Goal: Task Accomplishment & Management: Complete application form

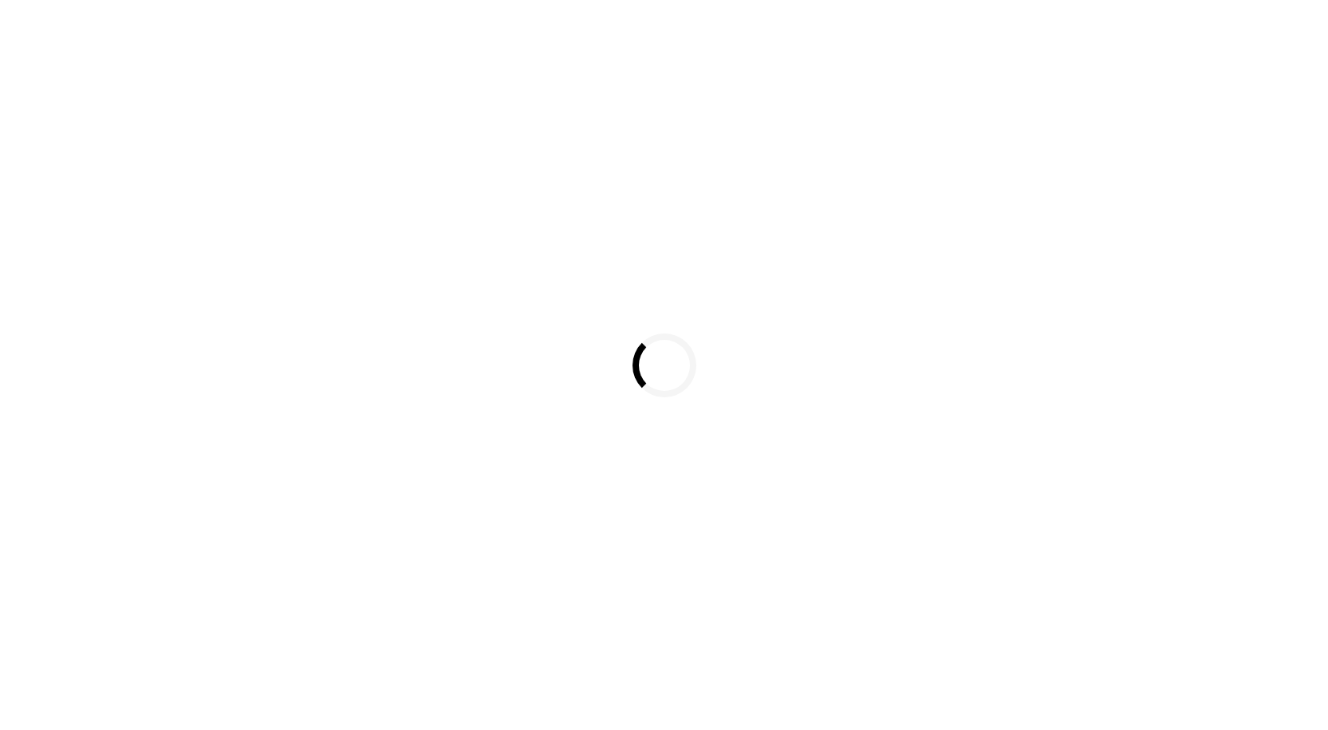
select select
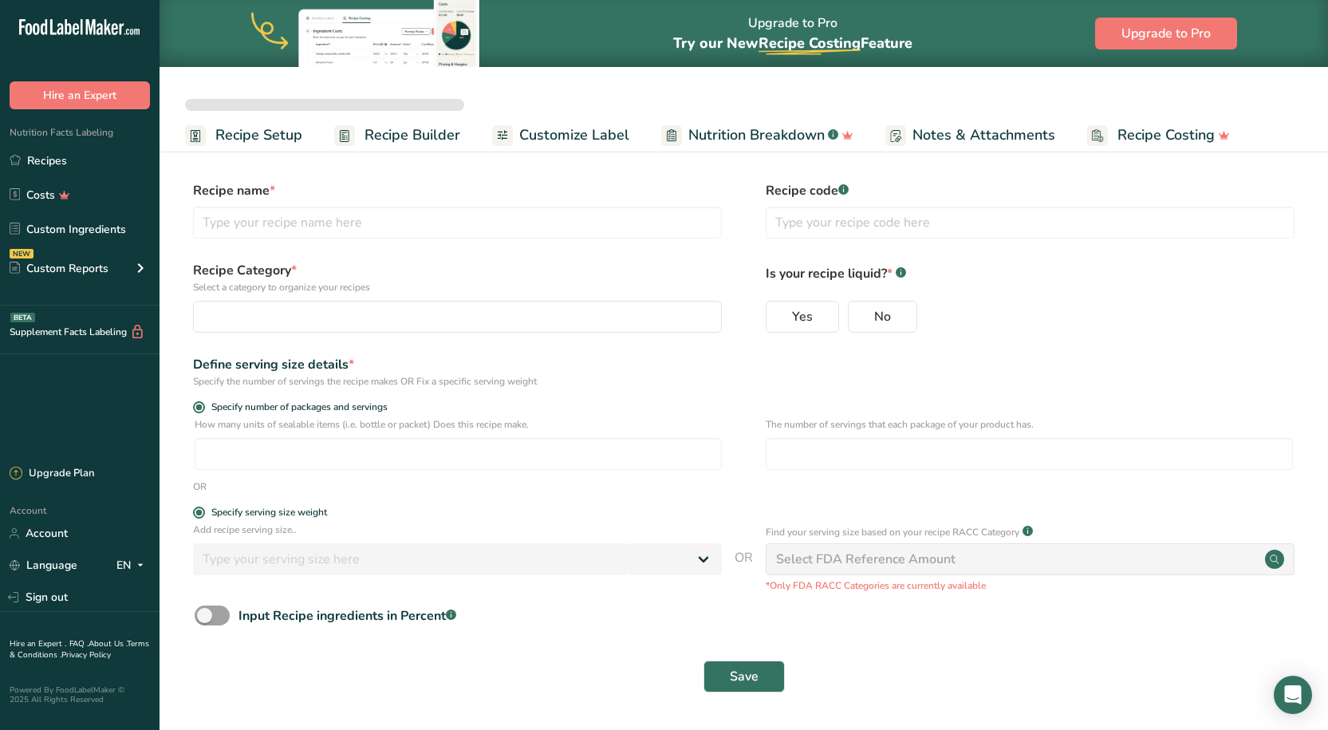
type input "Better Sour Sugar Line"
radio input "true"
radio input "false"
radio input "true"
type input "51"
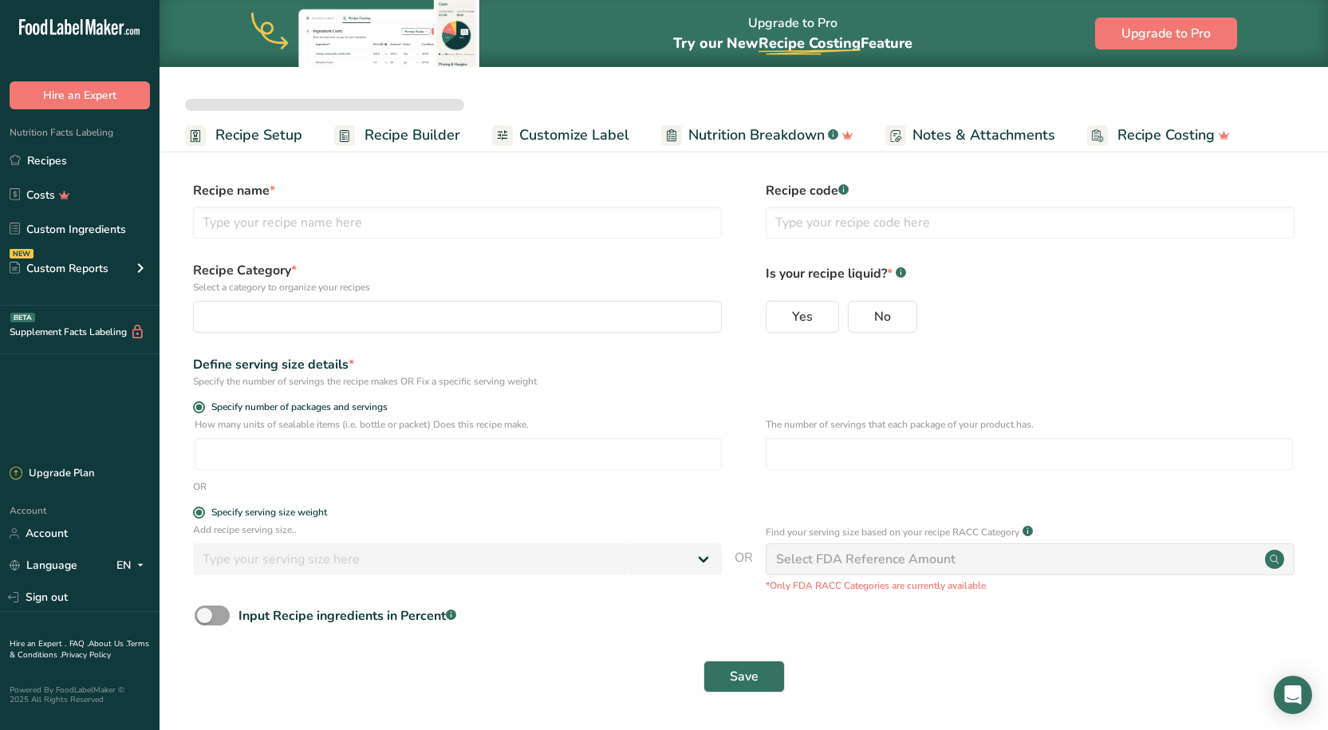
select select "0"
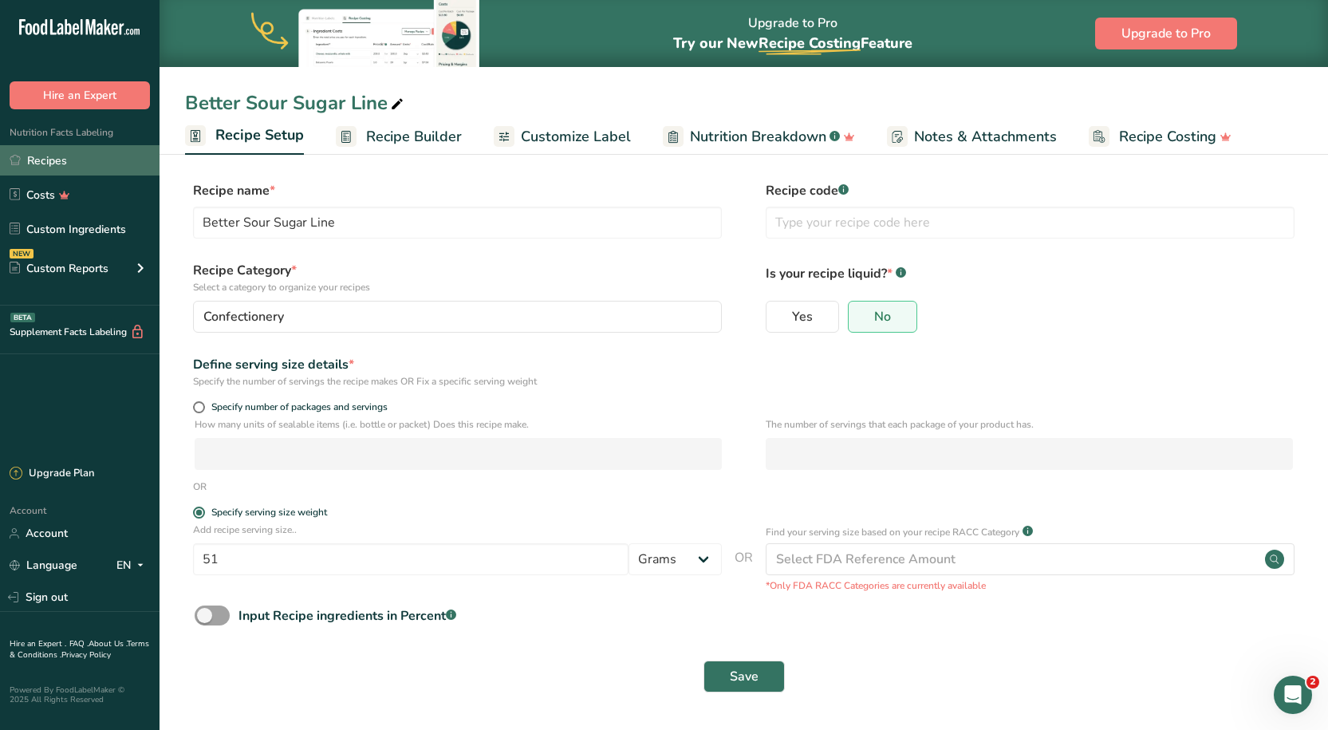
click at [70, 153] on link "Recipes" at bounding box center [80, 160] width 160 height 30
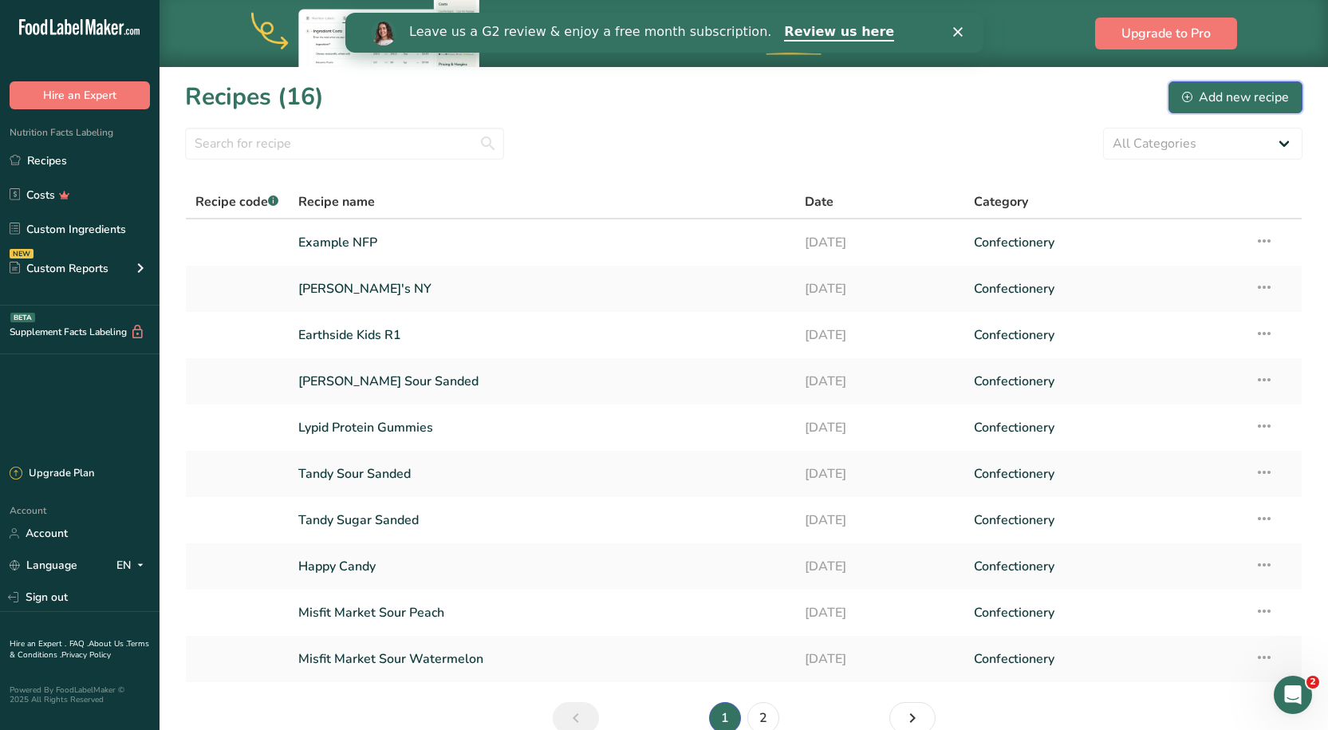
click at [1231, 92] on div "Add new recipe" at bounding box center [1235, 97] width 107 height 19
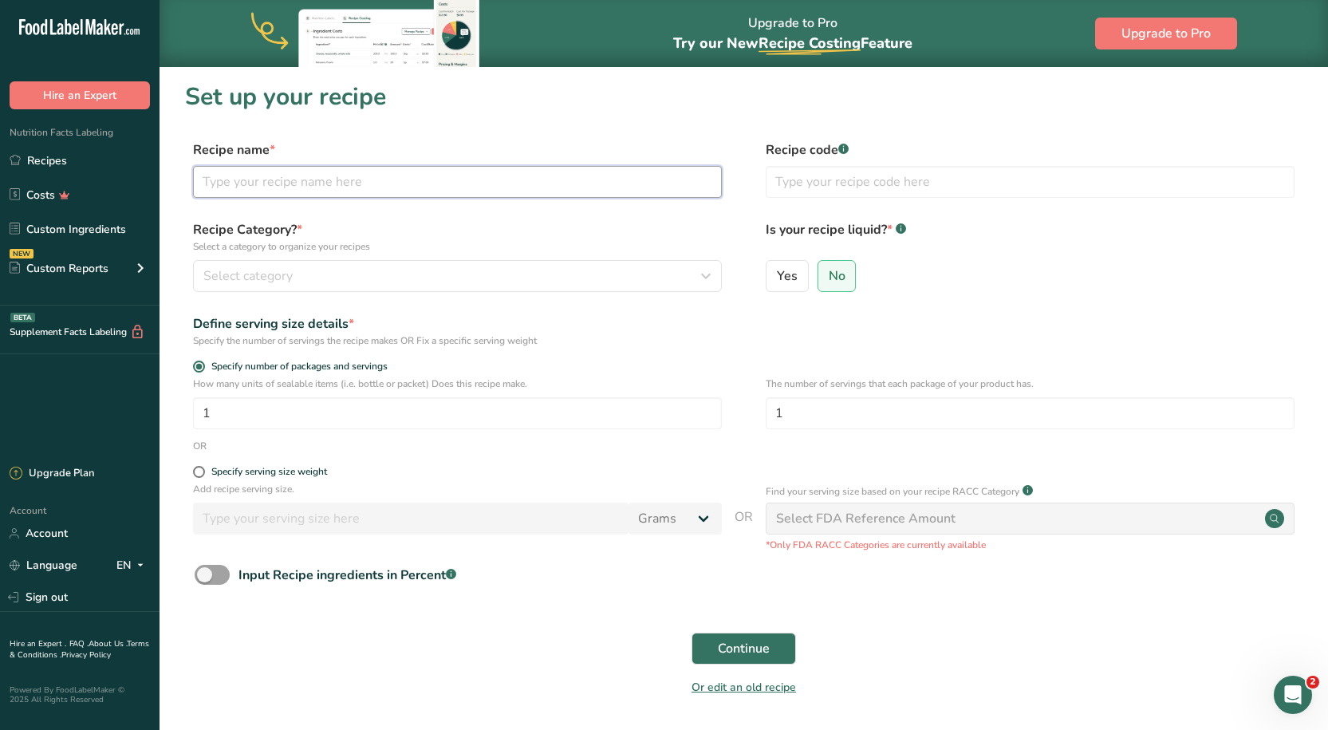
drag, startPoint x: 336, startPoint y: 192, endPoint x: 329, endPoint y: 198, distance: 8.5
click at [336, 192] on input "text" at bounding box center [457, 182] width 529 height 32
click at [264, 172] on input "The B" at bounding box center [457, 182] width 529 height 32
type input "T"
drag, startPoint x: 290, startPoint y: 168, endPoint x: 393, endPoint y: 105, distance: 121.3
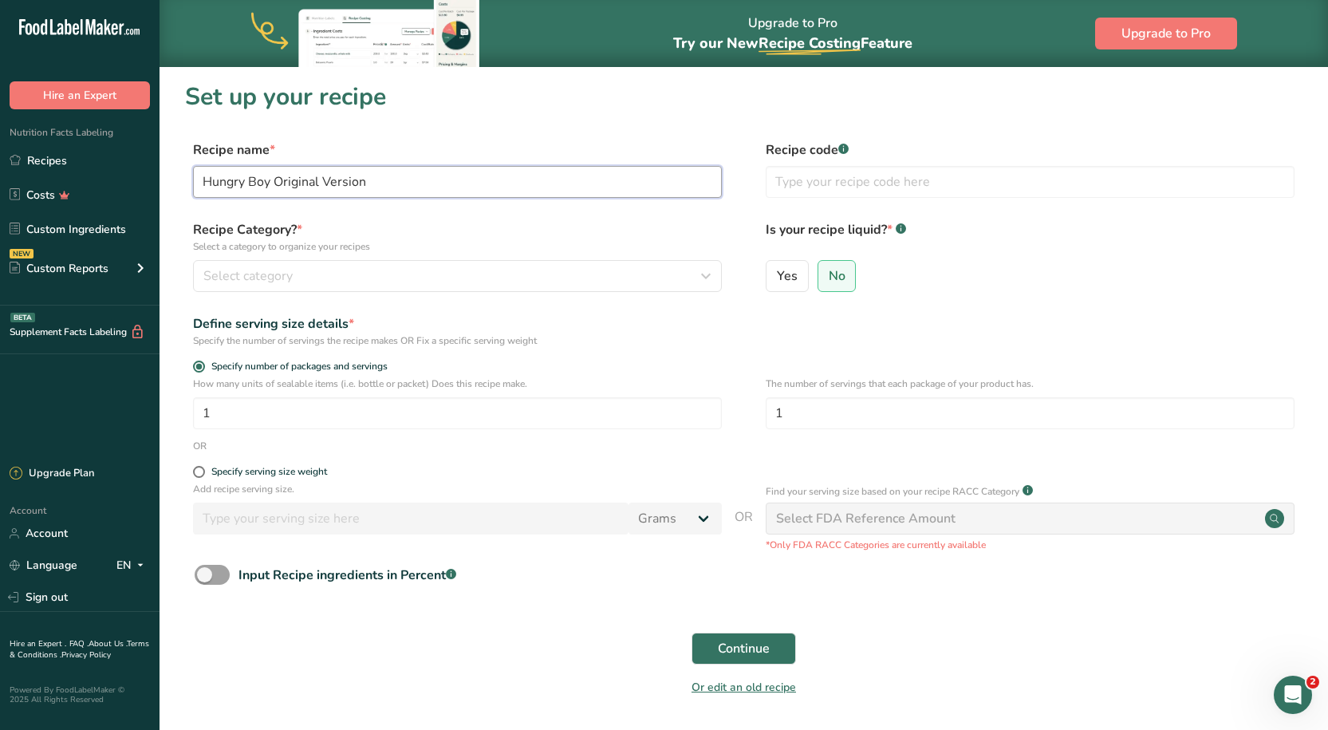
click at [296, 164] on div "Recipe name * Hungry Boy Original Version" at bounding box center [457, 168] width 529 height 57
click at [466, 121] on section "Set up your recipe Recipe name * Hungry Boy Original Version Recipe code .a-a{f…" at bounding box center [744, 398] width 1168 height 665
click at [390, 271] on div "Select category" at bounding box center [452, 275] width 499 height 19
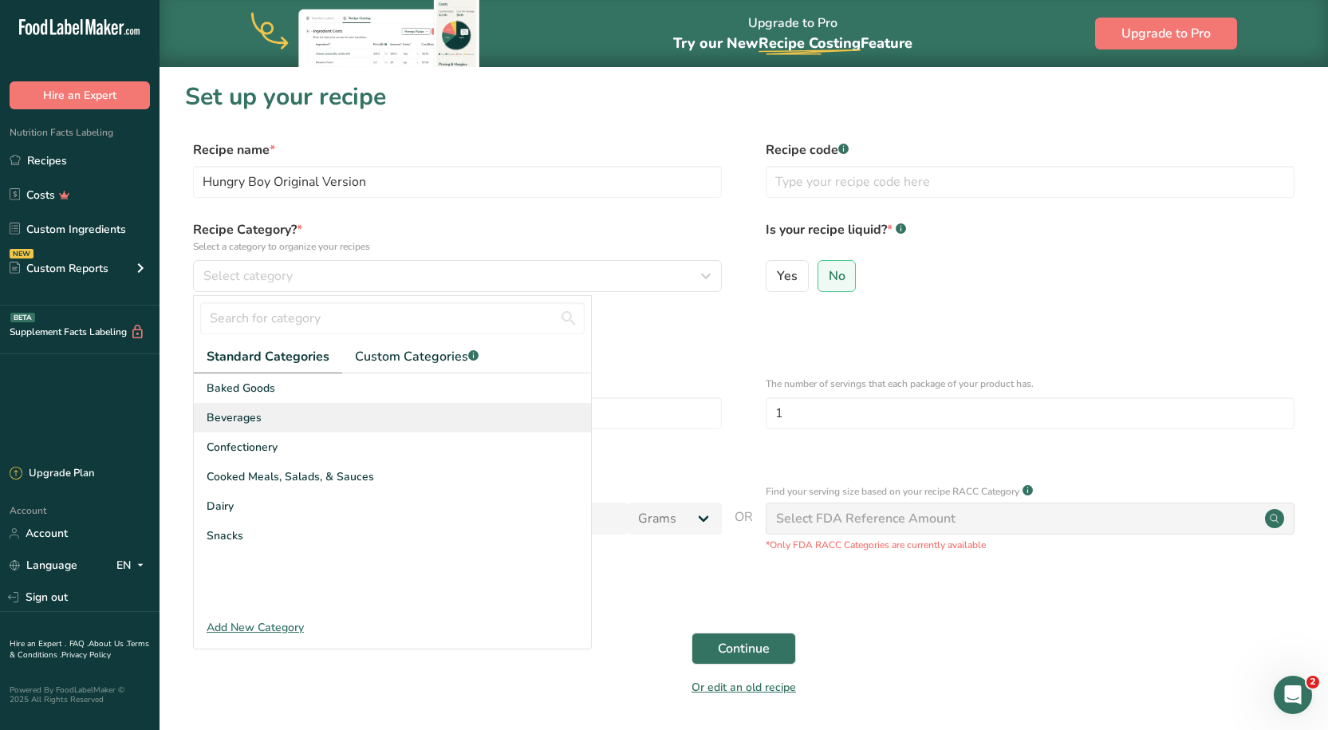
click at [272, 416] on div "Beverages" at bounding box center [392, 418] width 397 height 30
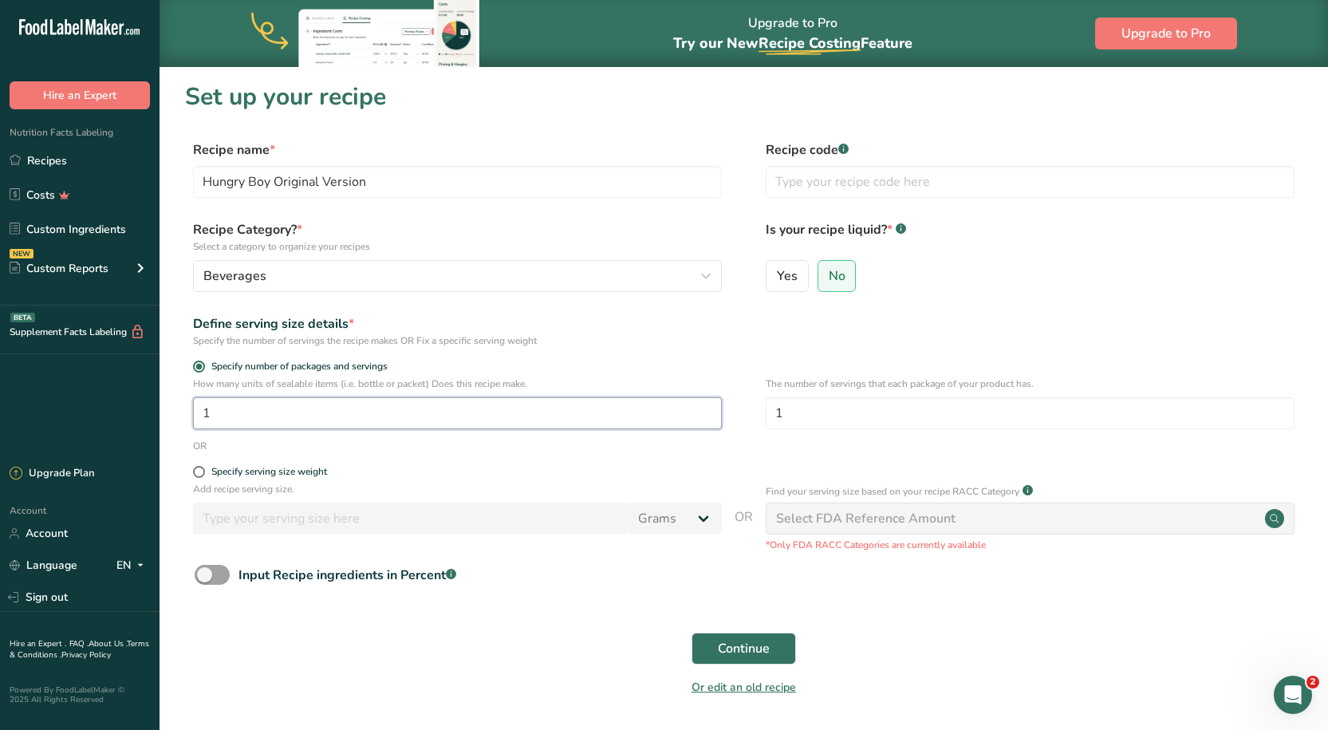
click at [283, 427] on input "1" at bounding box center [457, 413] width 529 height 32
click at [719, 355] on form "Recipe name * Hungry Boy Original Version Recipe code .a-a{fill:#347362;}.b-a{f…" at bounding box center [743, 422] width 1117 height 565
click at [404, 181] on input "Hungry Boy Original Version" at bounding box center [457, 182] width 529 height 32
click at [455, 228] on label "Recipe Category? * Select a category to organize your recipes" at bounding box center [457, 236] width 529 height 33
click at [443, 185] on input "Hungry Boy Strawberry Lemon" at bounding box center [457, 182] width 529 height 32
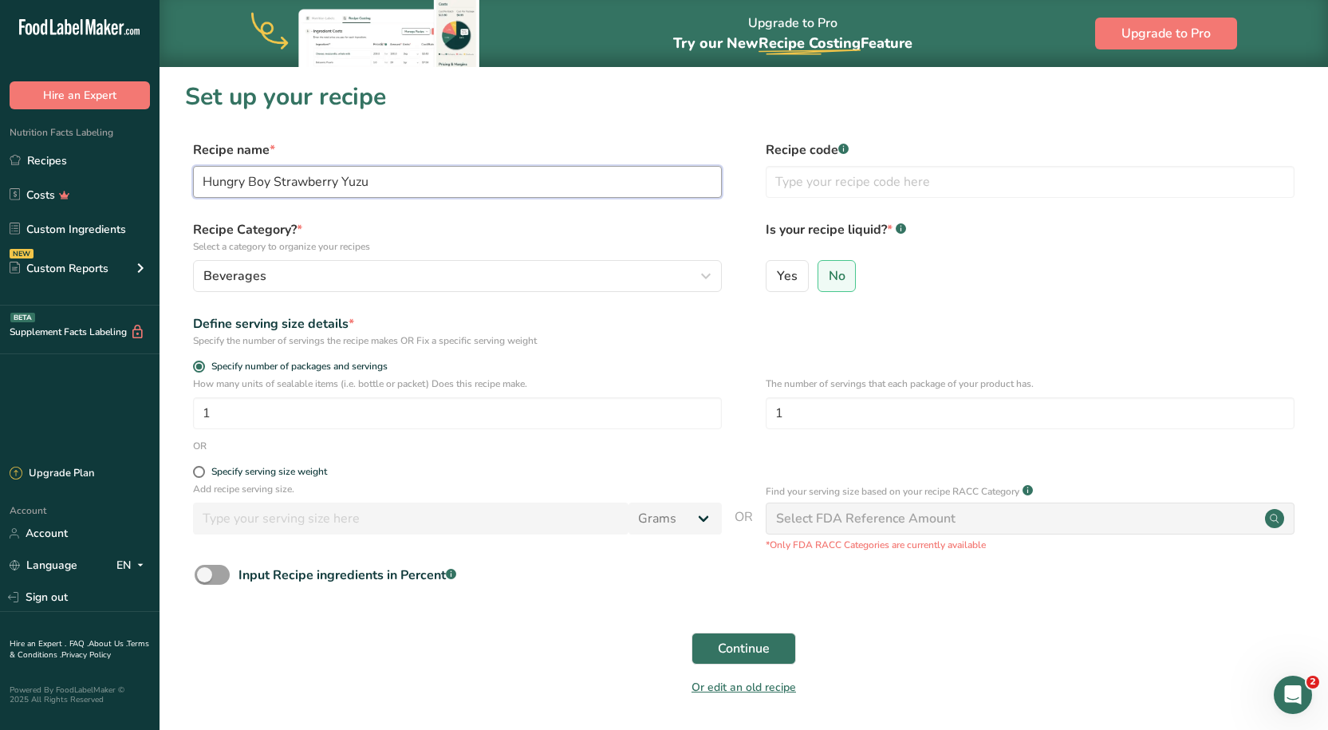
type input "Hungry Boy Strawberry Yuzu"
click at [517, 223] on label "Recipe Category? * Select a category to organize your recipes" at bounding box center [457, 236] width 529 height 33
click at [572, 270] on div "Beverages" at bounding box center [452, 275] width 499 height 19
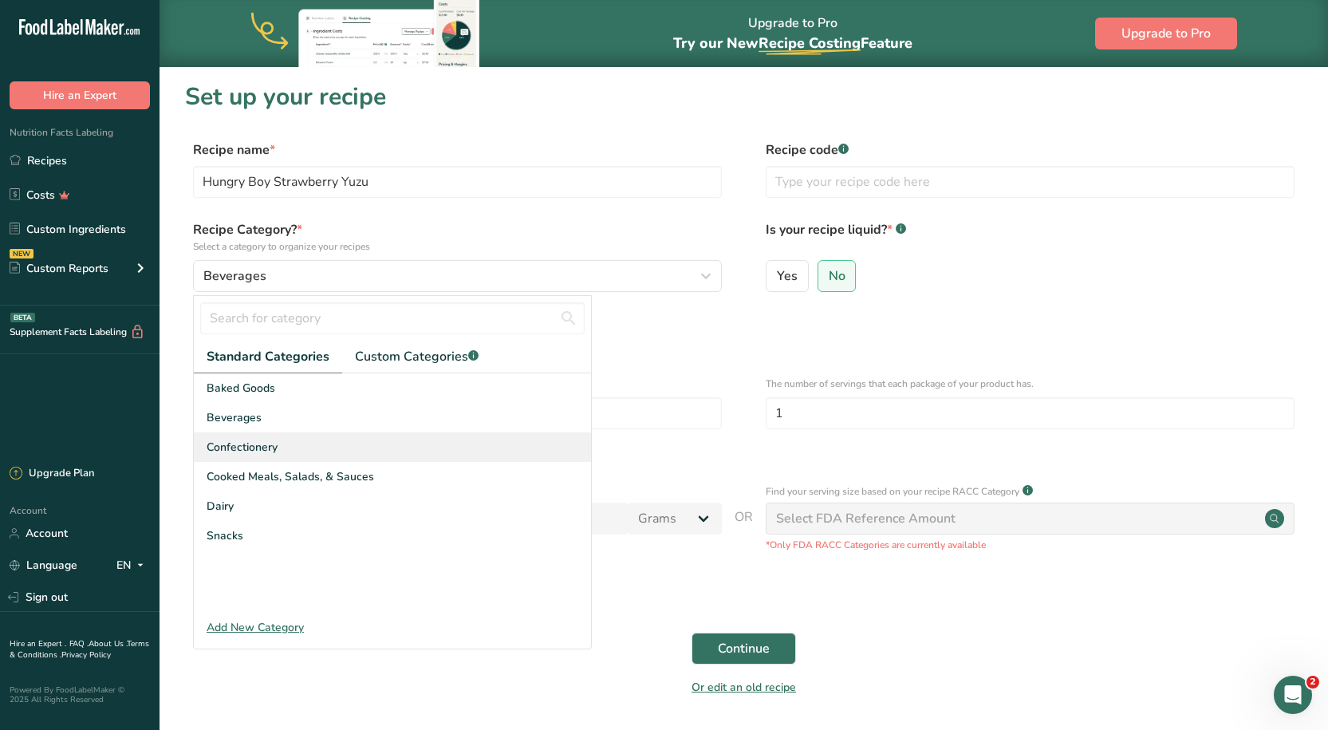
click at [244, 450] on span "Confectionery" at bounding box center [242, 447] width 71 height 17
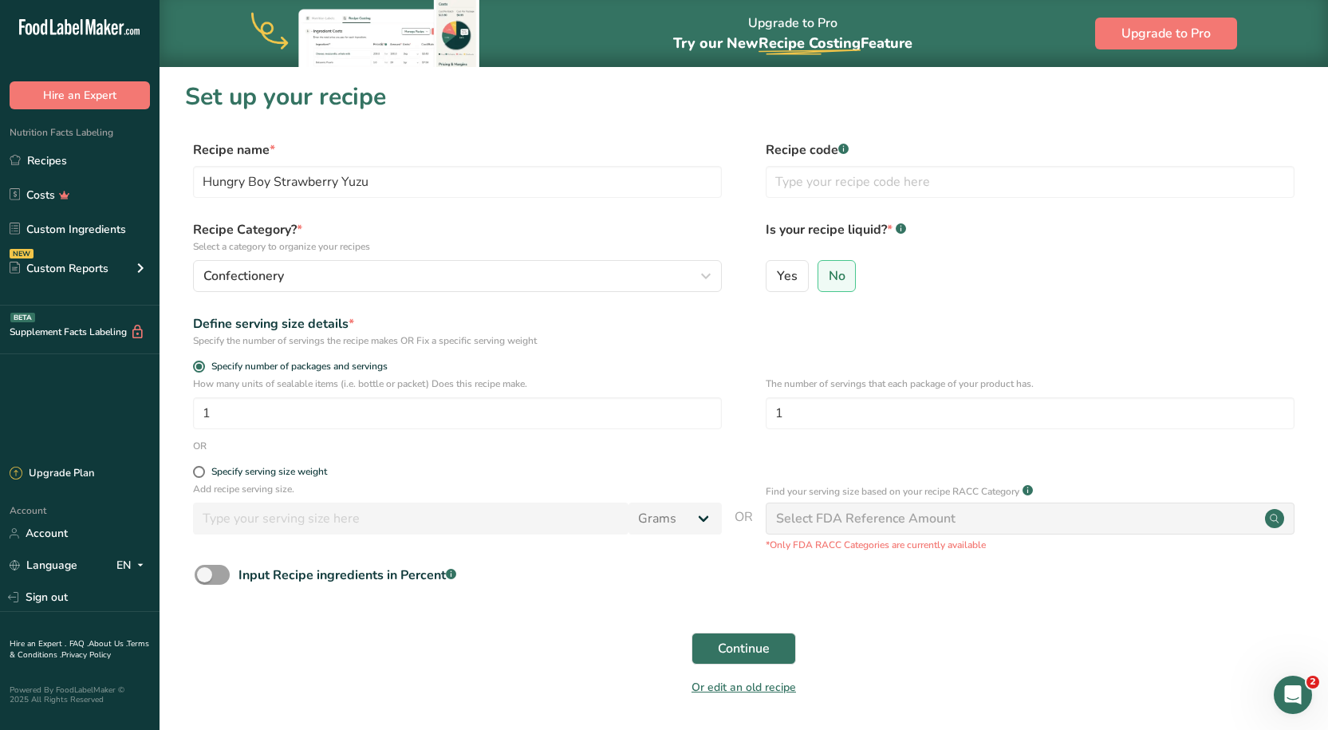
click at [1102, 288] on div "Yes No" at bounding box center [1030, 280] width 529 height 41
click at [211, 487] on p "Add recipe serving size." at bounding box center [457, 489] width 529 height 14
click at [200, 472] on span at bounding box center [199, 472] width 12 height 12
click at [200, 472] on input "Specify serving size weight" at bounding box center [198, 472] width 10 height 10
radio input "true"
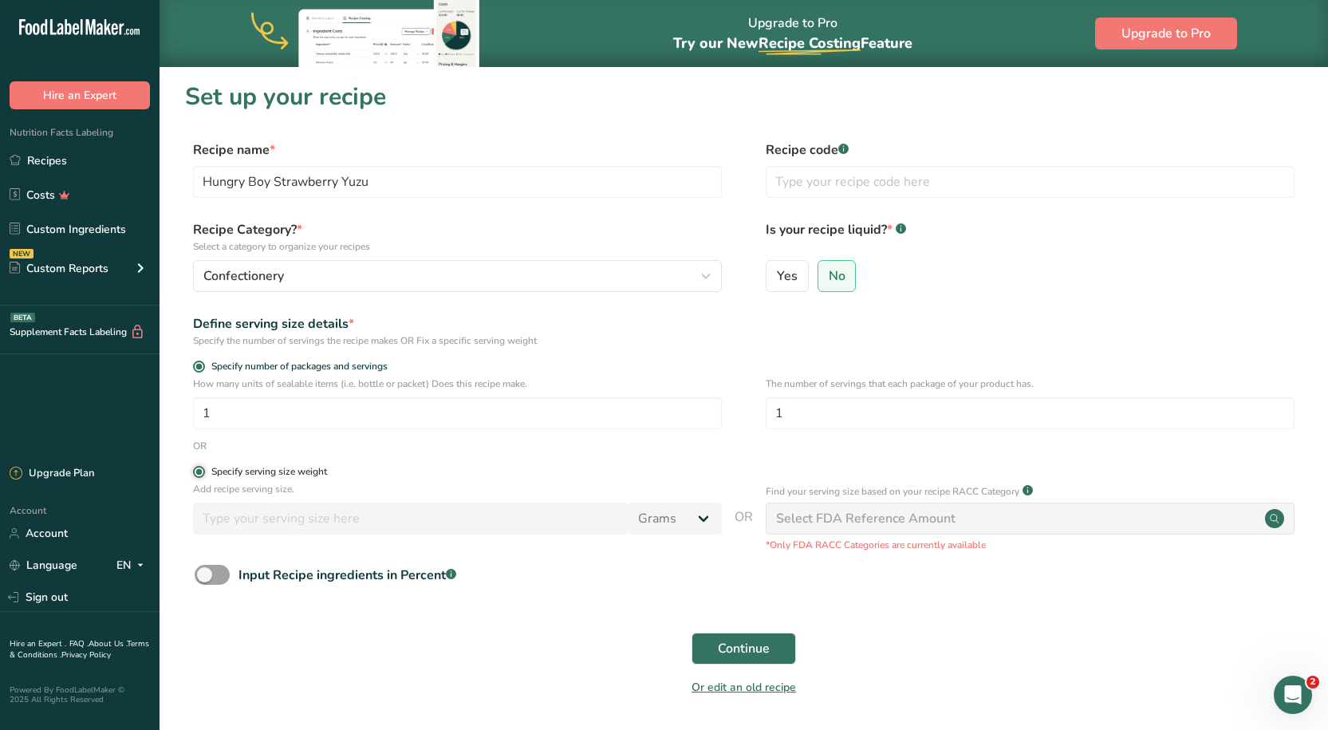
radio input "false"
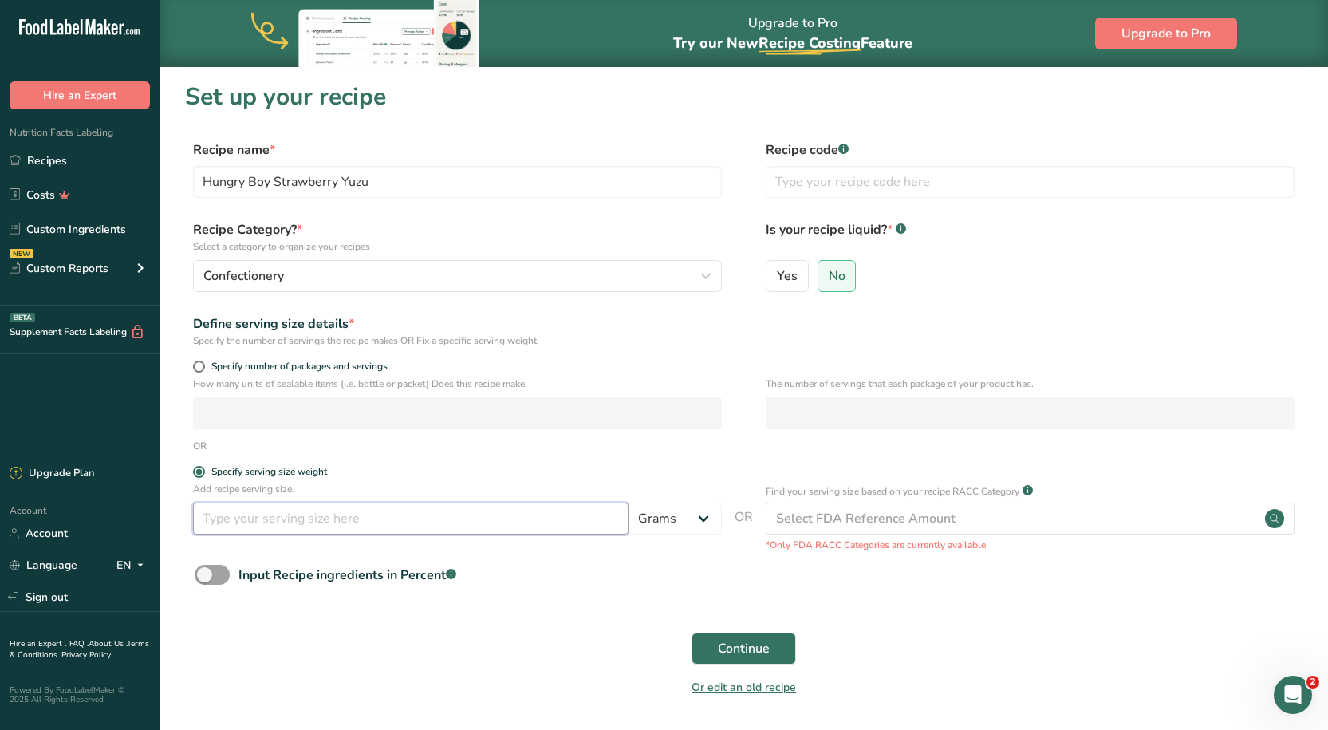
click at [263, 529] on input "number" at bounding box center [410, 518] width 435 height 32
type input "42"
click at [668, 460] on form "Recipe name * Hungry Boy Strawberry Yuzu Recipe code .a-a{fill:#347362;}.b-a{fi…" at bounding box center [743, 422] width 1117 height 565
click at [733, 653] on span "Continue" at bounding box center [744, 648] width 52 height 19
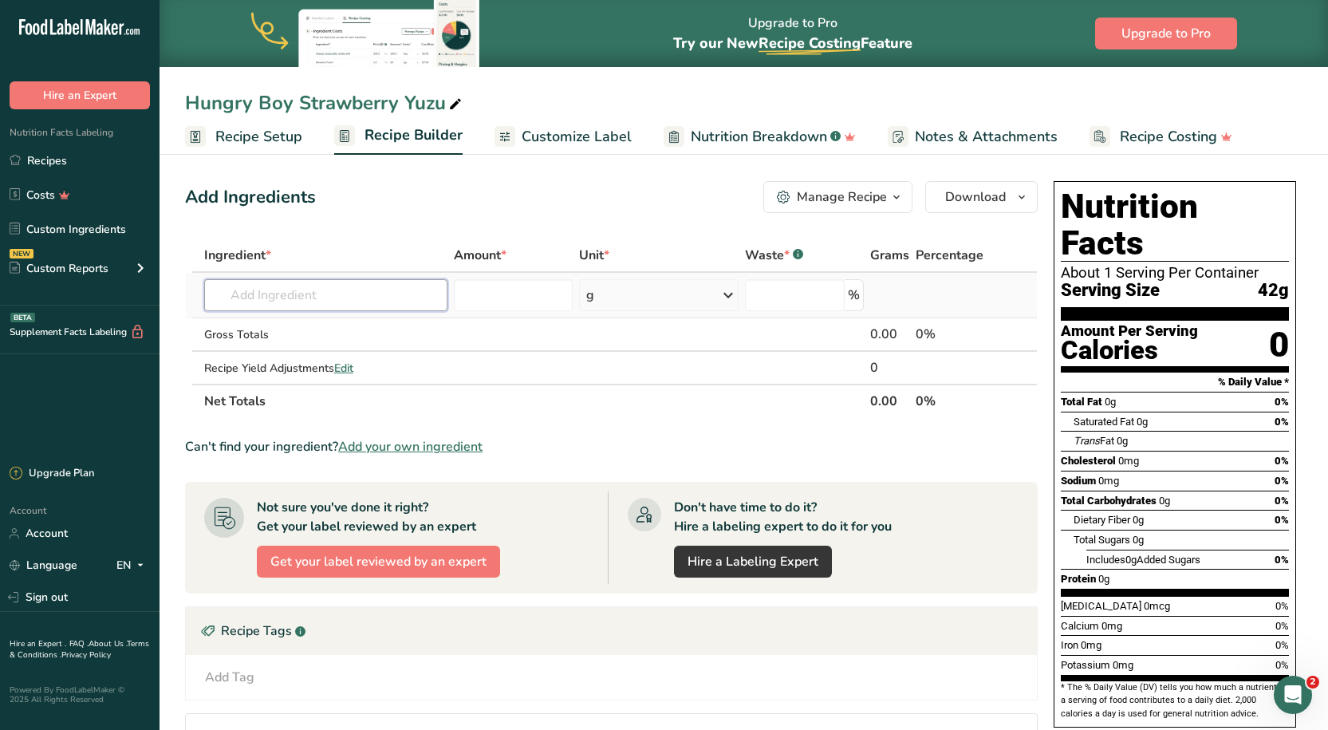
click at [309, 300] on input "text" at bounding box center [325, 295] width 243 height 32
click at [309, 304] on input "text" at bounding box center [325, 295] width 243 height 32
click at [307, 279] on input "text" at bounding box center [325, 295] width 243 height 32
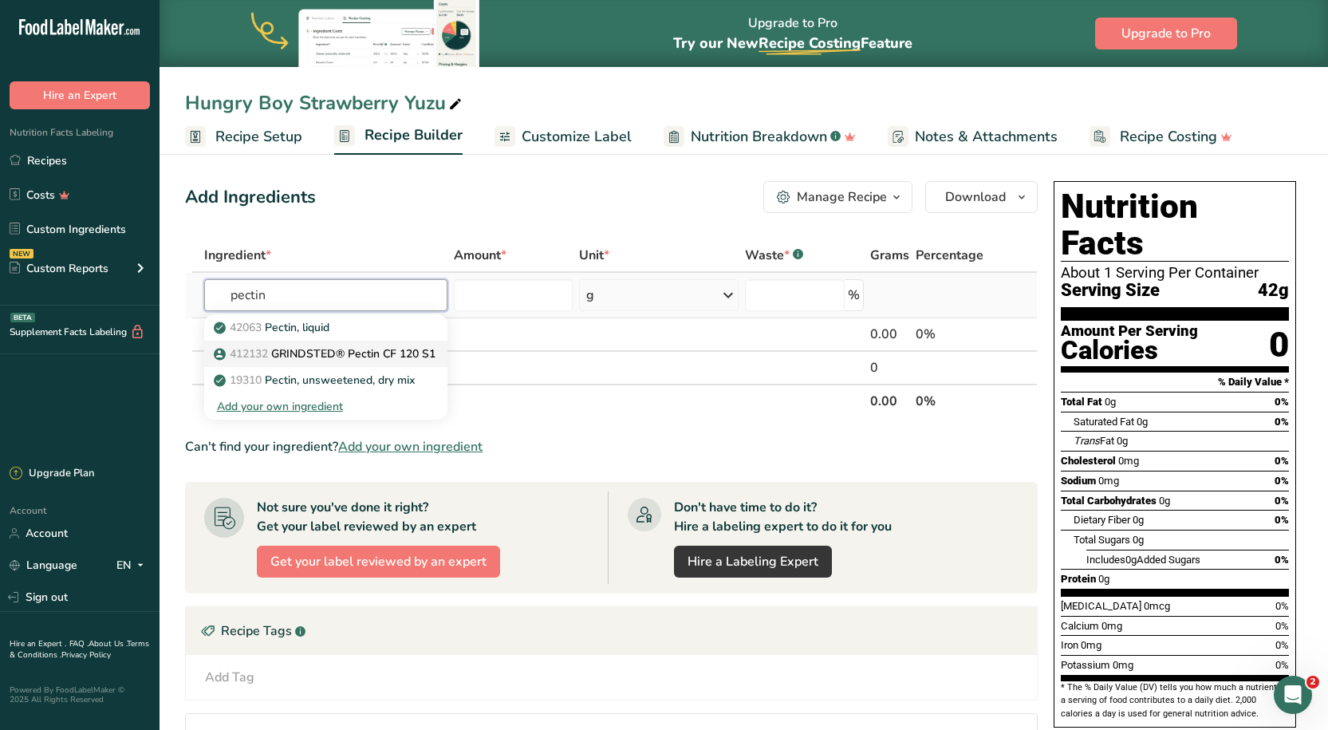
type input "pectin"
click at [254, 353] on span "412132" at bounding box center [249, 353] width 38 height 15
type input "GRINDSTED® Pectin CF 120 S1"
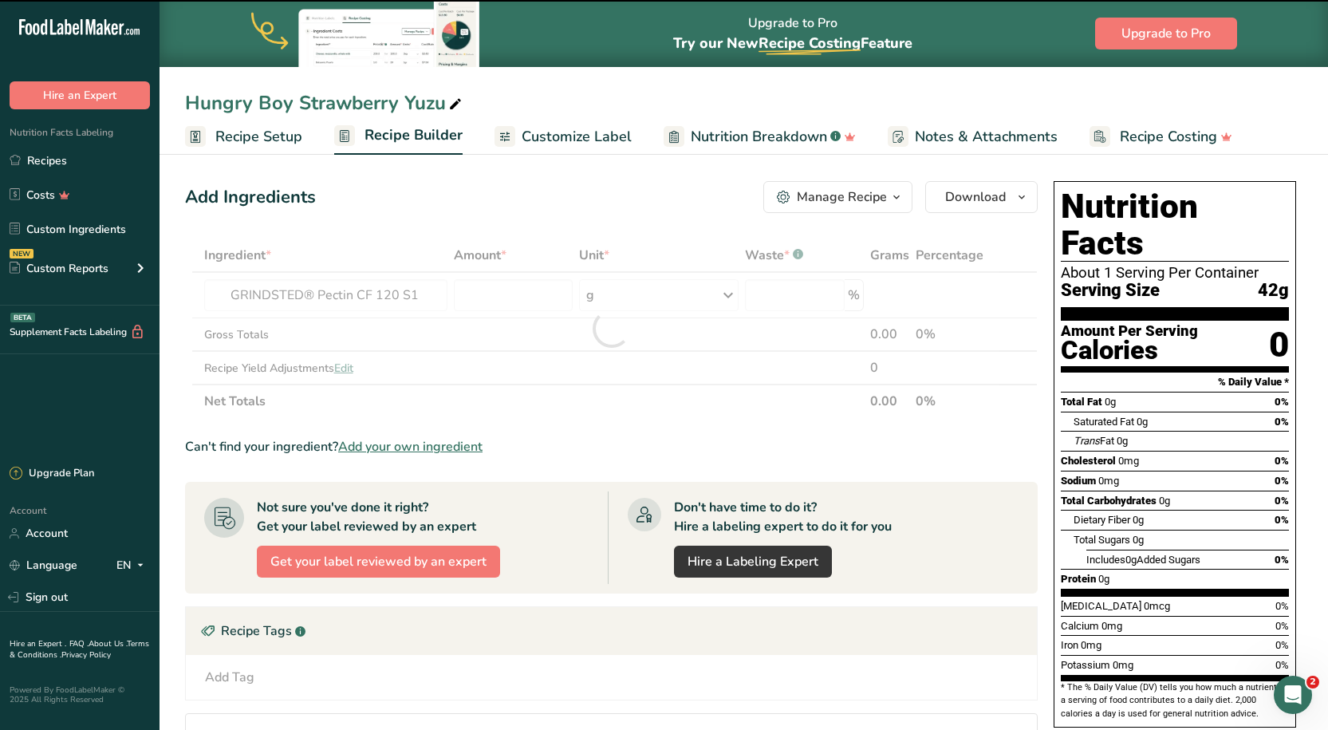
type input "0"
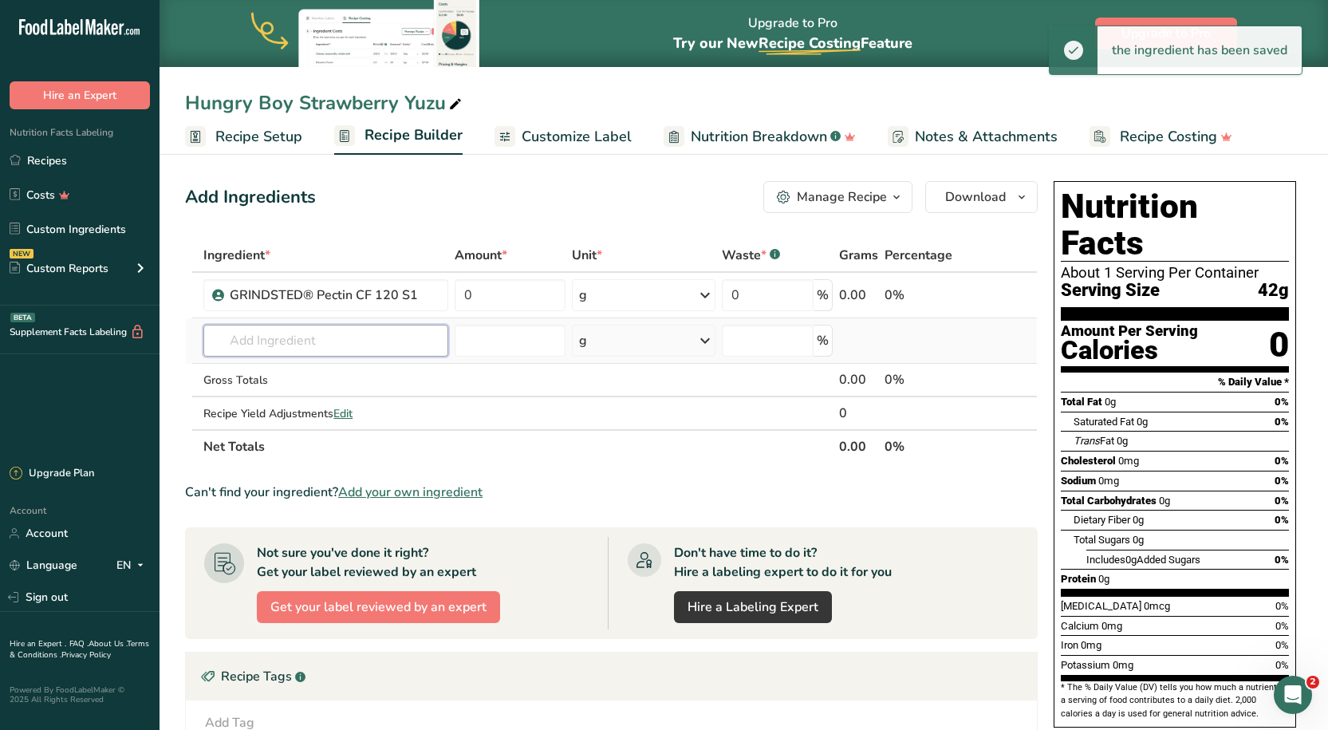
click at [284, 333] on input "text" at bounding box center [325, 341] width 245 height 32
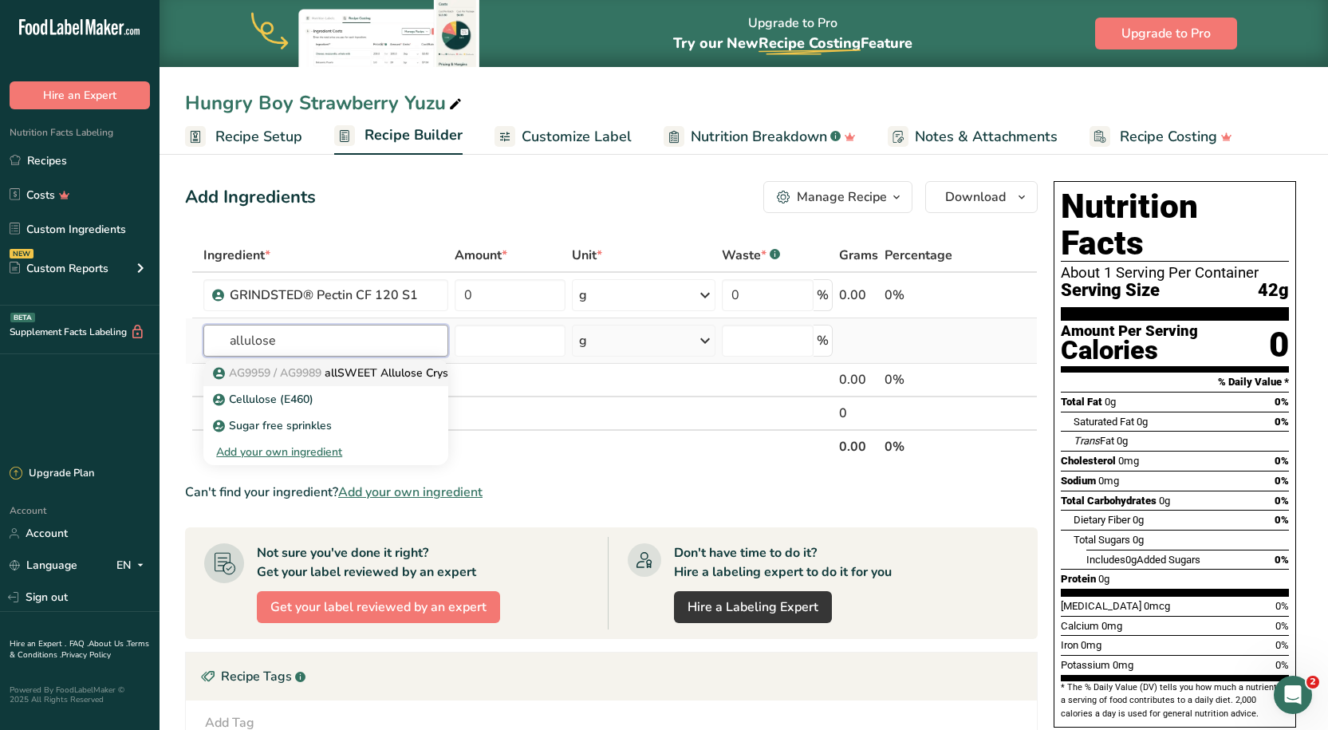
type input "allulose"
click at [321, 361] on link "AG9959 / AG9989 allSWEET Allulose Crystalline Powder" at bounding box center [325, 373] width 245 height 26
type input "allSWEET Allulose Crystalline Powder"
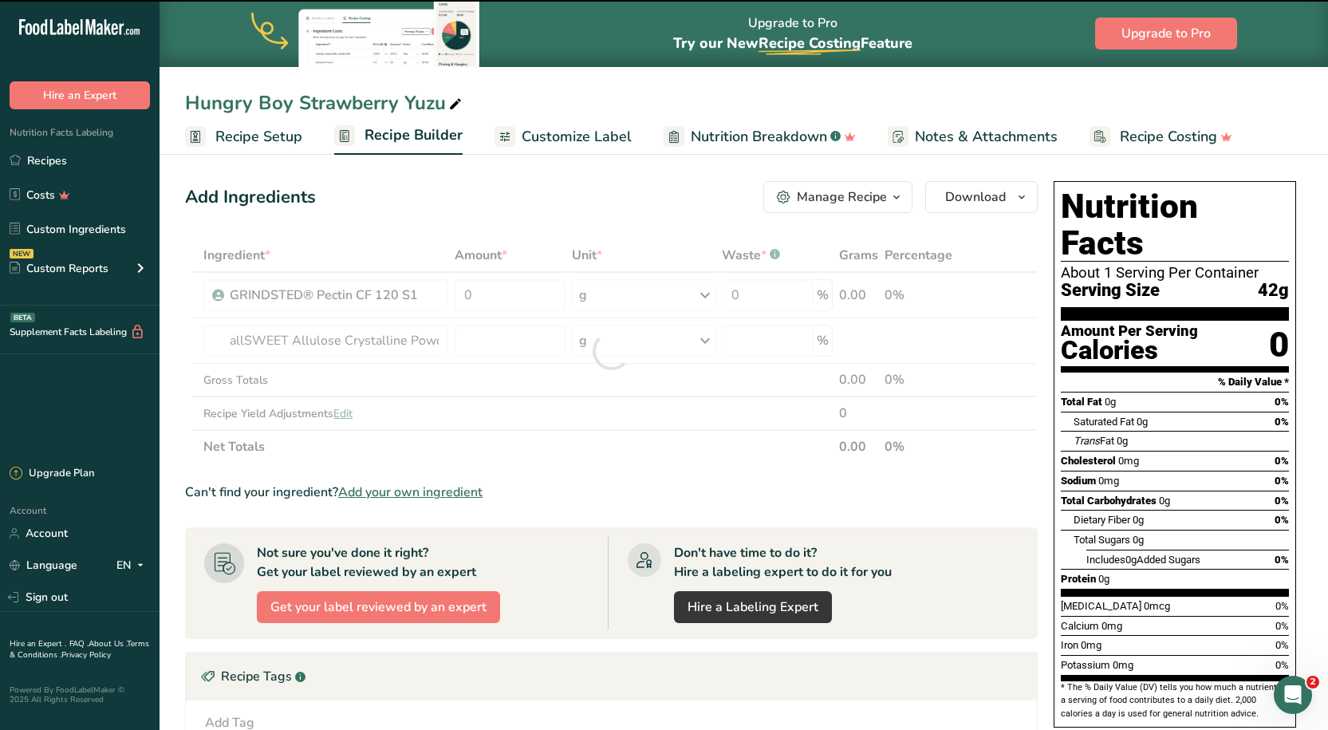
type input "0"
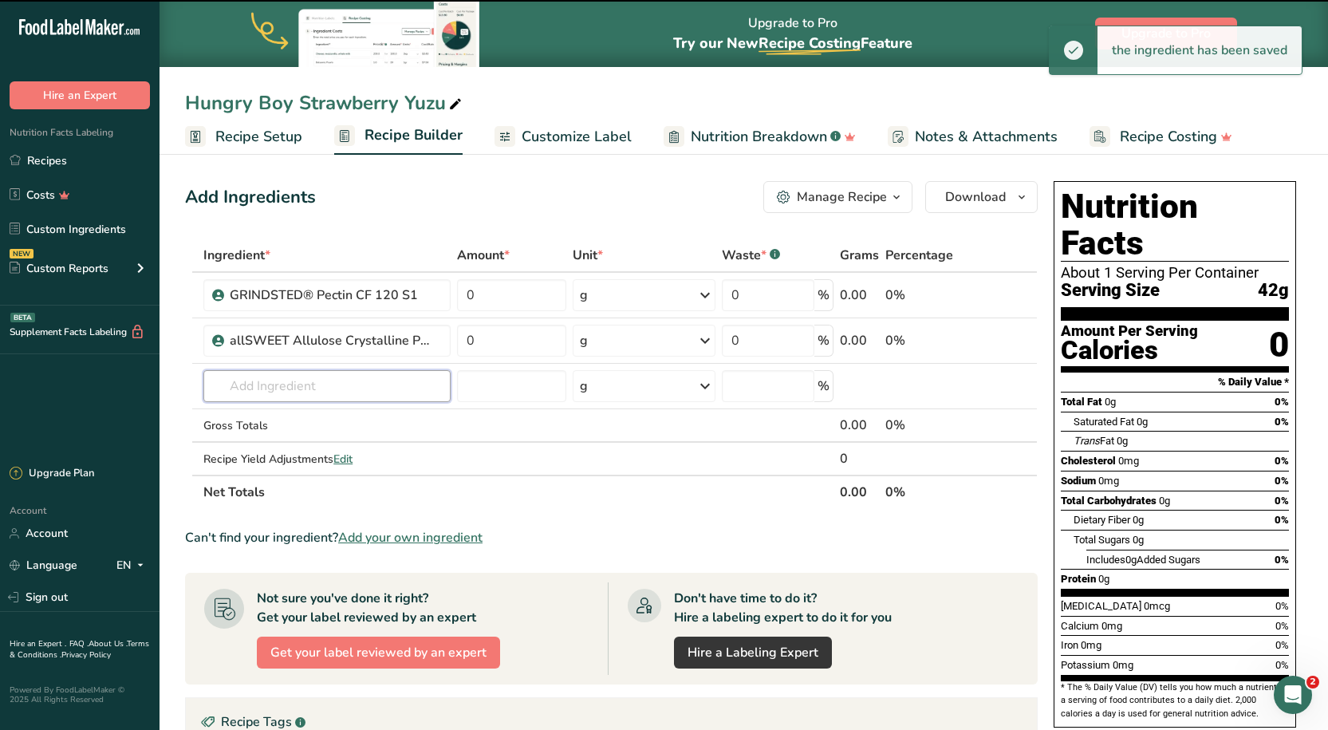
click at [283, 376] on input "text" at bounding box center [326, 386] width 246 height 32
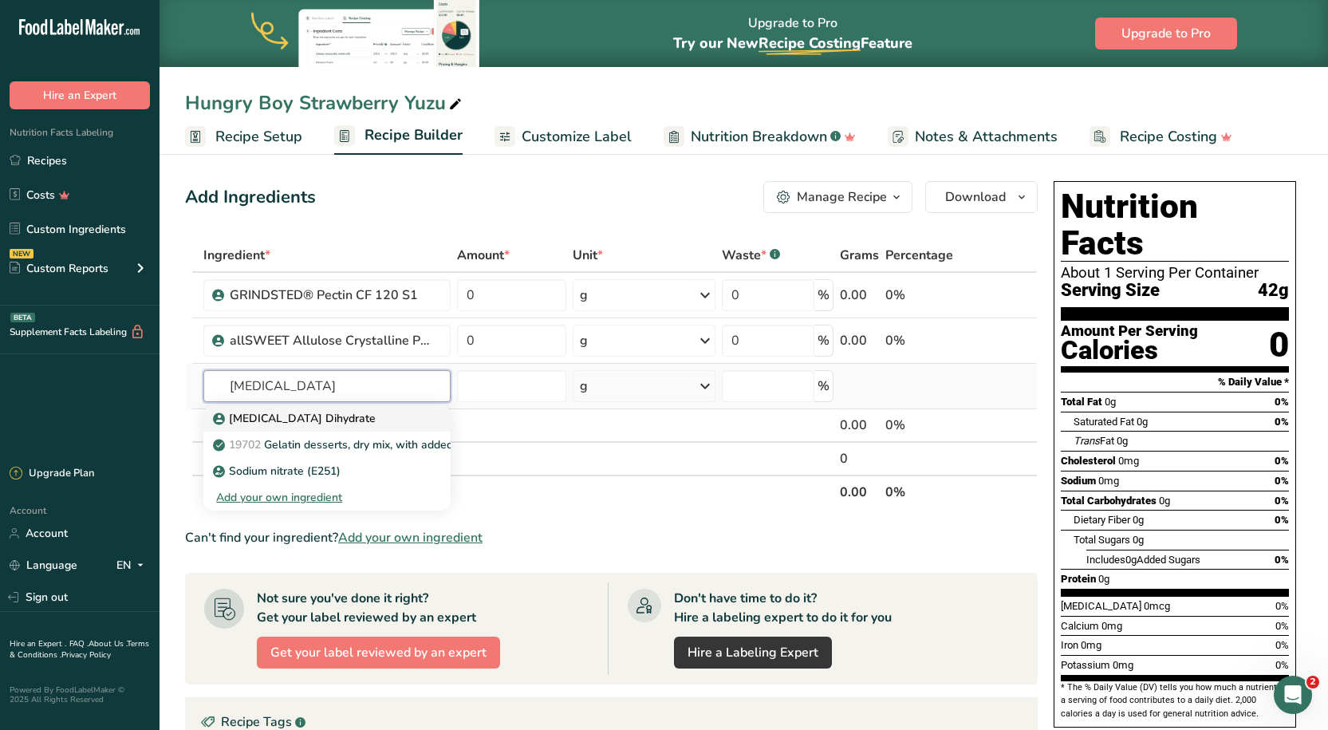
type input "[MEDICAL_DATA]"
click at [279, 406] on link "[MEDICAL_DATA] Dihydrate" at bounding box center [326, 418] width 246 height 26
type input "[MEDICAL_DATA] Dihydrate"
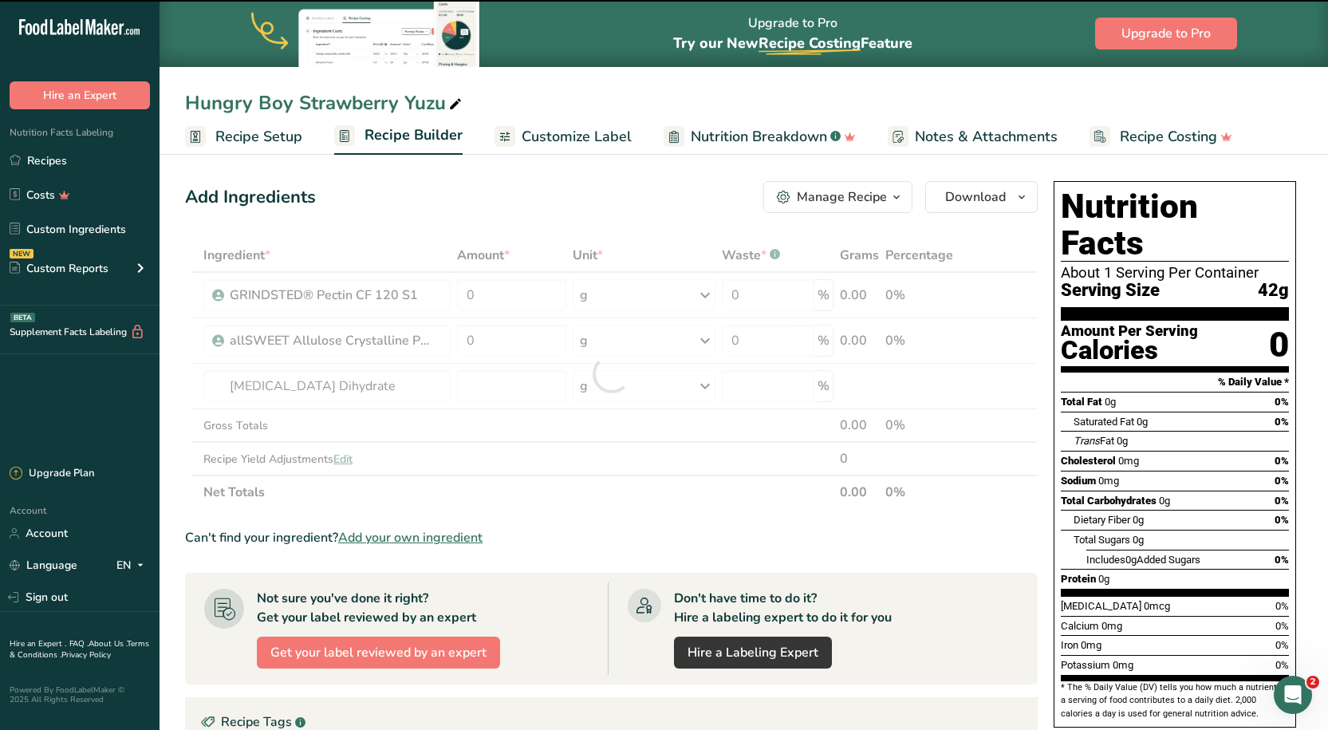
type input "0"
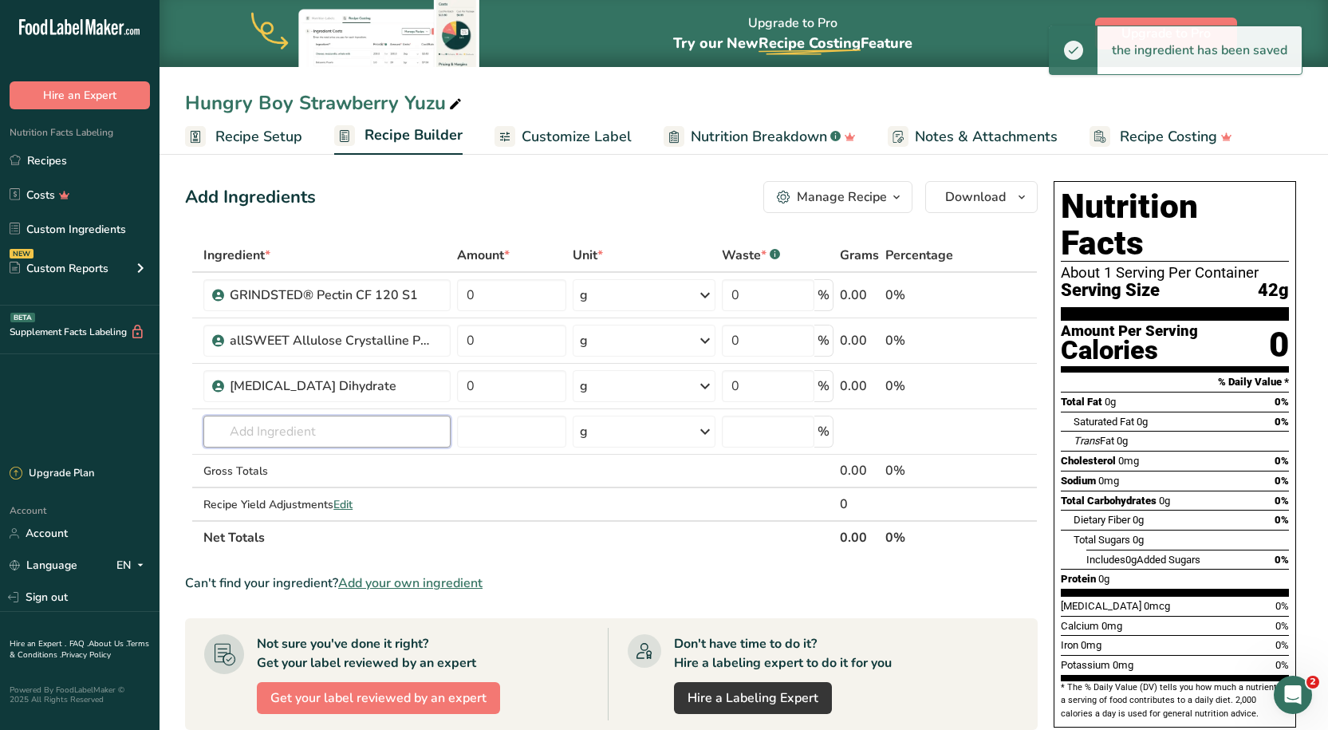
click at [286, 419] on input "text" at bounding box center [326, 432] width 246 height 32
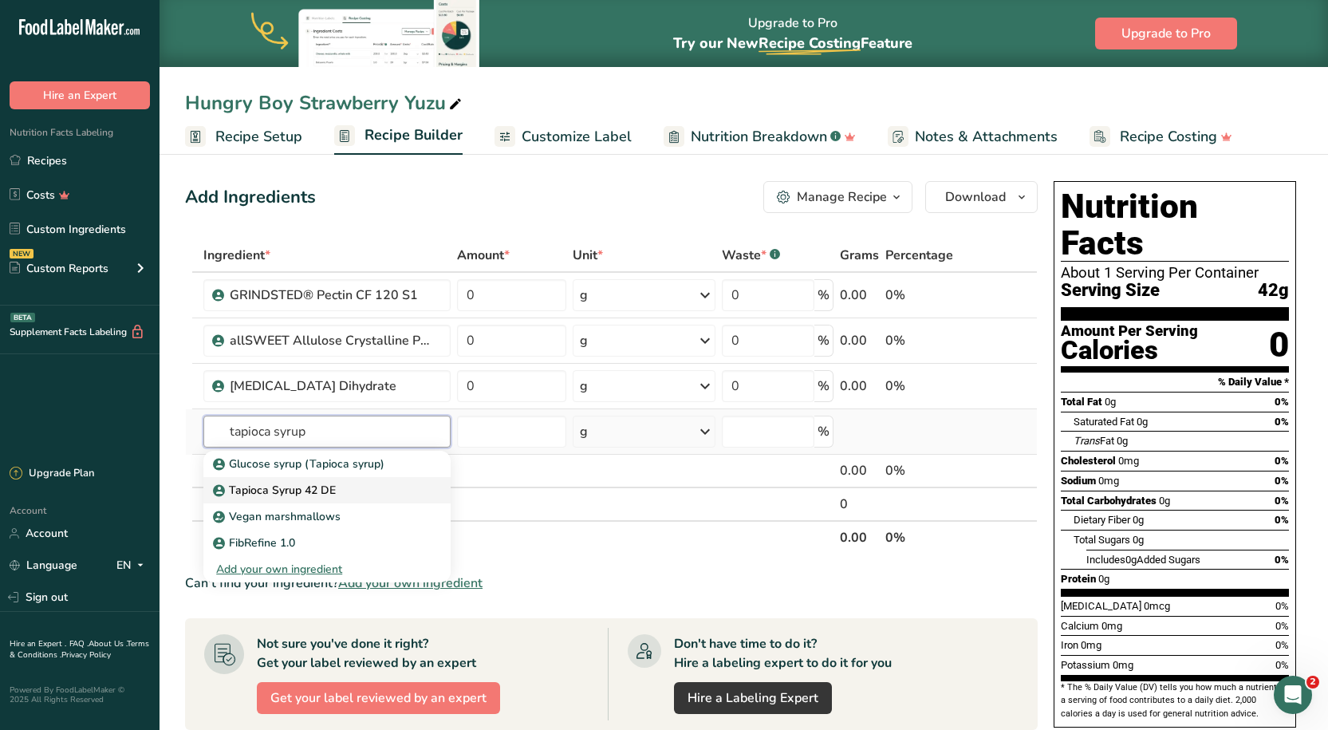
type input "tapioca syrup"
click at [305, 484] on p "Tapioca Syrup 42 DE" at bounding box center [276, 490] width 120 height 17
type input "Tapioca Syrup 42 DE"
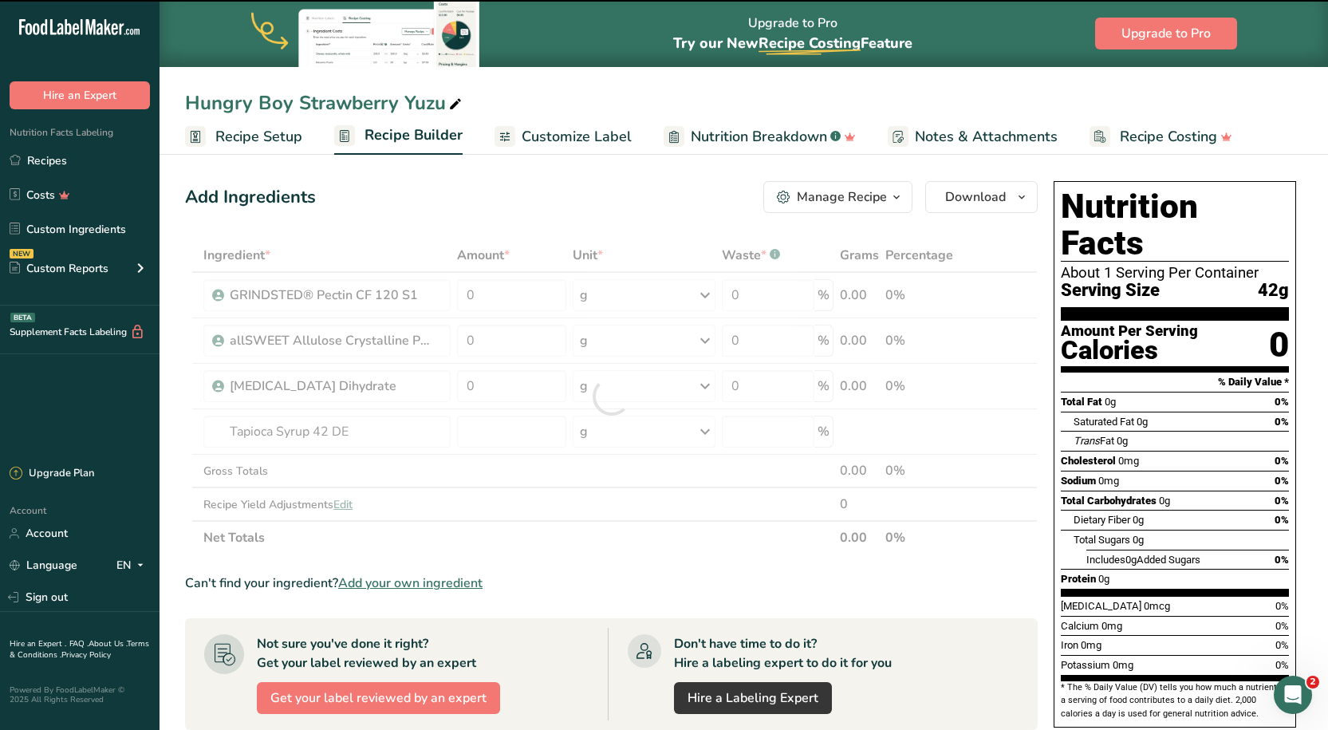
type input "0"
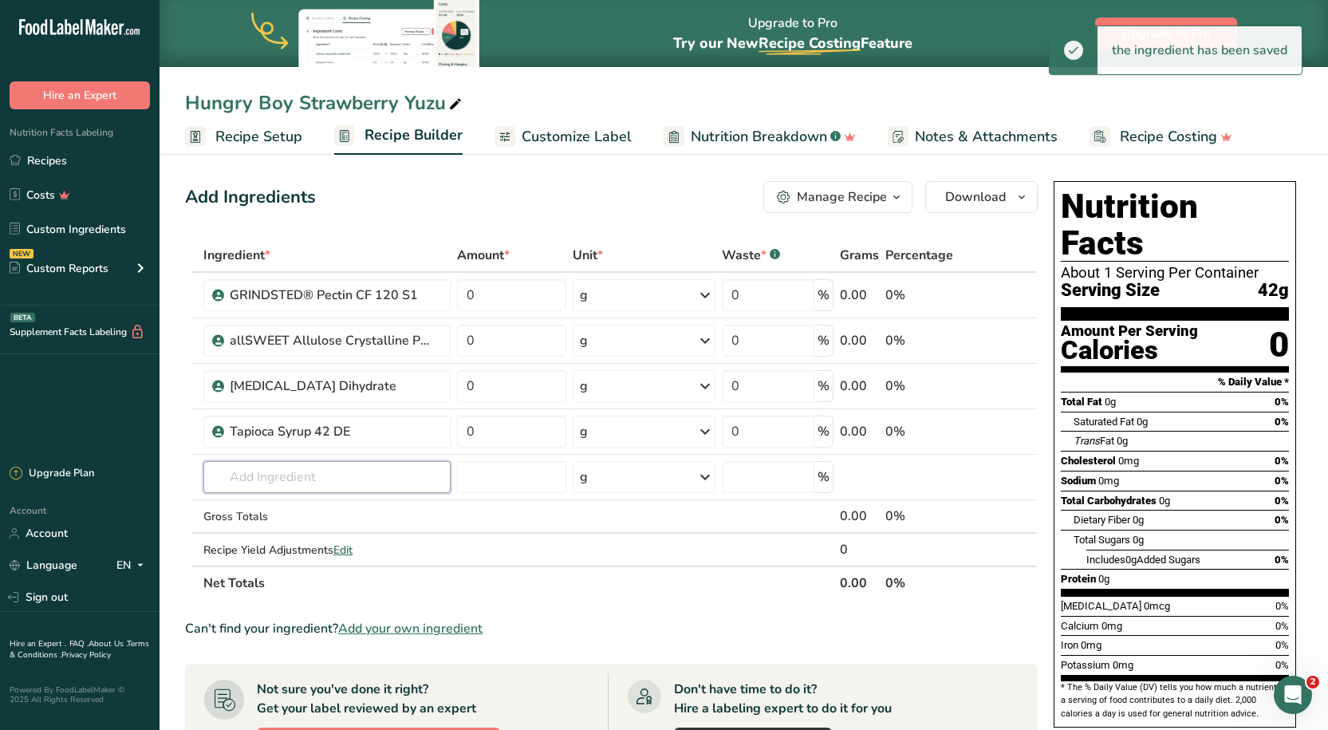
click at [276, 466] on input "text" at bounding box center [326, 477] width 246 height 32
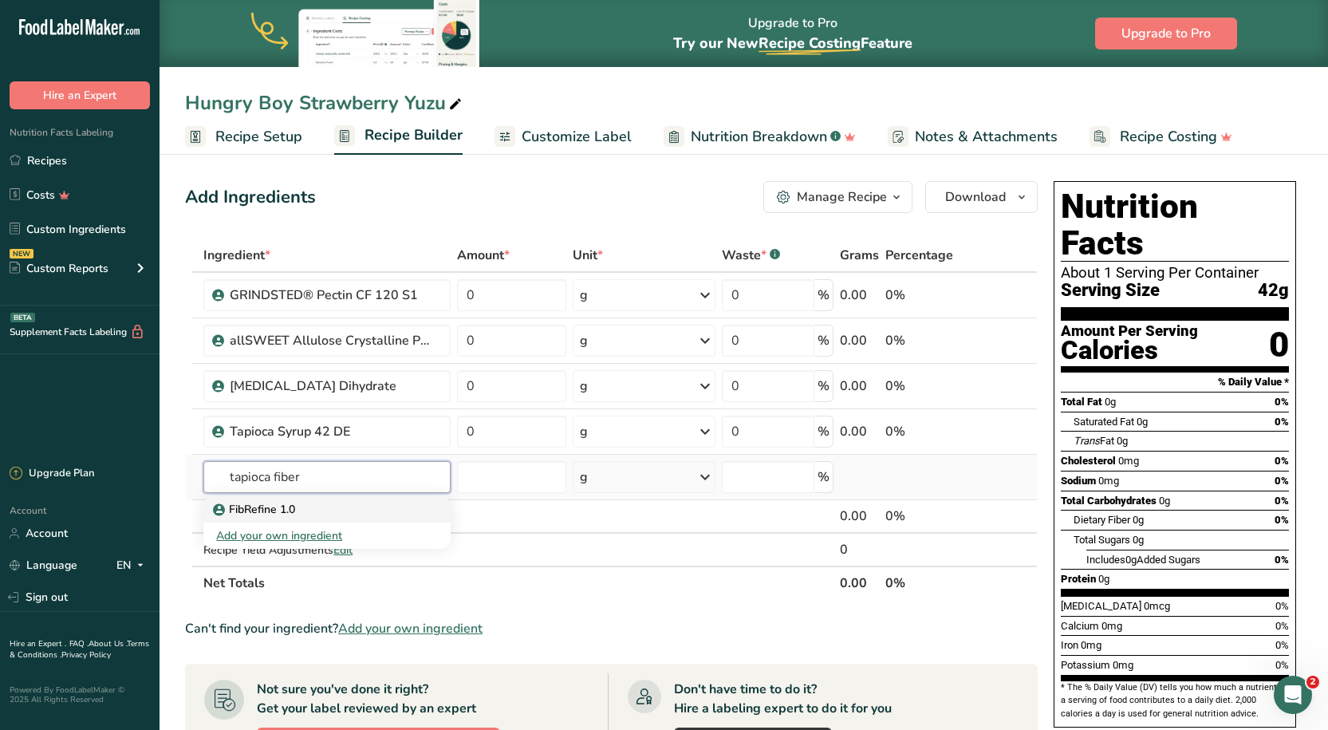
type input "tapioca fiber"
click at [329, 506] on div "FibRefine 1.0" at bounding box center [313, 509] width 195 height 17
type input "FibRefine 1.0"
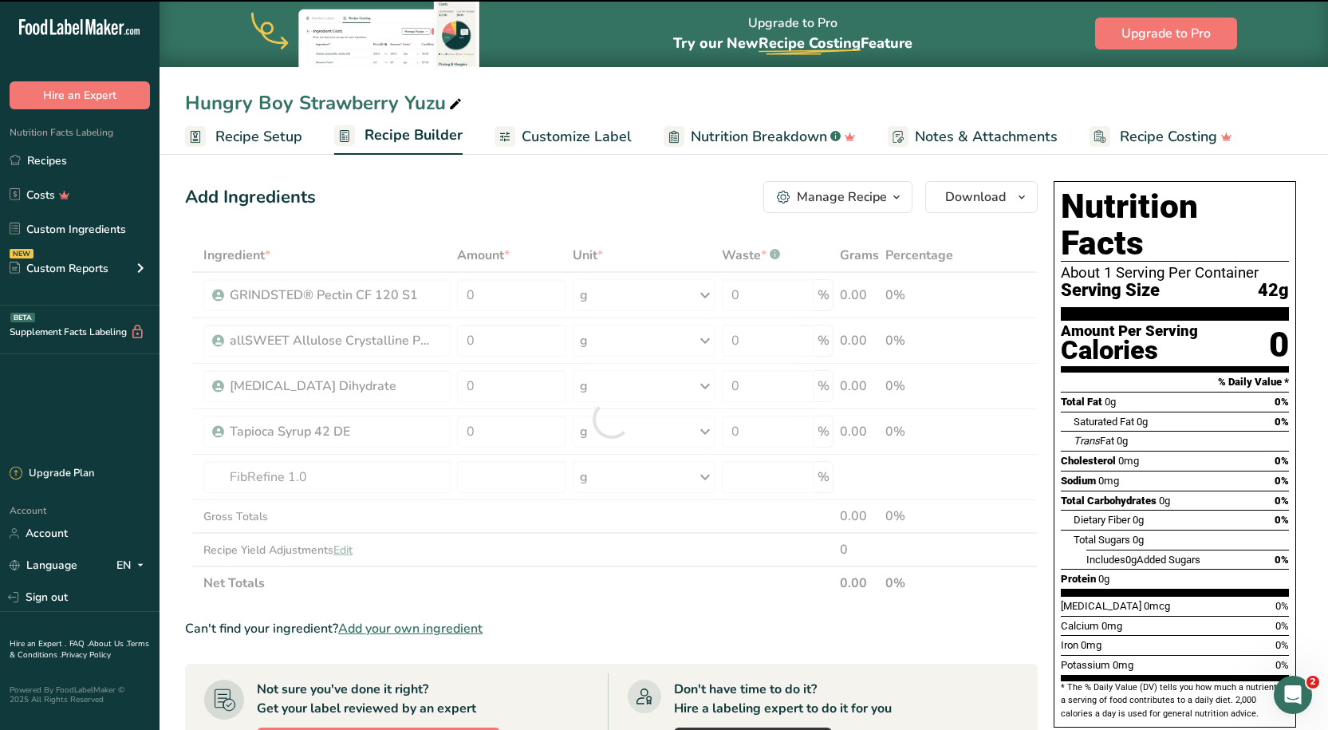
type input "0"
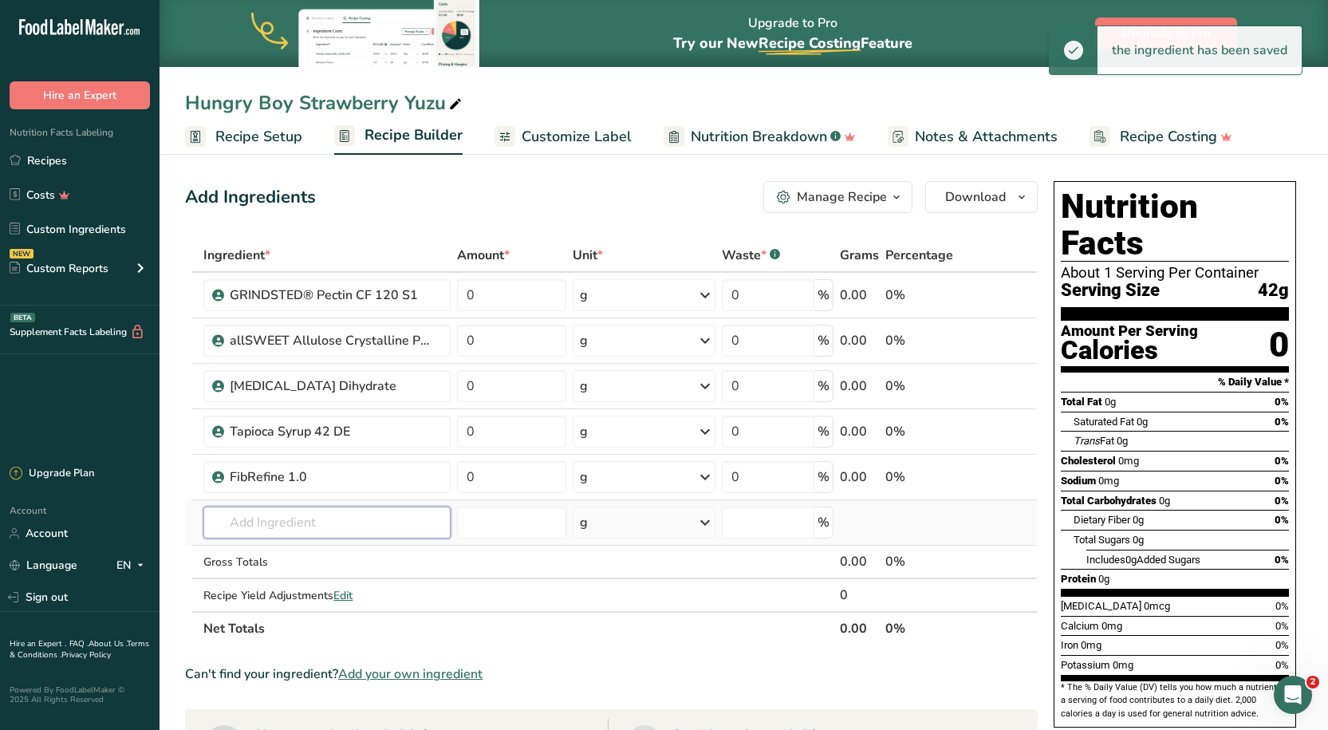
click at [301, 517] on input "text" at bounding box center [326, 522] width 246 height 32
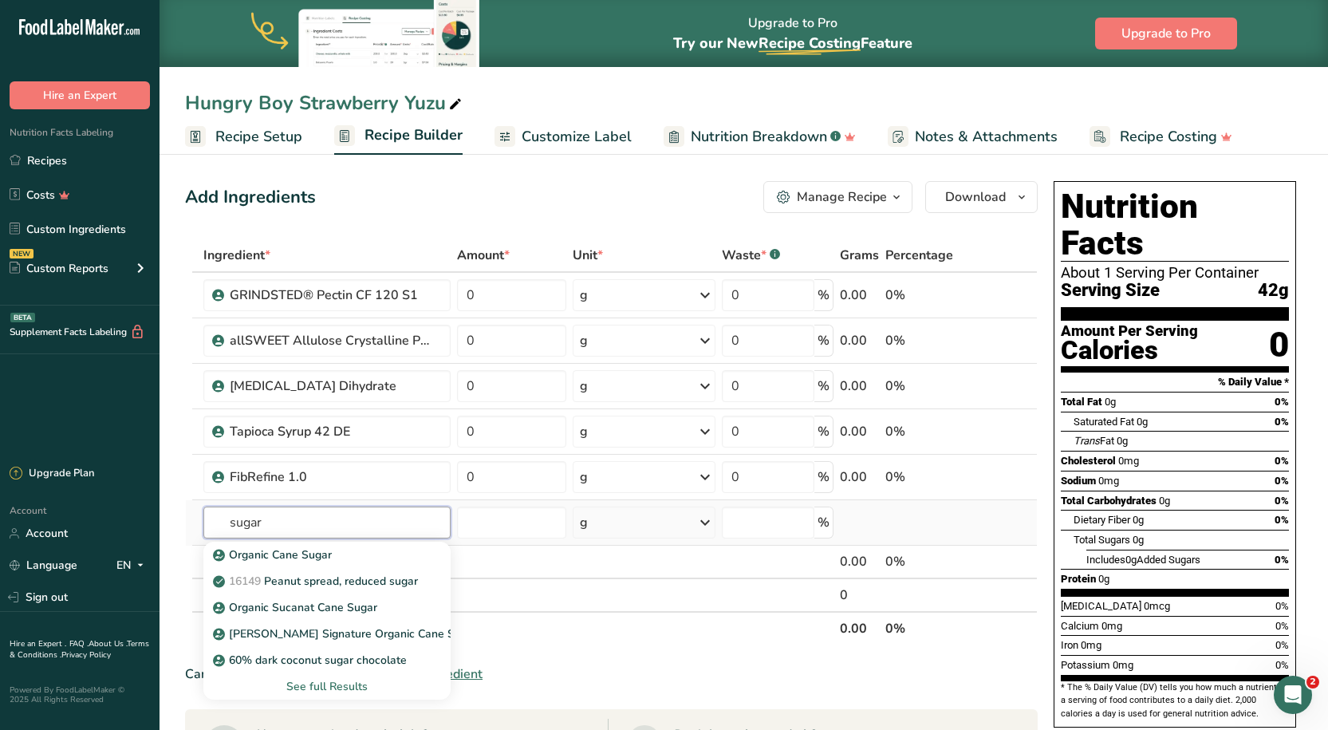
type input "sugar"
type input "v"
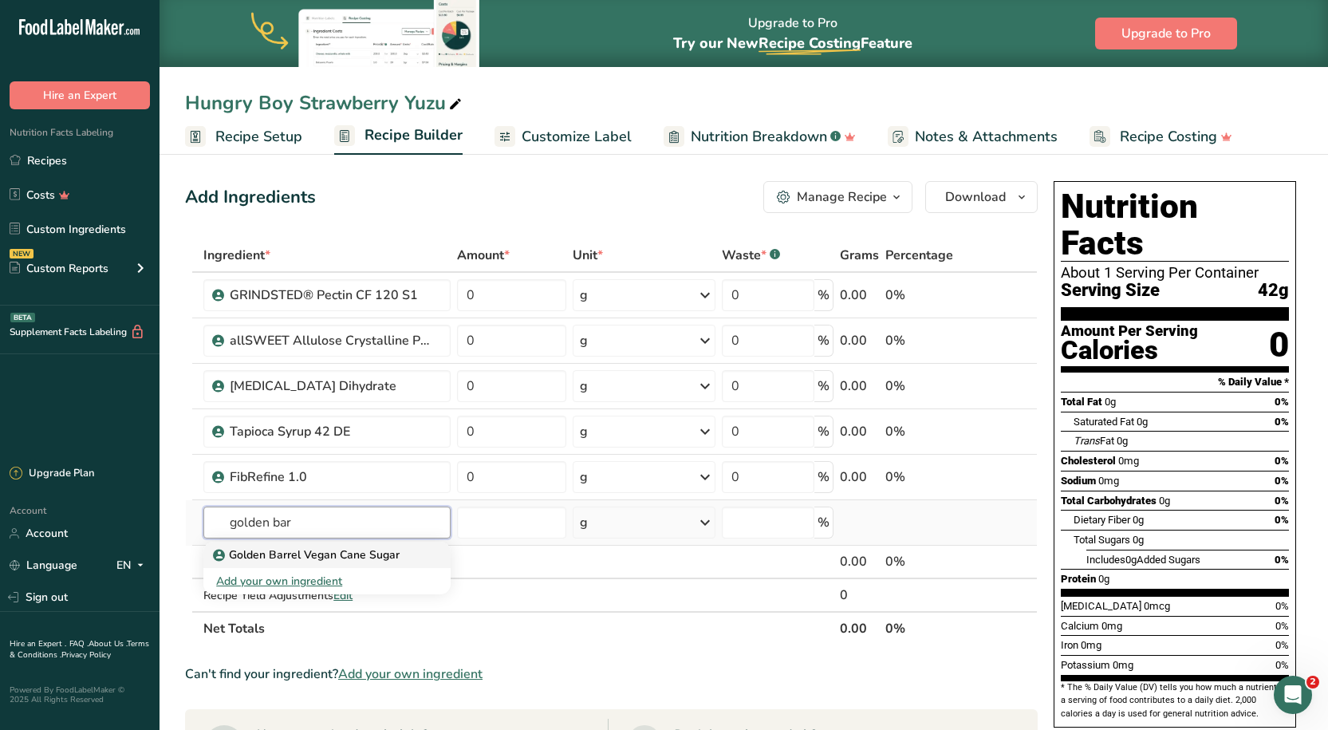
type input "golden bar"
click at [328, 554] on p "Golden Barrel Vegan Cane Sugar" at bounding box center [307, 554] width 183 height 17
type input "Golden Barrel Vegan Cane Sugar"
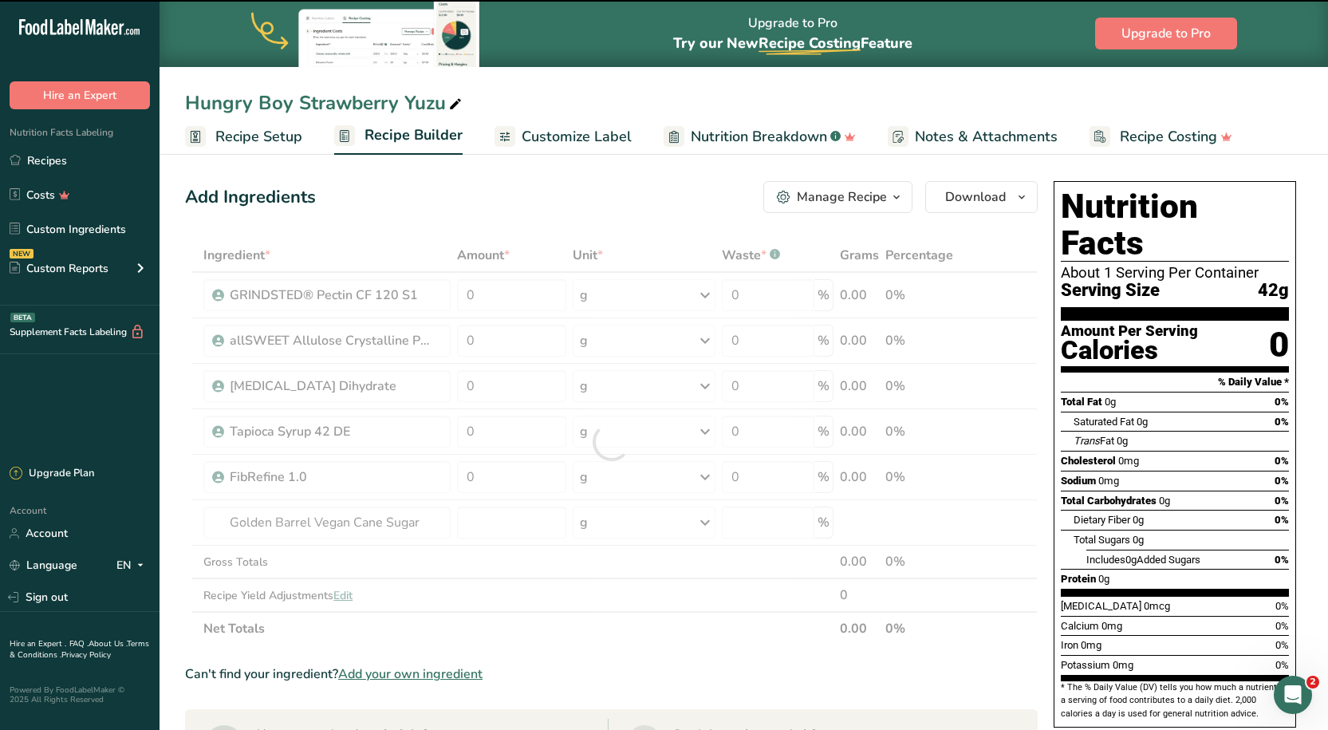
type input "0"
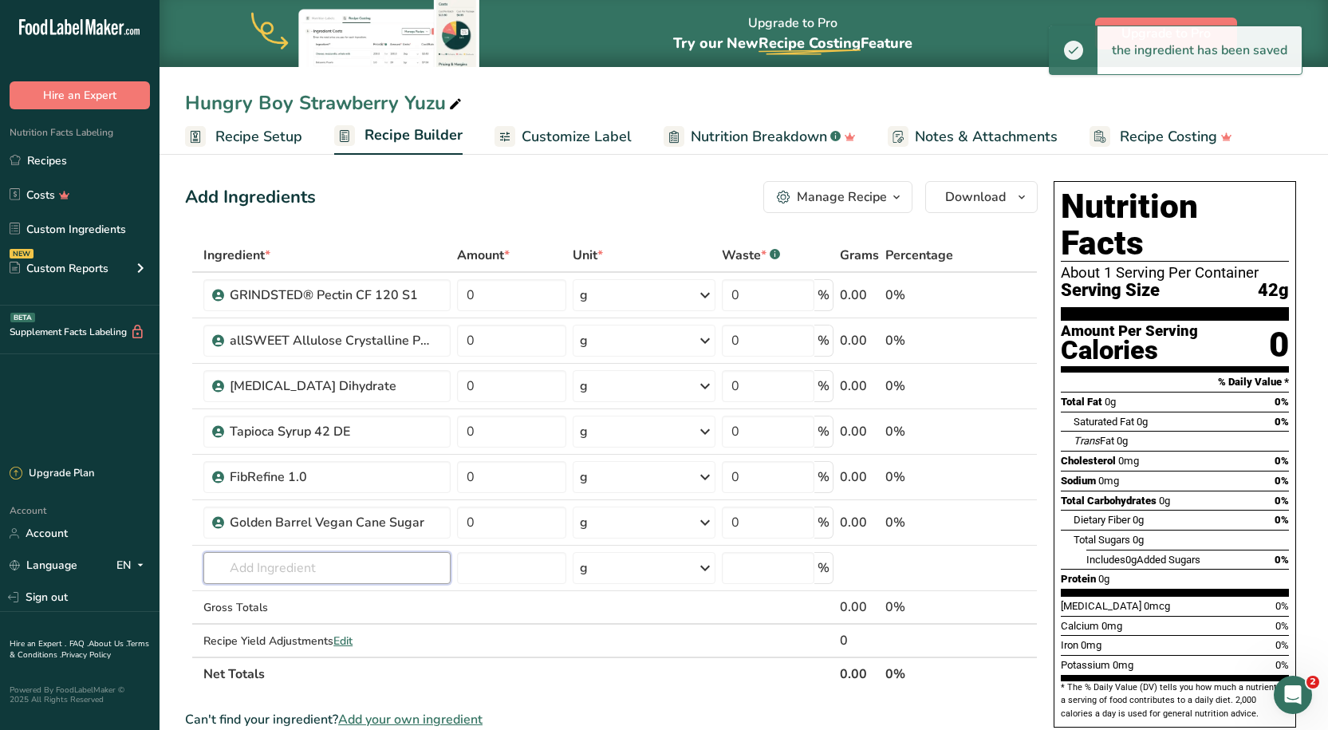
click at [290, 562] on input "text" at bounding box center [326, 568] width 246 height 32
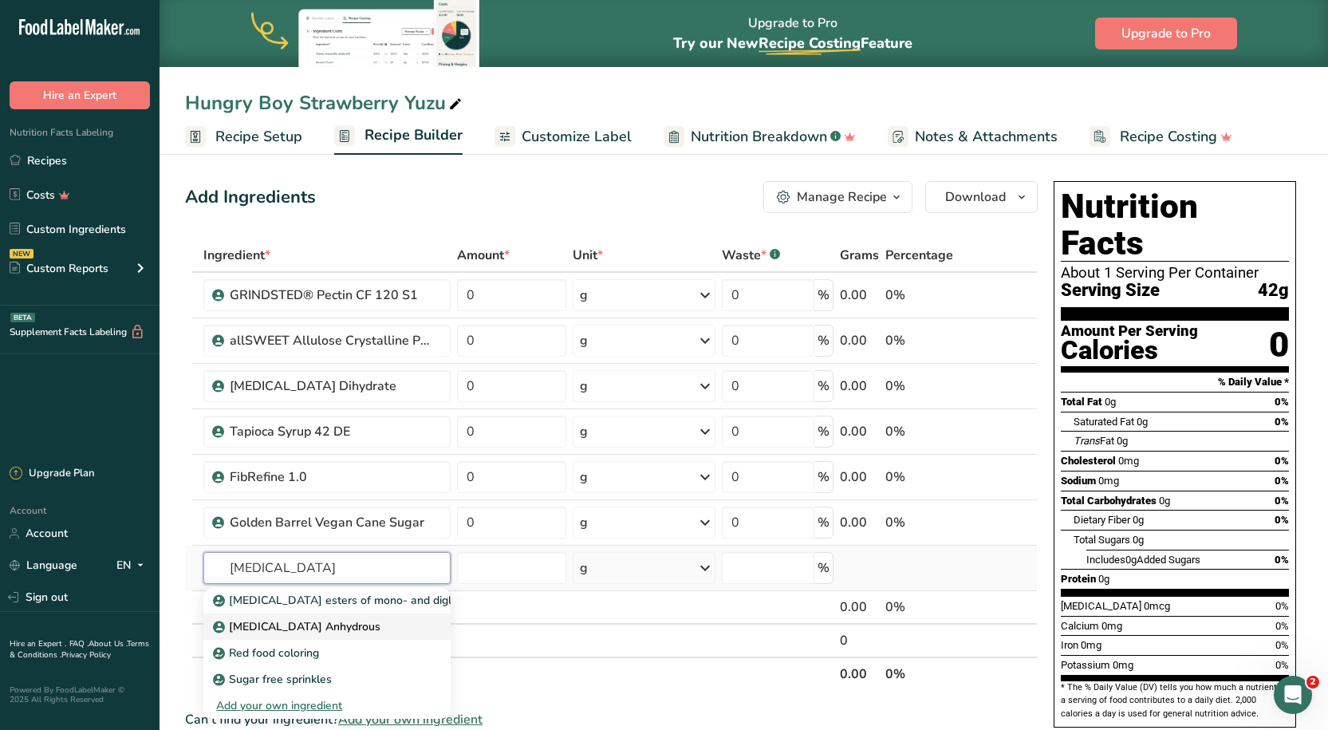
type input "[MEDICAL_DATA]"
click at [306, 617] on link "[MEDICAL_DATA] Anhydrous" at bounding box center [326, 626] width 246 height 26
type input "[MEDICAL_DATA] Anhydrous"
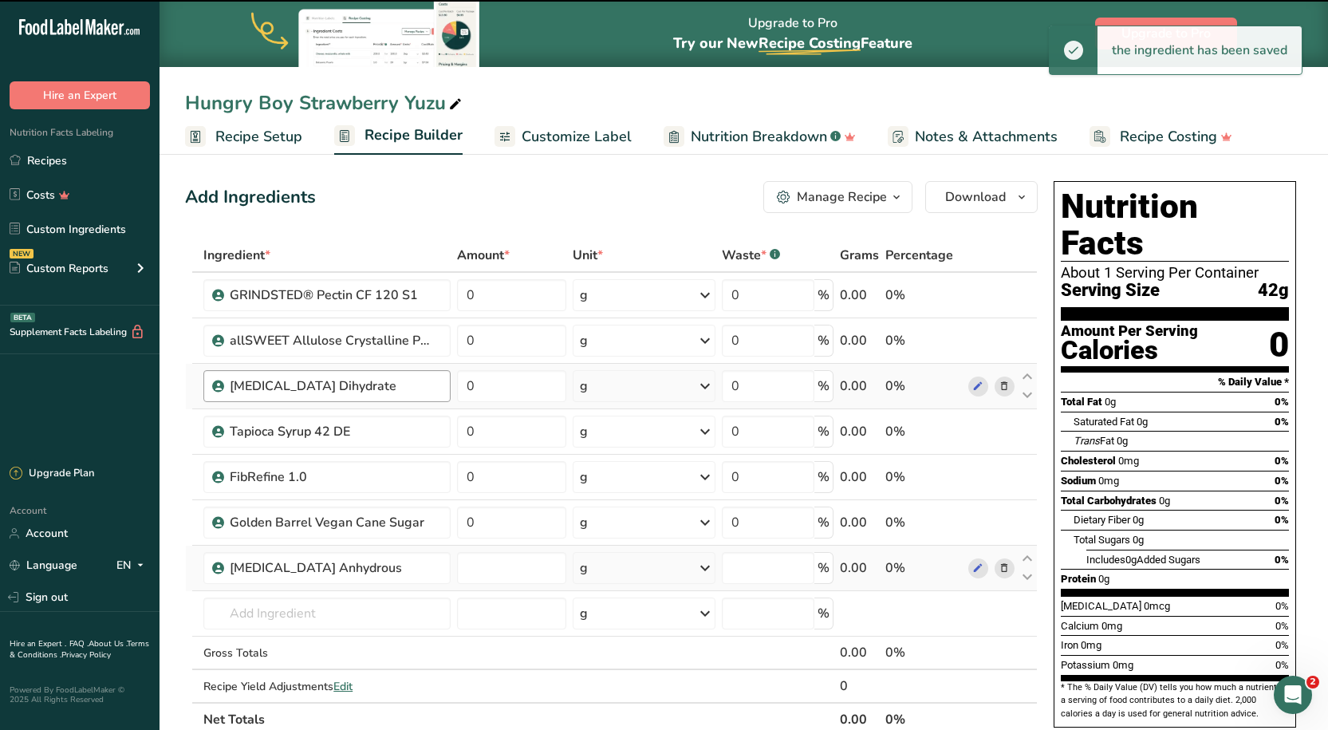
type input "0"
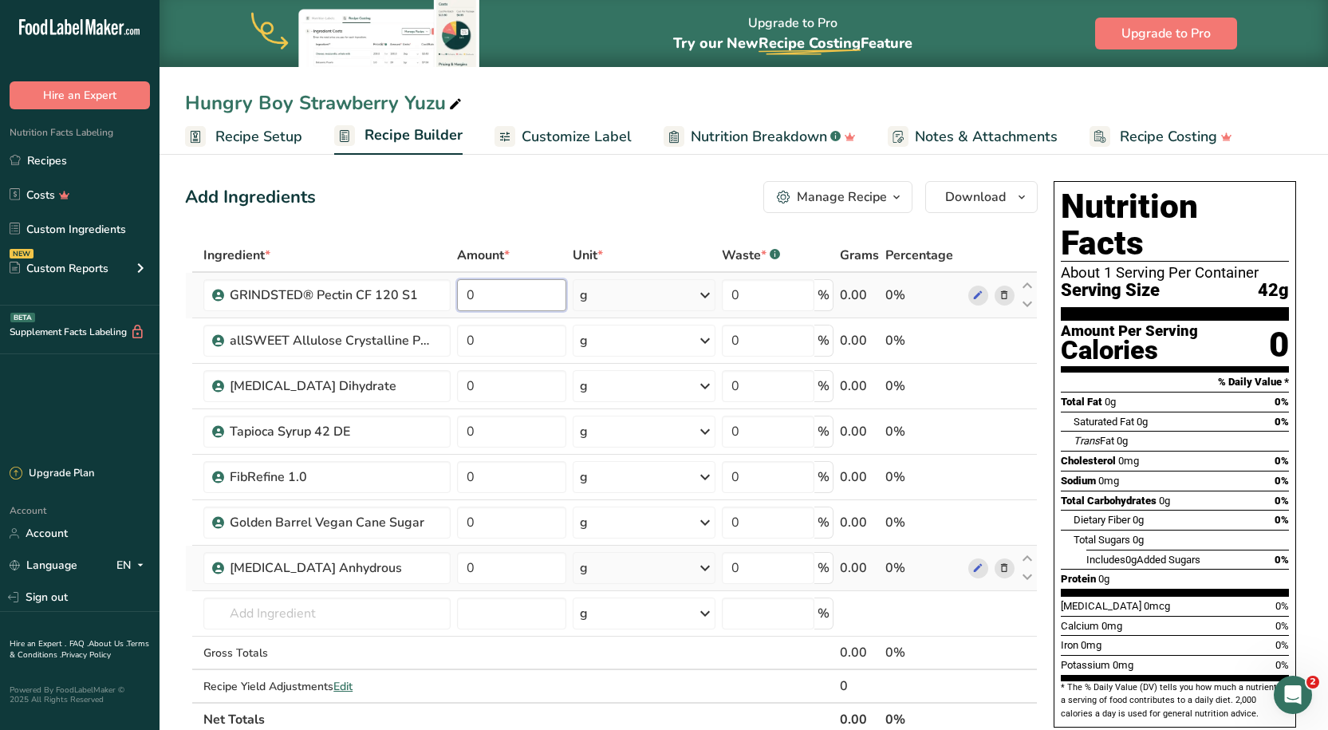
click at [526, 298] on input "0" at bounding box center [512, 295] width 110 height 32
click at [511, 323] on tbody "GRINDSTED® Pectin CF 120 S1 0 g Weight Units g kg mg See more Volume Units l Vo…" at bounding box center [611, 487] width 851 height 429
click at [551, 286] on input "0" at bounding box center [512, 295] width 110 height 32
type input "1.045"
click at [510, 341] on div "Ingredient * Amount * Unit * Waste * .a-a{fill:#347362;}.b-a{fill:#fff;} Grams …" at bounding box center [611, 487] width 853 height 498
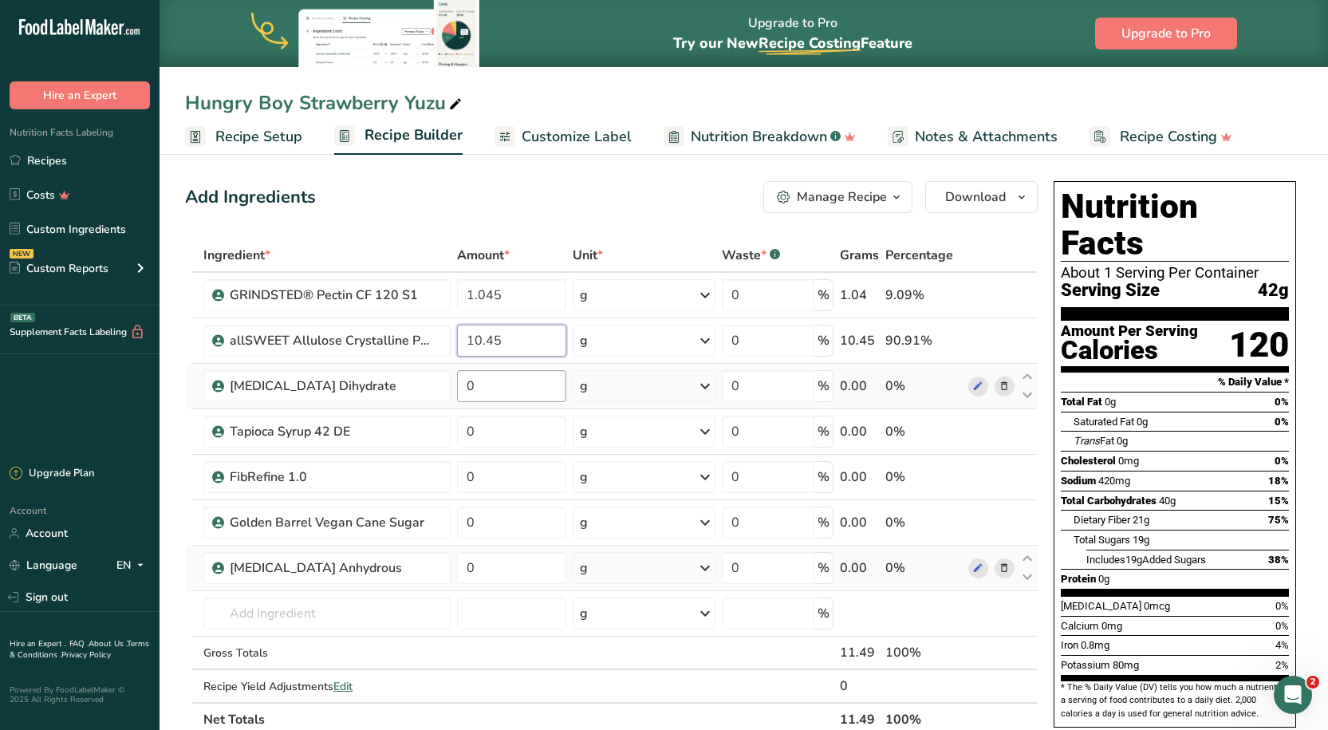
type input "10.45"
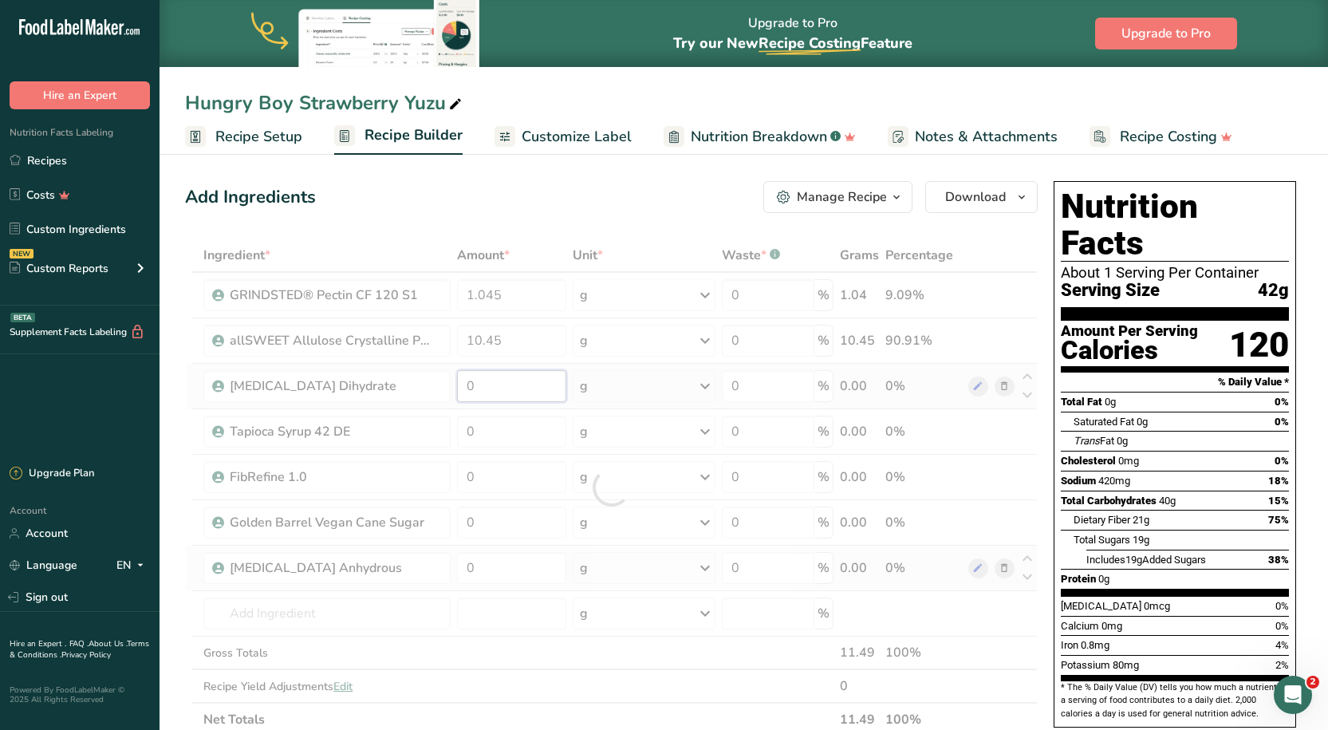
click at [492, 384] on div "Ingredient * Amount * Unit * Waste * .a-a{fill:#347362;}.b-a{fill:#fff;} Grams …" at bounding box center [611, 487] width 853 height 498
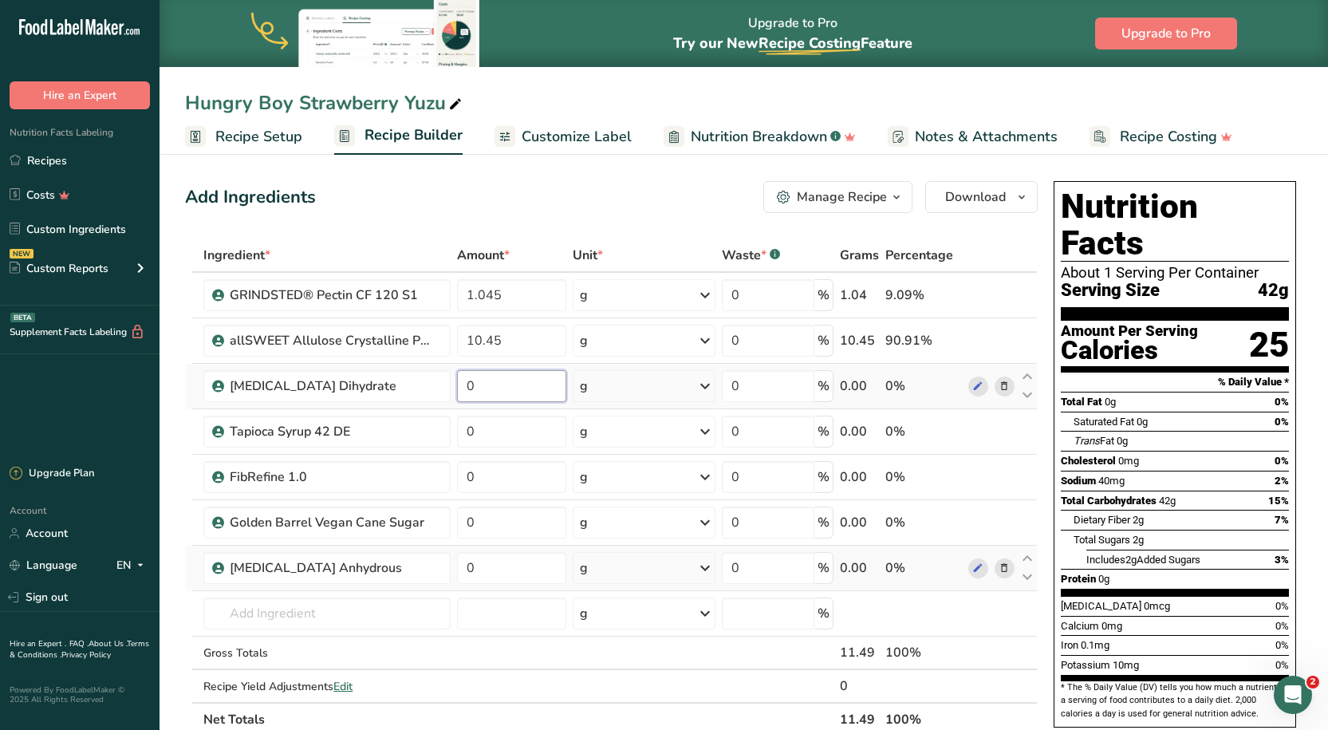
type input "1"
type input "0.165"
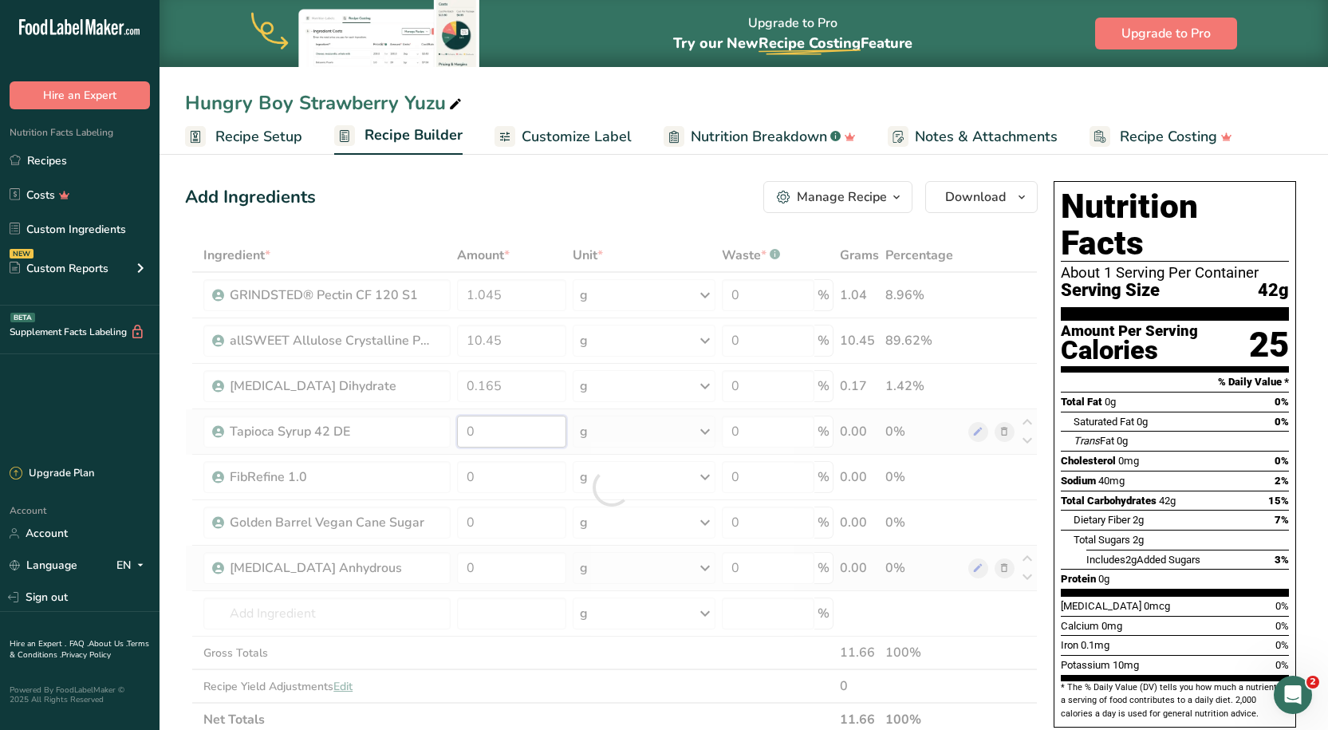
click at [504, 428] on div "Ingredient * Amount * Unit * Waste * .a-a{fill:#347362;}.b-a{fill:#fff;} Grams …" at bounding box center [611, 487] width 853 height 498
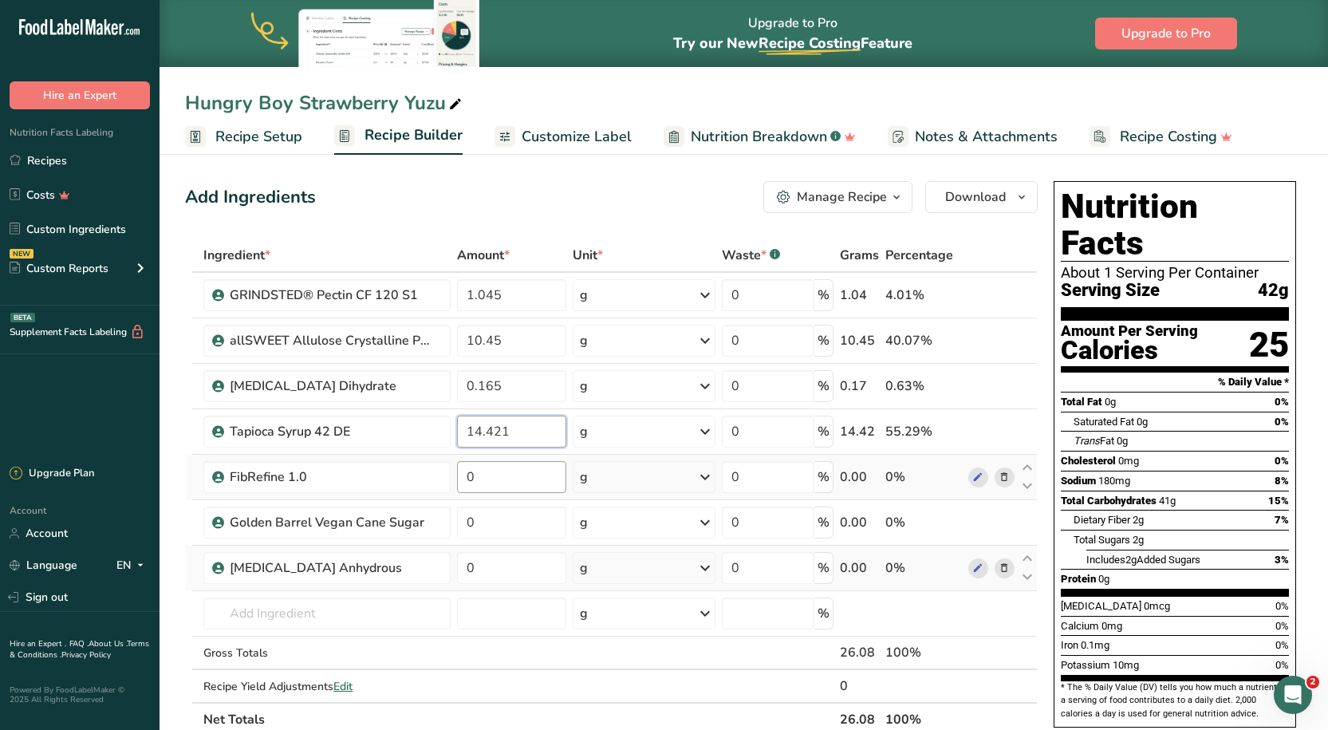
type input "14.421"
click at [479, 463] on div "Ingredient * Amount * Unit * Waste * .a-a{fill:#347362;}.b-a{fill:#fff;} Grams …" at bounding box center [611, 487] width 853 height 498
type input "8.36"
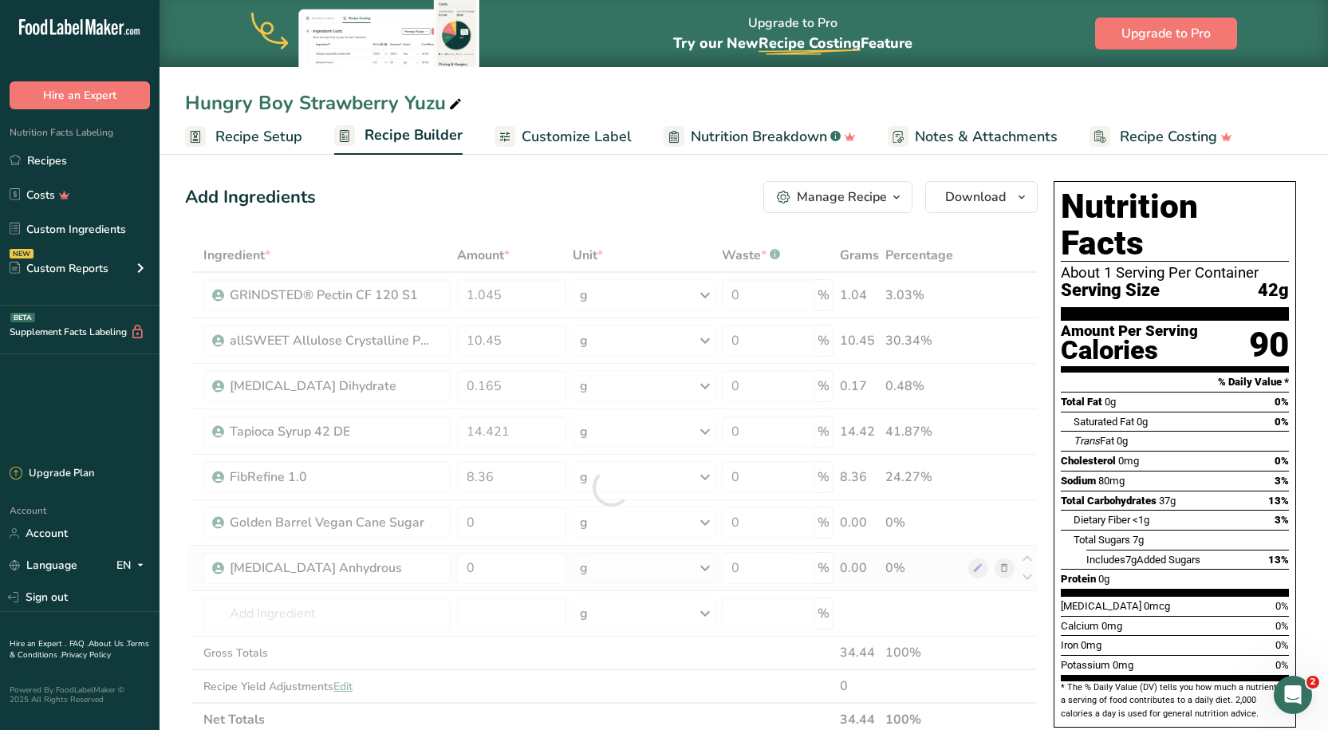
click at [570, 225] on div "Add Ingredients Manage Recipe Delete Recipe Duplicate Recipe Scale Recipe Save …" at bounding box center [616, 716] width 862 height 1083
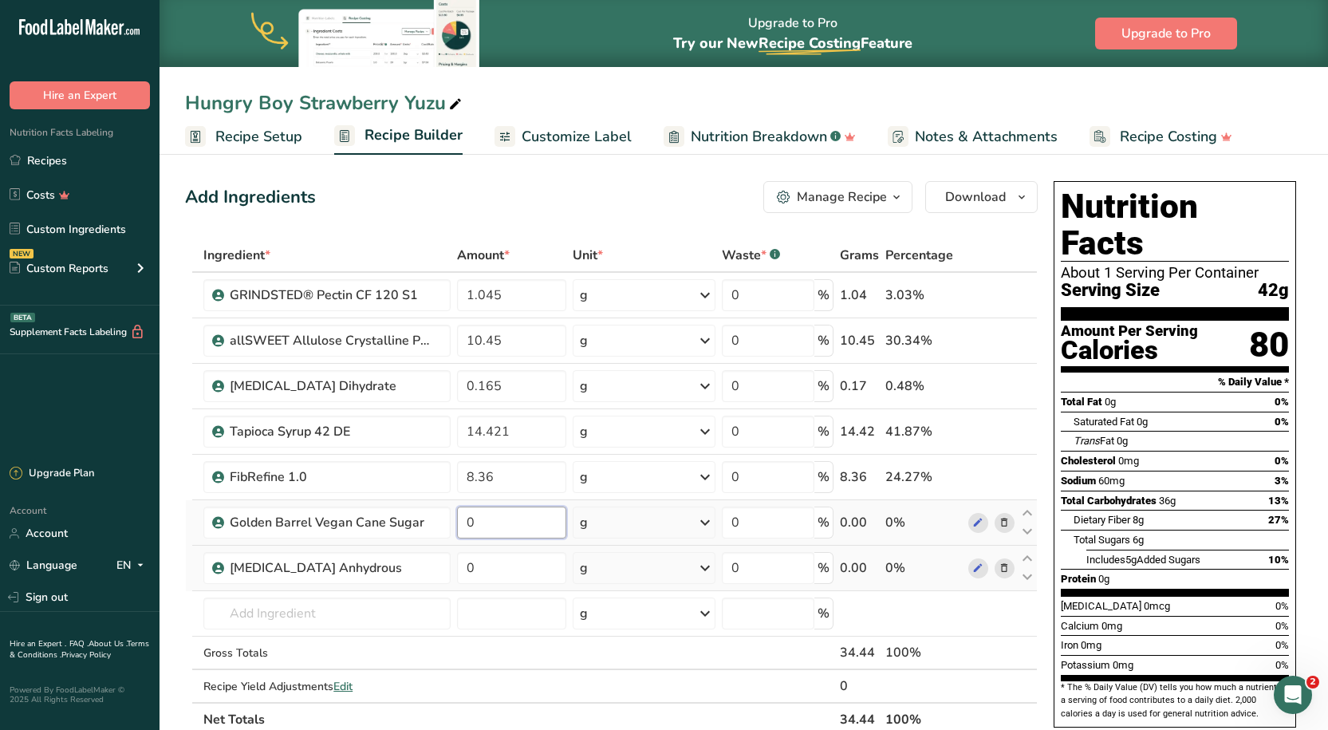
click at [479, 512] on input "0" at bounding box center [512, 522] width 110 height 32
type input "6.47482"
click at [499, 573] on div "Ingredient * Amount * Unit * Waste * .a-a{fill:#347362;}.b-a{fill:#fff;} Grams …" at bounding box center [611, 487] width 853 height 498
type input "0.495"
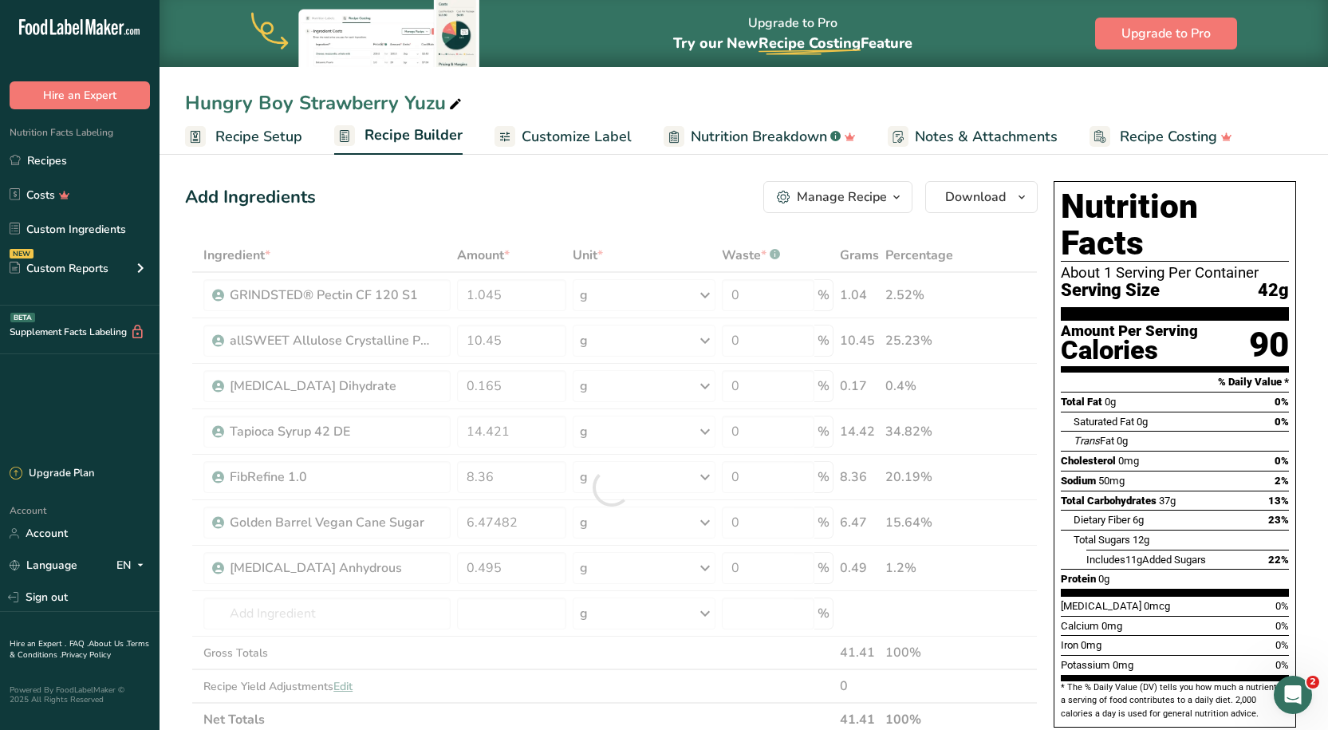
click at [416, 230] on div "Add Ingredients Manage Recipe Delete Recipe Duplicate Recipe Scale Recipe Save …" at bounding box center [616, 716] width 862 height 1083
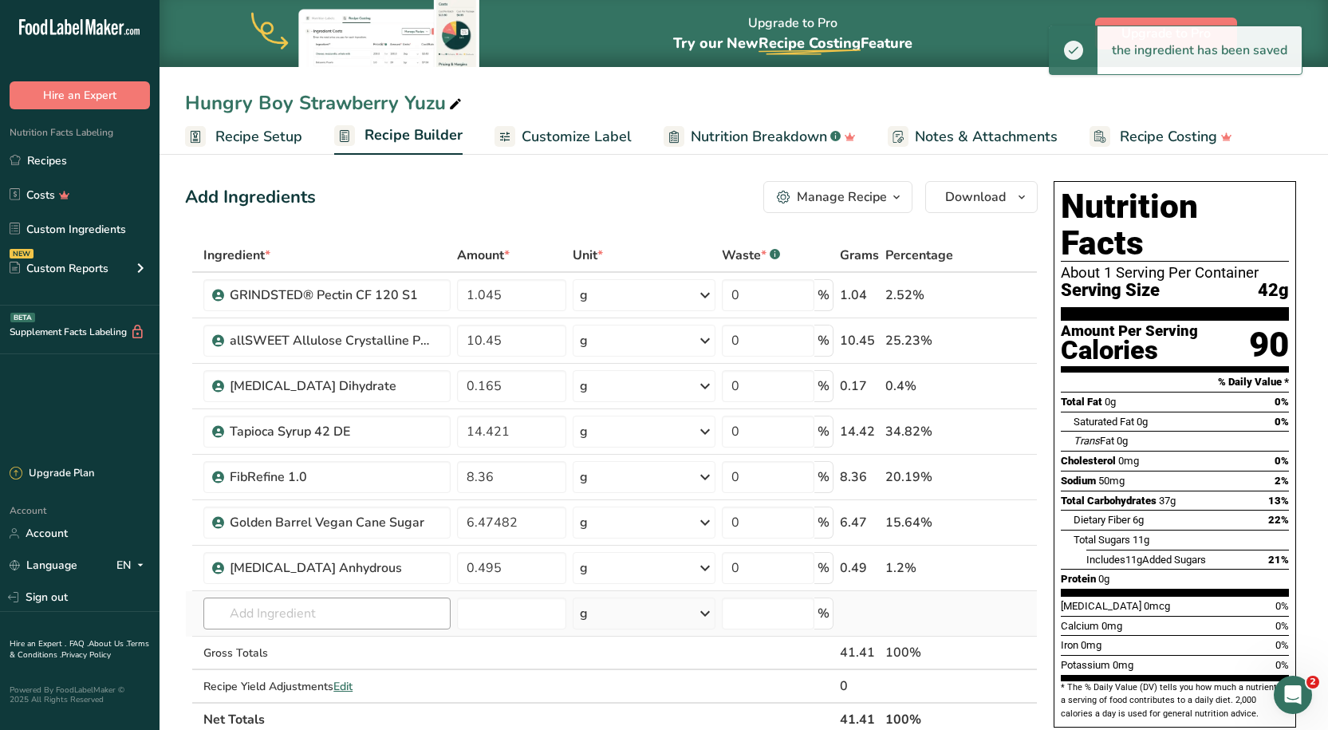
drag, startPoint x: 341, startPoint y: 587, endPoint x: 335, endPoint y: 605, distance: 18.4
click at [340, 594] on tbody "GRINDSTED® Pectin CF 120 S1 1.045 g Weight Units g kg mg See more Volume Units …" at bounding box center [611, 487] width 851 height 429
click at [334, 603] on input "text" at bounding box center [326, 613] width 246 height 32
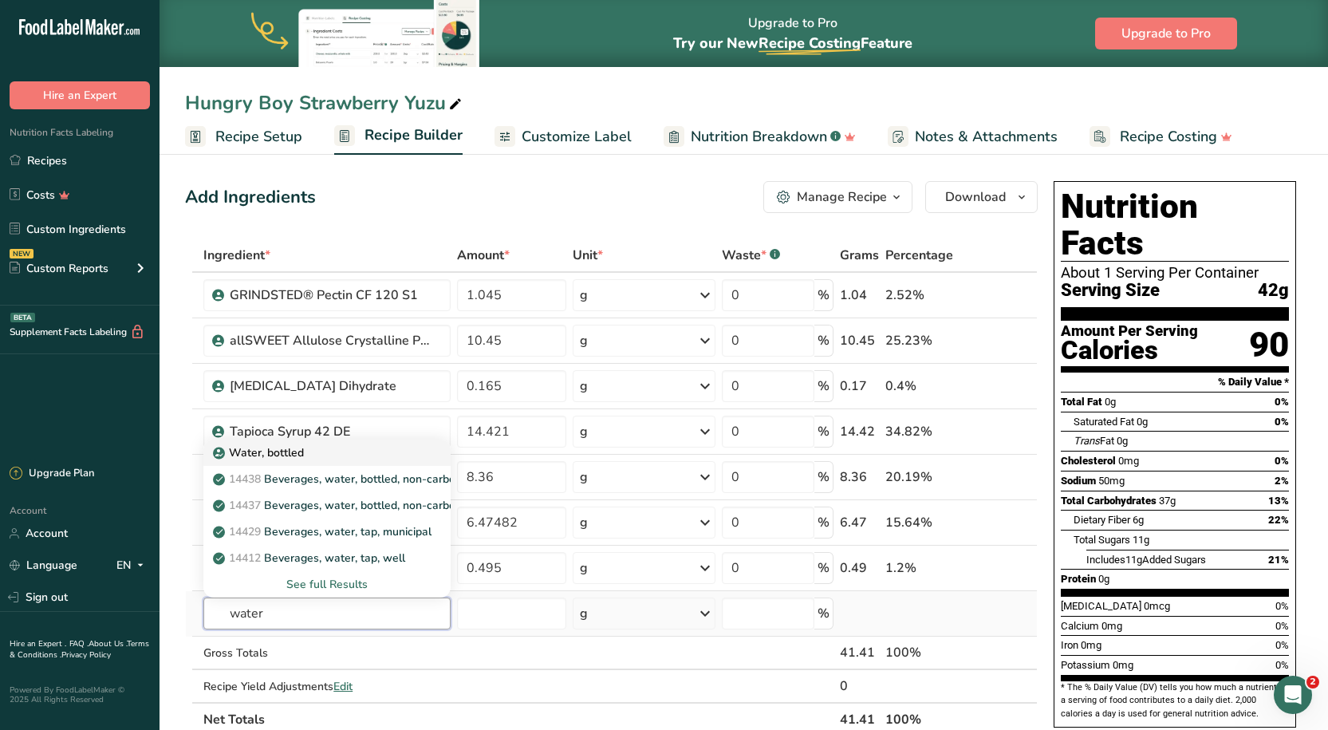
type input "water"
click at [313, 444] on div "Water, bottled" at bounding box center [313, 452] width 195 height 17
type input "Water, bottled"
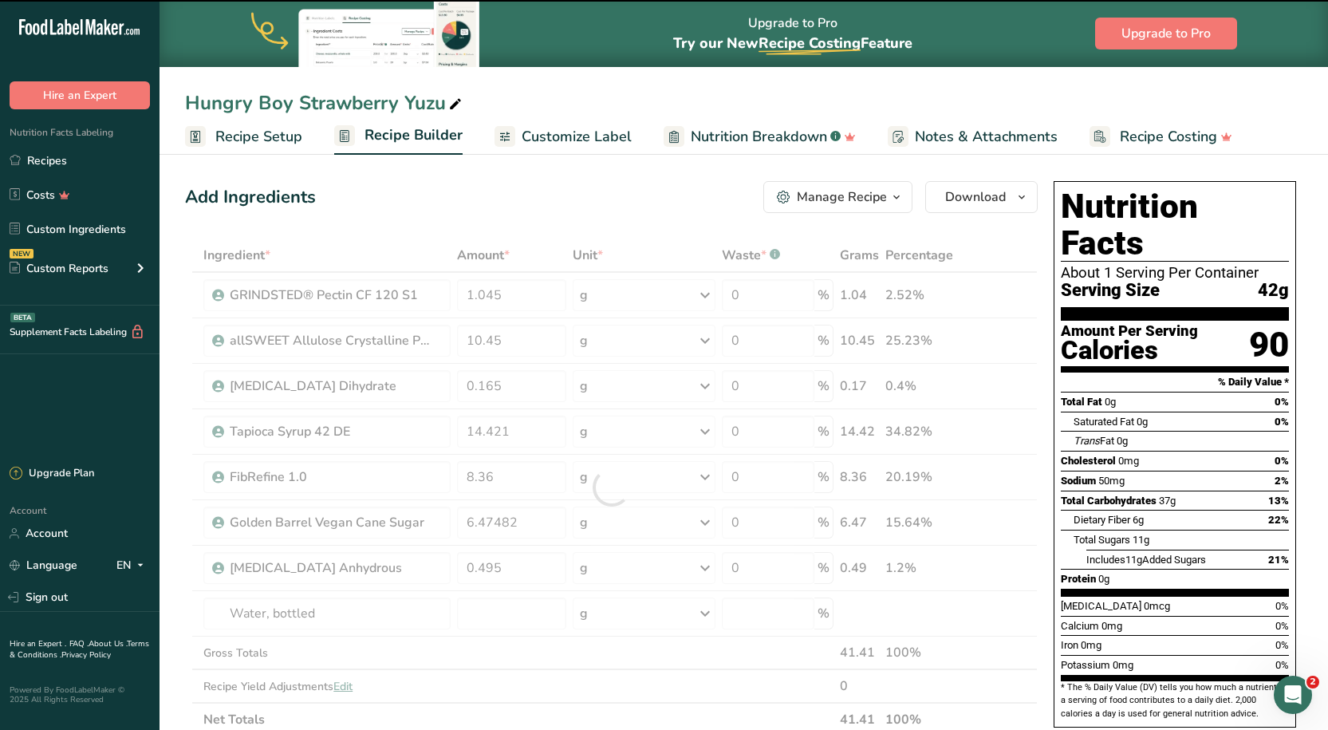
type input "0"
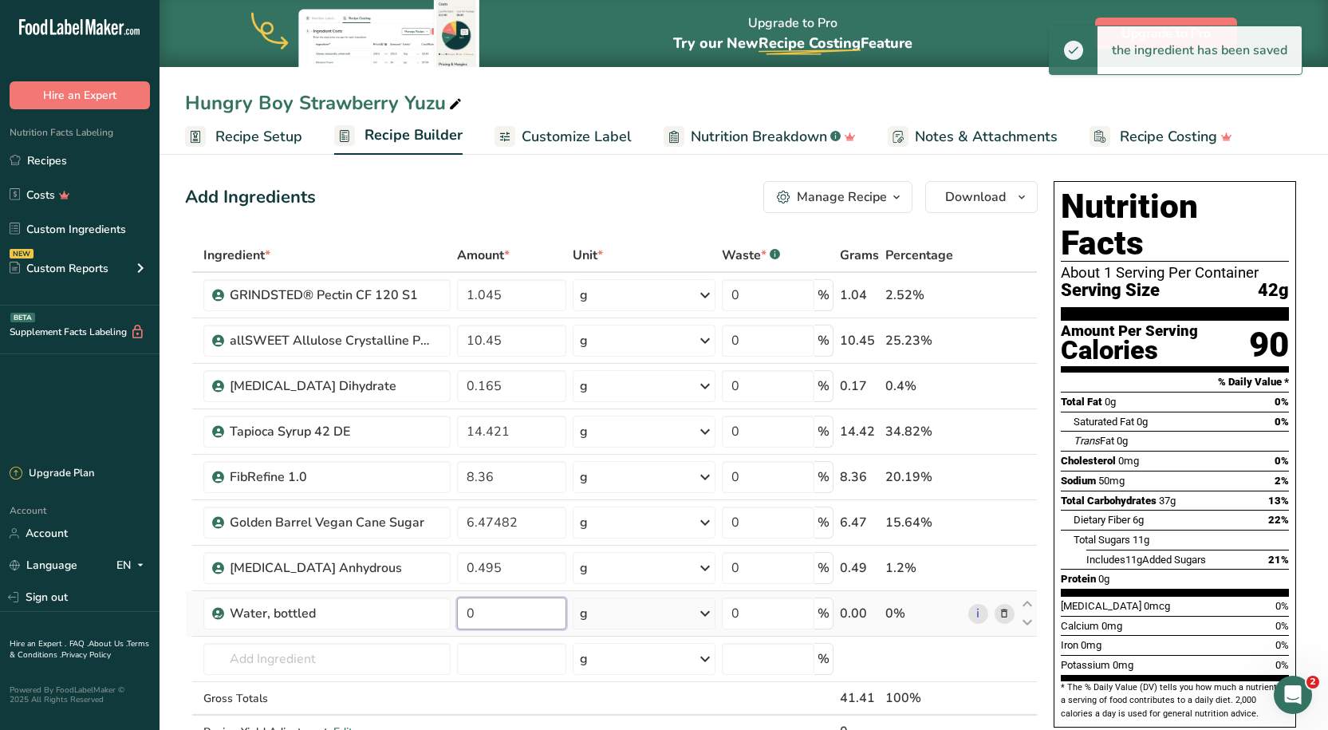
click at [525, 616] on input "0" at bounding box center [512, 613] width 110 height 32
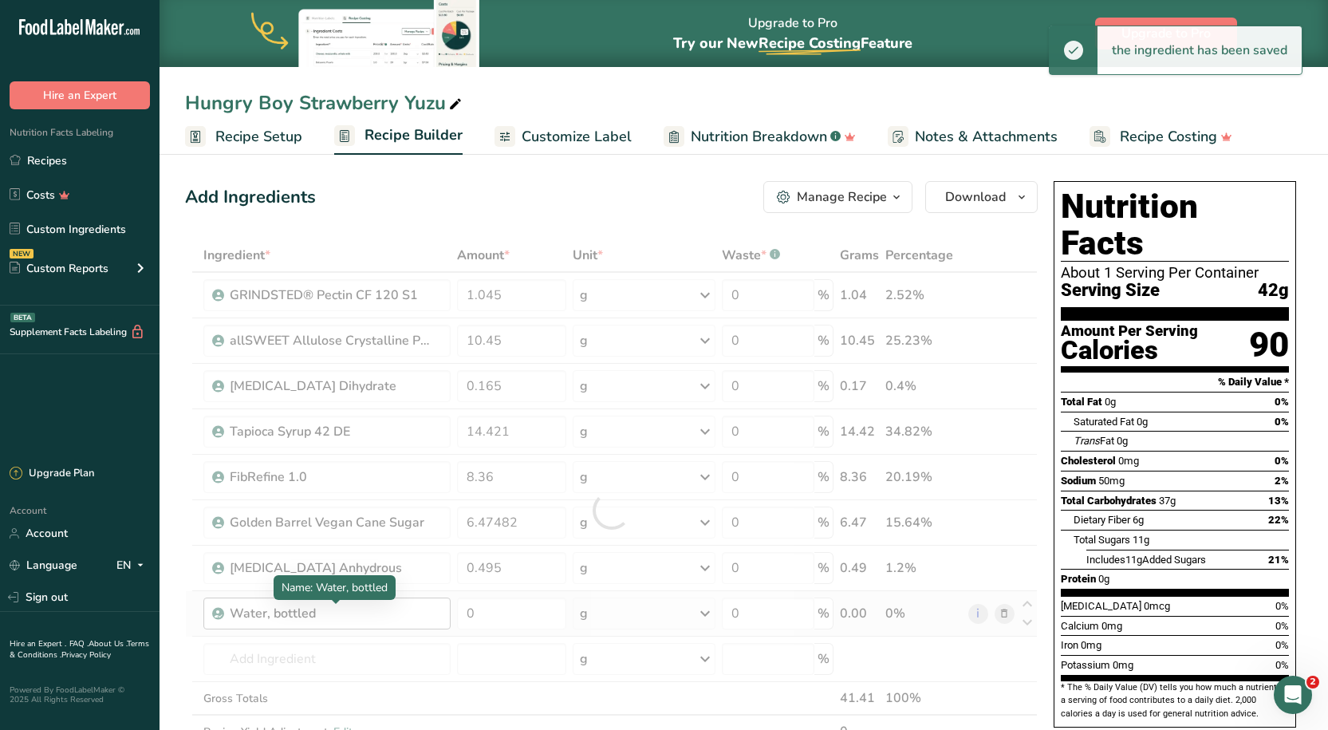
click at [372, 613] on div "Ingredient * Amount * Unit * Waste * .a-a{fill:#347362;}.b-a{fill:#fff;} Grams …" at bounding box center [611, 509] width 853 height 543
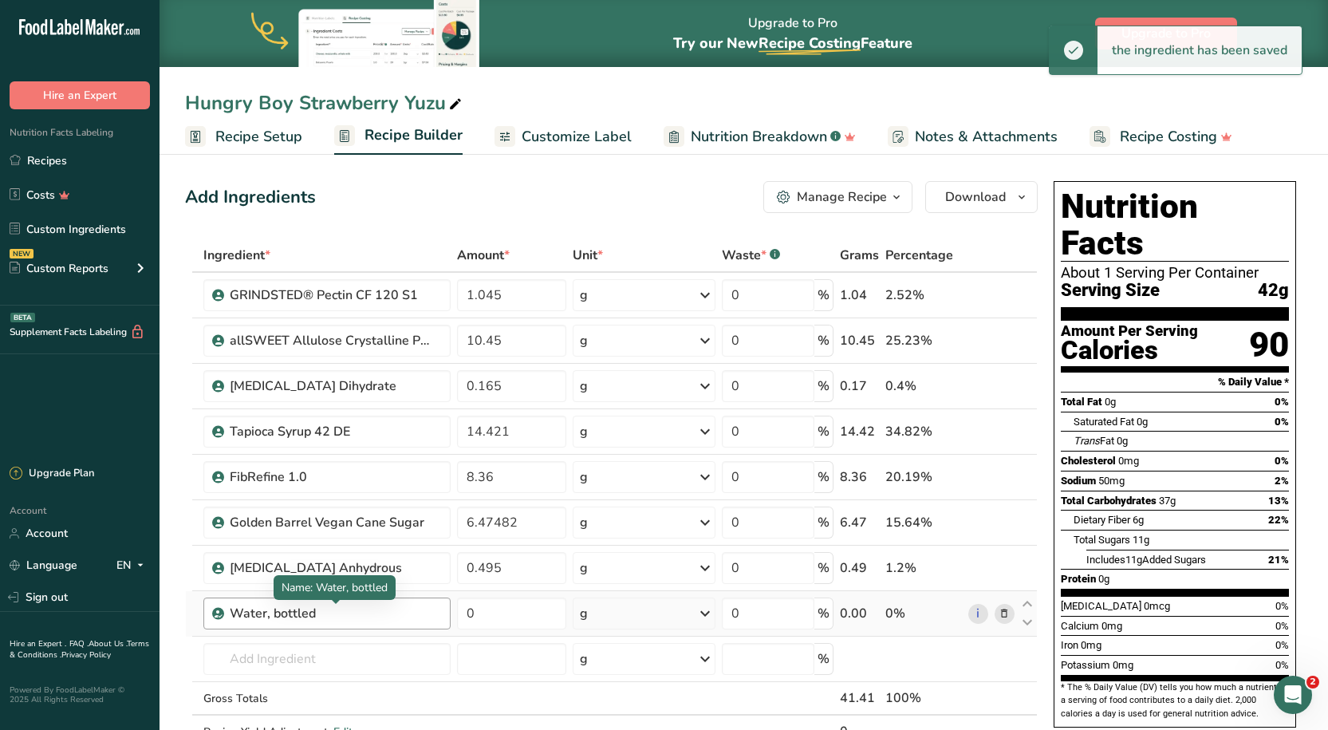
click at [315, 615] on div "Water, bottled" at bounding box center [329, 613] width 199 height 19
click at [311, 607] on div "Water, bottled" at bounding box center [329, 613] width 199 height 19
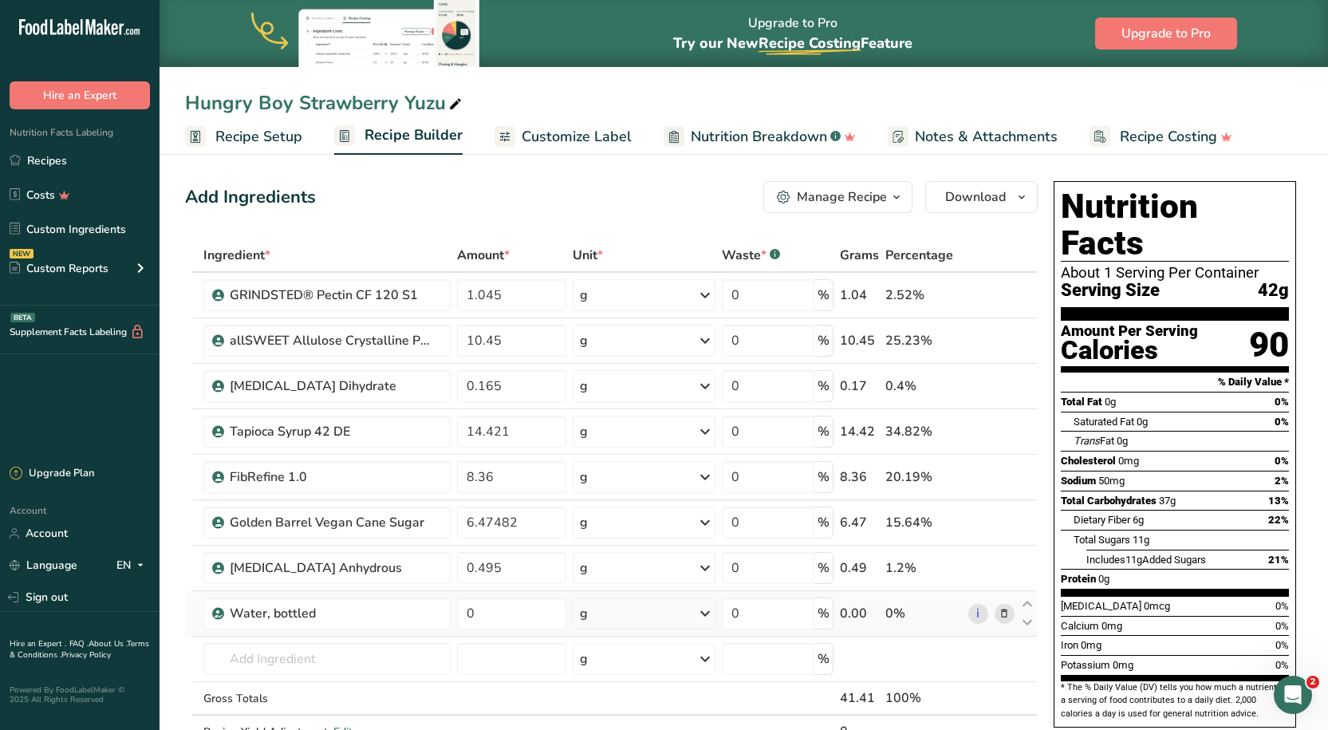
click at [1004, 611] on icon at bounding box center [1004, 613] width 11 height 17
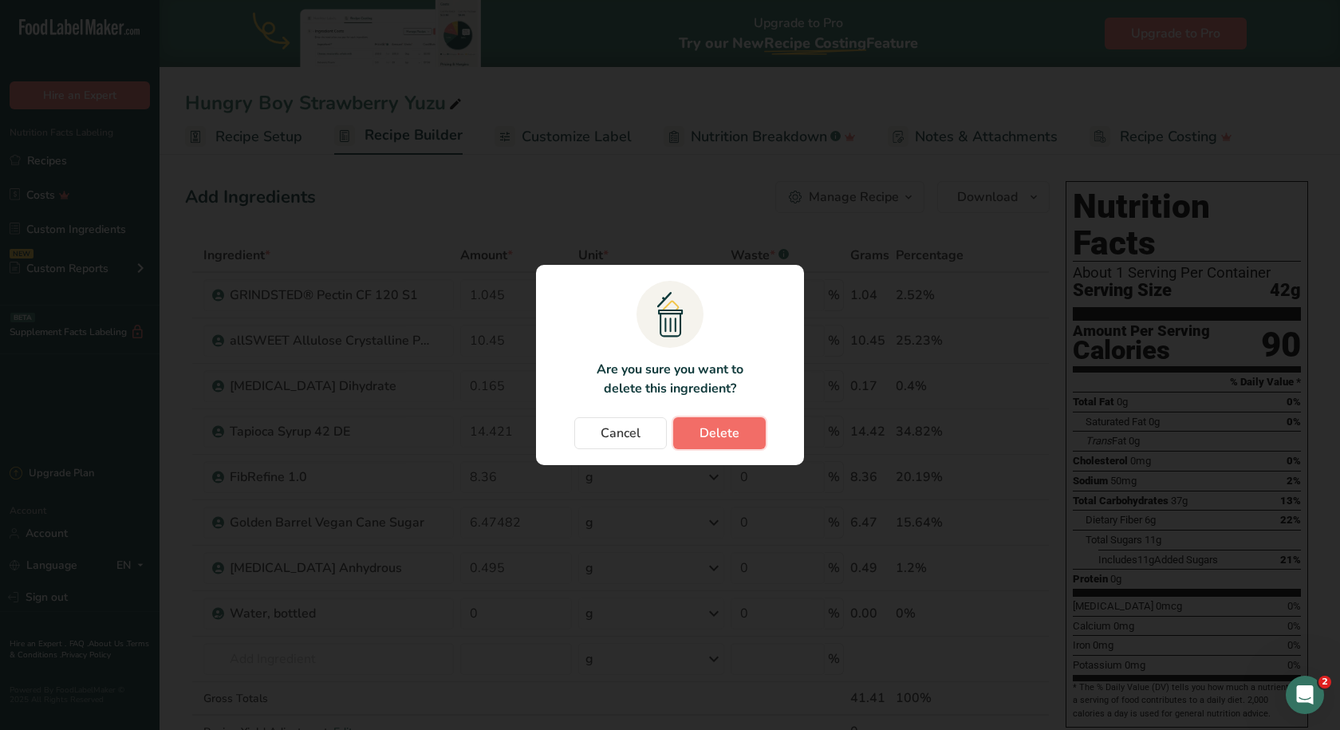
click at [719, 442] on span "Delete" at bounding box center [719, 433] width 40 height 19
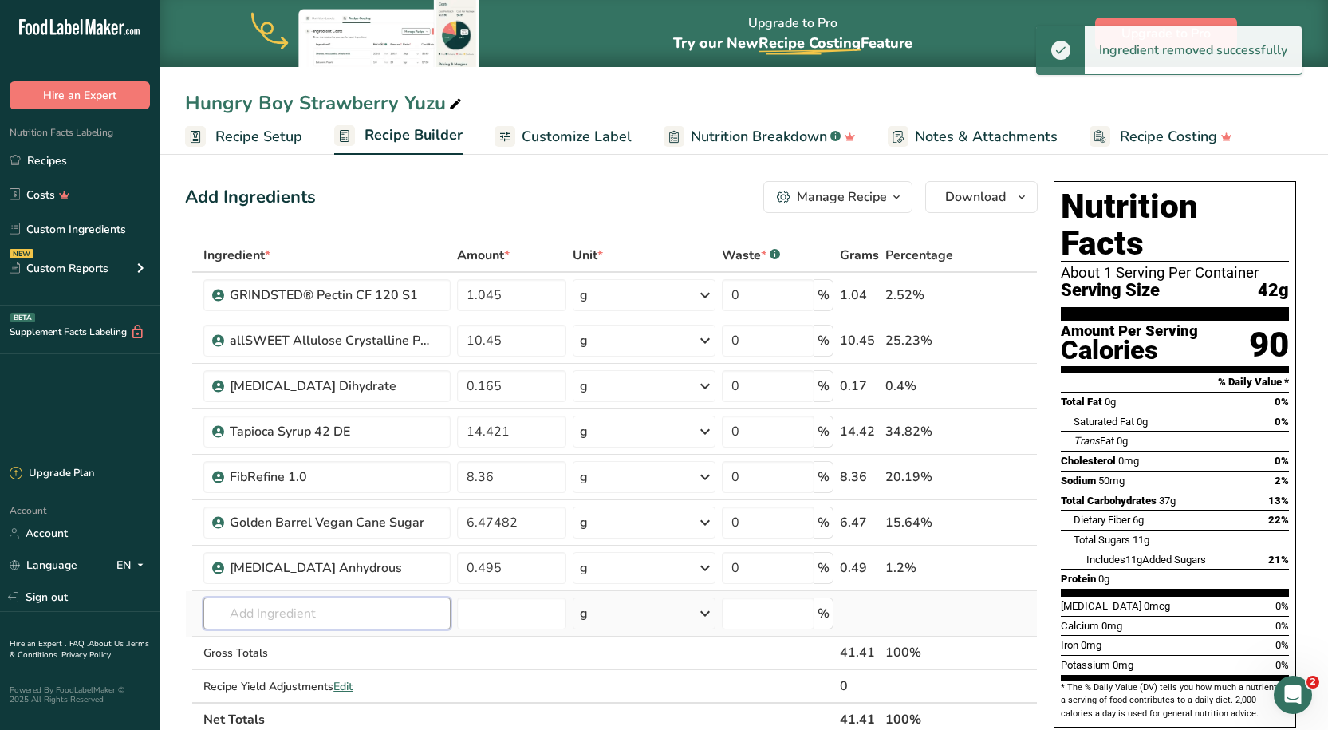
click at [294, 610] on input "text" at bounding box center [326, 613] width 246 height 32
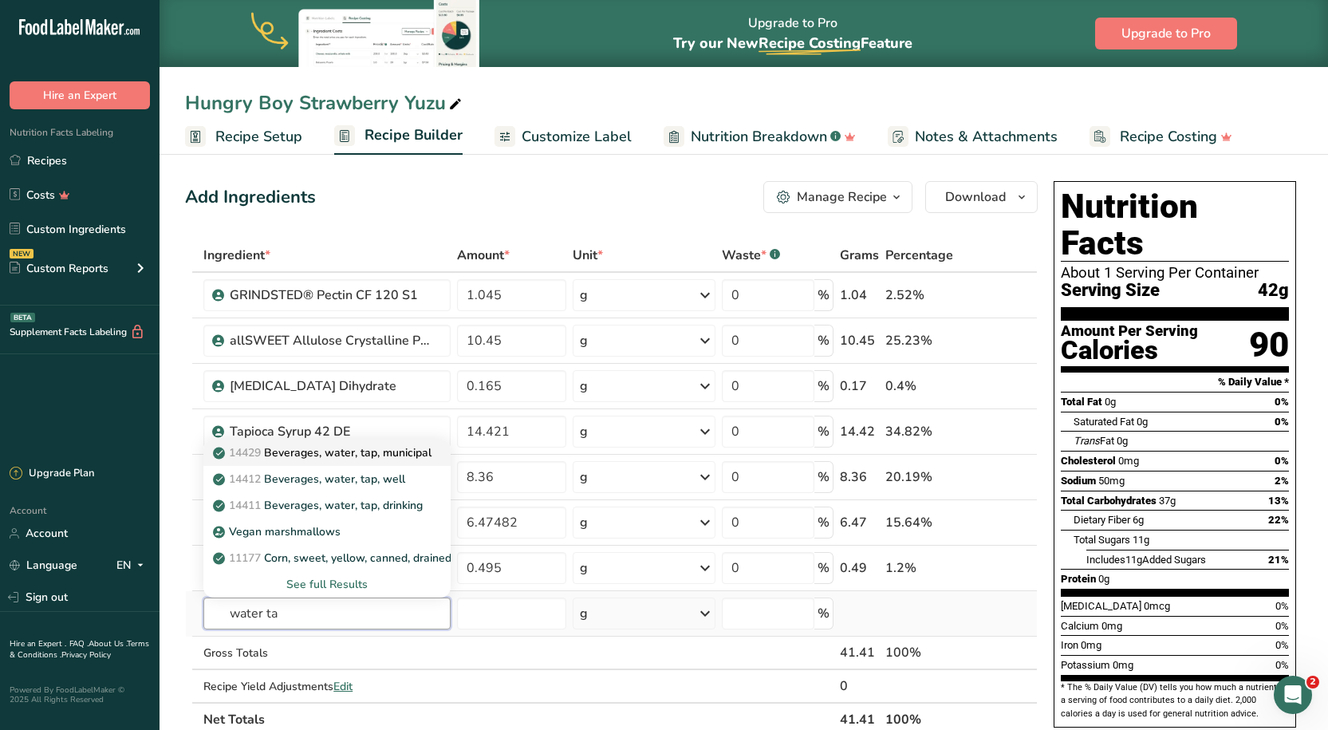
type input "water ta"
click at [328, 459] on p "14429 [GEOGRAPHIC_DATA], water, tap, municipal" at bounding box center [323, 452] width 215 height 17
type input "Beverages, water, tap, municipal"
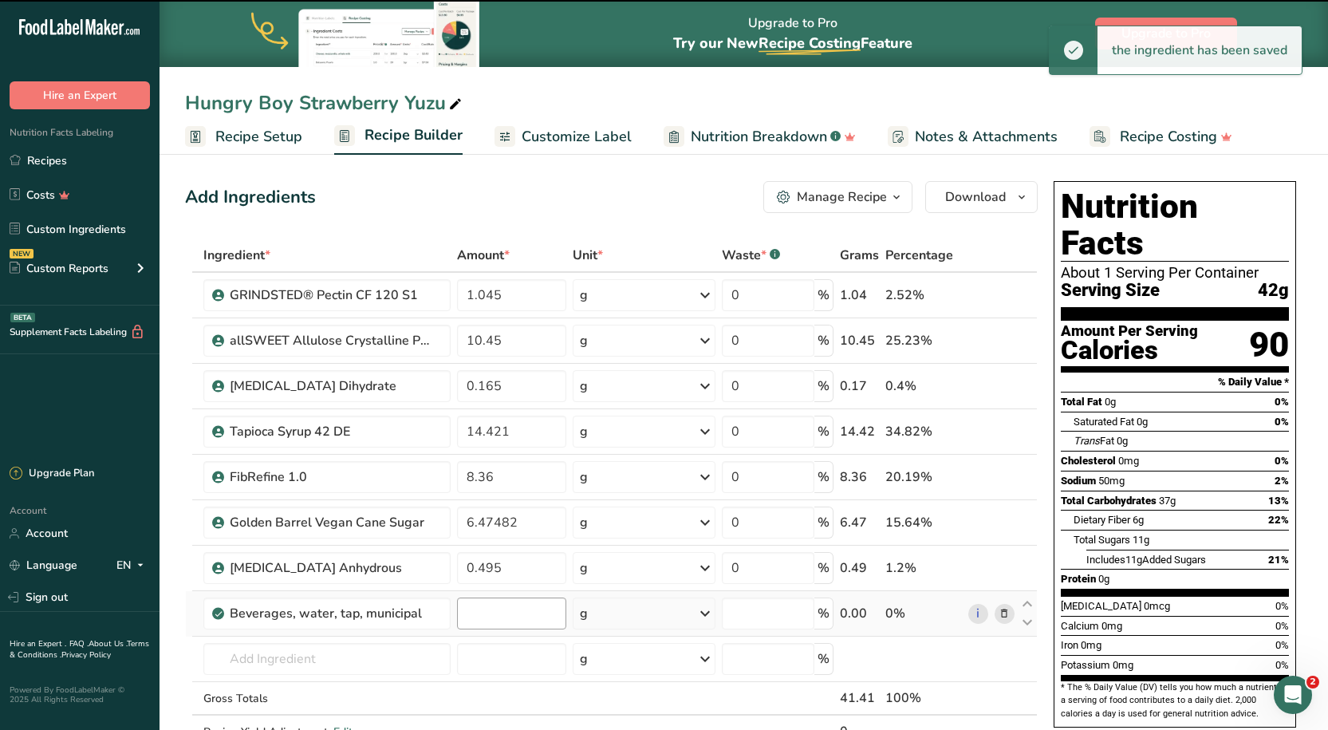
type input "0"
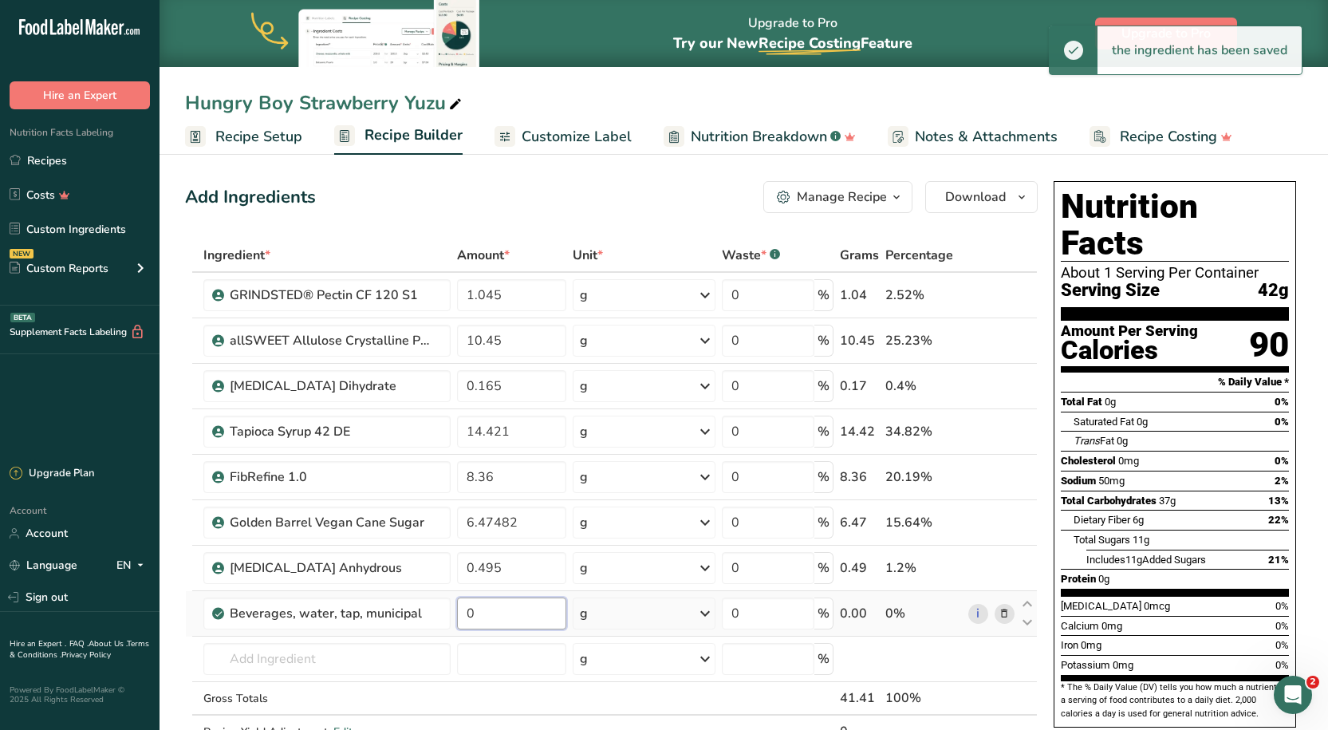
click at [472, 616] on input "0" at bounding box center [512, 613] width 110 height 32
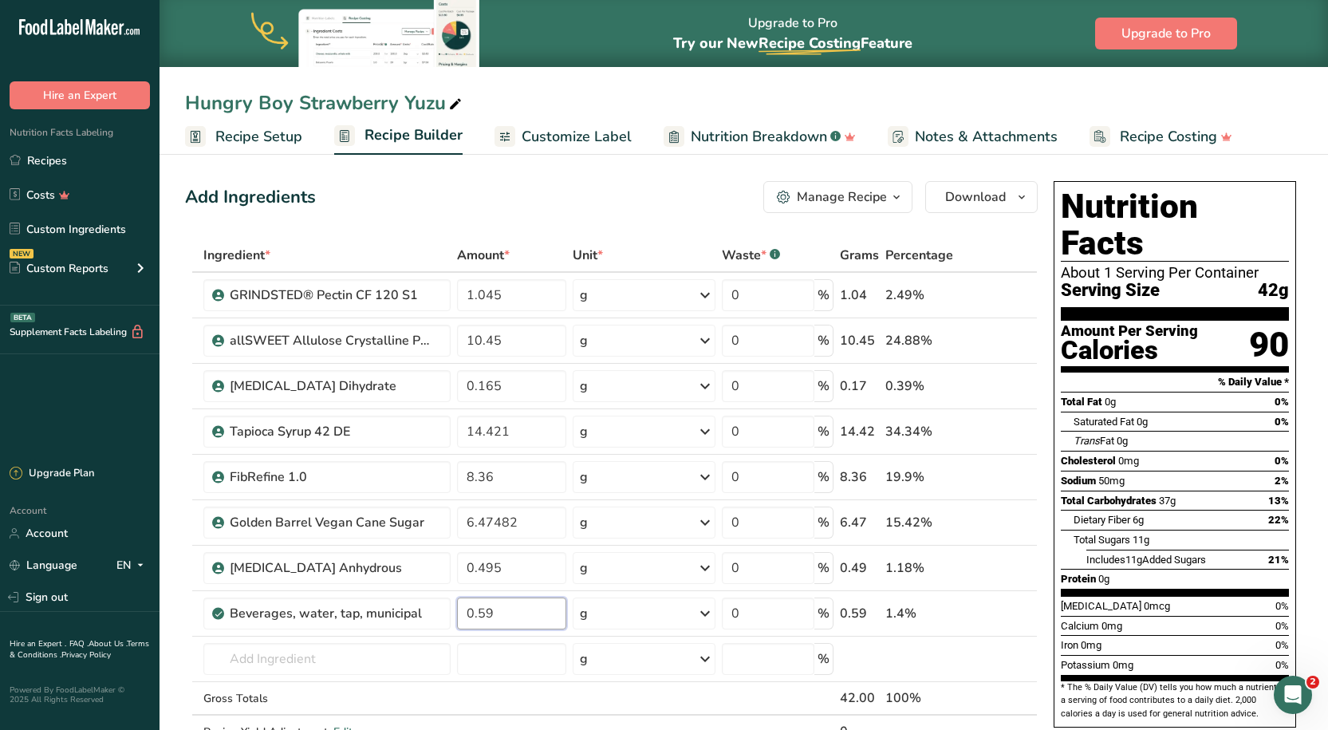
type input "0.59"
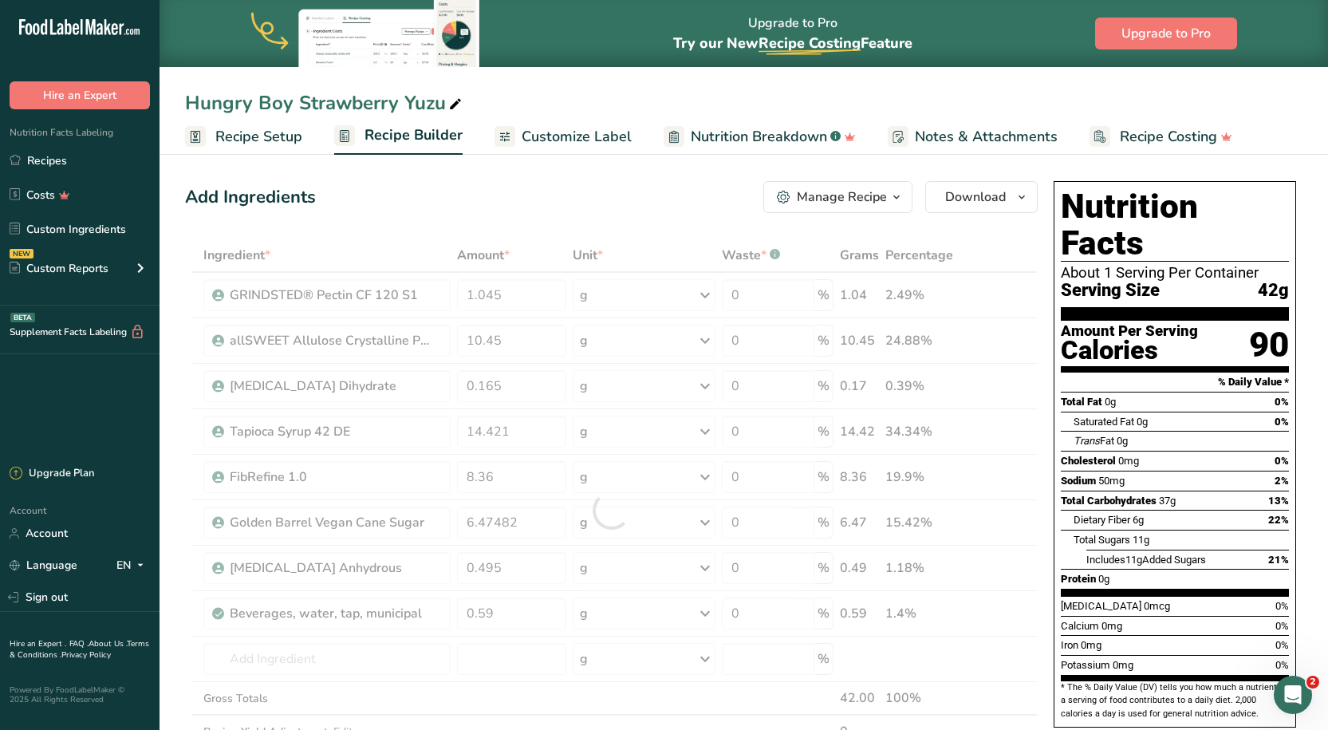
click at [592, 176] on div "Add Ingredients Manage Recipe Delete Recipe Duplicate Recipe Scale Recipe Save …" at bounding box center [616, 739] width 862 height 1129
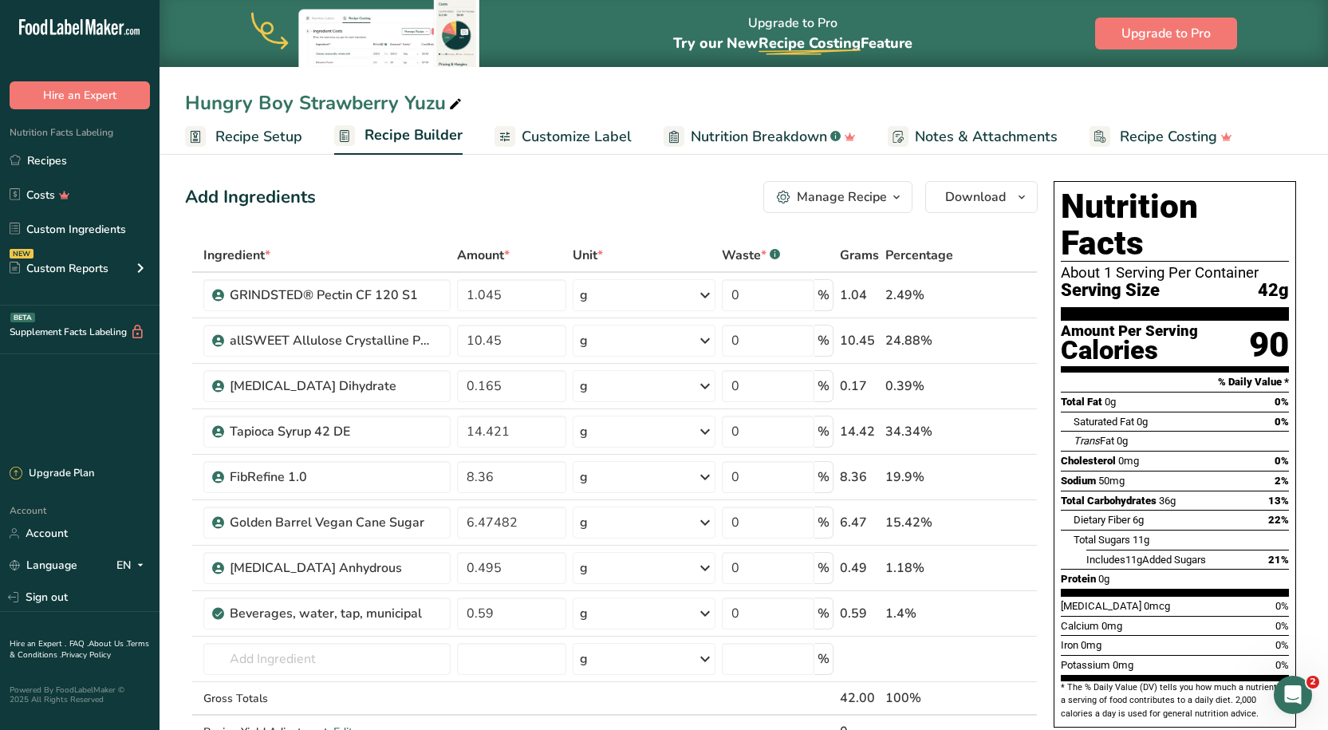
click at [629, 183] on div "Add Ingredients Manage Recipe Delete Recipe Duplicate Recipe Scale Recipe Save …" at bounding box center [611, 197] width 853 height 32
click at [995, 132] on span "Notes & Attachments" at bounding box center [986, 137] width 143 height 22
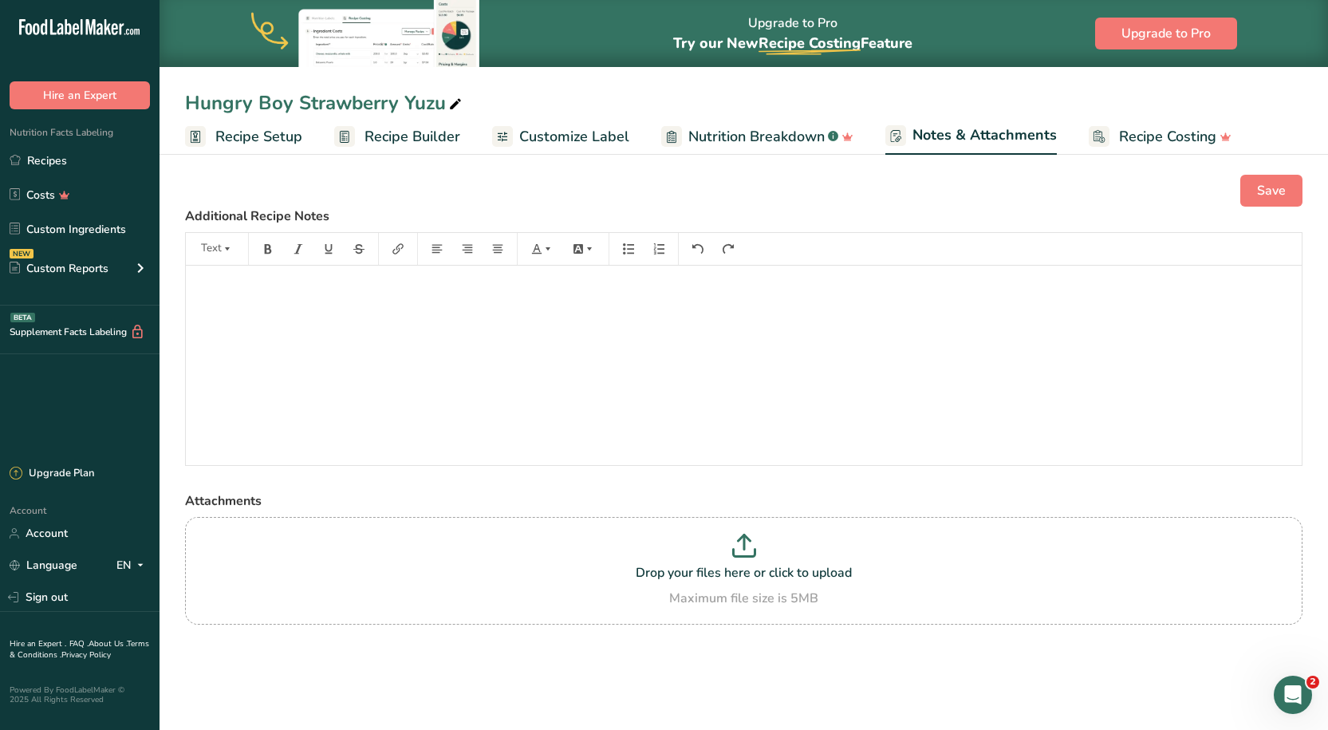
click at [424, 133] on span "Recipe Builder" at bounding box center [413, 137] width 96 height 22
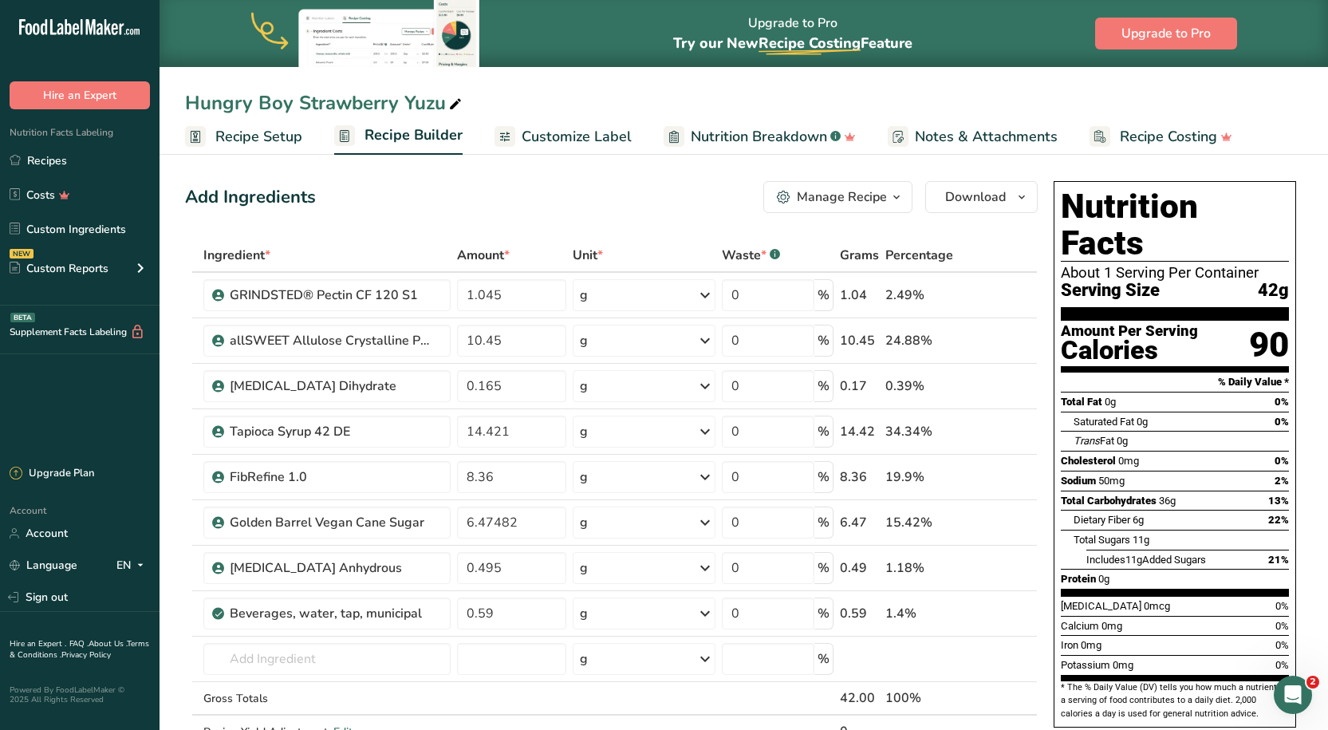
click at [559, 119] on link "Customize Label" at bounding box center [563, 137] width 137 height 36
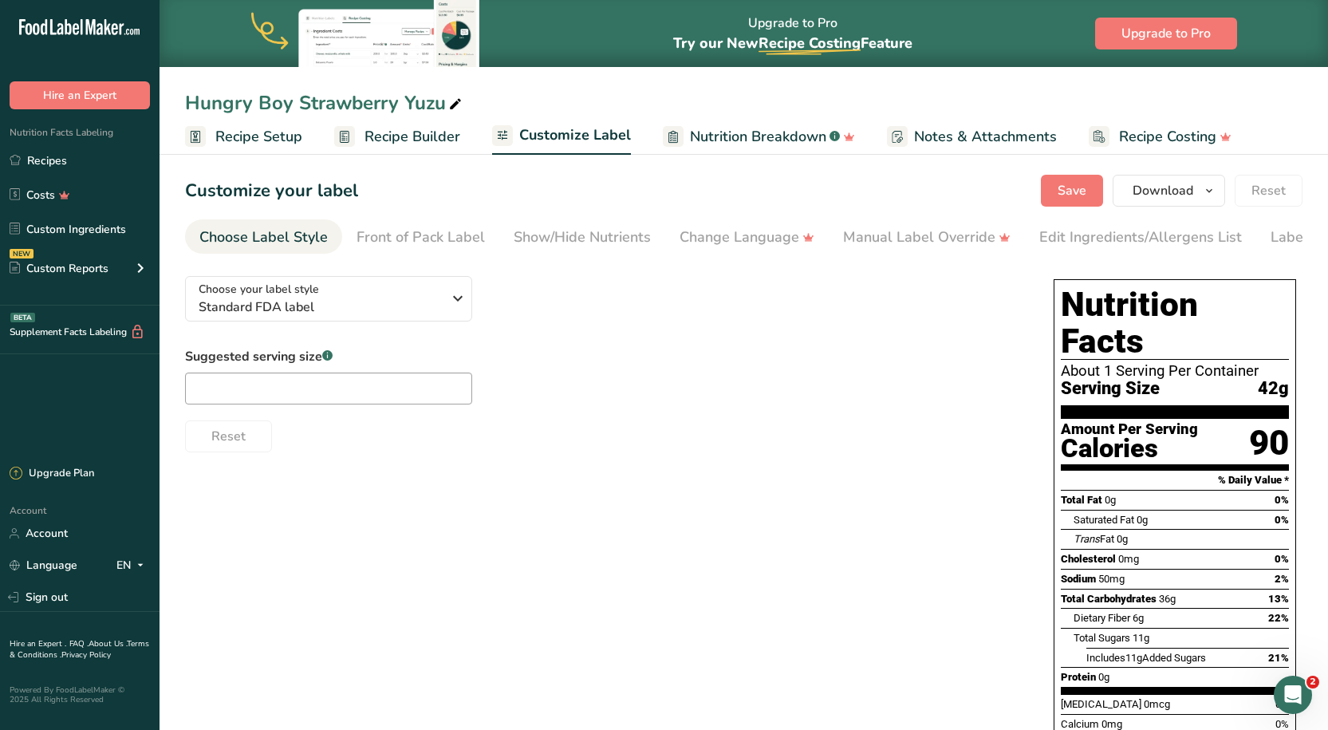
click at [450, 145] on span "Recipe Builder" at bounding box center [413, 137] width 96 height 22
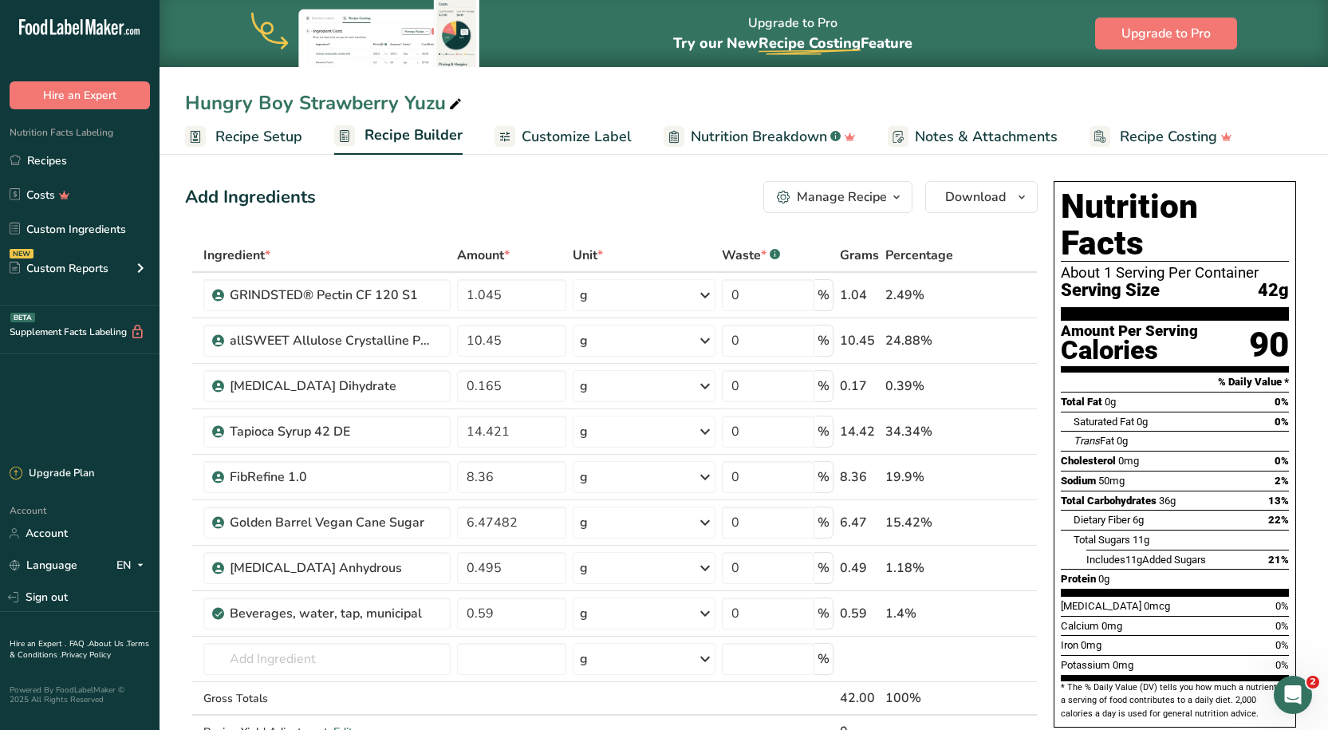
click at [522, 133] on span "Customize Label" at bounding box center [577, 137] width 110 height 22
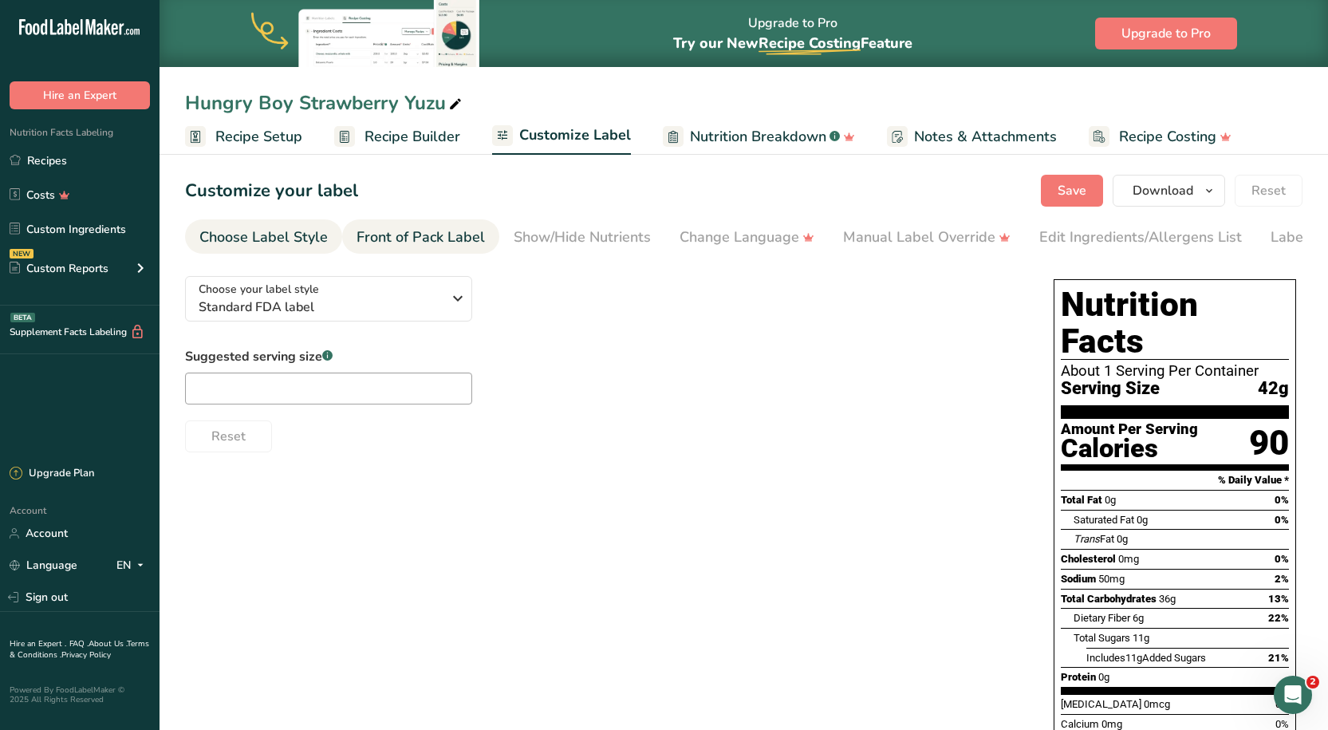
click at [437, 239] on div "Front of Pack Label" at bounding box center [421, 238] width 128 height 22
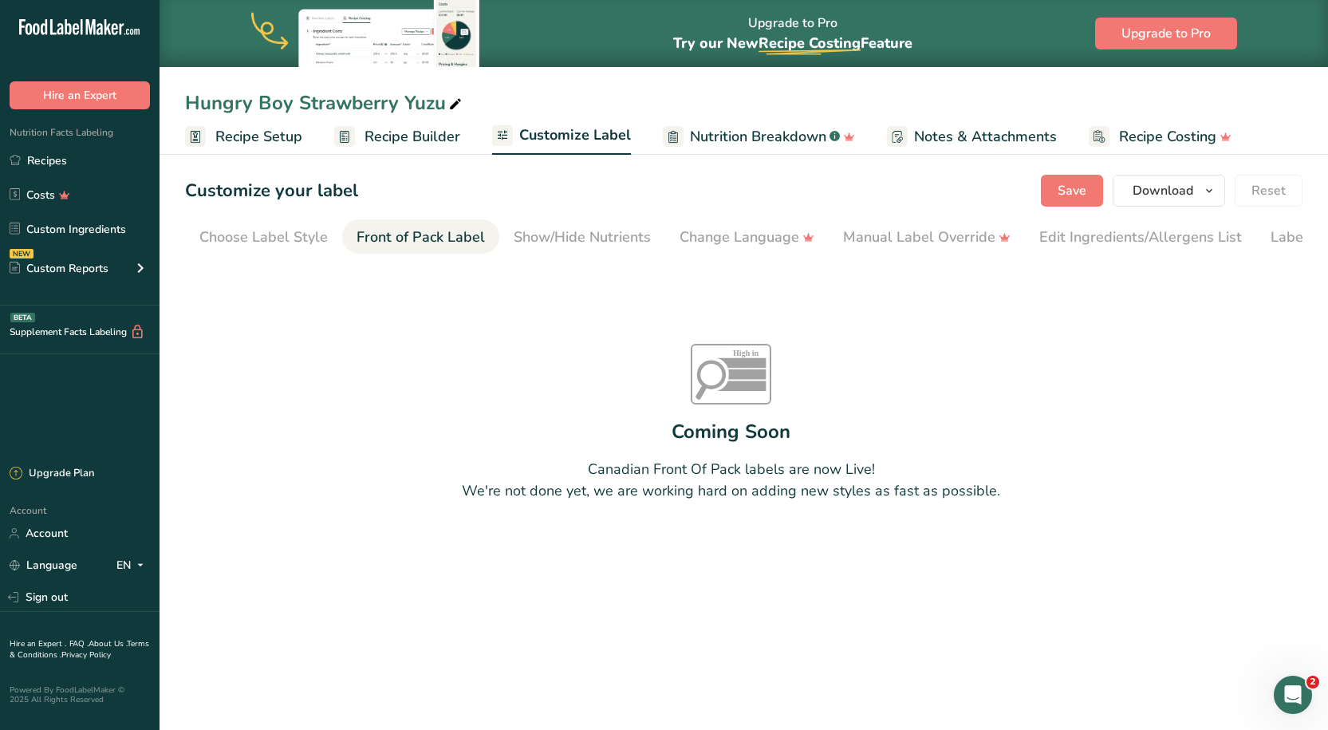
scroll to position [0, 80]
click at [207, 242] on div "Choose Label Style" at bounding box center [184, 238] width 128 height 22
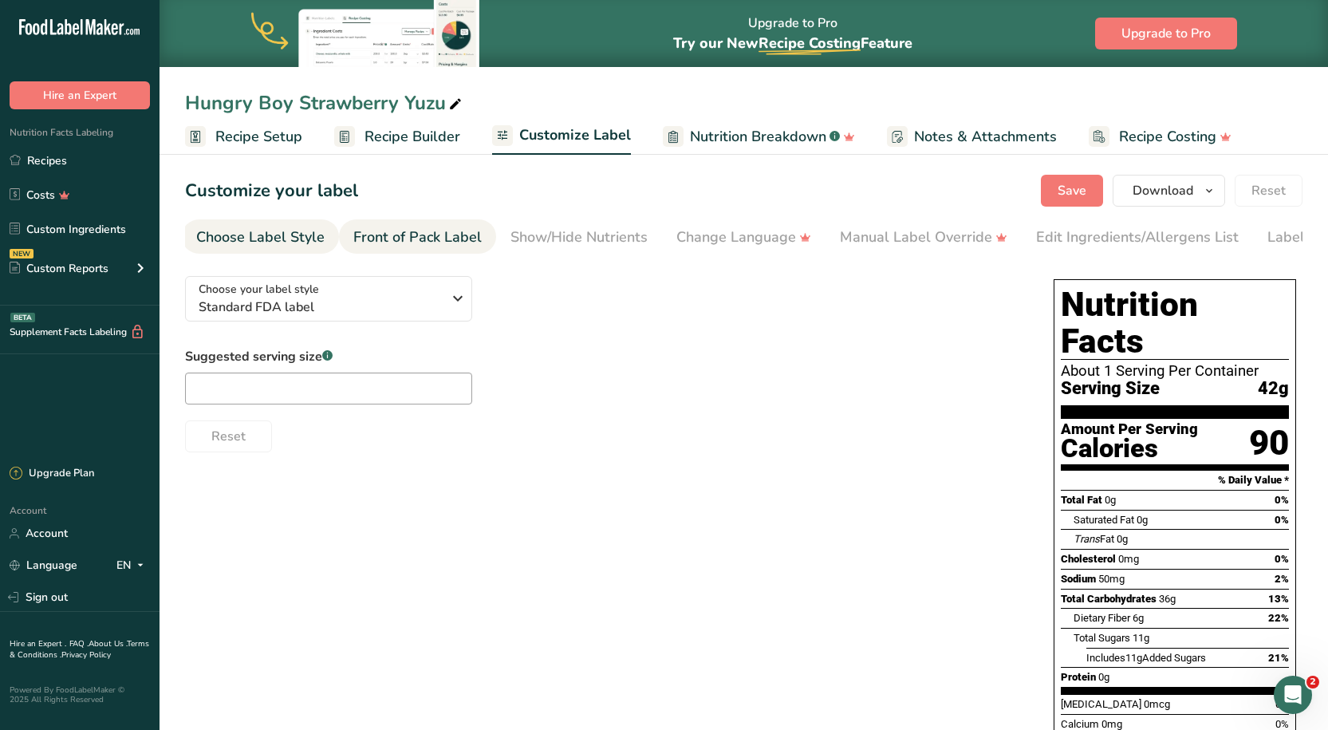
scroll to position [0, 0]
click at [536, 227] on div "Show/Hide Nutrients" at bounding box center [582, 238] width 137 height 22
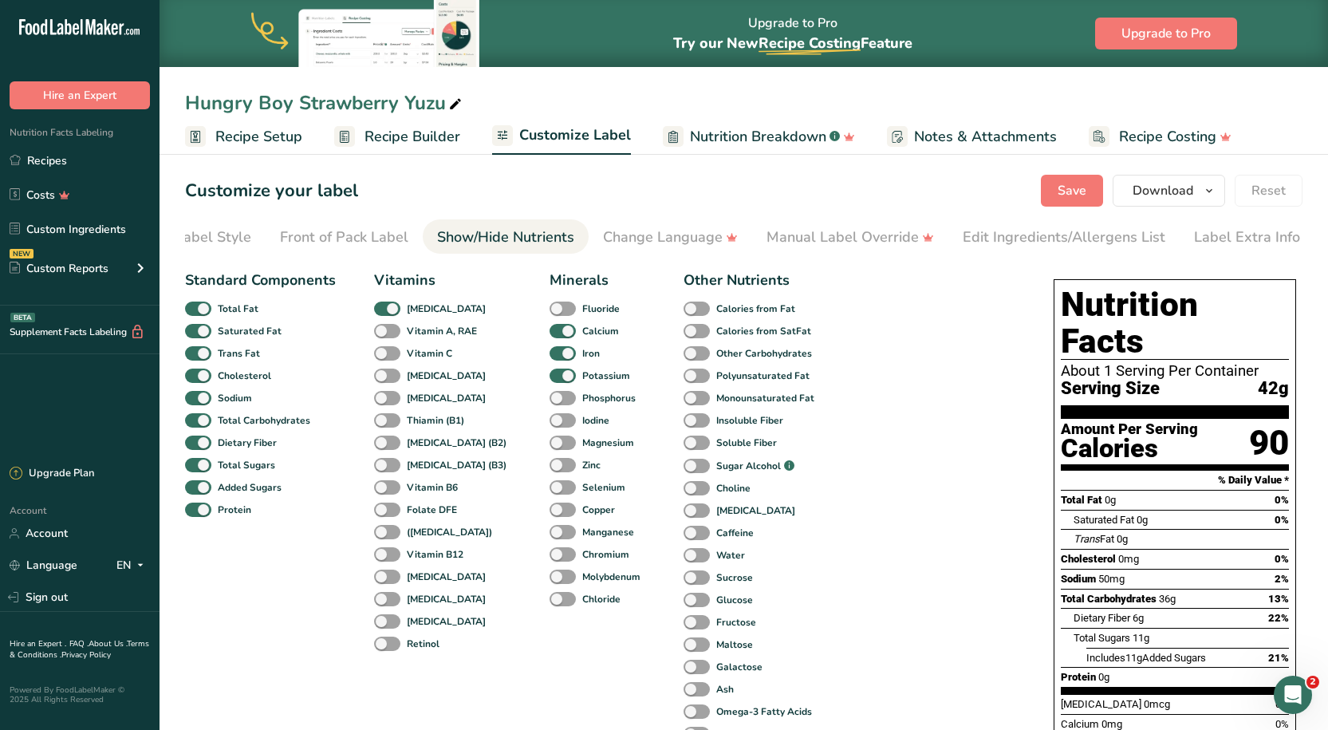
scroll to position [0, 80]
click at [309, 238] on div "Front of Pack Label" at bounding box center [341, 238] width 128 height 22
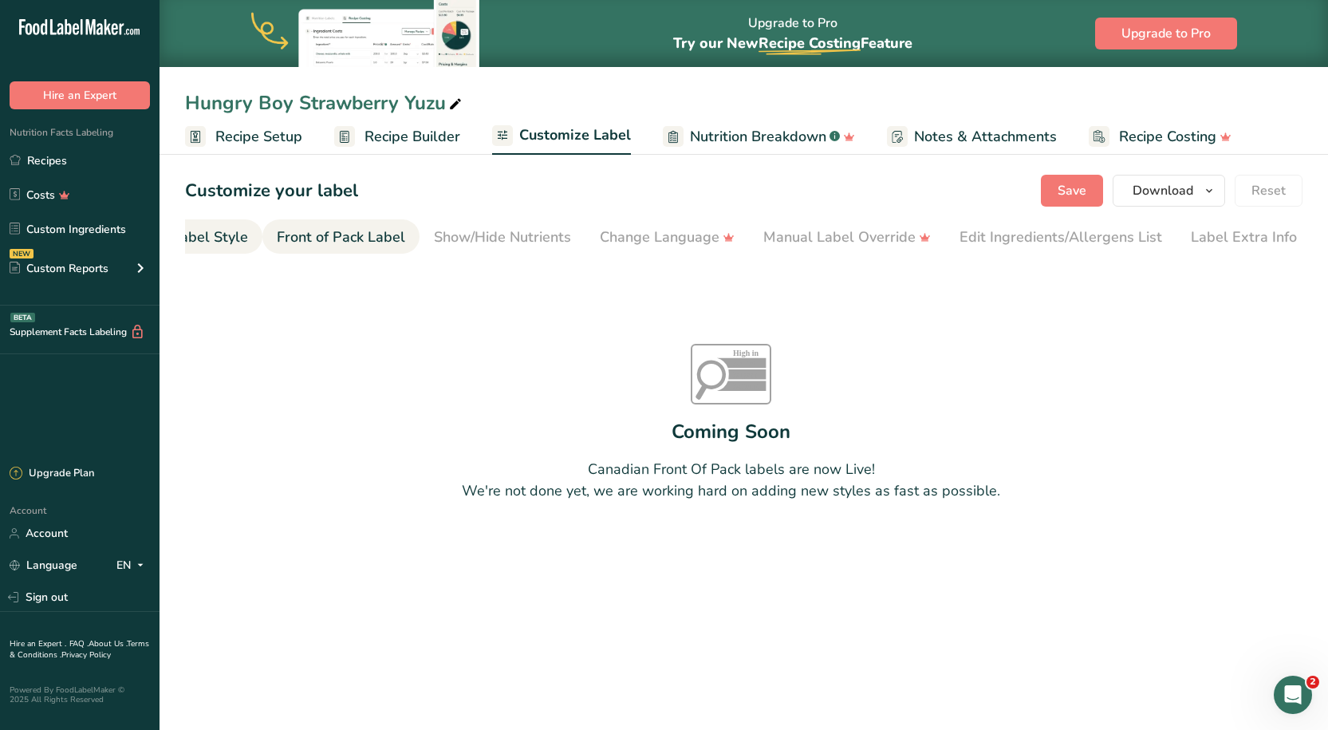
click at [229, 224] on link "Choose Label Style" at bounding box center [184, 237] width 128 height 36
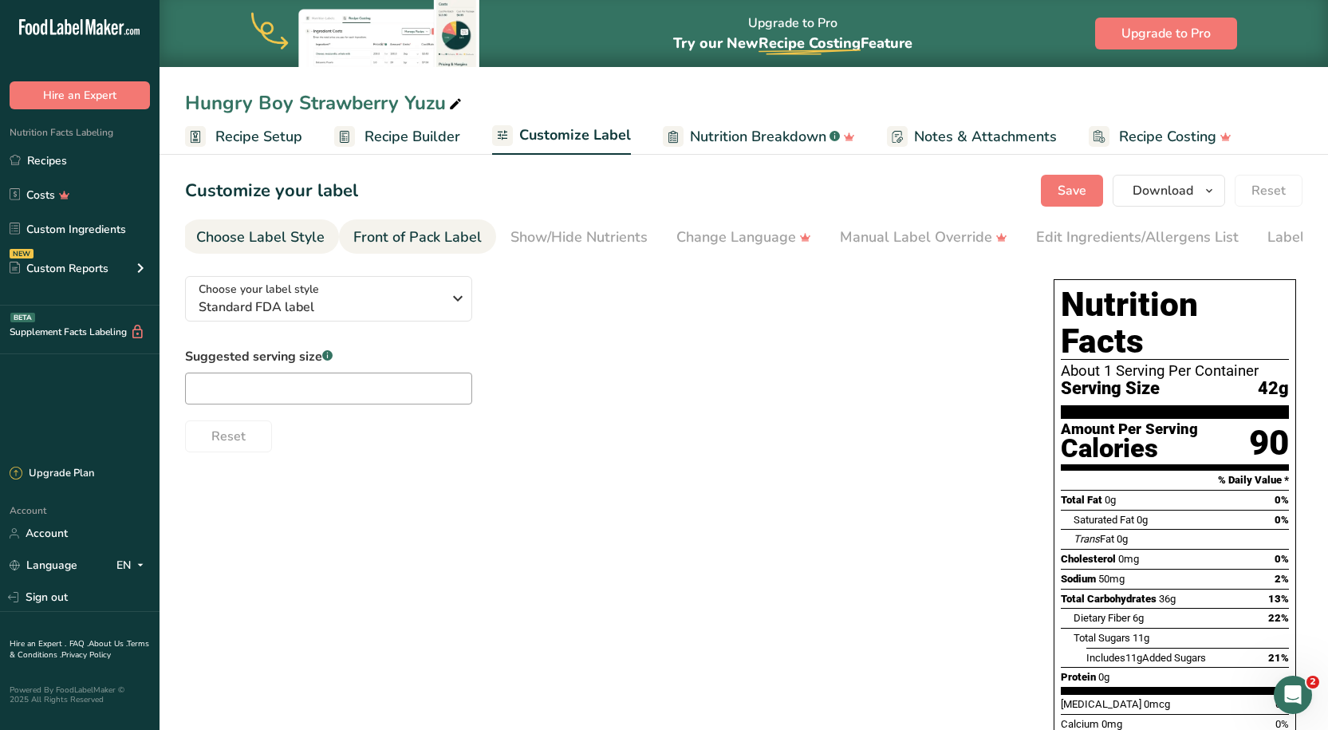
scroll to position [0, 0]
click at [429, 239] on div "Front of Pack Label" at bounding box center [421, 238] width 128 height 22
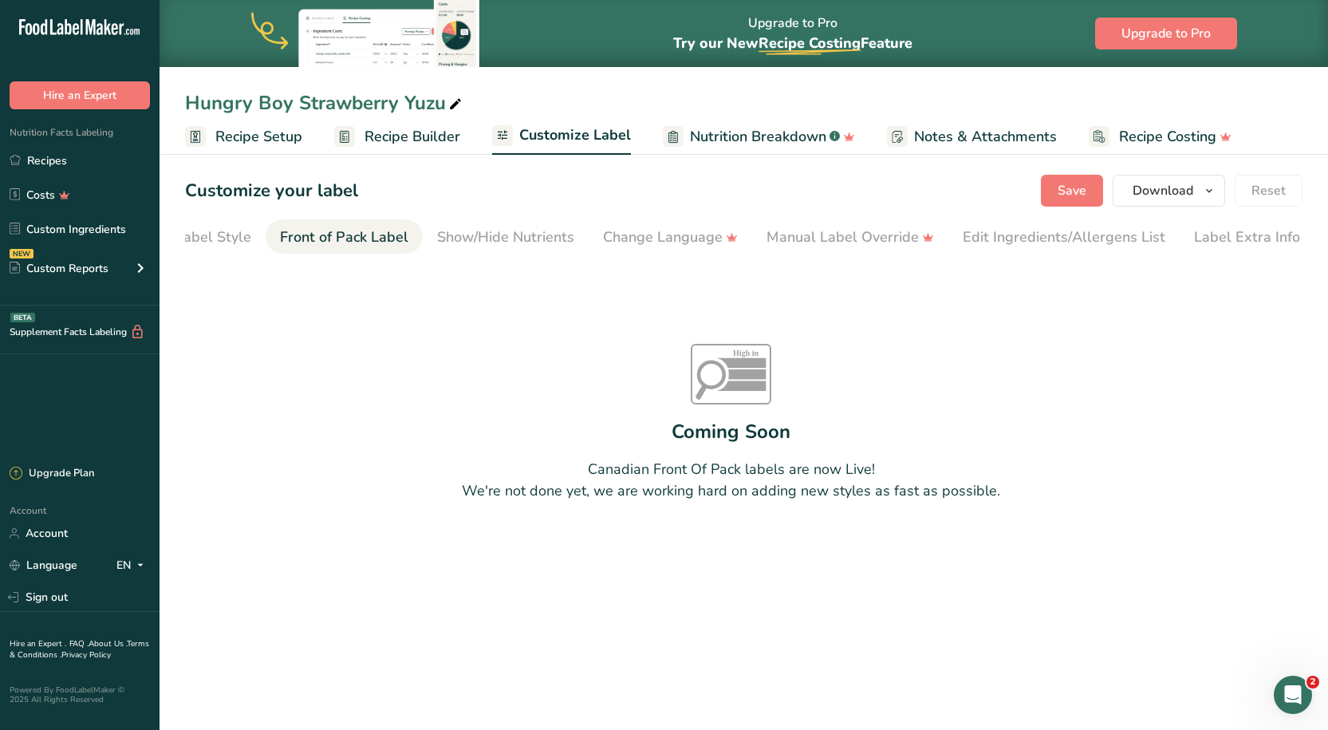
scroll to position [0, 80]
click at [244, 236] on div "Choose Label Style" at bounding box center [184, 238] width 128 height 22
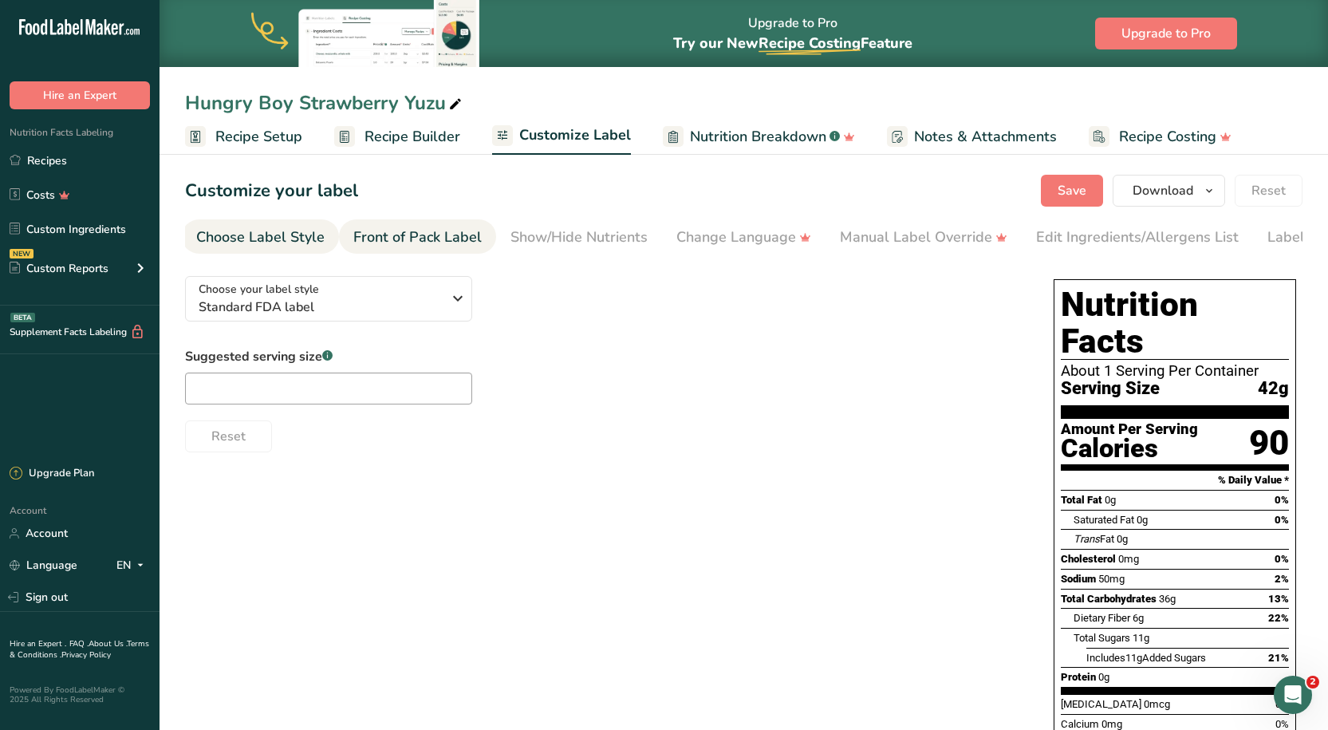
scroll to position [0, 0]
click at [424, 251] on link "Front of Pack Label" at bounding box center [421, 237] width 128 height 36
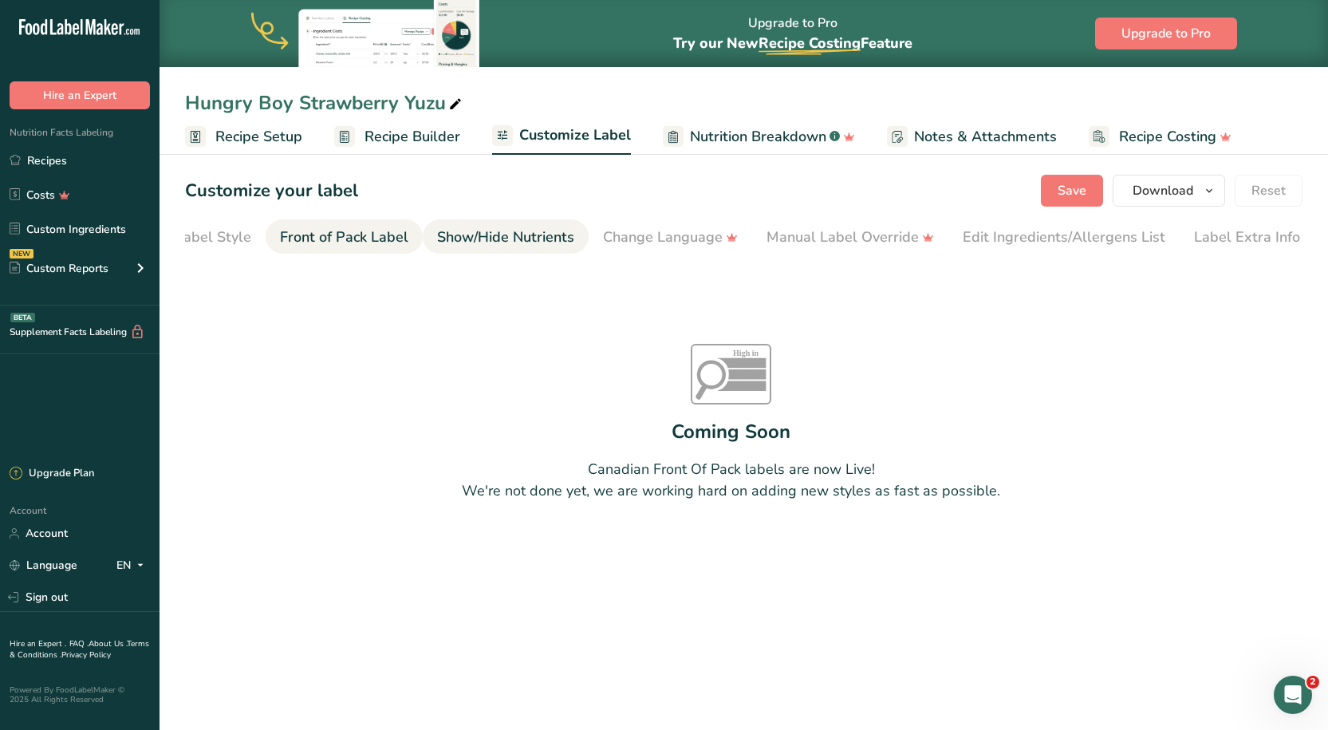
scroll to position [0, 80]
click at [480, 235] on div "Show/Hide Nutrients" at bounding box center [502, 238] width 137 height 22
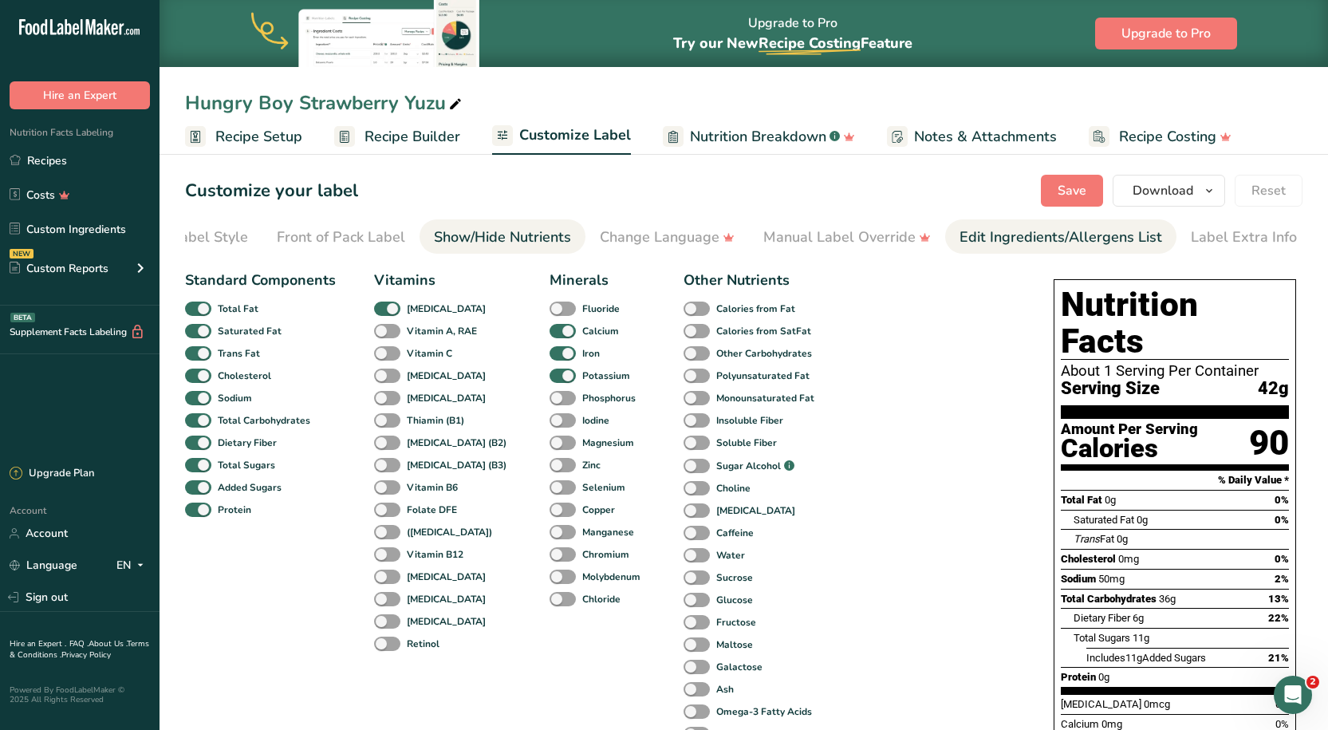
click at [1012, 247] on div "Edit Ingredients/Allergens List" at bounding box center [1061, 238] width 203 height 22
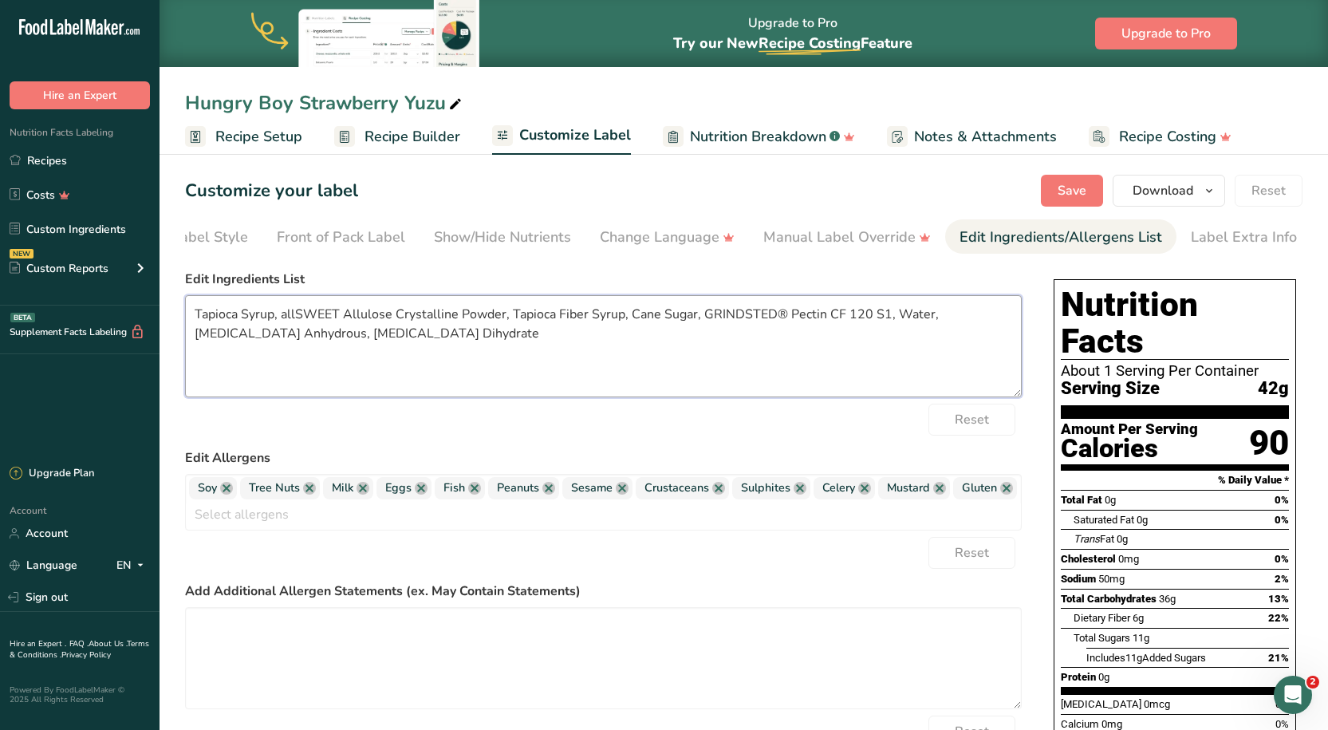
drag, startPoint x: 565, startPoint y: 344, endPoint x: 166, endPoint y: 312, distance: 400.9
click at [166, 312] on section "Customize your label Save Download Choose what to show on your downloaded label…" at bounding box center [744, 570] width 1168 height 843
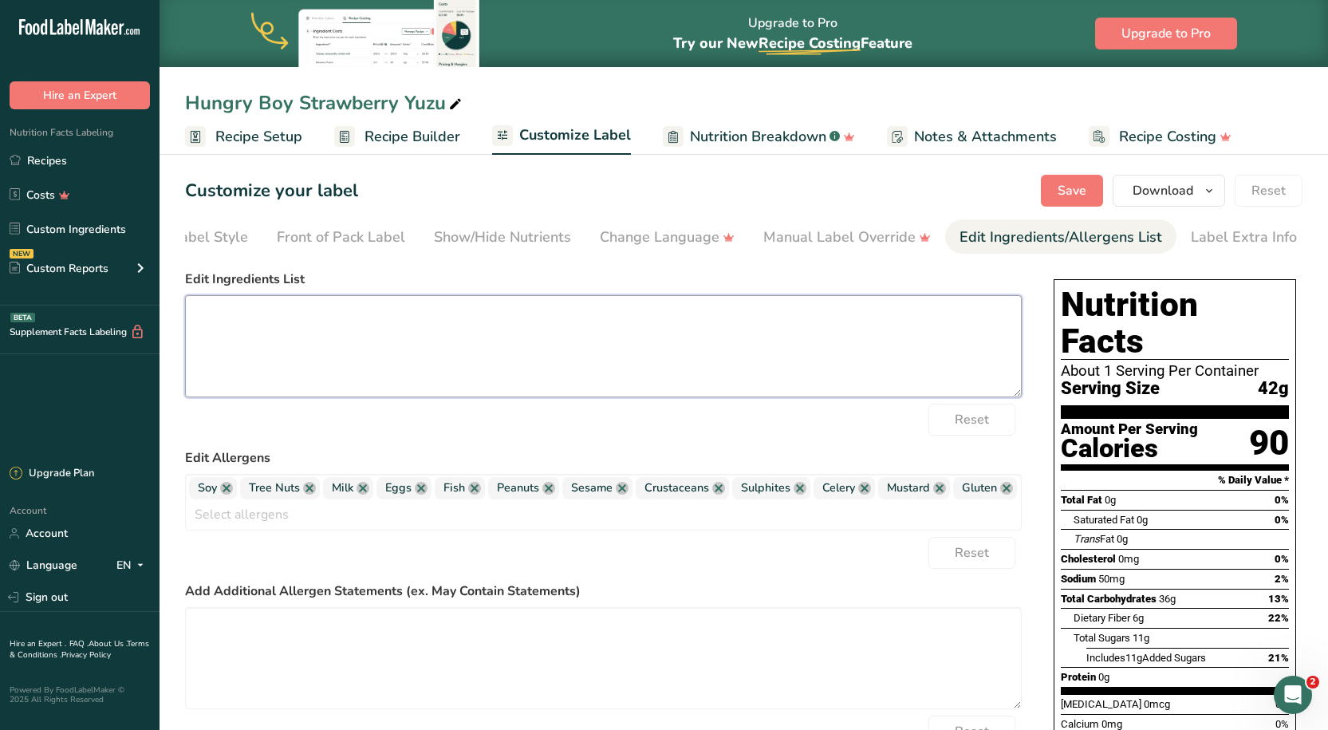
scroll to position [80, 0]
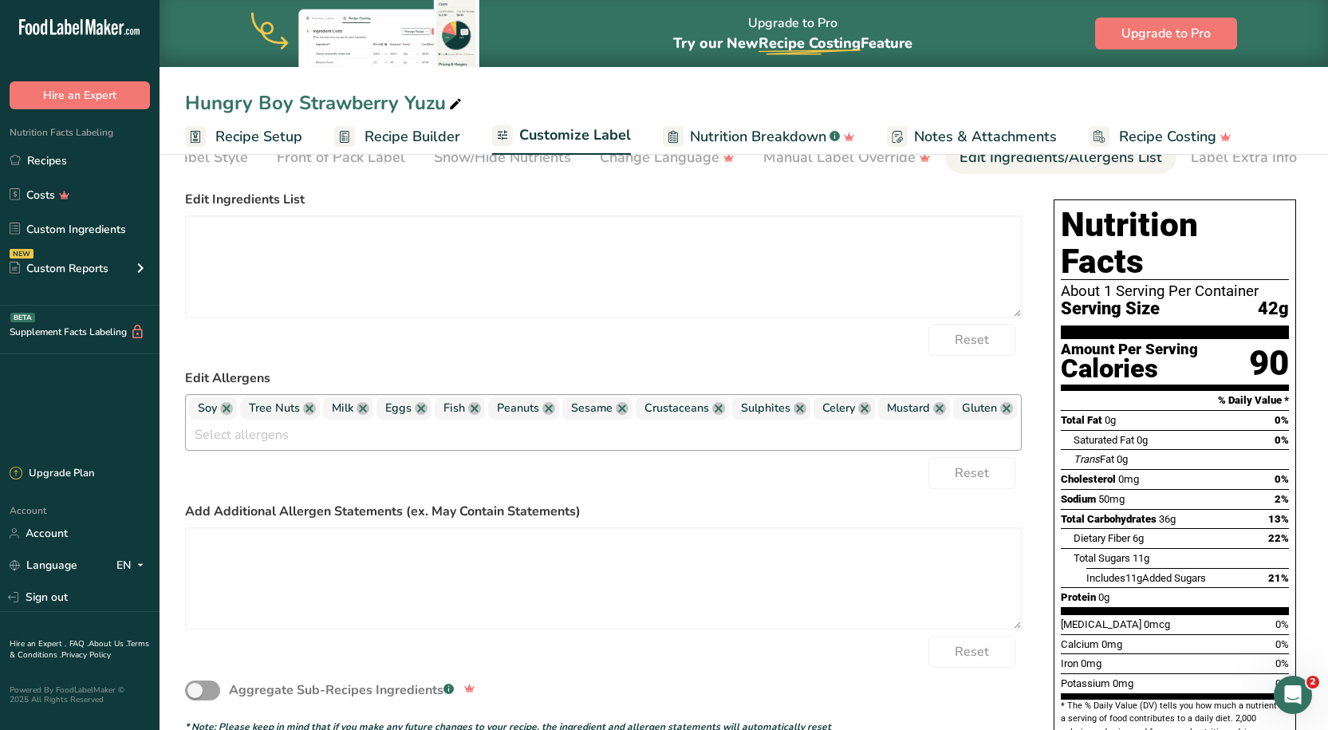
click at [228, 420] on span "Soy" at bounding box center [213, 408] width 48 height 22
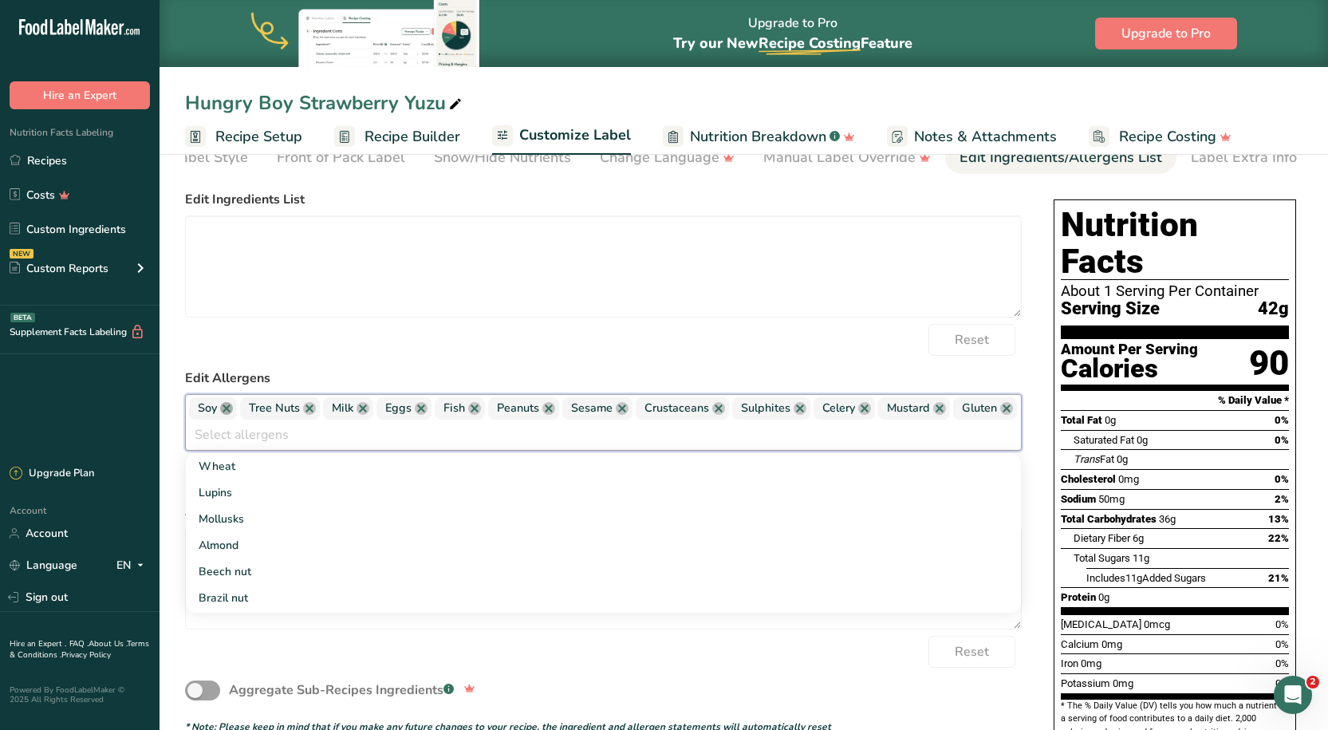
click at [228, 412] on link at bounding box center [226, 408] width 13 height 13
click at [264, 416] on span "Tree Nuts" at bounding box center [229, 408] width 80 height 22
click at [263, 415] on link at bounding box center [258, 408] width 13 height 13
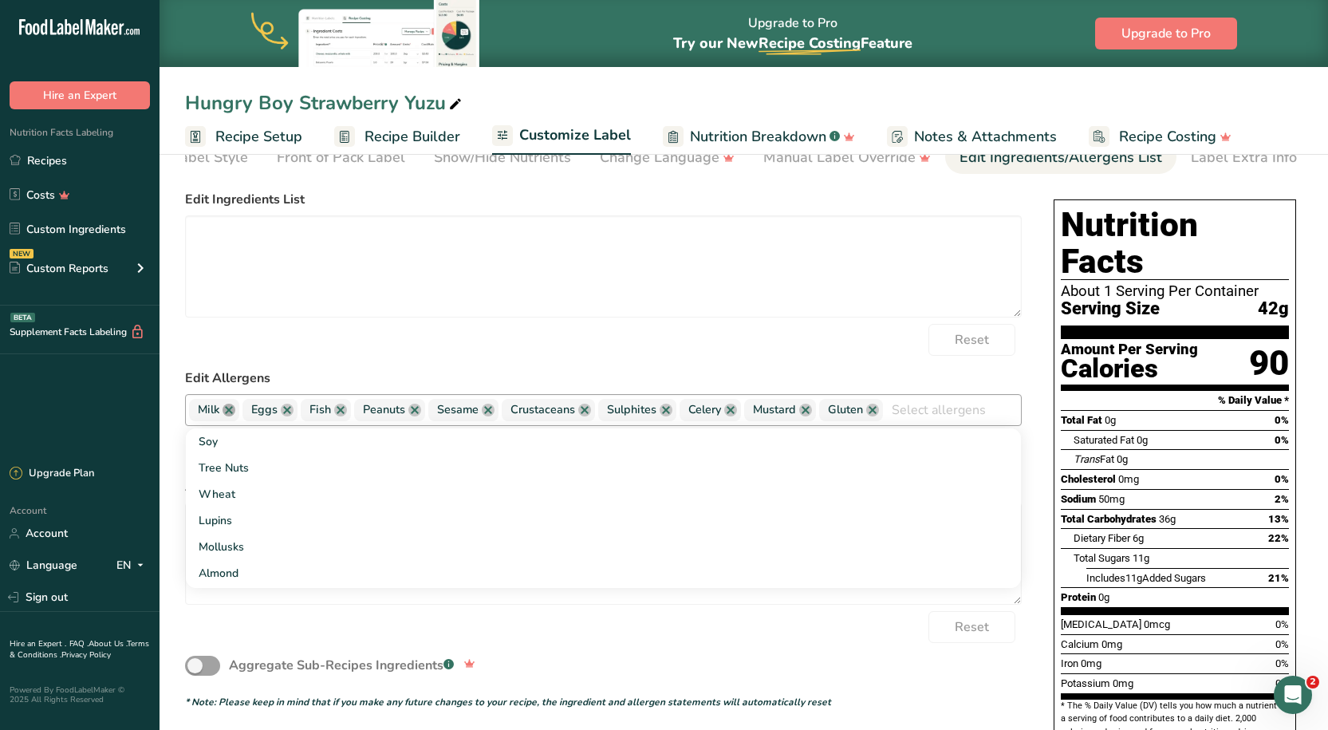
click at [231, 412] on link at bounding box center [229, 410] width 13 height 13
click at [231, 412] on link at bounding box center [233, 410] width 13 height 13
click at [234, 412] on link at bounding box center [229, 410] width 13 height 13
click at [260, 419] on span "Peanuts" at bounding box center [224, 410] width 71 height 22
click at [250, 415] on link at bounding box center [249, 410] width 13 height 13
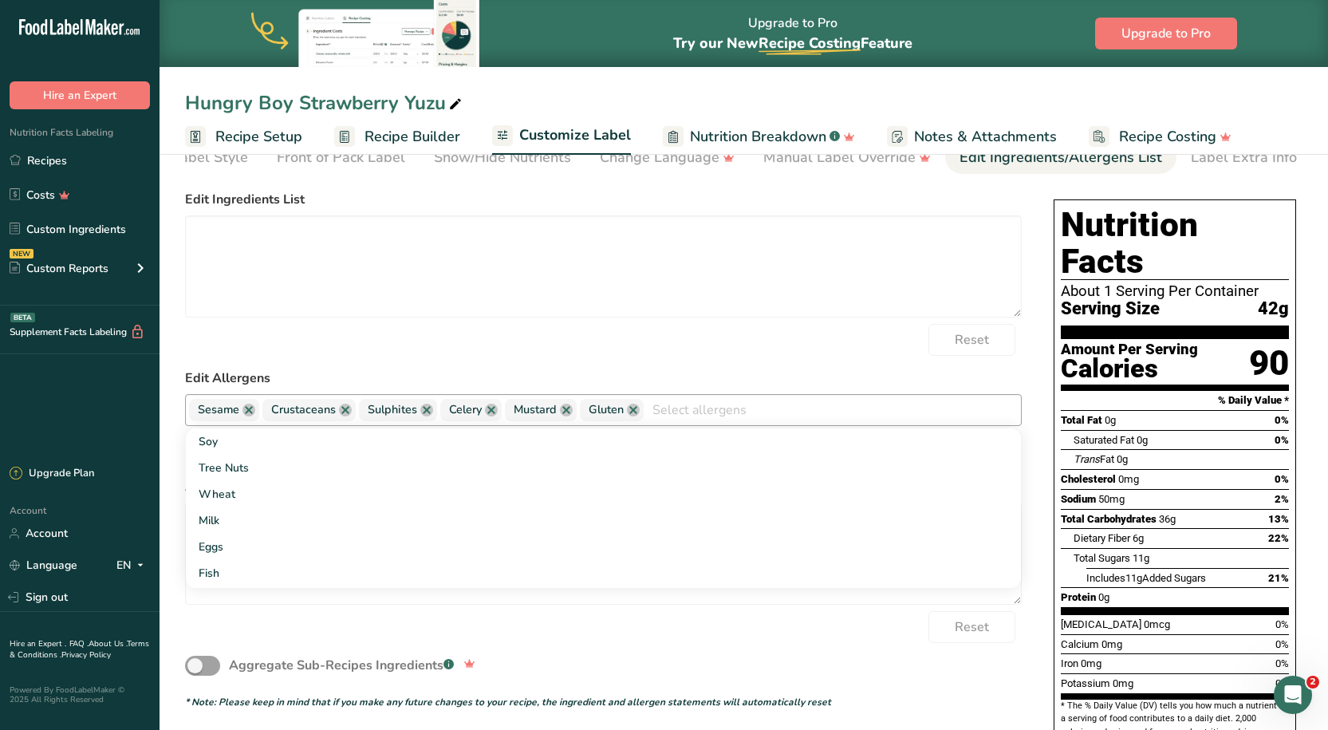
click at [250, 415] on link at bounding box center [248, 410] width 13 height 13
click at [267, 415] on link at bounding box center [272, 410] width 13 height 13
click at [254, 415] on link at bounding box center [256, 410] width 13 height 13
click at [236, 414] on link at bounding box center [240, 410] width 13 height 13
click at [245, 414] on link at bounding box center [250, 410] width 13 height 13
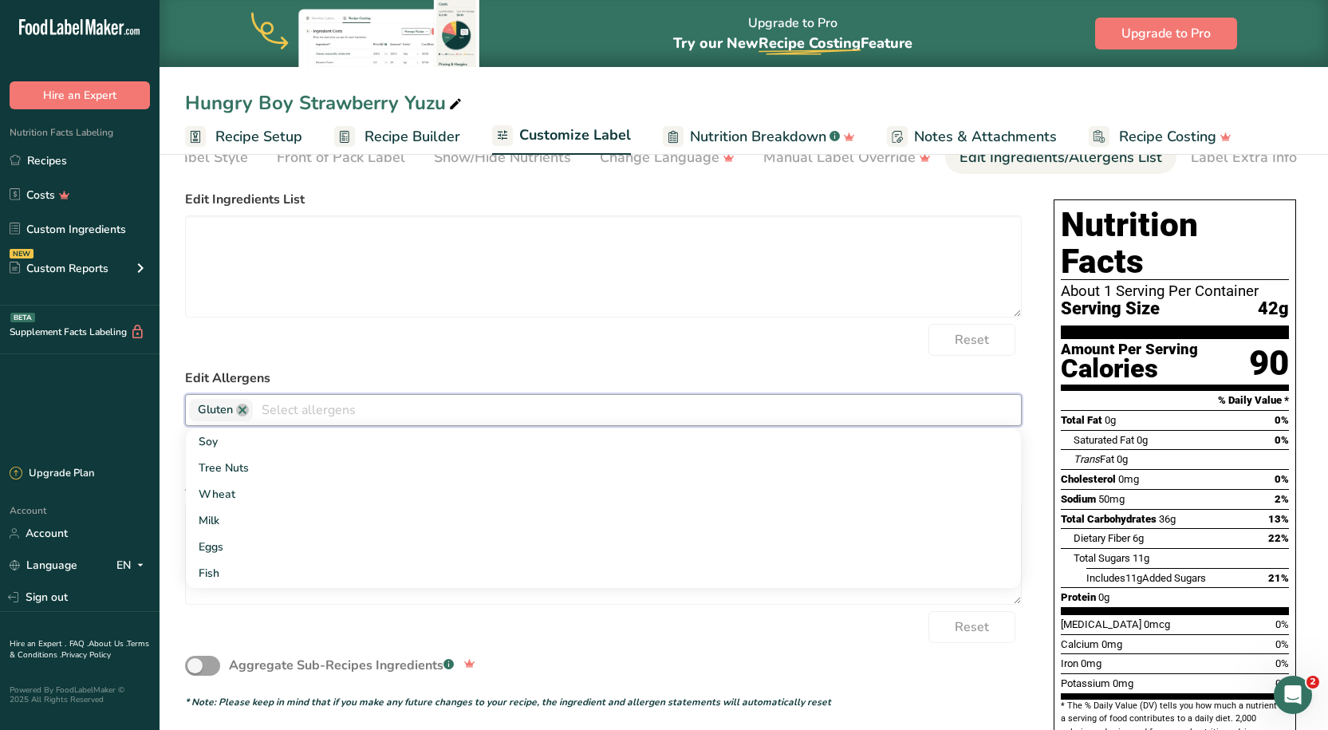
click at [245, 414] on link at bounding box center [242, 410] width 13 height 13
click at [643, 397] on div "Edit Allergens Soy Tree Nuts Wheat Milk Eggs Fish Peanuts Sesame Crustaceans Su…" at bounding box center [603, 396] width 837 height 57
click at [597, 363] on form "Edit Ingredients List Reset Edit Allergens Soy Tree Nuts Wheat Milk Eggs Fish P…" at bounding box center [603, 449] width 837 height 519
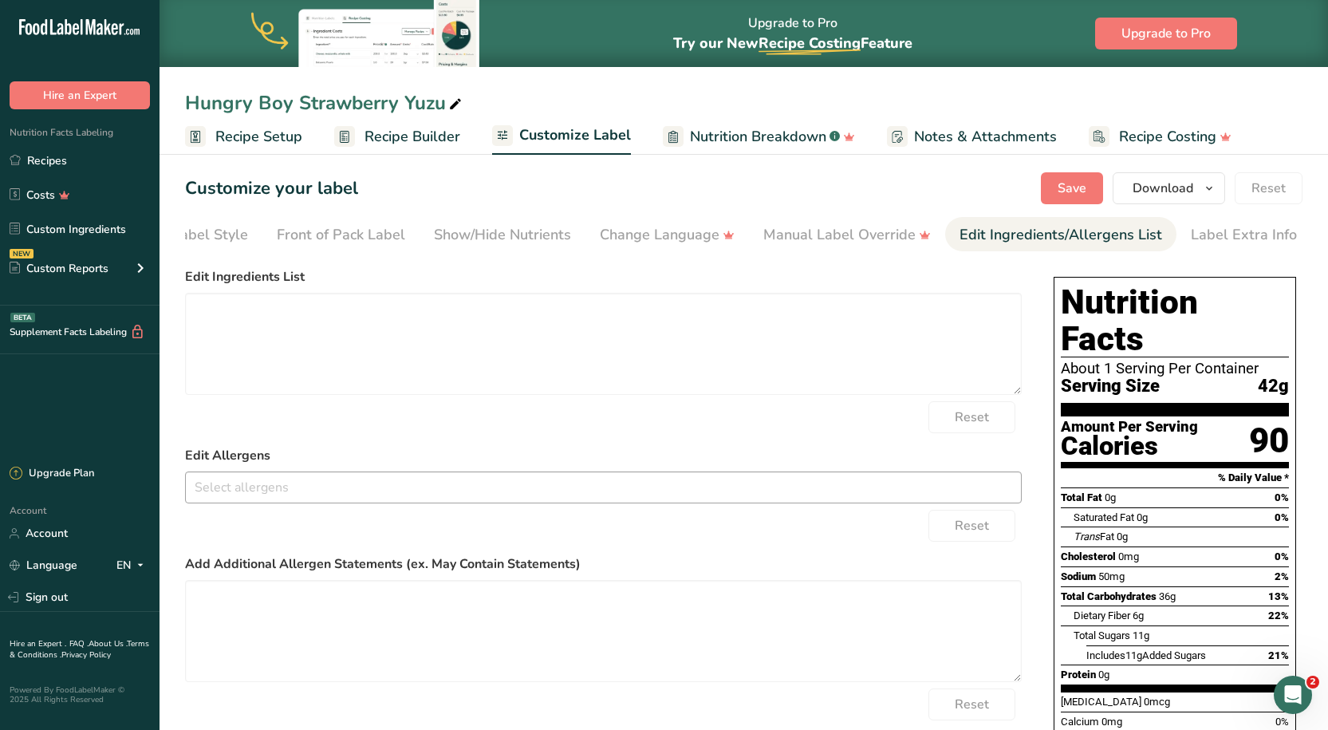
scroll to position [0, 0]
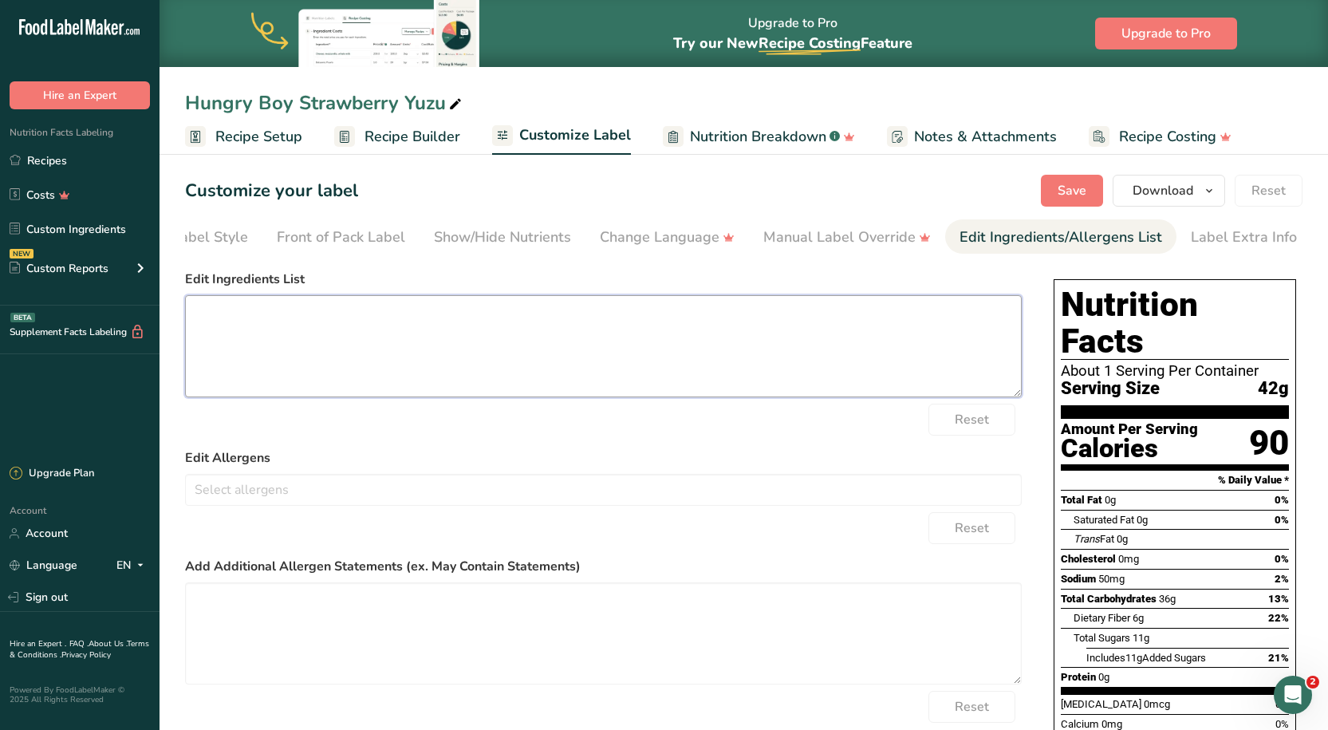
click at [317, 335] on textarea at bounding box center [603, 346] width 837 height 102
click at [215, 306] on textarea at bounding box center [603, 346] width 837 height 102
click at [307, 309] on textarea at bounding box center [603, 346] width 837 height 102
click at [212, 305] on textarea at bounding box center [603, 346] width 837 height 102
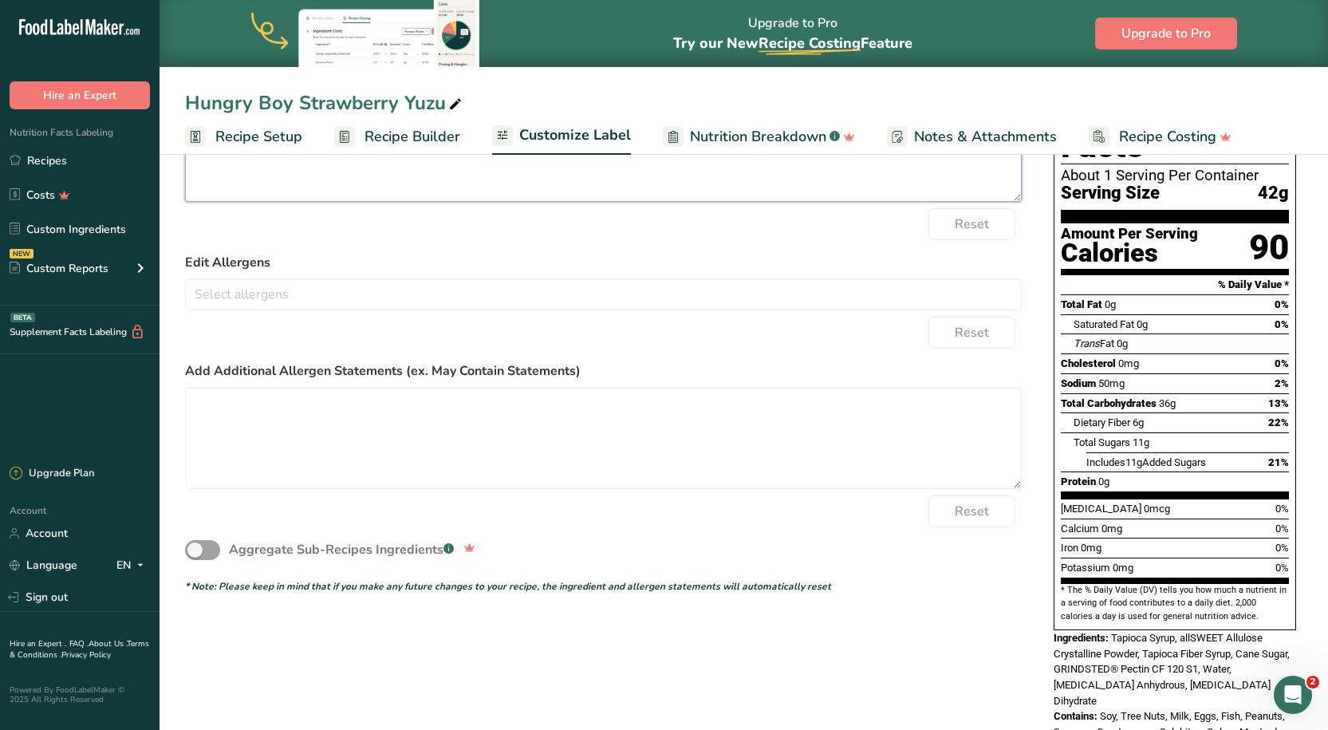
scroll to position [215, 0]
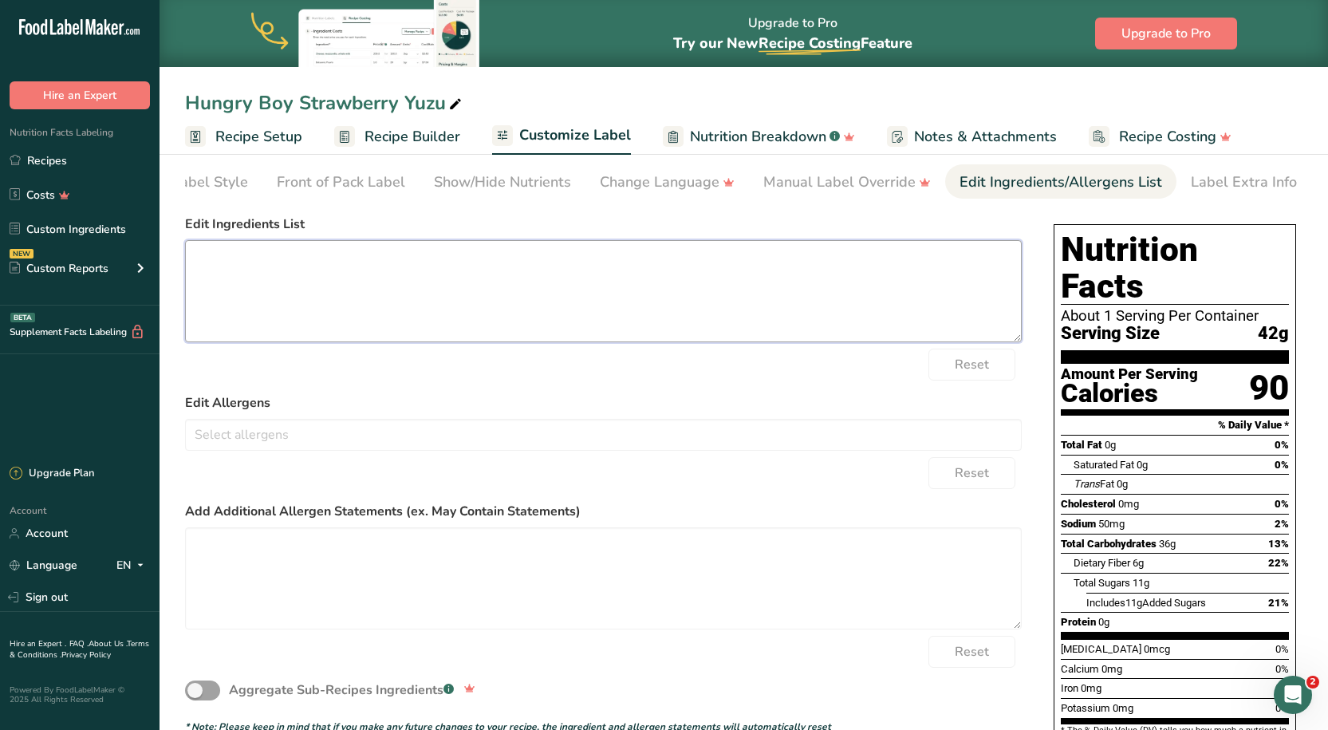
click at [270, 292] on textarea at bounding box center [603, 291] width 837 height 102
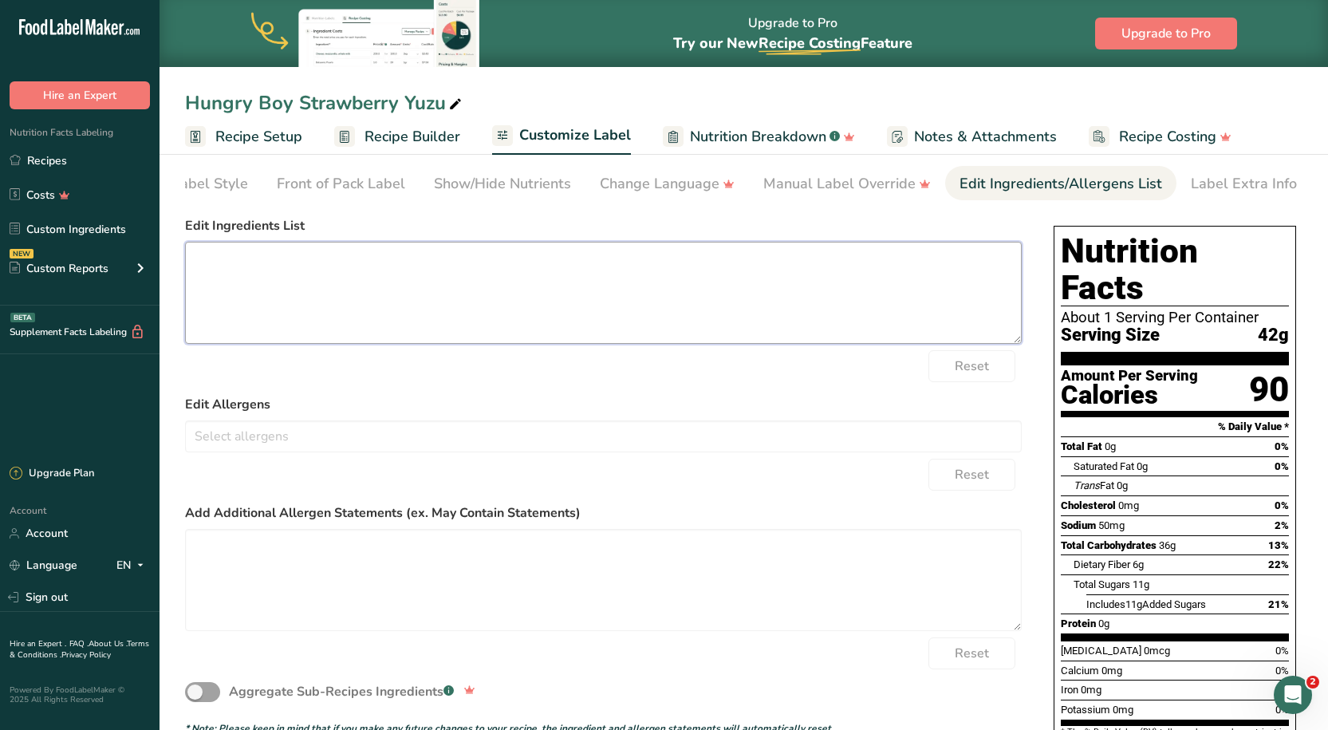
scroll to position [80, 0]
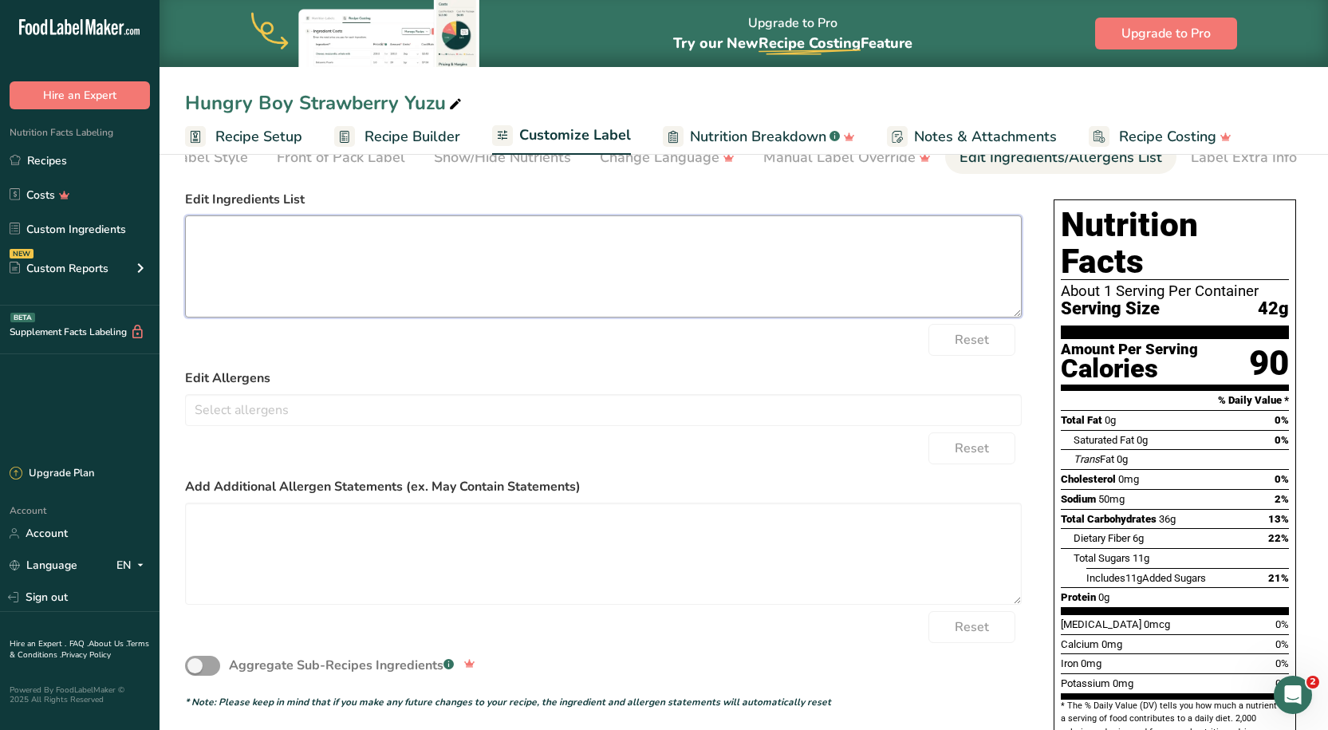
click at [303, 266] on textarea at bounding box center [603, 266] width 837 height 102
click at [279, 234] on textarea "Tapioca Syrup, Tapioca Fiber Syrup," at bounding box center [603, 266] width 837 height 102
click at [455, 240] on textarea "Tapioca Syrup, Allulose, Tapioca Fiber Syrup," at bounding box center [603, 266] width 837 height 102
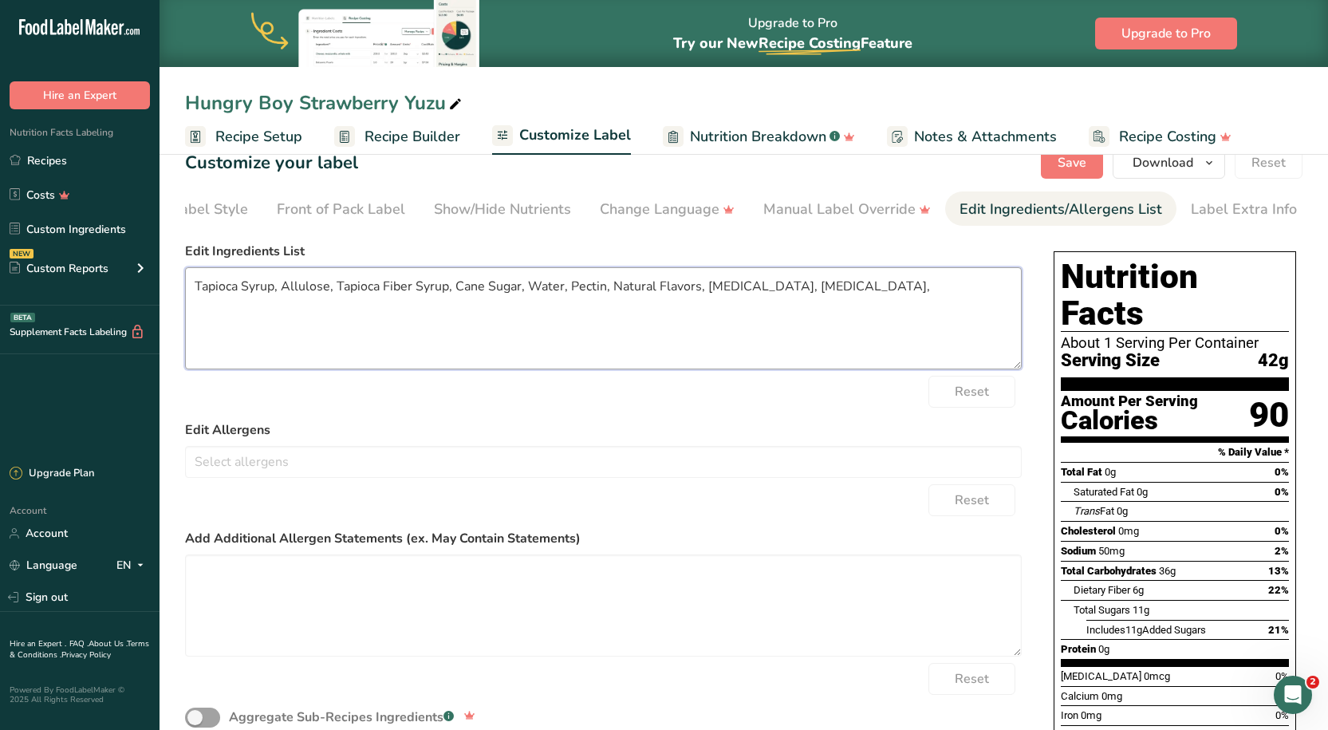
scroll to position [0, 0]
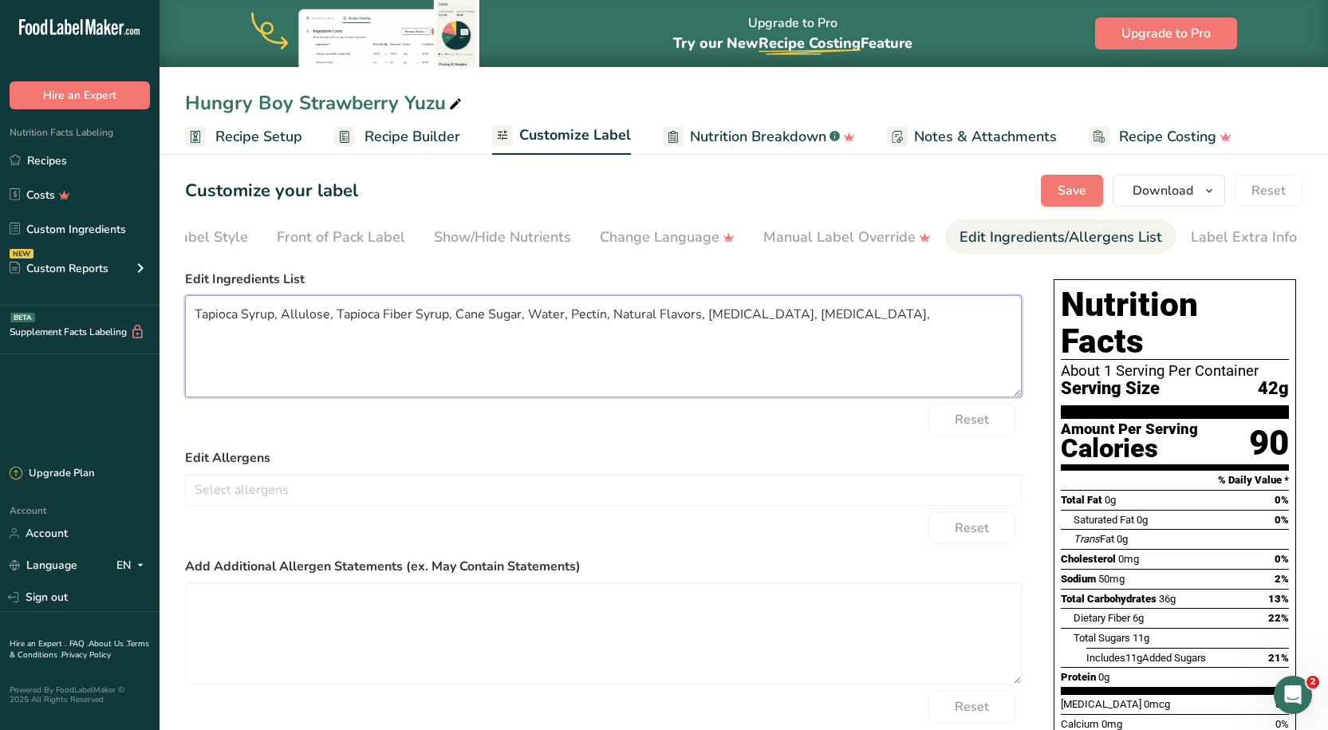
click at [932, 316] on textarea "Tapioca Syrup, Allulose, Tapioca Fiber Syrup, Cane Sugar, Water, Pectin, Natura…" at bounding box center [603, 346] width 837 height 102
click at [238, 333] on textarea "Tapioca Syrup, Allulose, Tapioca Fiber Syrup, Cane Sugar, Water, Pectin, Natura…" at bounding box center [603, 346] width 837 height 102
click at [1069, 179] on button "Save" at bounding box center [1072, 191] width 62 height 32
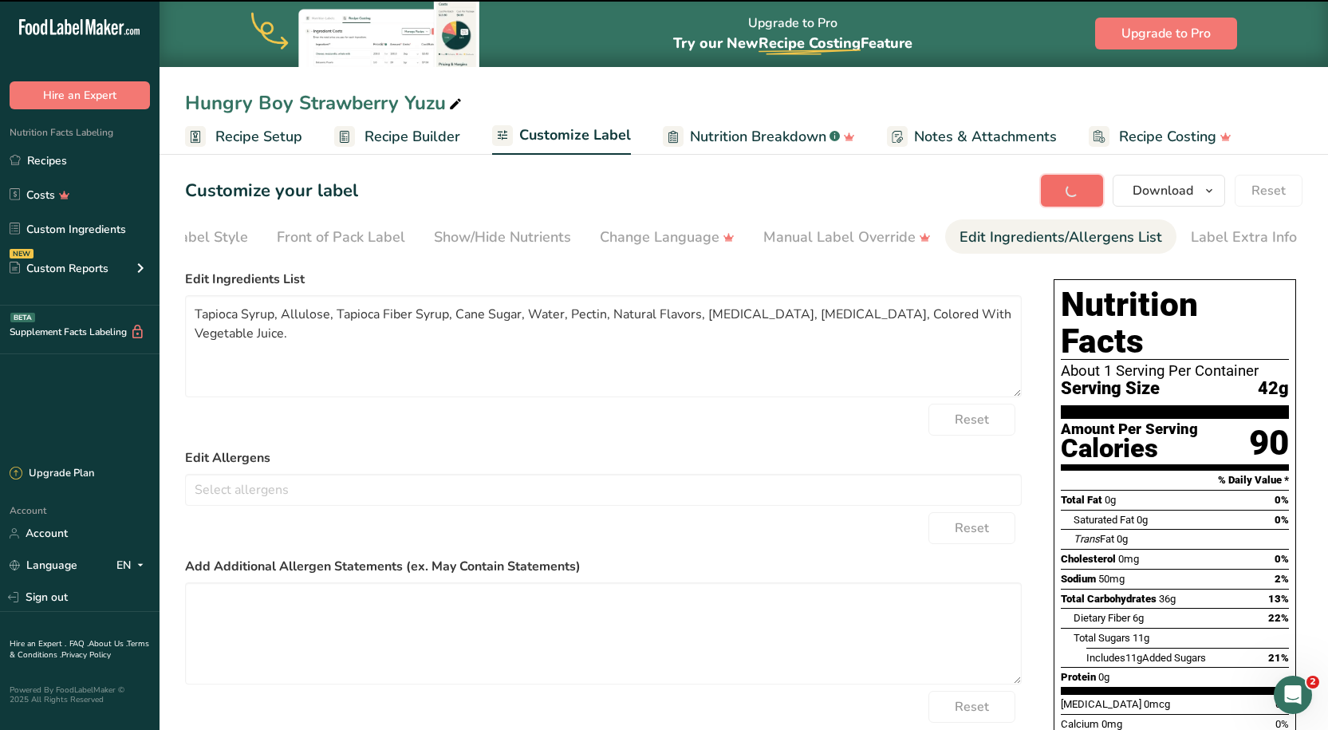
type textarea "Tapioca Syrup, Allulose, Tapioca Fiber Syrup, Cane Sugar, Water, Pectin, Natura…"
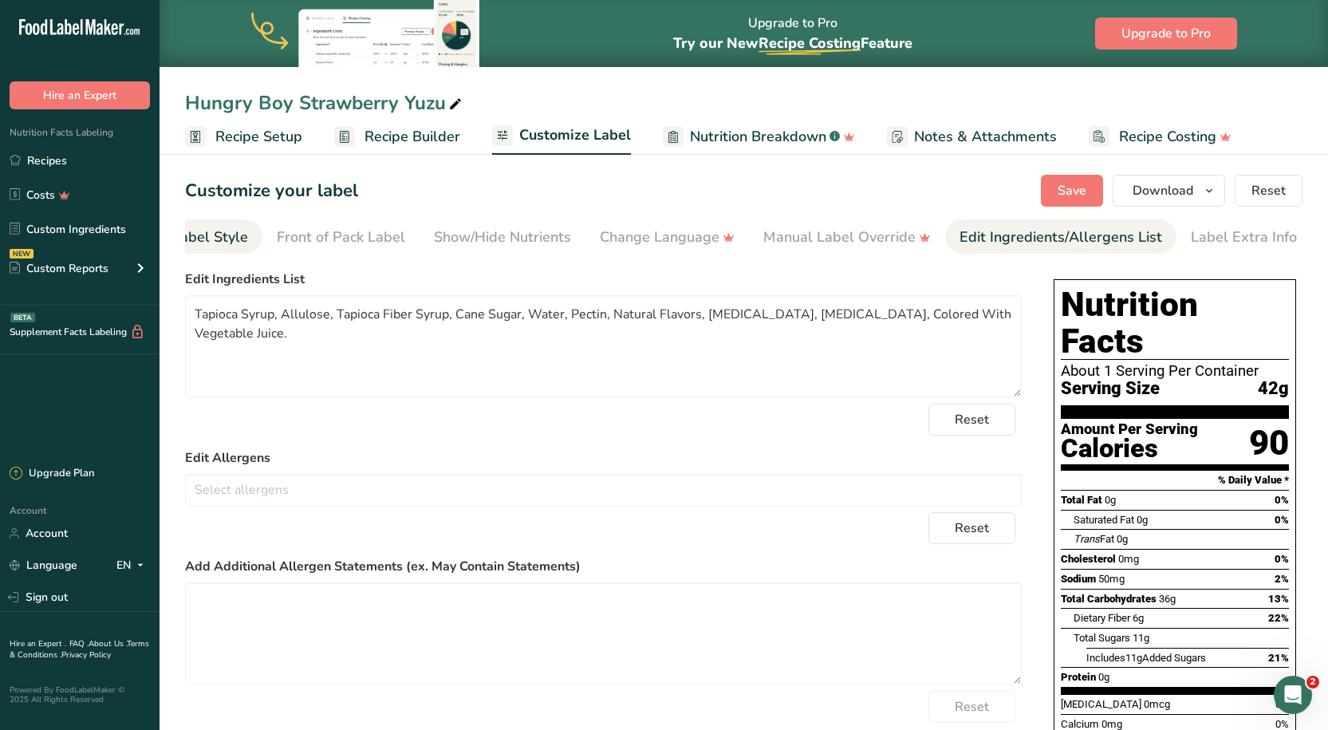
click at [246, 232] on div "Choose Label Style" at bounding box center [184, 238] width 128 height 22
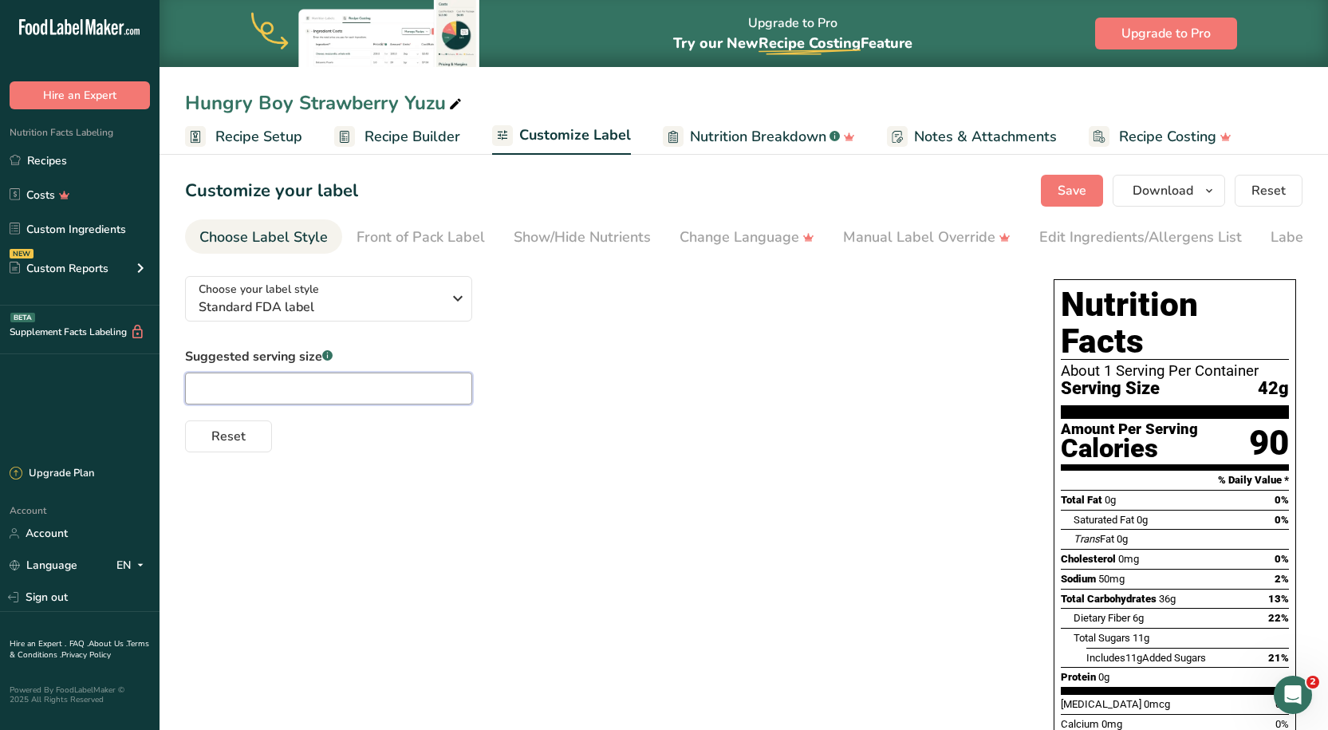
click at [296, 404] on input "text" at bounding box center [328, 388] width 287 height 32
click at [357, 459] on div "Choose your label style Standard FDA label USA (FDA) Standard FDA label Tabular…" at bounding box center [743, 583] width 1117 height 641
click at [247, 136] on span "Recipe Setup" at bounding box center [258, 137] width 87 height 22
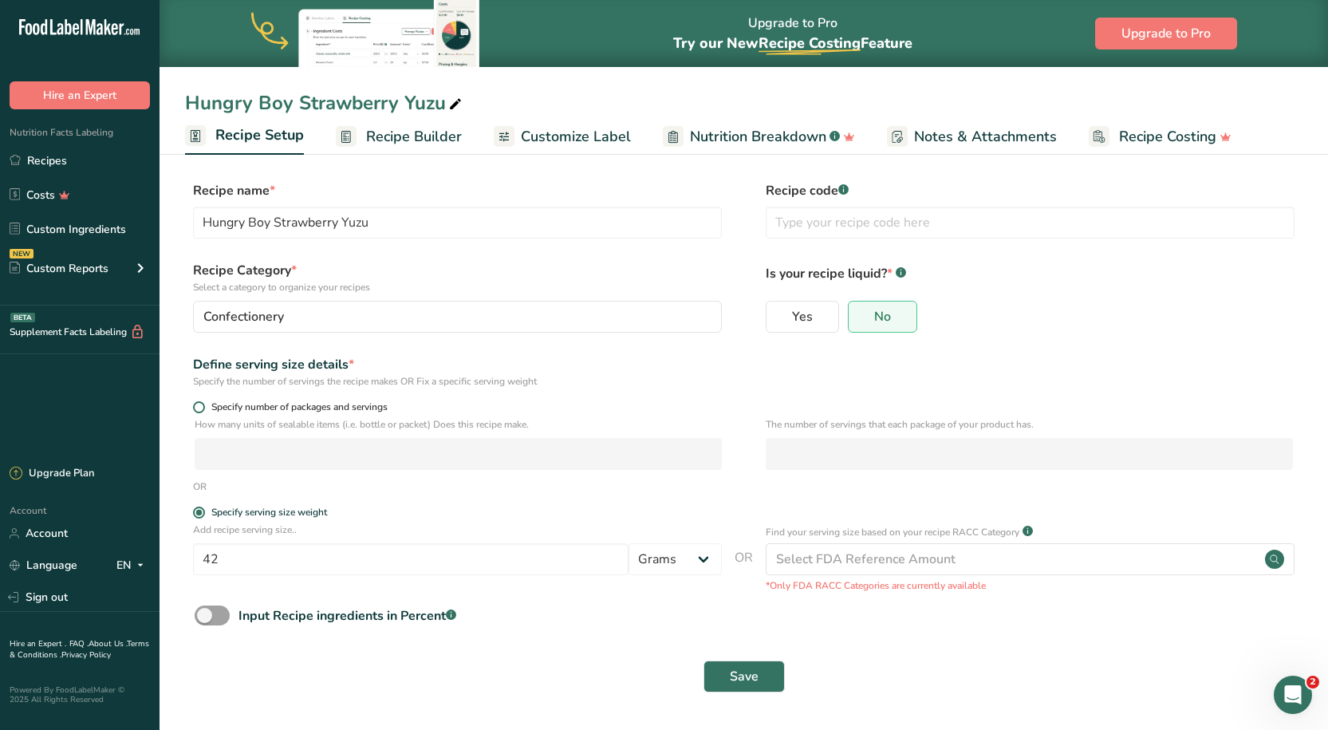
click at [219, 404] on span "Specify number of packages and servings" at bounding box center [296, 407] width 183 height 12
click at [203, 404] on input "Specify number of packages and servings" at bounding box center [198, 407] width 10 height 10
radio input "true"
radio input "false"
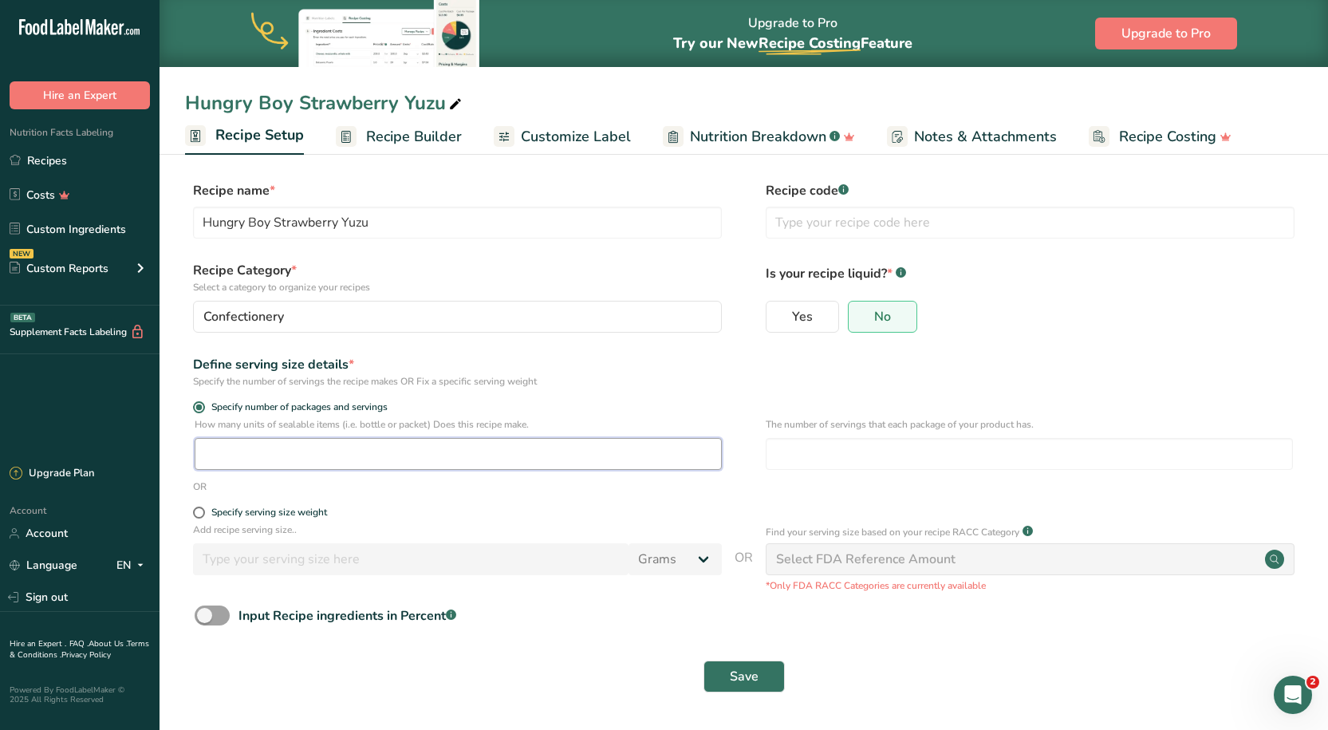
click at [345, 465] on input "number" at bounding box center [458, 454] width 527 height 32
click at [774, 459] on input "number" at bounding box center [1029, 454] width 527 height 32
type input "2"
click at [630, 464] on input "number" at bounding box center [458, 454] width 527 height 32
type input "11"
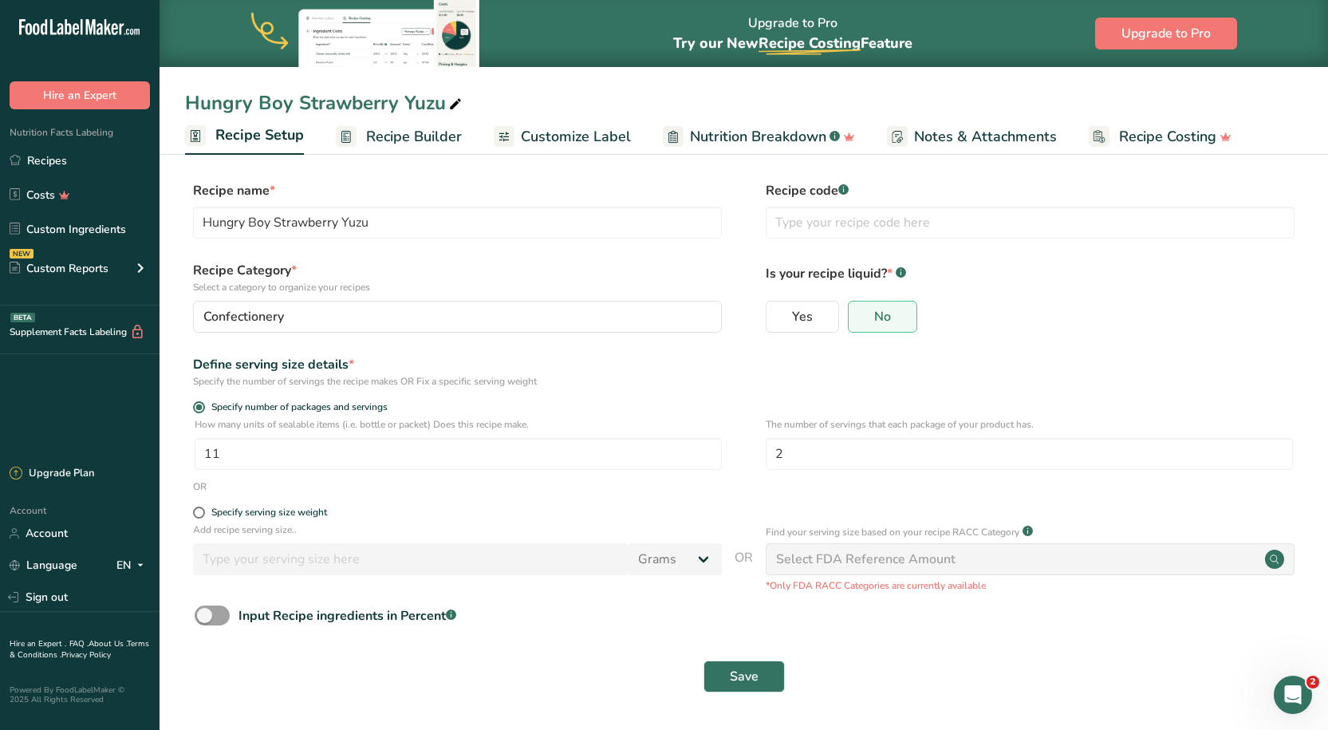
click at [703, 392] on form "Recipe name * Hungry Boy Strawberry Yuzu Recipe code .a-a{fill:#347362;}.b-a{fi…" at bounding box center [743, 441] width 1117 height 521
click at [728, 685] on button "Save" at bounding box center [743, 676] width 81 height 32
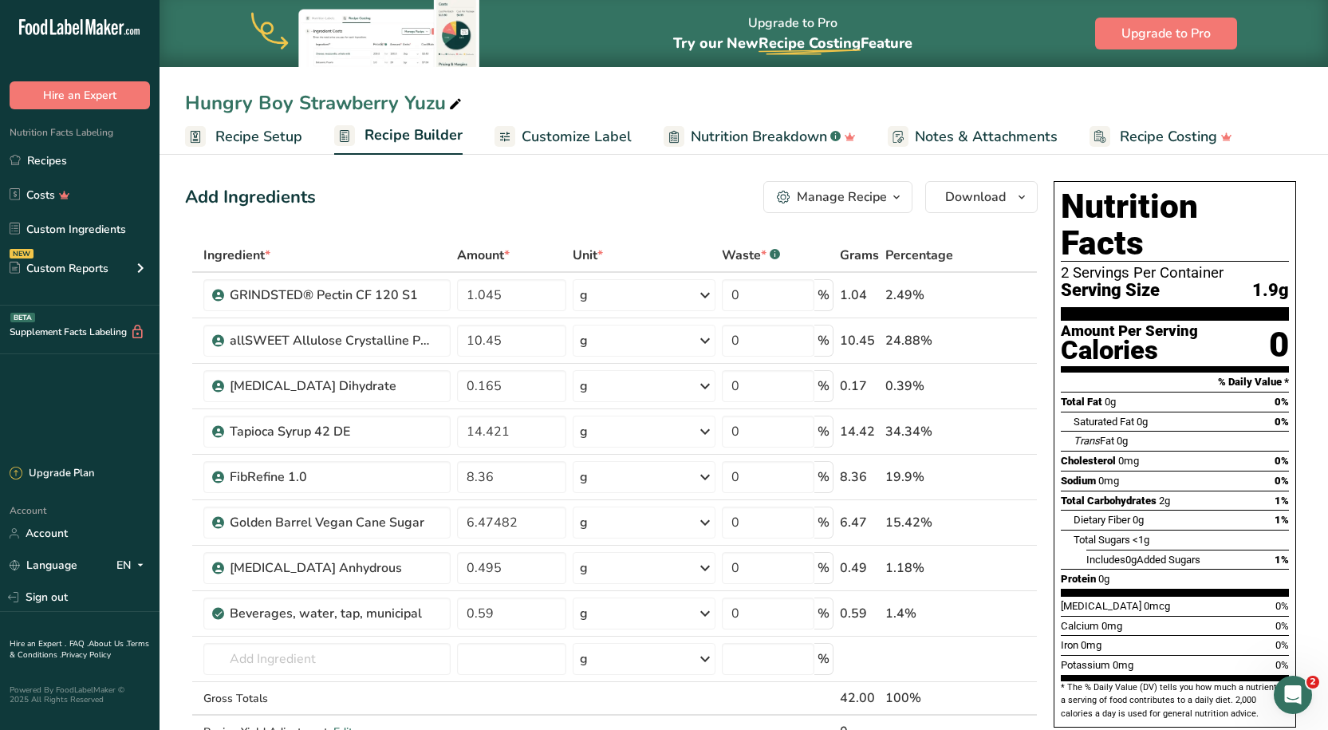
click at [242, 137] on span "Recipe Setup" at bounding box center [258, 137] width 87 height 22
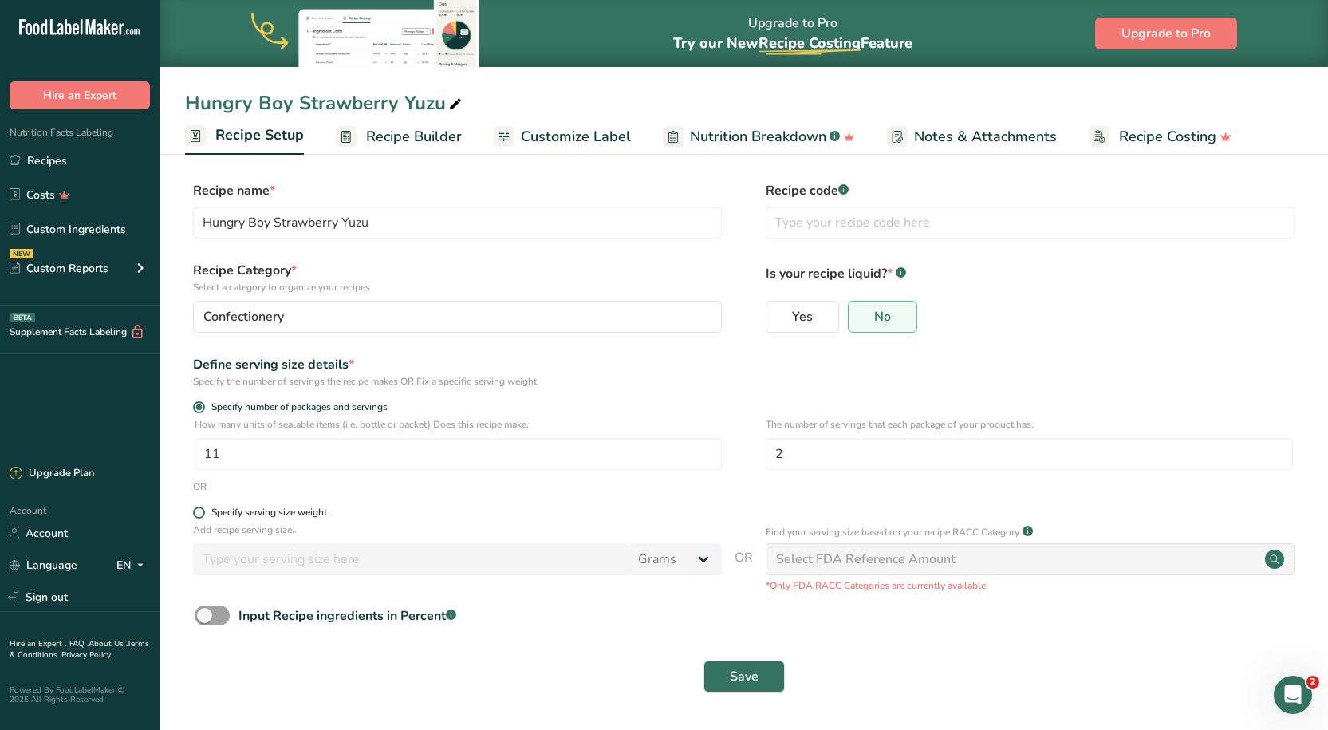
click at [202, 513] on span at bounding box center [199, 512] width 12 height 12
click at [202, 513] on input "Specify serving size weight" at bounding box center [198, 512] width 10 height 10
radio input "true"
radio input "false"
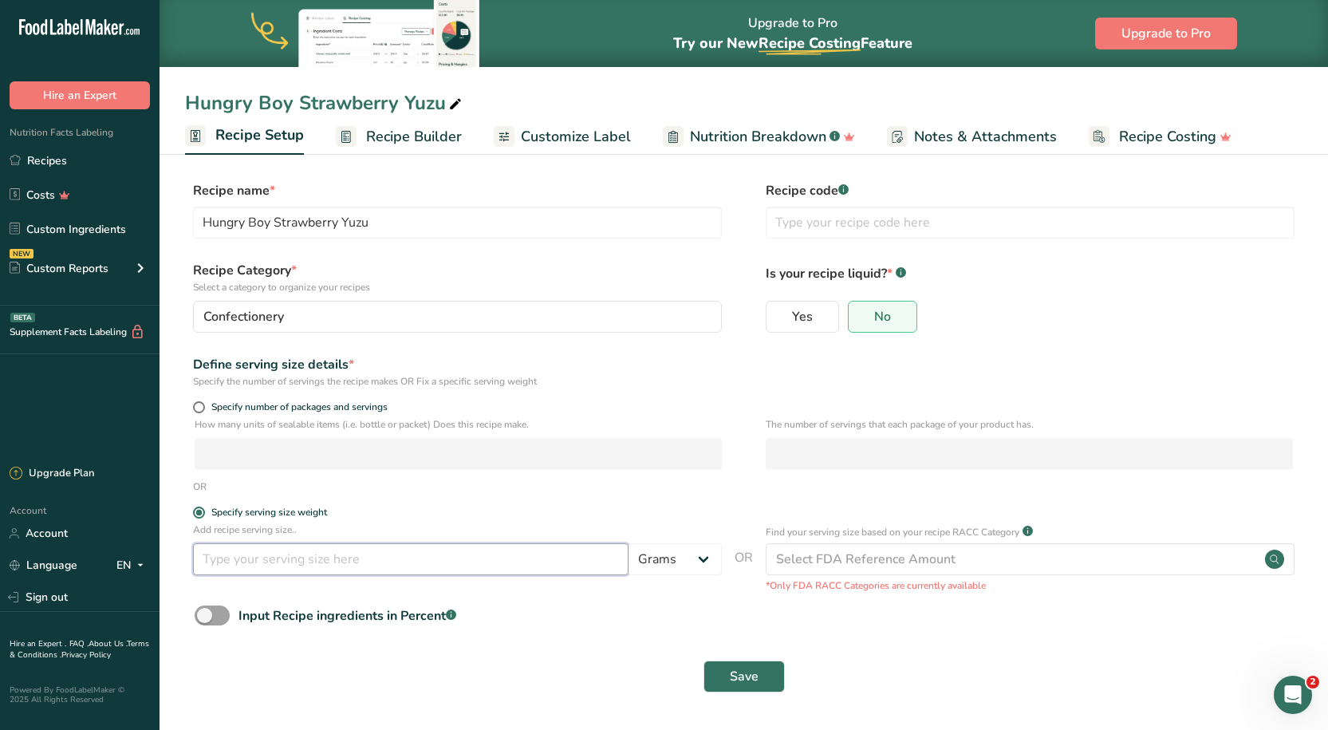
click at [264, 567] on input "number" at bounding box center [410, 559] width 435 height 32
type input "42"
click at [440, 495] on form "Recipe name * Hungry Boy Strawberry Yuzu Recipe code .a-a{fill:#347362;}.b-a{fi…" at bounding box center [743, 441] width 1117 height 521
click at [747, 669] on span "Save" at bounding box center [744, 676] width 29 height 19
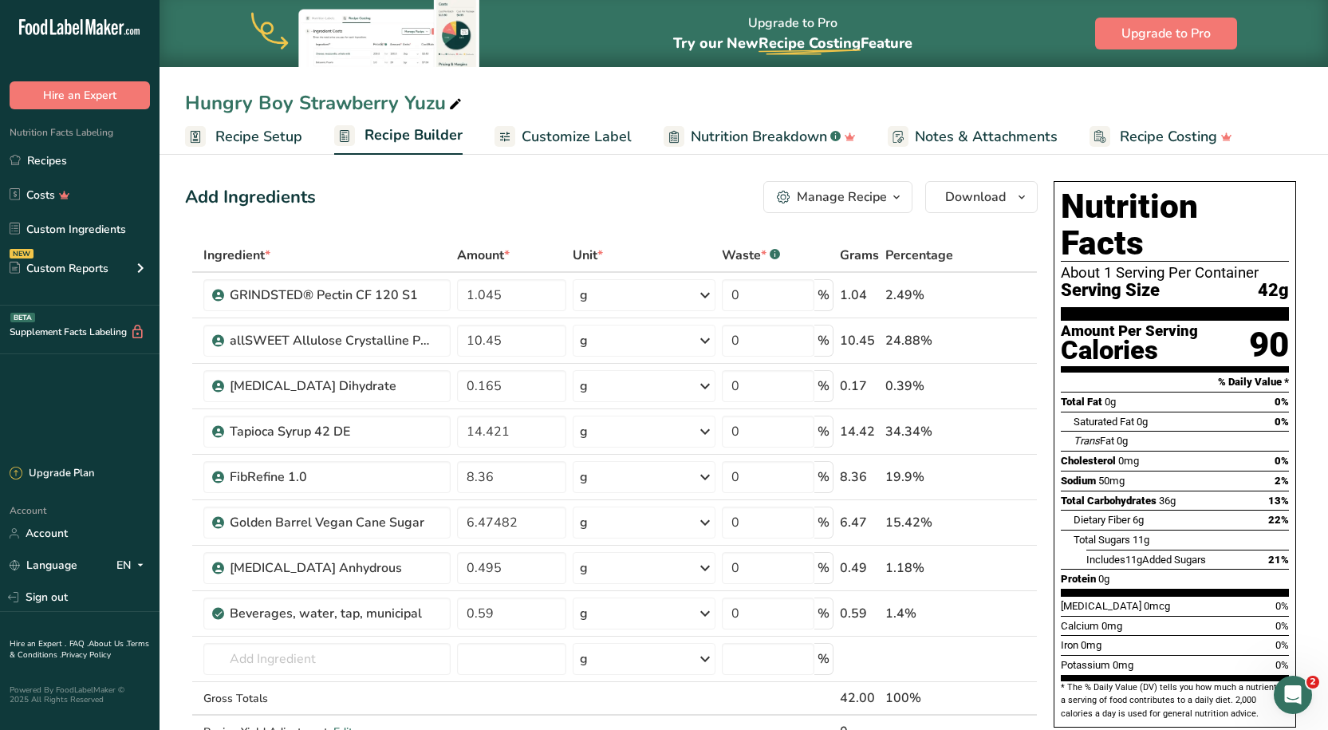
click at [567, 137] on span "Customize Label" at bounding box center [577, 137] width 110 height 22
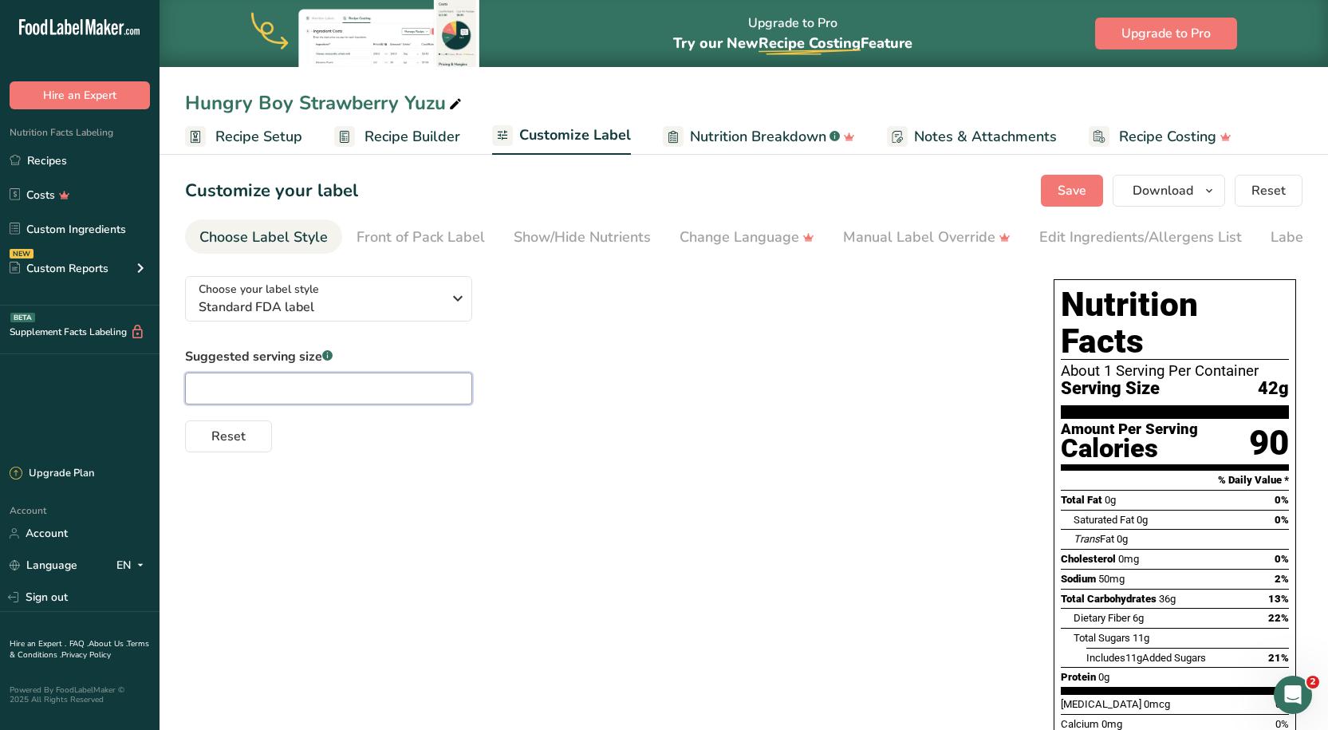
click at [419, 401] on input "text" at bounding box center [328, 388] width 287 height 32
type input "2"
click at [637, 408] on div "Suggested serving size .a-a{fill:#347362;}.b-a{fill:#fff;} 2 Reset" at bounding box center [603, 399] width 837 height 105
click at [326, 398] on input "2" at bounding box center [328, 388] width 287 height 32
click at [651, 544] on div "Choose your label style Standard FDA label USA (FDA) Standard FDA label Tabular…" at bounding box center [743, 583] width 1117 height 641
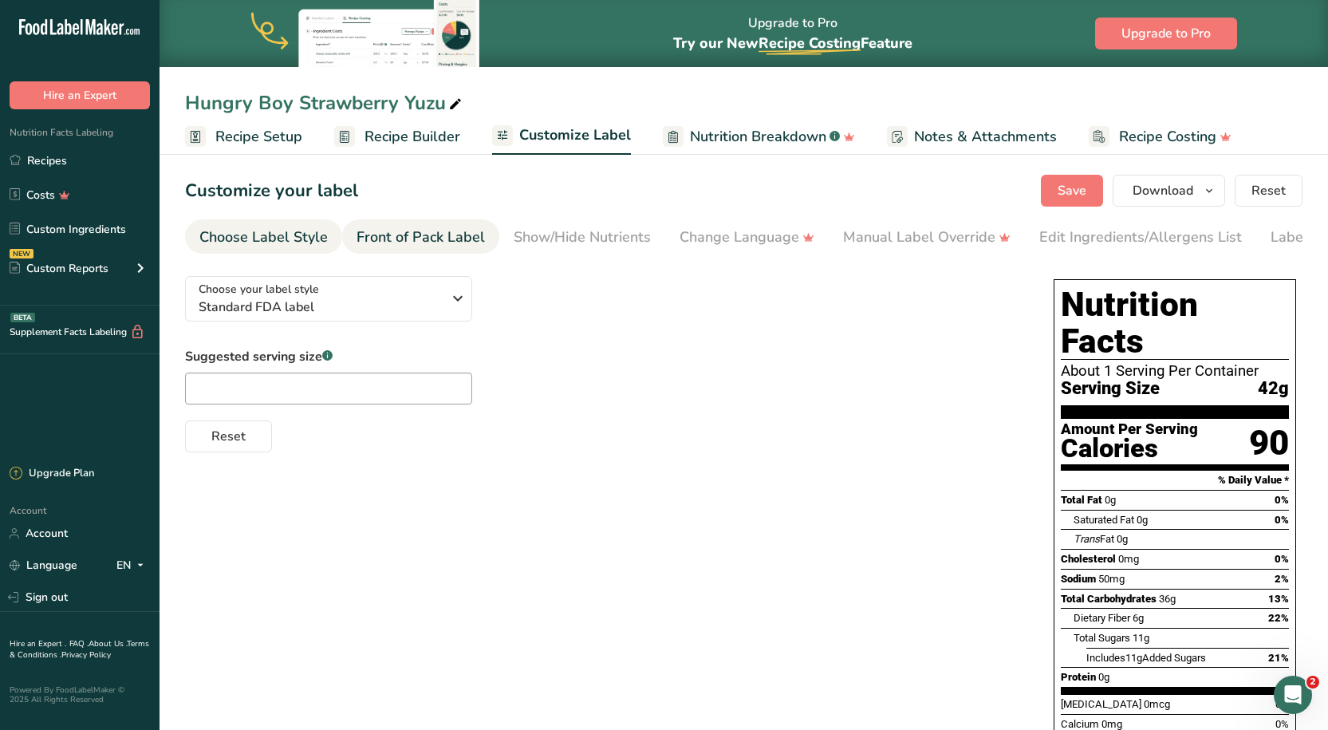
click at [408, 234] on div "Front of Pack Label" at bounding box center [421, 238] width 128 height 22
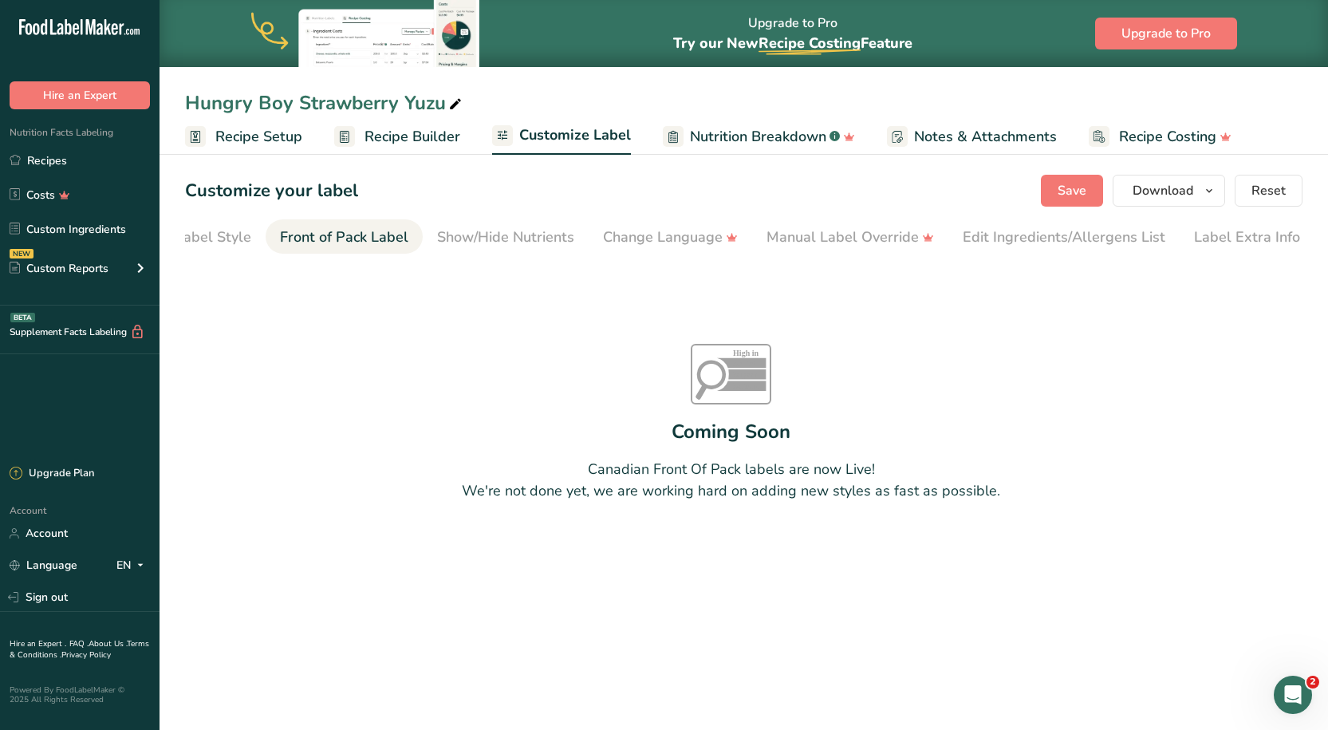
scroll to position [0, 80]
click at [477, 242] on div "Show/Hide Nutrients" at bounding box center [502, 238] width 137 height 22
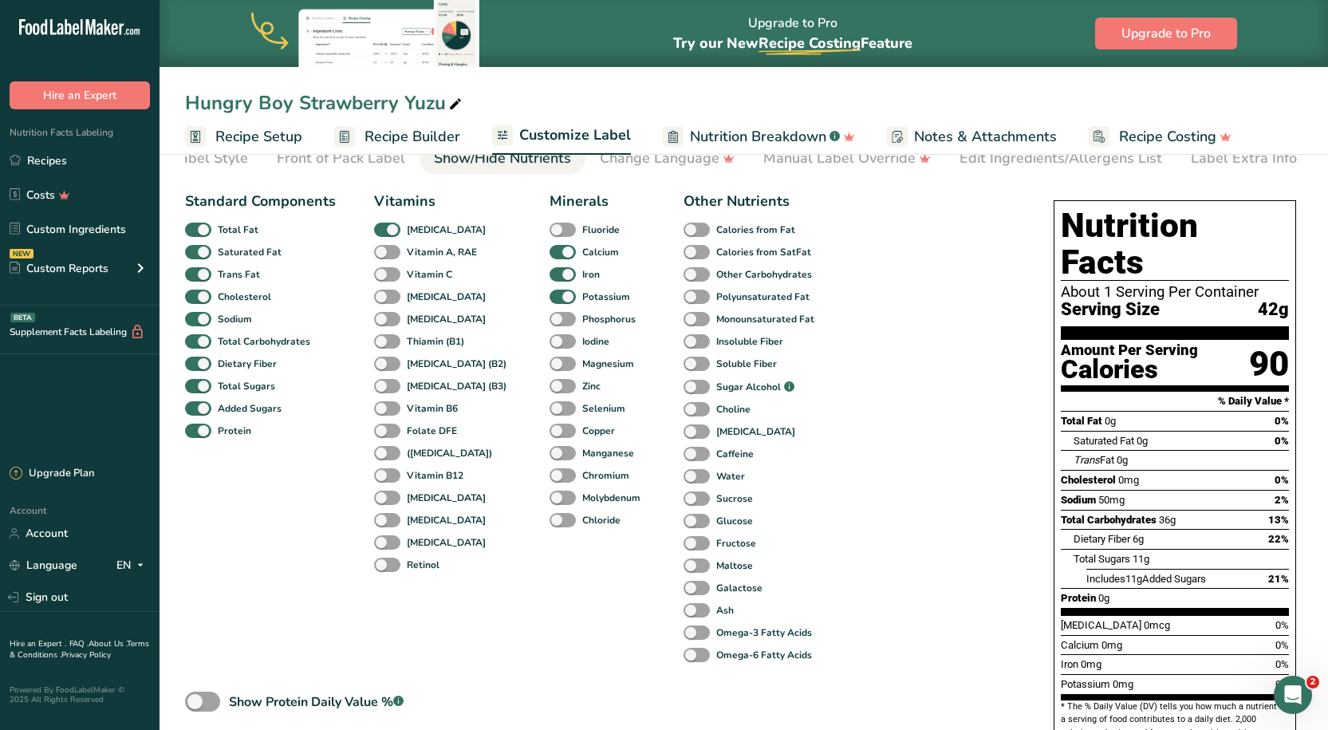
scroll to position [232, 0]
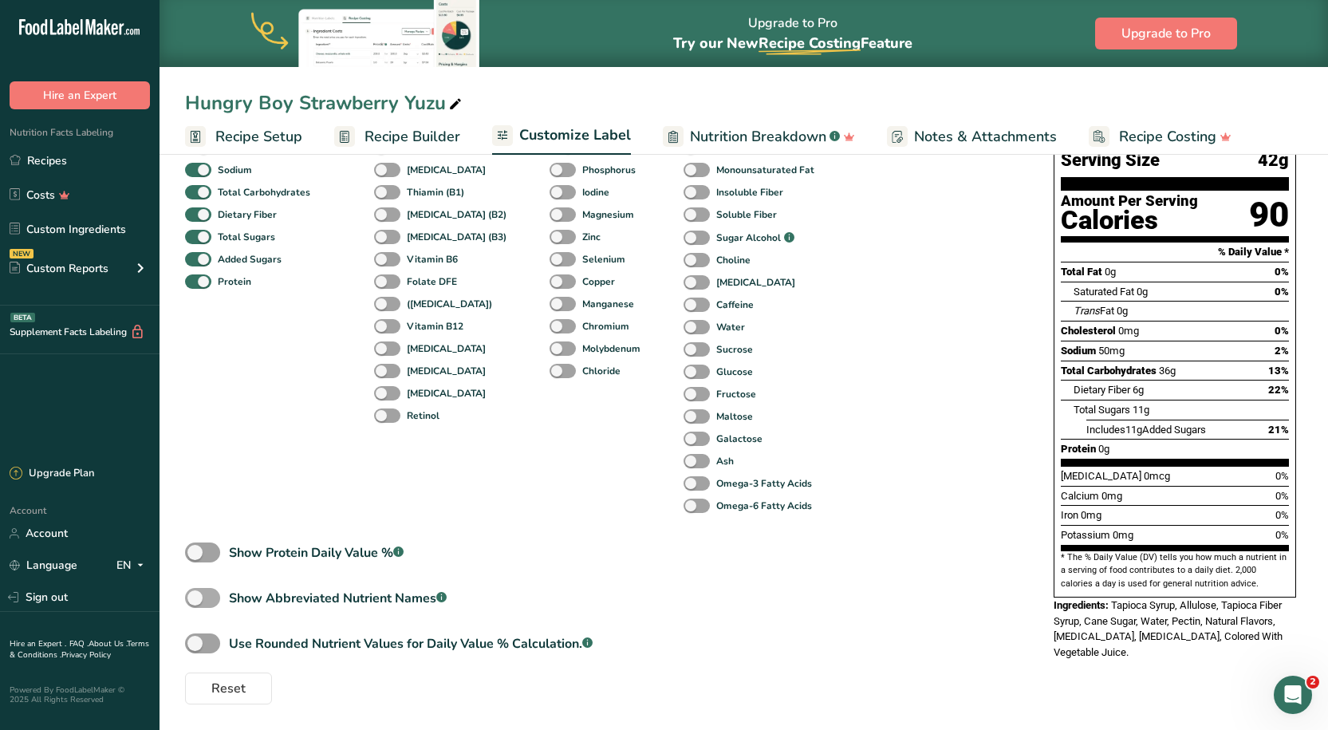
click at [207, 594] on span at bounding box center [202, 598] width 35 height 20
click at [195, 594] on input "Show Abbreviated Nutrient Names .a-a{fill:#347362;}.b-a{fill:#fff;}" at bounding box center [190, 598] width 10 height 10
click at [207, 594] on span at bounding box center [202, 598] width 35 height 20
click at [195, 594] on input "Show Abbreviated Nutrient Names .a-a{fill:#347362;}.b-a{fill:#fff;}" at bounding box center [190, 598] width 10 height 10
checkbox input "false"
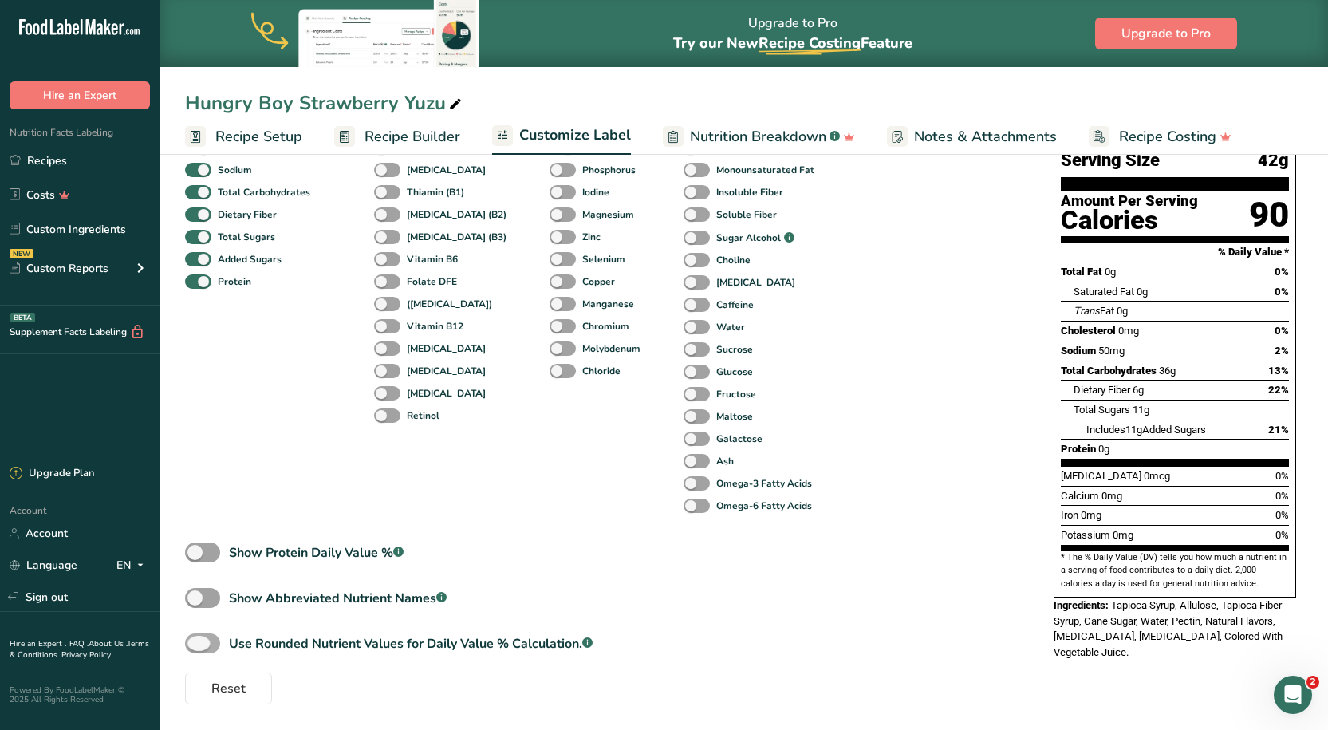
click at [206, 638] on span at bounding box center [202, 643] width 35 height 20
click at [195, 638] on input "Use Rounded Nutrient Values for Daily Value % Calculation. .a-a{fill:#347362;}.…" at bounding box center [190, 643] width 10 height 10
checkbox input "true"
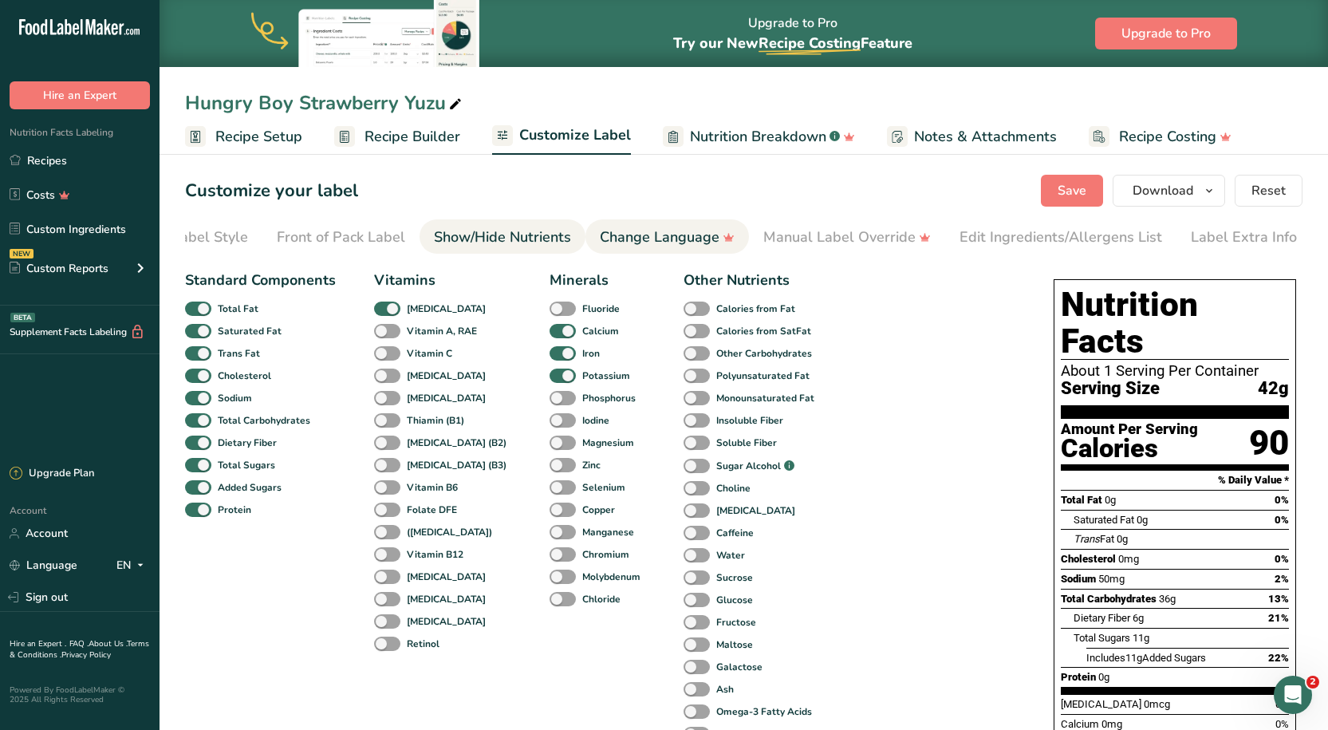
click at [681, 231] on div "Change Language" at bounding box center [667, 238] width 135 height 22
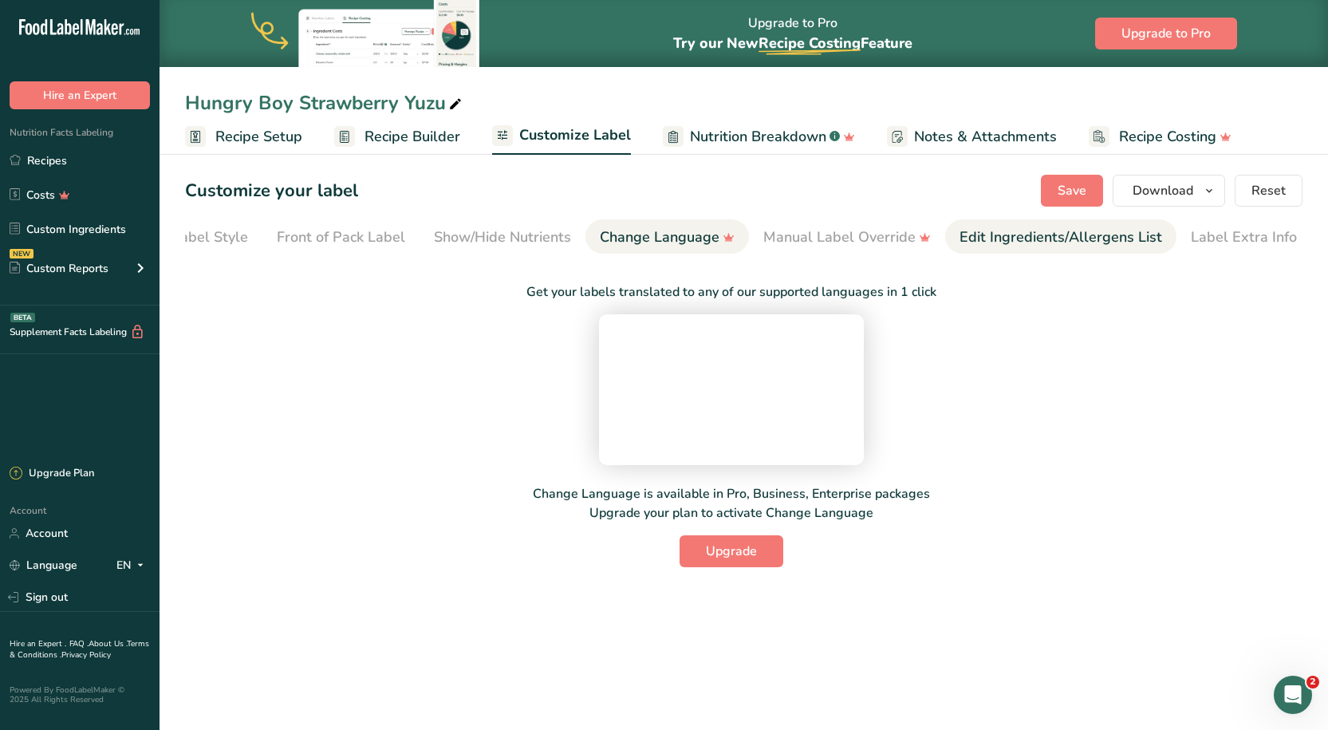
click at [966, 234] on div "Edit Ingredients/Allergens List" at bounding box center [1061, 238] width 203 height 22
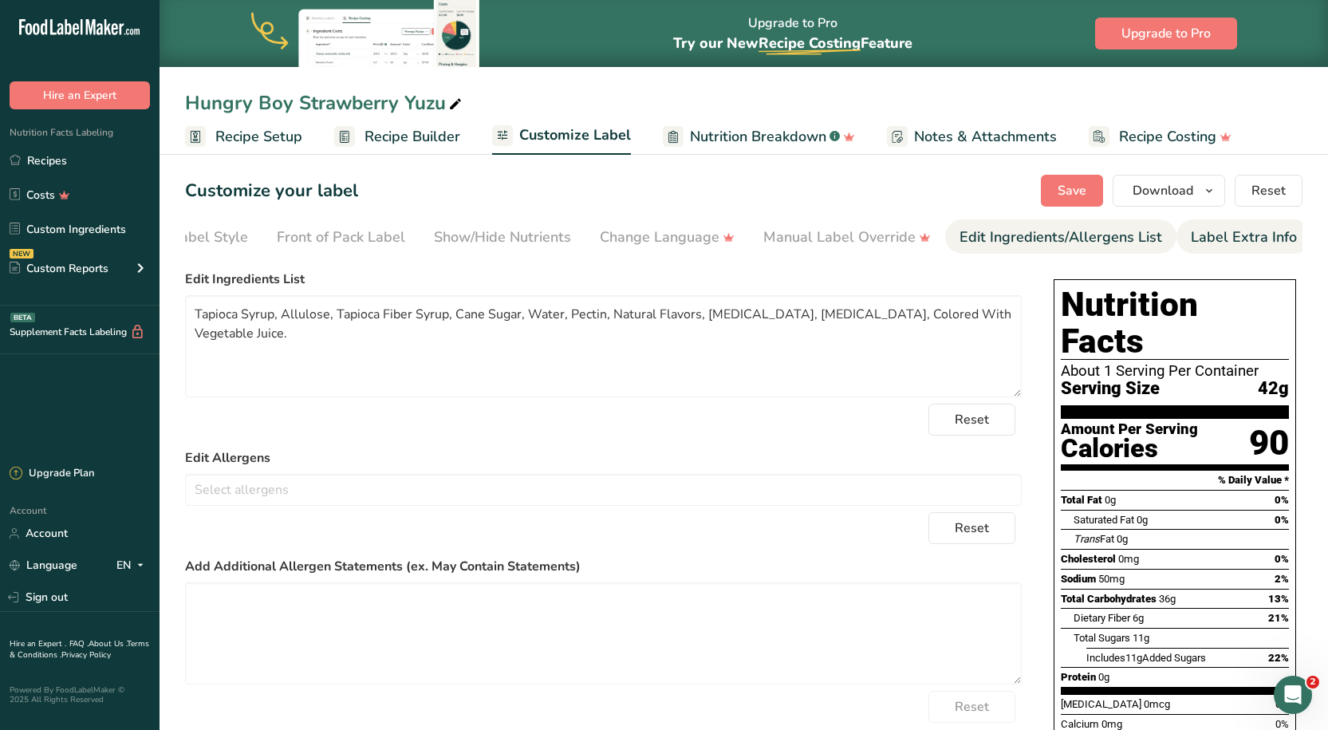
click at [1201, 236] on div "Label Extra Info" at bounding box center [1244, 238] width 106 height 22
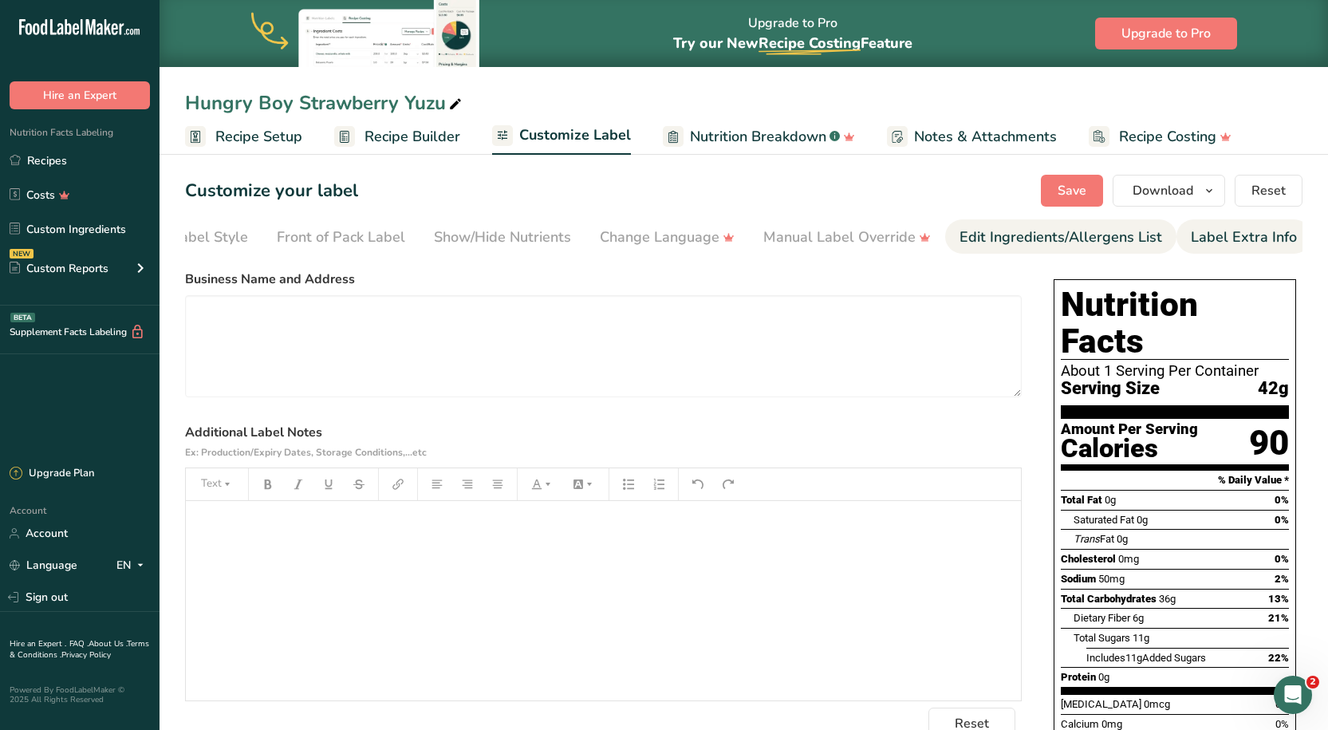
click at [1109, 240] on div "Edit Ingredients/Allergens List" at bounding box center [1061, 238] width 203 height 22
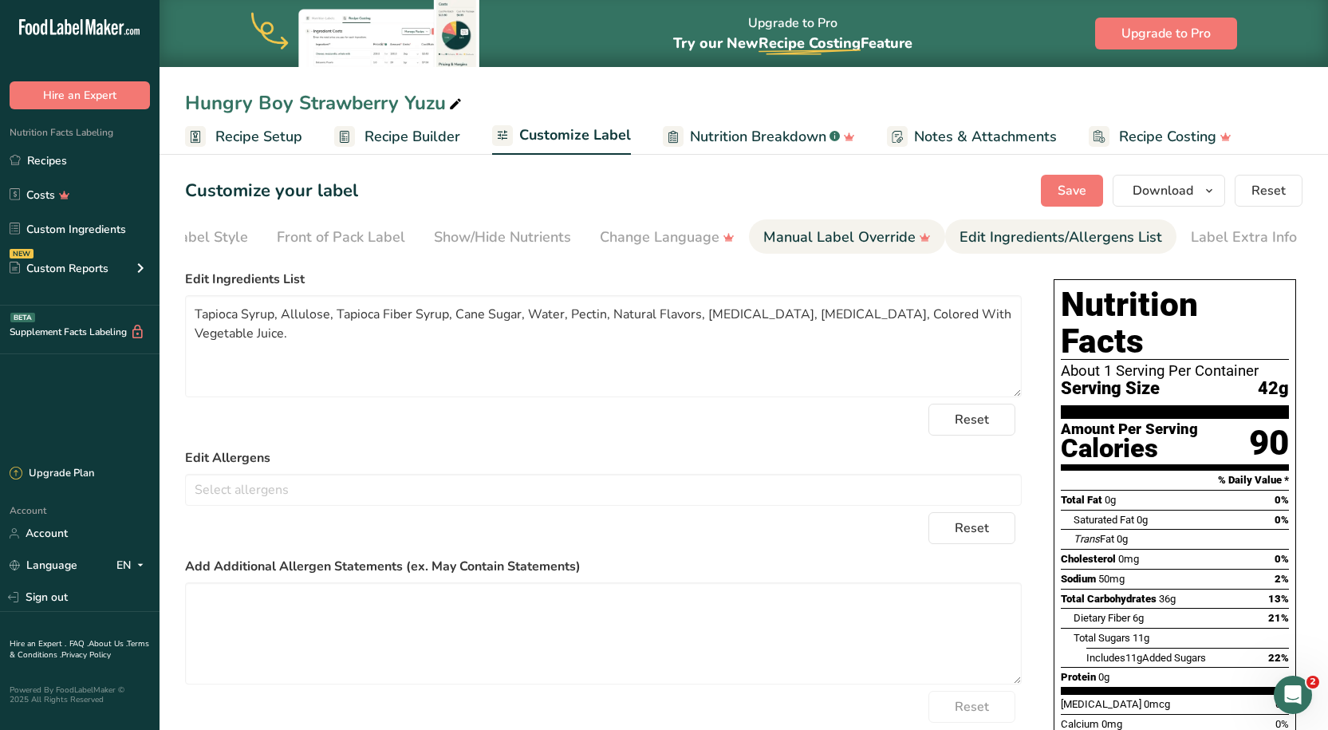
click at [869, 249] on link "Manual Label Override" at bounding box center [846, 237] width 167 height 36
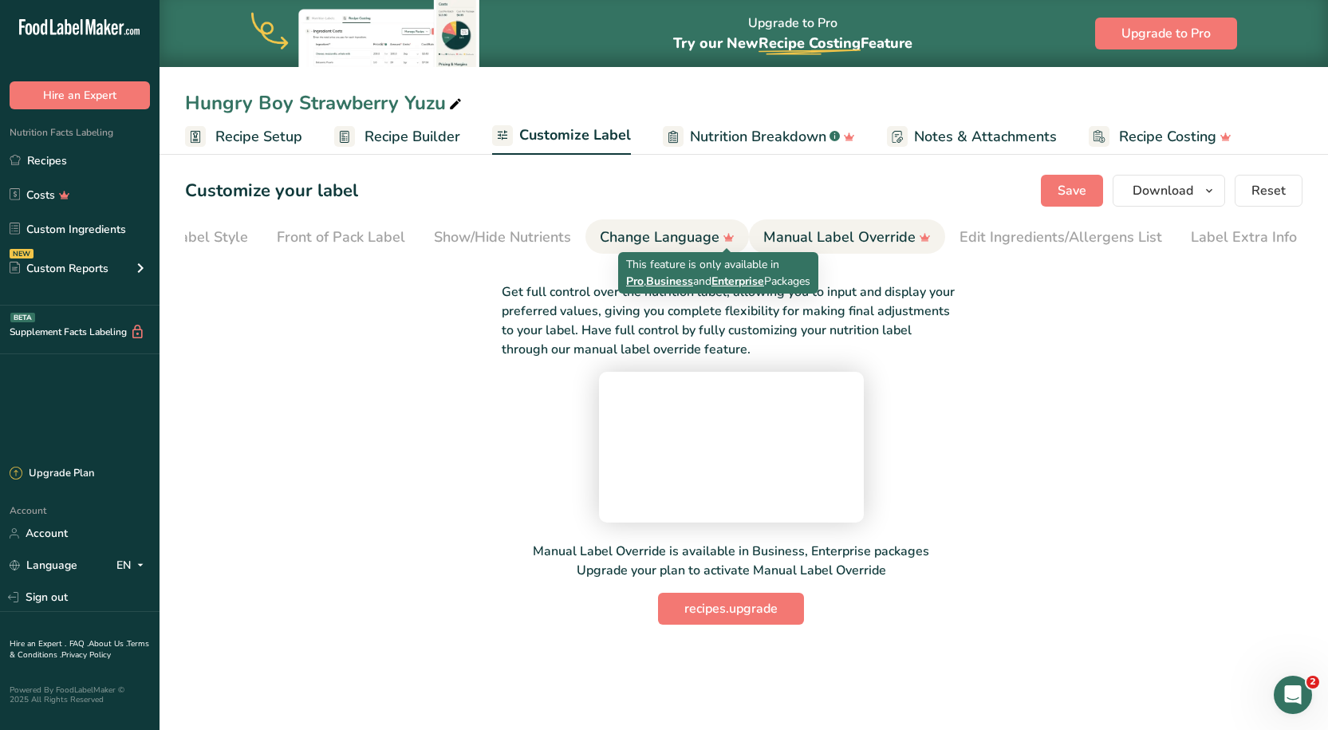
click at [729, 232] on icon at bounding box center [728, 237] width 23 height 17
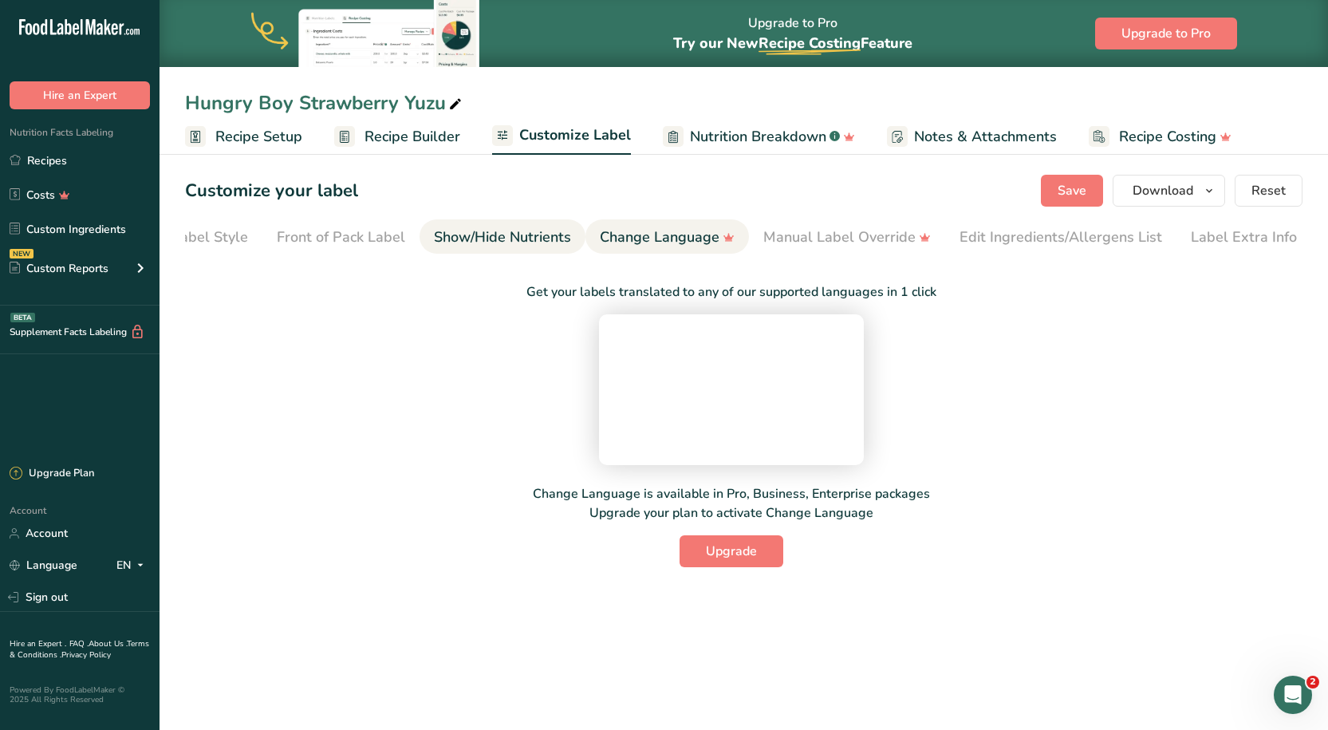
drag, startPoint x: 467, startPoint y: 225, endPoint x: 458, endPoint y: 233, distance: 11.9
click at [468, 231] on link "Show/Hide Nutrients" at bounding box center [502, 237] width 137 height 36
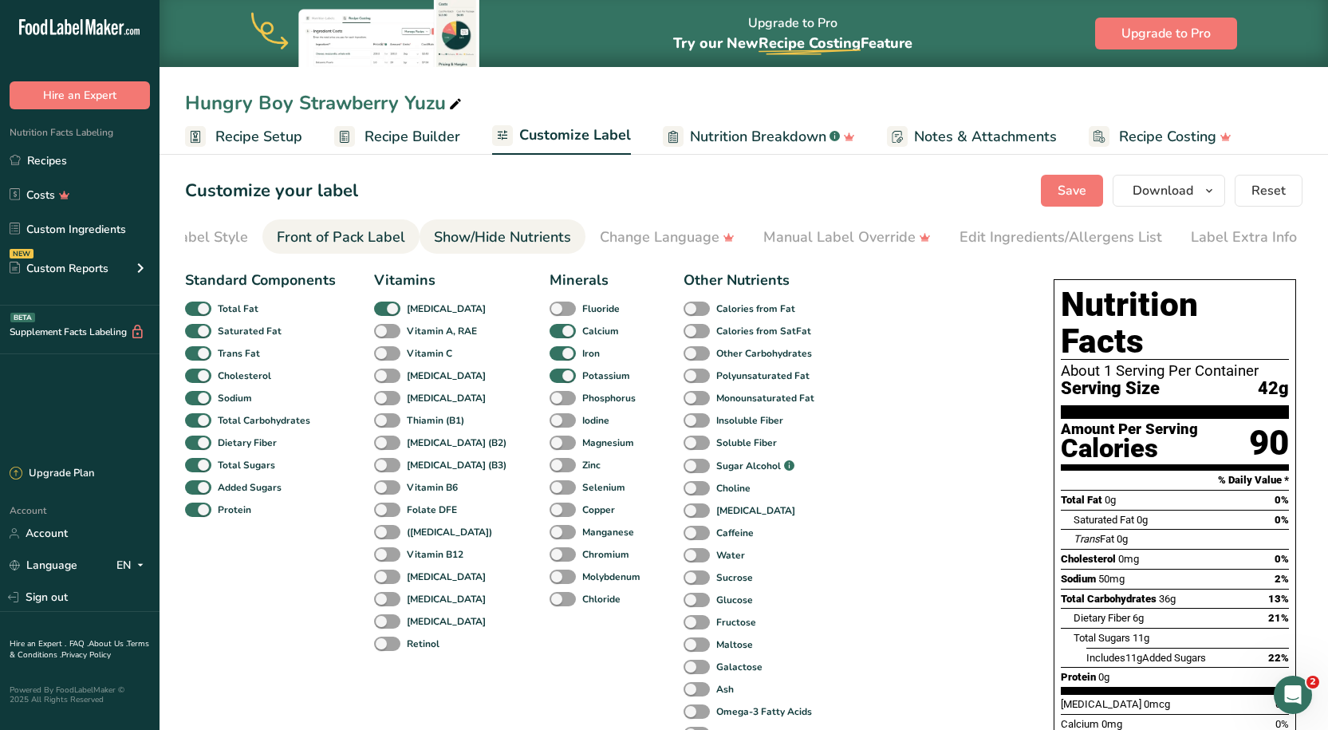
click at [337, 251] on link "Front of Pack Label" at bounding box center [341, 237] width 128 height 36
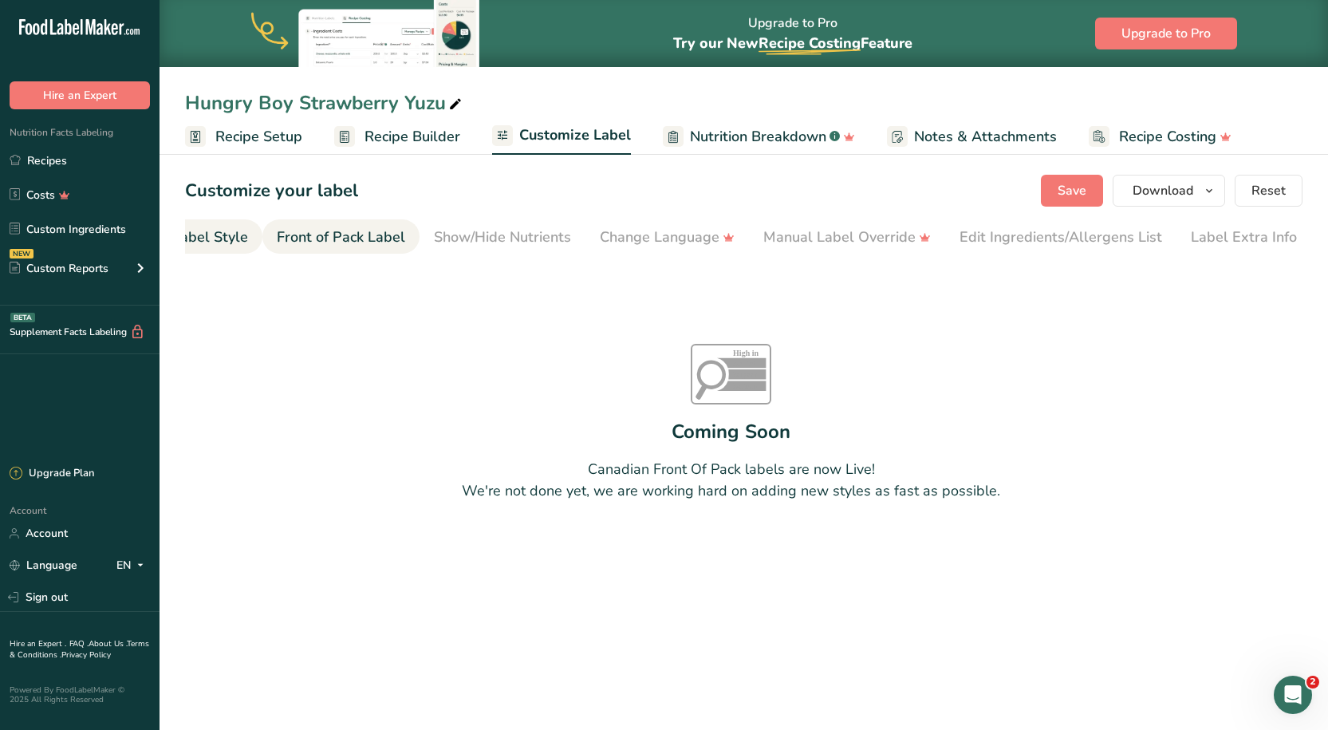
click at [217, 229] on div "Choose Label Style" at bounding box center [184, 238] width 128 height 22
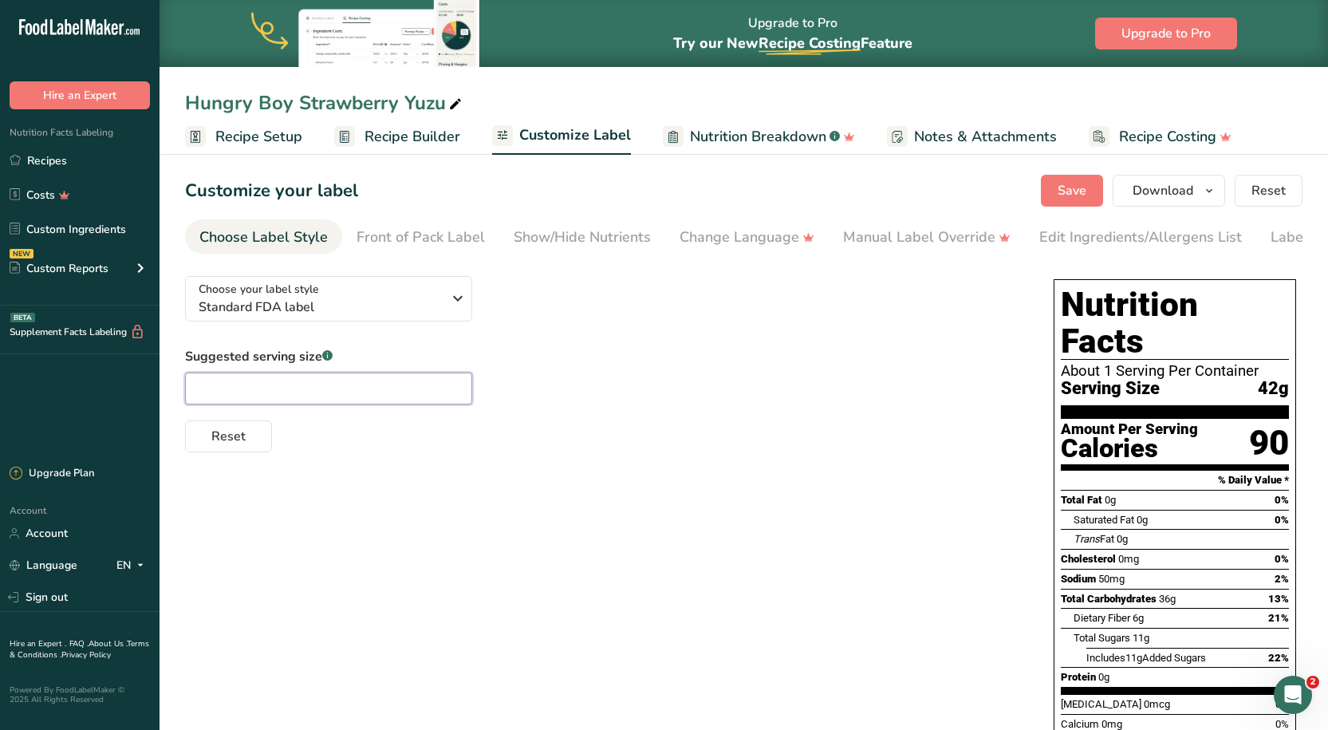
click at [304, 392] on input "text" at bounding box center [328, 388] width 287 height 32
click at [450, 490] on div "Choose your label style Standard FDA label USA (FDA) Standard FDA label Tabular…" at bounding box center [743, 583] width 1117 height 641
click at [305, 400] on input "42" at bounding box center [328, 388] width 287 height 32
type input "42g"
click at [731, 404] on div "Suggested serving size .a-a{fill:#347362;}.b-a{fill:#fff;} 42g Reset" at bounding box center [603, 399] width 837 height 105
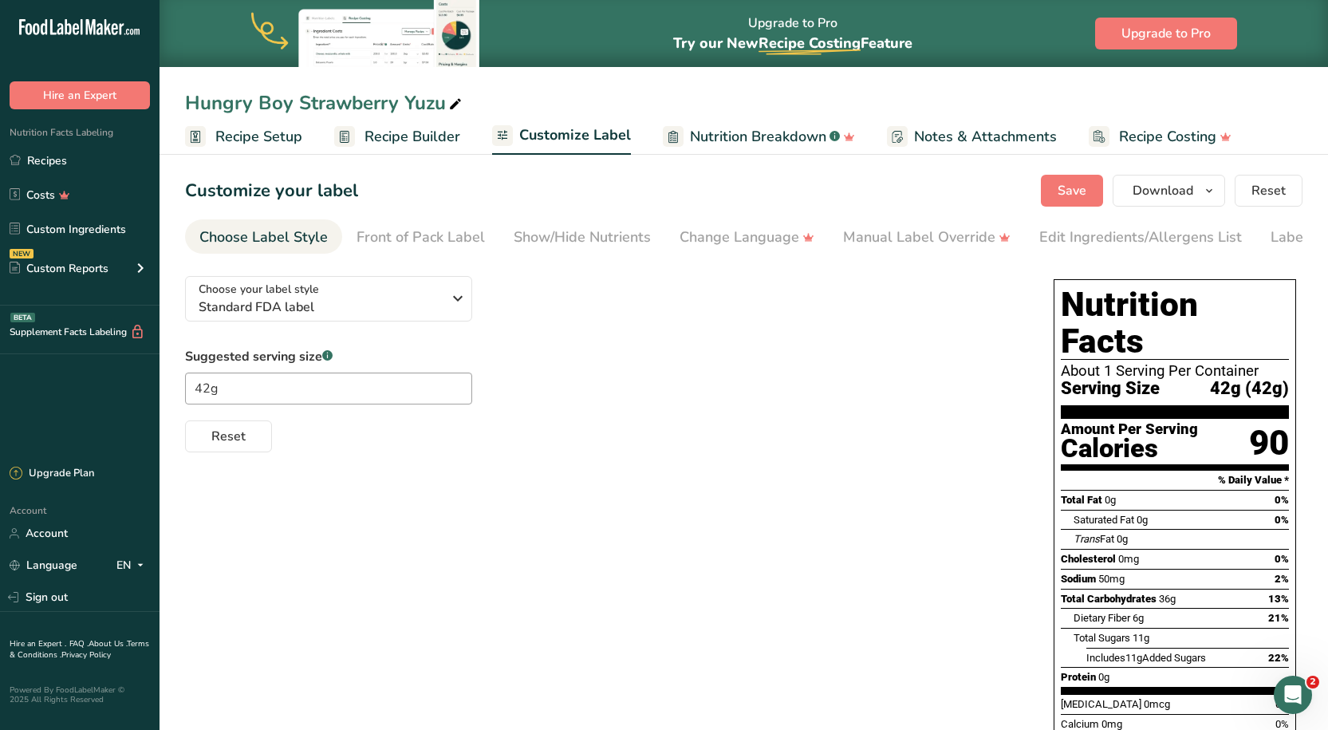
click at [274, 139] on span "Recipe Setup" at bounding box center [258, 137] width 87 height 22
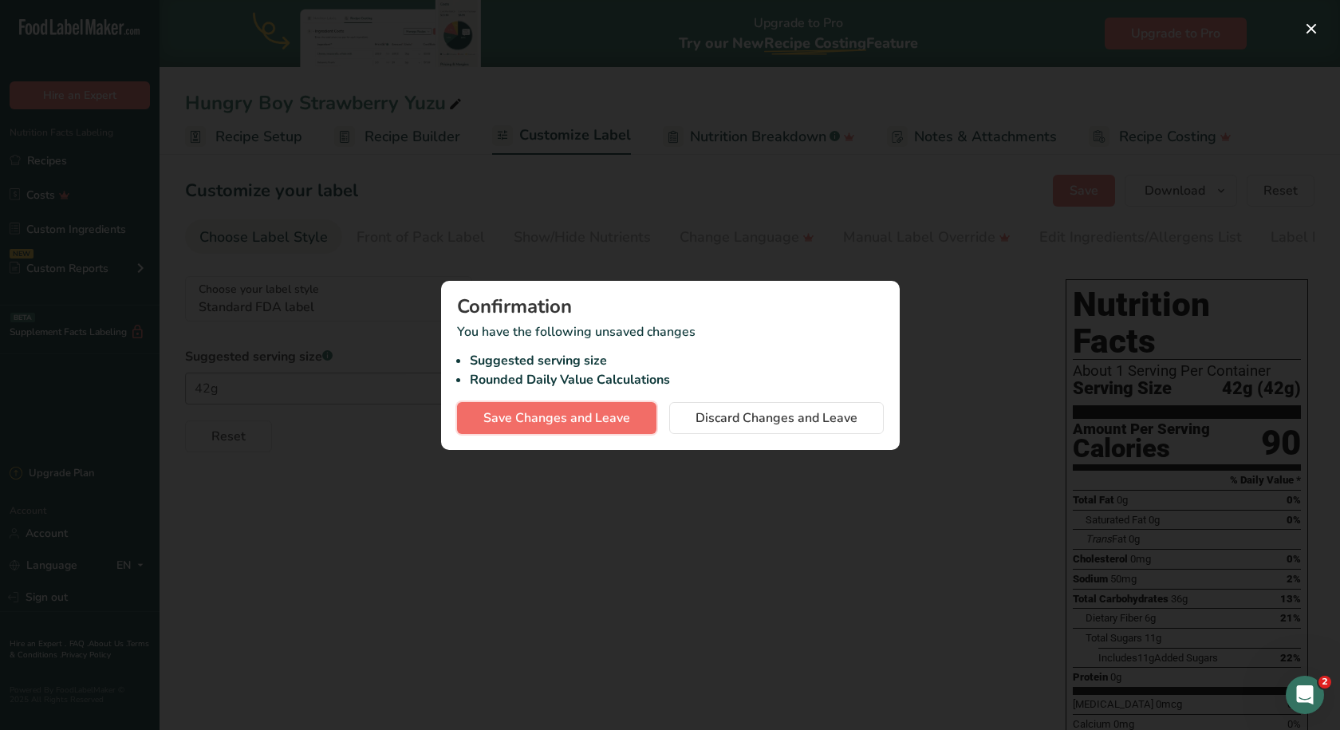
click at [563, 404] on button "Save Changes and Leave" at bounding box center [556, 418] width 199 height 32
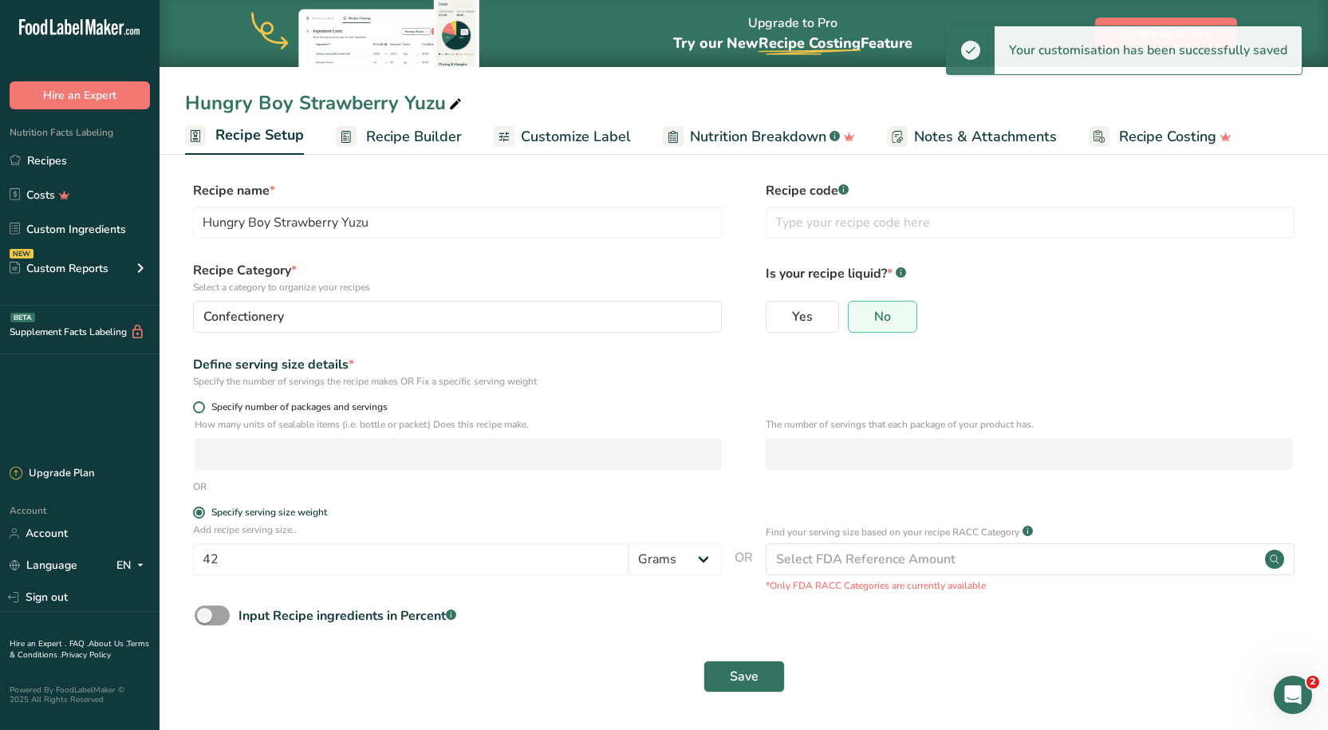
click at [210, 408] on span "Specify number of packages and servings" at bounding box center [296, 407] width 183 height 12
click at [203, 408] on input "Specify number of packages and servings" at bounding box center [198, 407] width 10 height 10
radio input "true"
radio input "false"
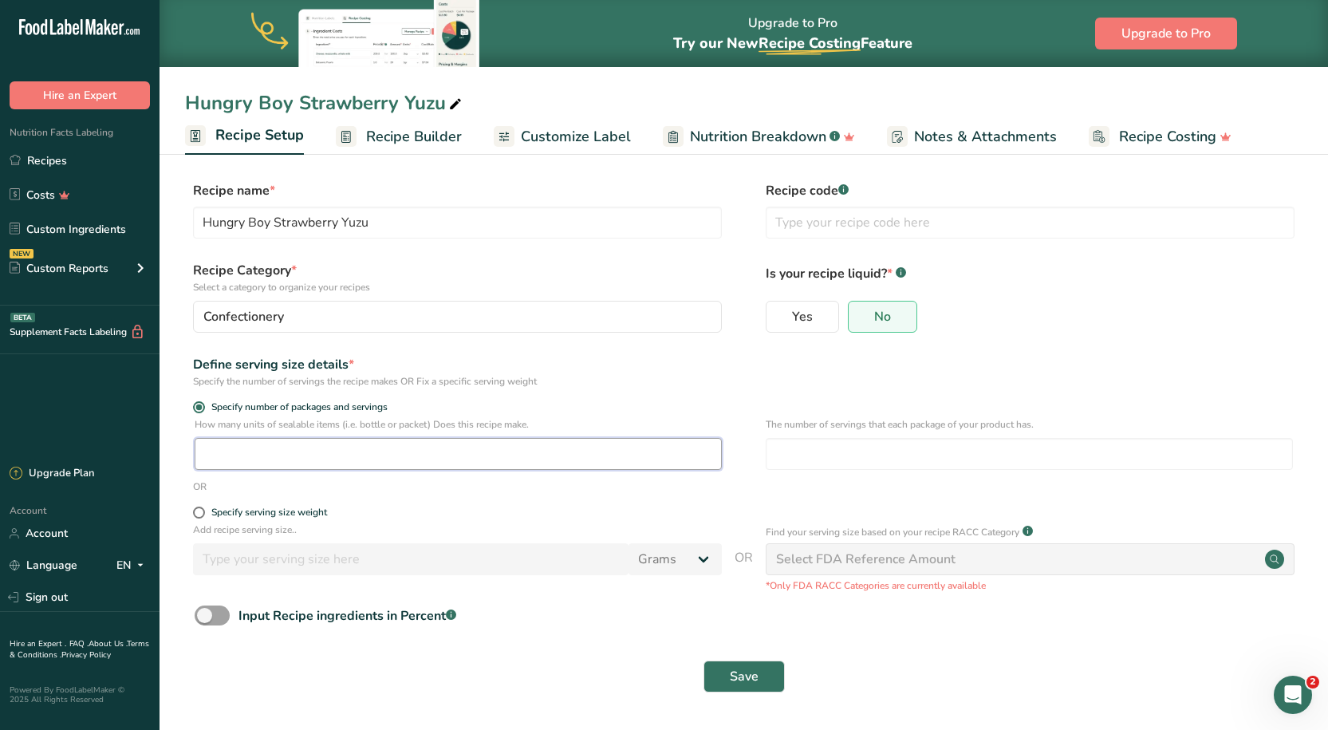
click at [321, 467] on input "number" at bounding box center [458, 454] width 527 height 32
type input "11"
click at [838, 377] on div "Define serving size details * Specify the number of servings the recipe makes O…" at bounding box center [743, 371] width 1117 height 33
click at [834, 453] on input "number" at bounding box center [1029, 454] width 527 height 32
type input "2"
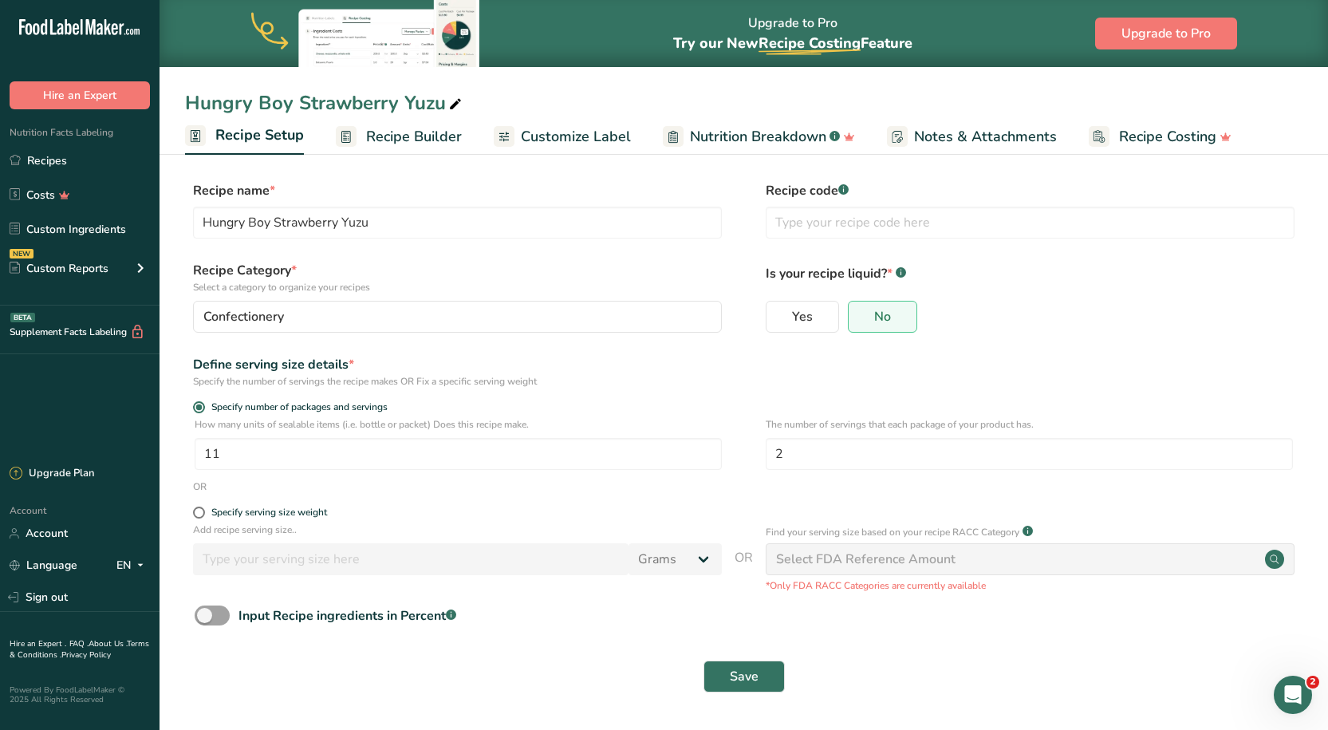
click at [912, 377] on div "Define serving size details * Specify the number of servings the recipe makes O…" at bounding box center [743, 371] width 1117 height 33
click at [736, 669] on span "Save" at bounding box center [744, 676] width 29 height 19
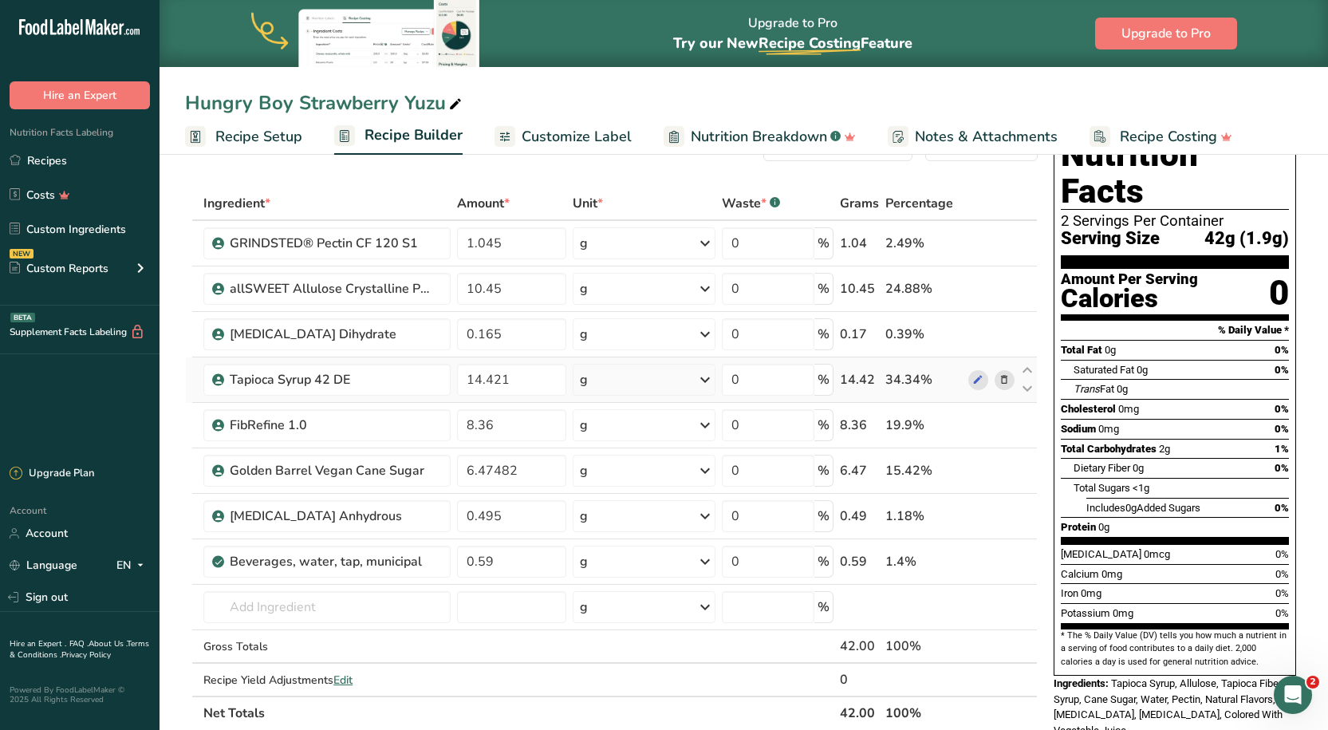
scroll to position [80, 0]
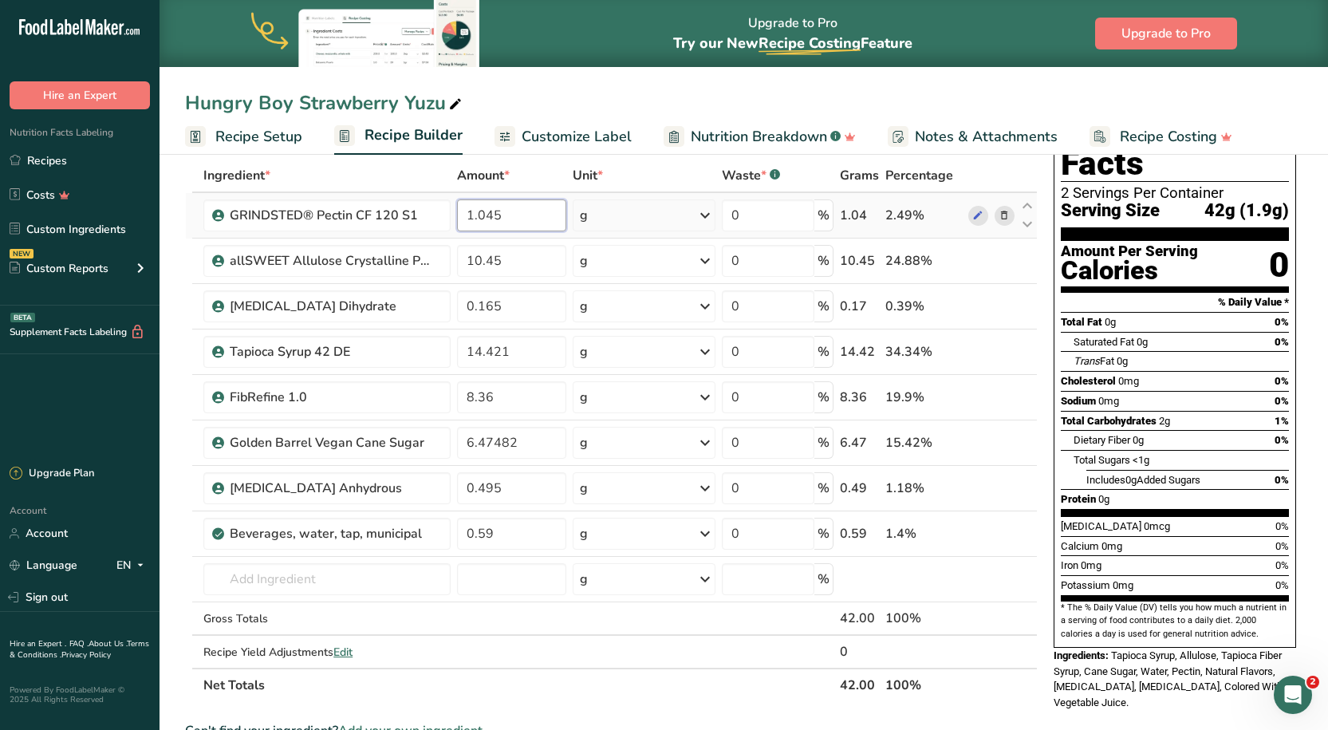
click at [524, 228] on input "1.045" at bounding box center [512, 215] width 110 height 32
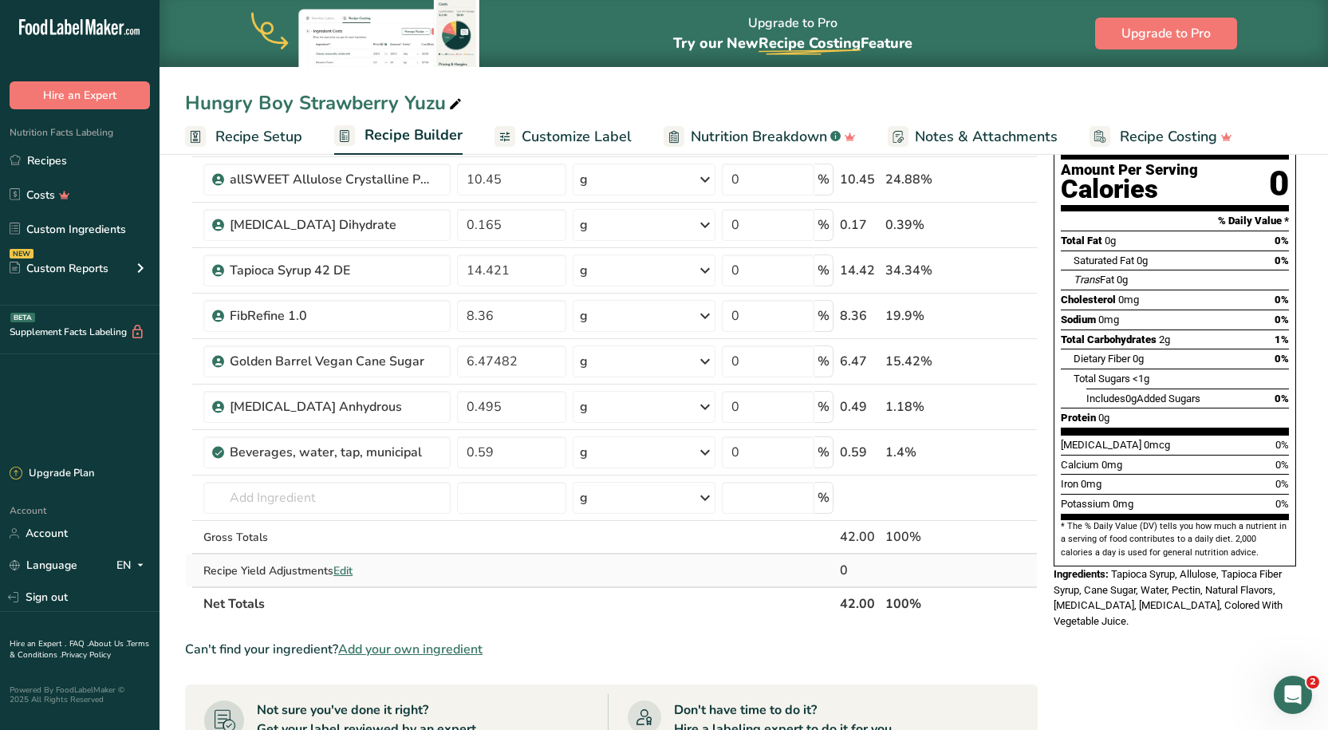
scroll to position [239, 0]
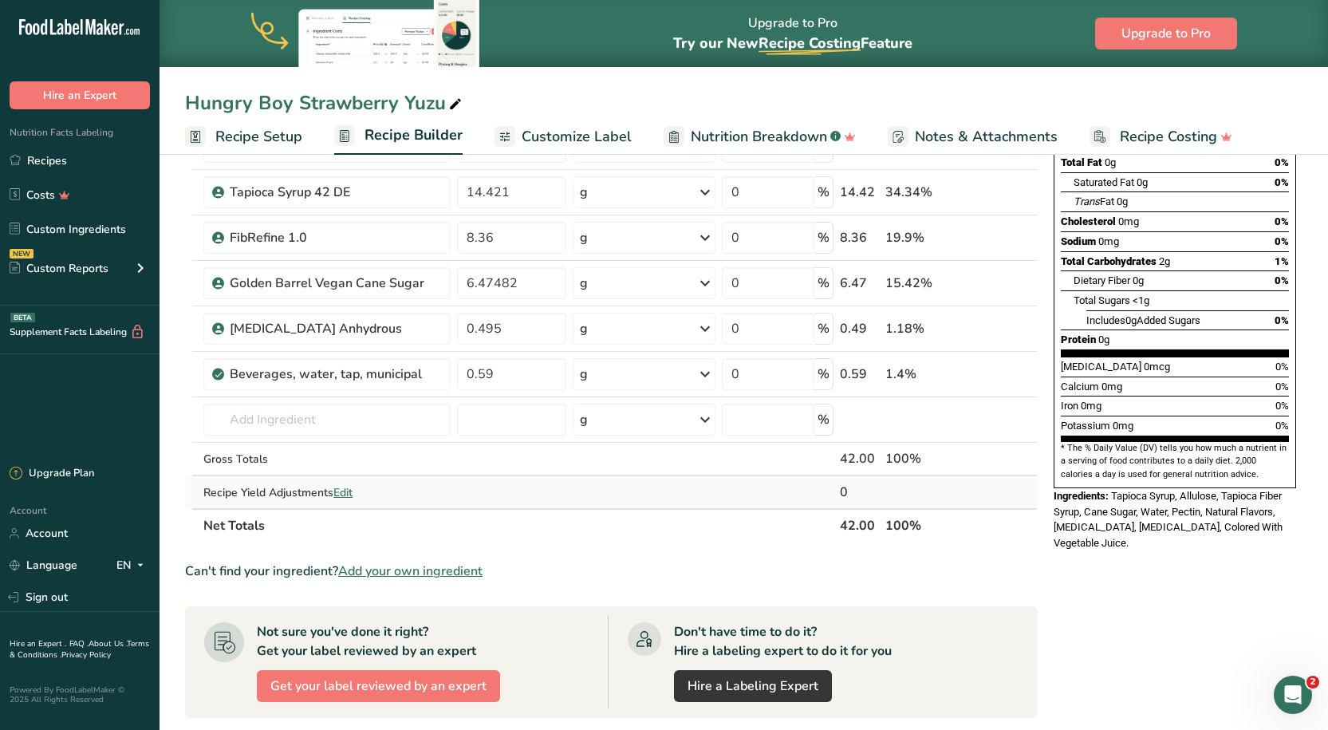
click at [608, 477] on div "Ingredient * Amount * Unit * Waste * .a-a{fill:#347362;}.b-a{fill:#fff;} Grams …" at bounding box center [611, 270] width 853 height 543
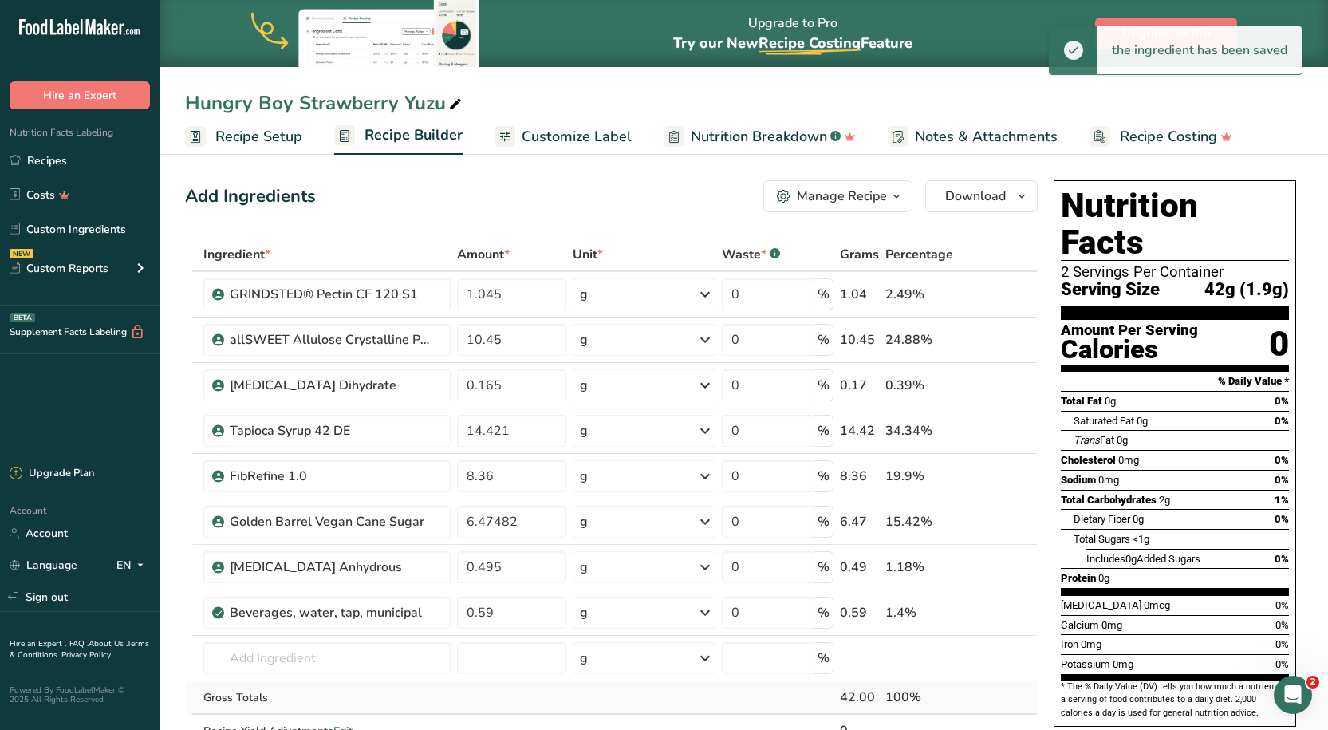
scroll to position [0, 0]
click at [249, 128] on span "Recipe Setup" at bounding box center [258, 137] width 87 height 22
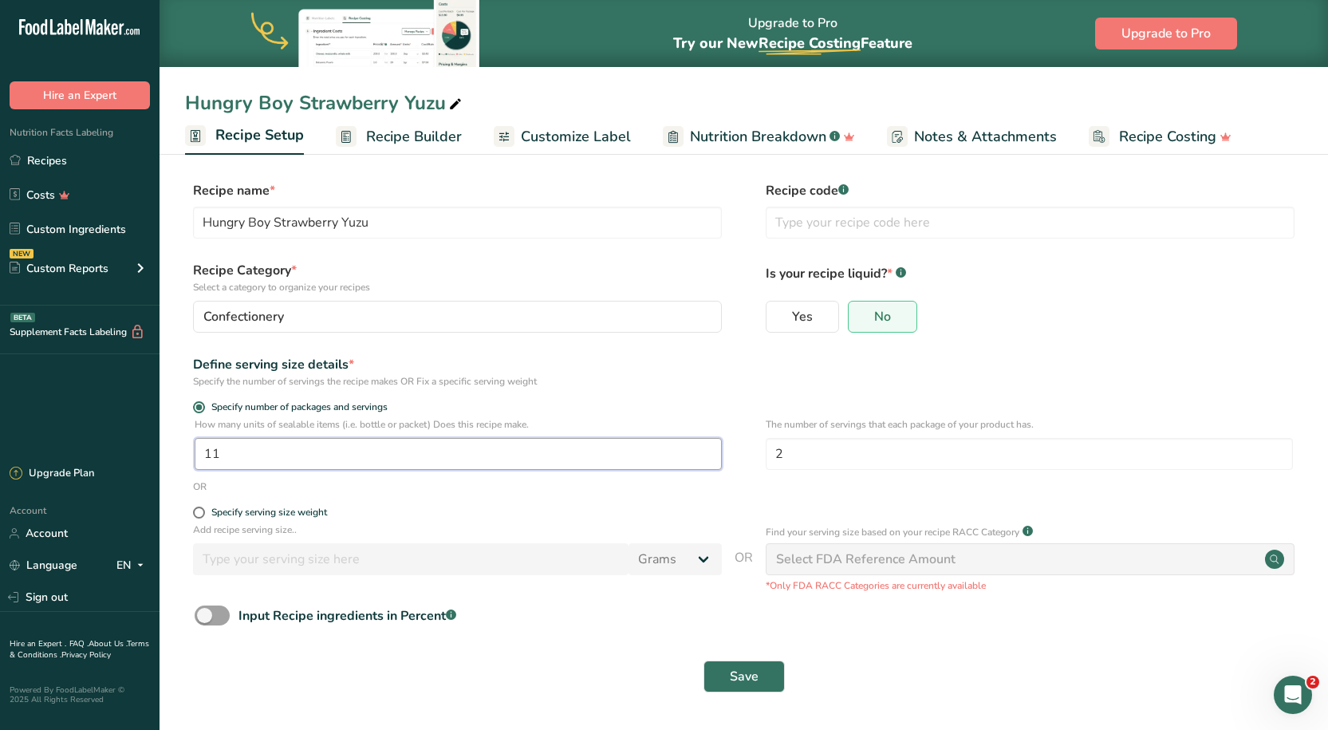
drag, startPoint x: 250, startPoint y: 441, endPoint x: 94, endPoint y: 429, distance: 156.0
click at [94, 429] on div ".a-20{fill:#fff;} Hire an Expert Nutrition Facts Labeling Recipes Costs Custom …" at bounding box center [664, 365] width 1328 height 730
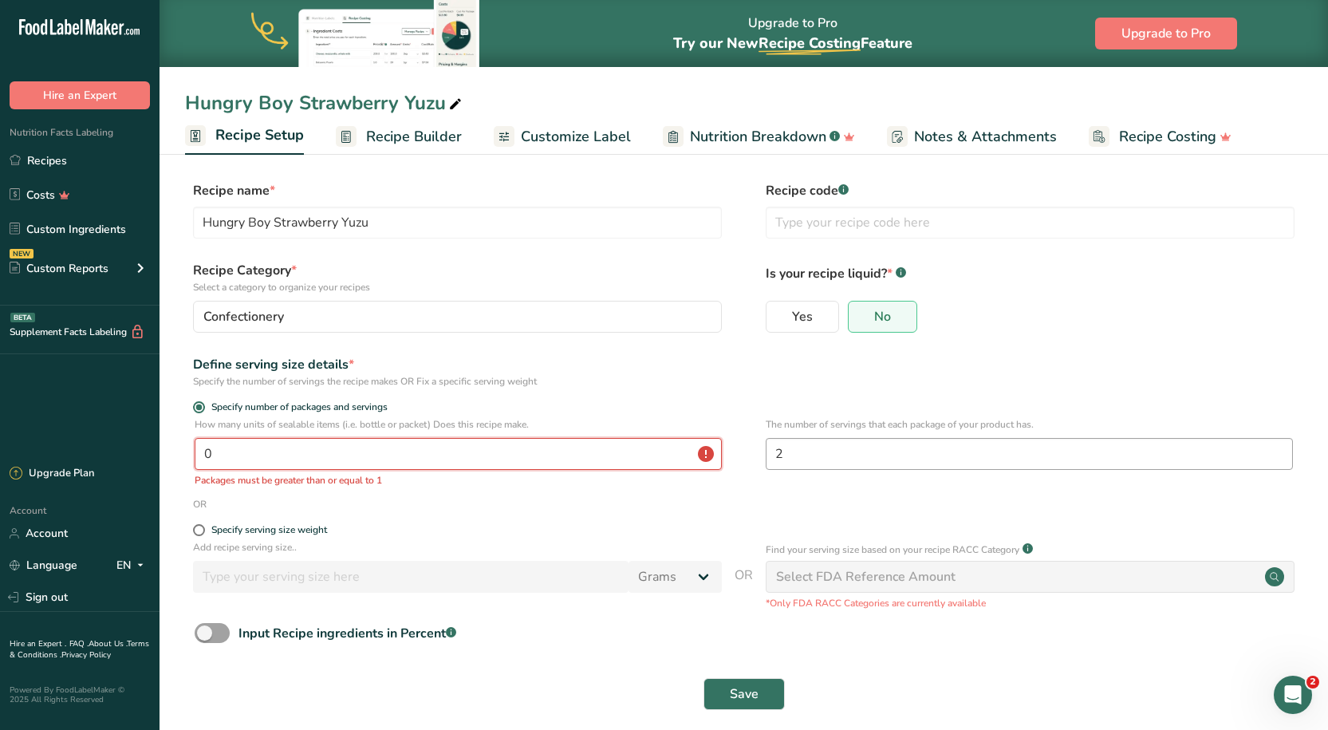
type input "0"
click at [802, 455] on input "2" at bounding box center [1029, 454] width 527 height 32
type input "2"
type input "0"
click at [664, 379] on div "Specify the number of servings the recipe makes OR Fix a specific serving weight" at bounding box center [457, 381] width 529 height 14
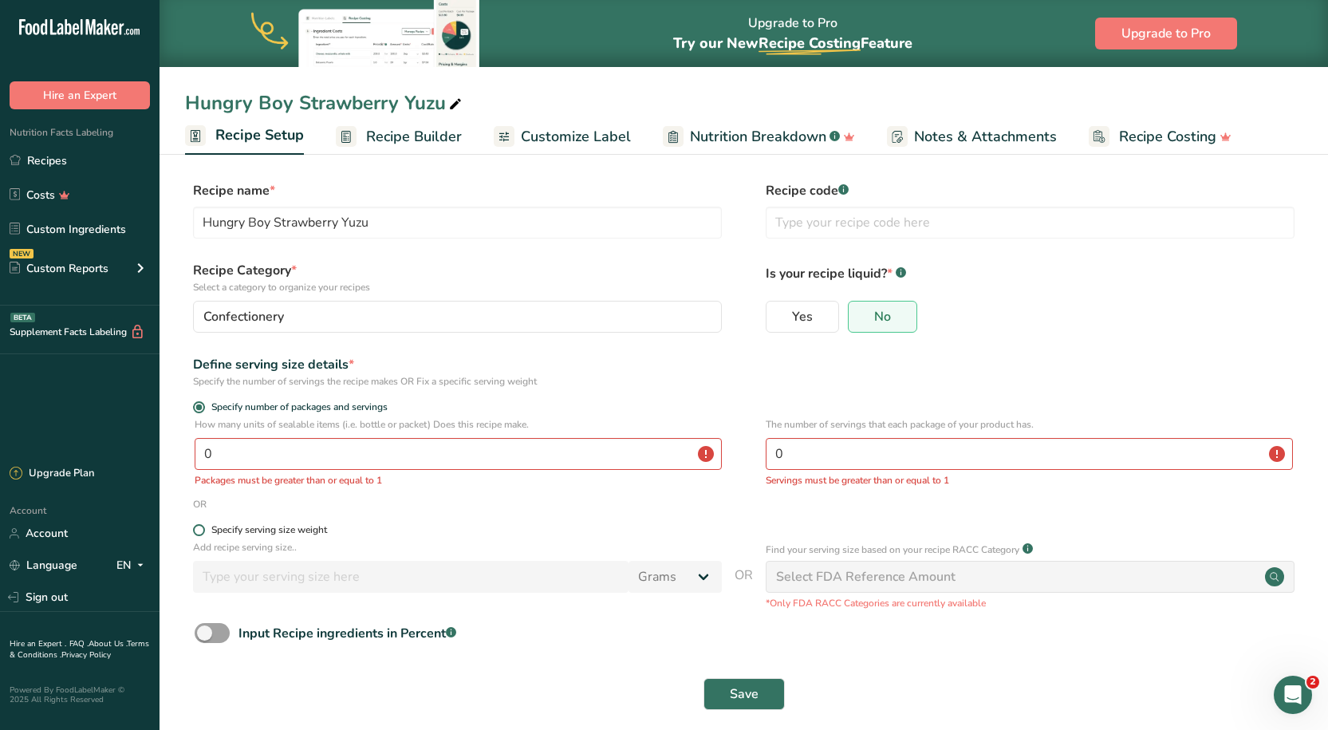
click at [200, 527] on span at bounding box center [199, 530] width 12 height 12
click at [200, 527] on input "Specify serving size weight" at bounding box center [198, 530] width 10 height 10
radio input "true"
radio input "false"
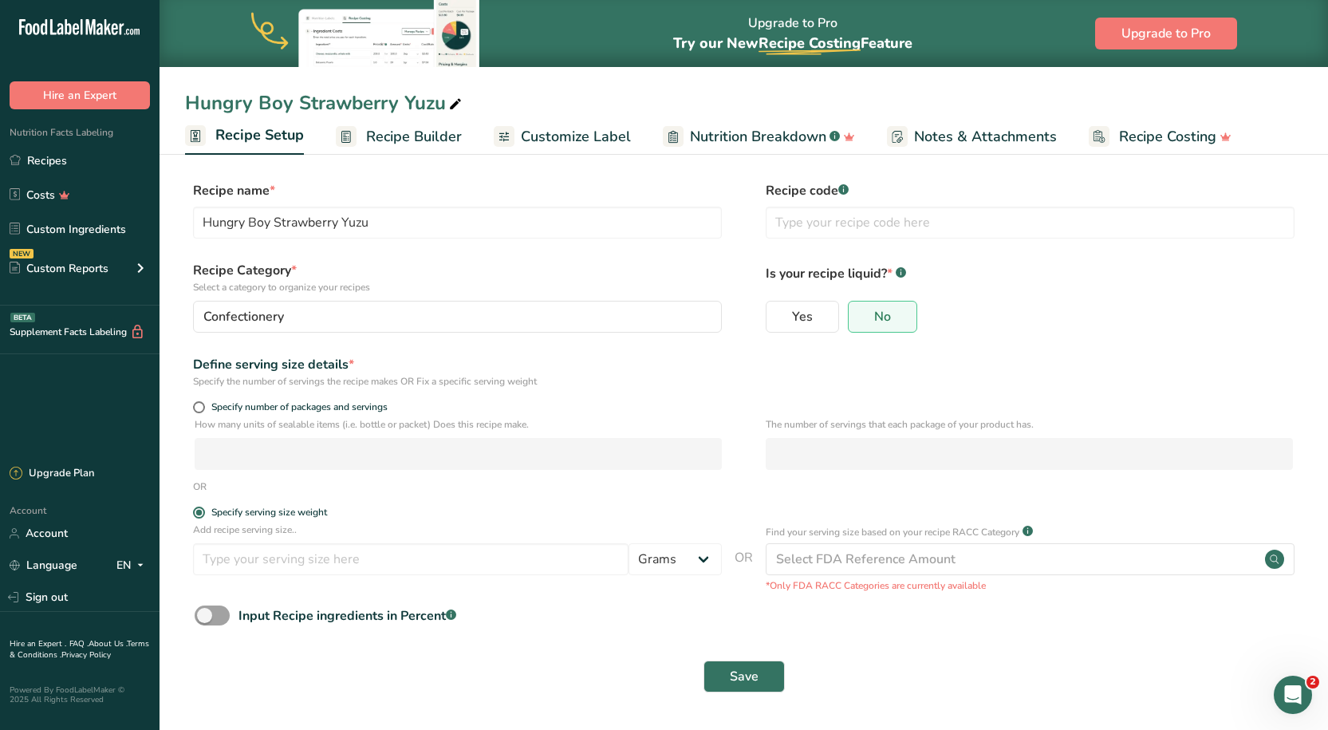
click at [263, 579] on div "Add recipe serving size.. Grams kg mg mcg lb oz l mL fl oz tbsp tsp cup qt gall…" at bounding box center [457, 552] width 529 height 61
click at [271, 575] on div "Add recipe serving size.. Grams kg mg mcg lb oz l mL fl oz tbsp tsp cup qt gall…" at bounding box center [457, 552] width 529 height 61
click at [274, 568] on input "number" at bounding box center [410, 559] width 435 height 32
type input "42"
click at [498, 474] on div "How many units of sealable items (i.e. bottle or packet) Does this recipe make.…" at bounding box center [743, 448] width 1117 height 62
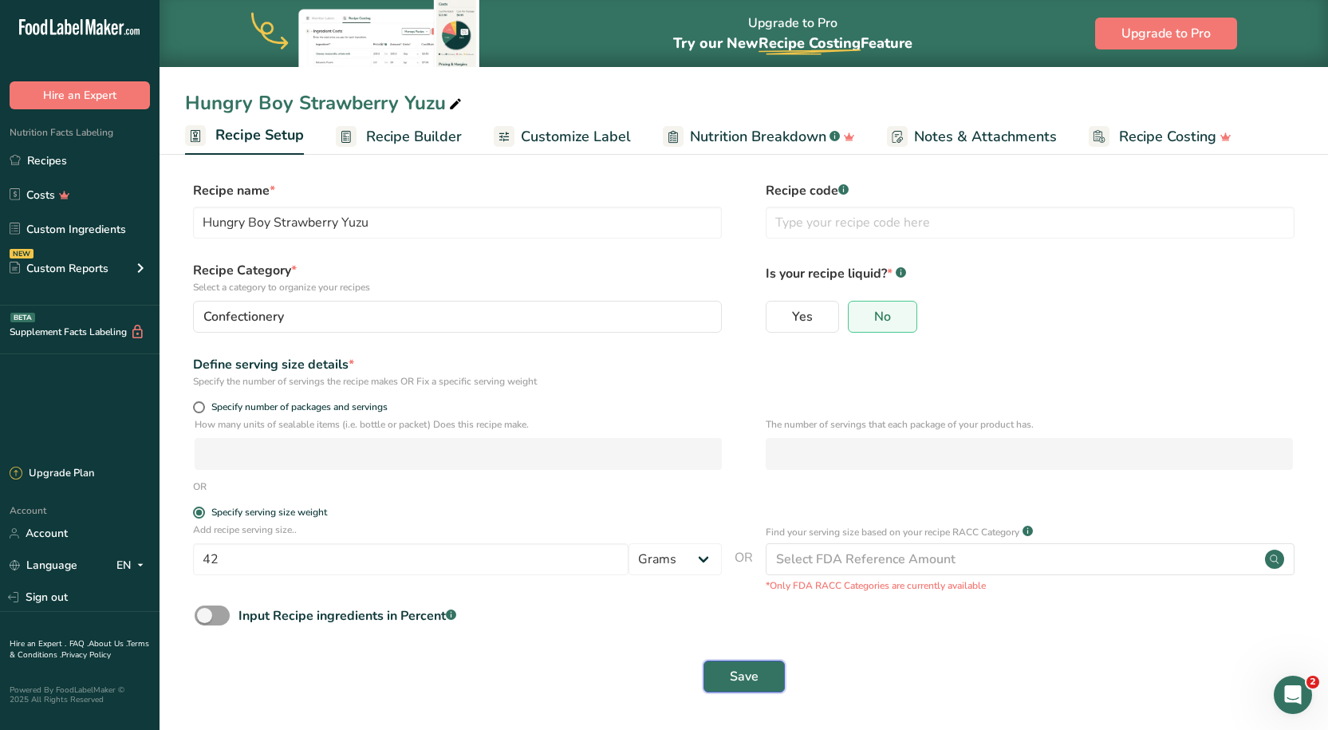
click at [716, 672] on button "Save" at bounding box center [743, 676] width 81 height 32
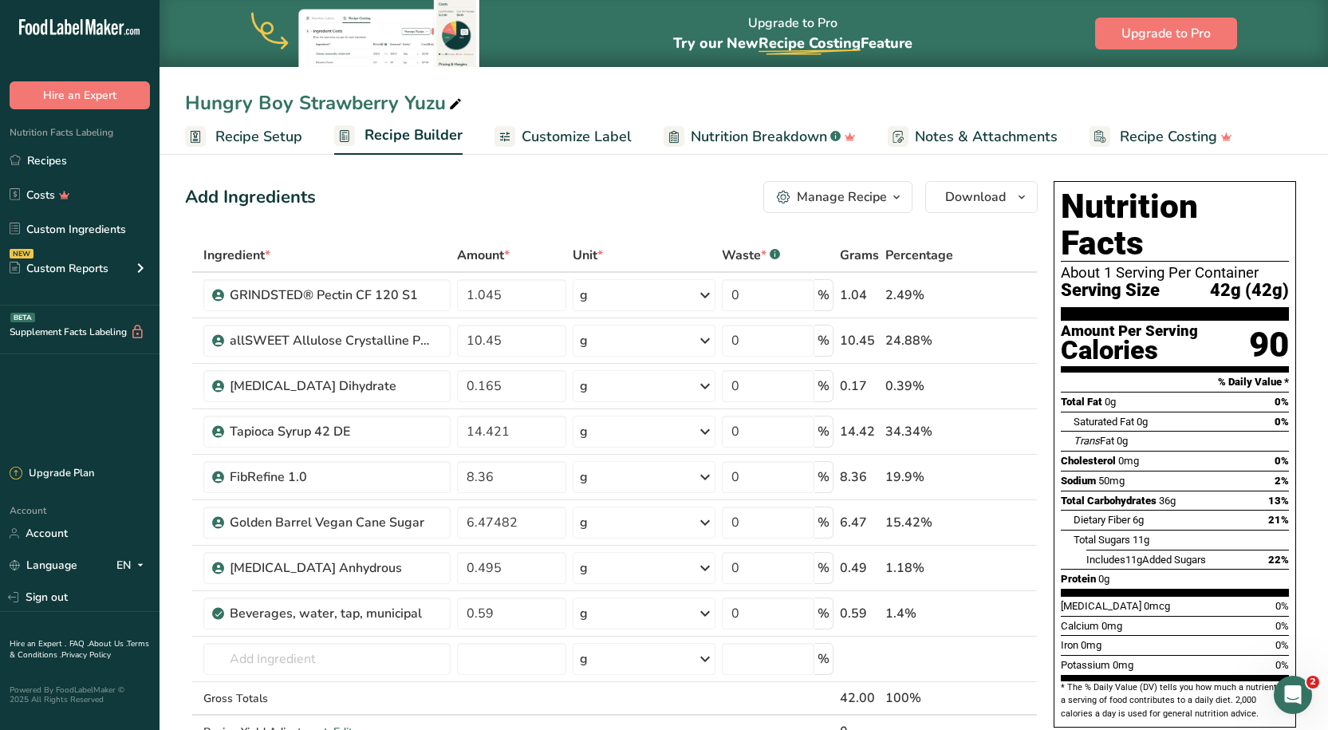
click at [549, 142] on span "Customize Label" at bounding box center [577, 137] width 110 height 22
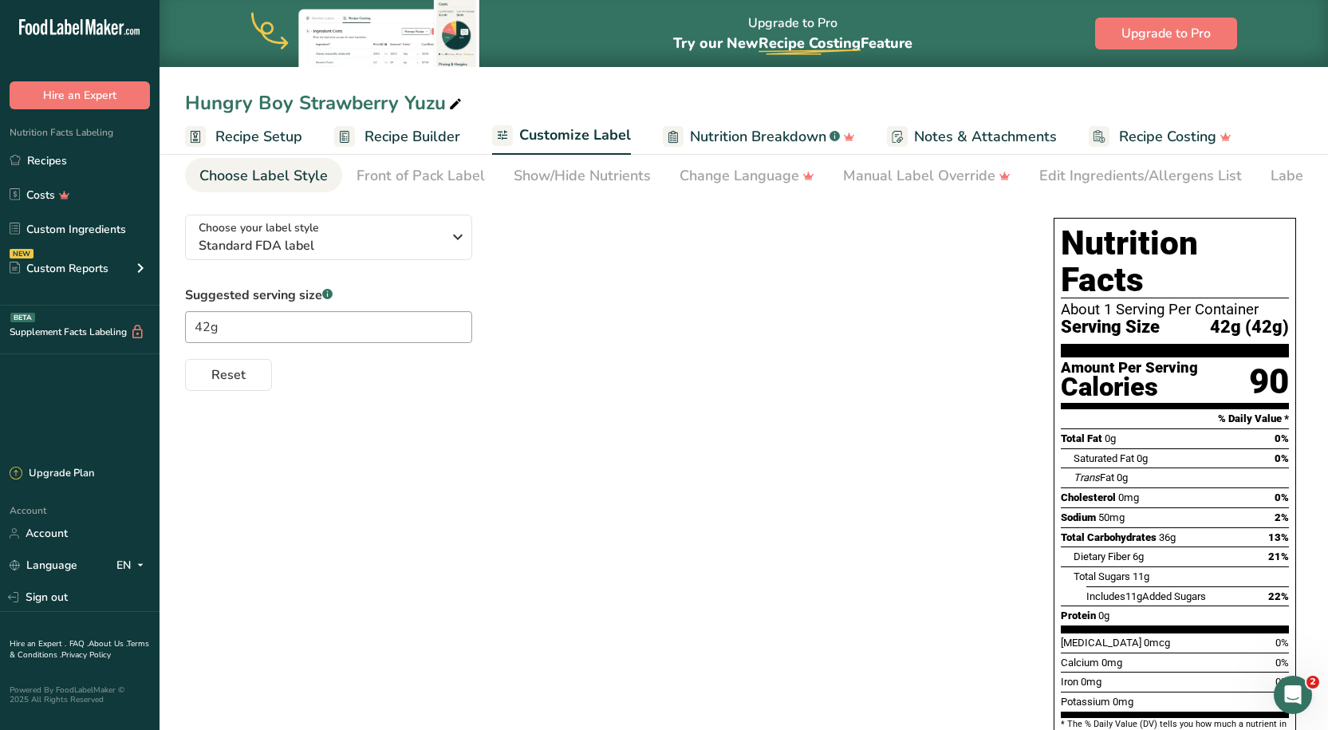
scroll to position [80, 0]
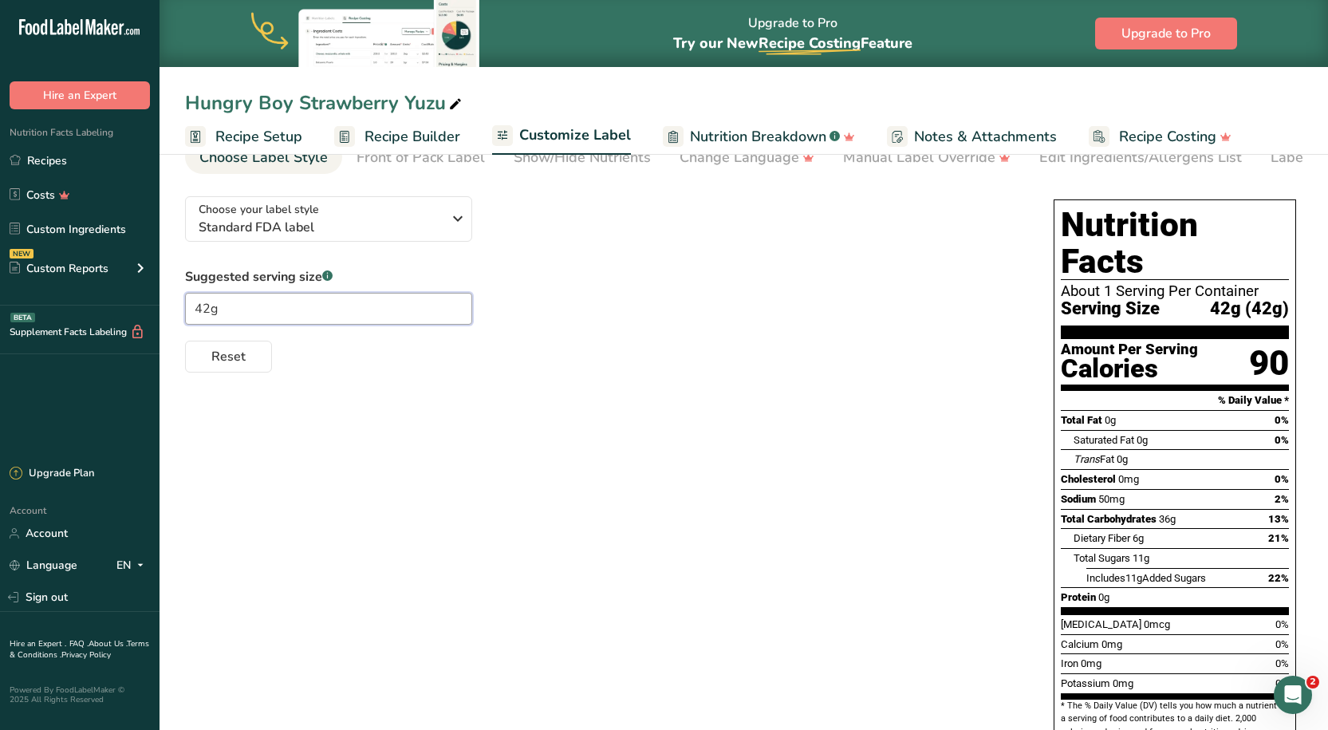
drag, startPoint x: 267, startPoint y: 301, endPoint x: -10, endPoint y: 309, distance: 276.9
click at [0, 309] on html ".a-20{fill:#fff;} Hire an Expert Nutrition Facts Labeling Recipes Costs Custom …" at bounding box center [664, 416] width 1328 height 992
click at [738, 522] on div "Choose your label style Standard FDA label USA (FDA) Standard FDA label Tabular…" at bounding box center [743, 534] width 1117 height 703
click at [396, 233] on span "Standard FDA label" at bounding box center [320, 227] width 243 height 19
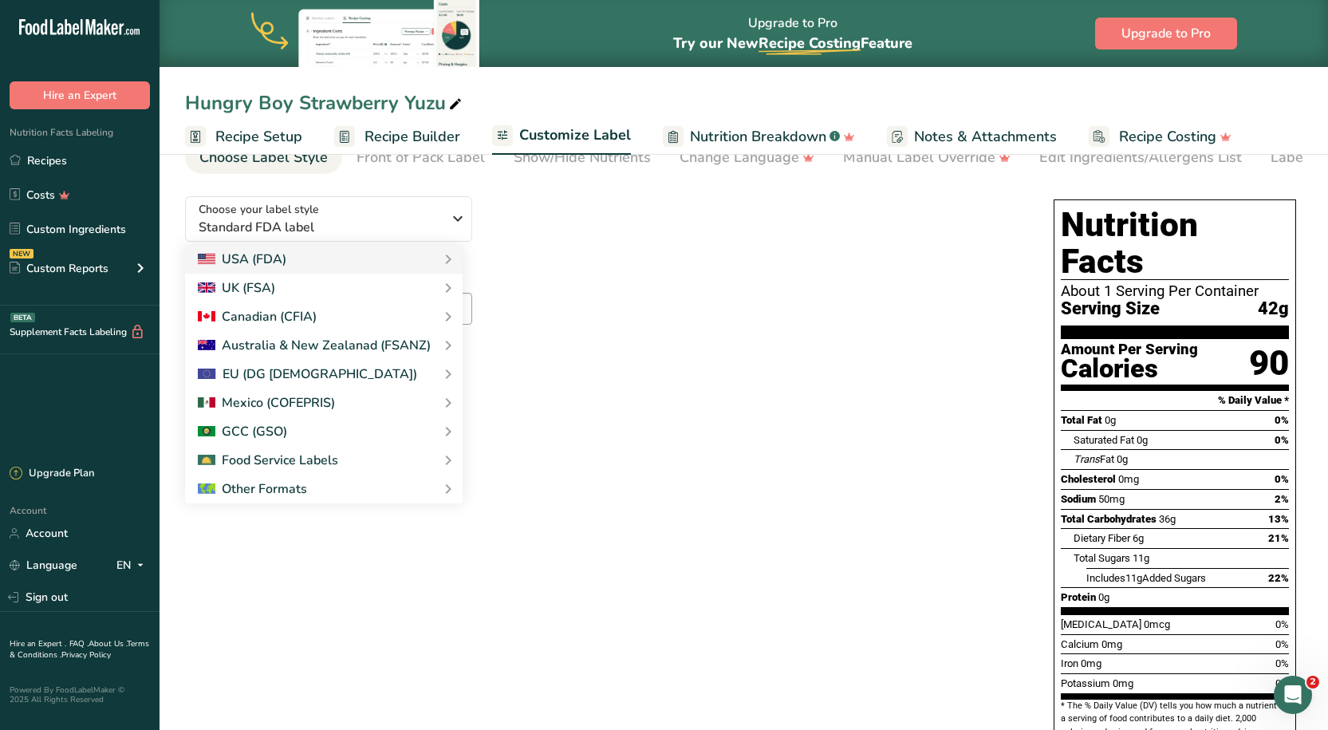
click at [699, 258] on div "Choose your label style Standard FDA label USA (FDA) Standard FDA label Tabular…" at bounding box center [603, 277] width 837 height 189
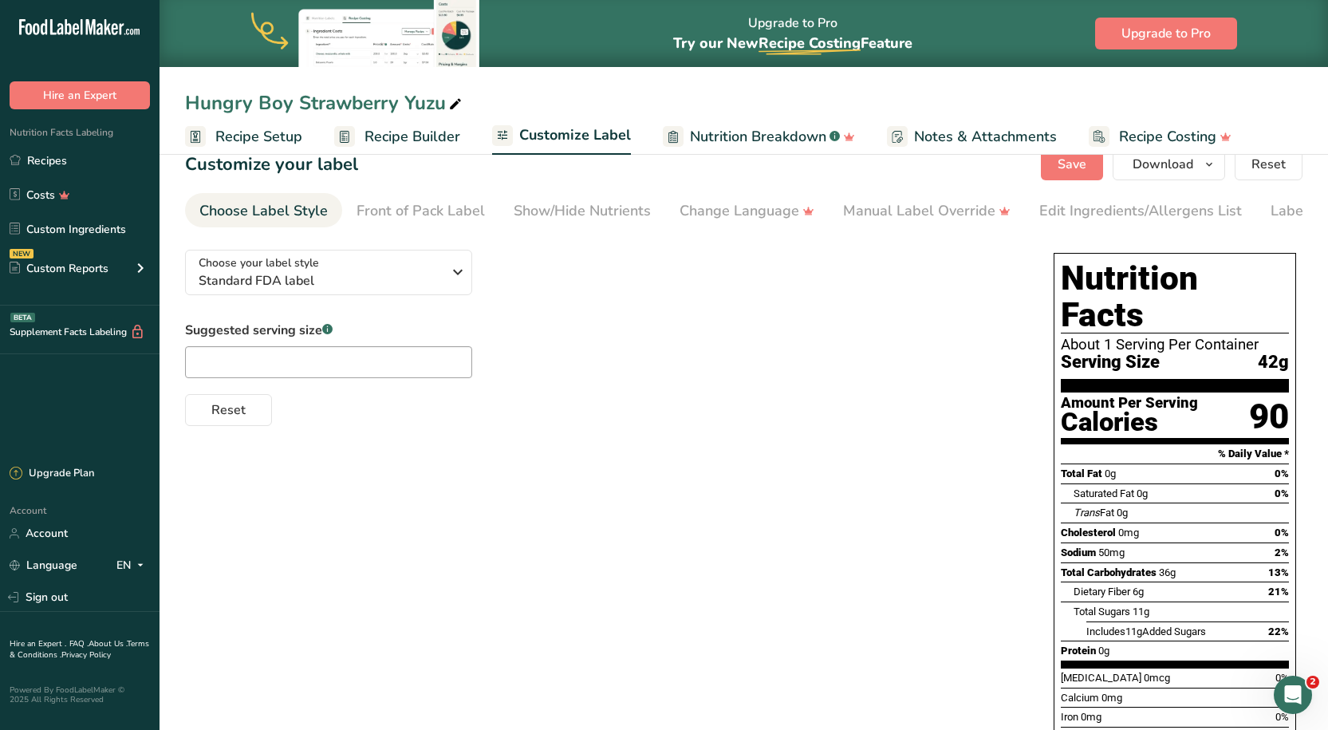
scroll to position [0, 0]
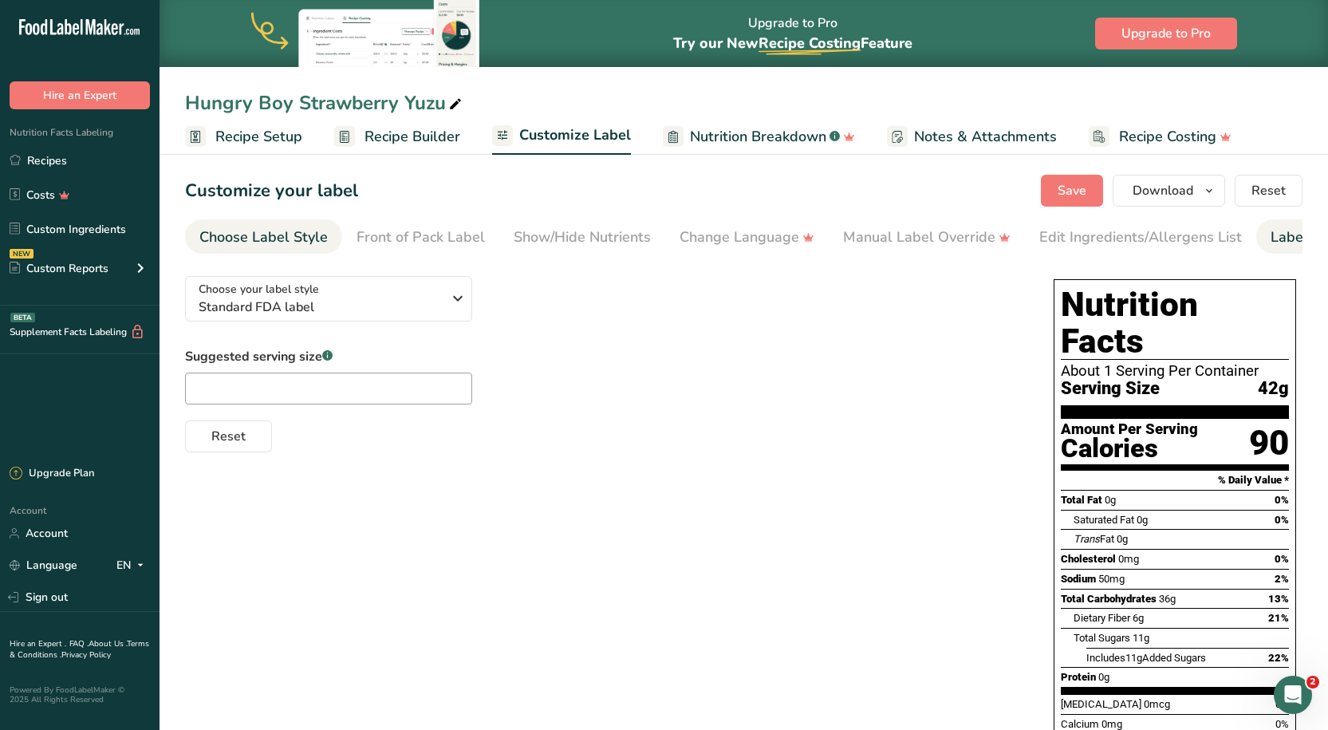
click at [1256, 230] on li "Label Extra Info" at bounding box center [1323, 236] width 135 height 34
click at [1262, 379] on span "42g" at bounding box center [1273, 389] width 31 height 20
click at [1109, 363] on div "About 1 Serving Per Container" at bounding box center [1175, 371] width 228 height 16
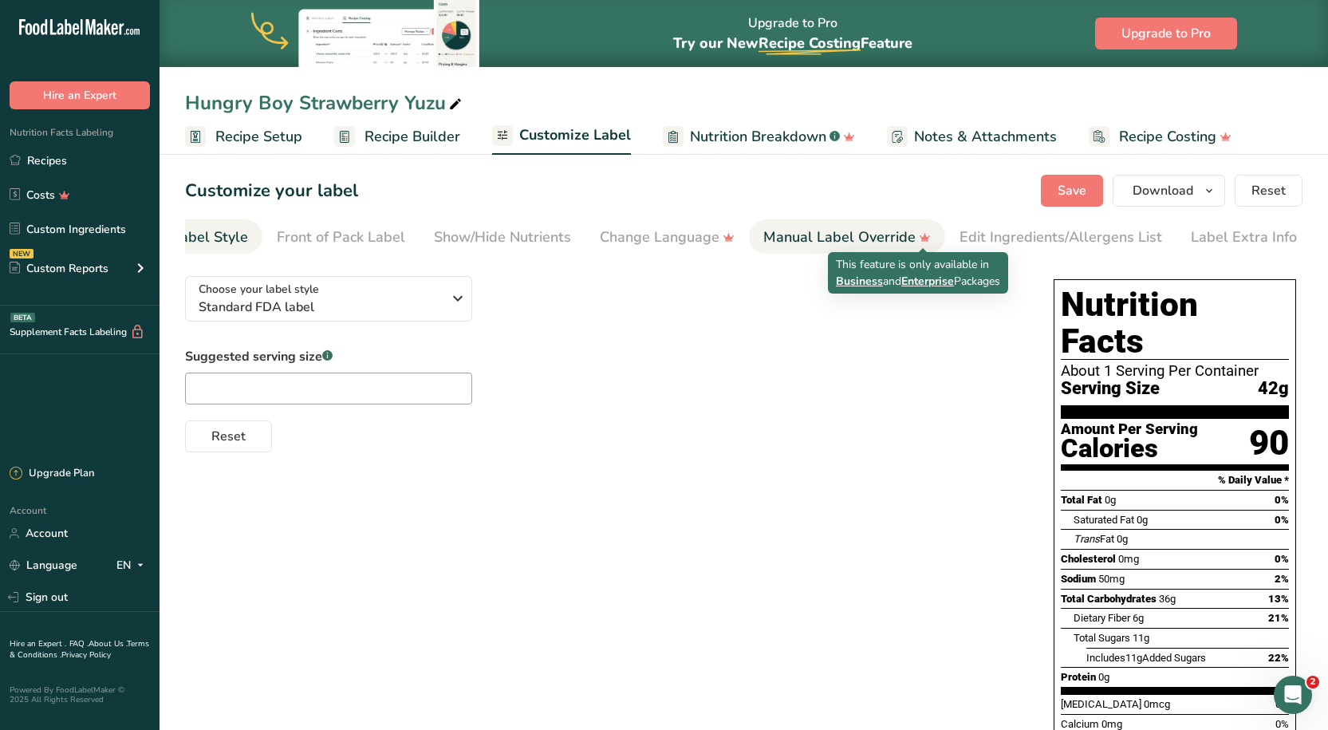
click at [916, 238] on icon at bounding box center [924, 237] width 23 height 17
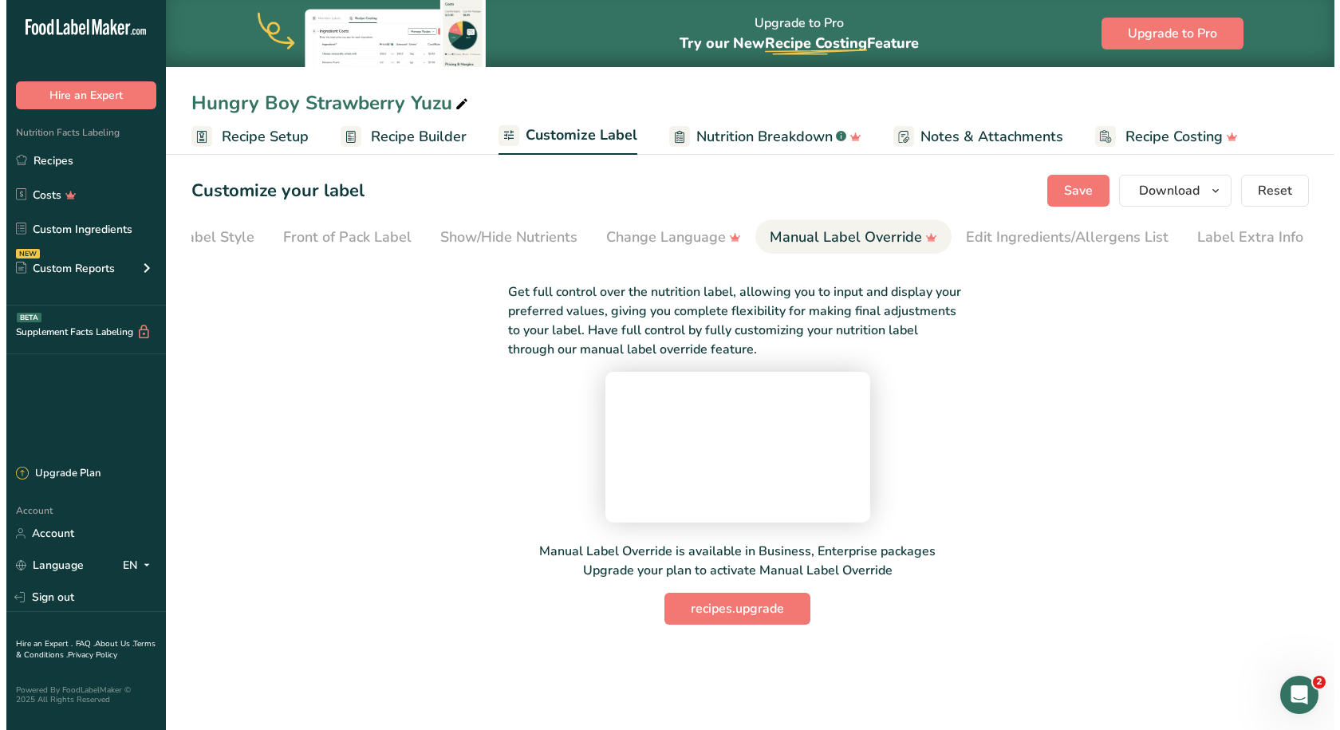
scroll to position [47, 0]
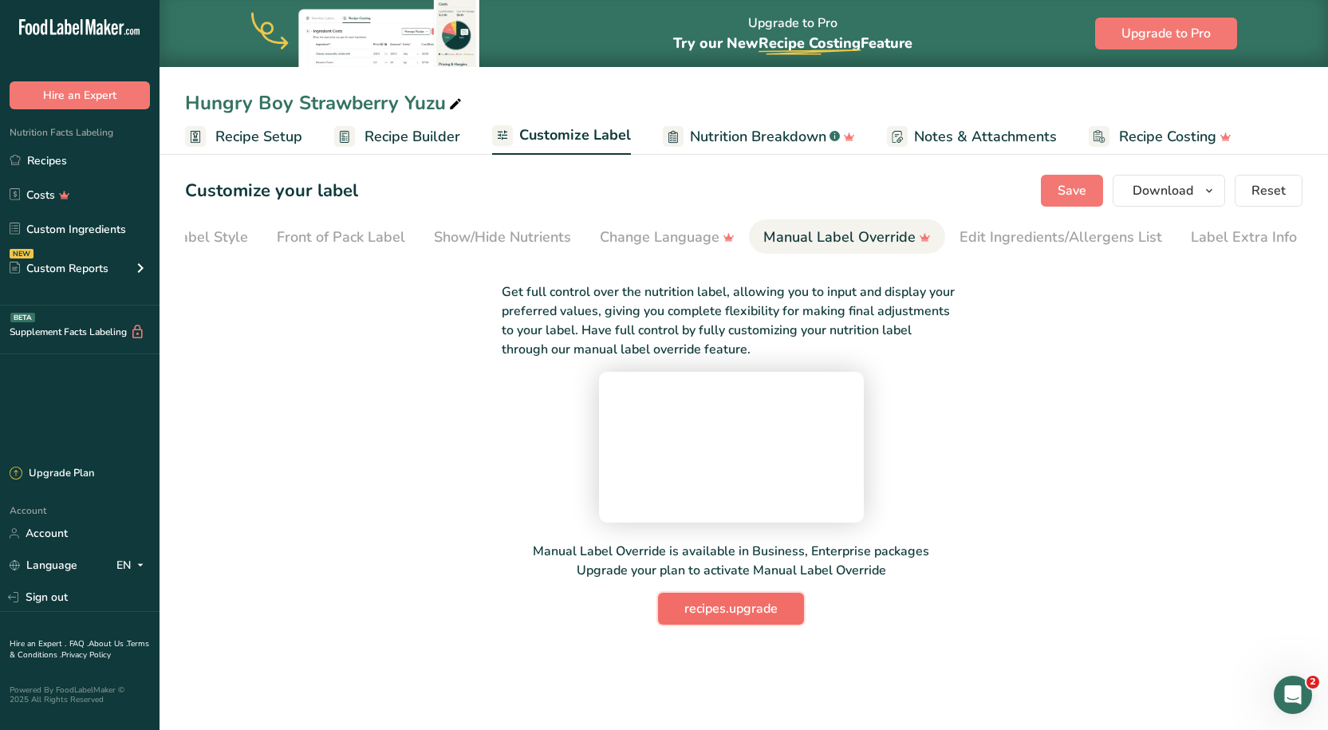
click at [731, 618] on span "recipes.upgrade" at bounding box center [730, 608] width 93 height 19
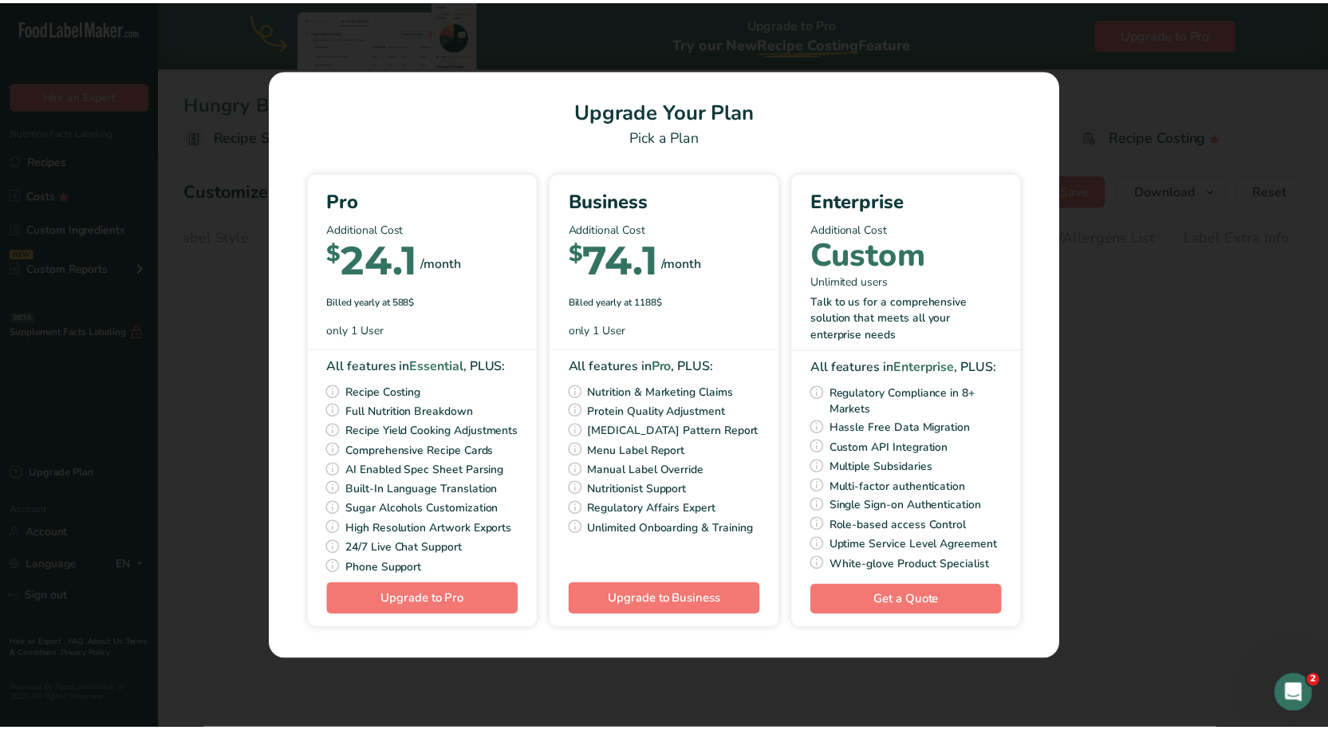
scroll to position [0, 68]
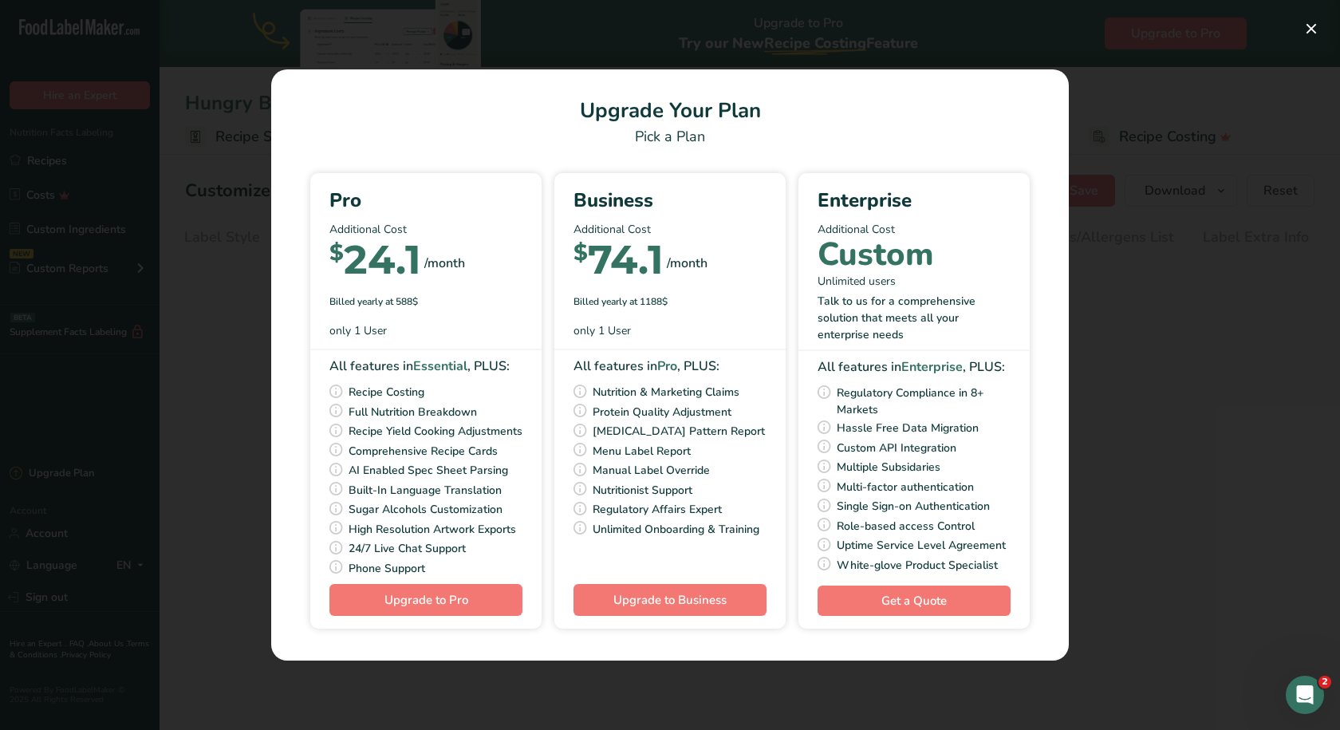
click at [1161, 305] on div "Pick Your Pricing Plan Modal" at bounding box center [670, 365] width 1340 height 730
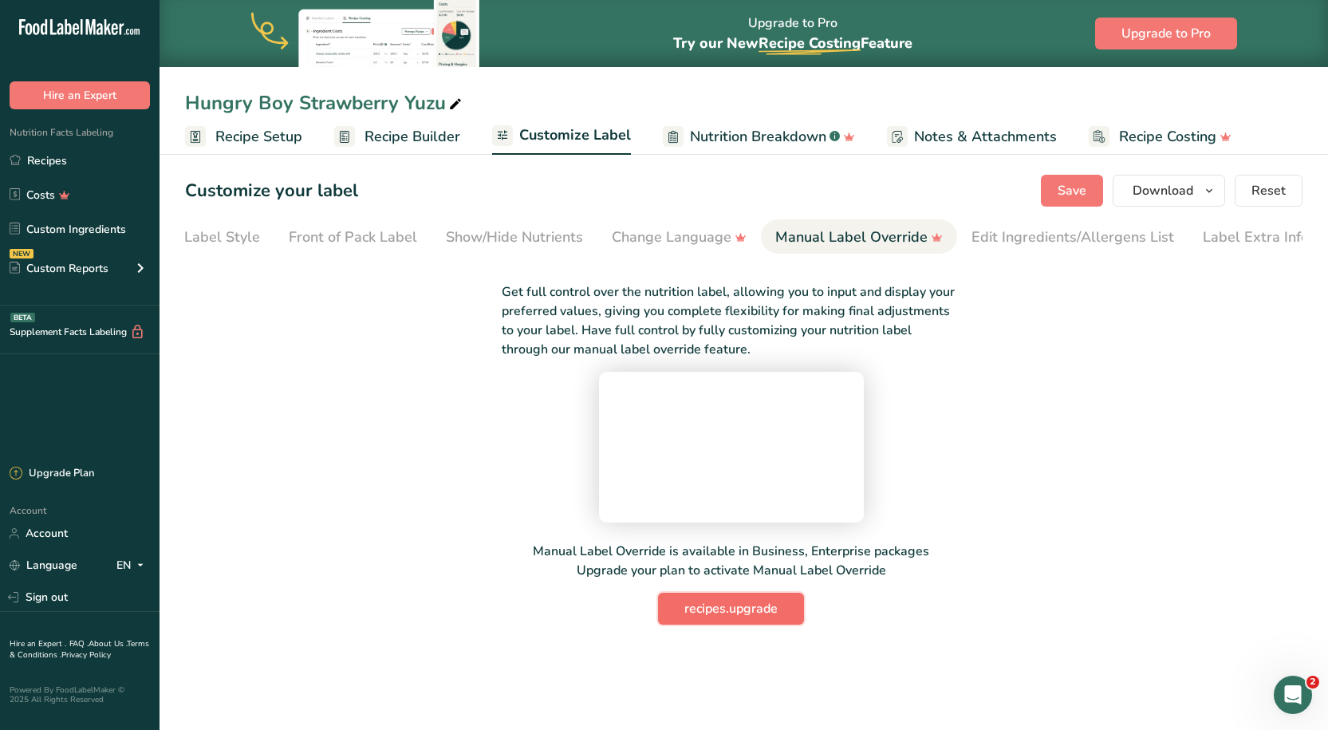
click at [699, 625] on button "recipes.upgrade" at bounding box center [731, 609] width 146 height 32
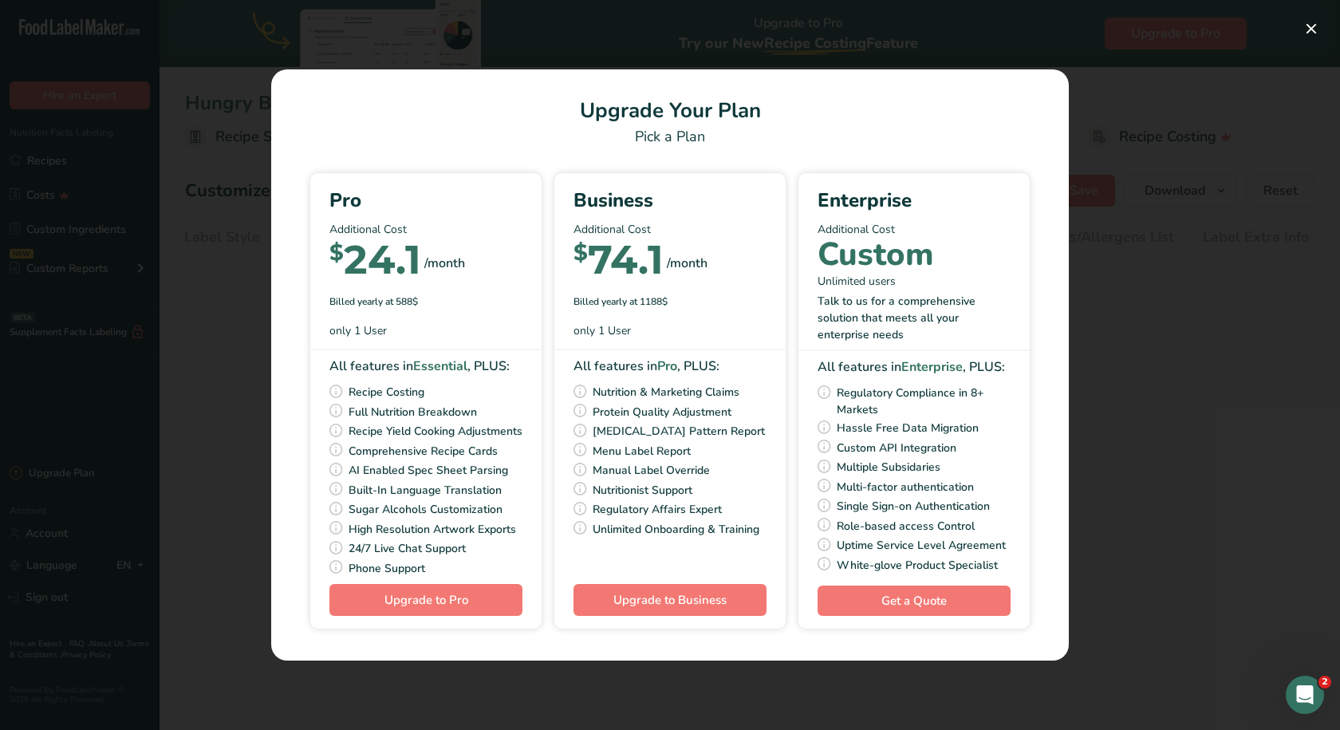
click at [1121, 302] on div "Pick Your Pricing Plan Modal" at bounding box center [670, 365] width 1340 height 730
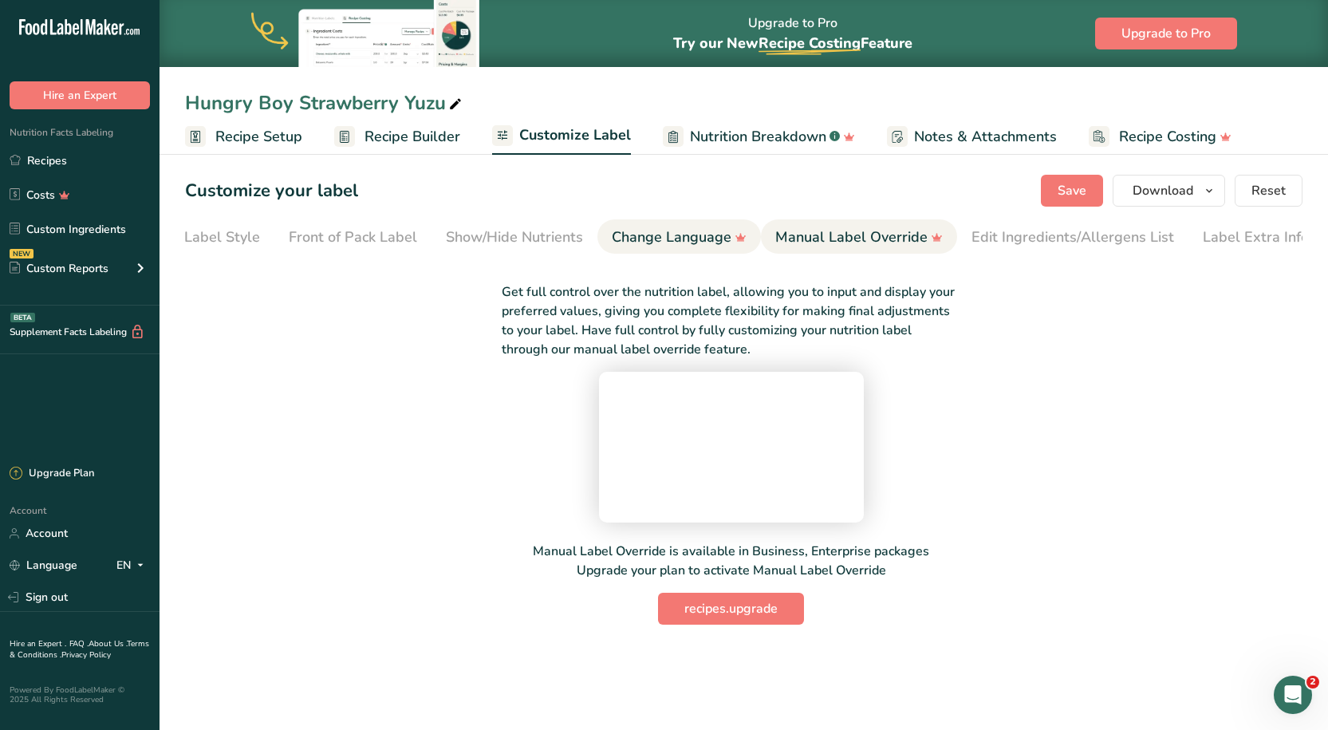
click at [644, 227] on div "Change Language" at bounding box center [679, 238] width 135 height 22
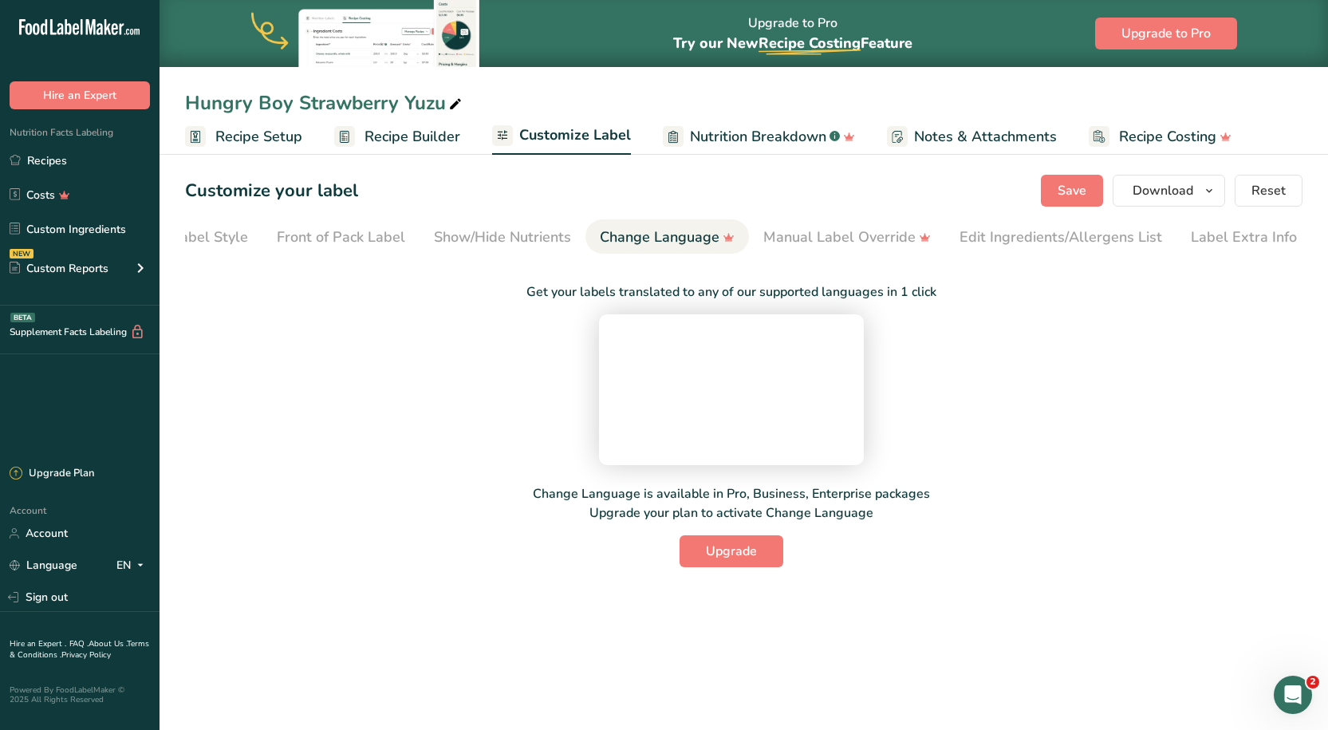
click at [491, 170] on section "Customize your label Save Download Choose what to show on your downloaded label…" at bounding box center [744, 370] width 1168 height 443
click at [451, 227] on div "Show/Hide Nutrients" at bounding box center [502, 238] width 137 height 22
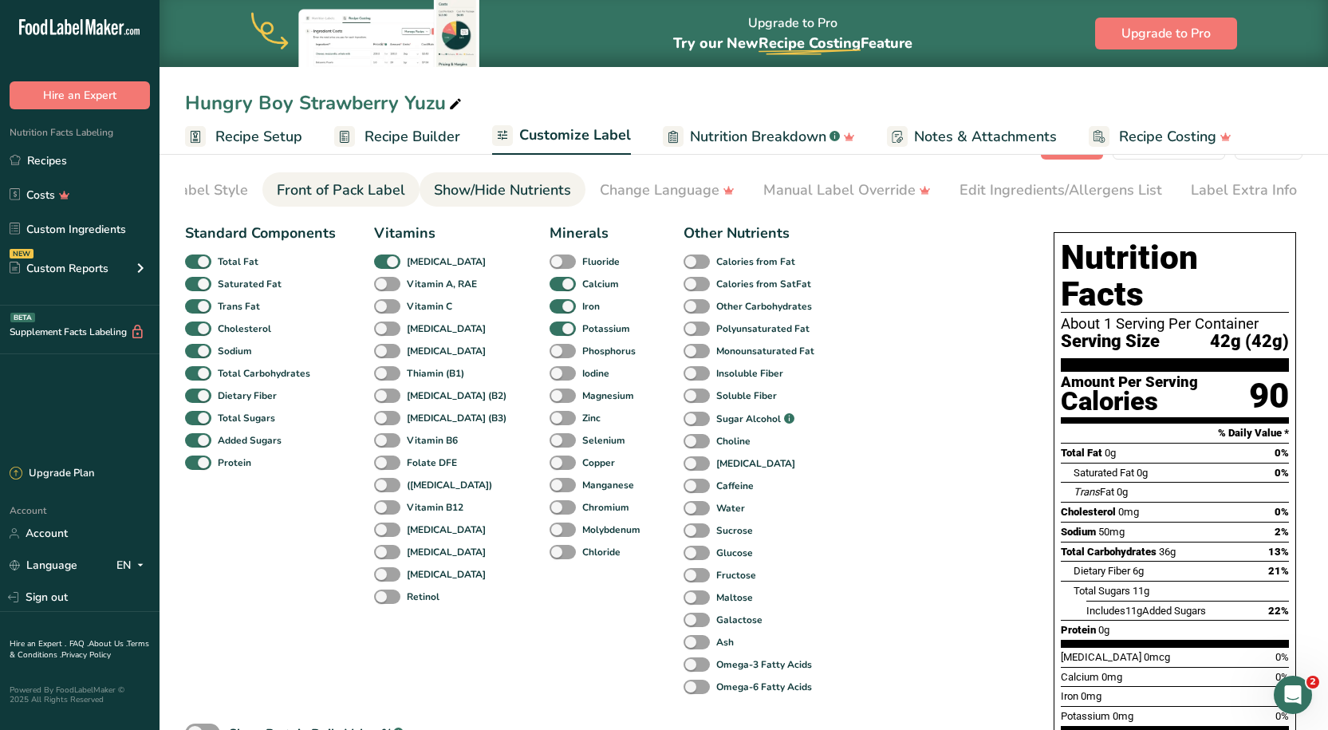
click at [370, 182] on div "Front of Pack Label" at bounding box center [341, 190] width 128 height 22
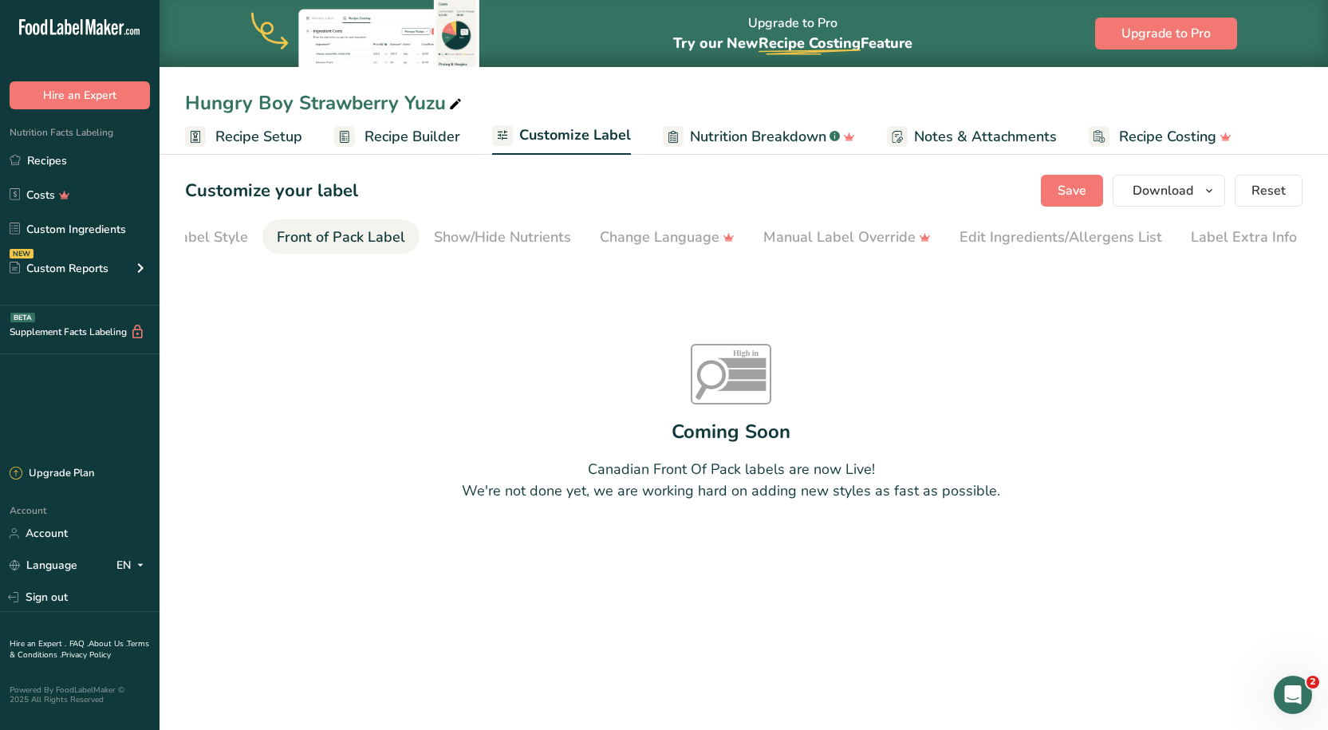
scroll to position [0, 0]
click at [236, 223] on link "Choose Label Style" at bounding box center [184, 237] width 128 height 36
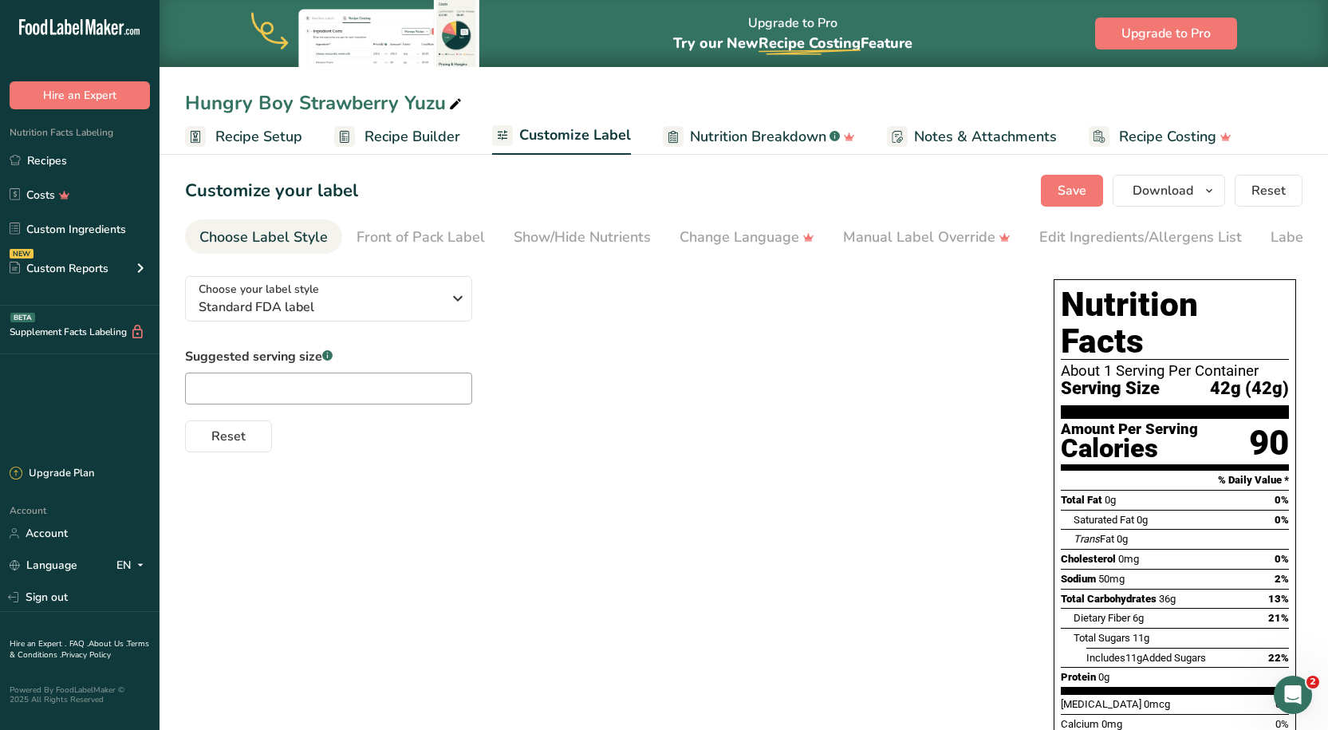
click at [254, 135] on span "Recipe Setup" at bounding box center [258, 137] width 87 height 22
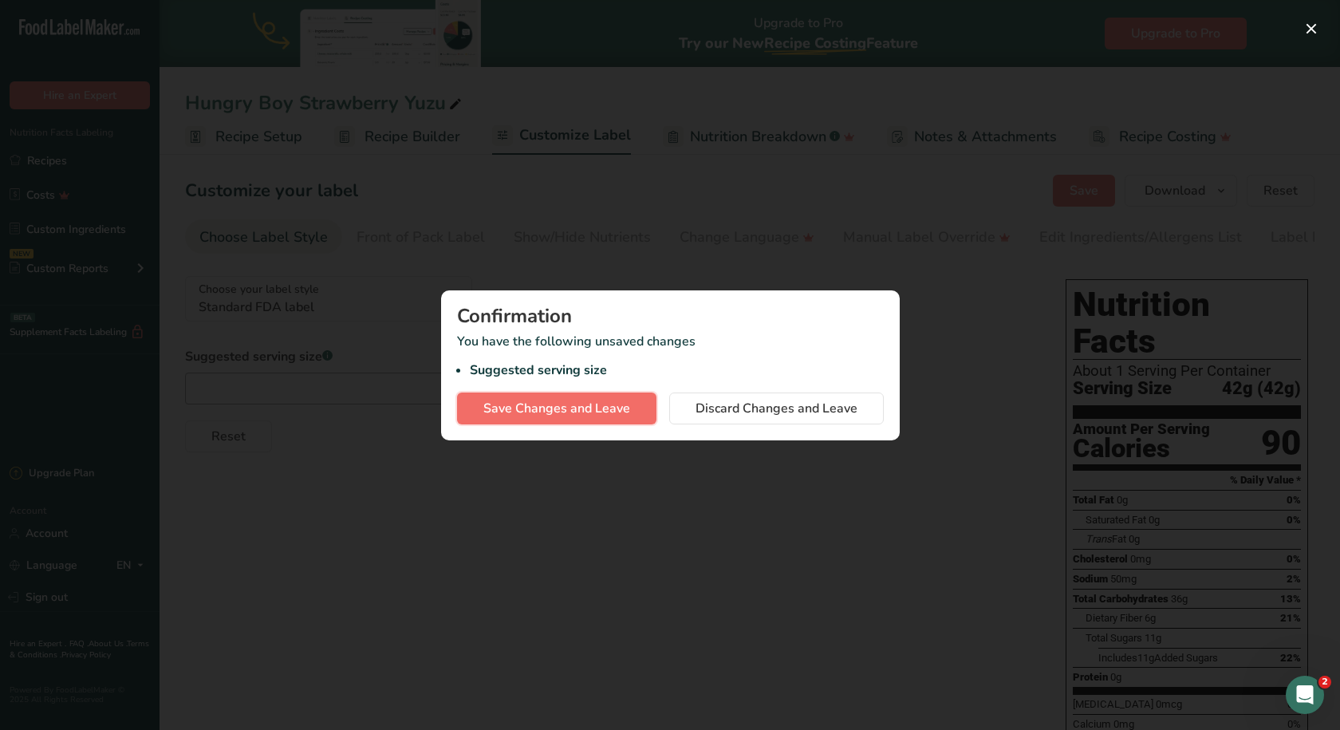
click at [574, 416] on span "Save Changes and Leave" at bounding box center [556, 408] width 147 height 19
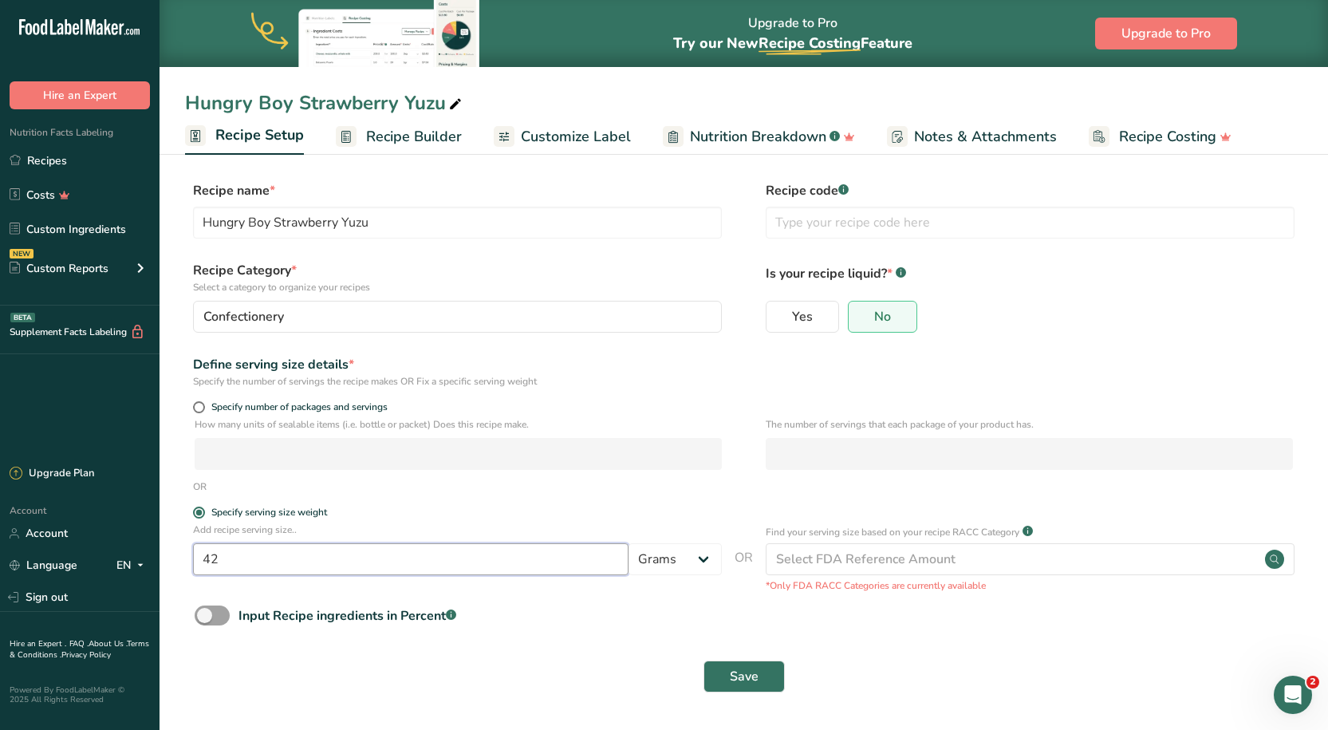
click at [241, 546] on input "42" at bounding box center [410, 559] width 435 height 32
click at [756, 243] on div "Recipe name * Hungry Boy Strawberry Yuzu Recipe code .a-a{fill:#347362;}.b-a{fi…" at bounding box center [743, 214] width 1117 height 67
click at [435, 140] on span "Recipe Builder" at bounding box center [414, 137] width 96 height 22
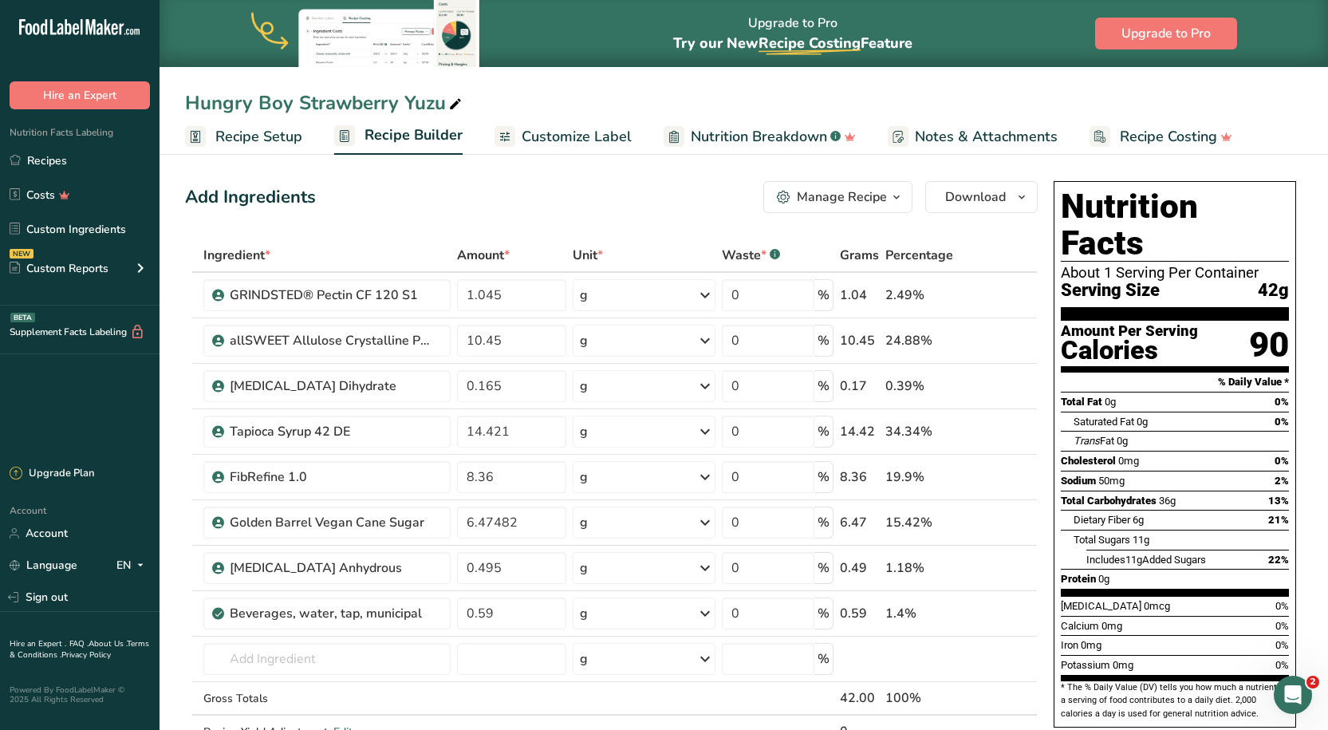
click at [871, 195] on div "Manage Recipe" at bounding box center [842, 196] width 90 height 19
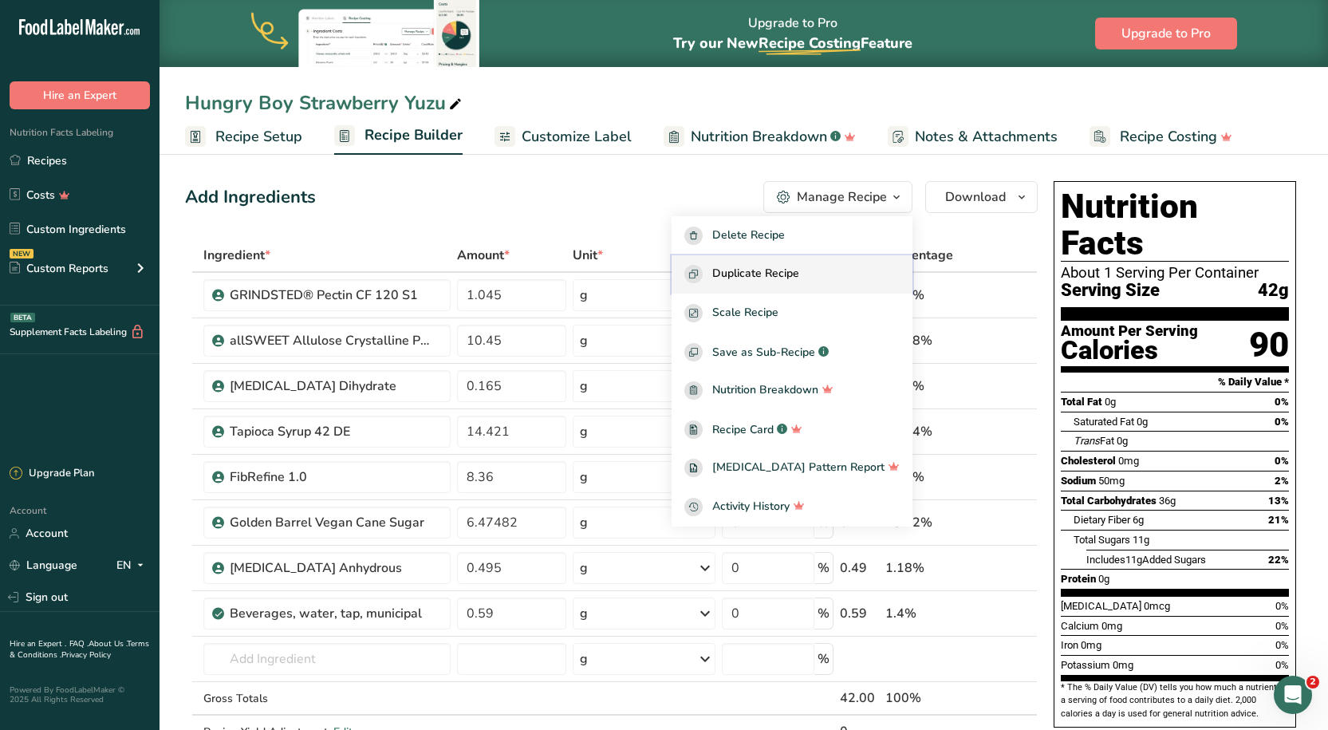
click at [799, 278] on span "Duplicate Recipe" at bounding box center [755, 274] width 87 height 18
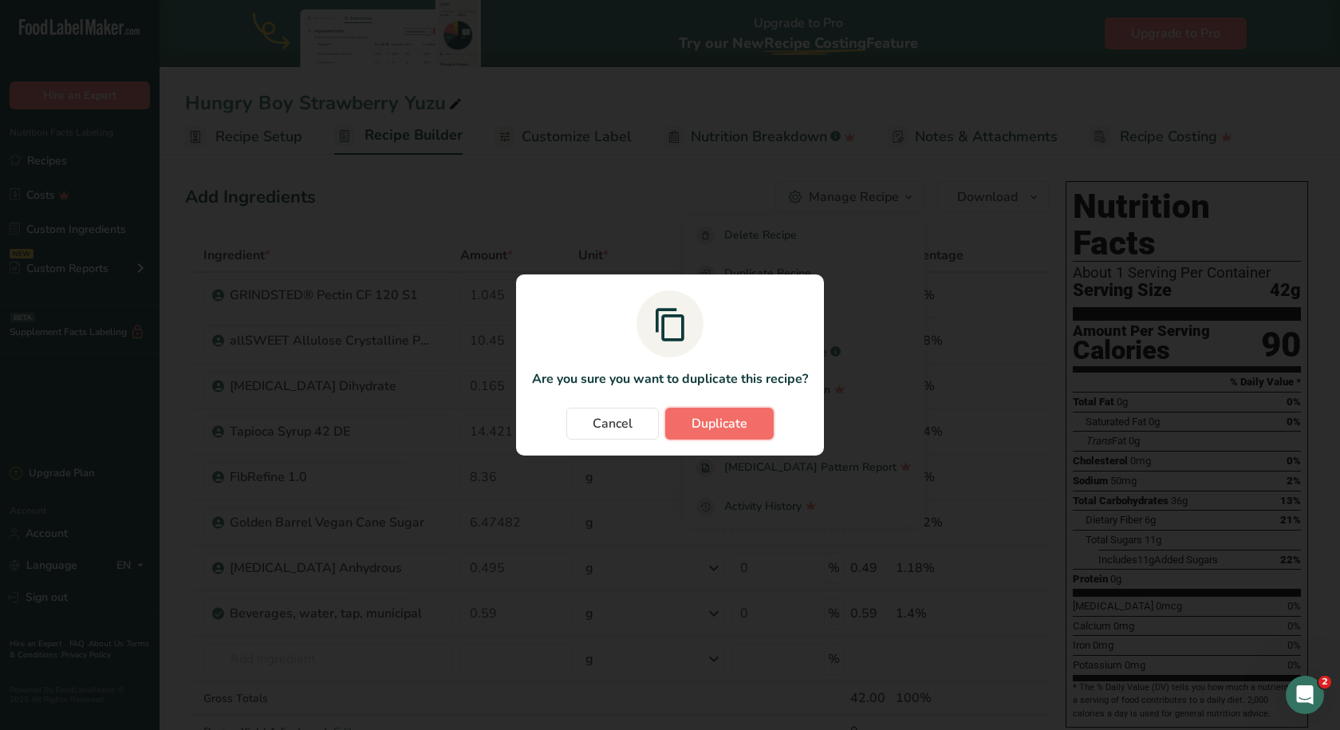
click at [747, 415] on button "Duplicate" at bounding box center [719, 424] width 108 height 32
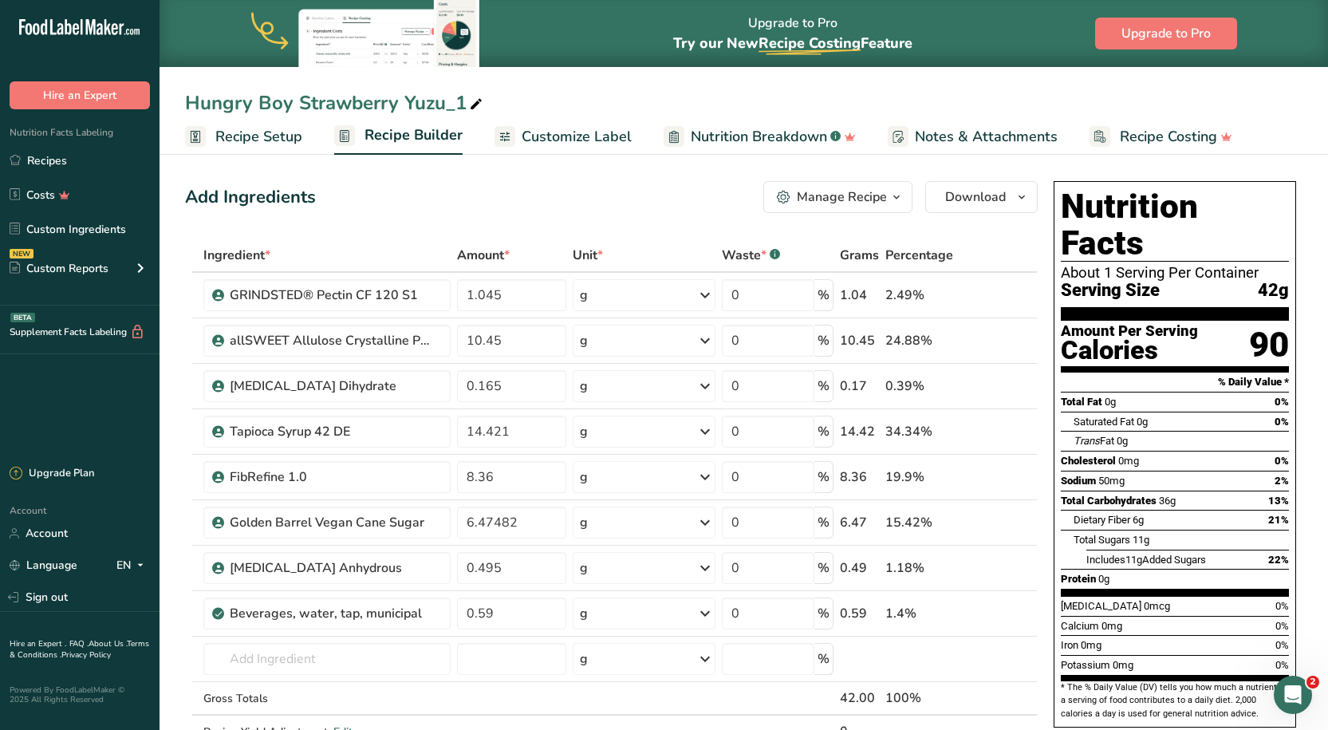
click at [654, 188] on div "Add Ingredients Manage Recipe Delete Recipe Duplicate Recipe Scale Recipe Save …" at bounding box center [611, 197] width 853 height 32
click at [243, 126] on span "Recipe Setup" at bounding box center [258, 137] width 87 height 22
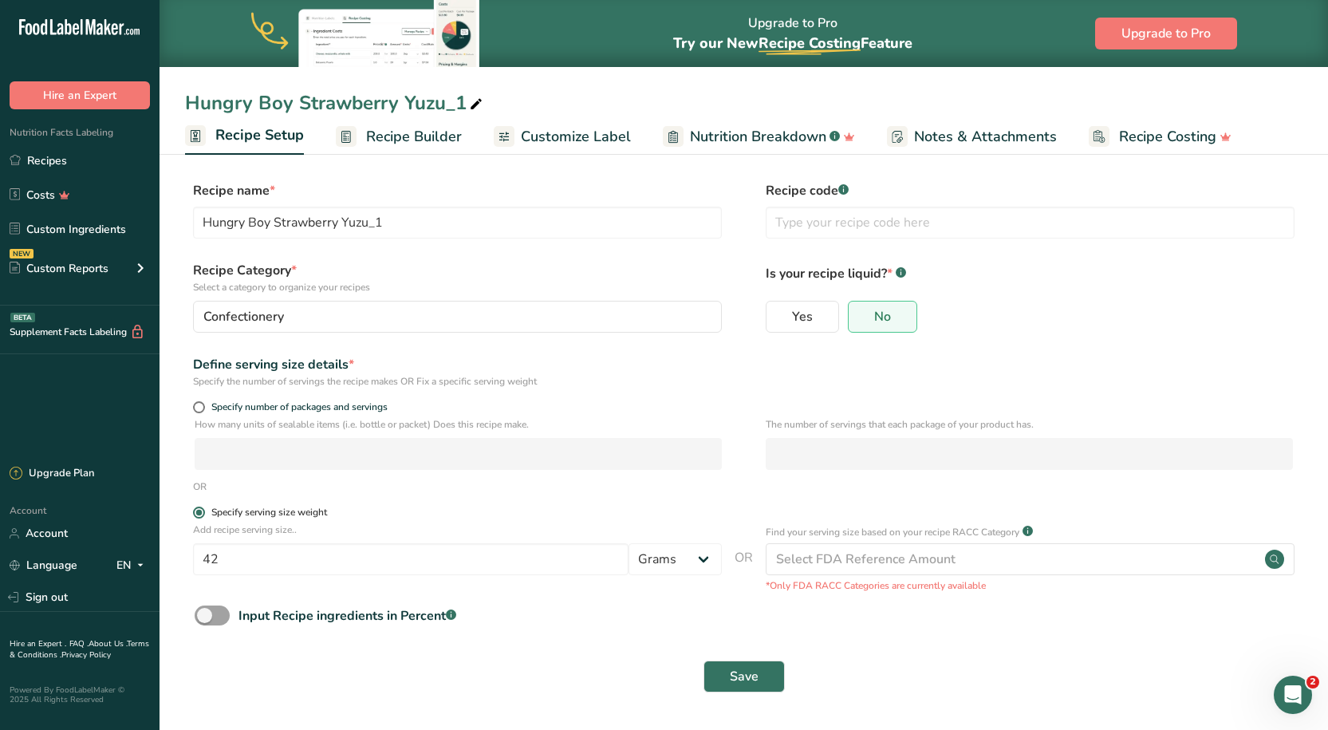
click at [202, 514] on span at bounding box center [199, 512] width 12 height 12
click at [202, 514] on input "Specify serving size weight" at bounding box center [198, 512] width 10 height 10
drag, startPoint x: 244, startPoint y: 554, endPoint x: 154, endPoint y: 550, distance: 90.2
click at [154, 550] on div ".a-20{fill:#fff;} Hire an Expert Nutrition Facts Labeling Recipes Costs Custom …" at bounding box center [664, 365] width 1328 height 730
click at [636, 500] on form "Recipe name * Hungry Boy Strawberry Yuzu_1 Recipe code .a-a{fill:#347362;}.b-a{…" at bounding box center [743, 441] width 1117 height 521
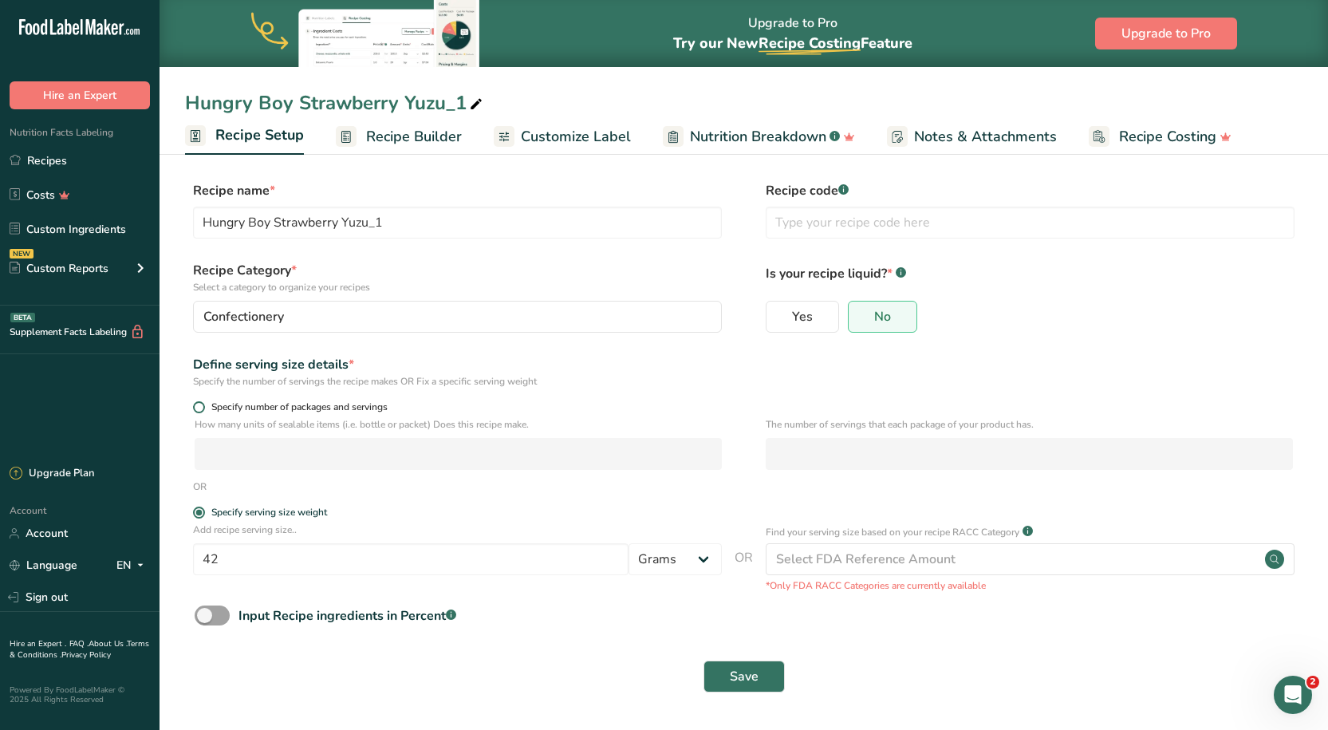
click at [203, 412] on label "Specify number of packages and servings" at bounding box center [457, 407] width 529 height 12
click at [203, 412] on input "Specify number of packages and servings" at bounding box center [198, 407] width 10 height 10
radio input "true"
radio input "false"
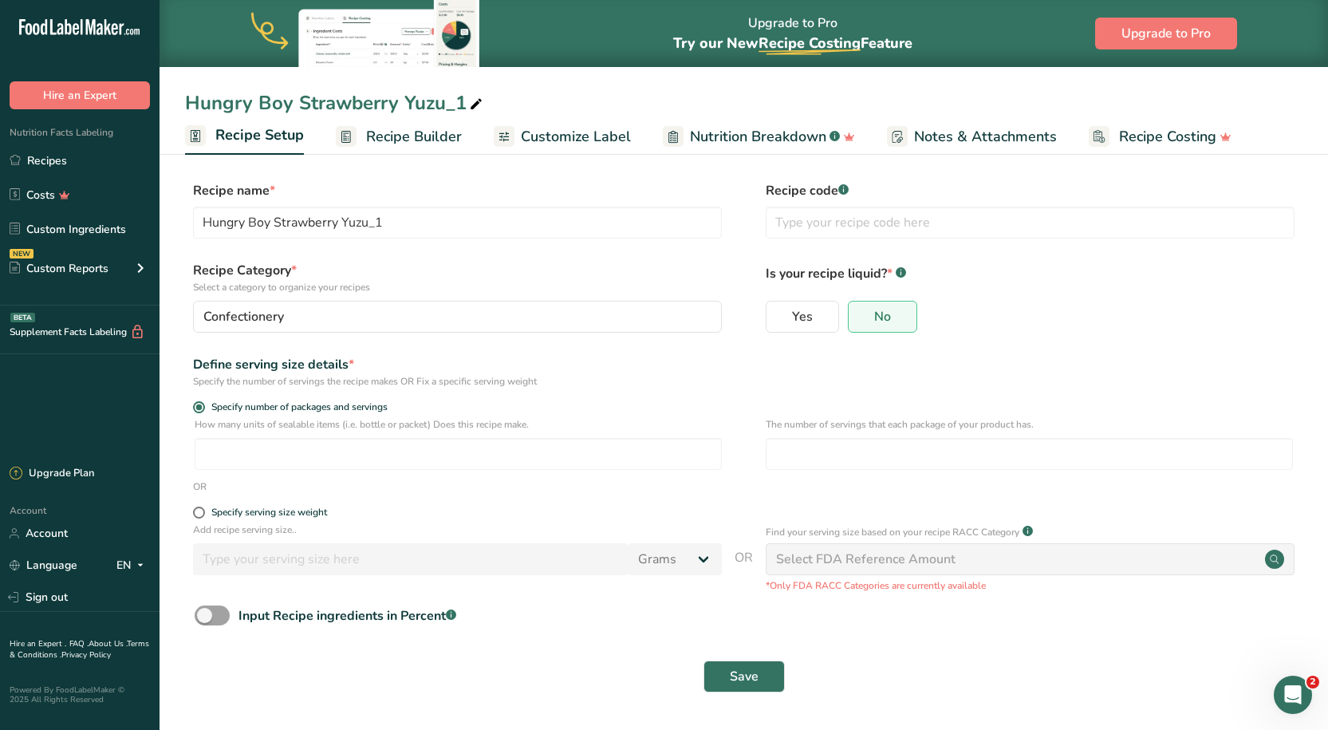
click at [351, 475] on div "How many units of sealable items (i.e. bottle or packet) Does this recipe make.…" at bounding box center [743, 448] width 1117 height 62
click at [350, 464] on input "number" at bounding box center [458, 454] width 527 height 32
type input "11"
click at [844, 441] on input "number" at bounding box center [1029, 454] width 527 height 32
type input "2"
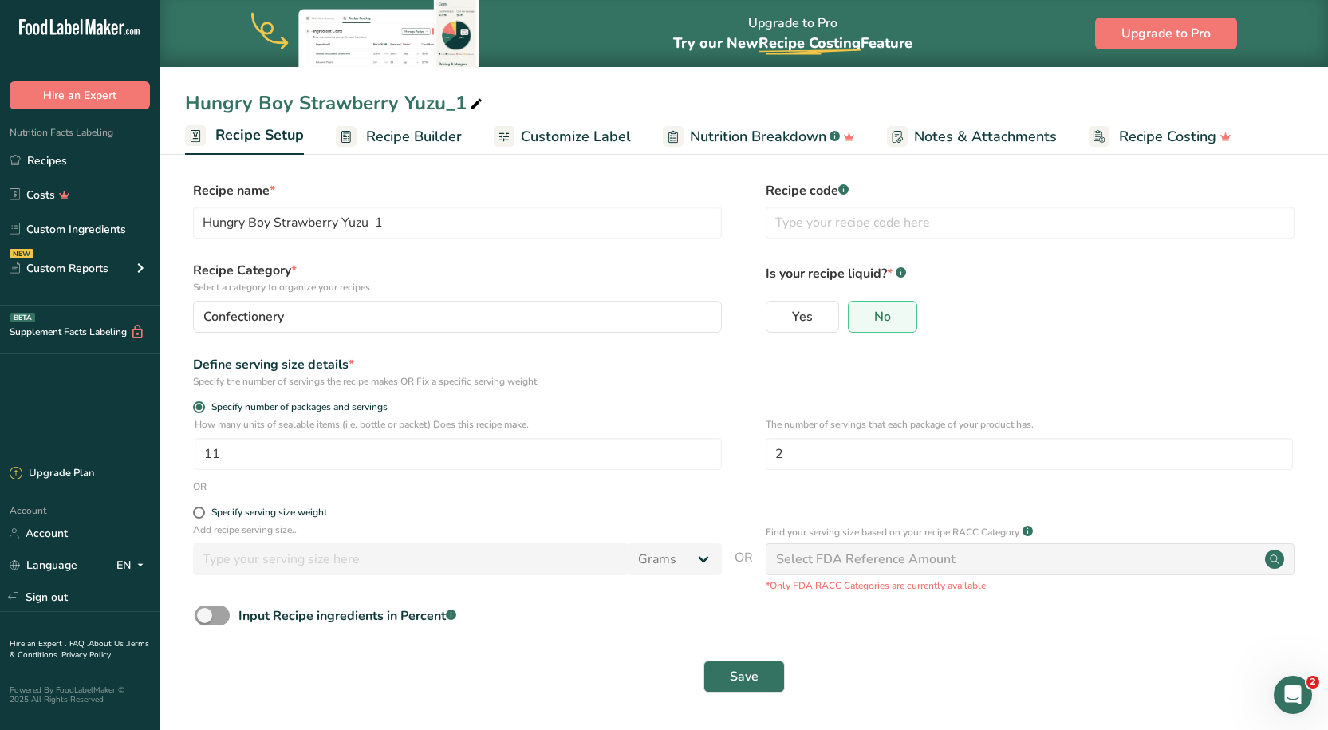
click at [714, 376] on div "Specify the number of servings the recipe makes OR Fix a specific serving weight" at bounding box center [457, 381] width 529 height 14
drag, startPoint x: 340, startPoint y: 448, endPoint x: 177, endPoint y: 455, distance: 162.9
click at [177, 455] on section "Recipe name * Hungry Boy Strawberry Yuzu_1 Recipe code .a-a{fill:#347362;}.b-a{…" at bounding box center [744, 438] width 1168 height 578
click at [758, 326] on div "Recipe Category * Select a category to organize your recipes Confectionery Stan…" at bounding box center [743, 301] width 1117 height 81
drag, startPoint x: 258, startPoint y: 457, endPoint x: 43, endPoint y: 444, distance: 214.9
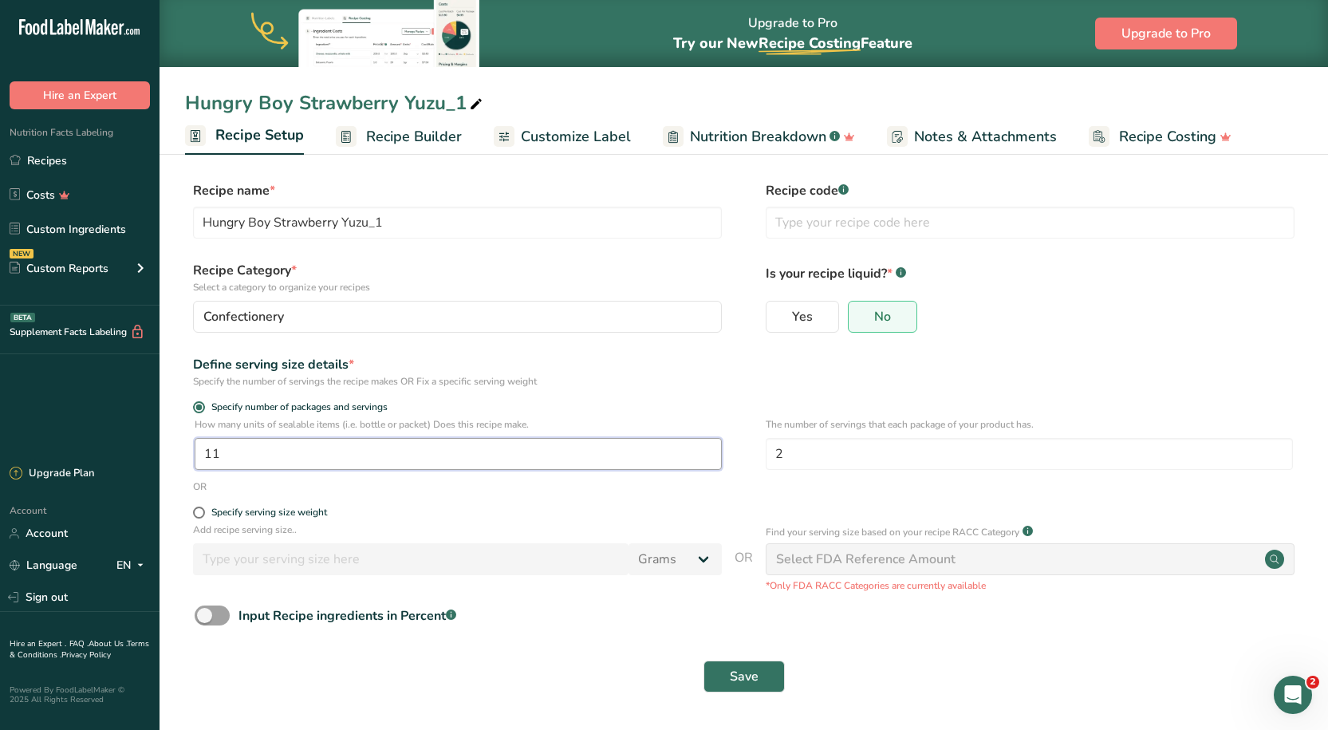
click at [42, 450] on div ".a-20{fill:#fff;} Hire an Expert Nutrition Facts Labeling Recipes Costs Custom …" at bounding box center [664, 365] width 1328 height 730
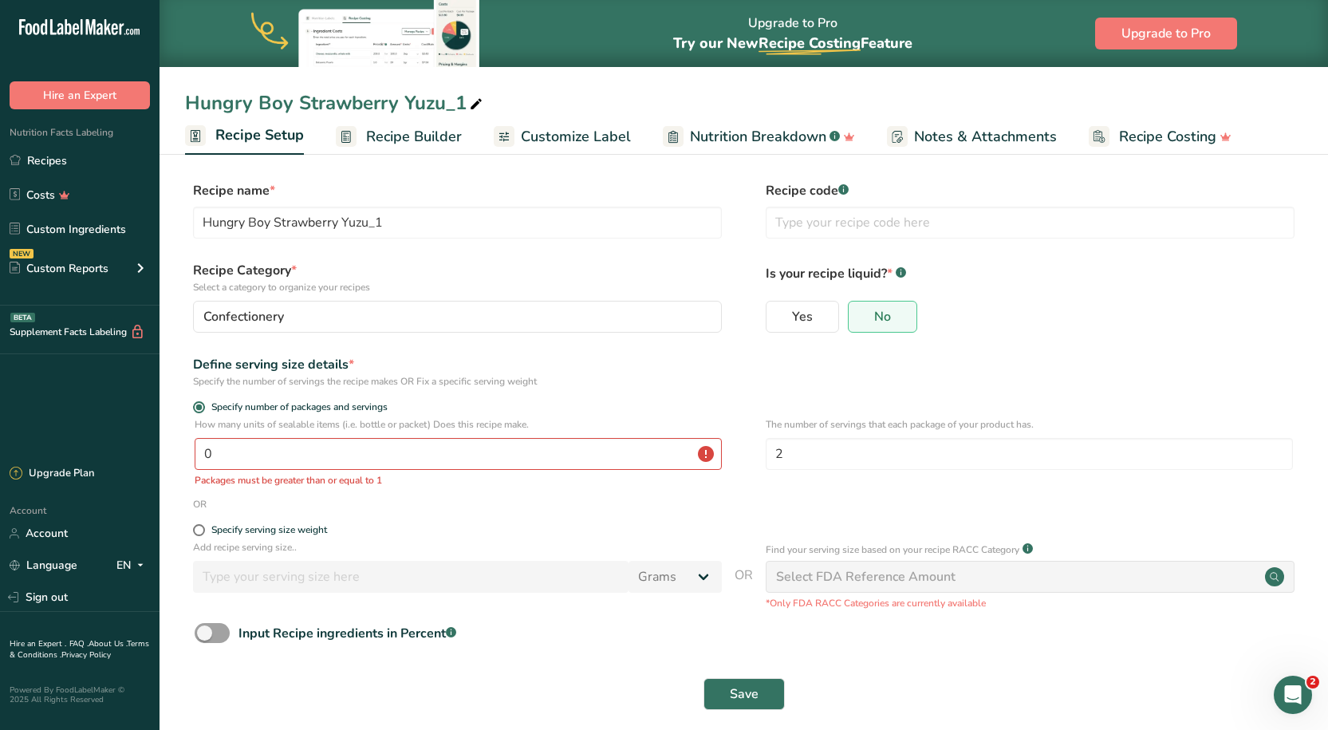
click at [559, 378] on div "Specify the number of servings the recipe makes OR Fix a specific serving weight" at bounding box center [457, 381] width 529 height 14
click at [370, 456] on input "0" at bounding box center [458, 454] width 527 height 32
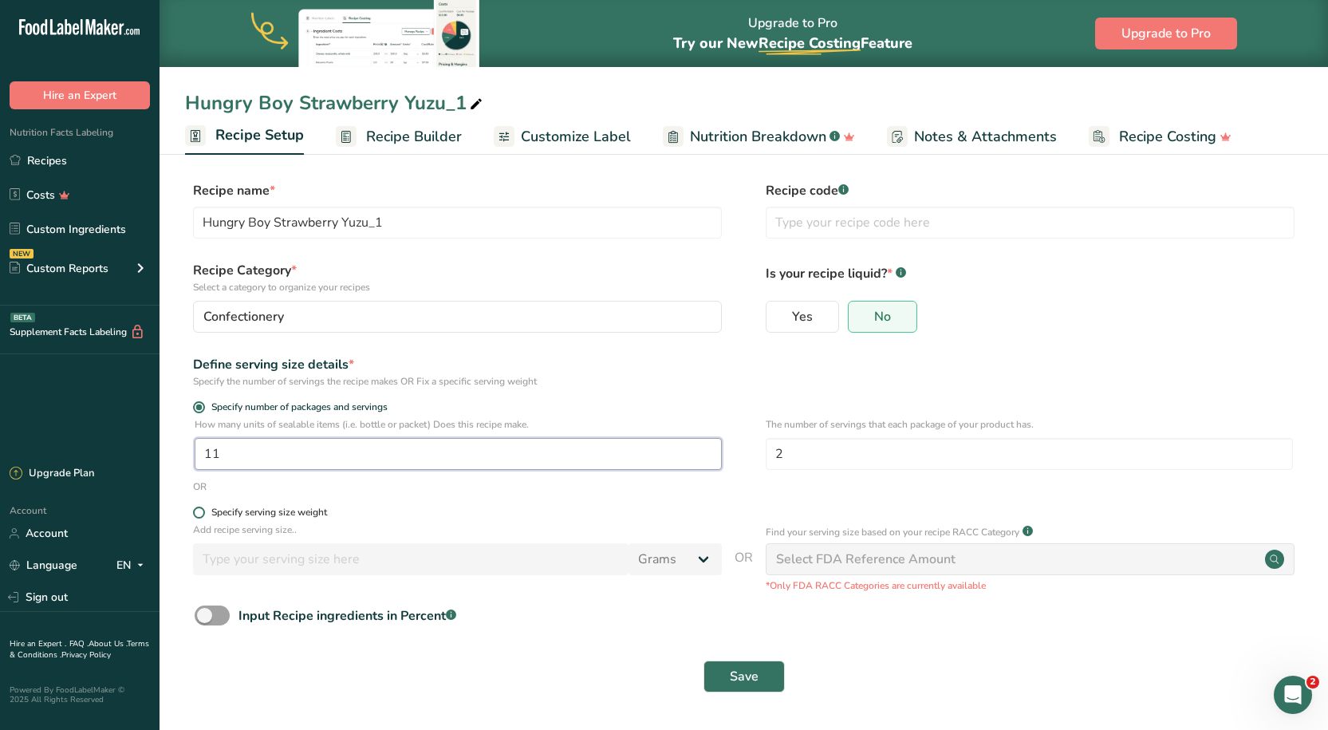
type input "1"
type input "22"
click at [621, 370] on div "Define serving size details *" at bounding box center [457, 364] width 529 height 19
click at [217, 623] on span at bounding box center [212, 615] width 35 height 20
click at [205, 621] on input "Input Recipe ingredients in Percent .a-a{fill:#347362;}.b-a{fill:#fff;}" at bounding box center [200, 615] width 10 height 10
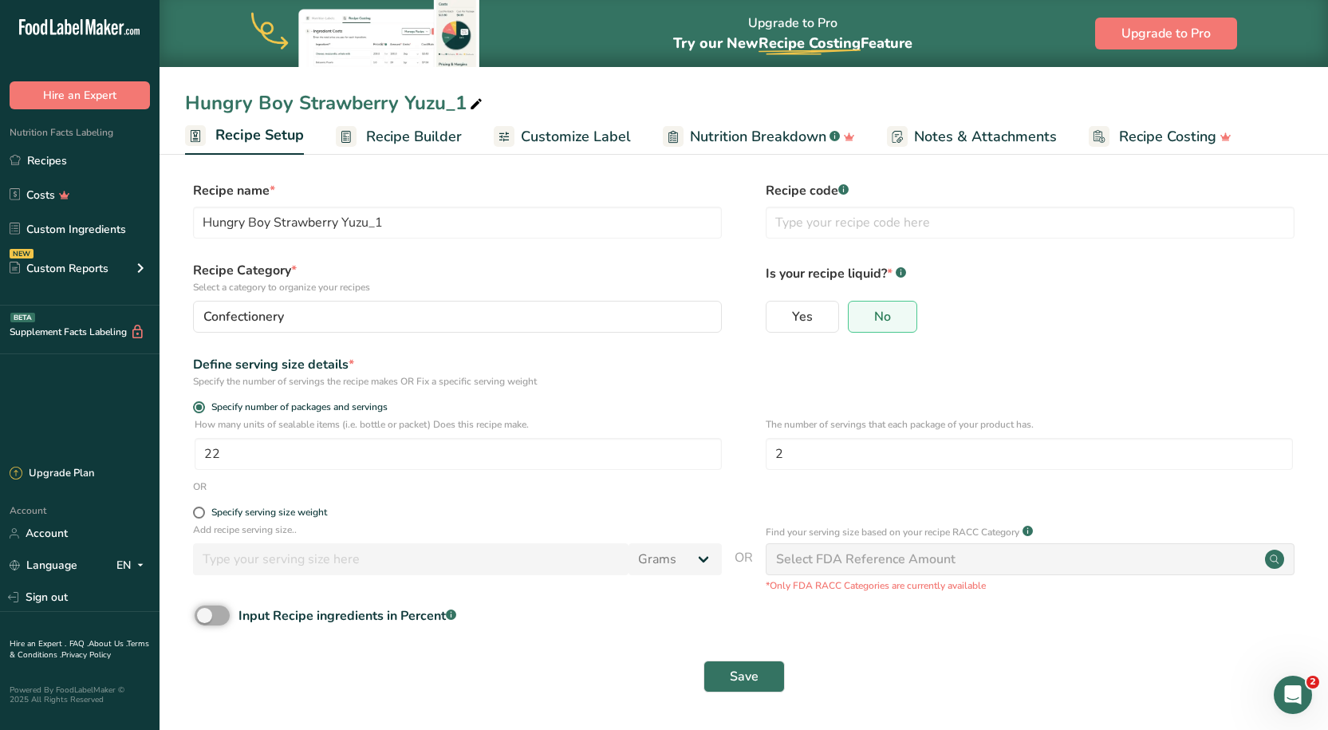
checkbox input "true"
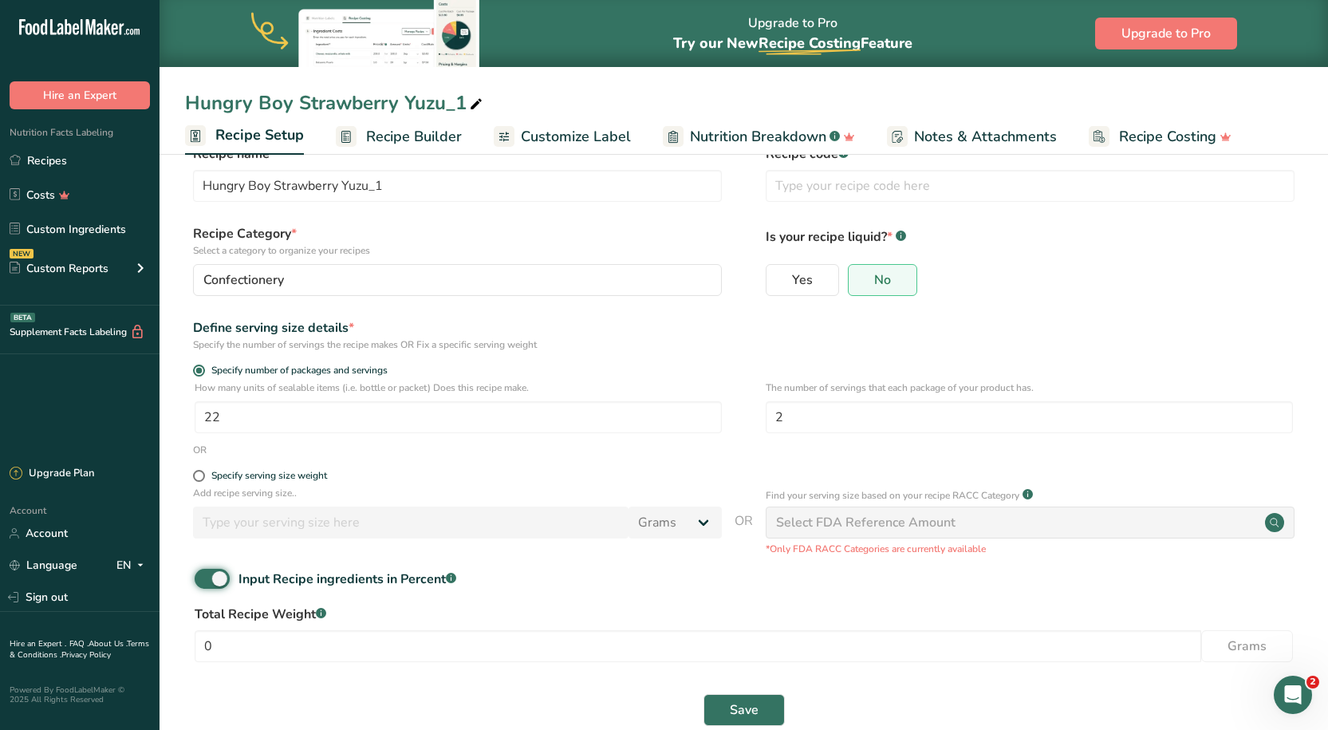
scroll to position [68, 0]
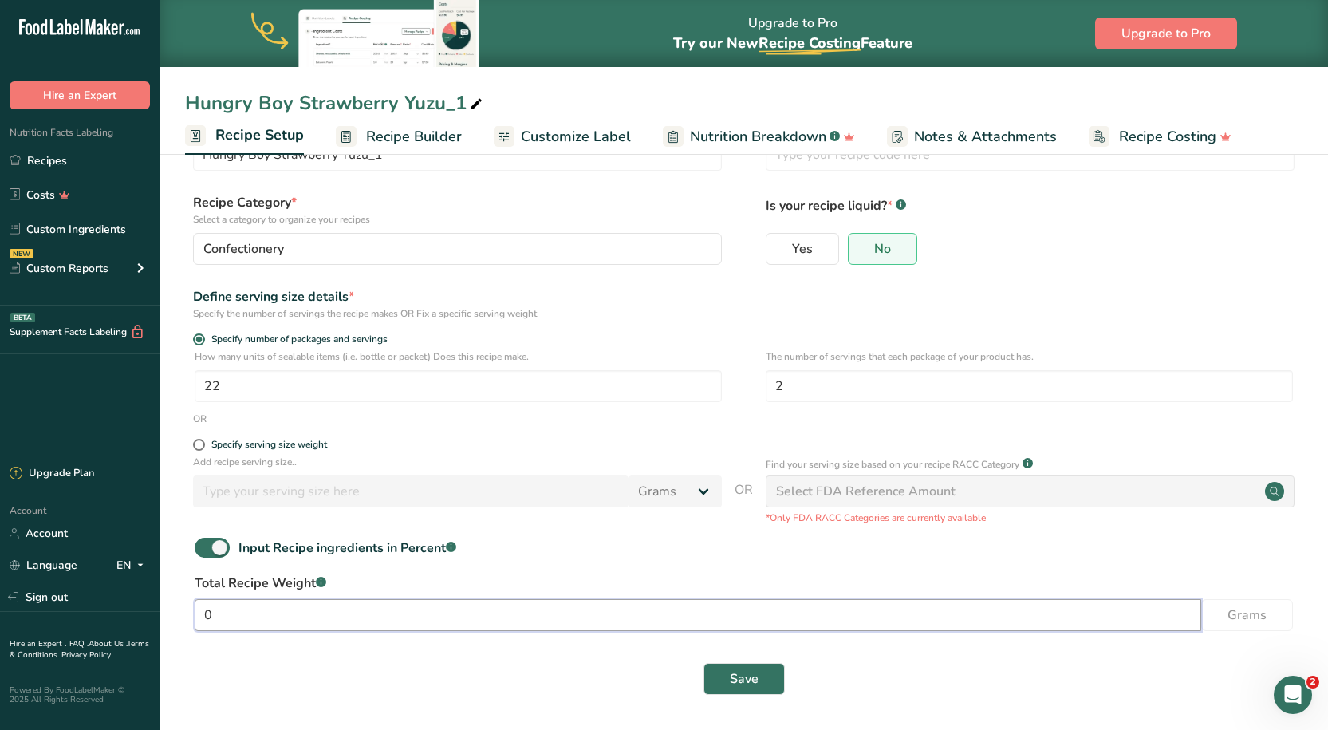
click at [242, 621] on input "0" at bounding box center [698, 615] width 1007 height 32
type input "4"
type input "84"
click at [908, 551] on div "Input Recipe ingredients in Percent .a-a{fill:#347362;}.b-a{fill:#fff;}" at bounding box center [743, 554] width 1117 height 33
click at [740, 667] on button "Save" at bounding box center [743, 679] width 81 height 32
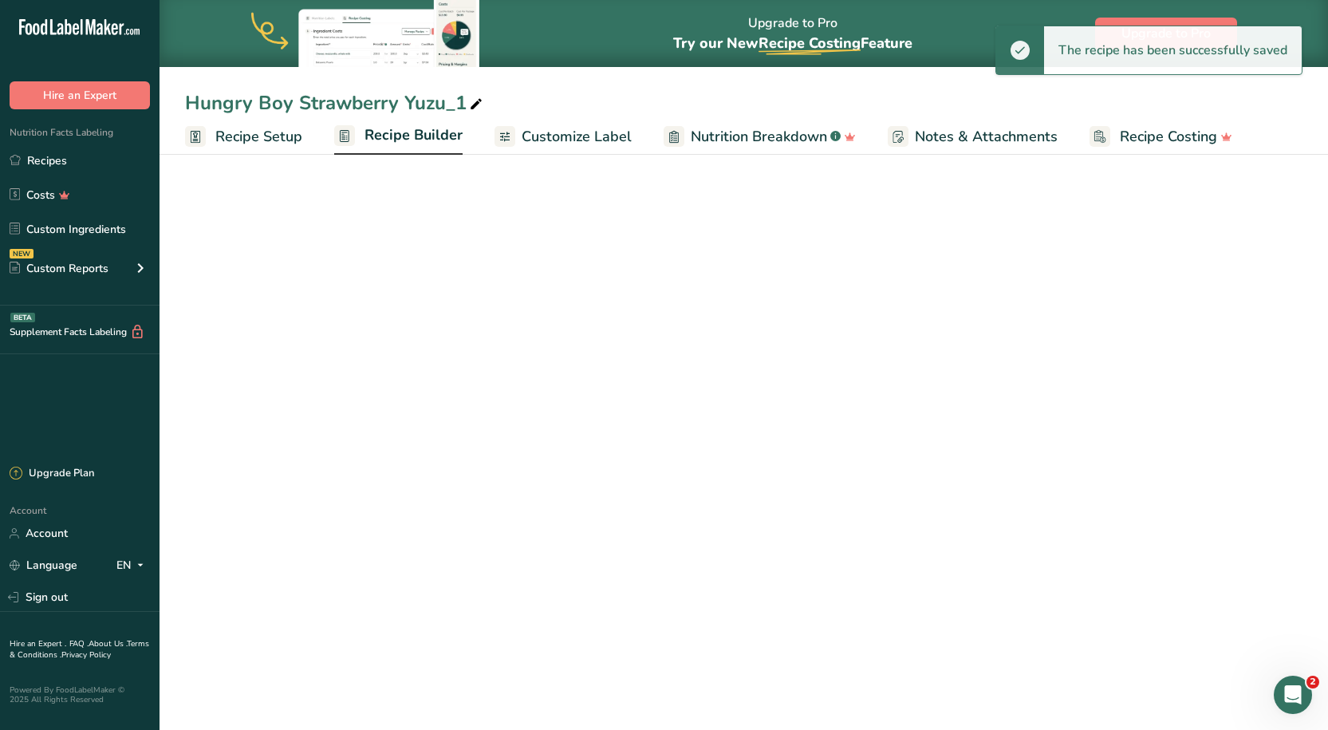
click at [428, 134] on span "Recipe Builder" at bounding box center [414, 135] width 98 height 22
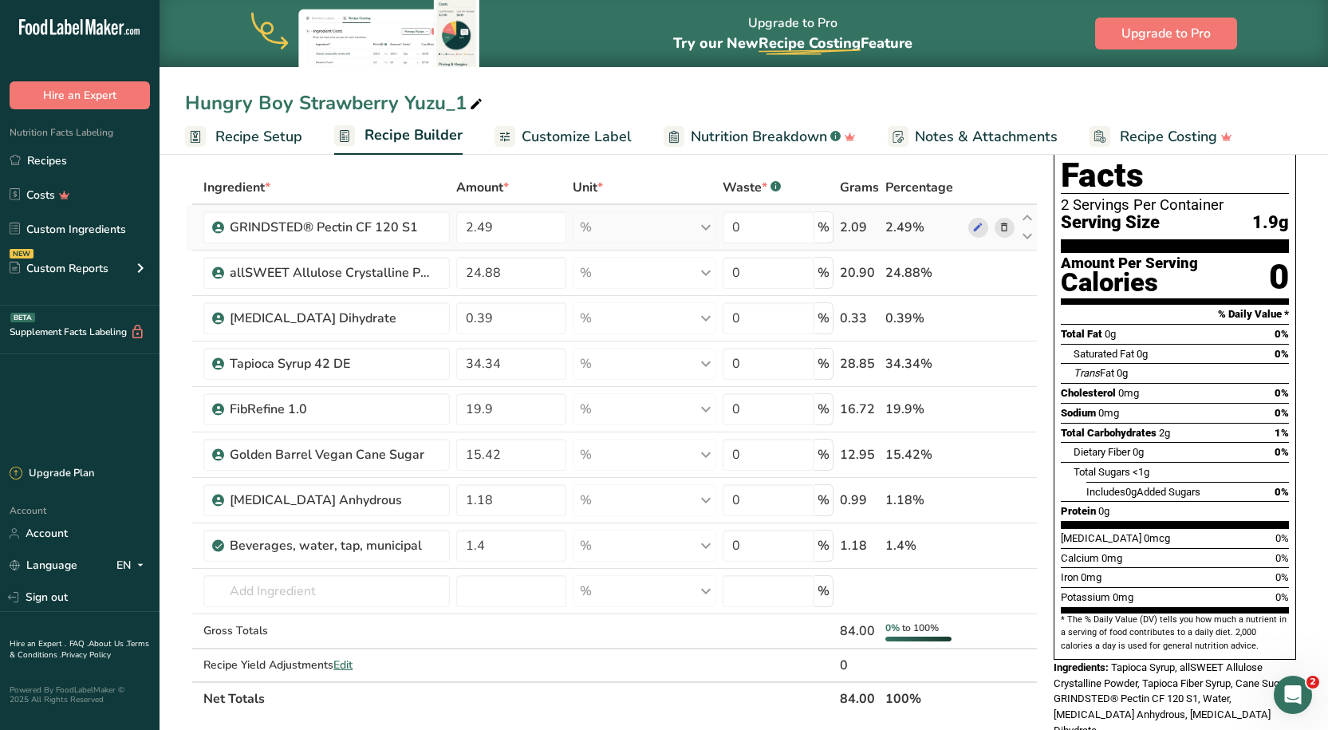
click at [617, 236] on div "% Weight Units g kg mg See more Volume Units l Volume units require a density c…" at bounding box center [644, 227] width 143 height 32
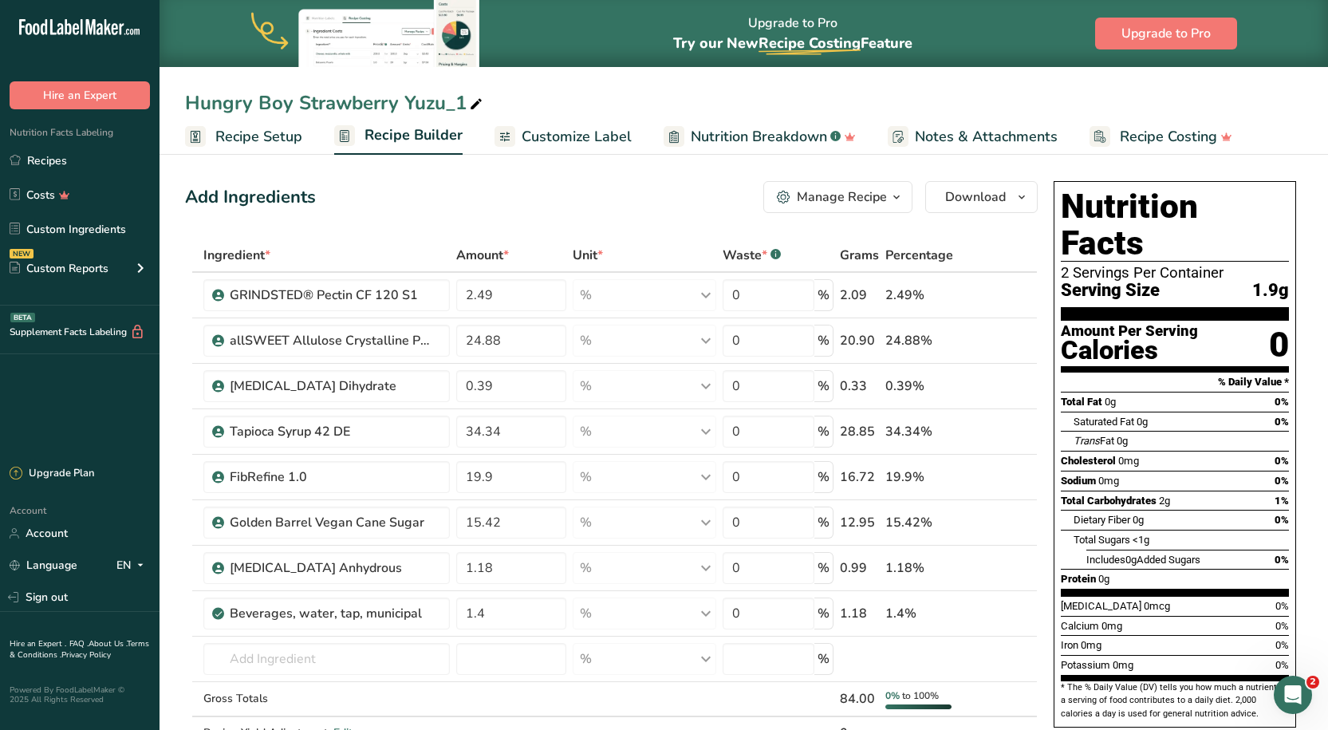
click at [519, 149] on link "Customize Label" at bounding box center [563, 137] width 137 height 36
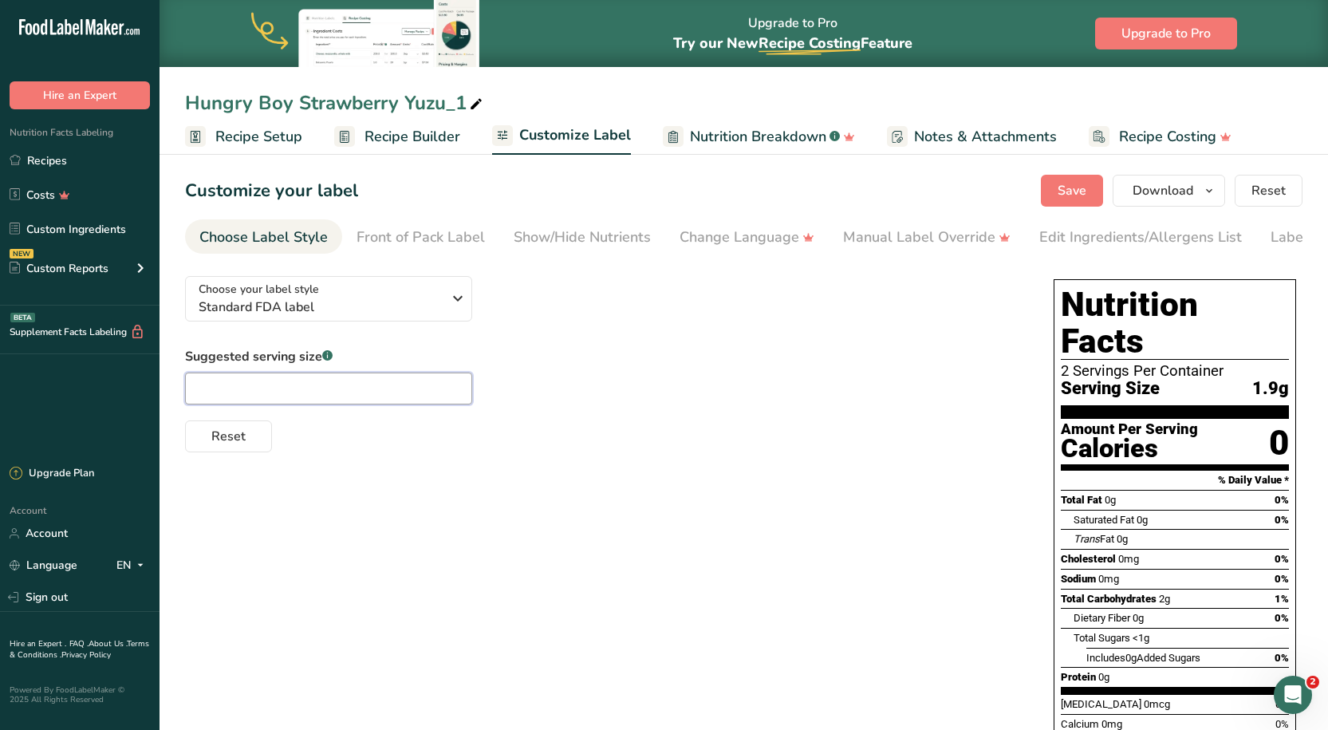
click at [292, 392] on input "text" at bounding box center [328, 388] width 287 height 32
type input "42g"
click at [826, 400] on div "Suggested serving size .a-a{fill:#347362;}.b-a{fill:#fff;} 42g Reset" at bounding box center [603, 399] width 837 height 105
click at [428, 149] on link "Recipe Builder" at bounding box center [397, 137] width 126 height 36
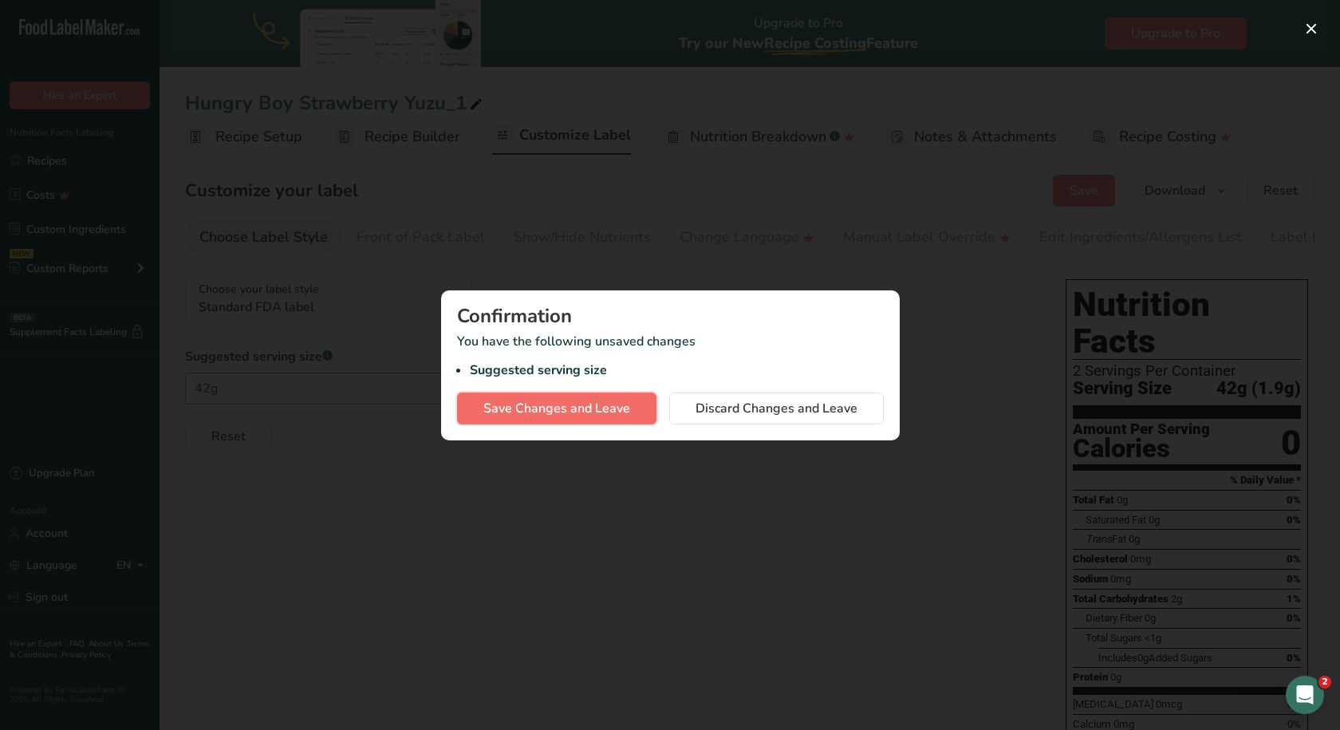
click at [530, 401] on span "Save Changes and Leave" at bounding box center [556, 408] width 147 height 19
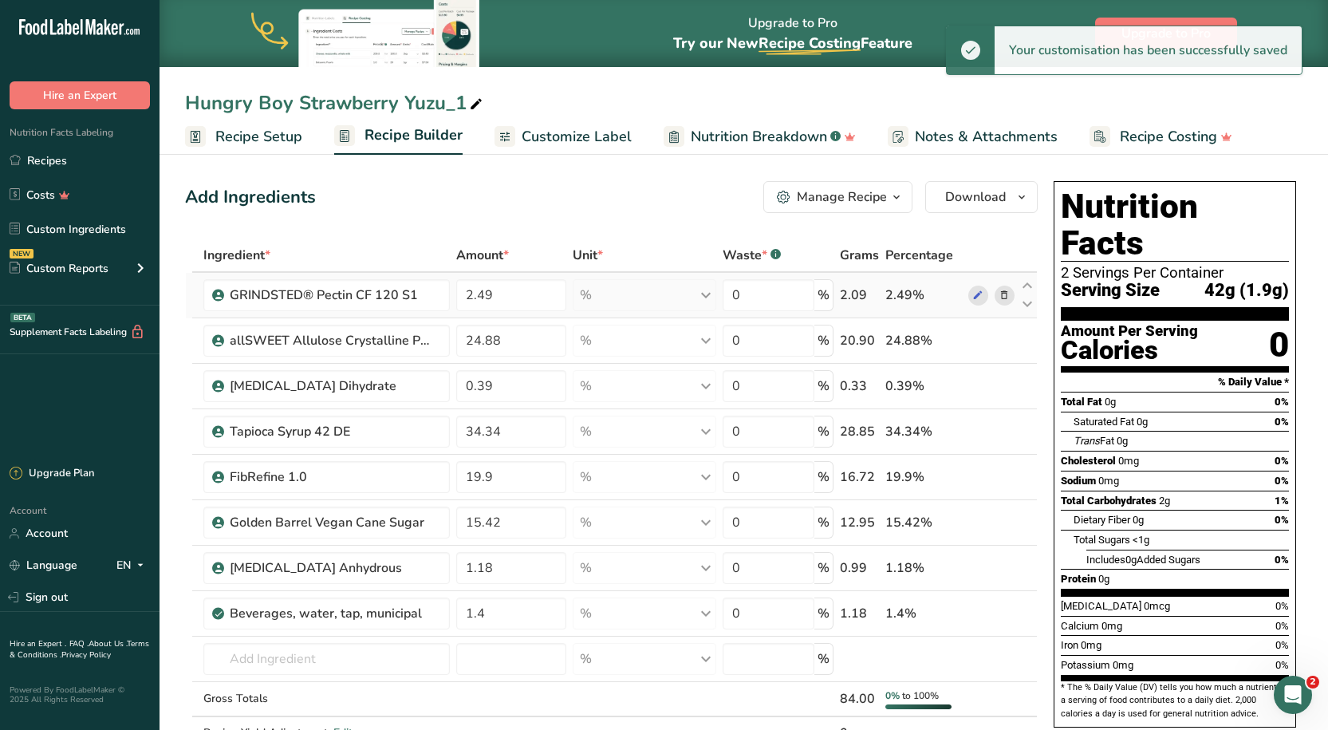
click at [591, 294] on div "% Weight Units g kg mg See more Volume Units l Volume units require a density c…" at bounding box center [644, 295] width 143 height 32
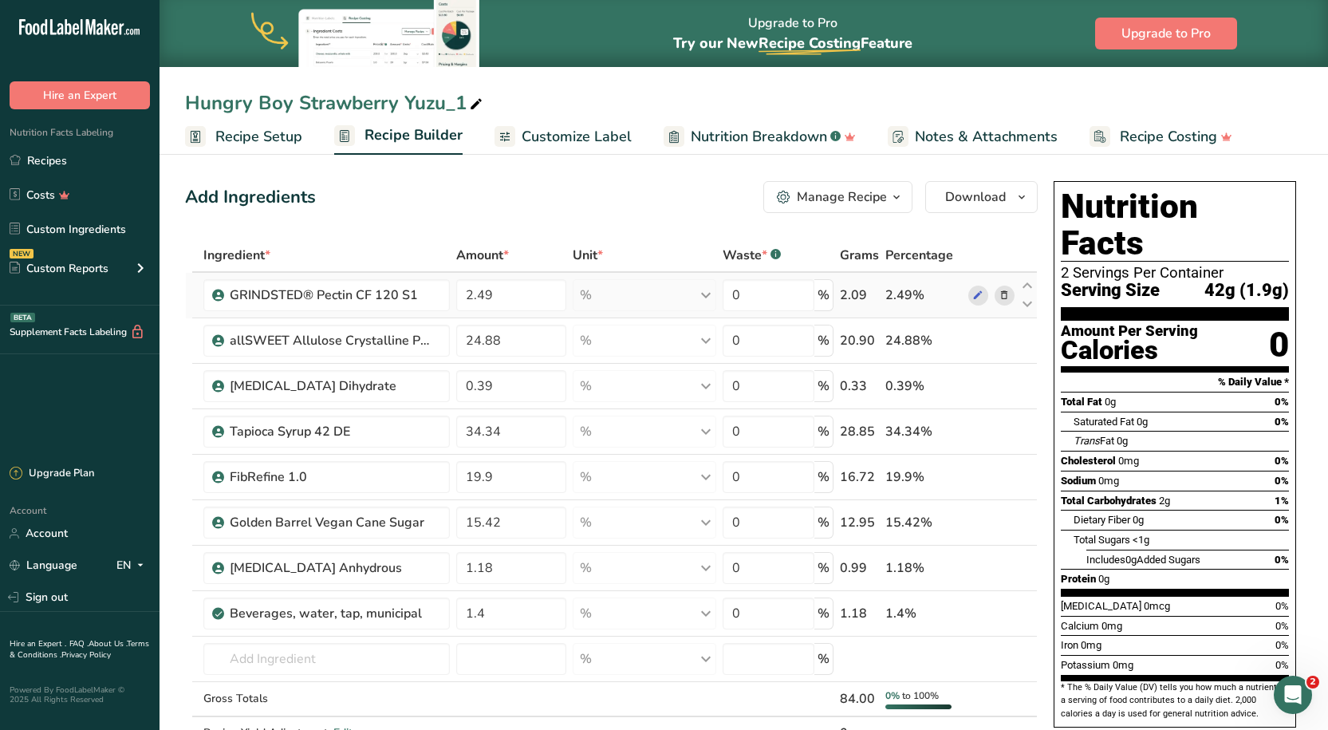
click at [909, 294] on div "2.49%" at bounding box center [923, 295] width 77 height 19
click at [971, 294] on span at bounding box center [977, 295] width 19 height 19
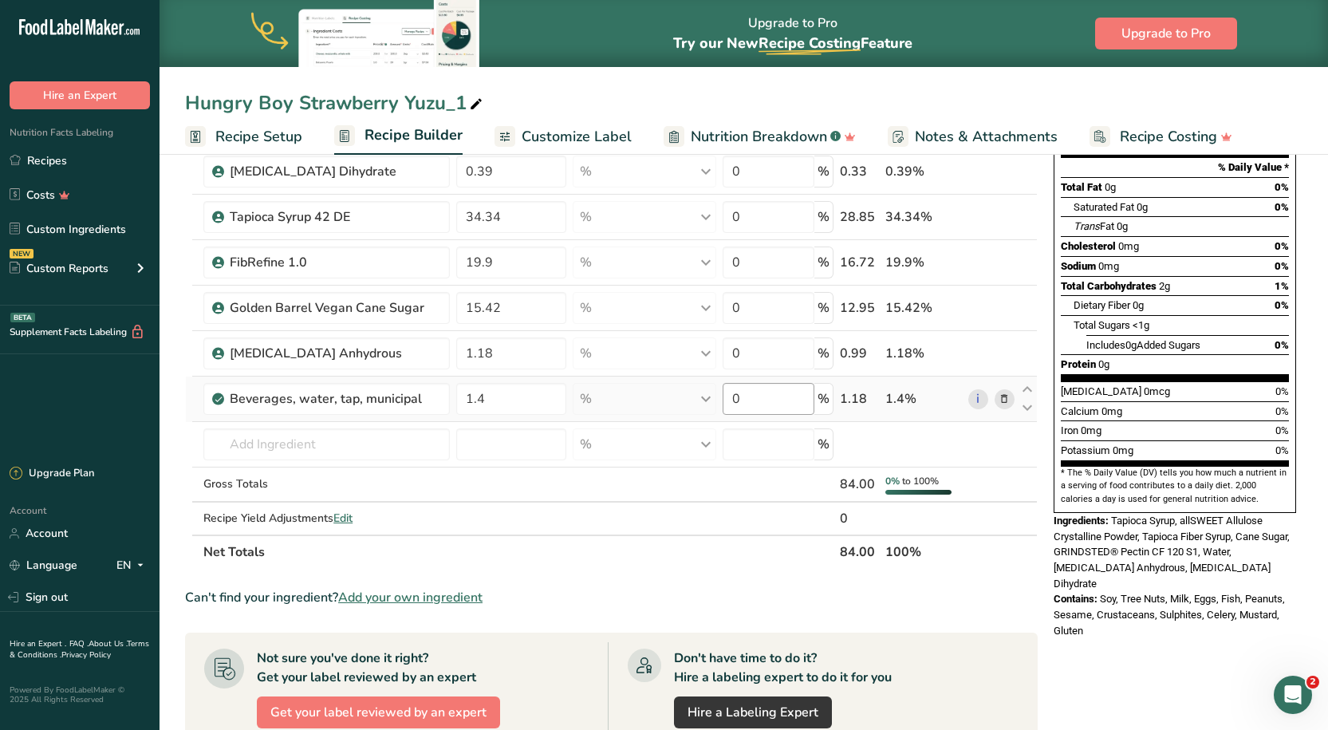
scroll to position [160, 0]
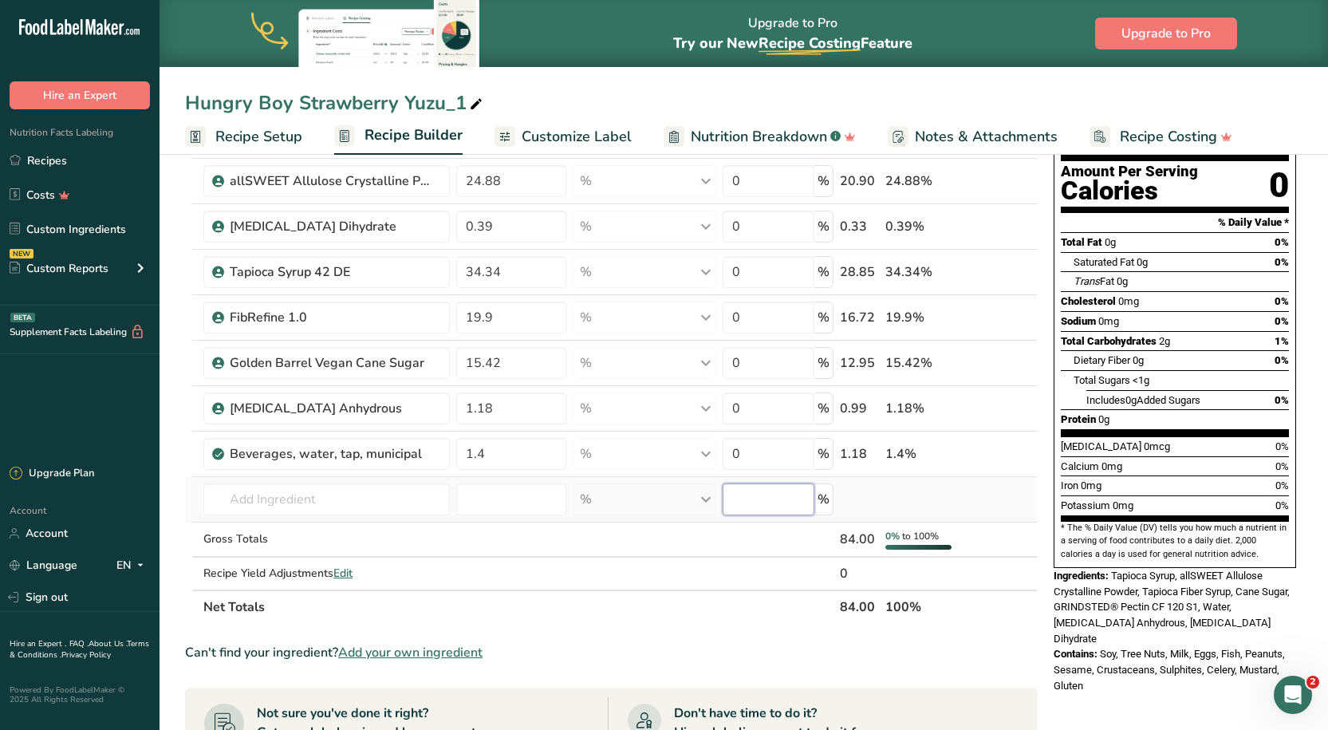
click at [763, 504] on input "number" at bounding box center [769, 499] width 92 height 32
click at [763, 447] on input "0" at bounding box center [769, 454] width 92 height 32
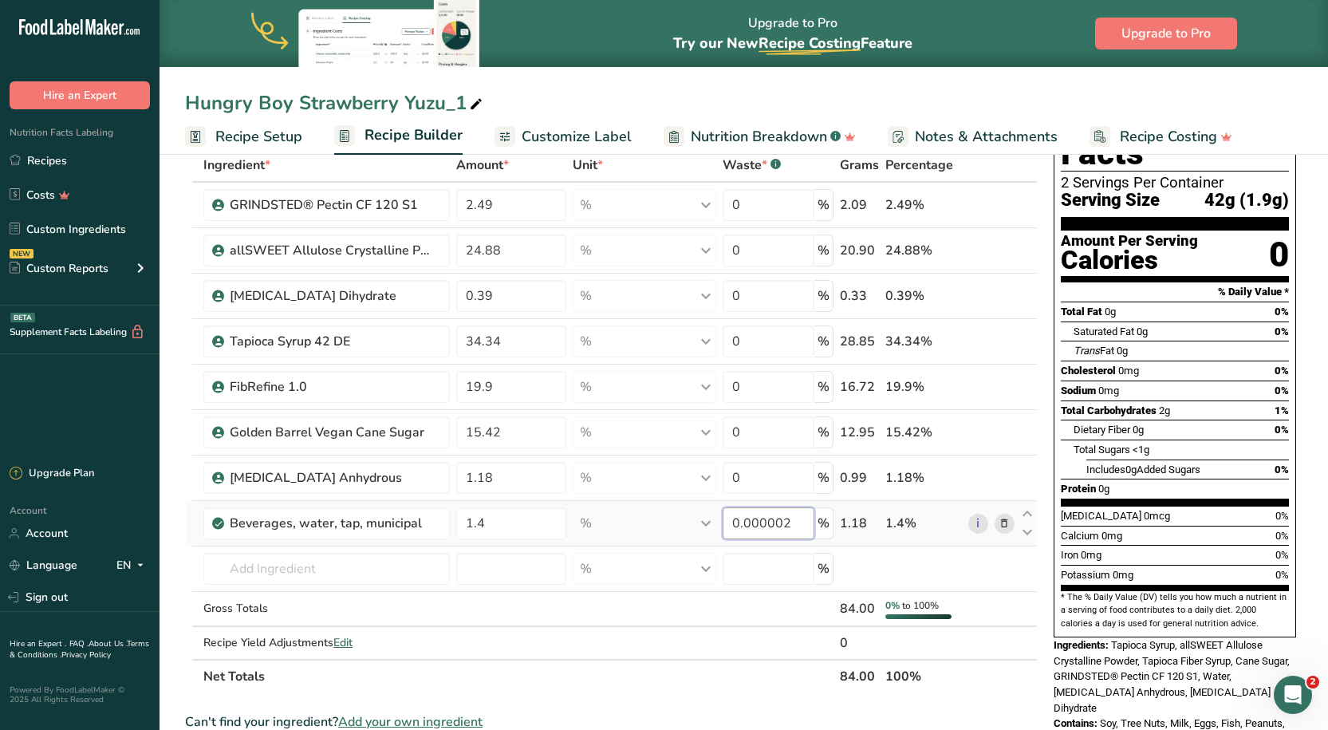
scroll to position [0, 0]
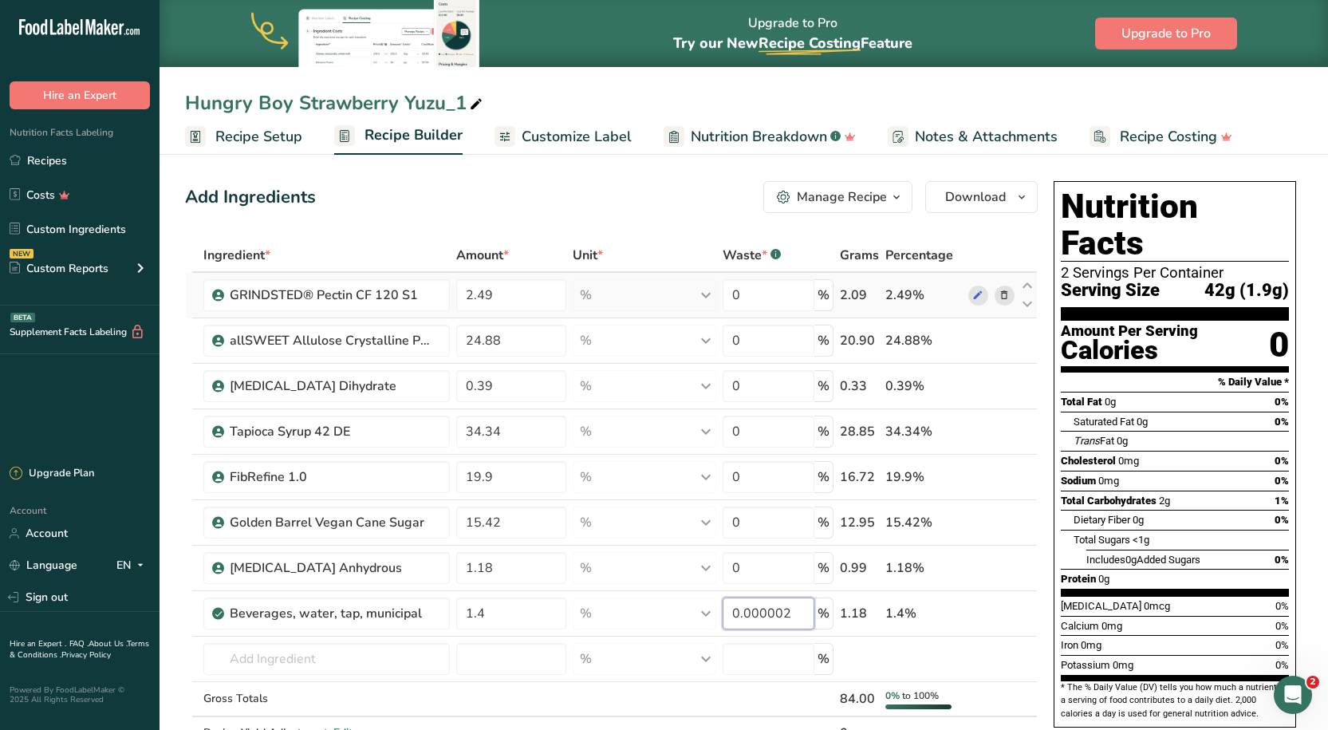
type input "0.000002"
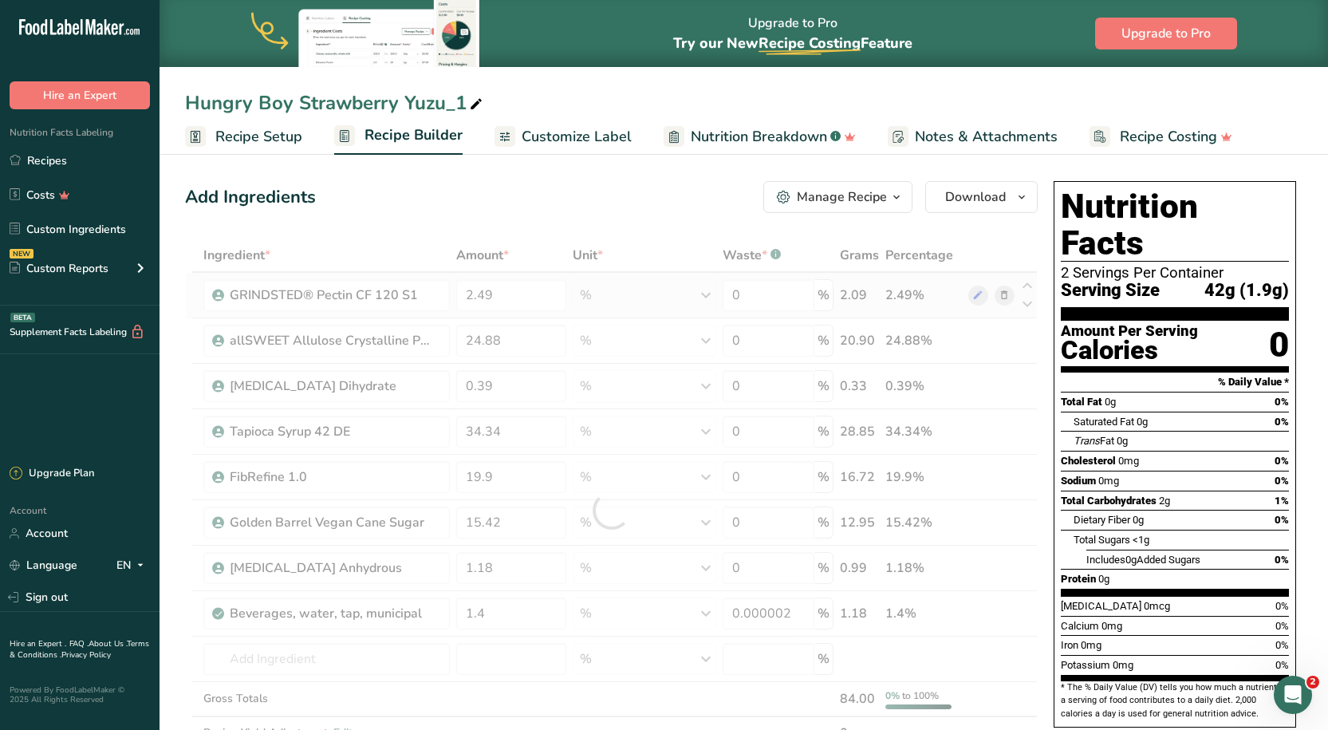
click at [673, 293] on div "Ingredient * Amount * Unit * Waste * .a-a{fill:#347362;}.b-a{fill:#fff;} Grams …" at bounding box center [611, 510] width 853 height 545
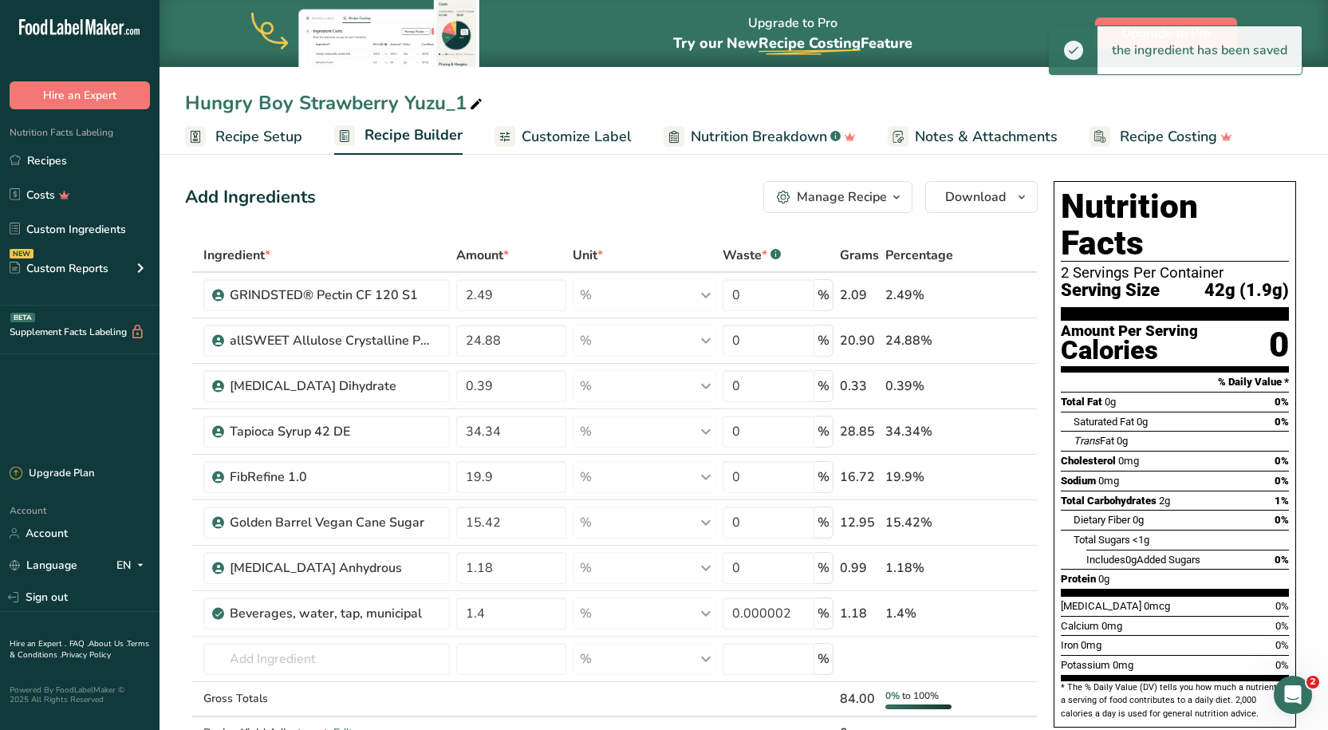
click at [652, 205] on div "Add Ingredients Manage Recipe Delete Recipe Duplicate Recipe Scale Recipe Save …" at bounding box center [611, 197] width 853 height 32
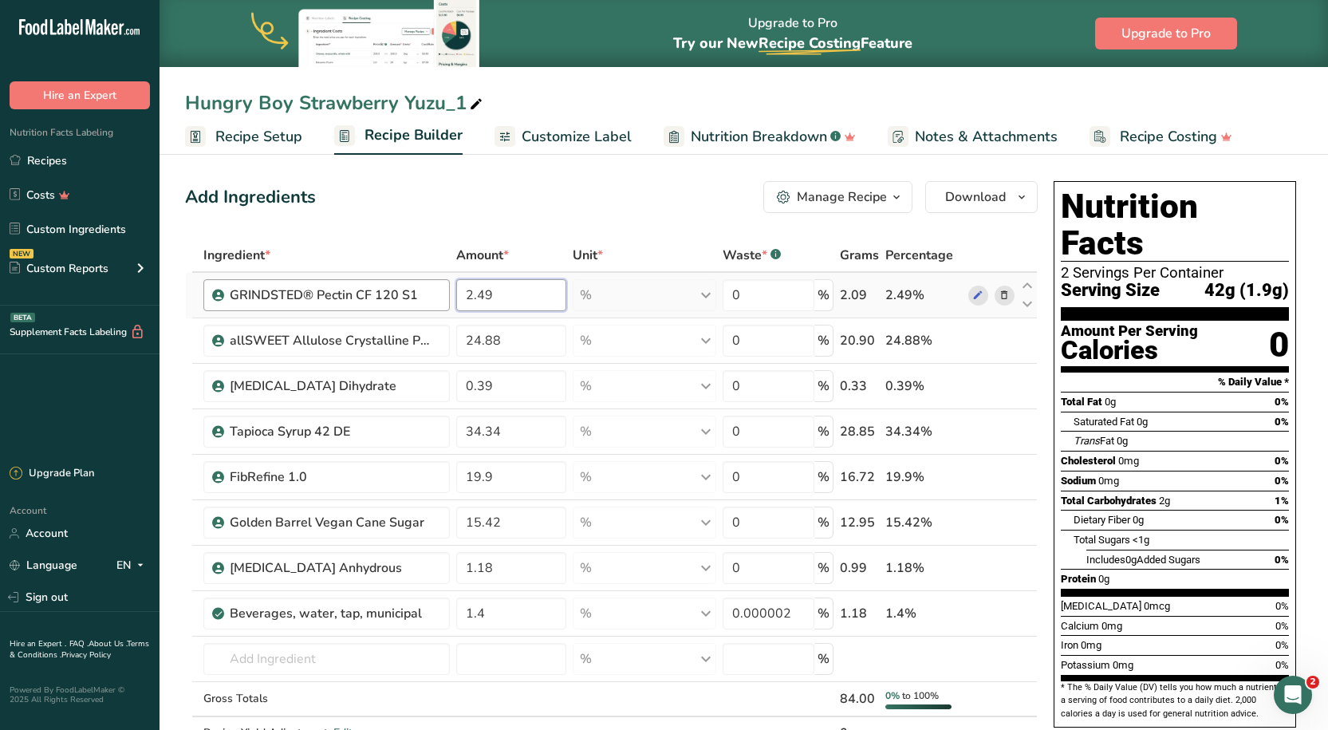
drag, startPoint x: 524, startPoint y: 299, endPoint x: 380, endPoint y: 295, distance: 143.6
click at [380, 295] on tr "GRINDSTED® Pectin CF 120 S1 2.49 % Weight Units g kg mg See more Volume Units l…" at bounding box center [611, 295] width 851 height 45
type input "0"
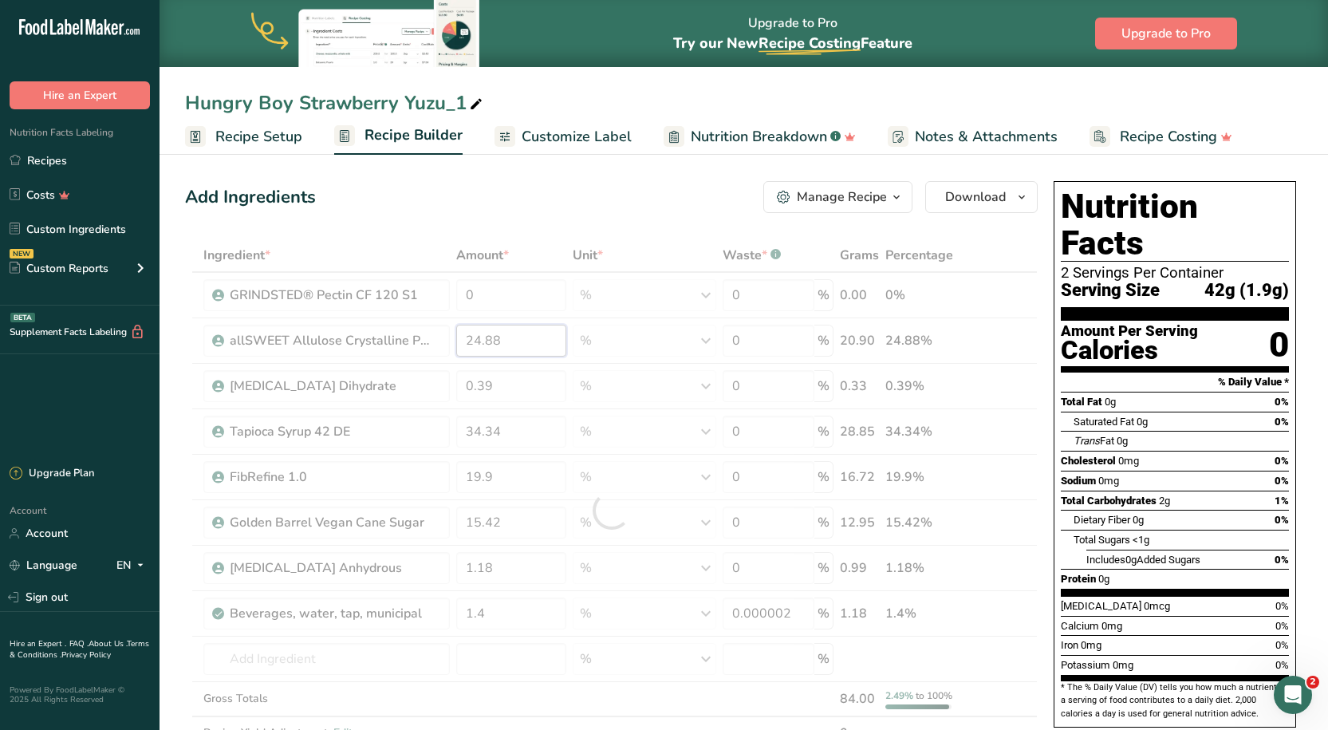
drag, startPoint x: 530, startPoint y: 336, endPoint x: 375, endPoint y: 347, distance: 155.9
click at [365, 340] on div "Ingredient * Amount * Unit * Waste * .a-a{fill:#347362;}.b-a{fill:#fff;} Grams …" at bounding box center [611, 510] width 853 height 545
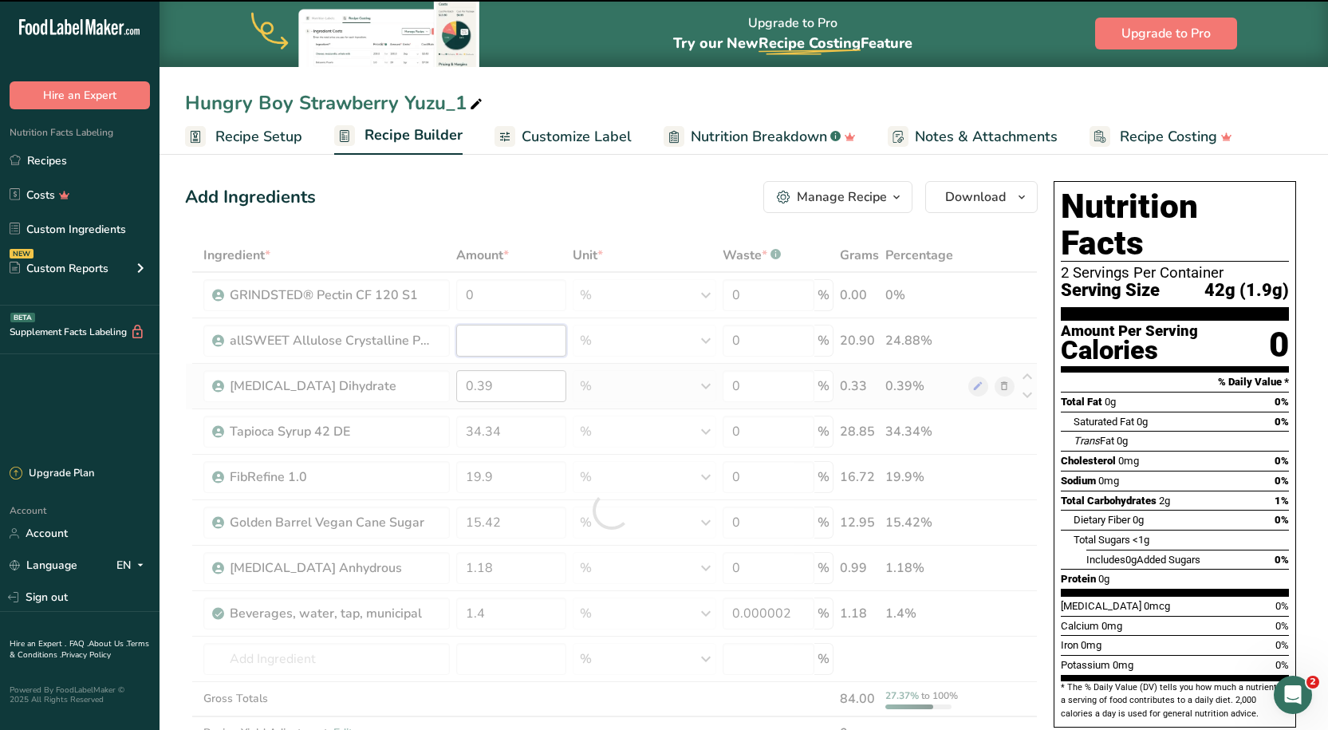
type input "24.88"
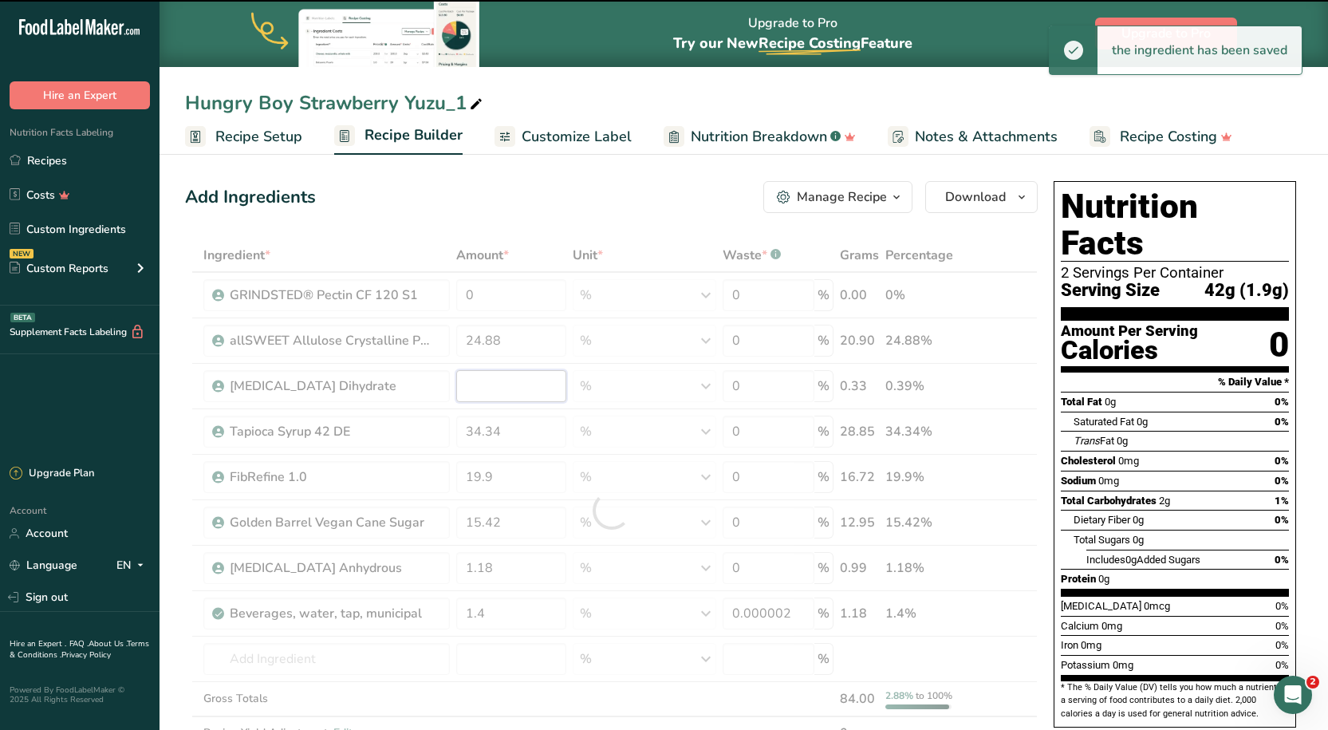
drag, startPoint x: 518, startPoint y: 384, endPoint x: 423, endPoint y: 388, distance: 95.0
click at [415, 386] on div "Ingredient * Amount * Unit * Waste * .a-a{fill:#347362;}.b-a{fill:#fff;} Grams …" at bounding box center [611, 510] width 853 height 545
type input "0.39"
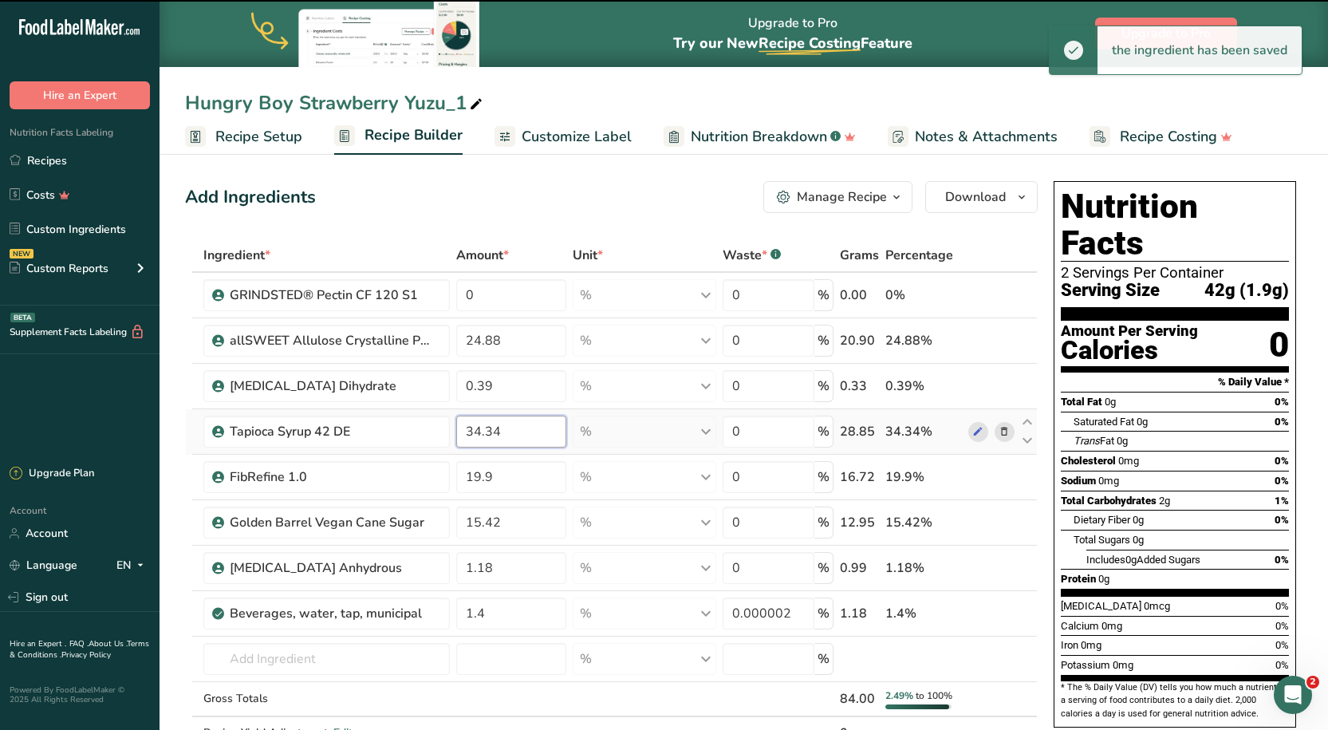
click at [290, 429] on div "Ingredient * Amount * Unit * Waste * .a-a{fill:#347362;}.b-a{fill:#fff;} Grams …" at bounding box center [611, 510] width 853 height 545
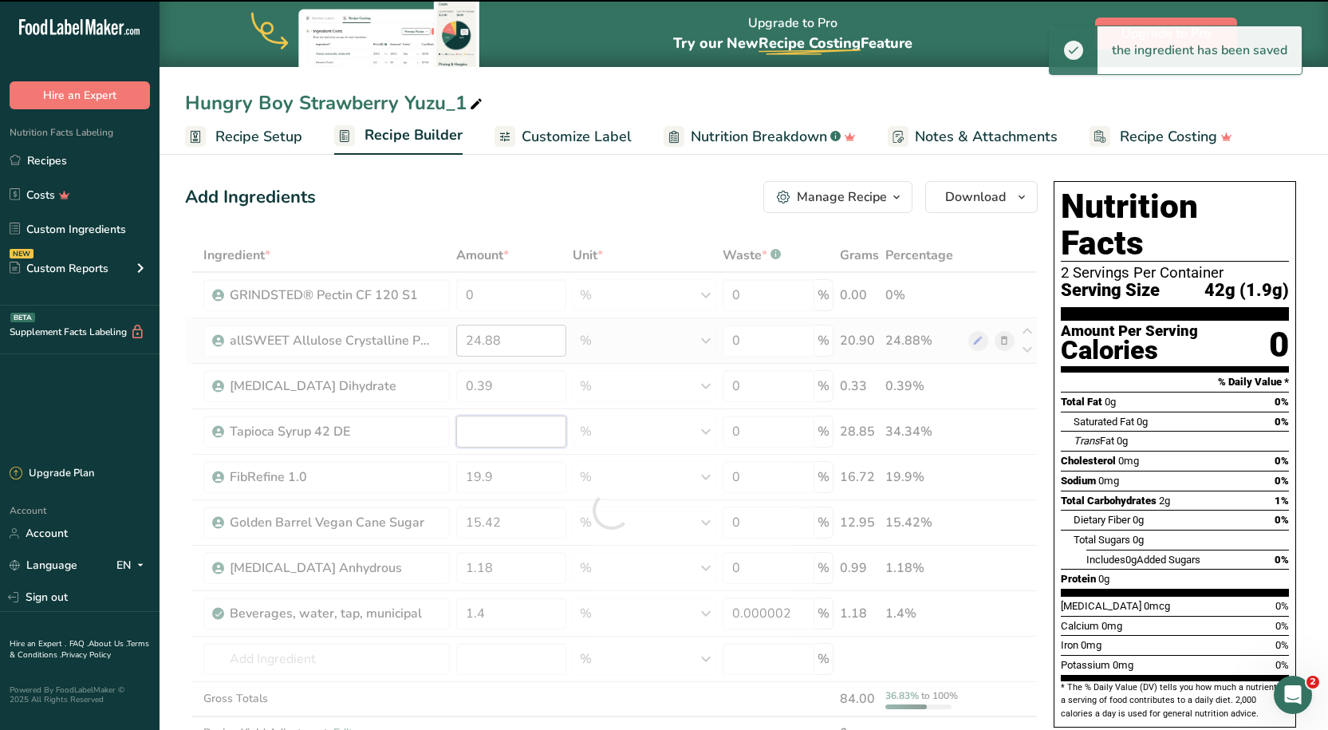
type input "34.34"
click at [522, 337] on div "Ingredient * Amount * Unit * Waste * .a-a{fill:#347362;}.b-a{fill:#fff;} Grams …" at bounding box center [611, 510] width 853 height 545
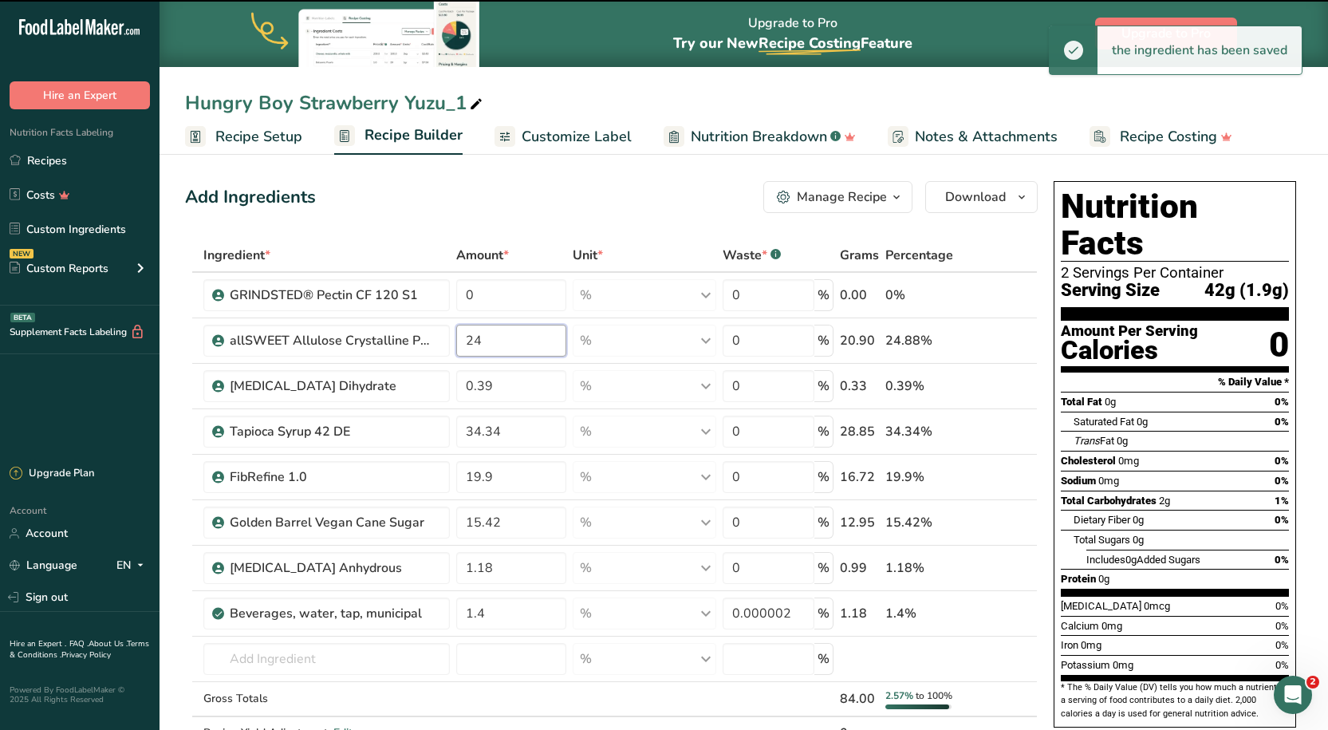
type input "2"
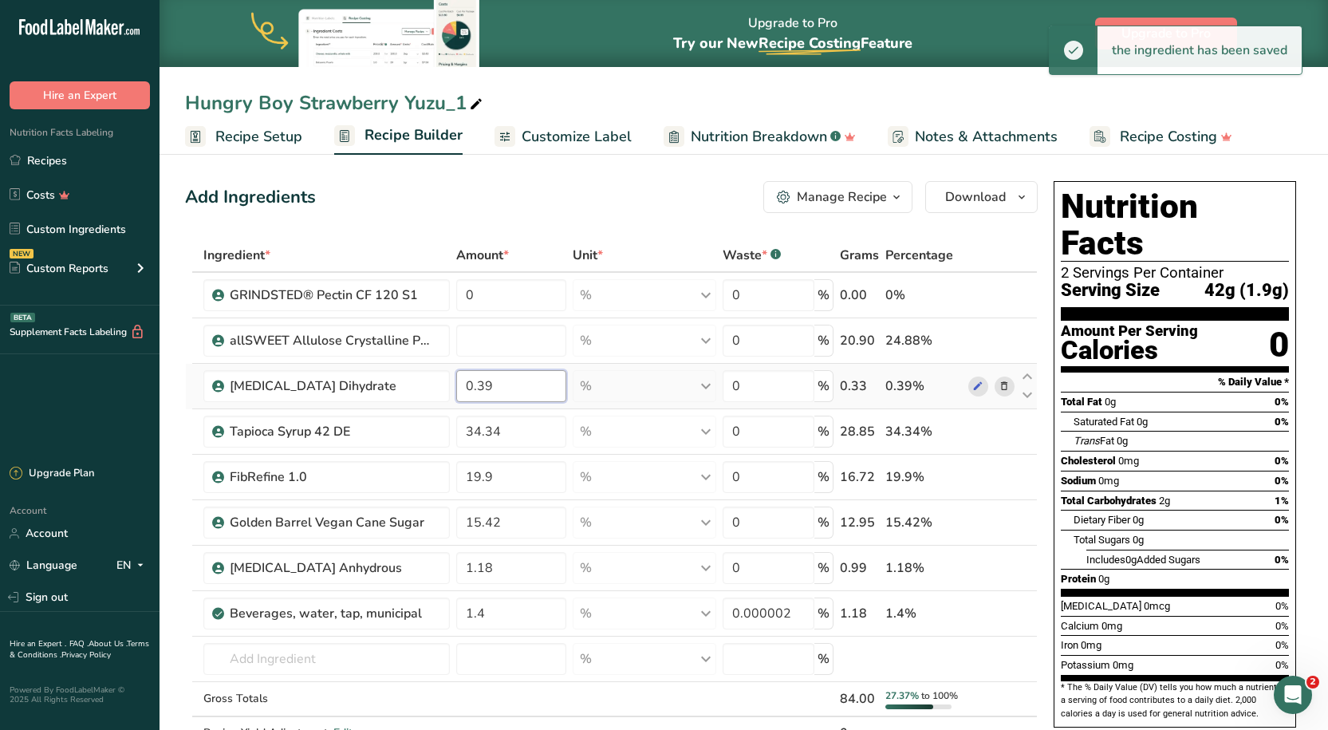
type input "0"
click at [505, 381] on div "Ingredient * Amount * Unit * Waste * .a-a{fill:#347362;}.b-a{fill:#fff;} Grams …" at bounding box center [611, 510] width 853 height 545
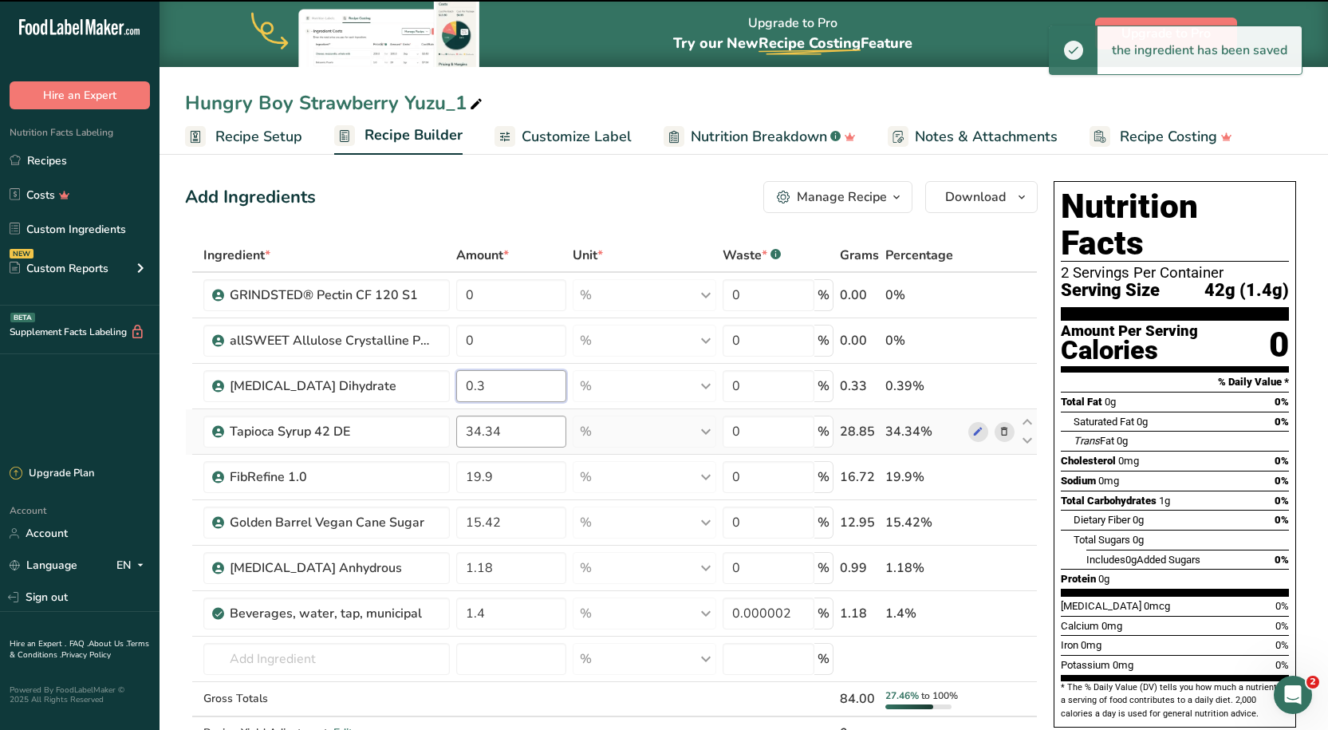
type input "0"
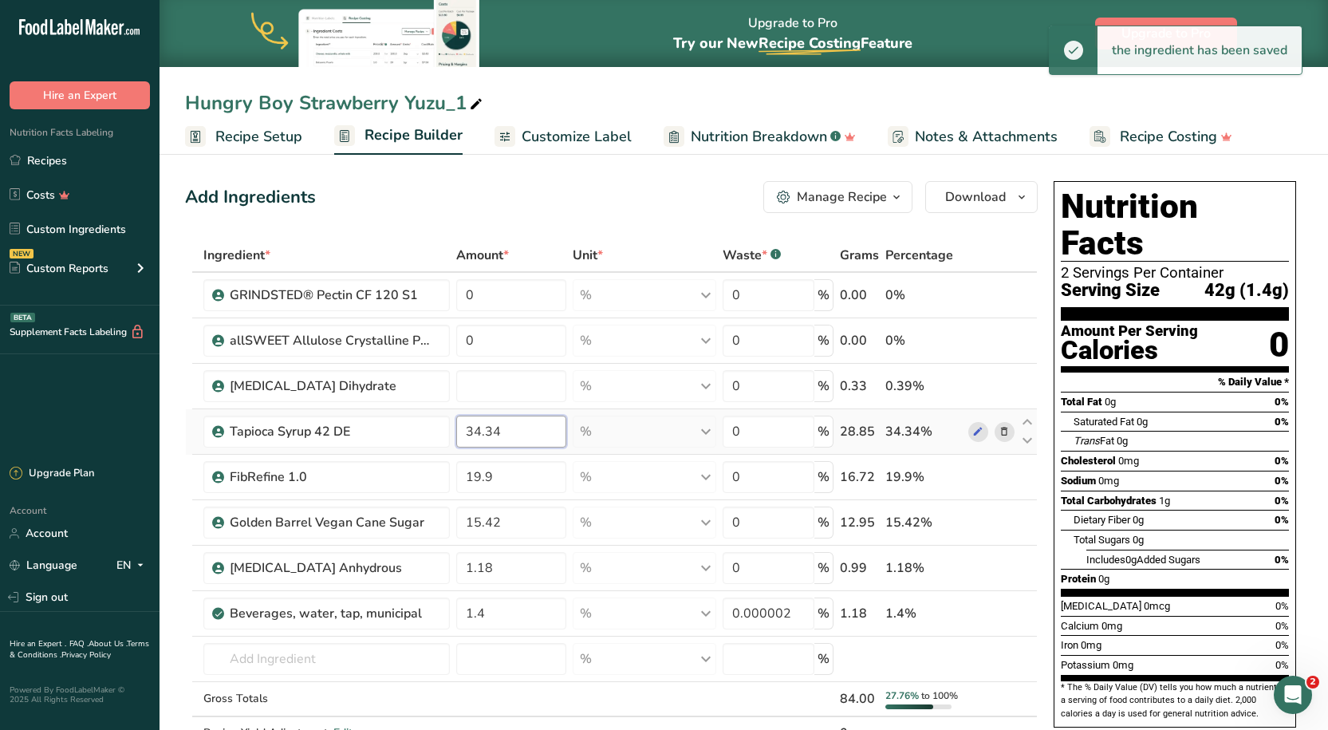
type input "0"
click at [509, 435] on div "Ingredient * Amount * Unit * Waste * .a-a{fill:#347362;}.b-a{fill:#fff;} Grams …" at bounding box center [611, 510] width 853 height 545
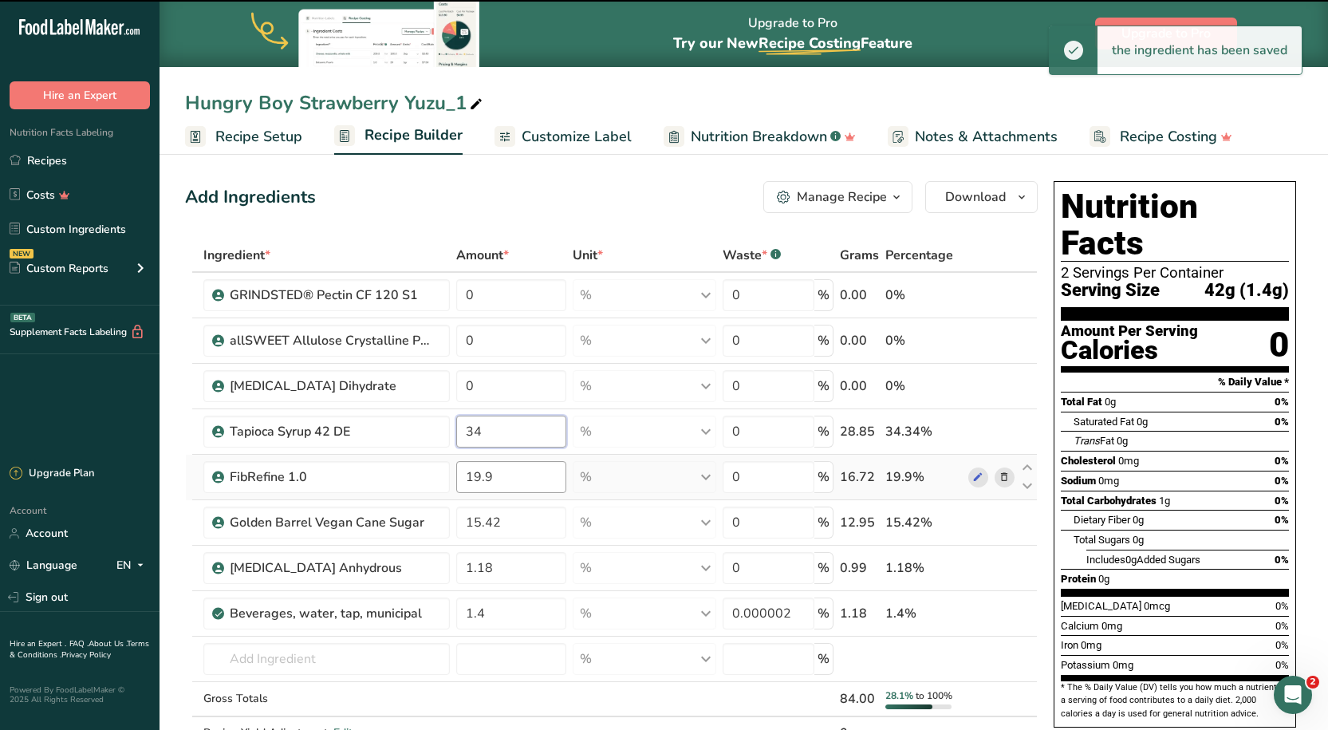
type input "3"
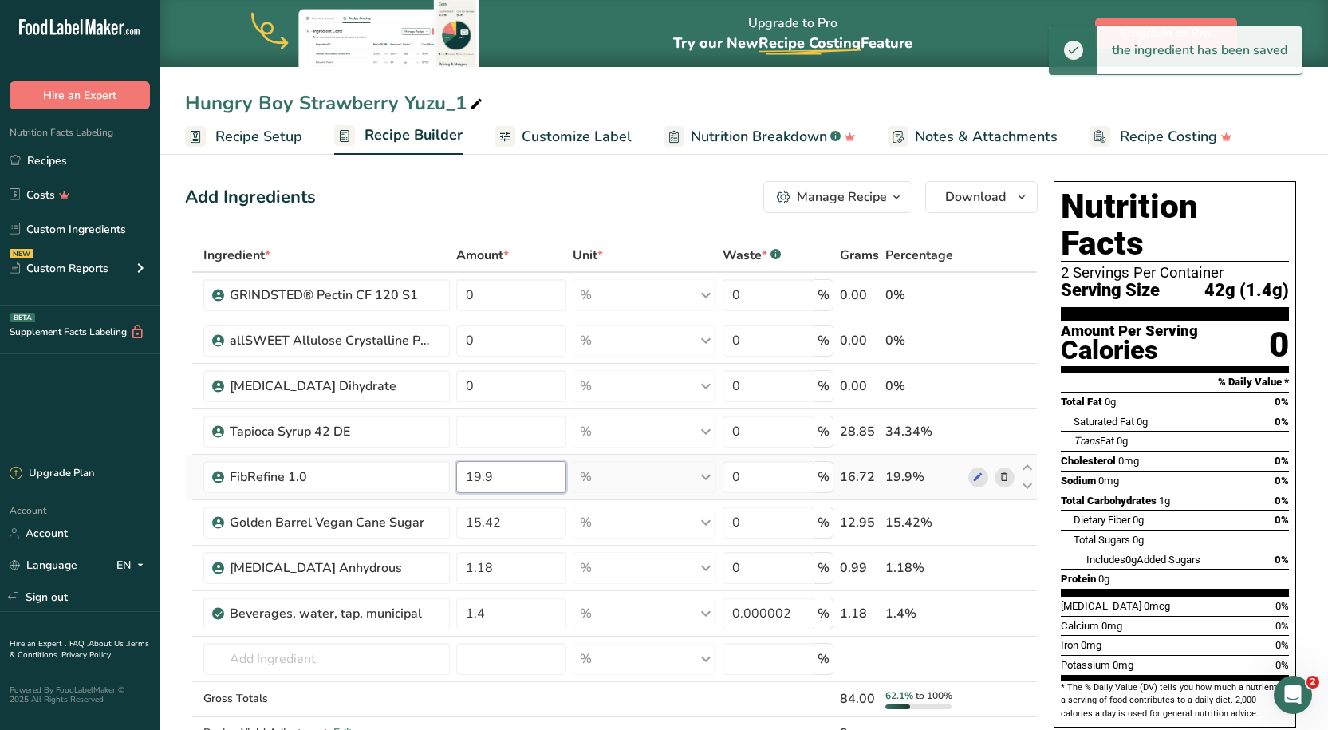
type input "0"
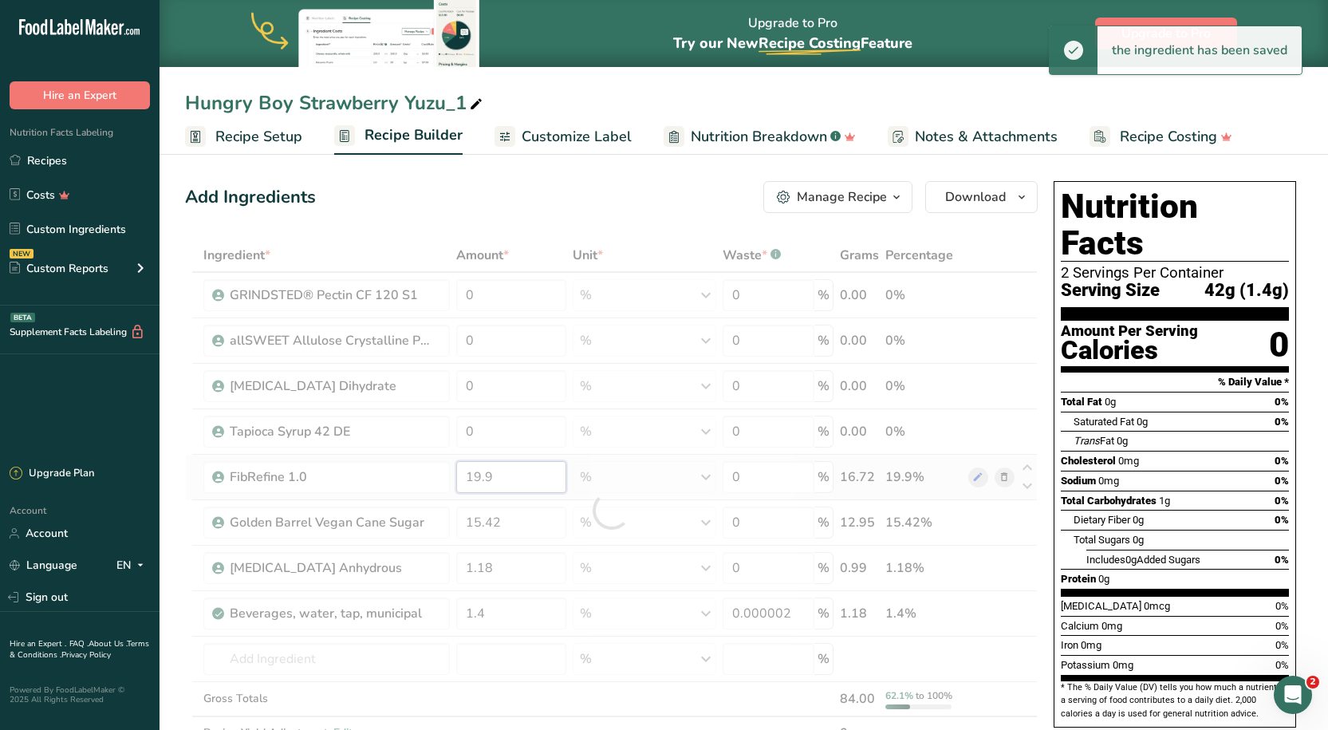
click at [509, 473] on div "Ingredient * Amount * Unit * Waste * .a-a{fill:#347362;}.b-a{fill:#fff;} Grams …" at bounding box center [611, 510] width 853 height 545
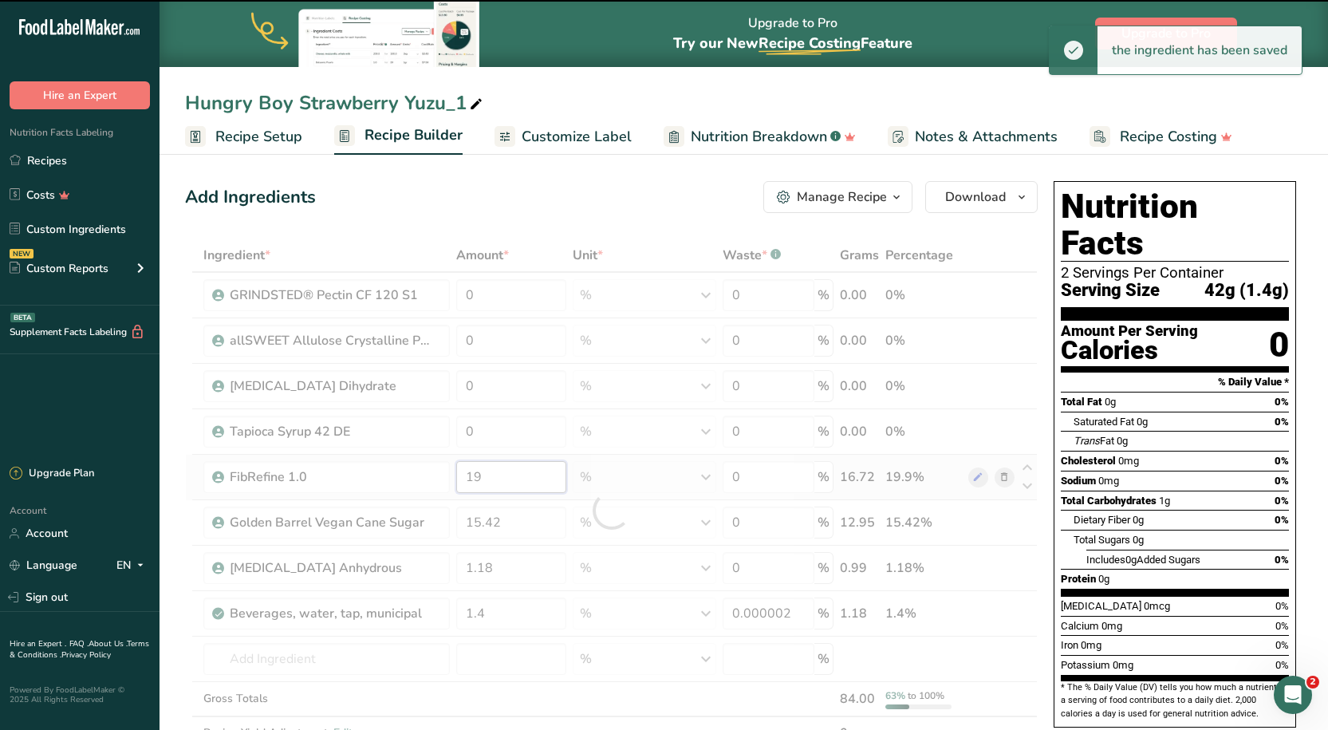
type input "1"
type input "19.9"
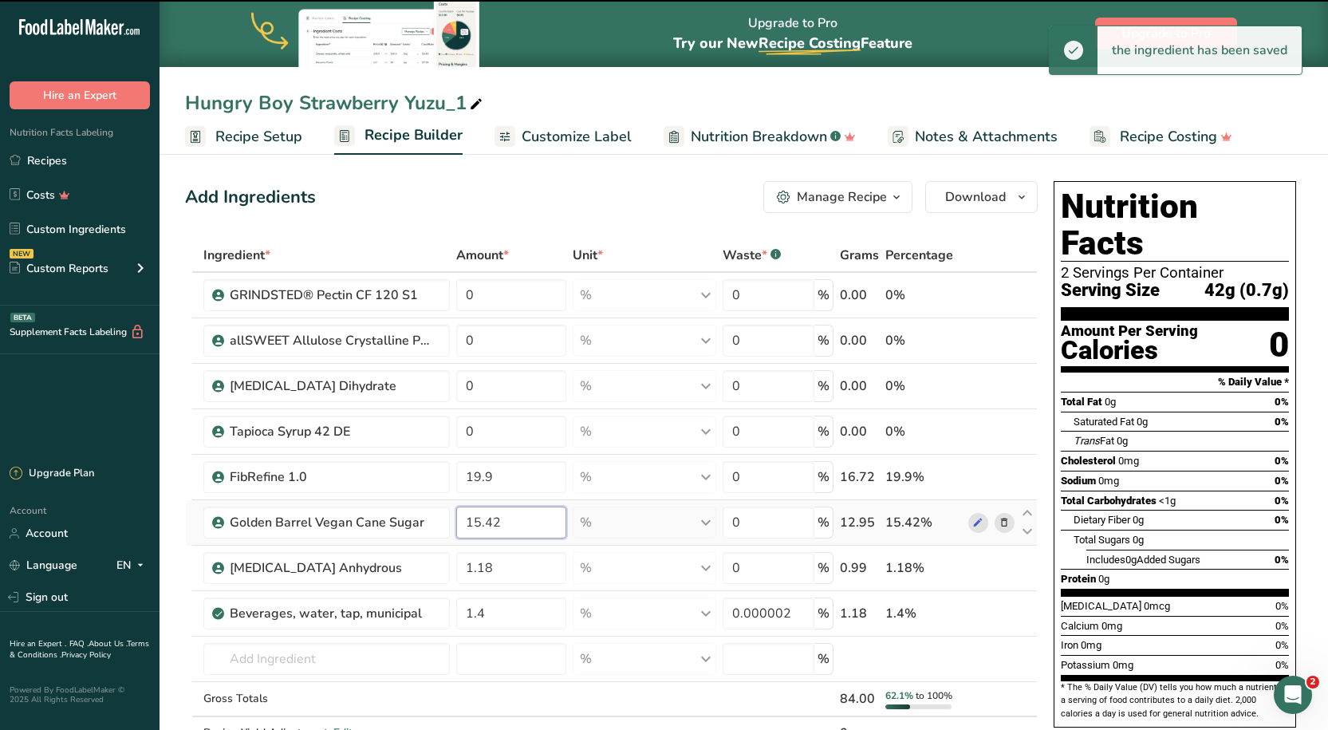
click at [514, 529] on div "Ingredient * Amount * Unit * Waste * .a-a{fill:#347362;}.b-a{fill:#fff;} Grams …" at bounding box center [611, 510] width 853 height 545
type input "1"
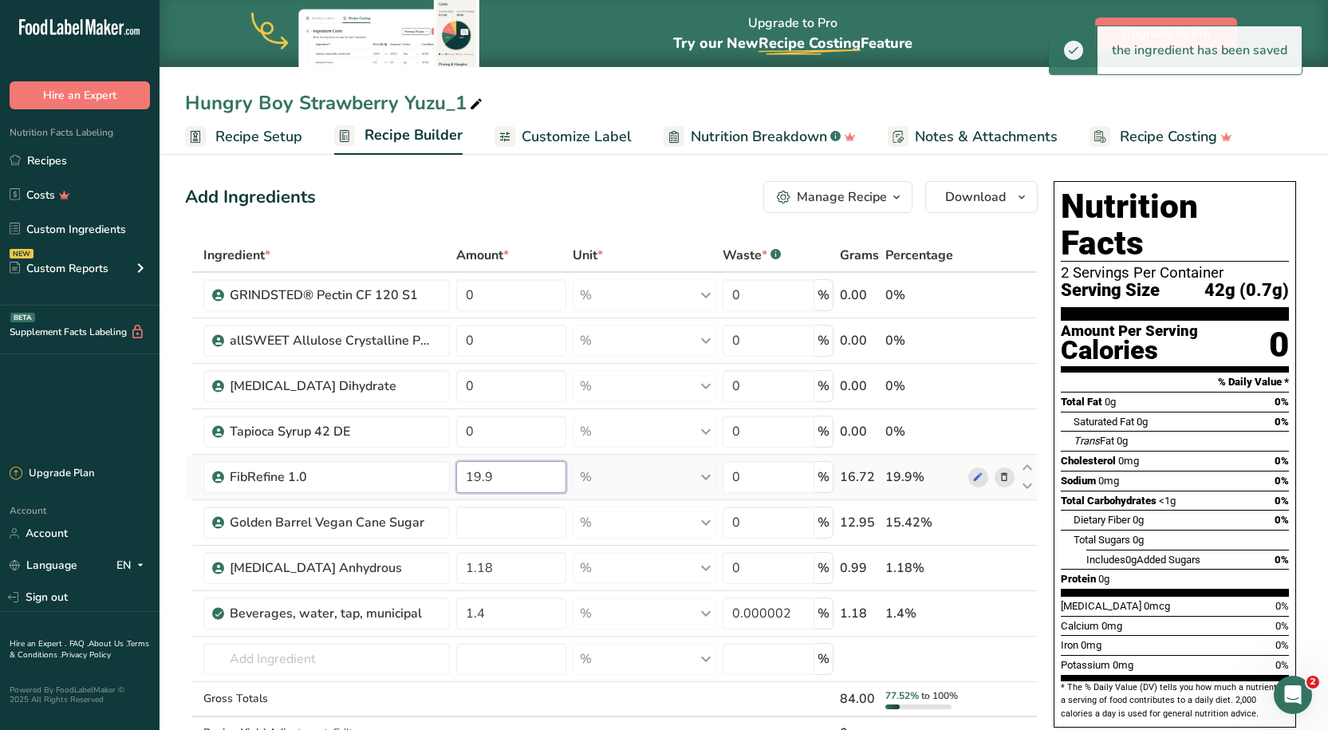
type input "0"
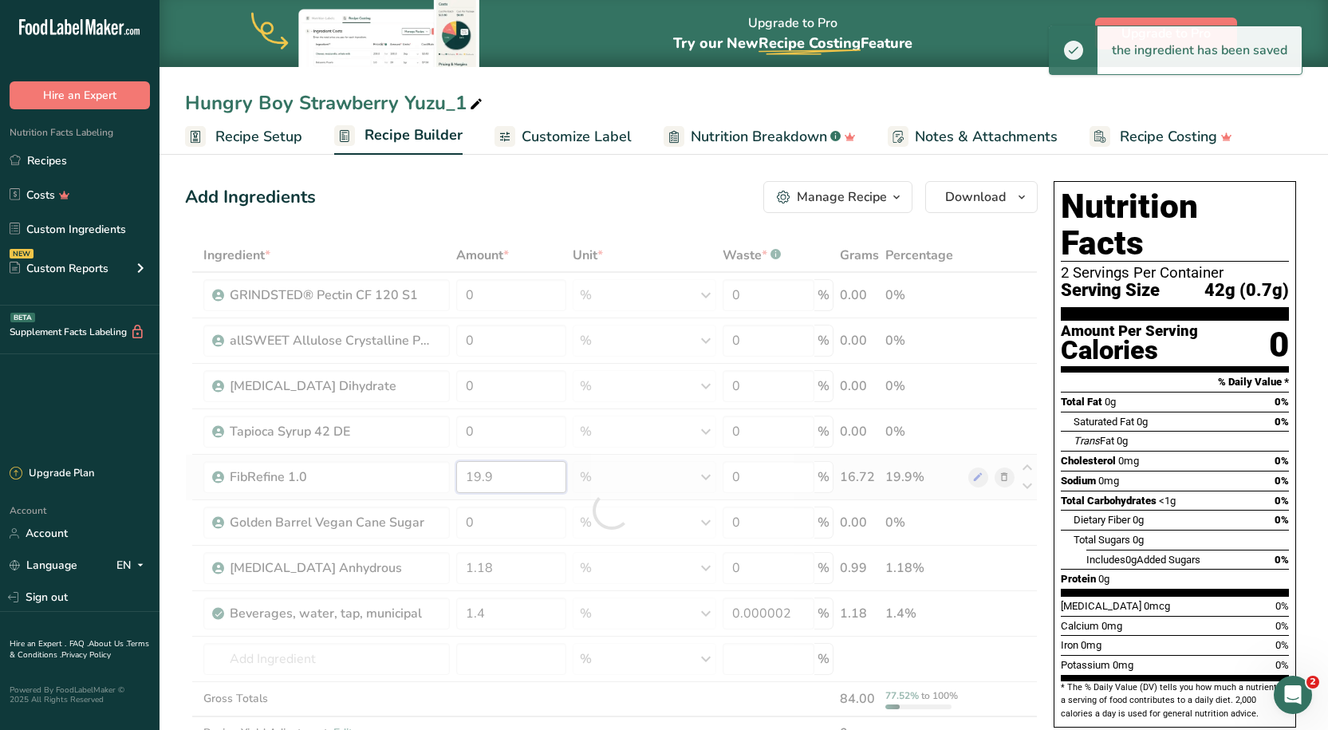
click at [514, 466] on div "Ingredient * Amount * Unit * Waste * .a-a{fill:#347362;}.b-a{fill:#fff;} Grams …" at bounding box center [611, 510] width 853 height 545
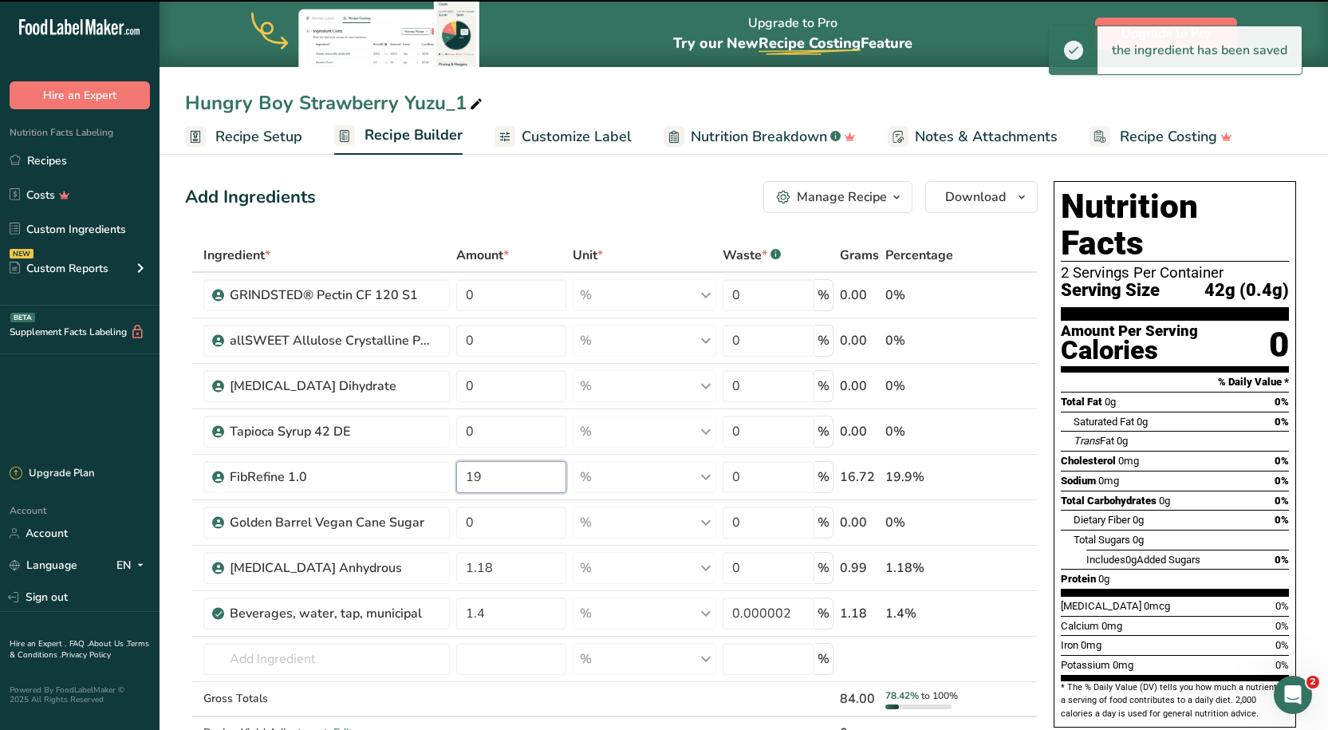
type input "1"
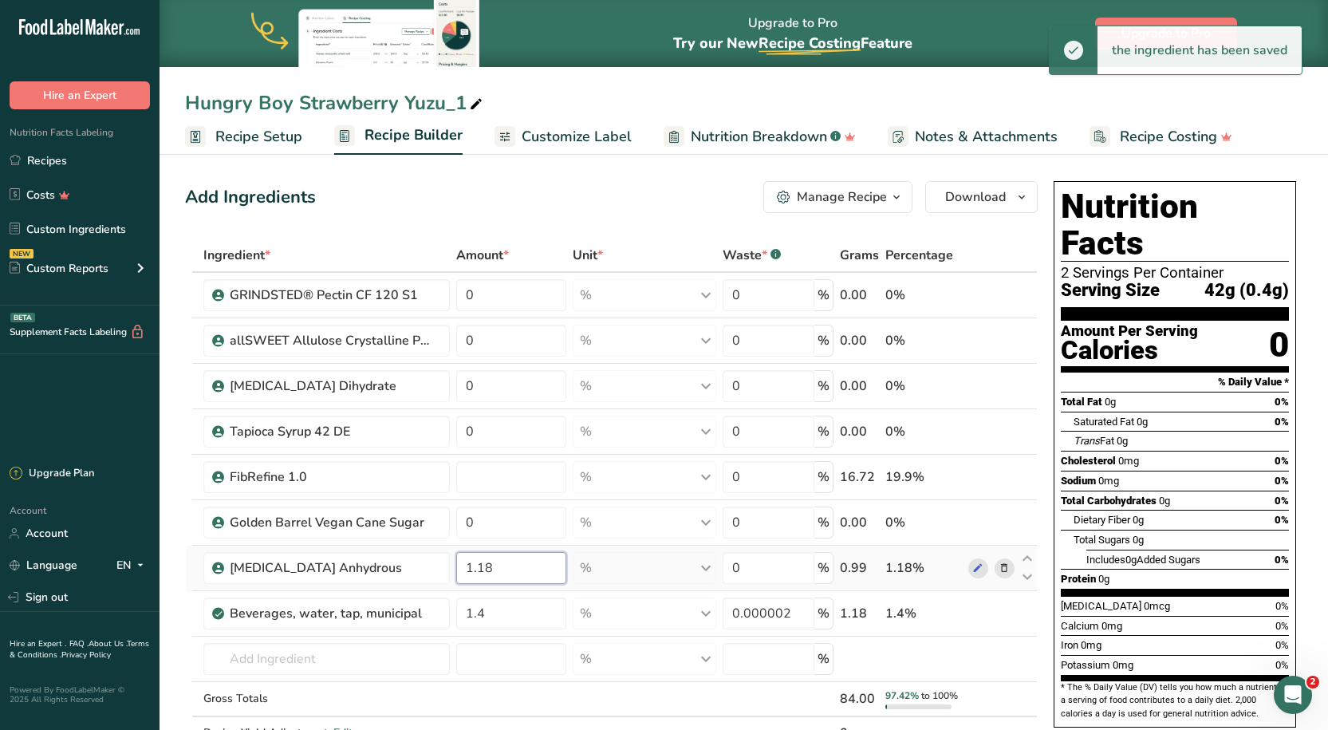
type input "0"
click at [518, 571] on div "Ingredient * Amount * Unit * Waste * .a-a{fill:#347362;}.b-a{fill:#fff;} Grams …" at bounding box center [611, 510] width 853 height 545
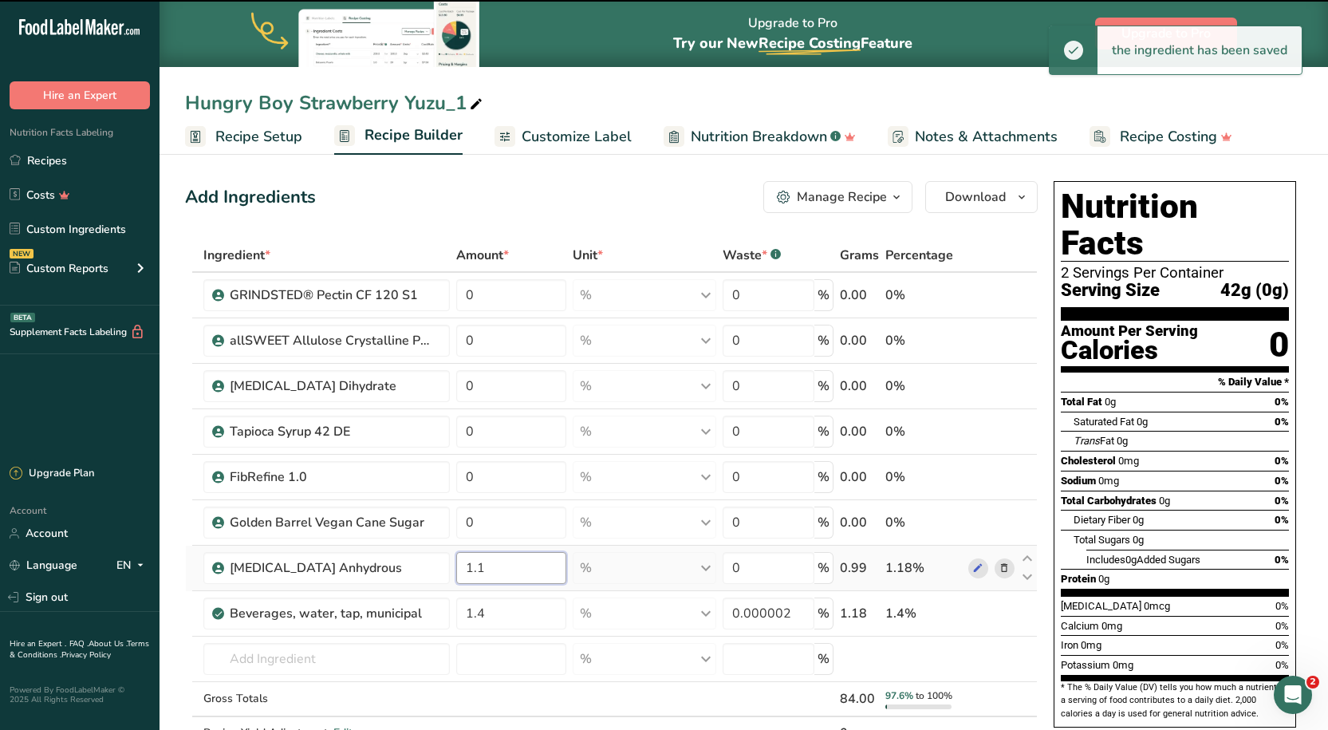
type input "1"
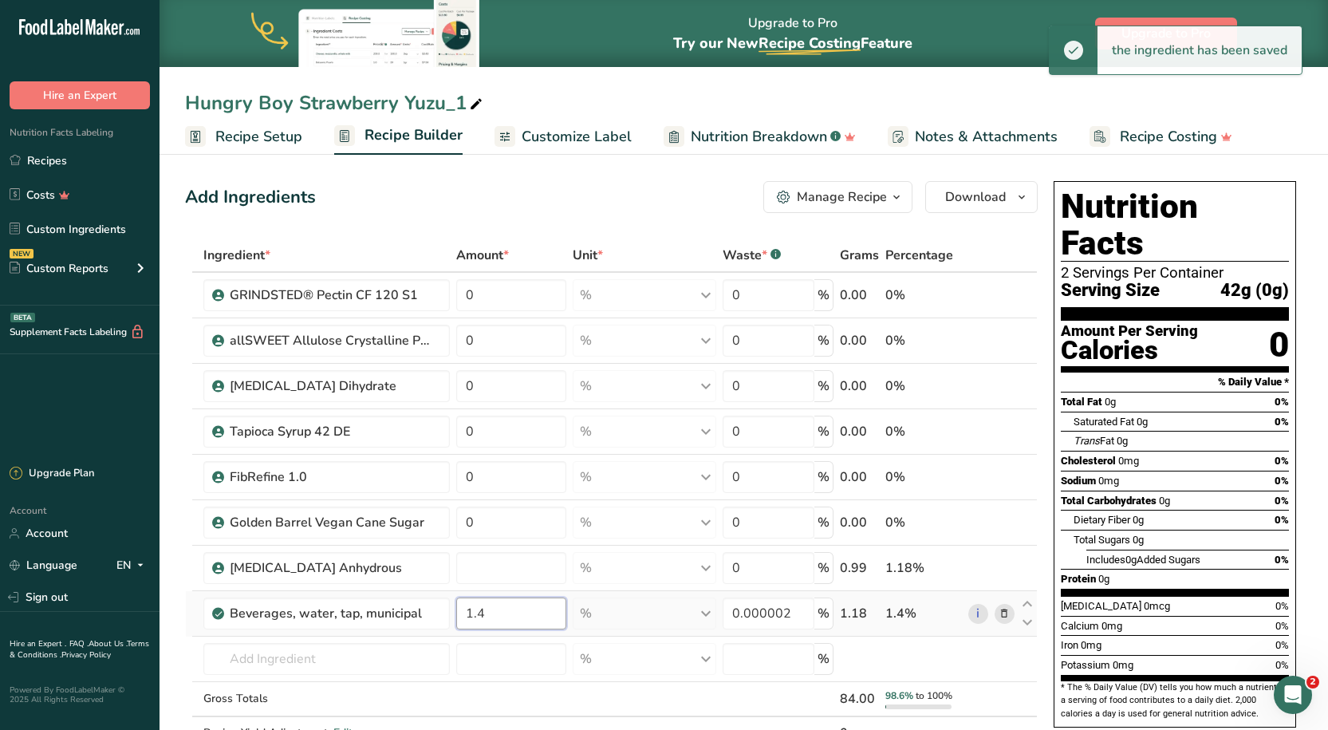
type input "0"
click at [506, 606] on div "Ingredient * Amount * Unit * Waste * .a-a{fill:#347362;}.b-a{fill:#fff;} Grams …" at bounding box center [611, 510] width 853 height 545
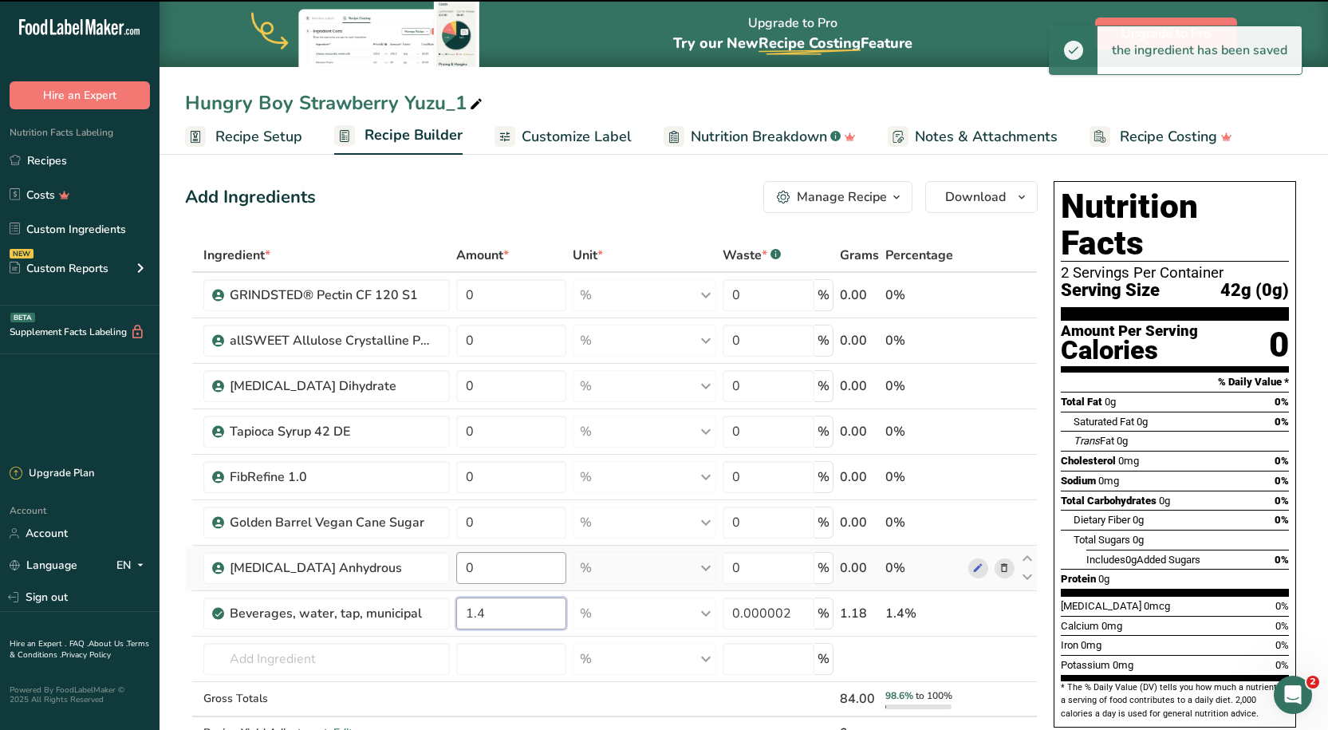
type input "1"
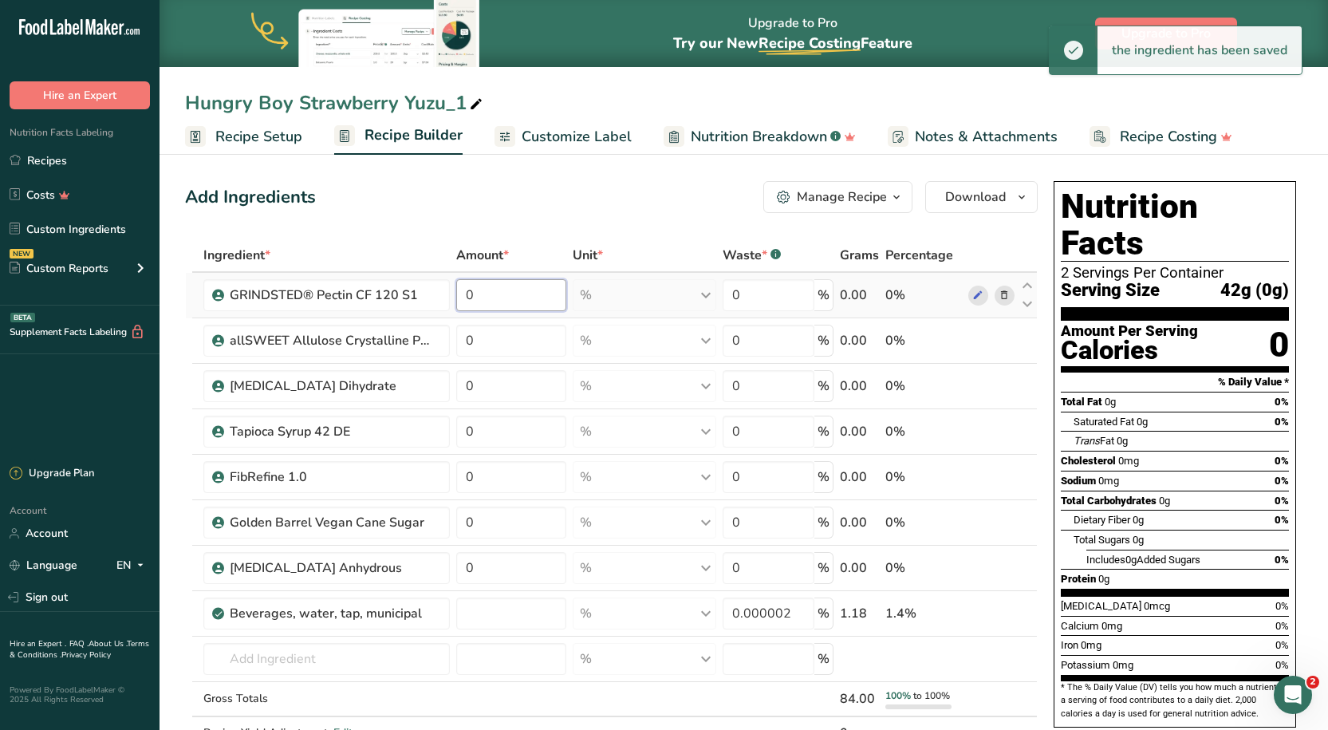
type input "0"
click at [519, 293] on div "Ingredient * Amount * Unit * Waste * .a-a{fill:#347362;}.b-a{fill:#fff;} Grams …" at bounding box center [611, 510] width 853 height 545
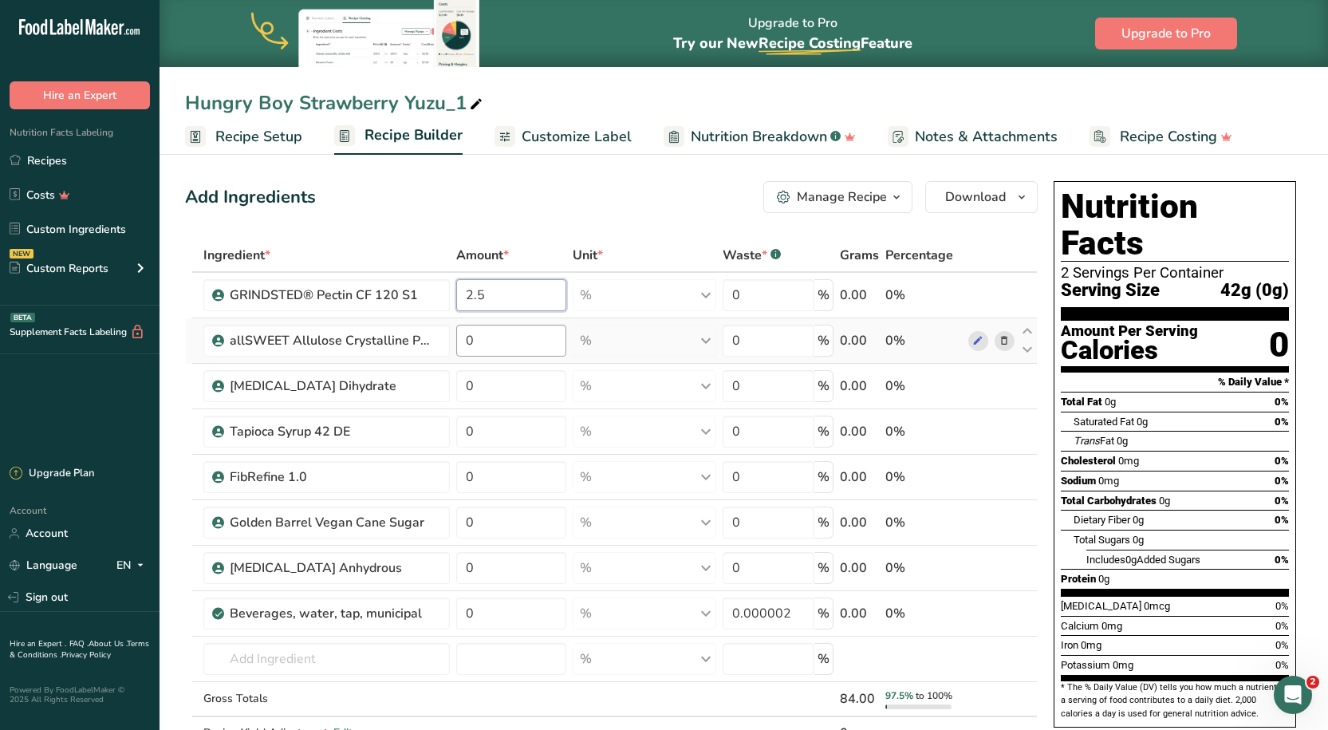
type input "2.5"
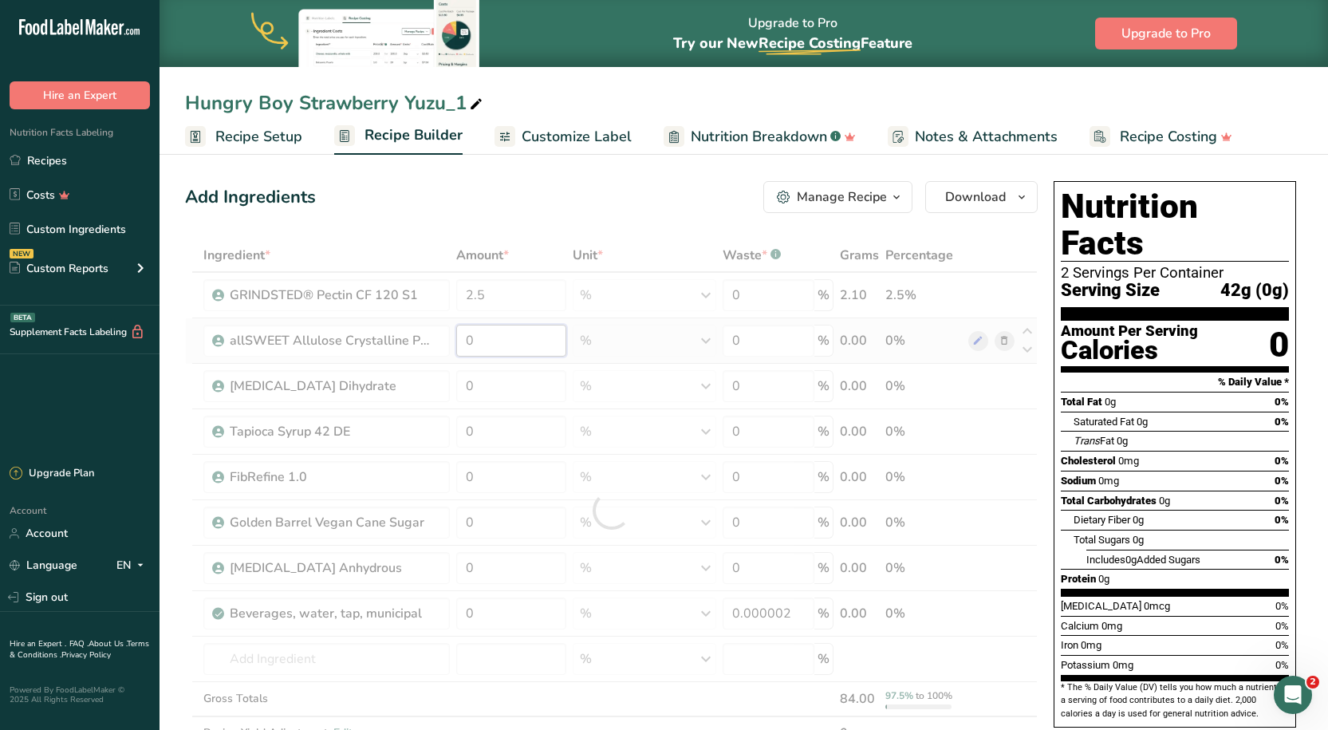
click at [534, 345] on div "Ingredient * Amount * Unit * Waste * .a-a{fill:#347362;}.b-a{fill:#fff;} Grams …" at bounding box center [611, 510] width 853 height 545
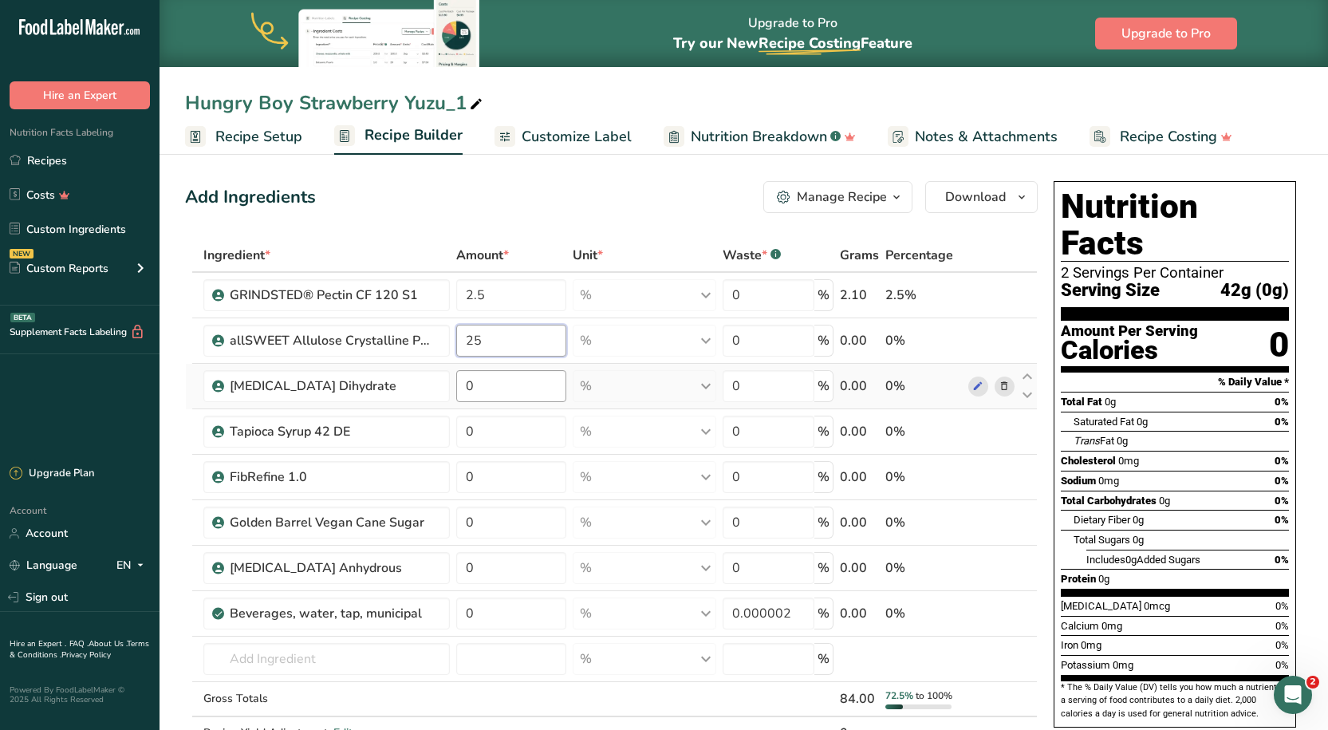
type input "25"
click at [523, 376] on div "Ingredient * Amount * Unit * Waste * .a-a{fill:#347362;}.b-a{fill:#fff;} Grams …" at bounding box center [611, 510] width 853 height 545
type input "0.39"
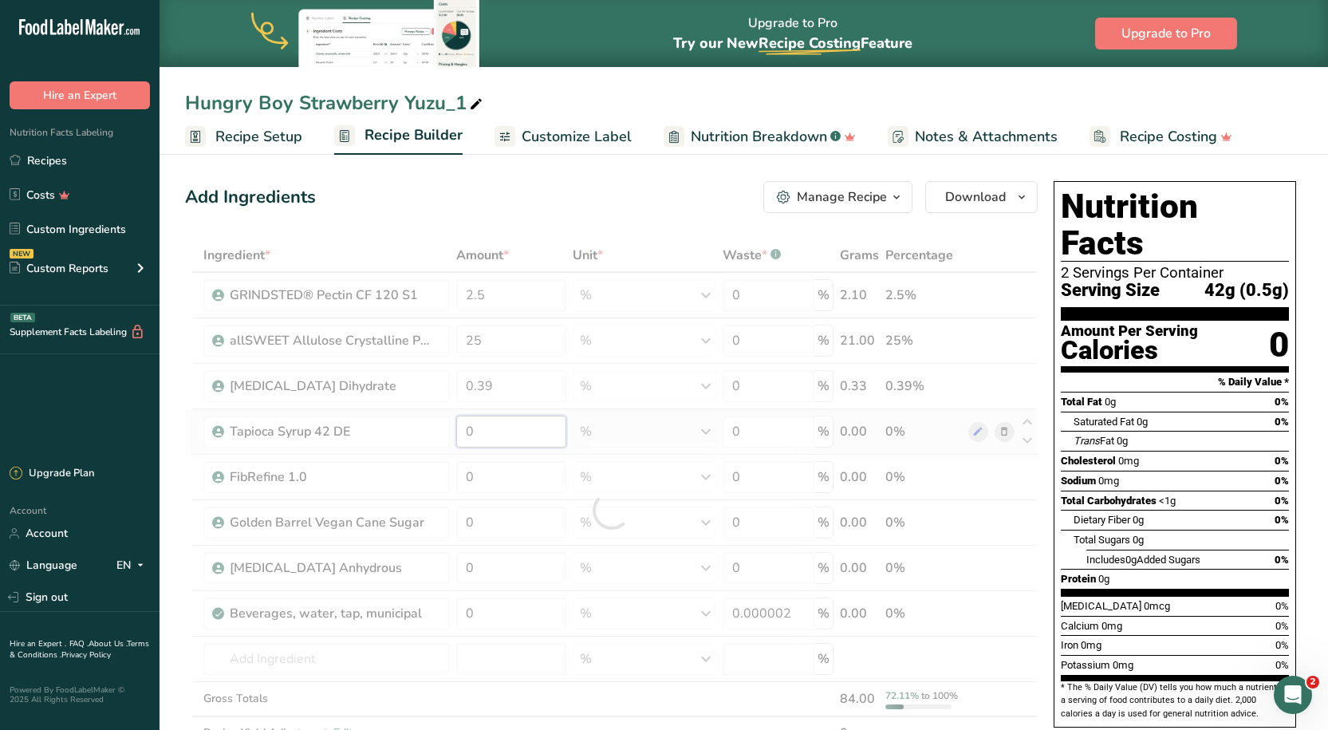
click at [500, 436] on div "Ingredient * Amount * Unit * Waste * .a-a{fill:#347362;}.b-a{fill:#fff;} Grams …" at bounding box center [611, 510] width 853 height 545
click at [502, 475] on div "Ingredient * Amount * Unit * Waste * .a-a{fill:#347362;}.b-a{fill:#fff;} Grams …" at bounding box center [611, 510] width 853 height 545
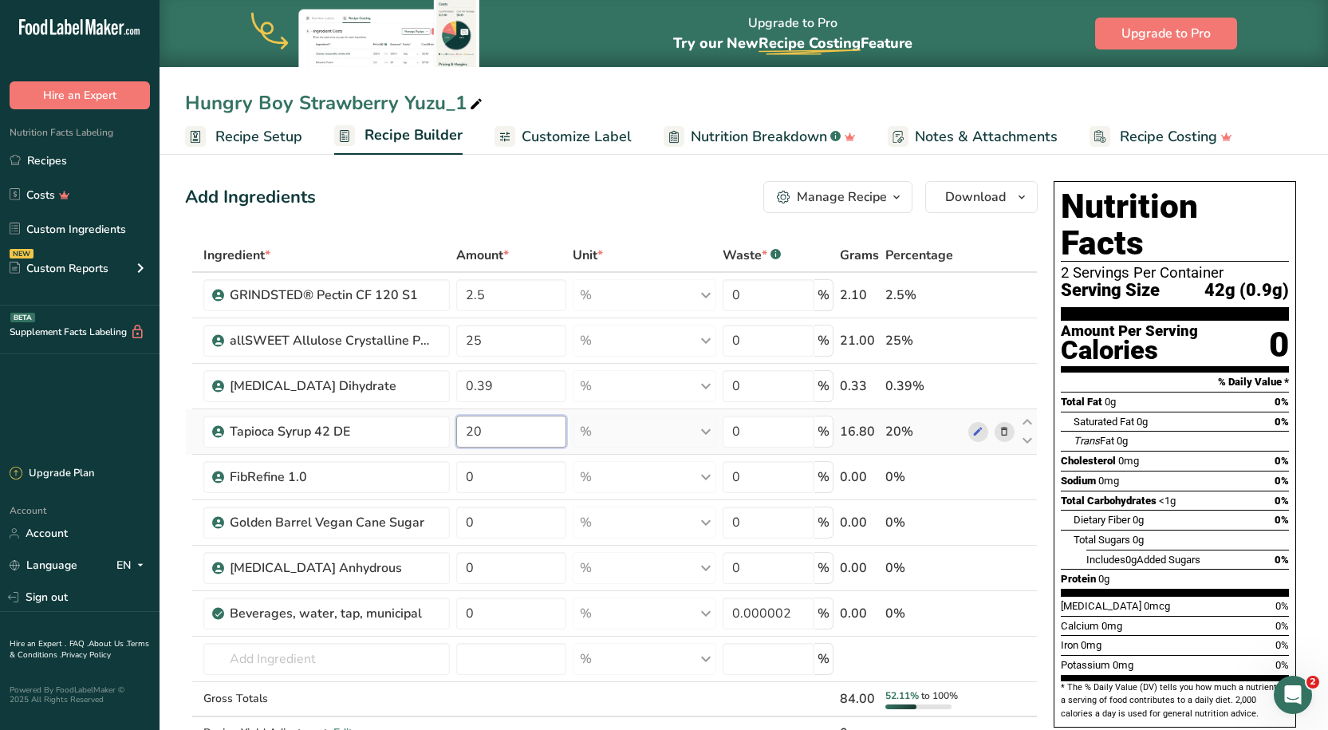
click at [507, 439] on div "Ingredient * Amount * Unit * Waste * .a-a{fill:#347362;}.b-a{fill:#fff;} Grams …" at bounding box center [611, 510] width 853 height 545
type input "2"
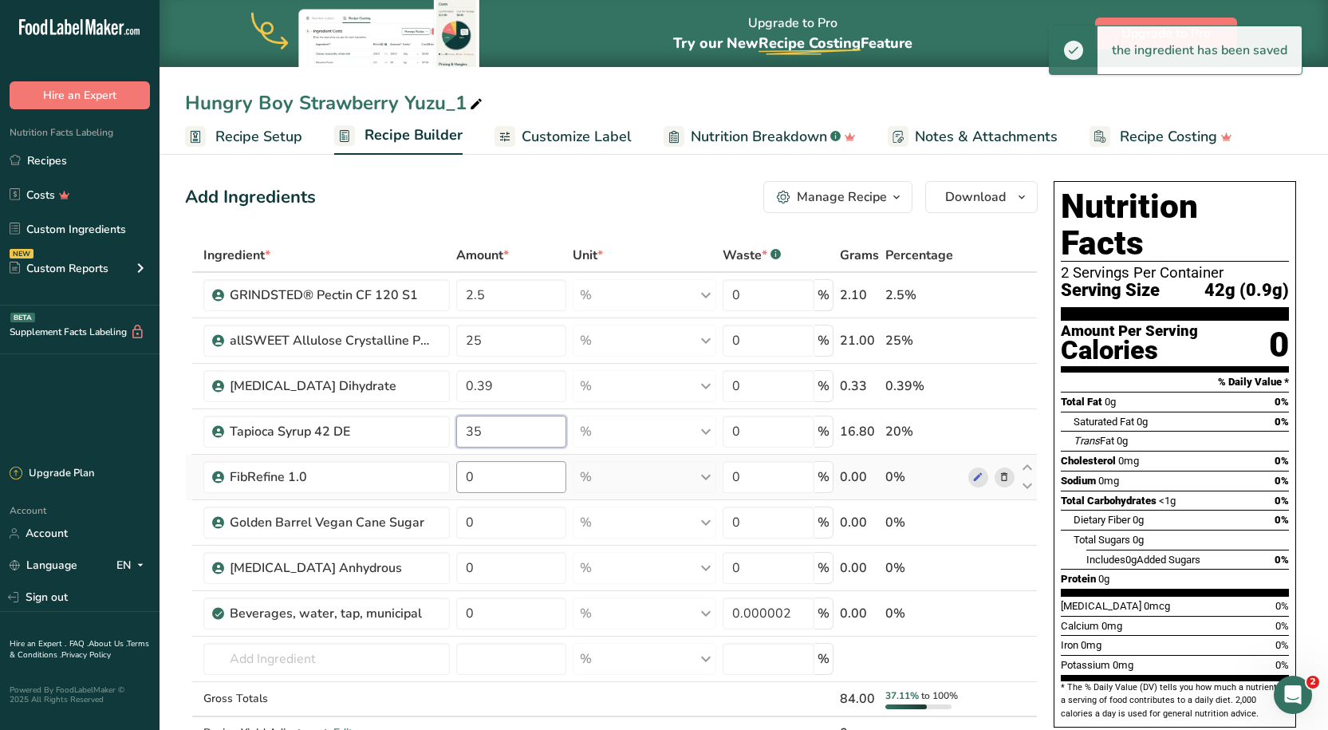
type input "35"
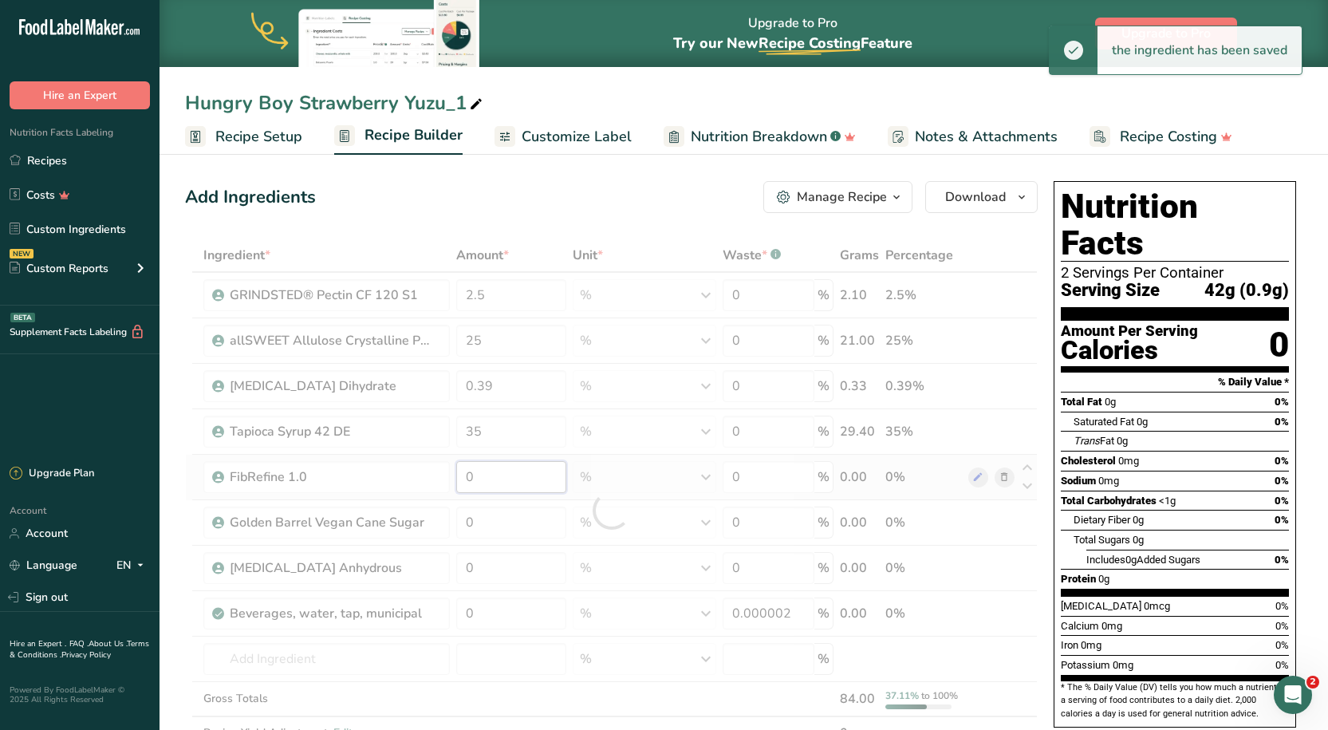
click at [504, 464] on div "Ingredient * Amount * Unit * Waste * .a-a{fill:#347362;}.b-a{fill:#fff;} Grams …" at bounding box center [611, 510] width 853 height 545
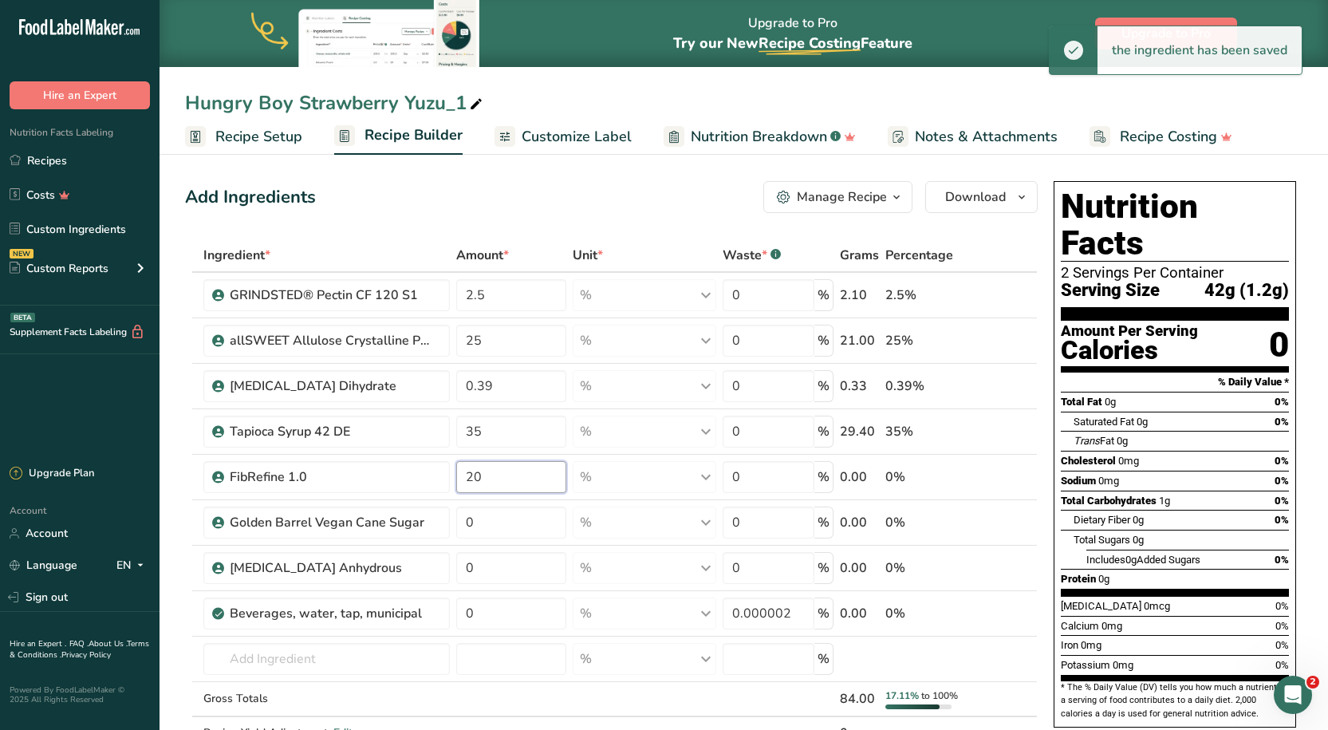
type input "20"
click at [637, 200] on div "Add Ingredients Manage Recipe Delete Recipe Duplicate Recipe Scale Recipe Save …" at bounding box center [611, 197] width 853 height 32
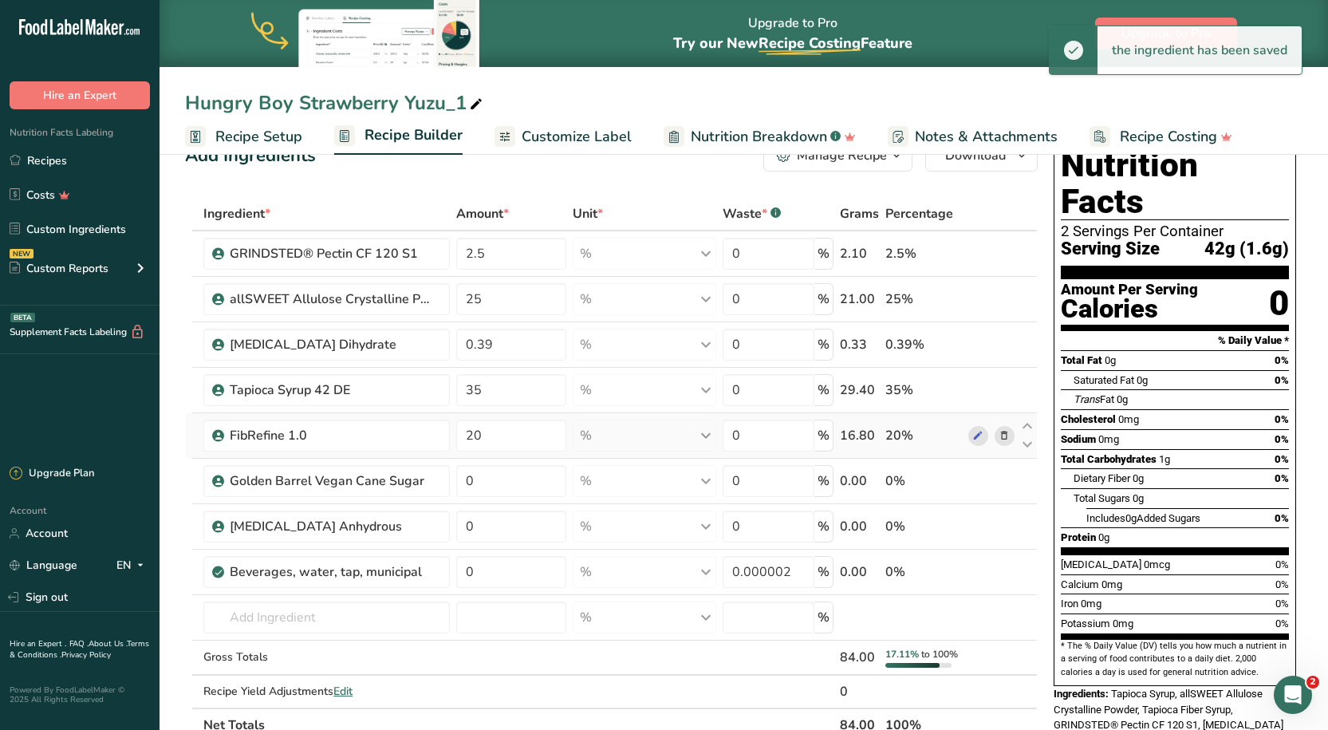
scroll to position [80, 0]
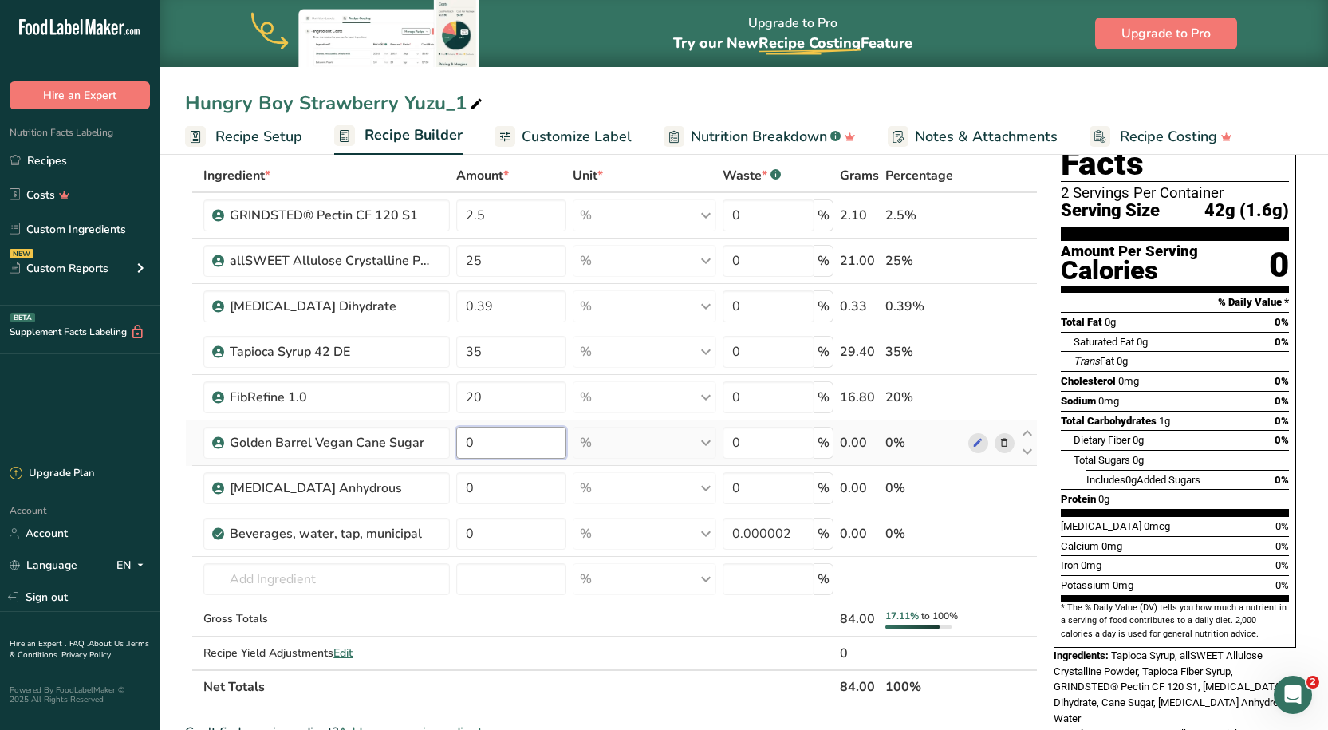
click at [517, 430] on input "0" at bounding box center [511, 443] width 110 height 32
click at [510, 440] on input "0" at bounding box center [511, 443] width 110 height 32
type input "15.5"
click at [509, 487] on div "Ingredient * Amount * Unit * Waste * .a-a{fill:#347362;}.b-a{fill:#fff;} Grams …" at bounding box center [611, 431] width 853 height 545
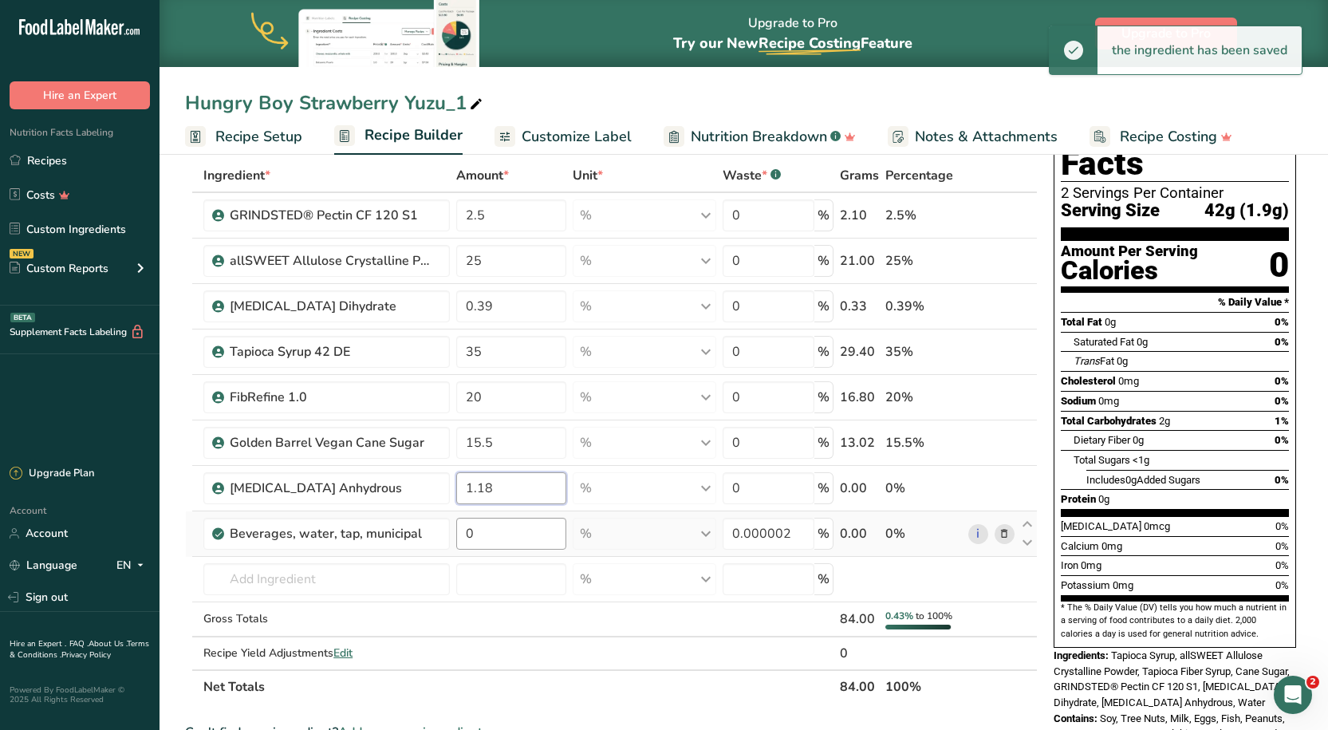
type input "1.18"
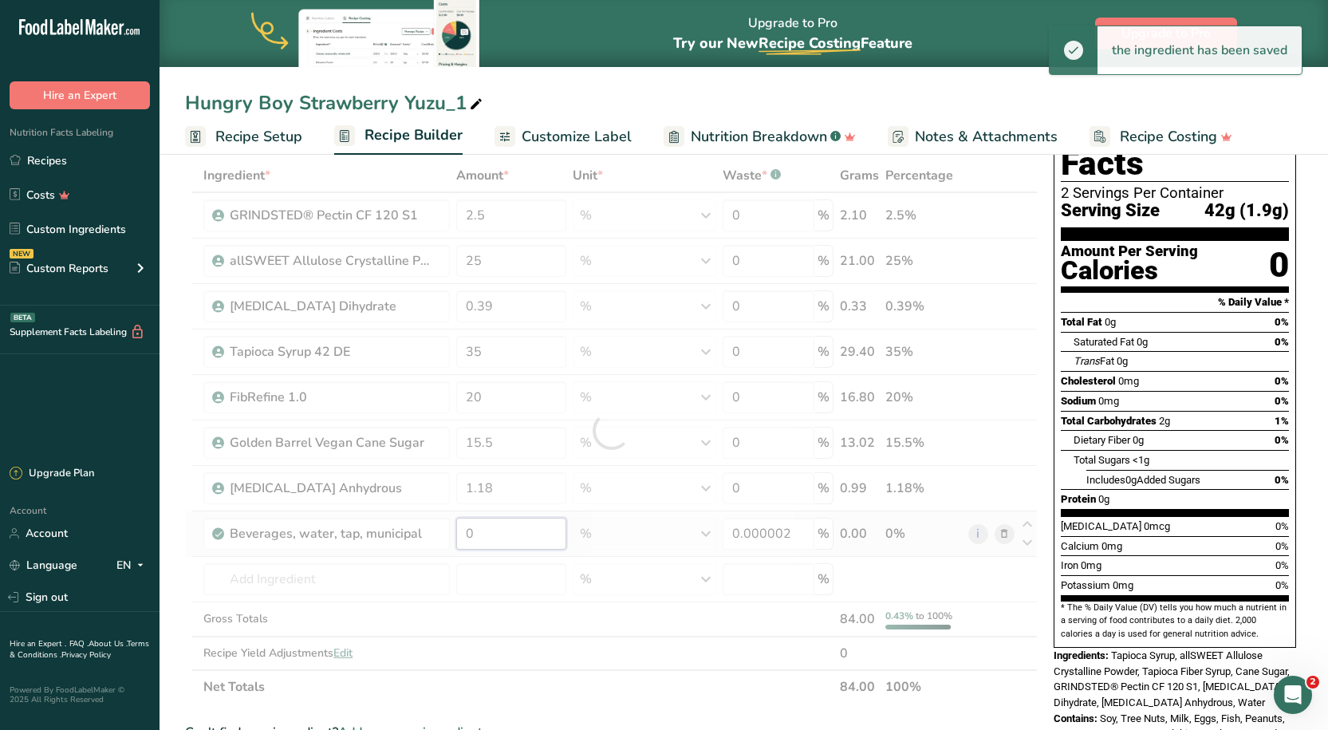
click at [502, 522] on div "Ingredient * Amount * Unit * Waste * .a-a{fill:#347362;}.b-a{fill:#fff;} Grams …" at bounding box center [611, 431] width 853 height 545
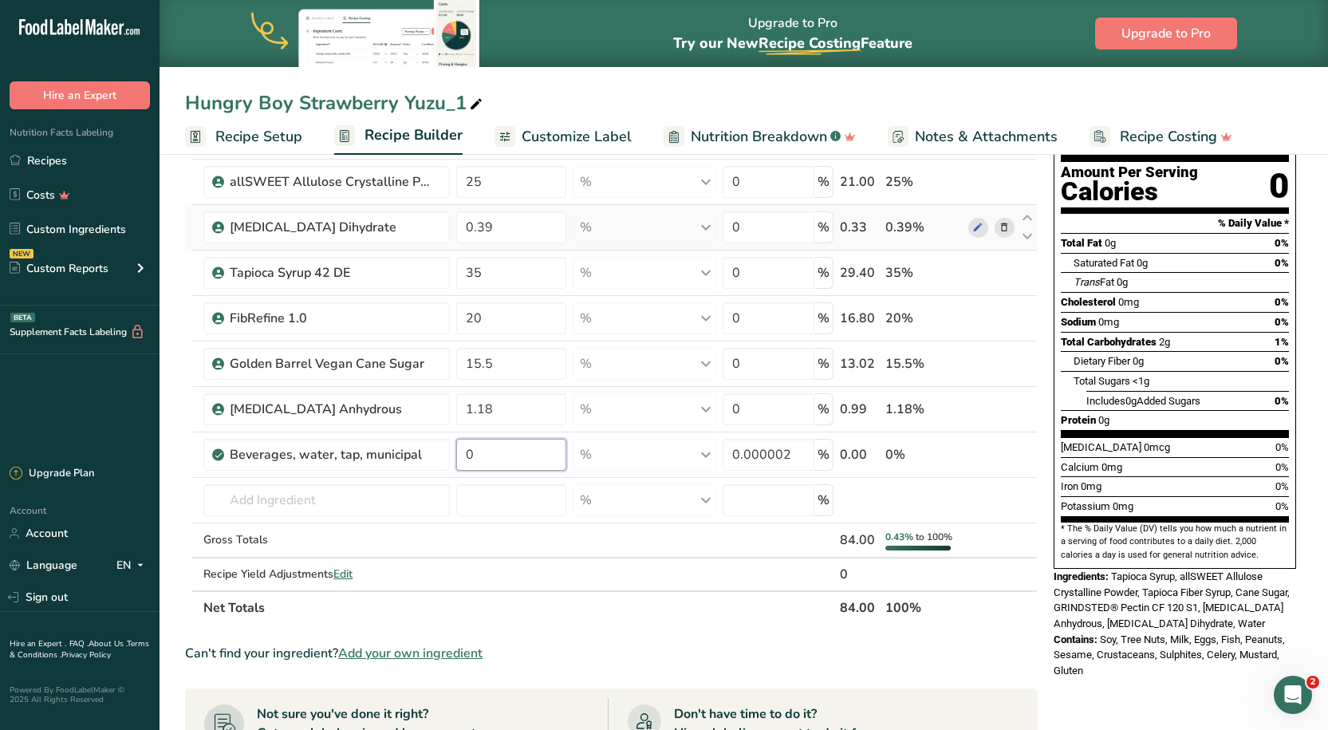
scroll to position [160, 0]
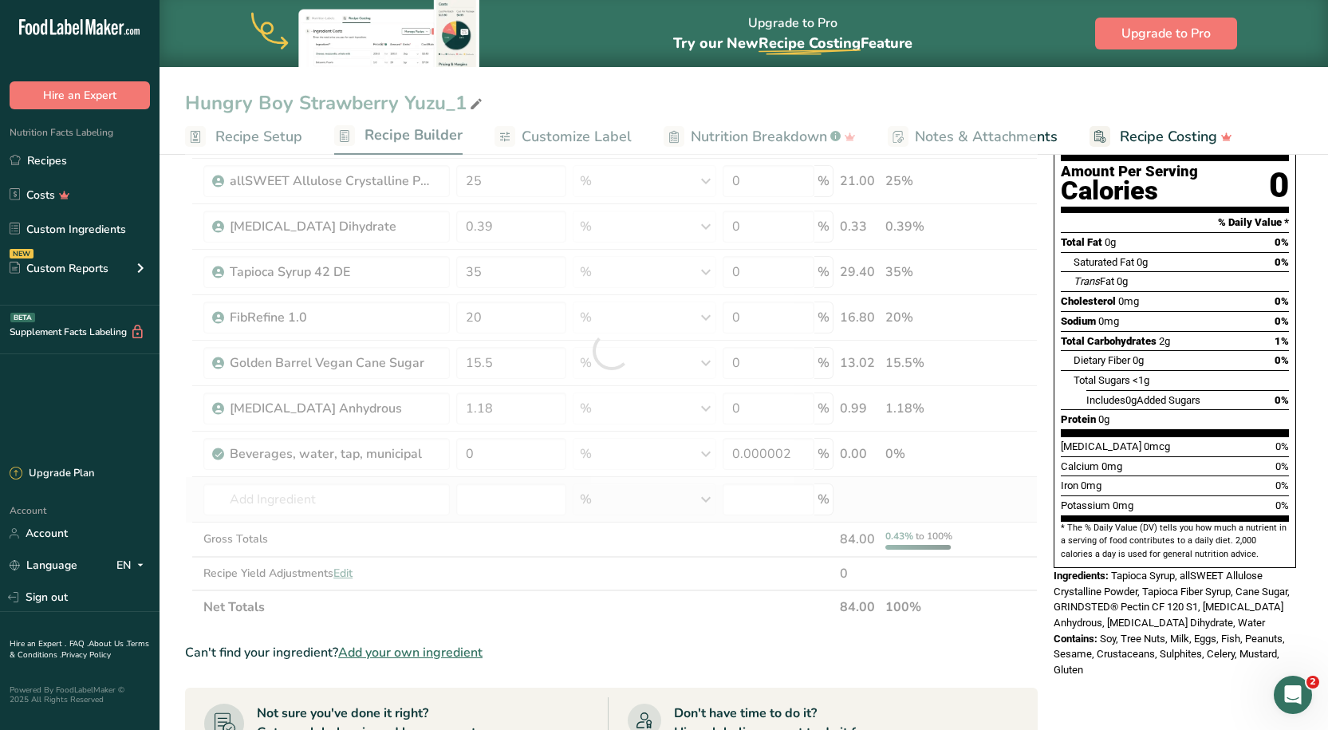
click at [884, 502] on div "Ingredient * Amount * Unit * Waste * .a-a{fill:#347362;}.b-a{fill:#fff;} Grams …" at bounding box center [611, 351] width 853 height 545
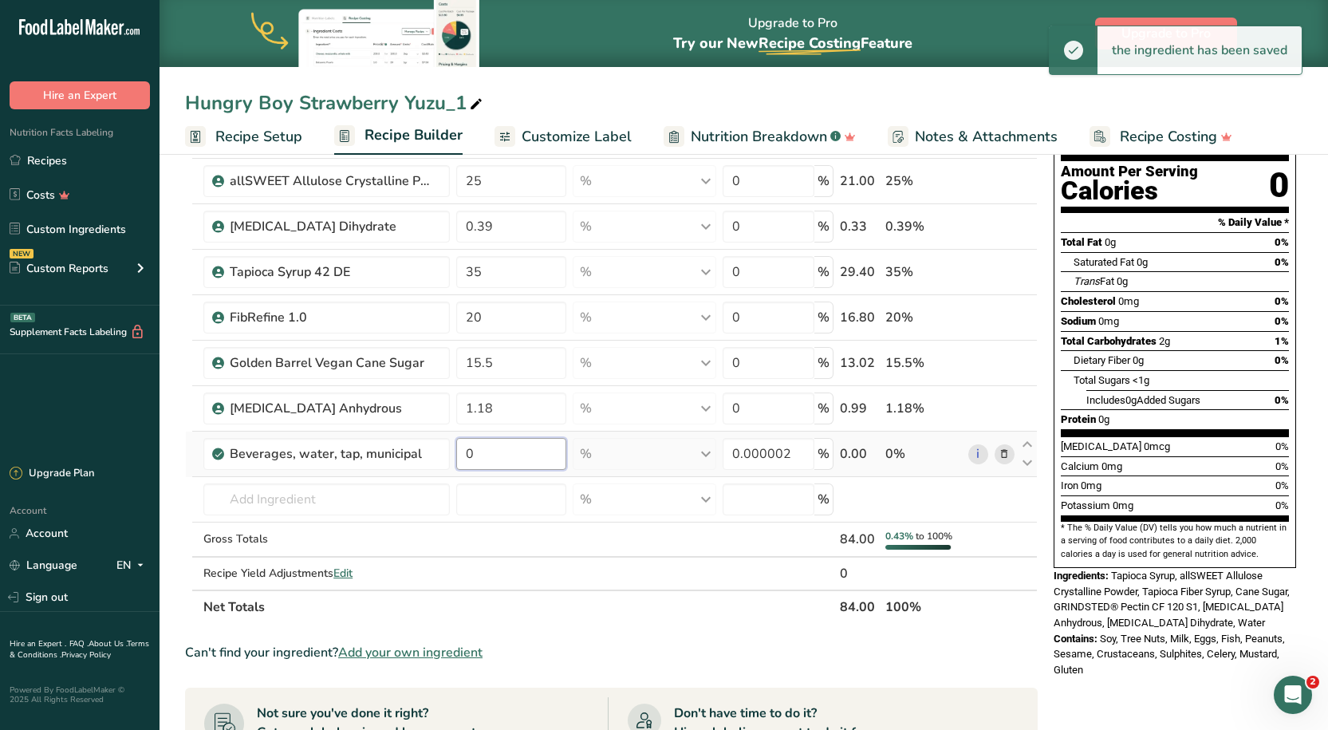
click at [534, 448] on input "0" at bounding box center [511, 454] width 110 height 32
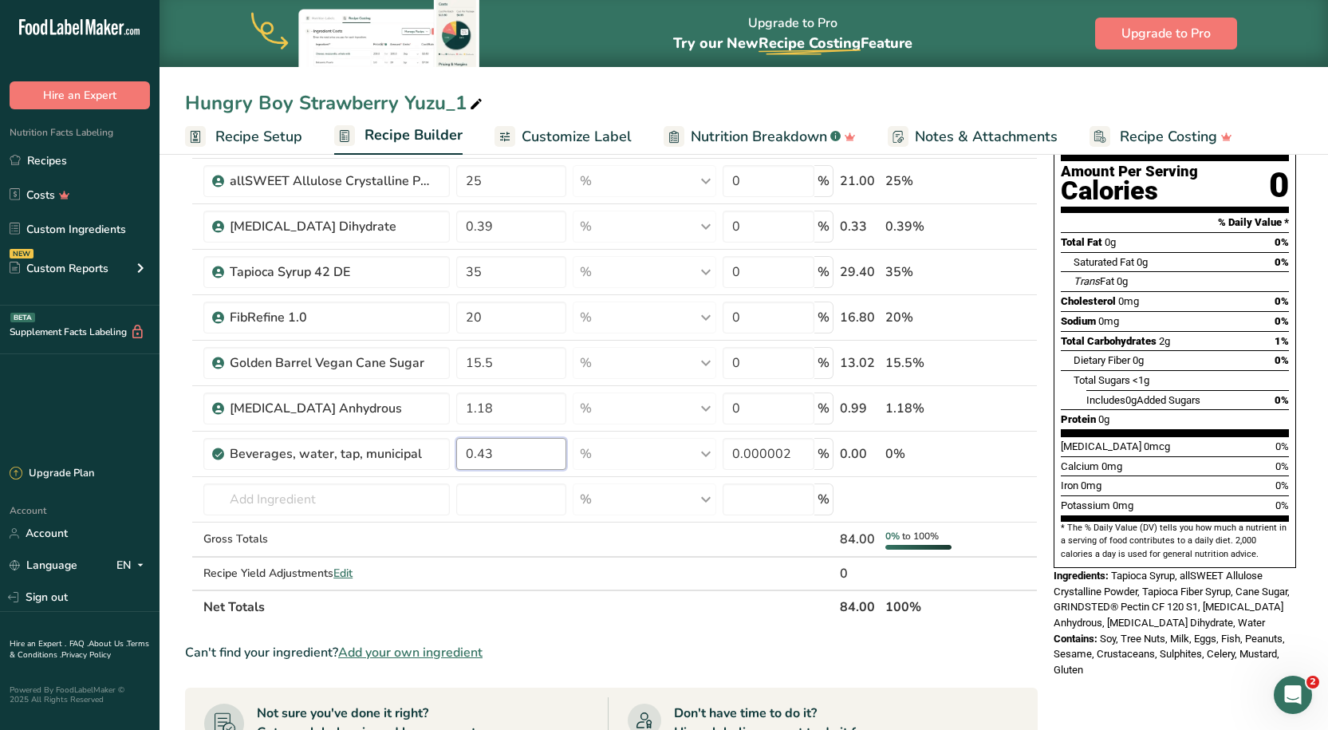
type input "0.43"
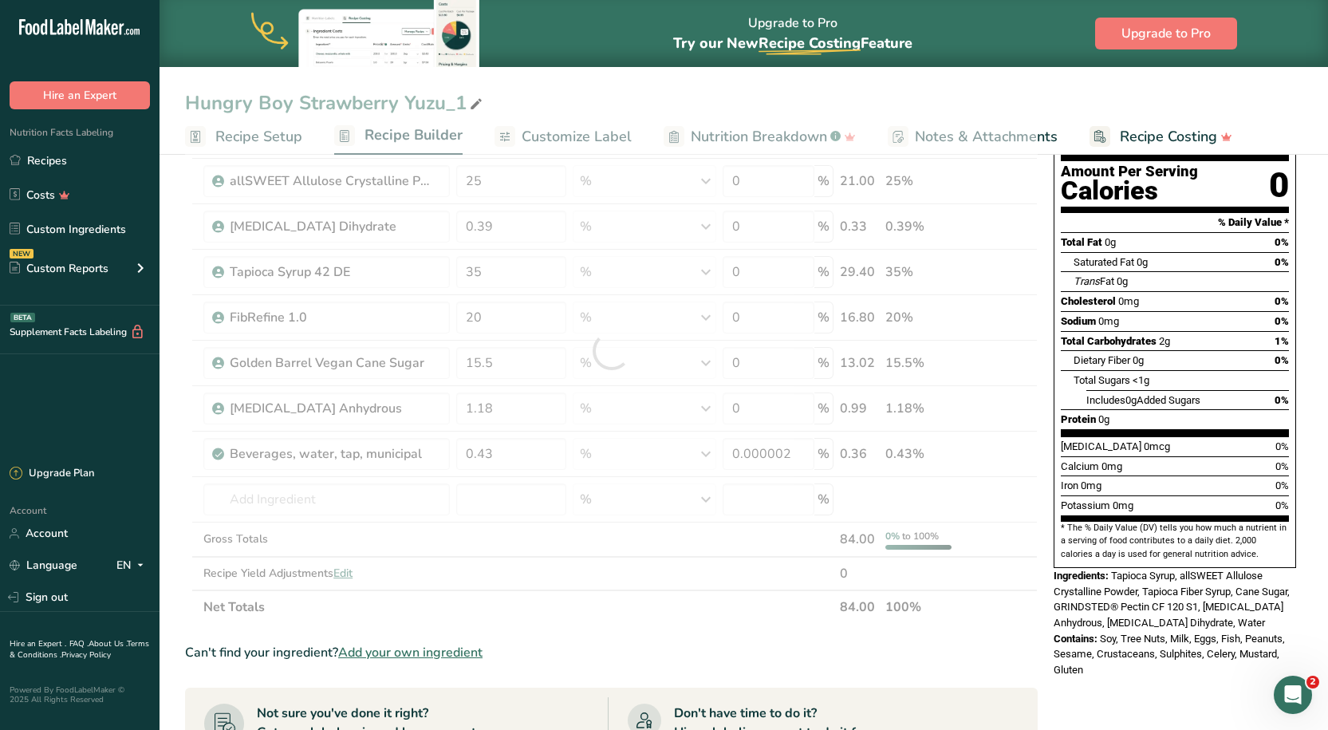
click at [966, 662] on section "Ingredient * Amount * Unit * Waste * .a-a{fill:#347362;}.b-a{fill:#fff;} Grams …" at bounding box center [611, 599] width 853 height 1041
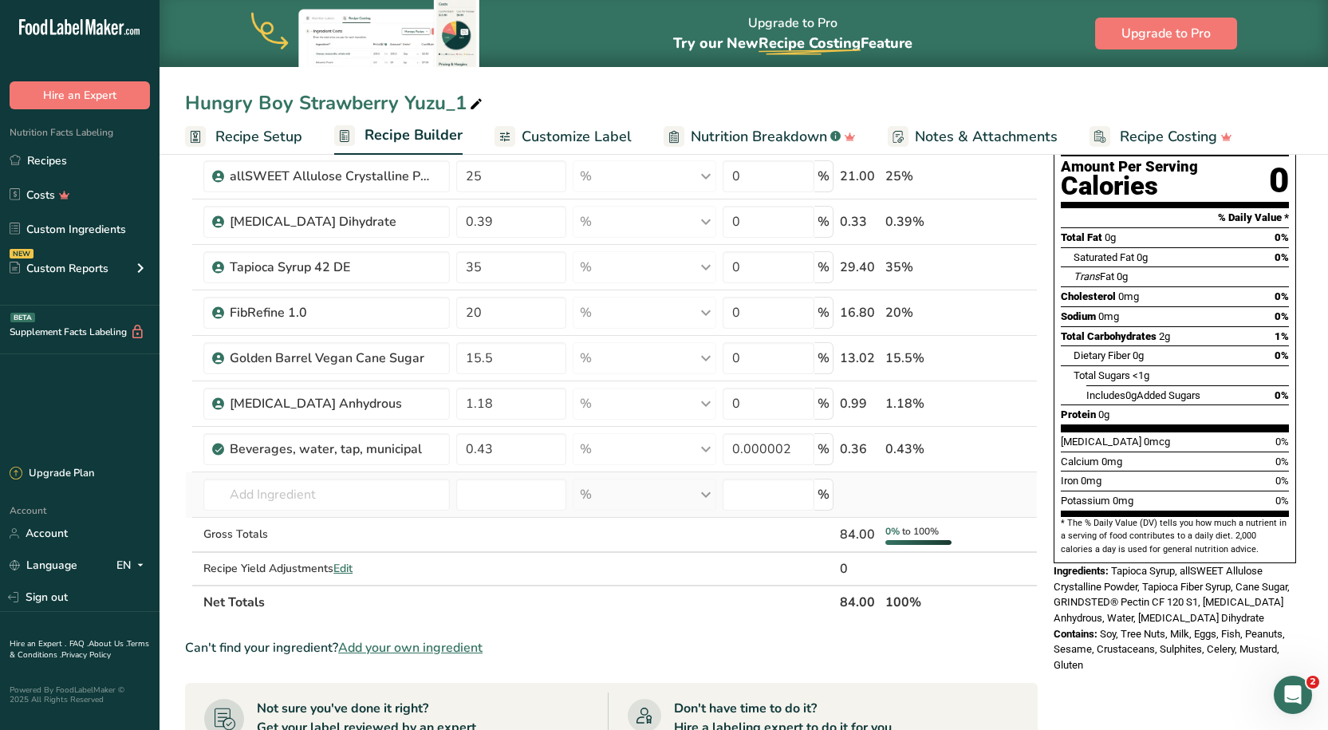
scroll to position [239, 0]
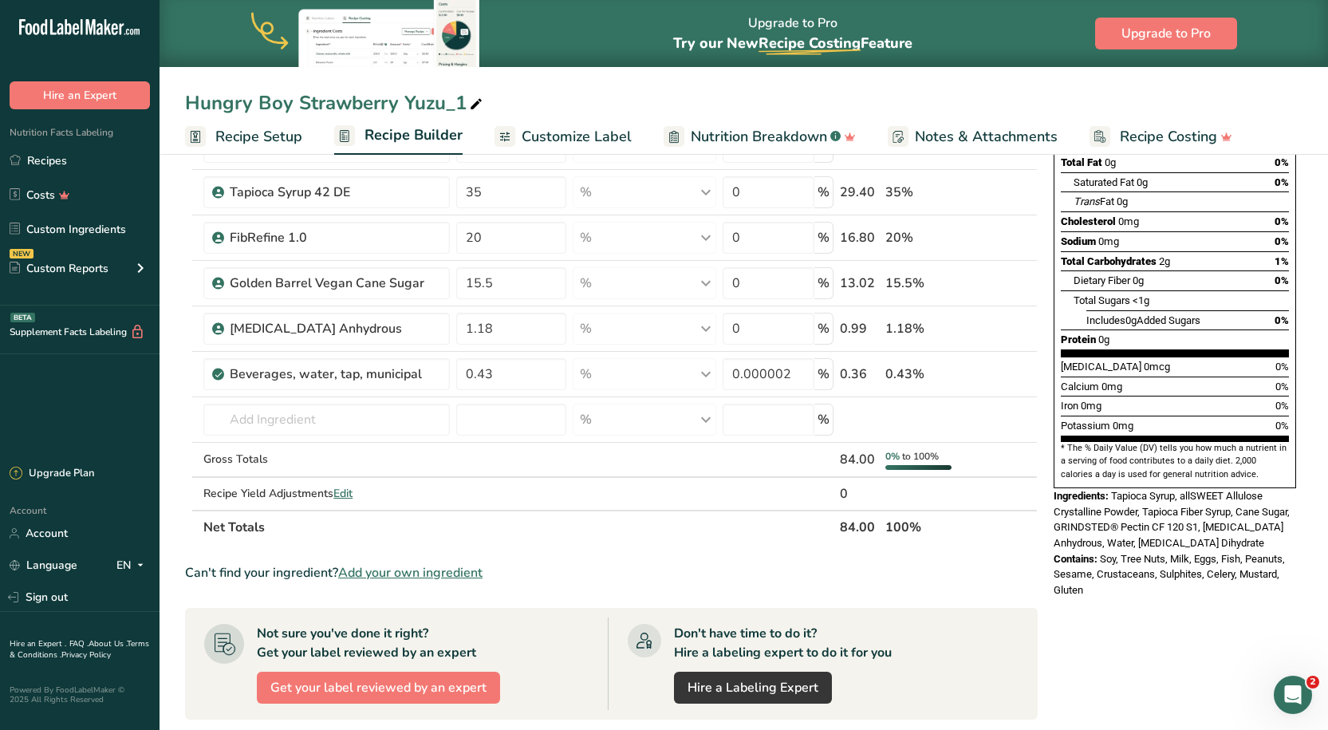
click at [861, 522] on th "84.00" at bounding box center [859, 526] width 45 height 33
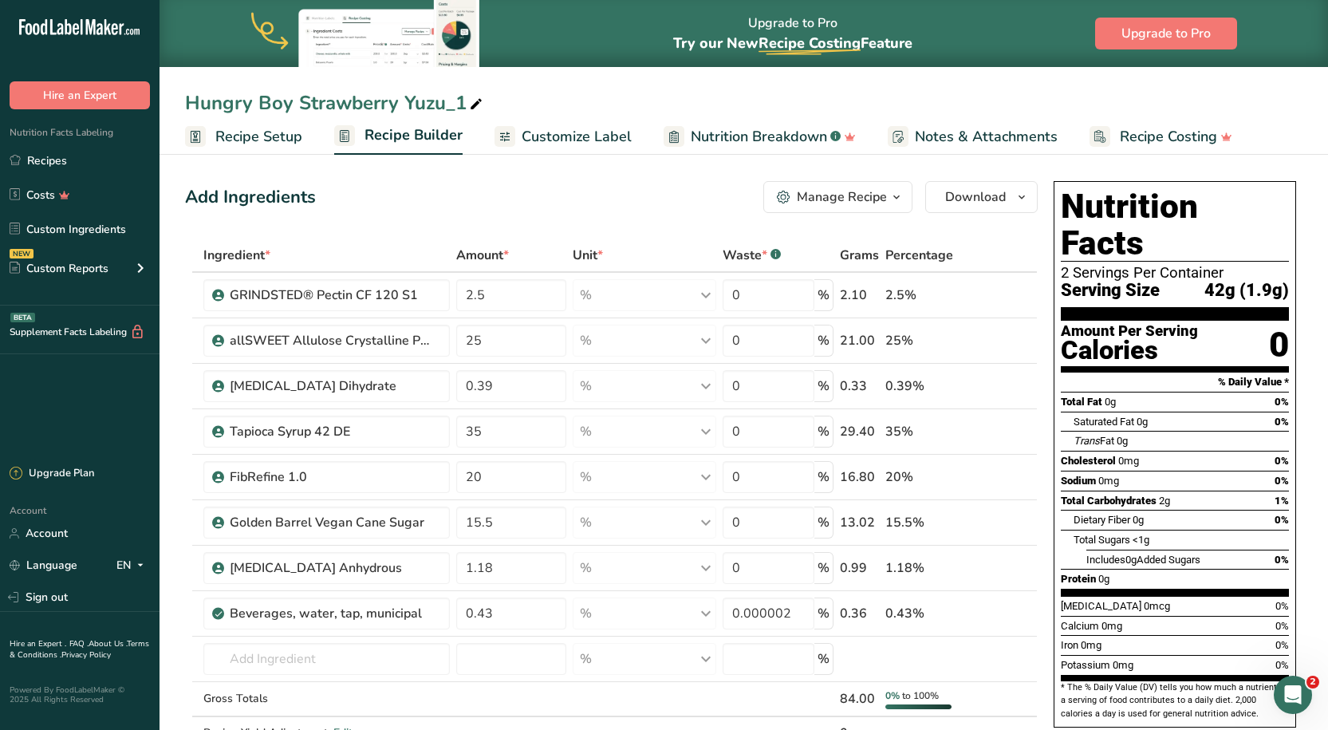
click at [259, 127] on span "Recipe Setup" at bounding box center [258, 137] width 87 height 22
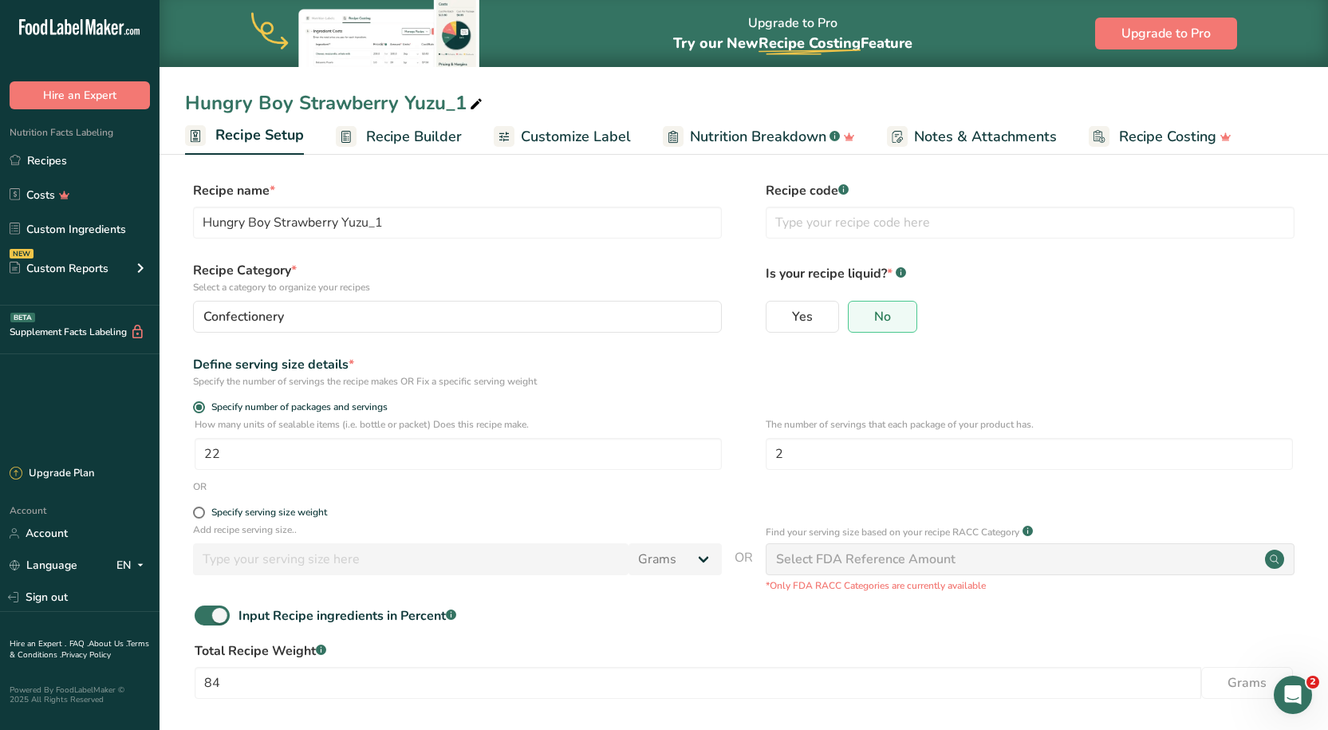
scroll to position [68, 0]
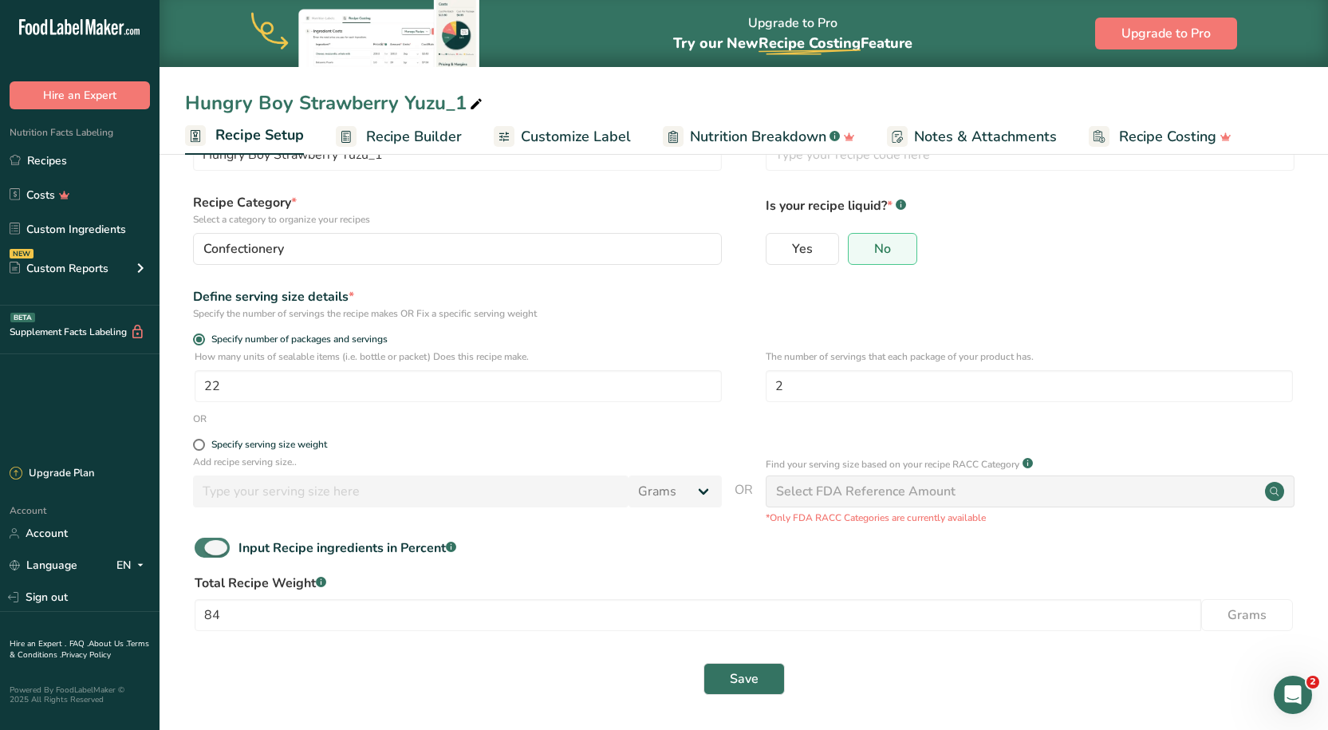
click at [207, 548] on span at bounding box center [212, 548] width 35 height 20
click at [205, 548] on input "Input Recipe ingredients in Percent .a-a{fill:#347362;}.b-a{fill:#fff;}" at bounding box center [200, 547] width 10 height 10
checkbox input "false"
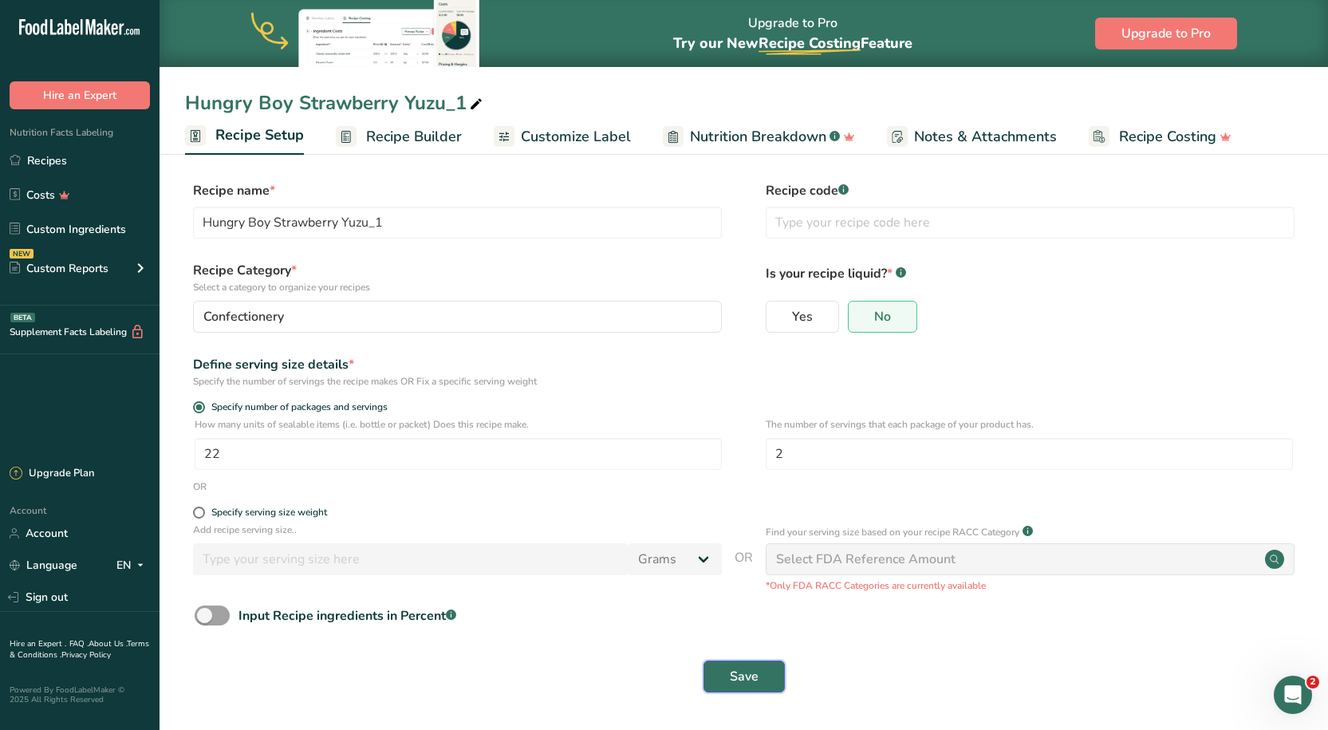
click at [721, 691] on button "Save" at bounding box center [743, 676] width 81 height 32
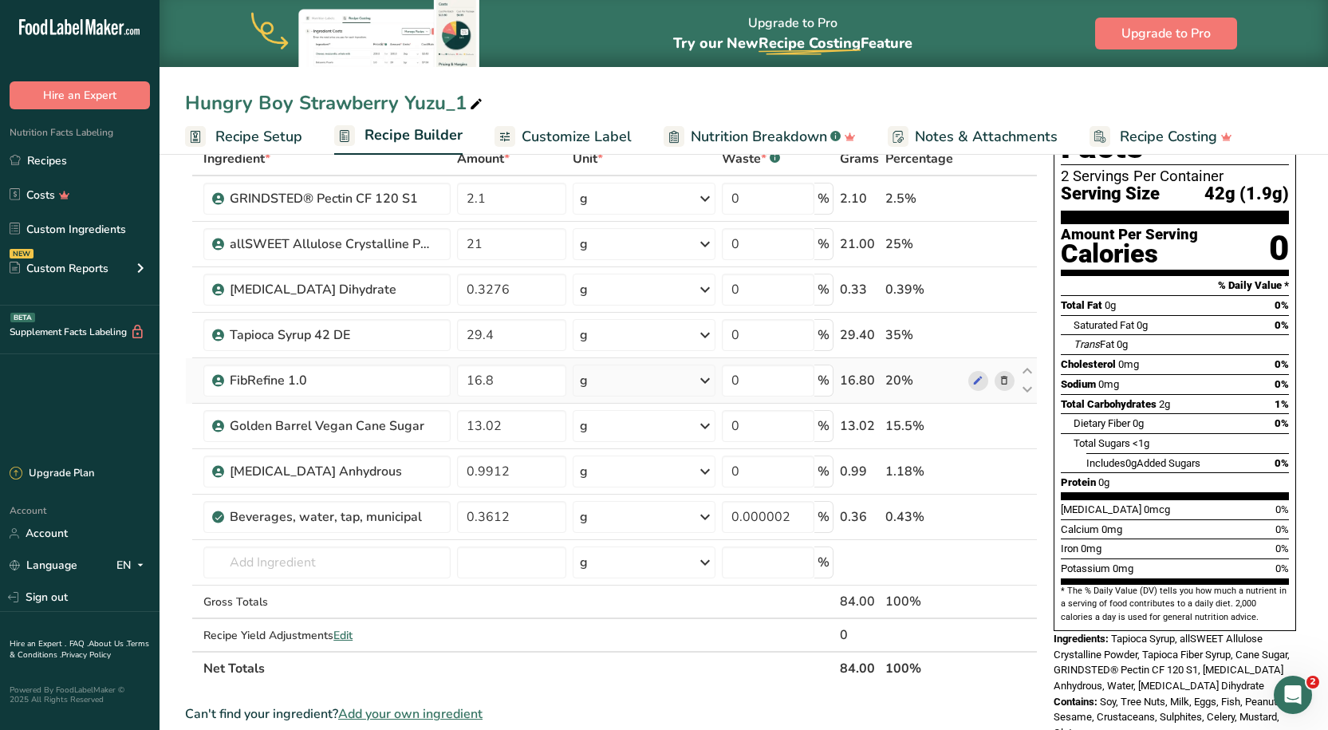
scroll to position [160, 0]
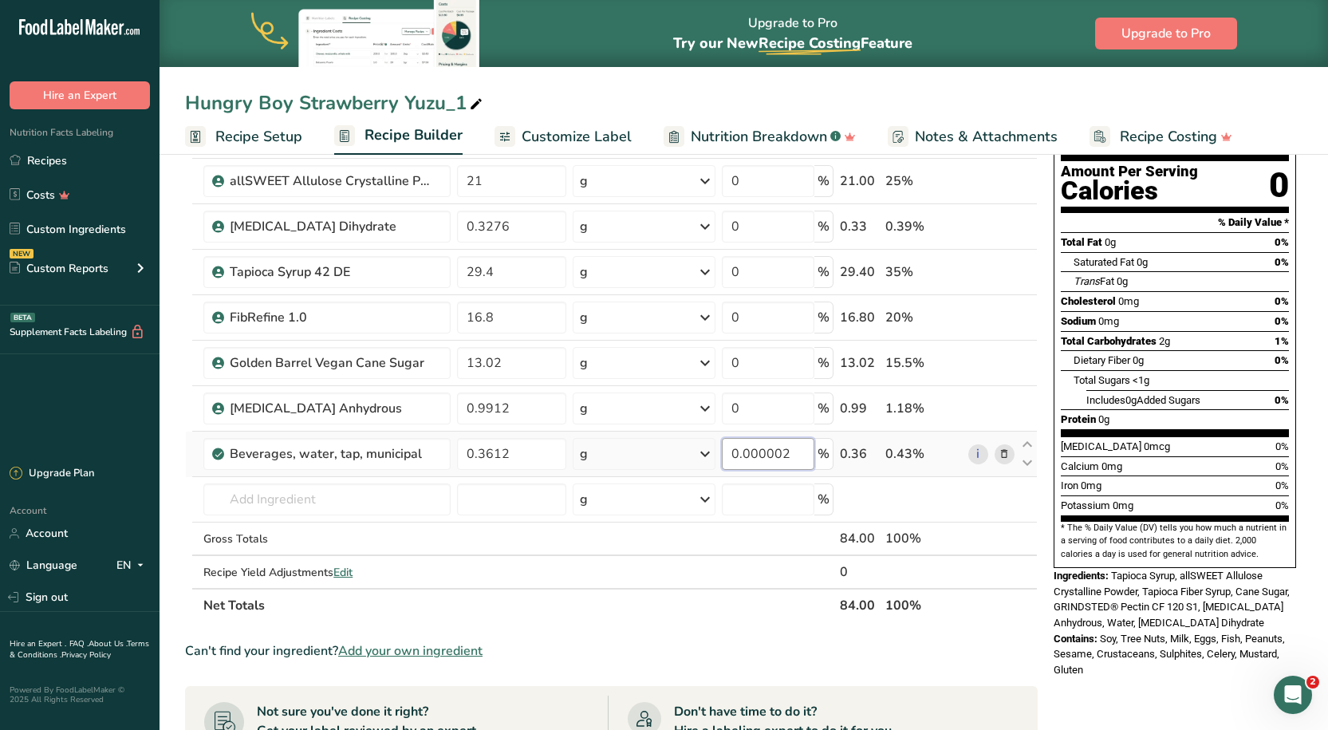
drag, startPoint x: 709, startPoint y: 450, endPoint x: 620, endPoint y: 455, distance: 89.5
click at [620, 455] on tr "Beverages, water, tap, municipal 0.3612 g Portions 1 fl oz 1 bottle 8 fl oz 1 l…" at bounding box center [611, 454] width 851 height 45
click at [957, 475] on div "Ingredient * Amount * Unit * Waste * .a-a{fill:#347362;}.b-a{fill:#fff;} Grams …" at bounding box center [611, 350] width 853 height 543
click at [349, 566] on span "Edit" at bounding box center [342, 572] width 19 height 15
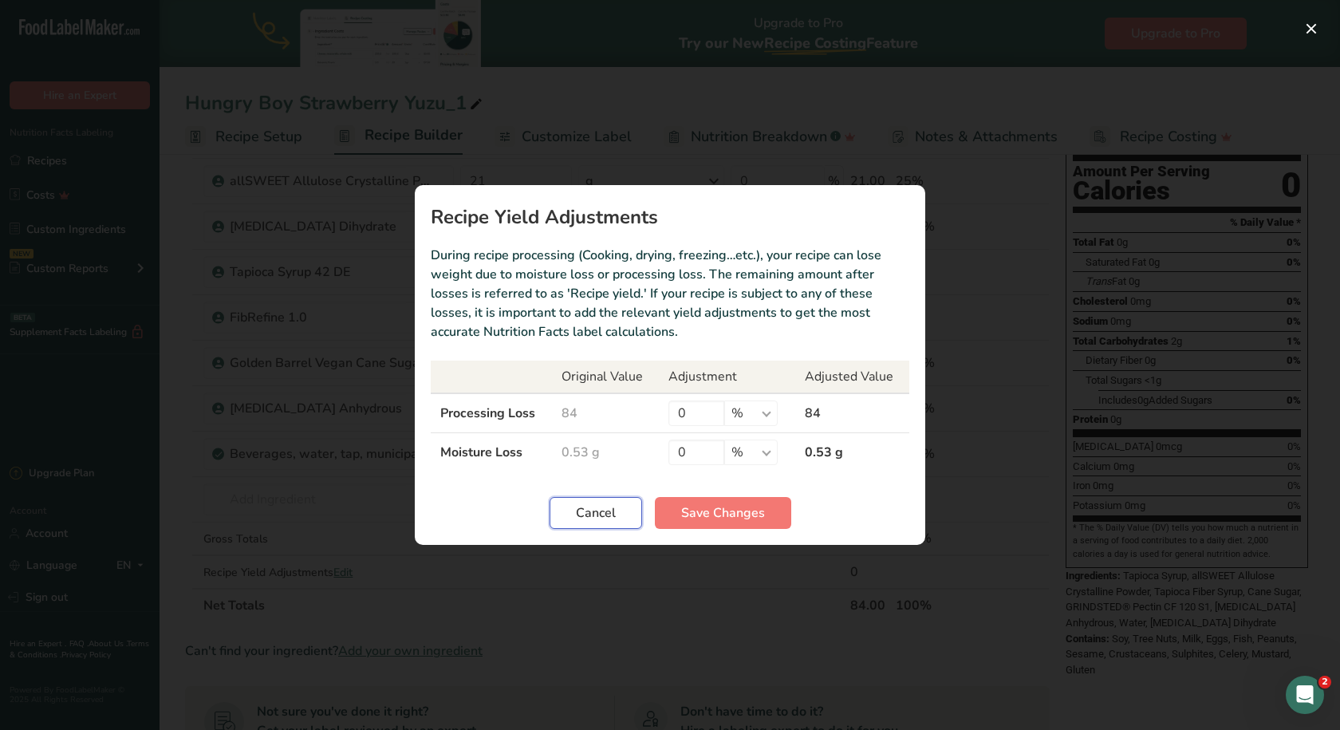
click at [592, 519] on span "Cancel" at bounding box center [596, 512] width 40 height 19
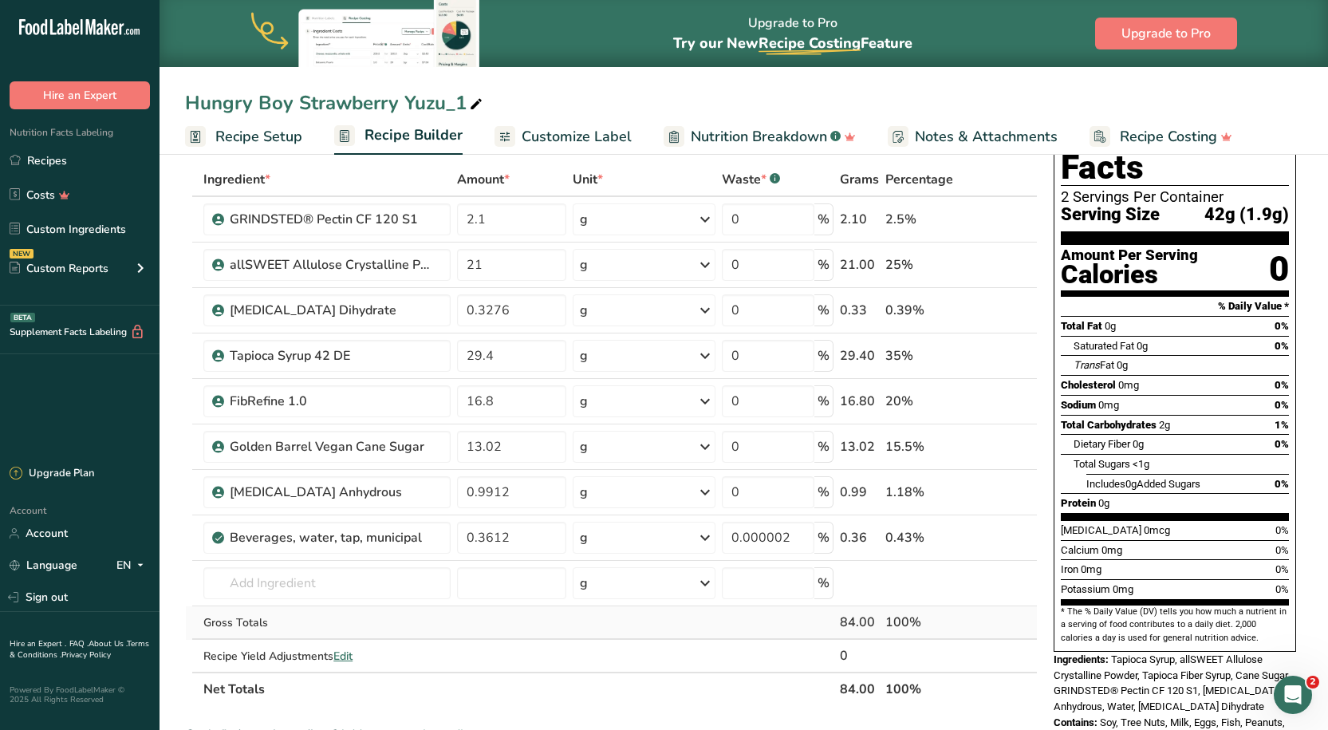
scroll to position [0, 0]
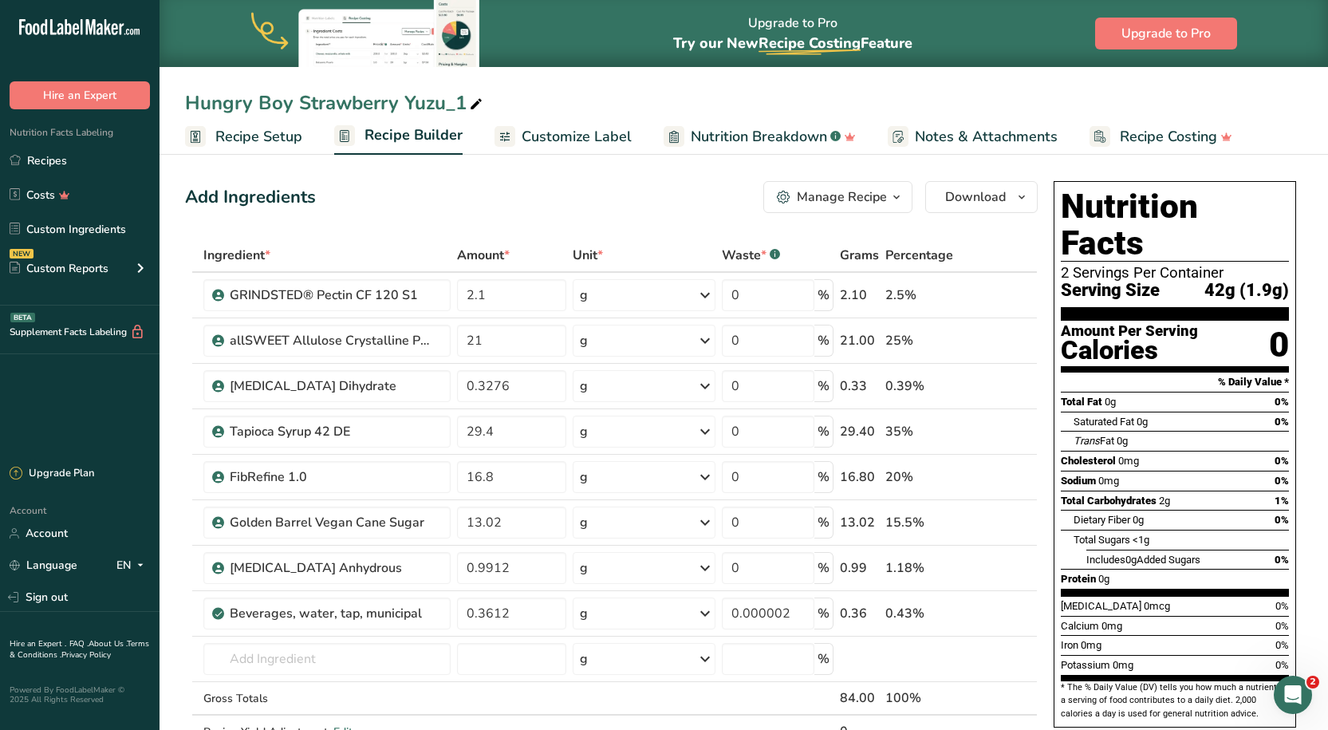
click at [852, 203] on div "Manage Recipe" at bounding box center [842, 196] width 90 height 19
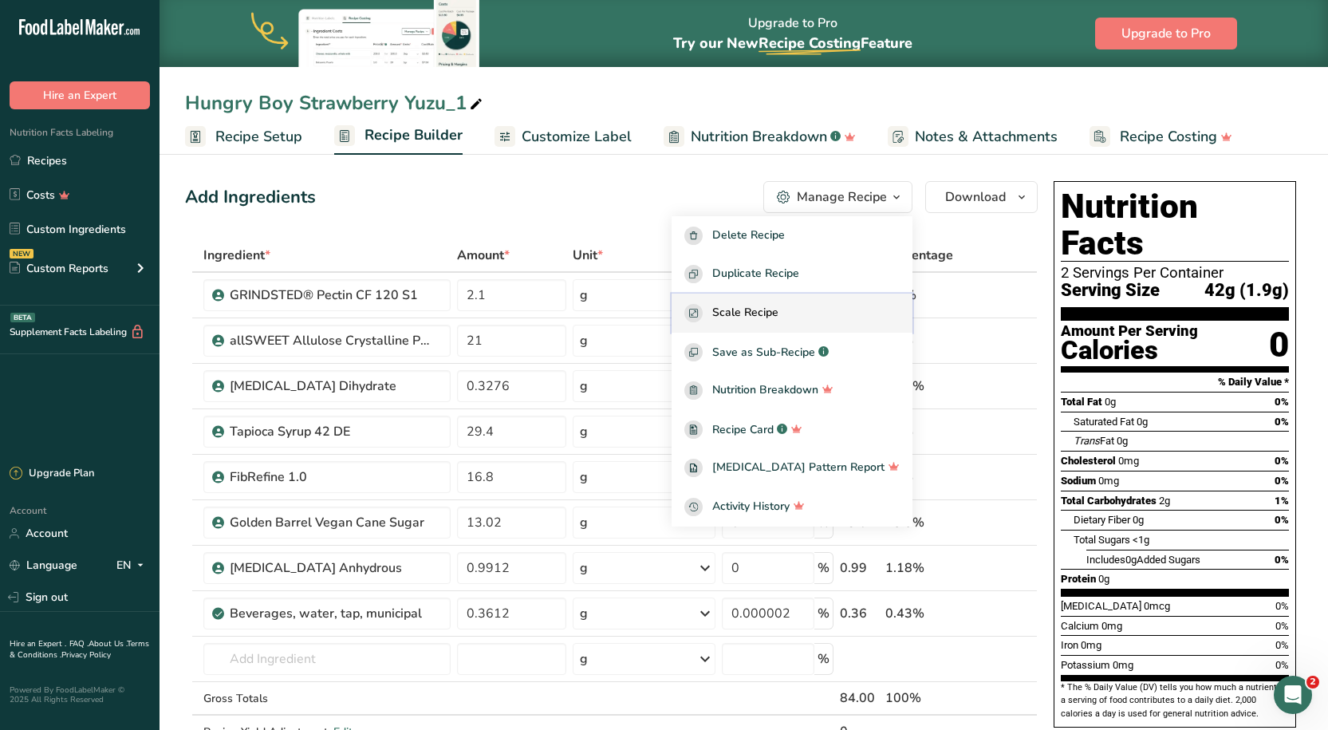
click at [765, 313] on span "Scale Recipe" at bounding box center [745, 313] width 66 height 18
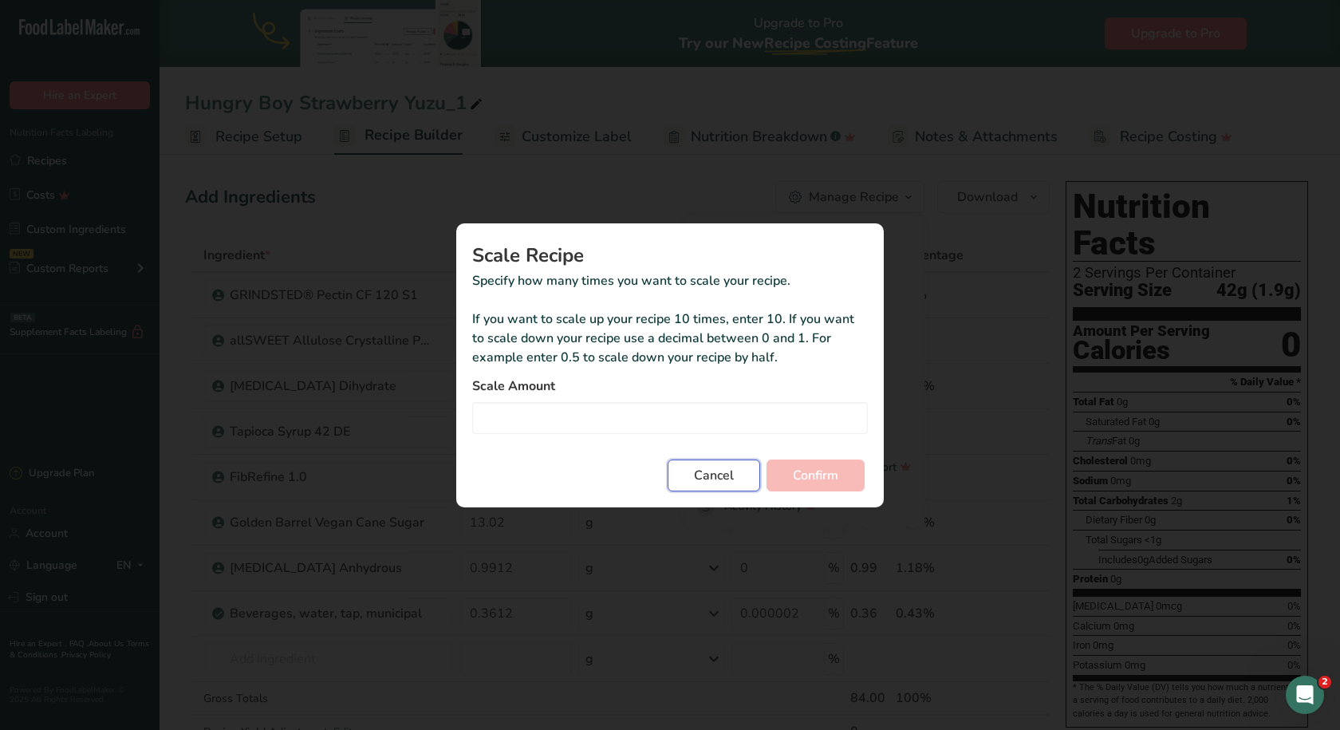
click at [736, 471] on button "Cancel" at bounding box center [714, 475] width 93 height 32
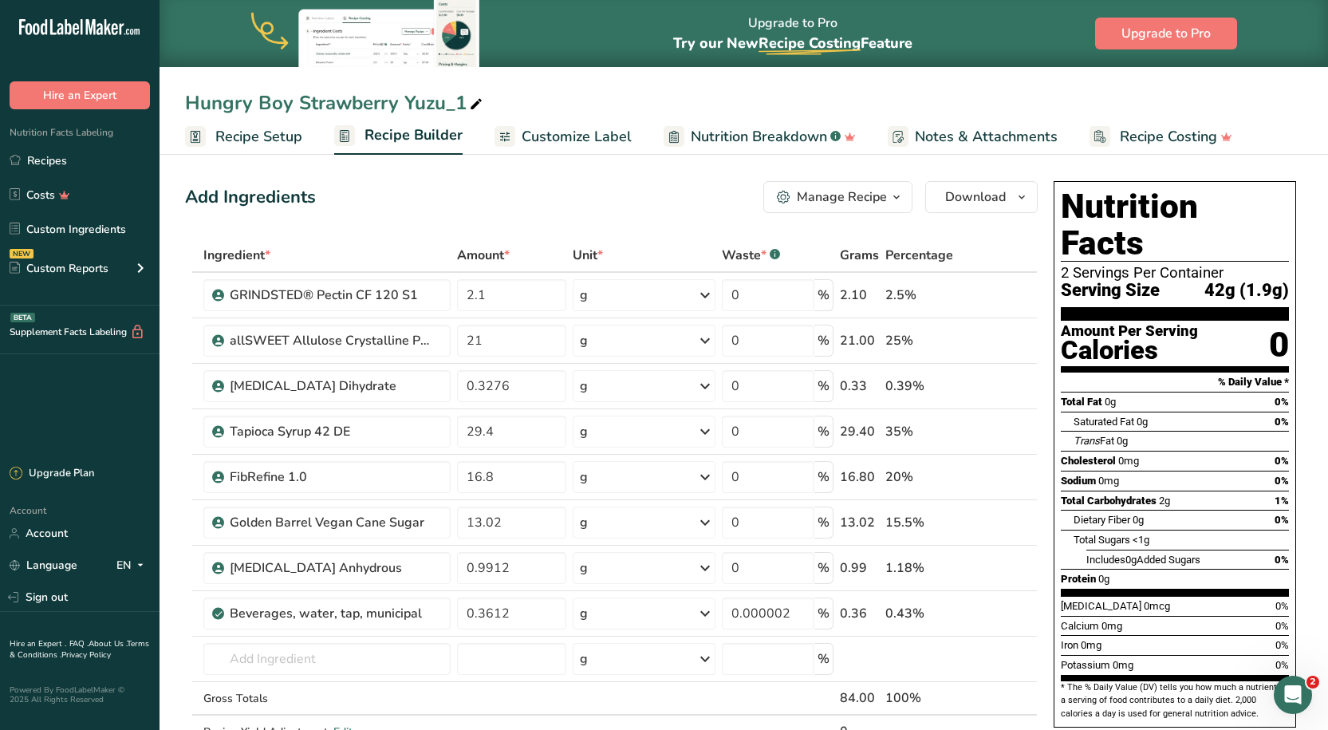
click at [841, 194] on div "Manage Recipe" at bounding box center [842, 196] width 90 height 19
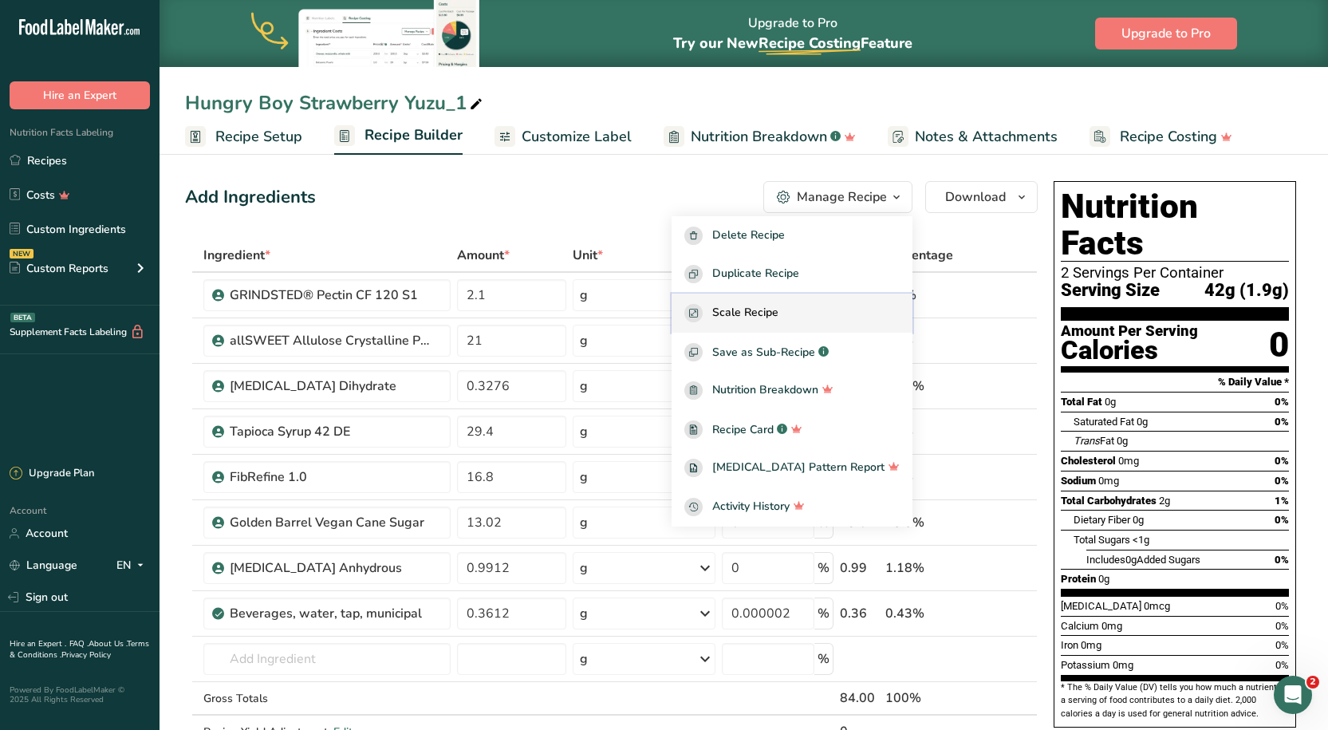
click at [778, 317] on span "Scale Recipe" at bounding box center [745, 313] width 66 height 18
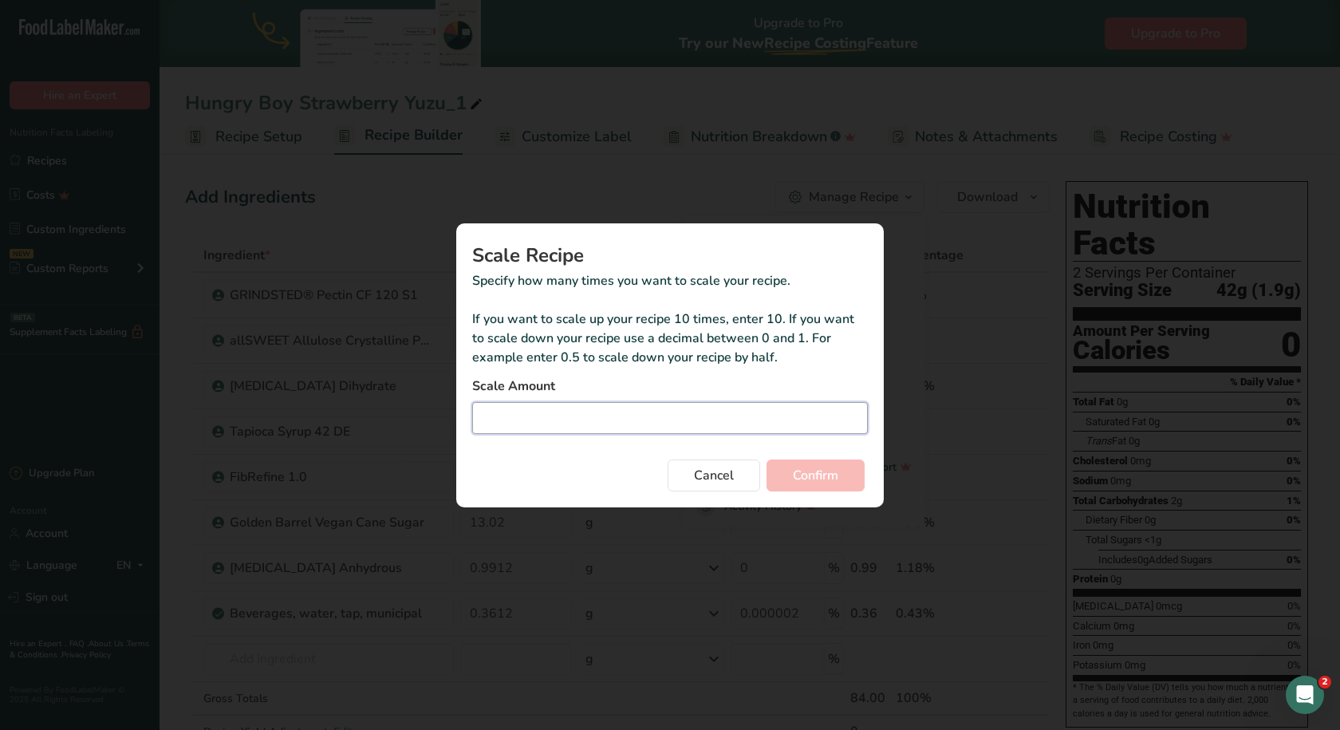
click at [635, 419] on input "Duplicate recipe modal" at bounding box center [670, 418] width 396 height 32
type input "22.1"
click at [835, 463] on button "Confirm" at bounding box center [815, 475] width 98 height 32
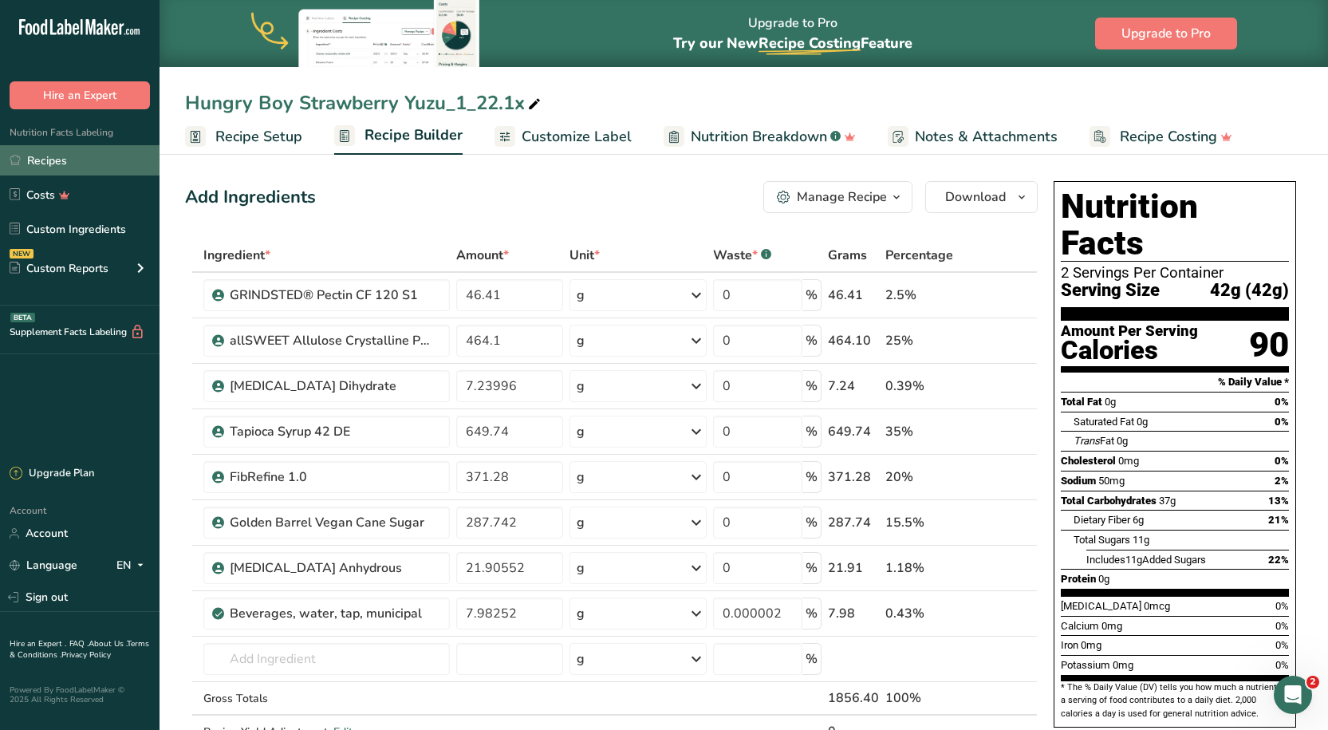
click at [55, 158] on link "Recipes" at bounding box center [80, 160] width 160 height 30
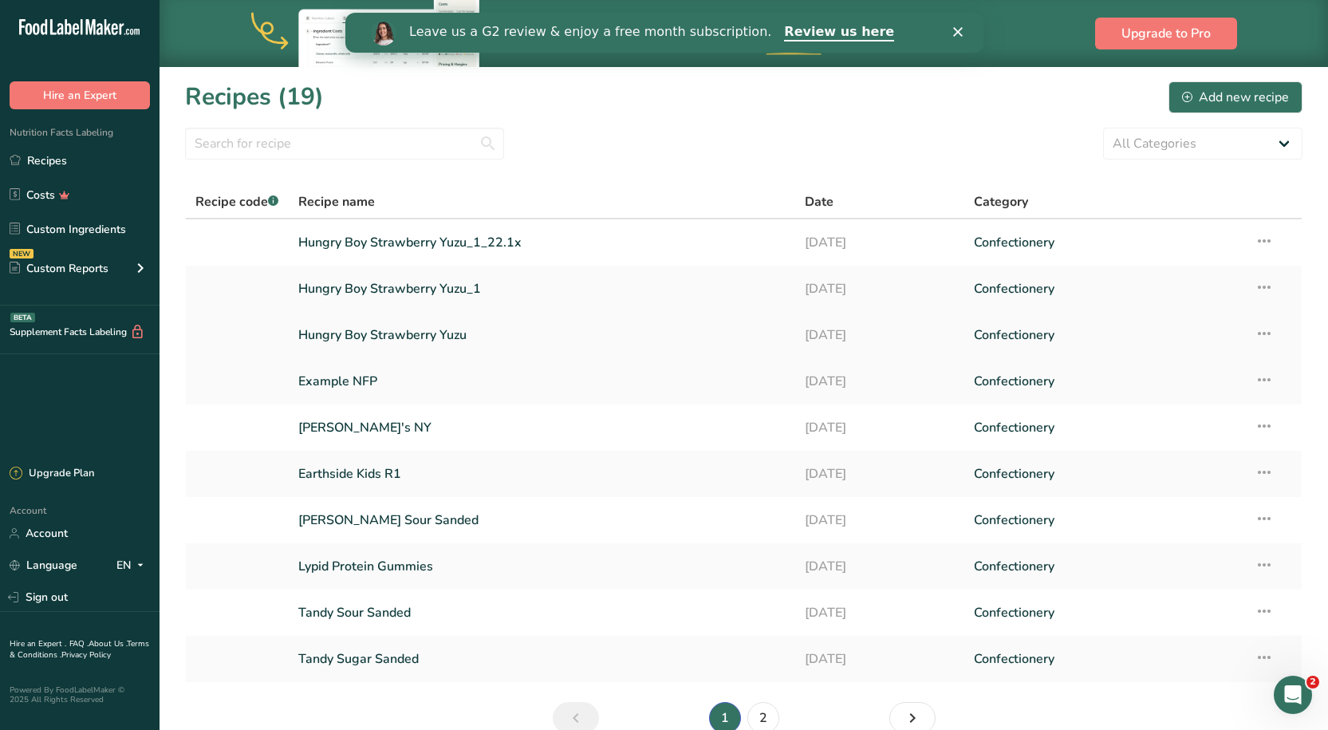
click at [366, 329] on link "Hungry Boy Strawberry Yuzu" at bounding box center [541, 334] width 487 height 33
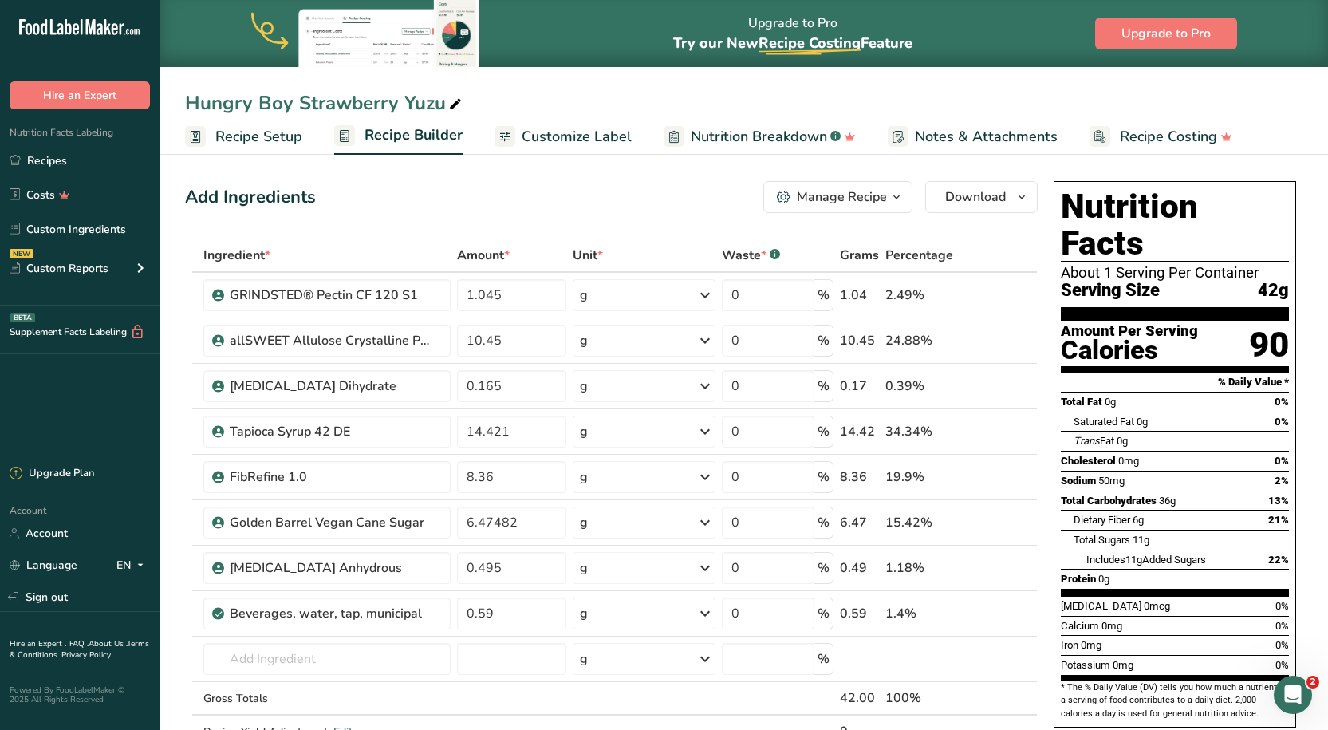
click at [1110, 265] on div "About 1 Serving Per Container" at bounding box center [1175, 273] width 228 height 16
click at [1121, 265] on div "About 1 Serving Per Container" at bounding box center [1175, 273] width 228 height 16
click at [707, 191] on div "Add Ingredients Manage Recipe Delete Recipe Duplicate Recipe Scale Recipe Save …" at bounding box center [611, 197] width 853 height 32
click at [256, 132] on span "Recipe Setup" at bounding box center [258, 137] width 87 height 22
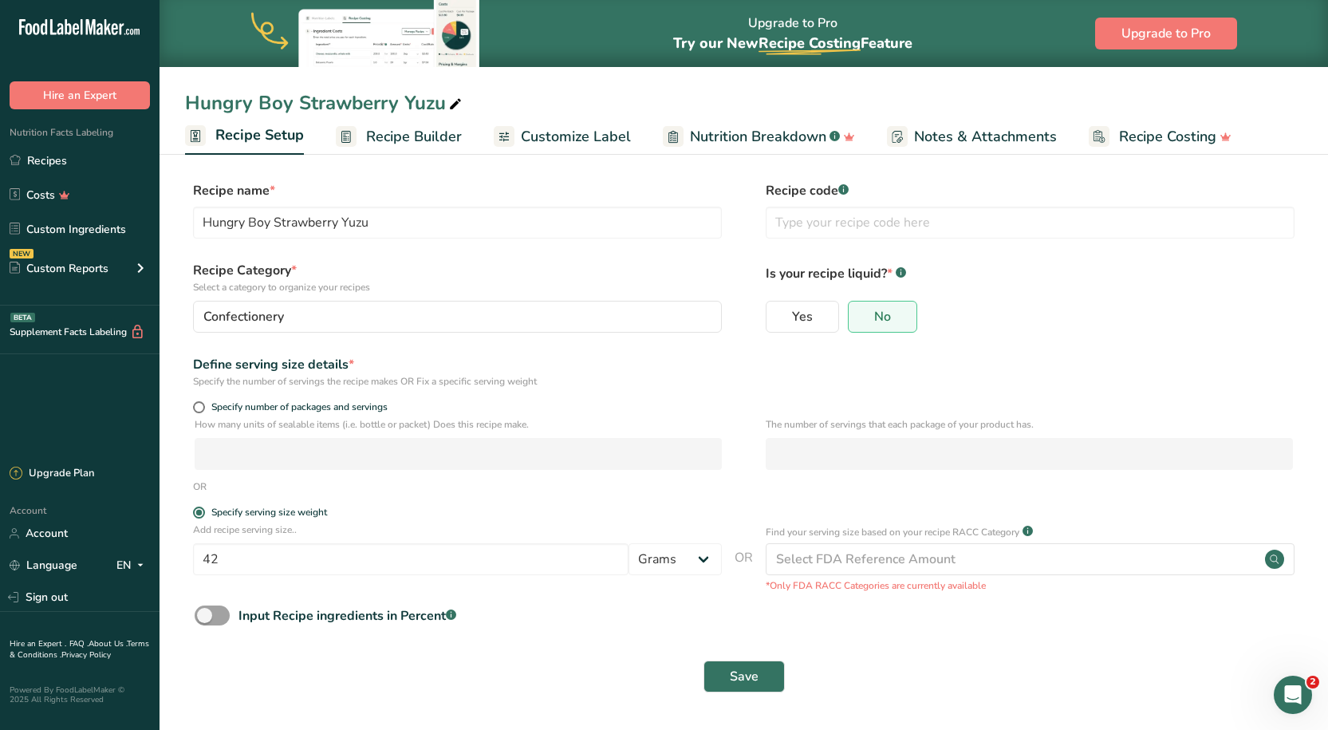
click at [204, 404] on label "Specify number of packages and servings" at bounding box center [457, 407] width 529 height 12
click at [203, 404] on input "Specify number of packages and servings" at bounding box center [198, 407] width 10 height 10
radio input "true"
radio input "false"
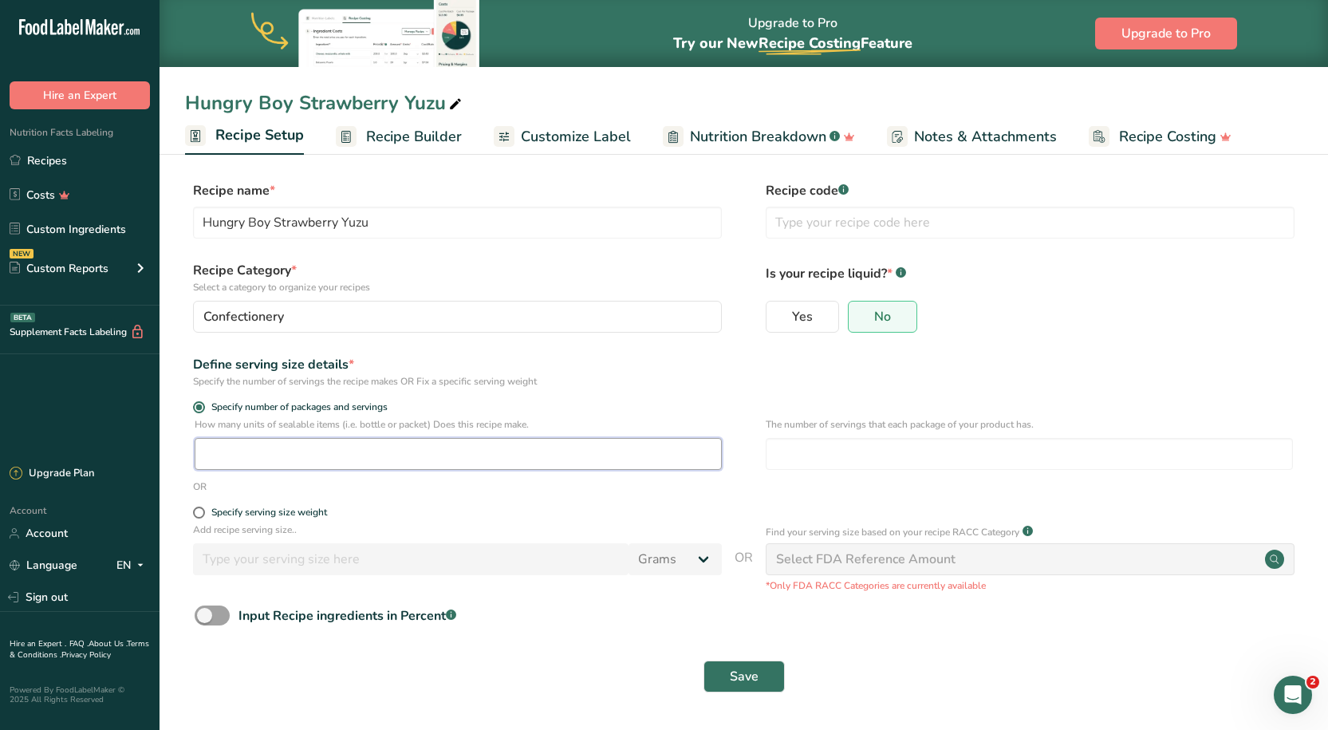
click at [416, 453] on input "number" at bounding box center [458, 454] width 527 height 32
type input "1"
click at [673, 365] on div "Define serving size details *" at bounding box center [457, 364] width 529 height 19
click at [859, 452] on input "number" at bounding box center [1029, 454] width 527 height 32
type input "2"
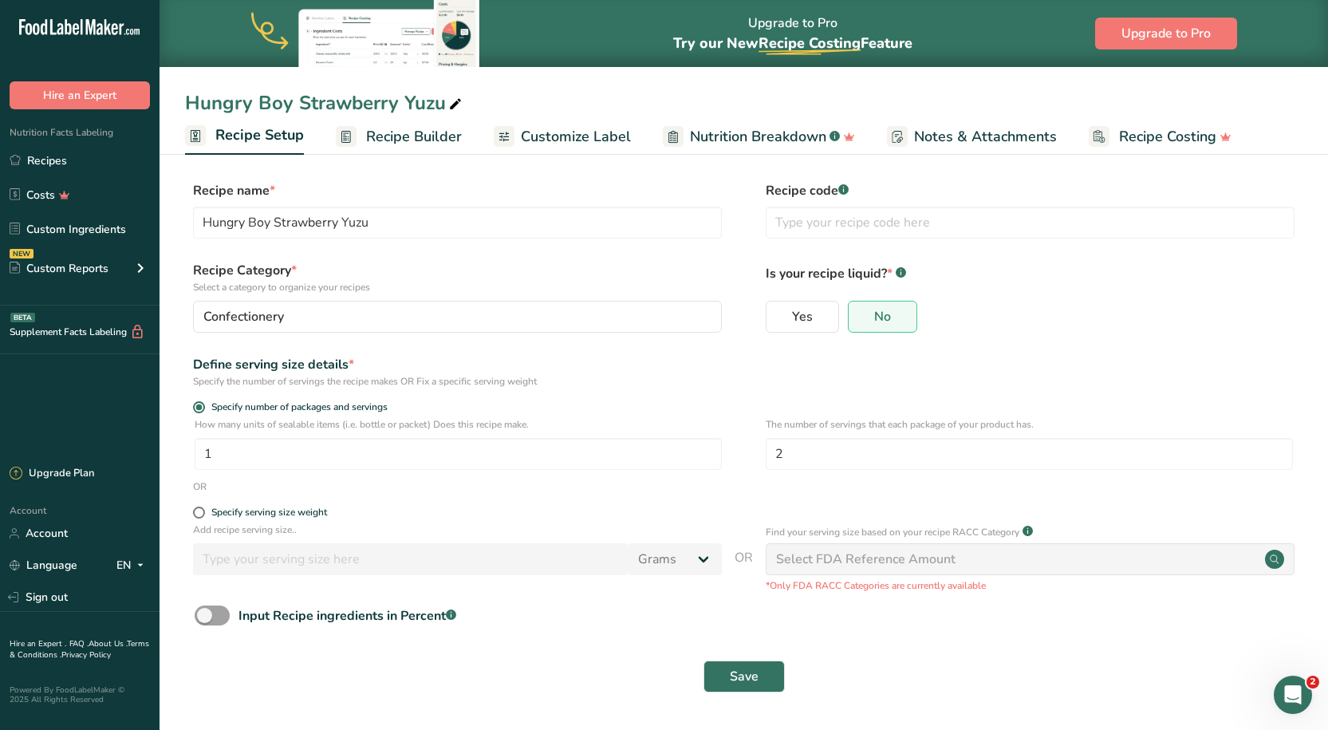
click at [1232, 380] on div "Define serving size details * Specify the number of servings the recipe makes O…" at bounding box center [743, 371] width 1117 height 33
click at [746, 673] on span "Save" at bounding box center [744, 676] width 29 height 19
click at [248, 447] on input "1" at bounding box center [458, 454] width 527 height 32
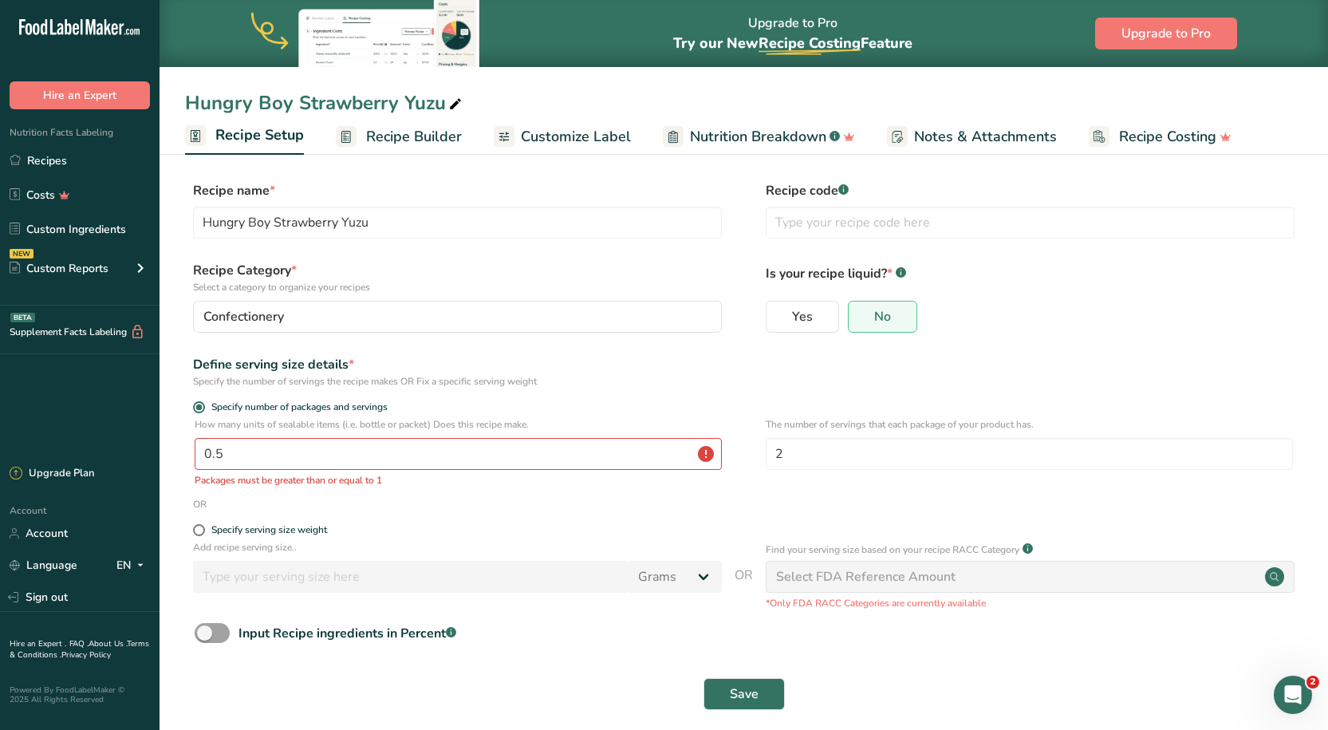
click at [467, 502] on div "OR" at bounding box center [743, 504] width 1117 height 14
drag, startPoint x: 330, startPoint y: 456, endPoint x: -54, endPoint y: 427, distance: 385.6
click at [0, 427] on html ".a-20{fill:#fff;} Hire an Expert Nutrition Facts Labeling Recipes Costs Custom …" at bounding box center [664, 372] width 1328 height 745
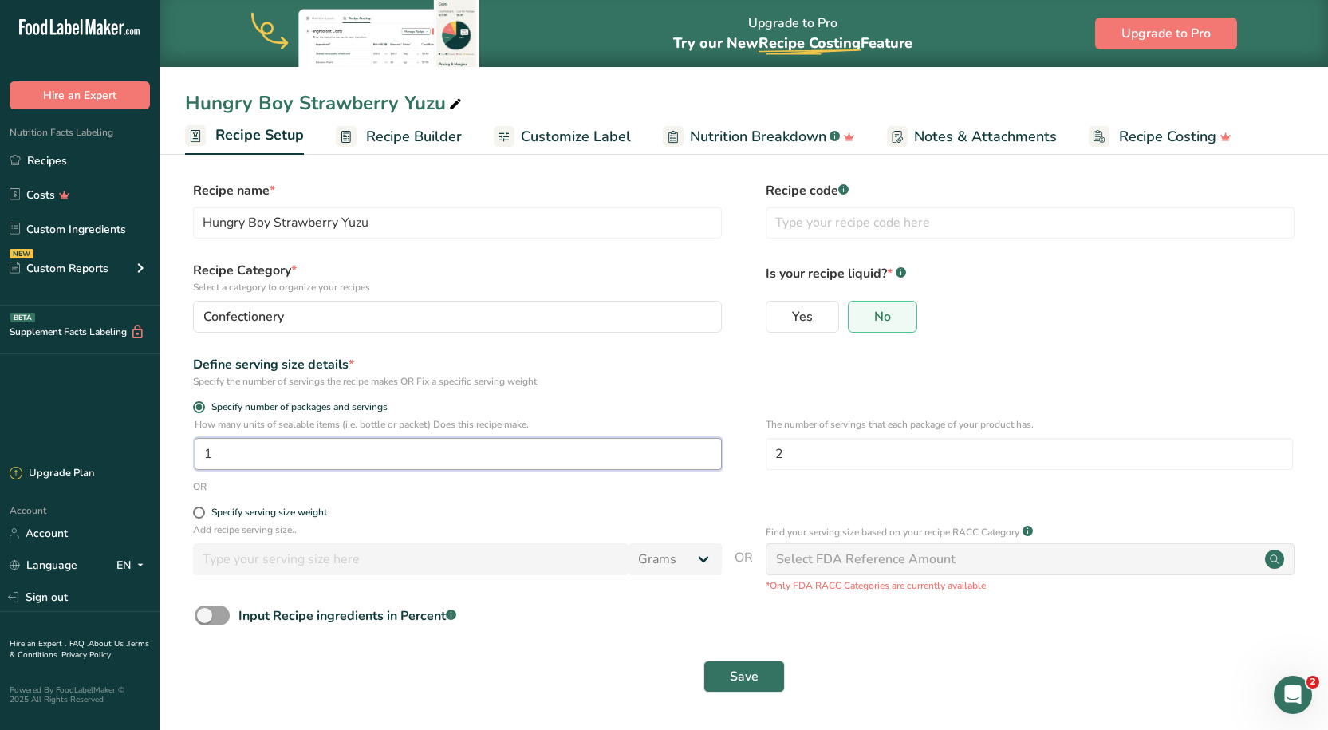
type input "1"
click at [668, 538] on div "Add recipe serving size.. Grams kg mg mcg lb oz l mL fl oz tbsp tsp cup qt gall…" at bounding box center [457, 552] width 529 height 61
click at [749, 684] on span "Save" at bounding box center [744, 676] width 29 height 19
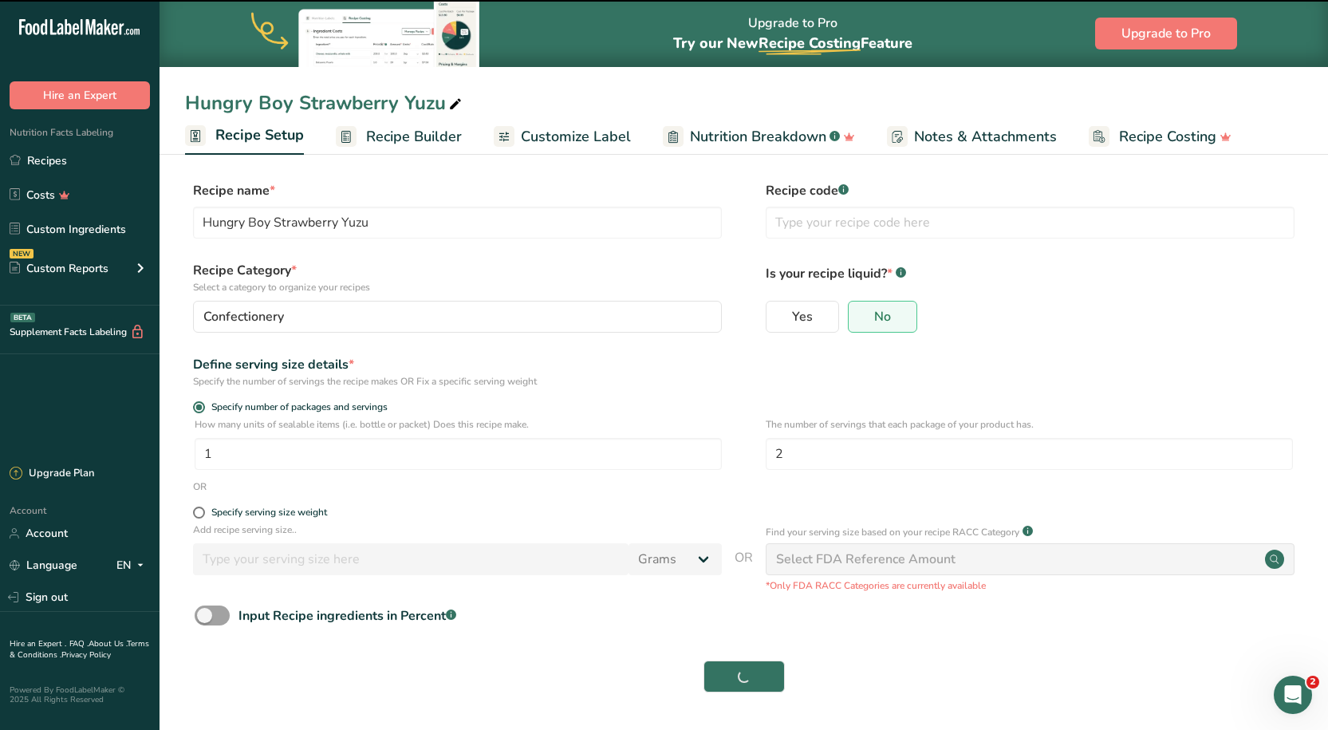
click at [402, 142] on span "Recipe Builder" at bounding box center [414, 137] width 96 height 22
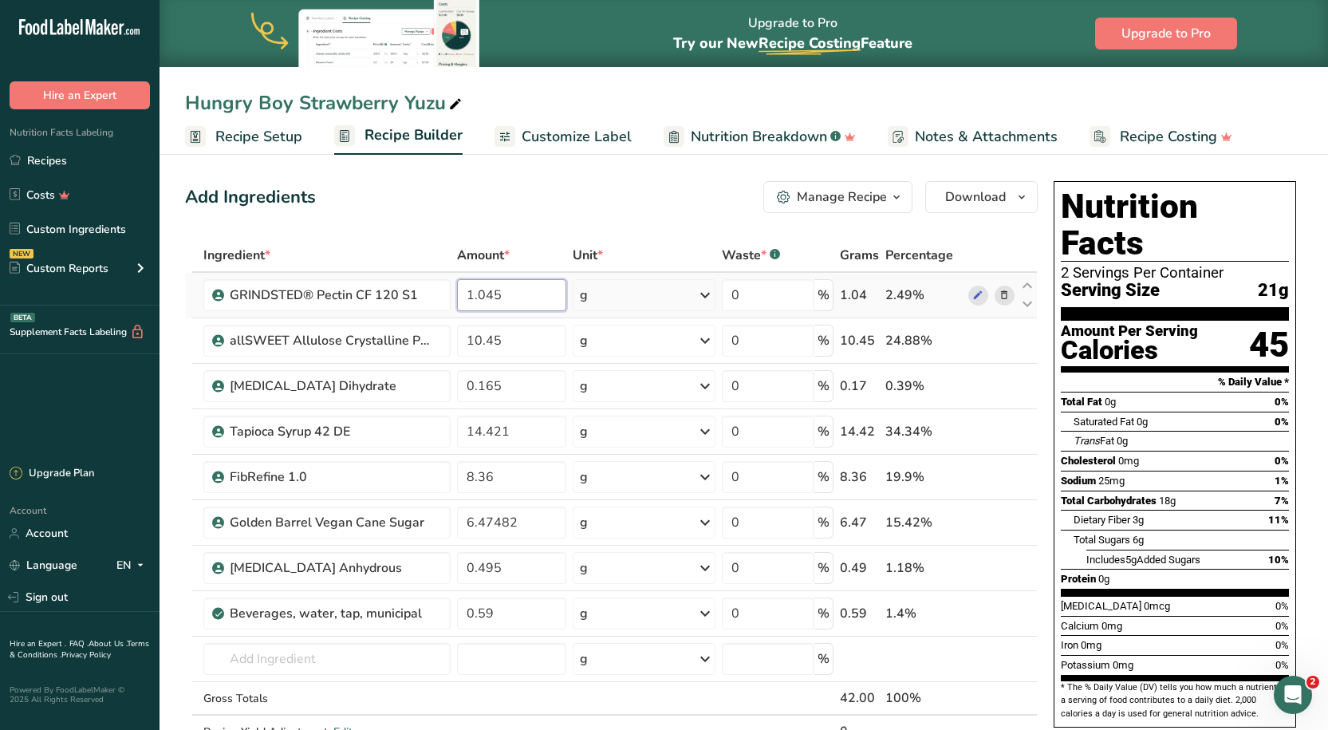
click at [473, 296] on input "1.045" at bounding box center [512, 295] width 110 height 32
drag, startPoint x: 524, startPoint y: 298, endPoint x: 395, endPoint y: 298, distance: 129.2
click at [395, 298] on tr "GRINDSTED® Pectin CF 120 S1 1.045 g Weight Units g kg mg See more Volume Units …" at bounding box center [611, 295] width 851 height 45
type input "2.09"
click at [516, 183] on div "Add Ingredients Manage Recipe Delete Recipe Duplicate Recipe Scale Recipe Save …" at bounding box center [611, 197] width 853 height 32
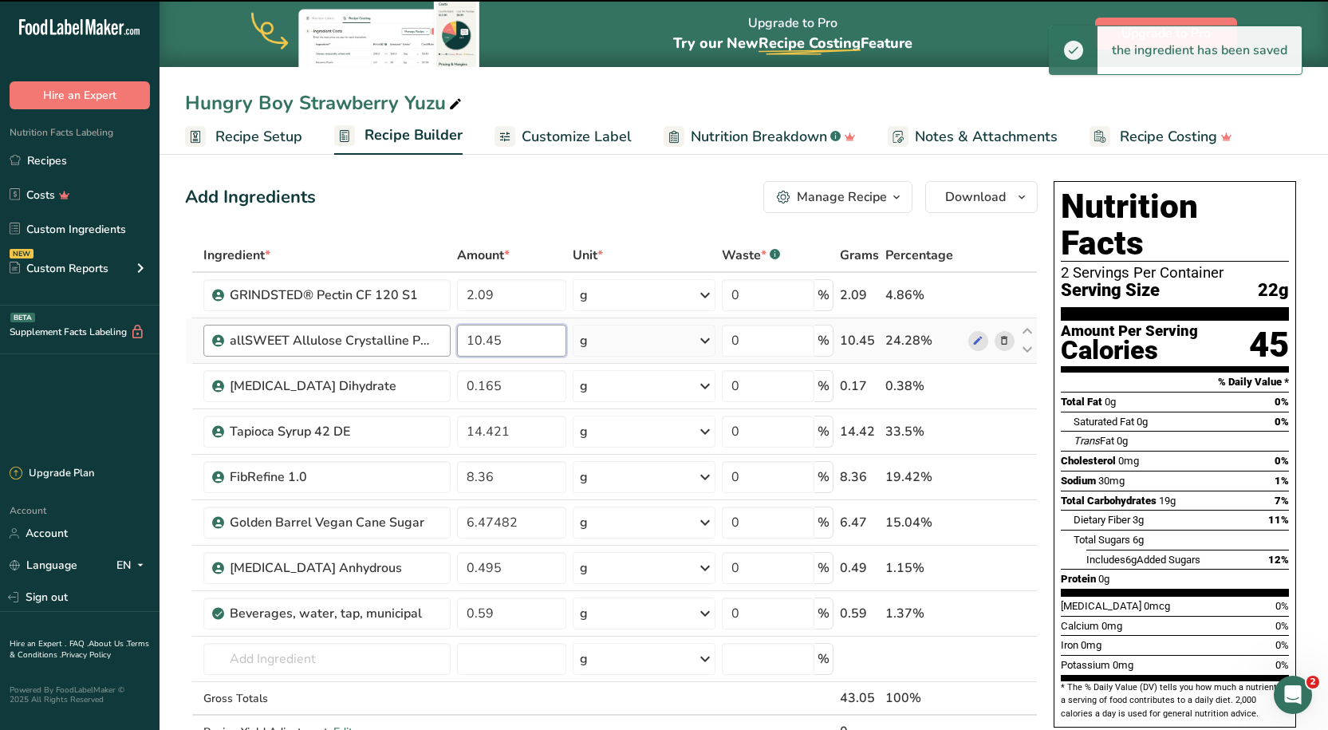
drag, startPoint x: 483, startPoint y: 337, endPoint x: 386, endPoint y: 342, distance: 96.7
click at [388, 342] on tr "allSWEET Allulose Crystalline Powder 10.45 g Weight Units g kg mg See more Volu…" at bounding box center [611, 340] width 851 height 45
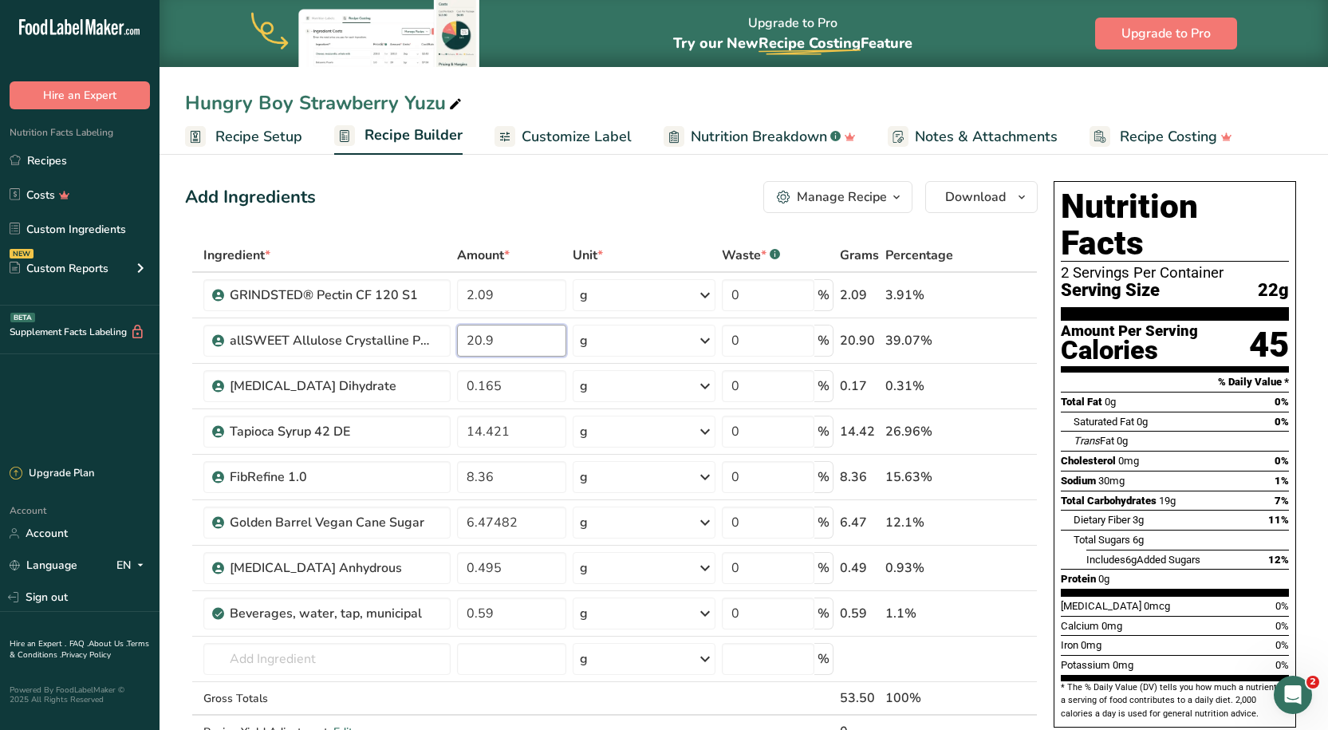
type input "20.9"
click at [515, 205] on div "Add Ingredients Manage Recipe Delete Recipe Duplicate Recipe Scale Recipe Save …" at bounding box center [611, 197] width 853 height 32
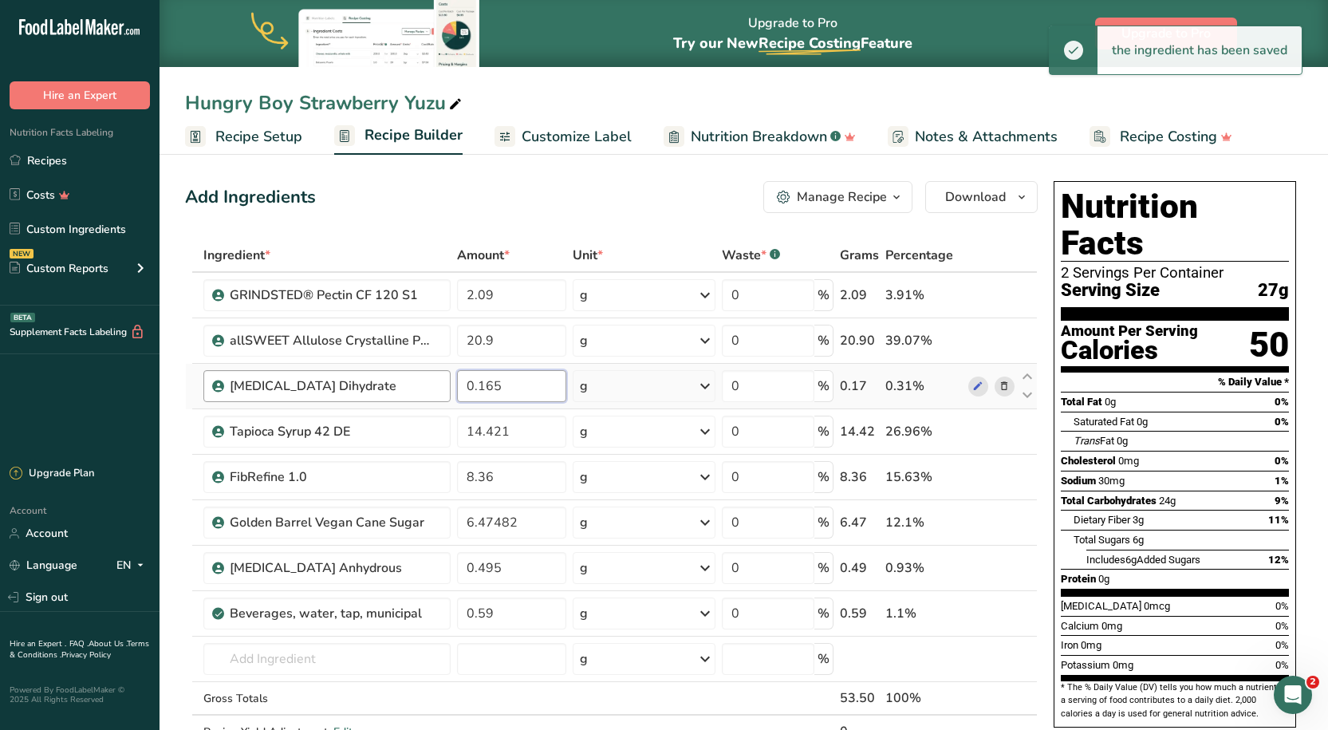
drag, startPoint x: 521, startPoint y: 388, endPoint x: 440, endPoint y: 386, distance: 80.6
click at [440, 386] on tr "[MEDICAL_DATA] Dihydrate 0.165 g Weight Units g kg mg See more Volume Units l V…" at bounding box center [611, 386] width 851 height 45
type input "0.33"
click at [573, 180] on div "Add Ingredients Manage Recipe Delete Recipe Duplicate Recipe Scale Recipe Save …" at bounding box center [616, 739] width 862 height 1129
drag, startPoint x: 540, startPoint y: 428, endPoint x: 443, endPoint y: 428, distance: 97.3
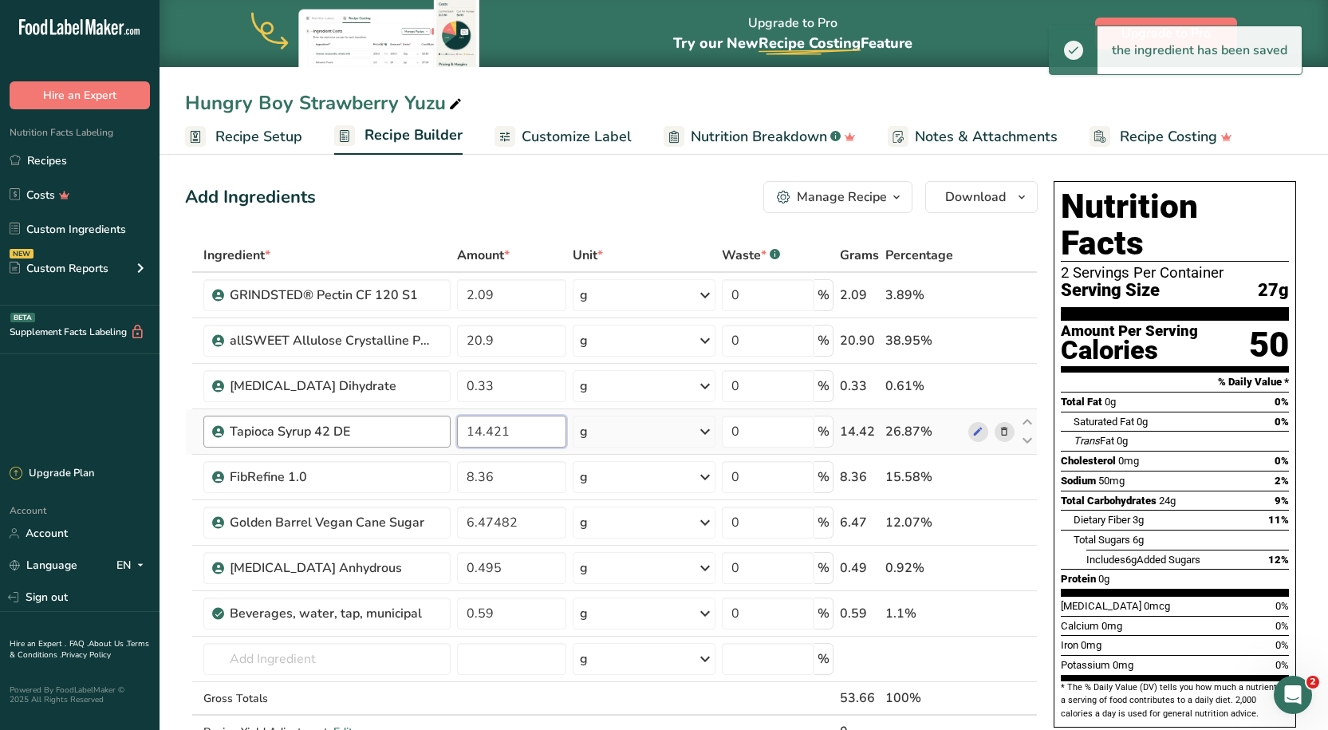
click at [443, 428] on tr "Tapioca Syrup 42 DE 14.421 g Weight Units g kg mg See more Volume Units l Volum…" at bounding box center [611, 431] width 851 height 45
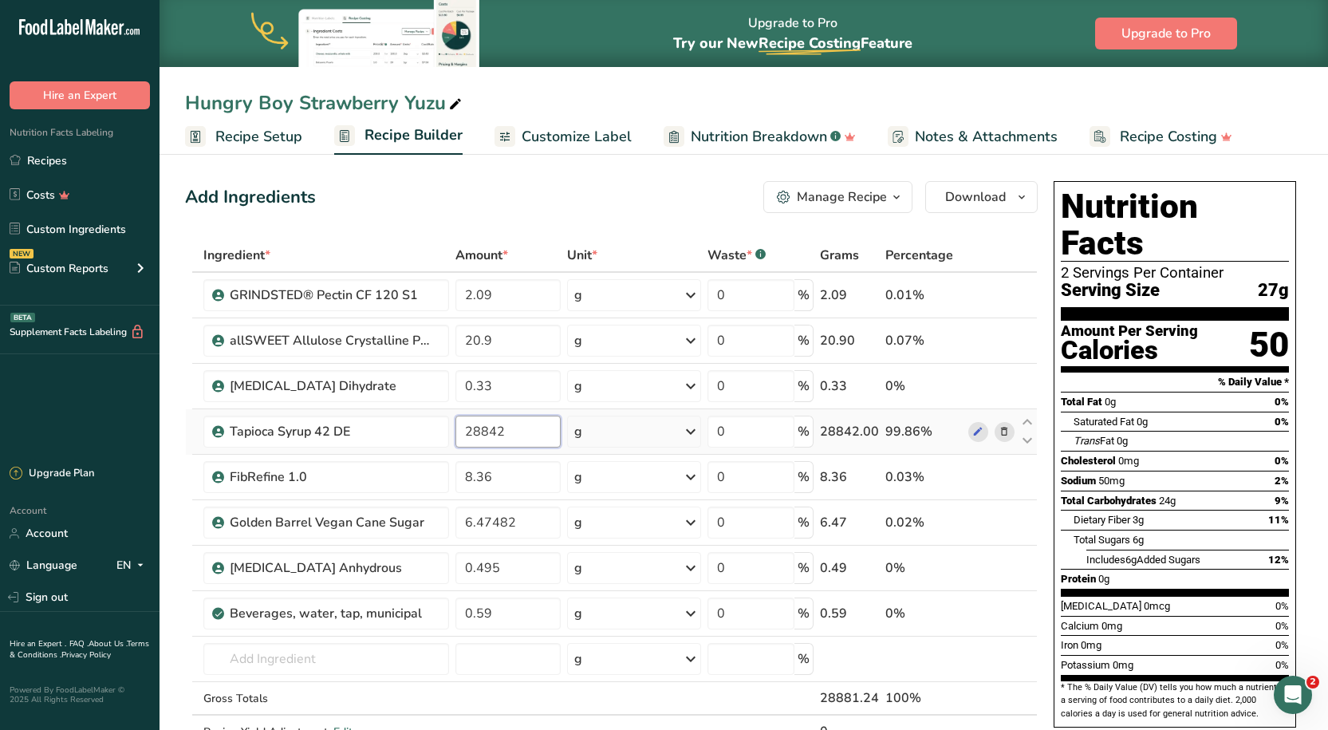
click at [479, 434] on input "28842" at bounding box center [507, 432] width 105 height 32
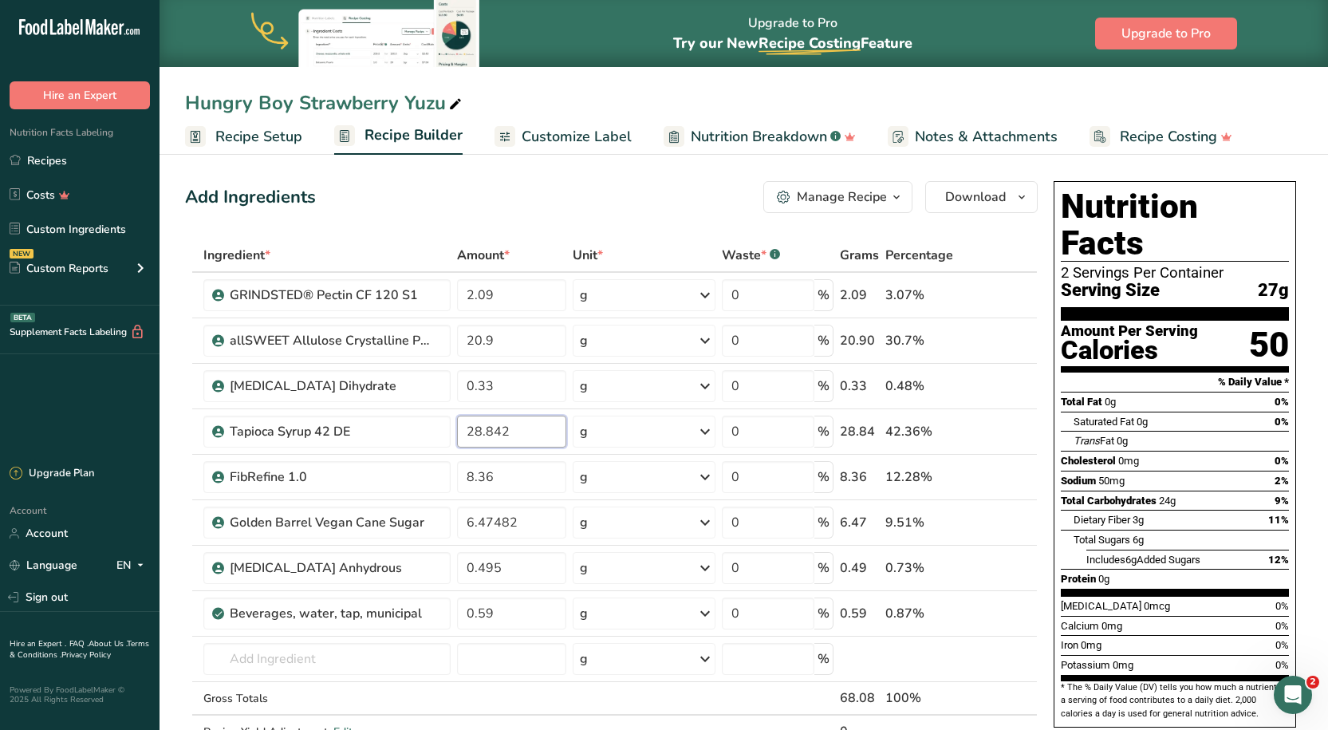
type input "28.842"
click at [546, 204] on div "Add Ingredients Manage Recipe Delete Recipe Duplicate Recipe Scale Recipe Save …" at bounding box center [611, 197] width 853 height 32
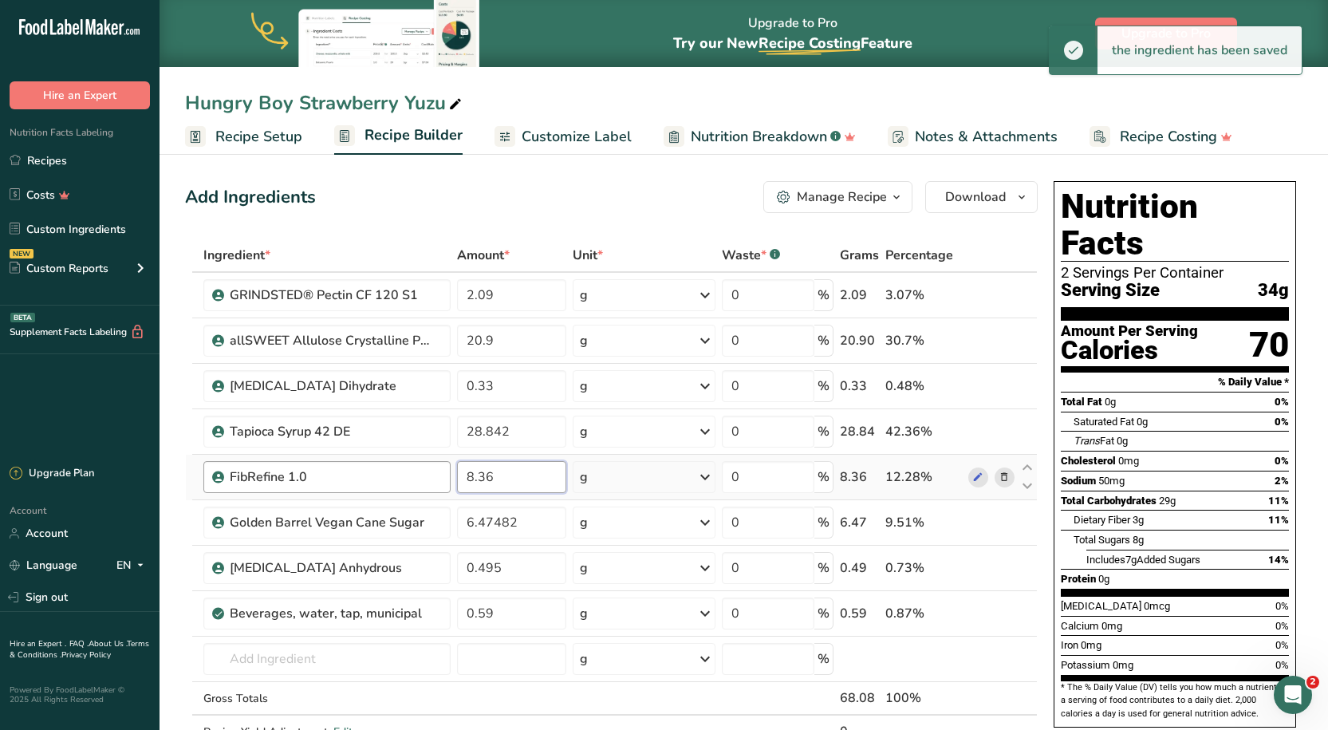
drag, startPoint x: 514, startPoint y: 478, endPoint x: 390, endPoint y: 479, distance: 124.4
click at [390, 479] on tr "FibRefine 1.0 8.36 g Weight Units g kg mg See more Volume Units l Volume units …" at bounding box center [611, 477] width 851 height 45
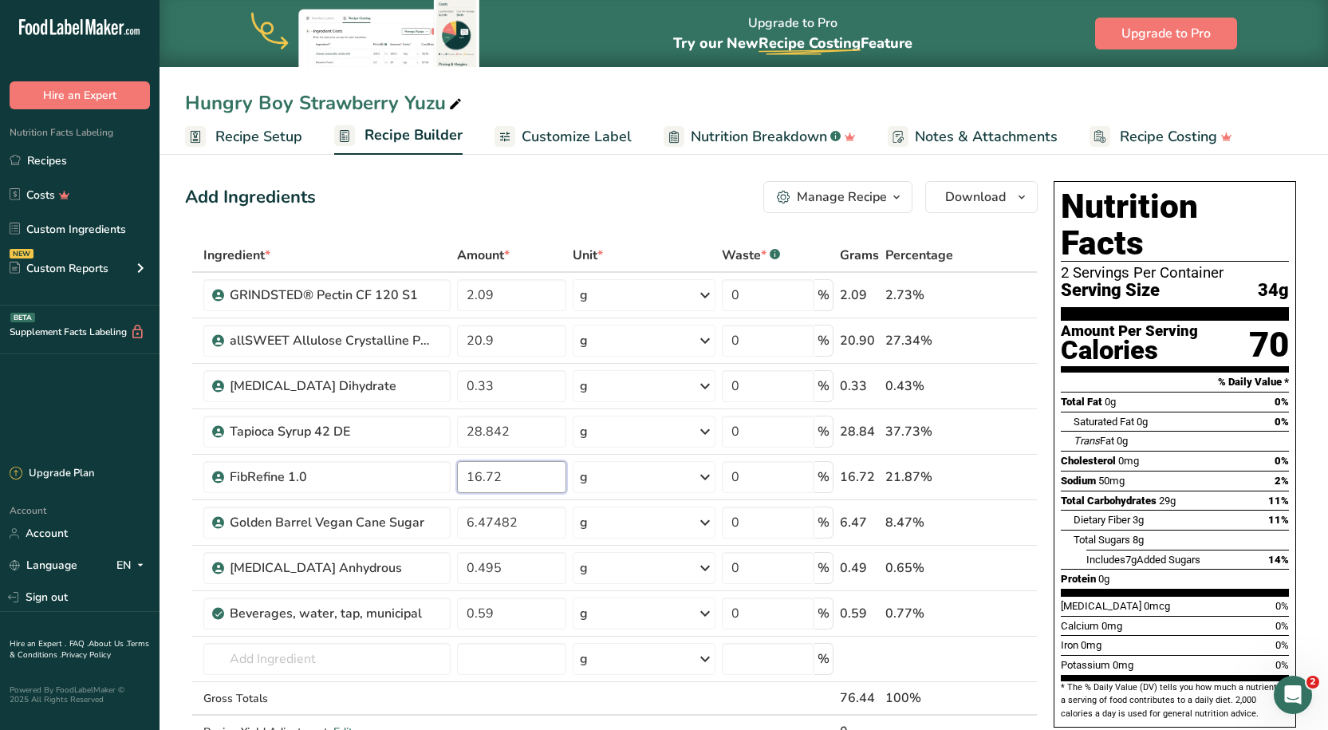
type input "16.72"
click at [591, 203] on div "Add Ingredients Manage Recipe Delete Recipe Duplicate Recipe Scale Recipe Save …" at bounding box center [611, 197] width 853 height 32
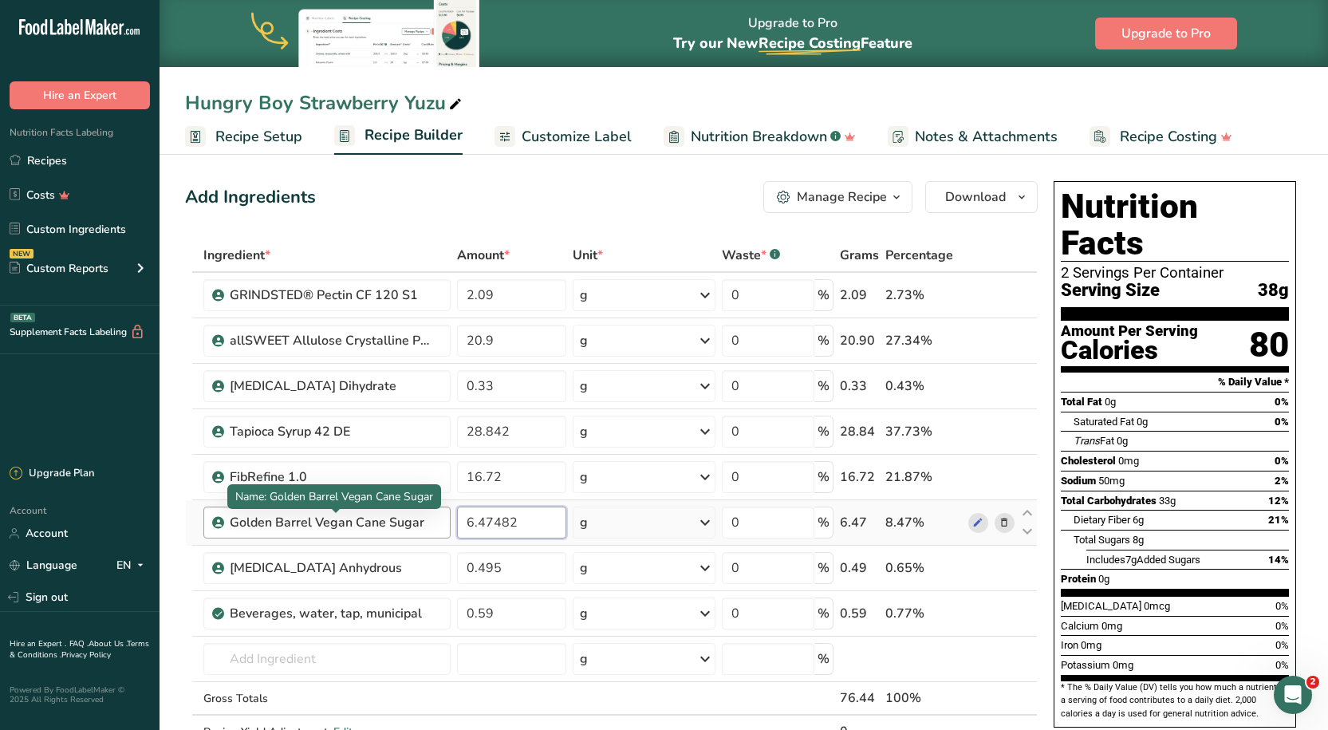
drag, startPoint x: 534, startPoint y: 526, endPoint x: 408, endPoint y: 526, distance: 126.0
click at [408, 526] on tr "Golden Barrel Vegan Cane Sugar 6.47482 g Weight Units g kg mg See more Volume U…" at bounding box center [611, 522] width 851 height 45
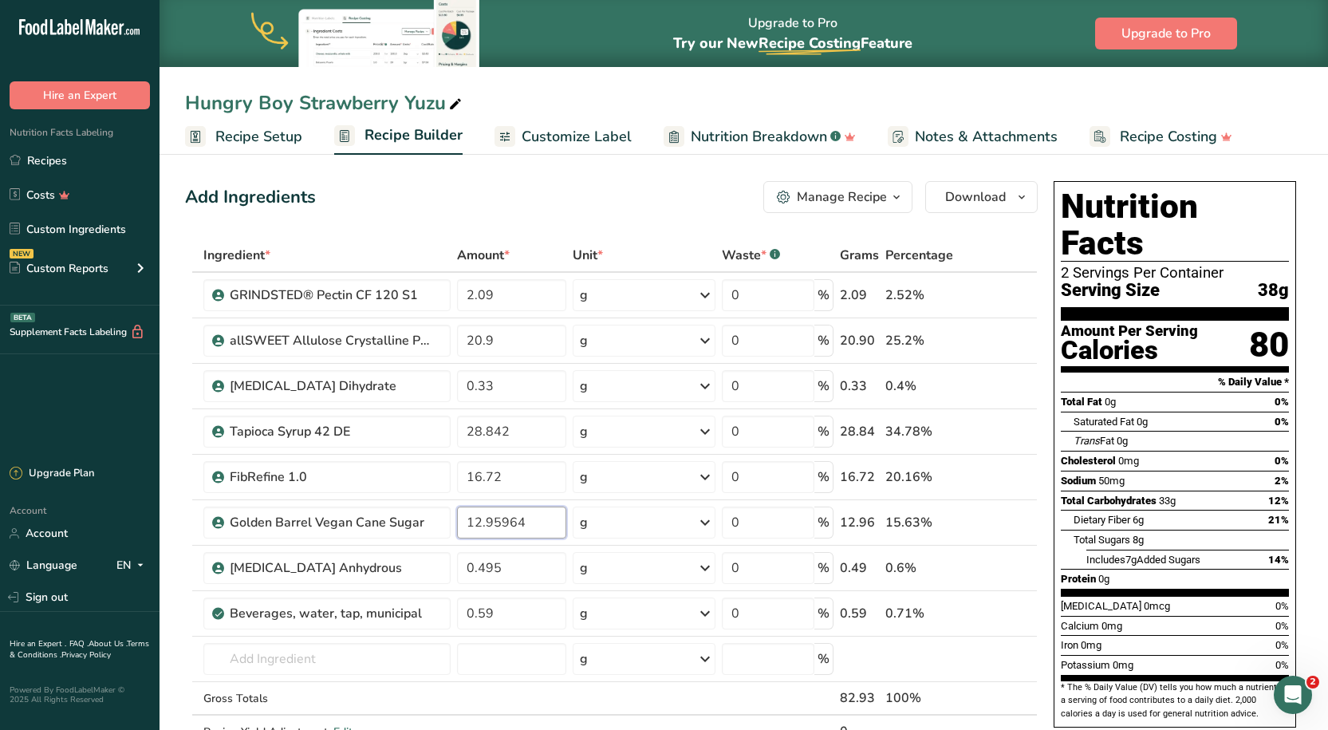
type input "12.95964"
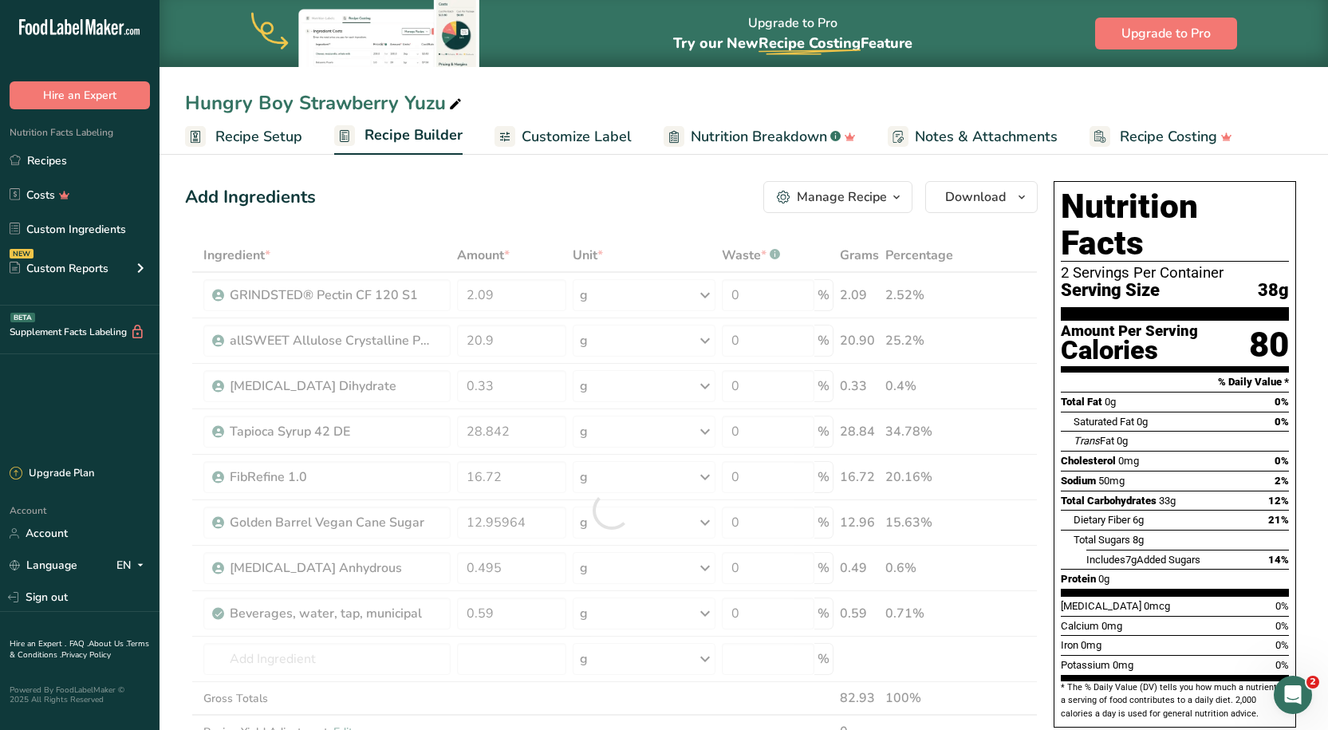
click at [581, 179] on div "Add Ingredients Manage Recipe Delete Recipe Duplicate Recipe Scale Recipe Save …" at bounding box center [616, 739] width 862 height 1129
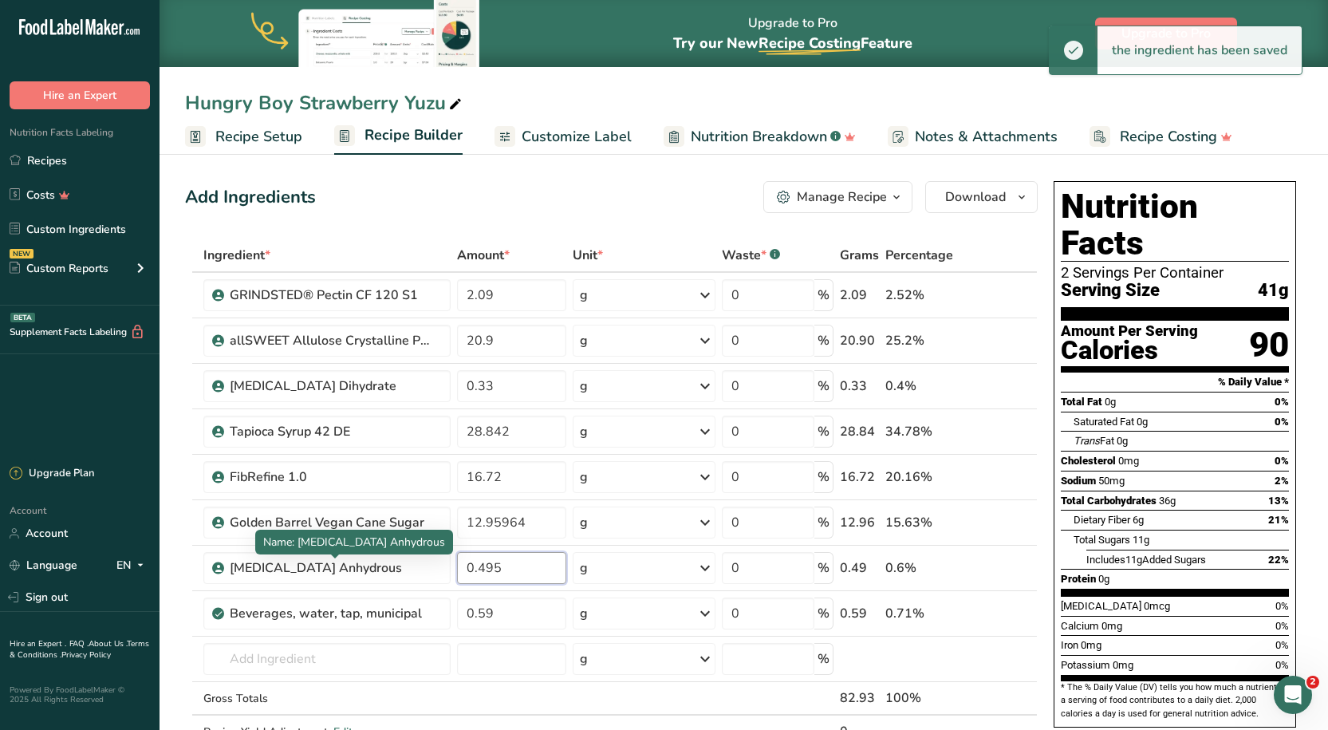
drag, startPoint x: 545, startPoint y: 569, endPoint x: 184, endPoint y: 578, distance: 360.6
click at [184, 578] on section "Add Ingredients Manage Recipe Delete Recipe Duplicate Recipe Scale Recipe Save …" at bounding box center [744, 739] width 1168 height 1180
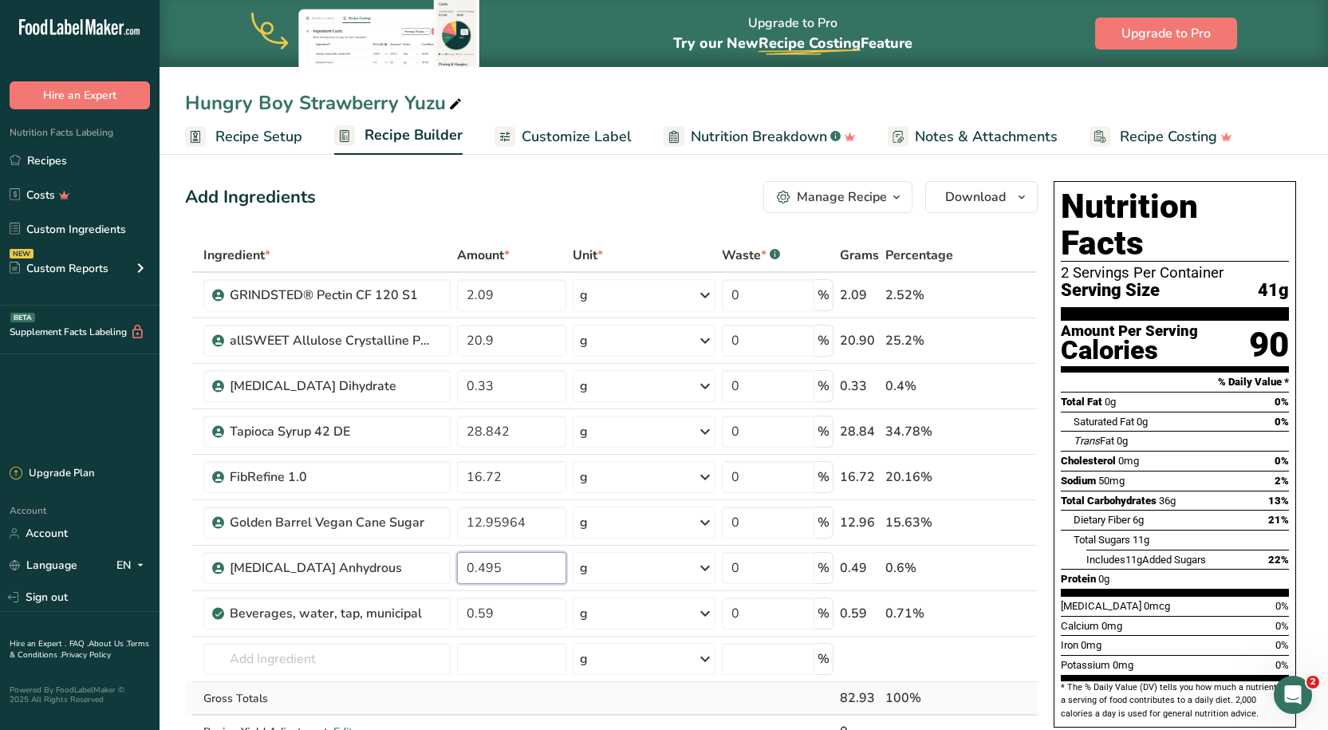
type input "4"
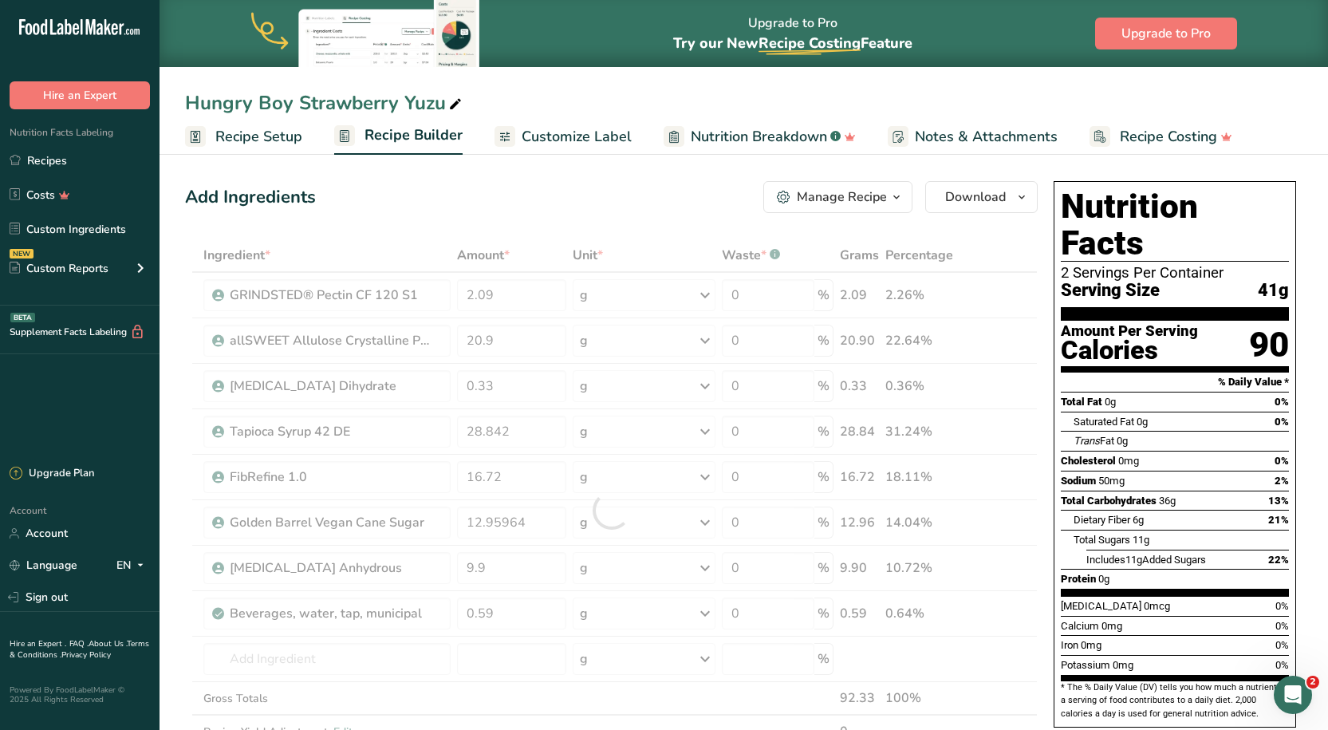
click at [526, 175] on div "Add Ingredients Manage Recipe Delete Recipe Duplicate Recipe Scale Recipe Save …" at bounding box center [616, 739] width 862 height 1129
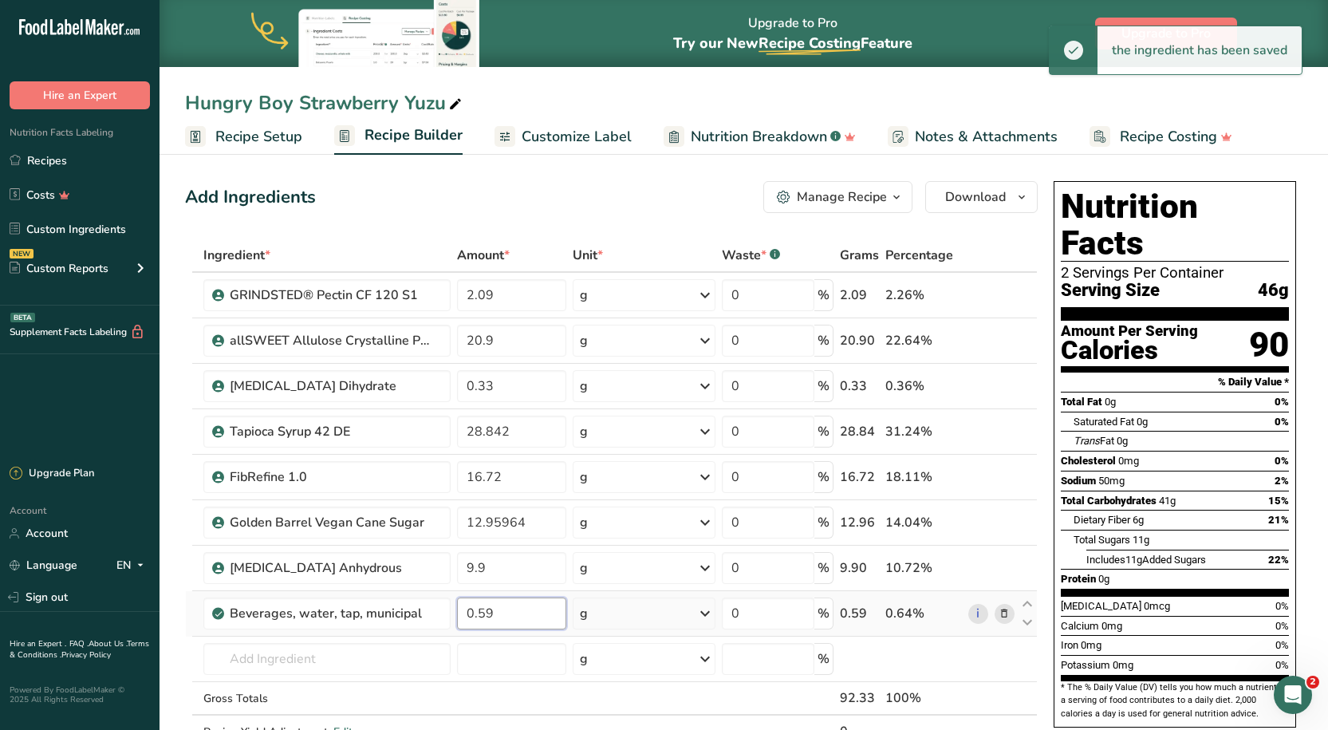
drag, startPoint x: 542, startPoint y: 615, endPoint x: 459, endPoint y: 615, distance: 83.0
click at [459, 615] on input "0.59" at bounding box center [512, 613] width 110 height 32
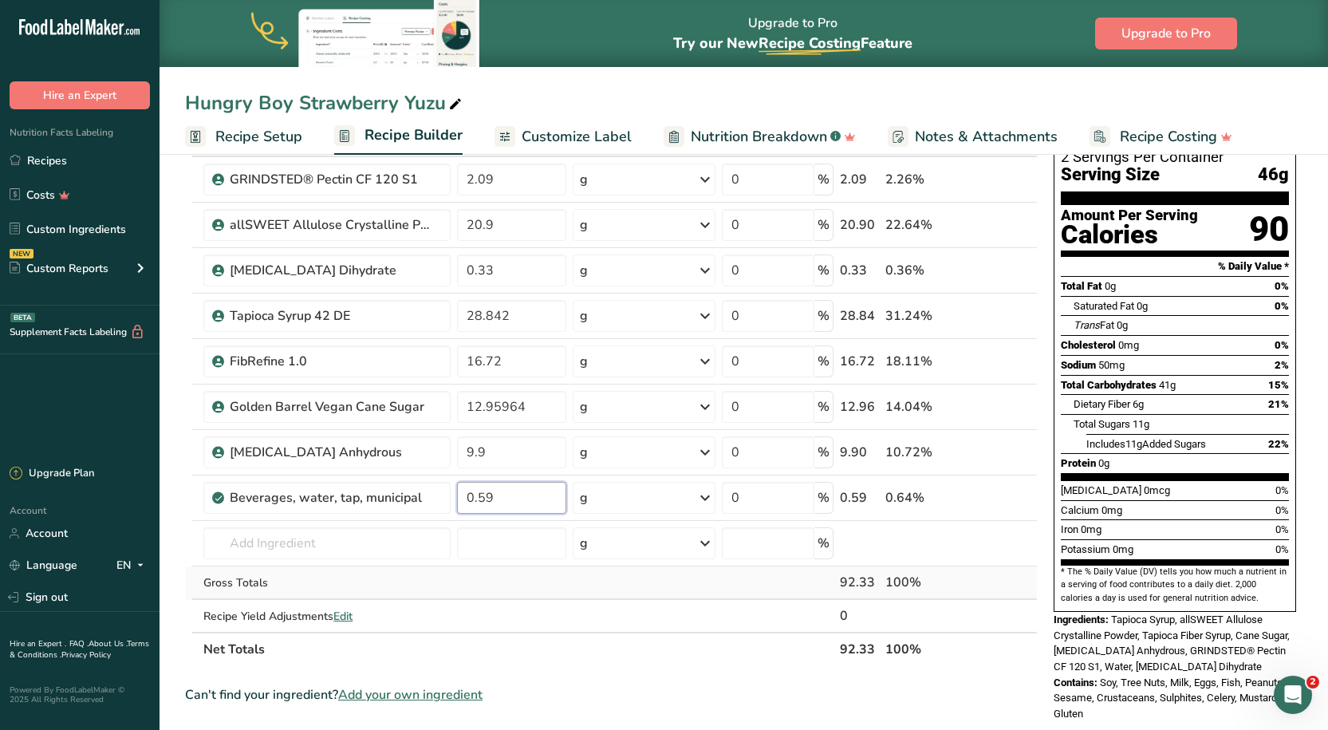
scroll to position [80, 0]
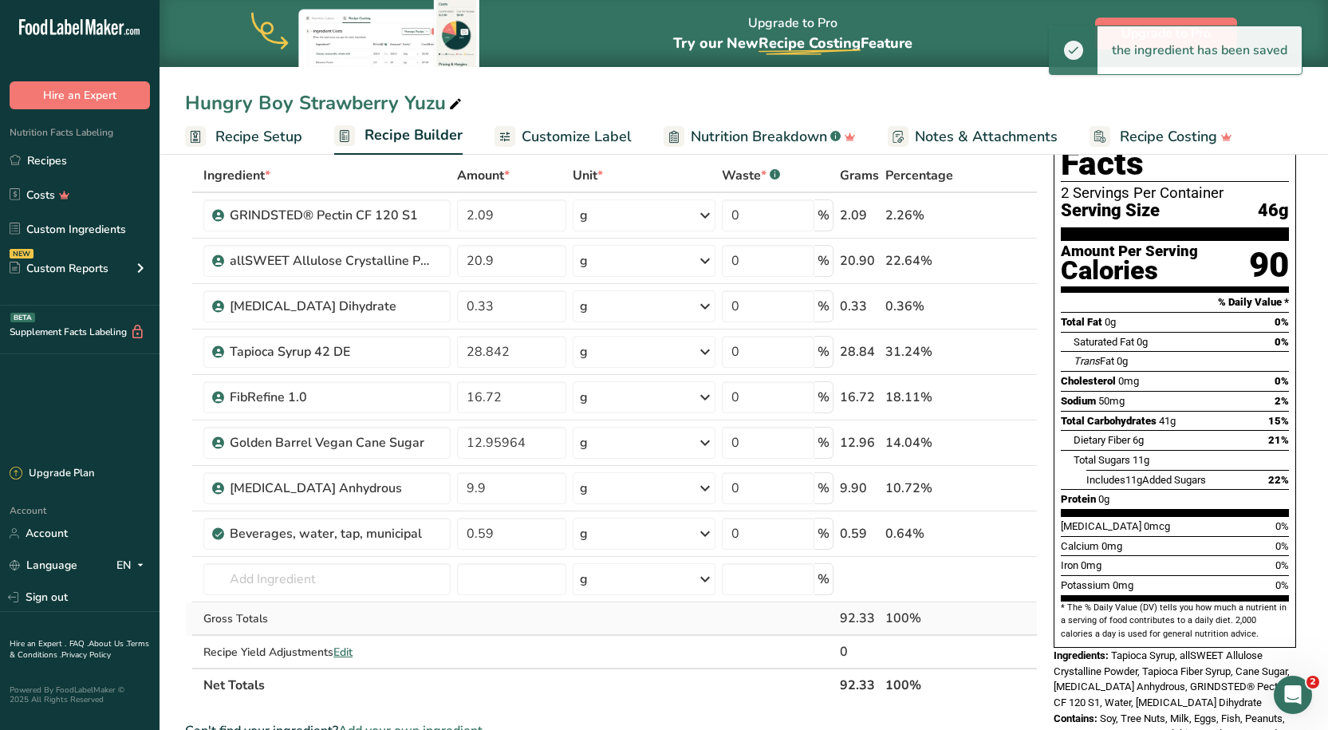
click at [506, 632] on div "Ingredient * Amount * Unit * Waste * .a-a{fill:#347362;}.b-a{fill:#fff;} Grams …" at bounding box center [611, 430] width 853 height 543
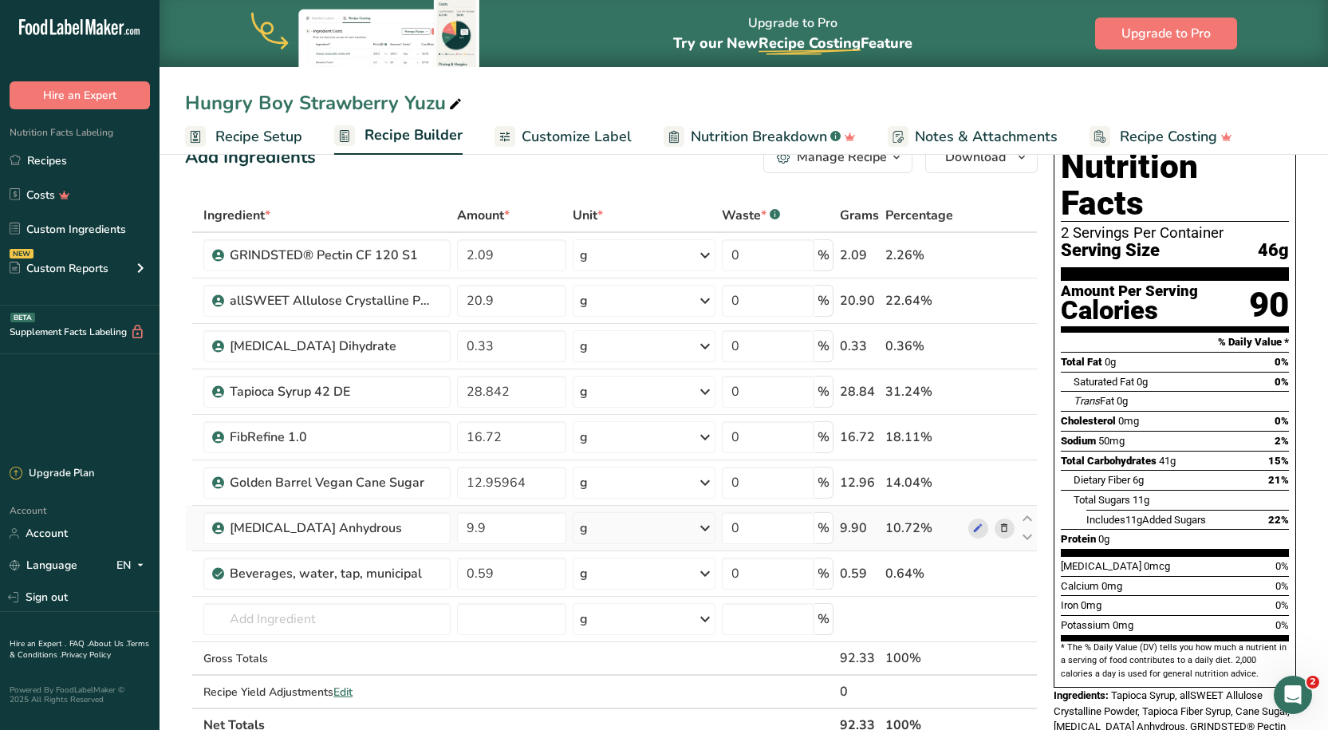
scroll to position [0, 0]
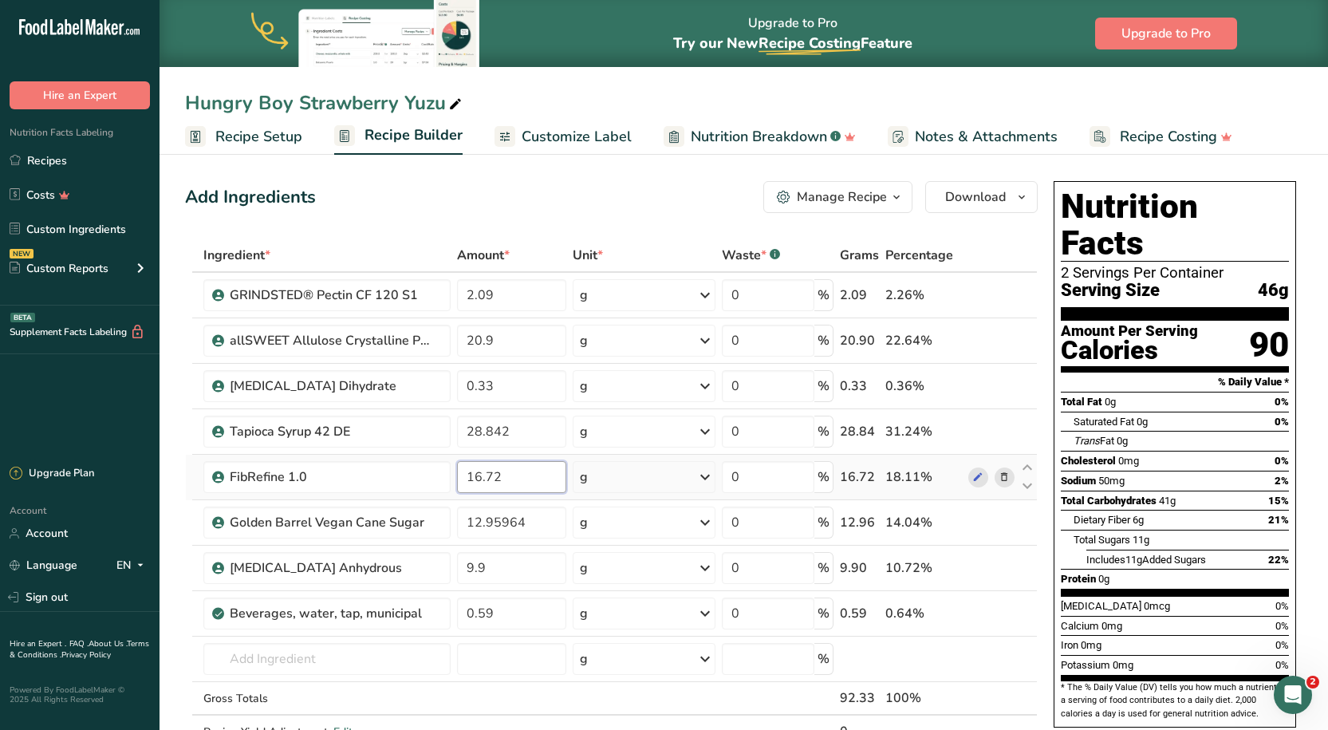
click at [527, 476] on input "16.72" at bounding box center [512, 477] width 110 height 32
click at [502, 331] on div "Ingredient * Amount * Unit * Waste * .a-a{fill:#347362;}.b-a{fill:#fff;} Grams …" at bounding box center [611, 509] width 853 height 543
click at [396, 428] on div "Ingredient * Amount * Unit * Waste * .a-a{fill:#347362;}.b-a{fill:#fff;} Grams …" at bounding box center [611, 509] width 853 height 543
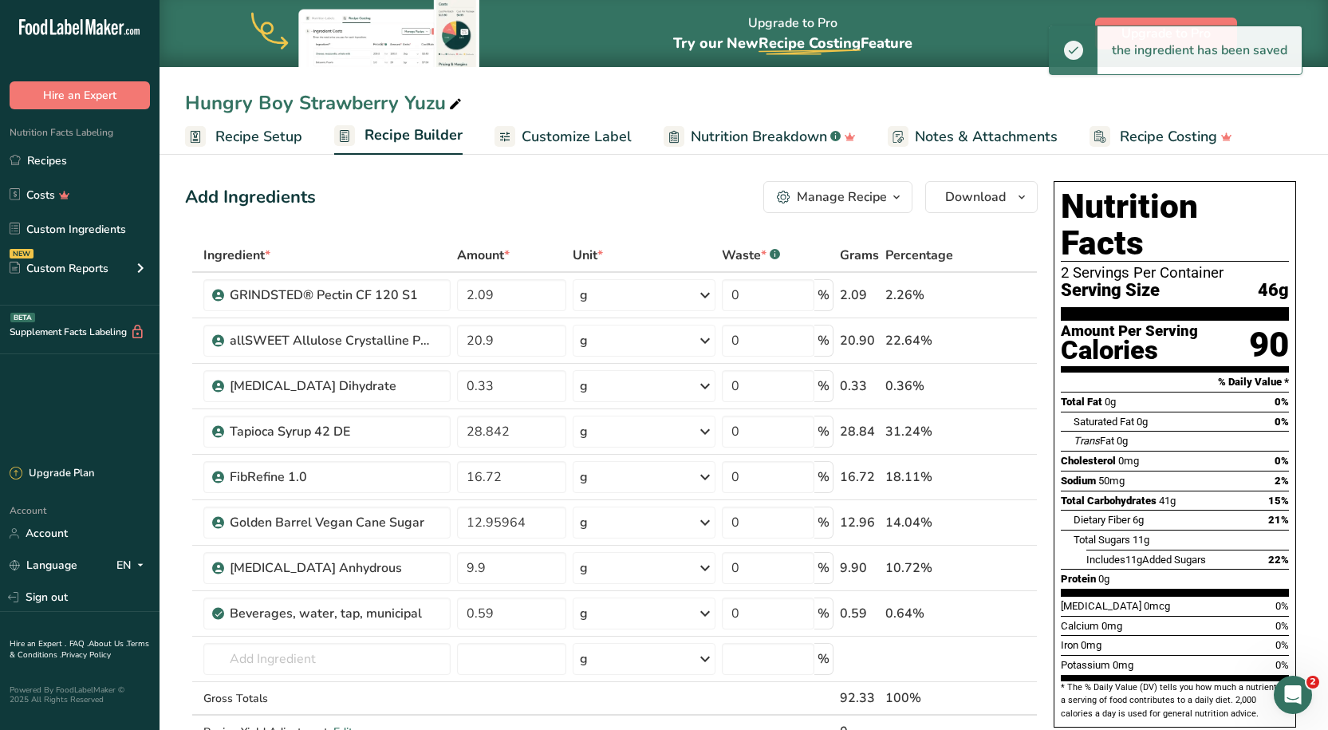
click at [557, 201] on div "Add Ingredients Manage Recipe Delete Recipe Duplicate Recipe Scale Recipe Save …" at bounding box center [611, 197] width 853 height 32
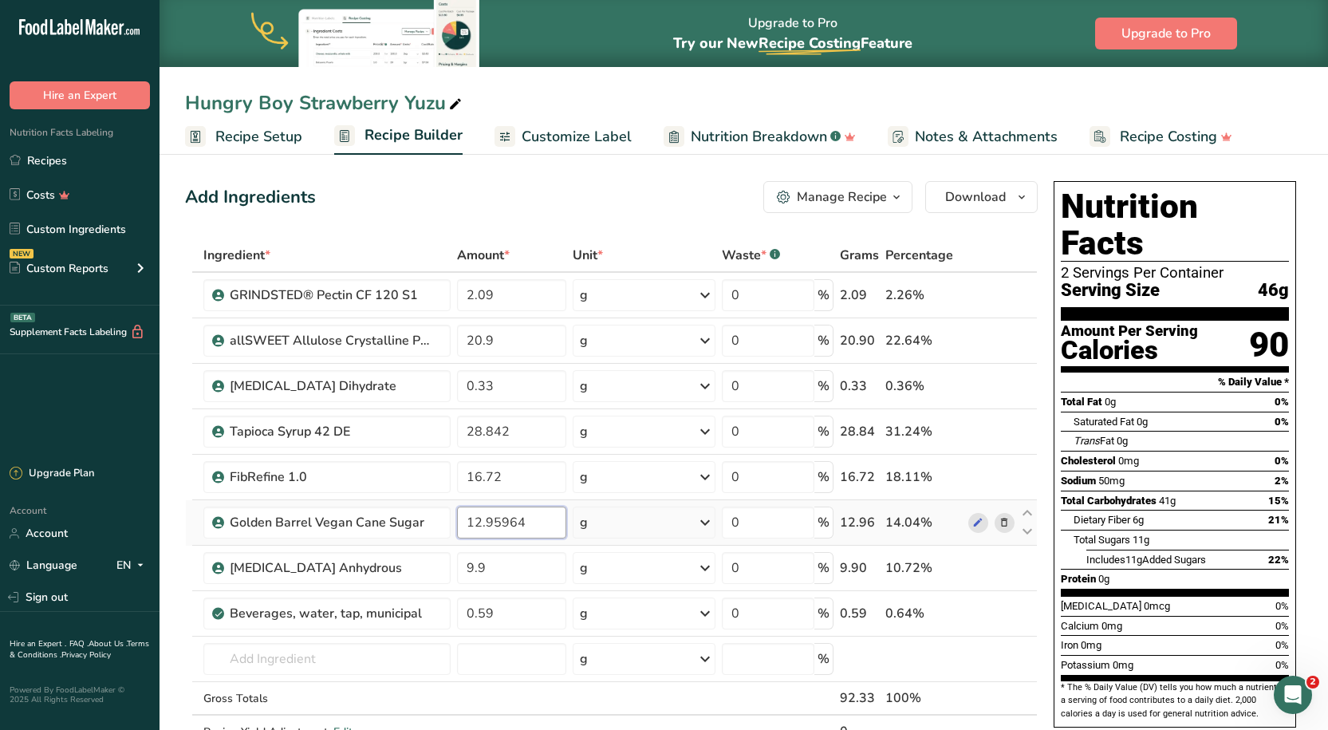
click at [549, 527] on input "12.95964" at bounding box center [512, 522] width 110 height 32
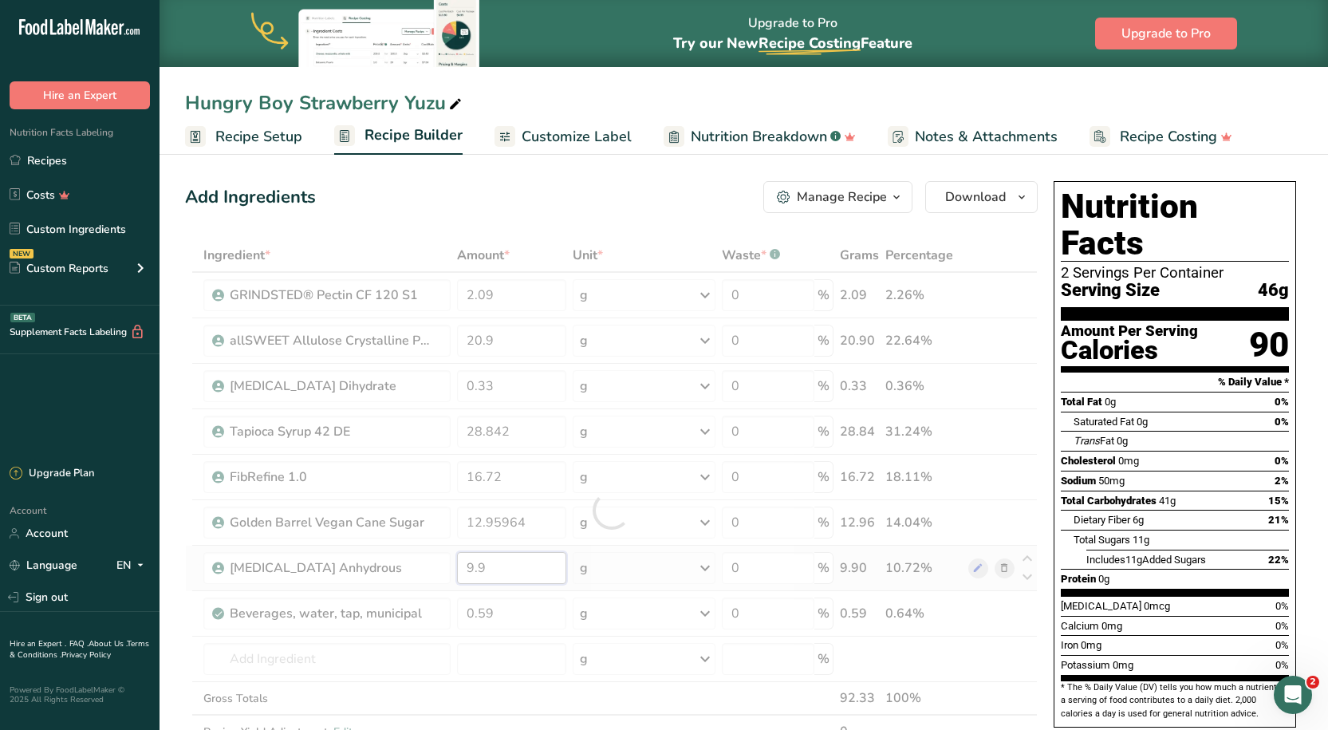
click at [481, 569] on div "Ingredient * Amount * Unit * Waste * .a-a{fill:#347362;}.b-a{fill:#fff;} Grams …" at bounding box center [611, 509] width 853 height 543
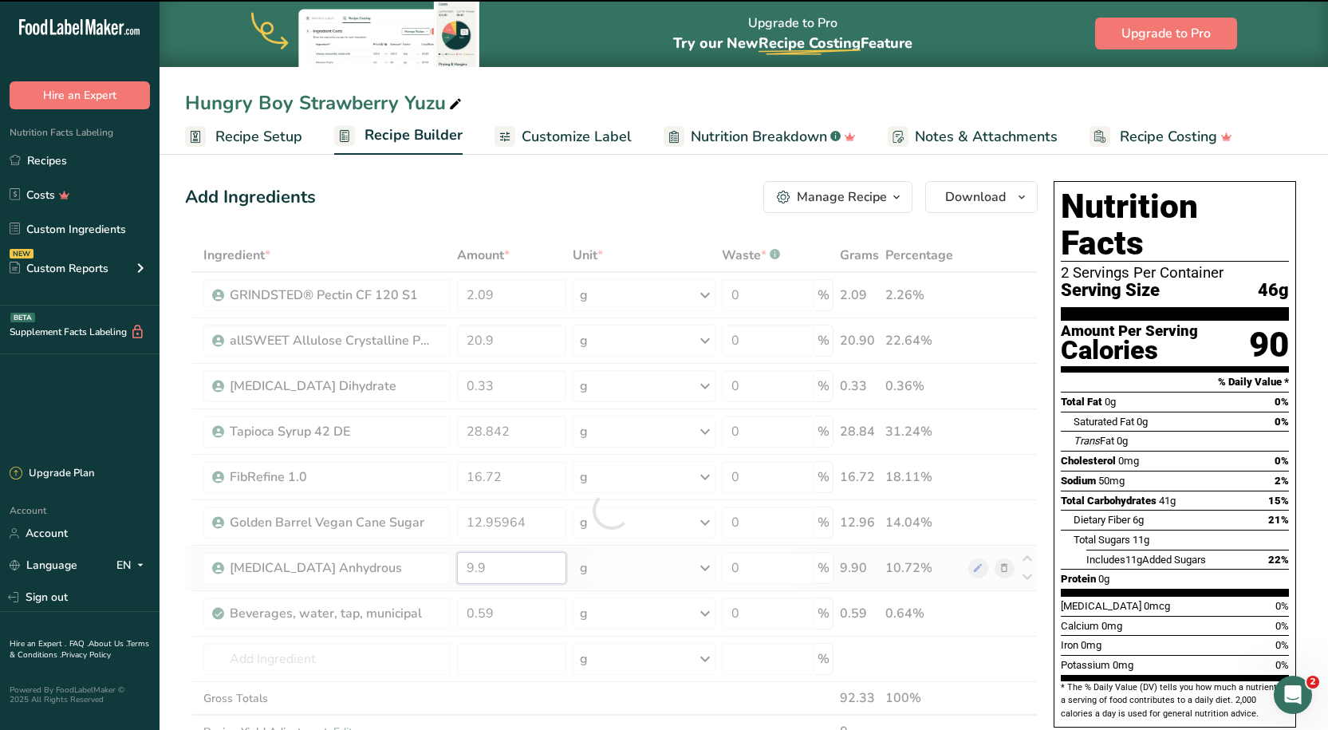
click at [479, 569] on input "9.9" at bounding box center [512, 568] width 110 height 32
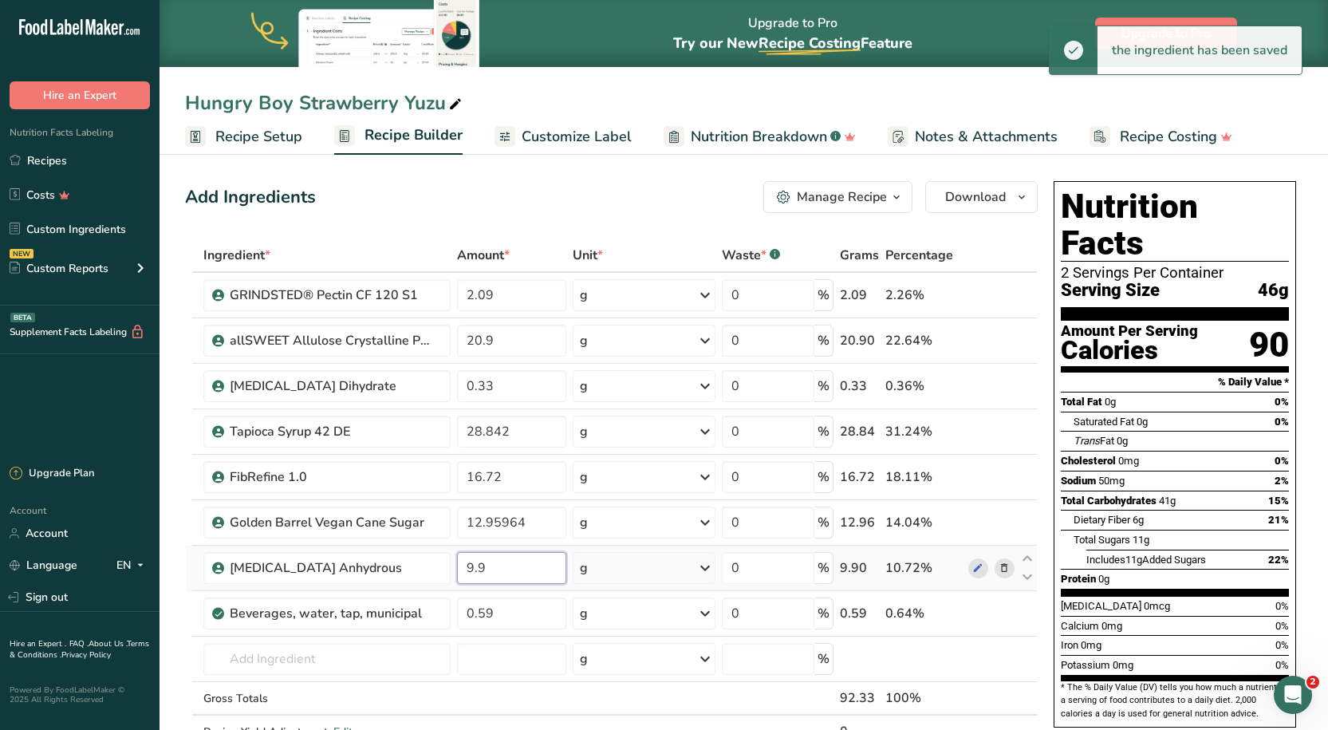
click at [479, 569] on input "9.9" at bounding box center [512, 568] width 110 height 32
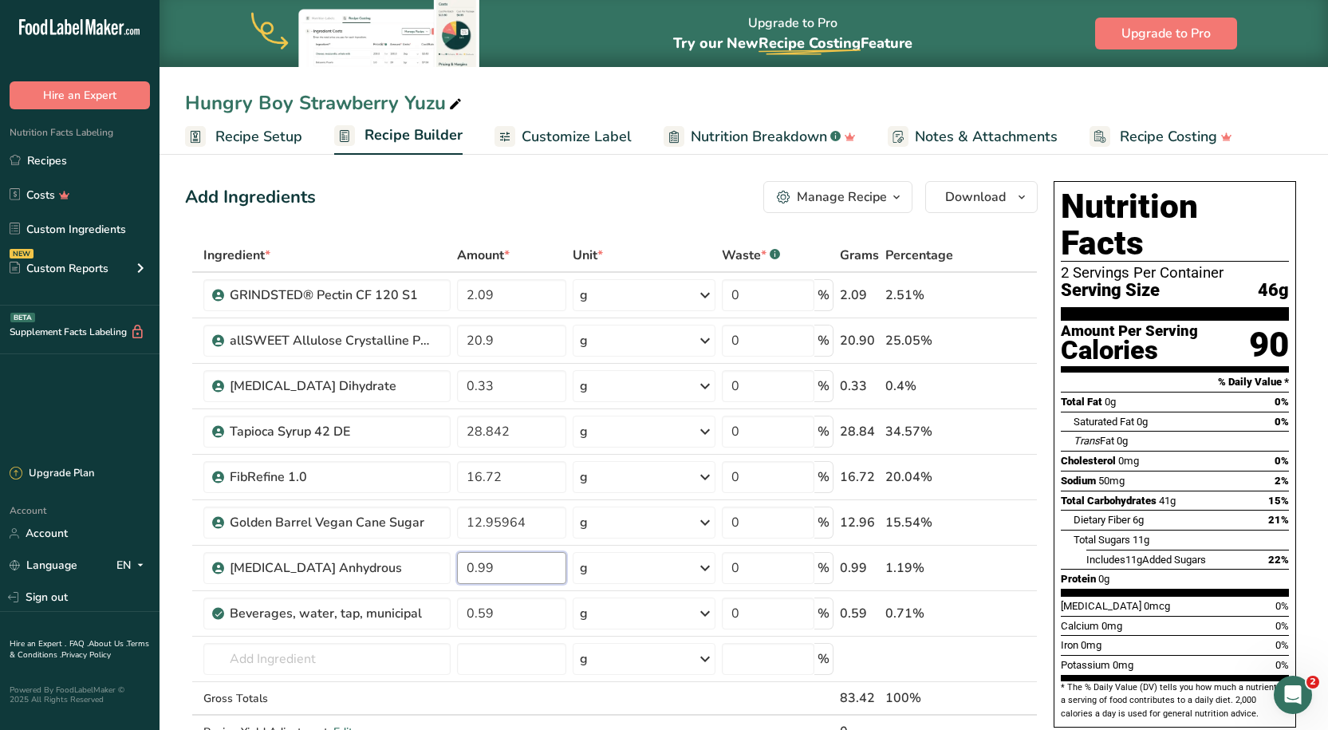
type input "0.99"
click at [520, 215] on div "Add Ingredients Manage Recipe Delete Recipe Duplicate Recipe Scale Recipe Save …" at bounding box center [616, 739] width 862 height 1129
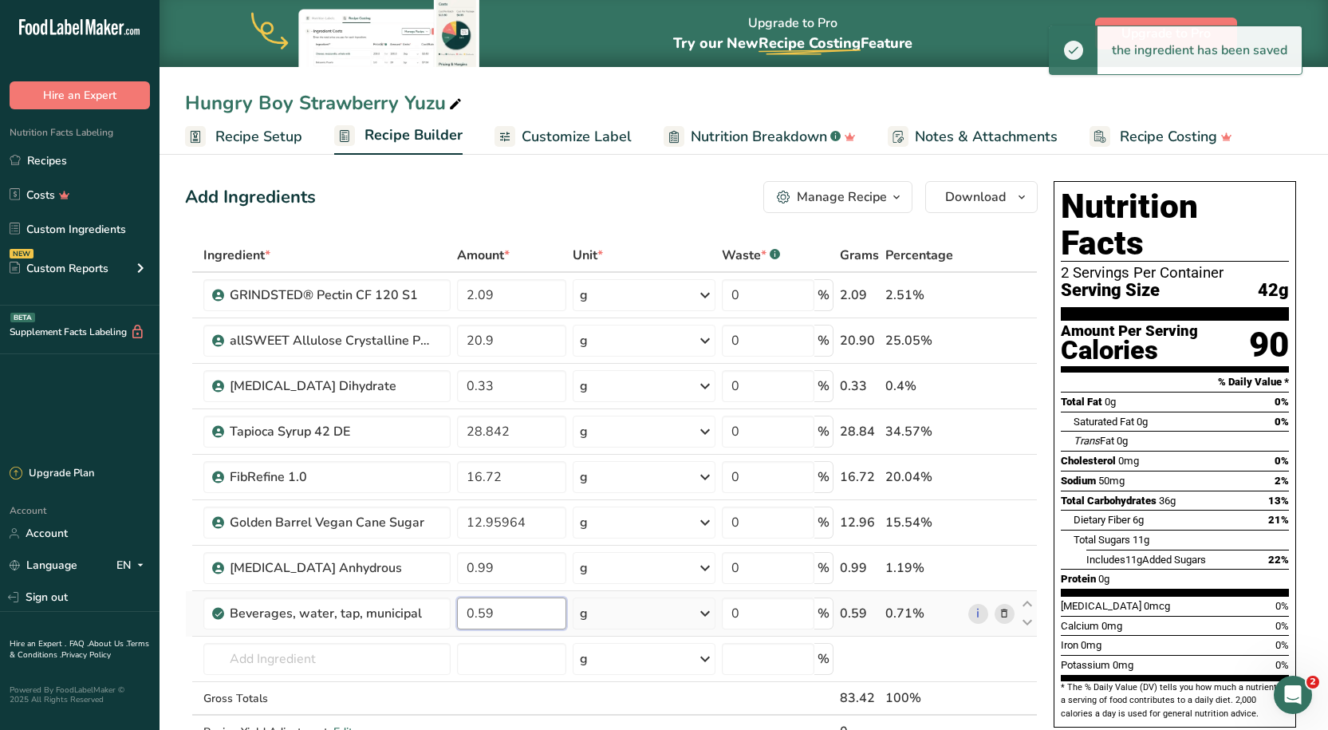
click at [513, 611] on input "0.59" at bounding box center [512, 613] width 110 height 32
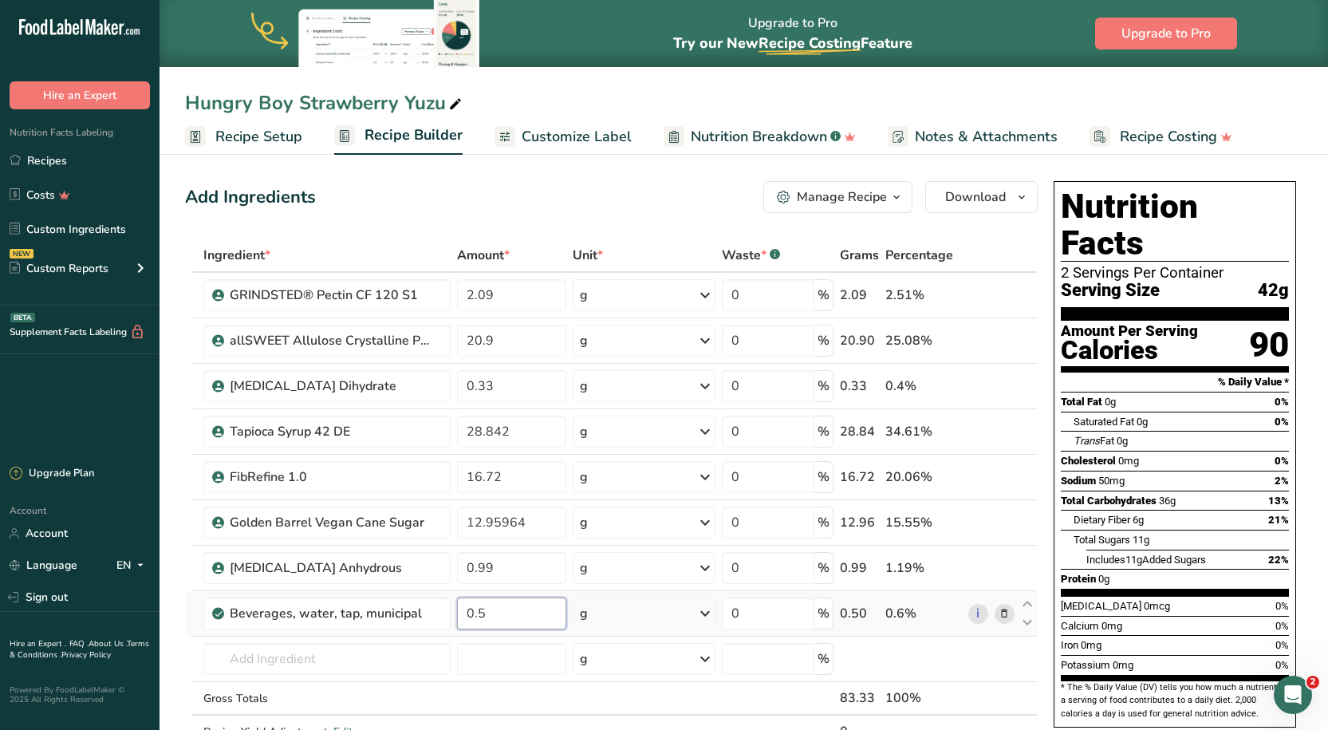
type input "0"
type input "1.17"
click at [555, 176] on div "Add Ingredients Manage Recipe Delete Recipe Duplicate Recipe Scale Recipe Save …" at bounding box center [616, 739] width 862 height 1129
click at [597, 128] on span "Customize Label" at bounding box center [577, 137] width 110 height 22
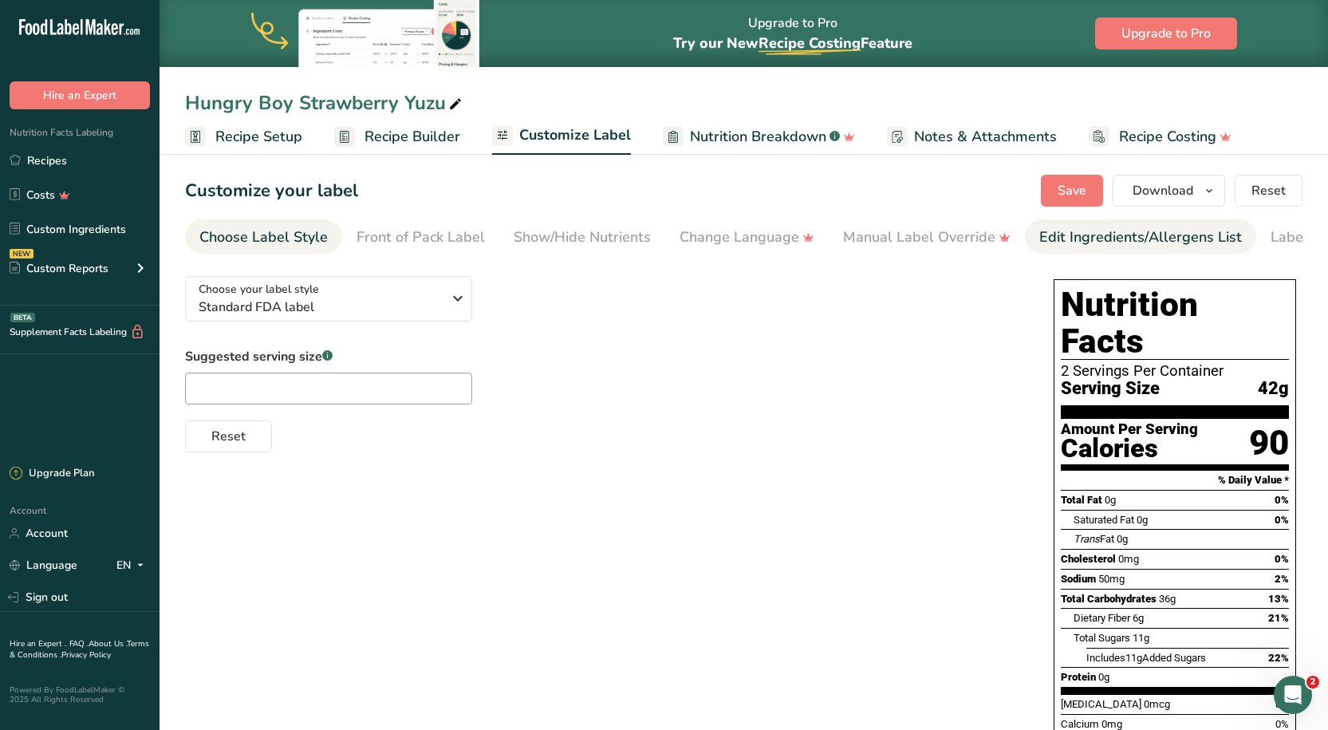
click at [1053, 234] on div "Edit Ingredients/Allergens List" at bounding box center [1140, 238] width 203 height 22
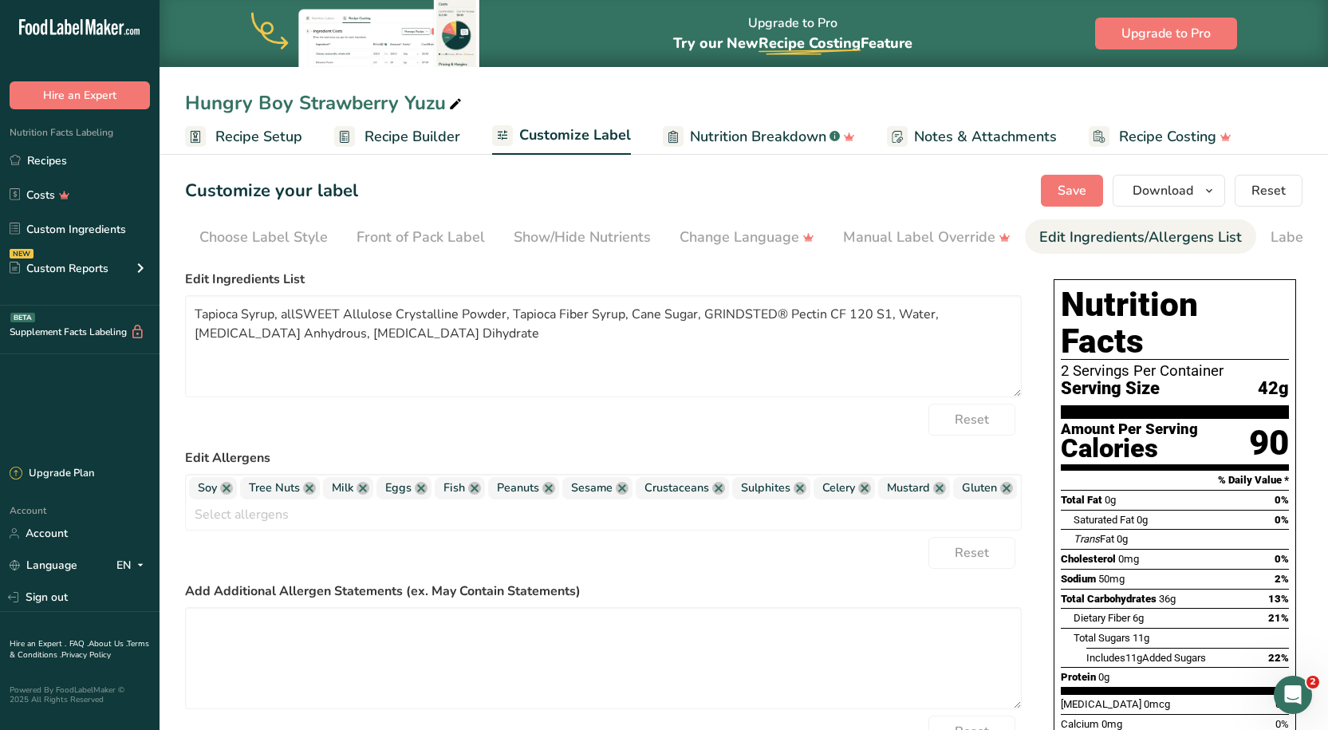
scroll to position [0, 80]
click at [231, 495] on link at bounding box center [226, 488] width 13 height 13
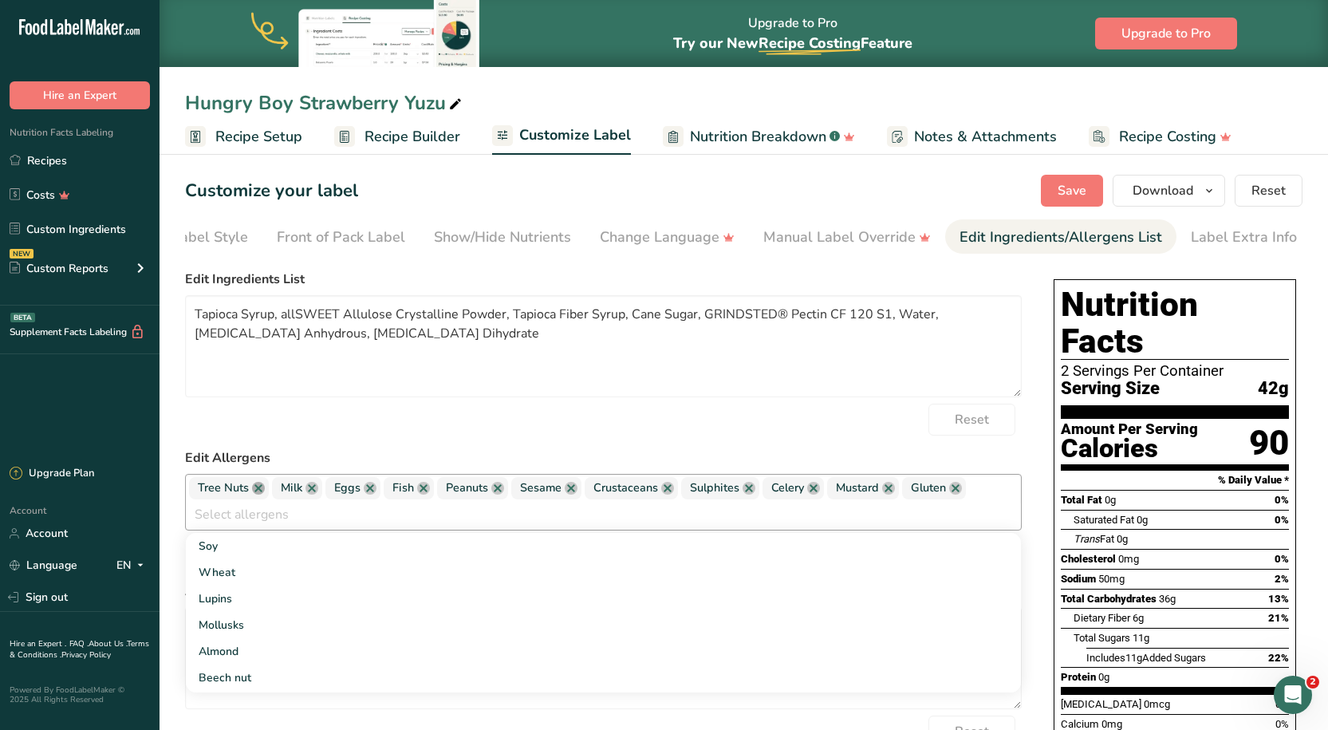
click at [253, 495] on link at bounding box center [258, 488] width 13 height 13
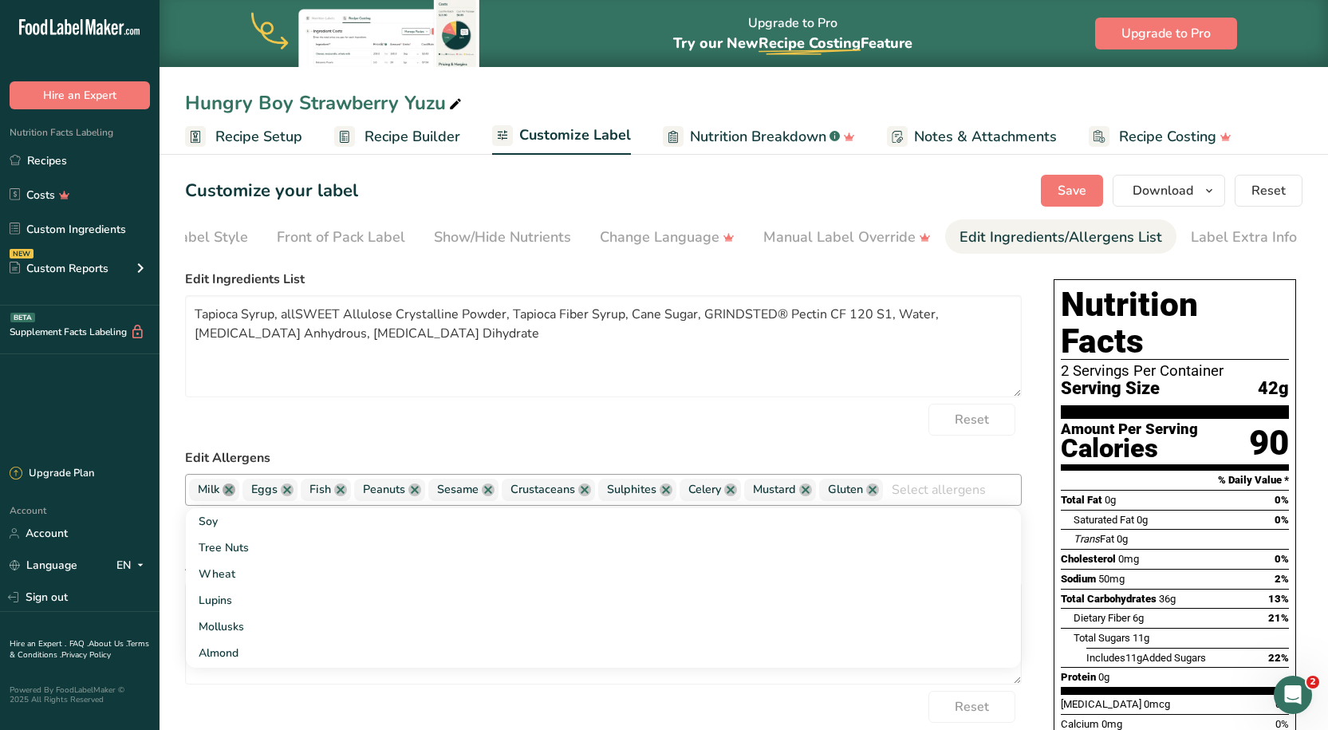
click at [229, 494] on link at bounding box center [229, 489] width 13 height 13
click at [229, 491] on link at bounding box center [233, 489] width 13 height 13
click at [229, 491] on link at bounding box center [229, 489] width 13 height 13
click at [250, 492] on link at bounding box center [249, 489] width 13 height 13
click at [248, 491] on link at bounding box center [248, 489] width 13 height 13
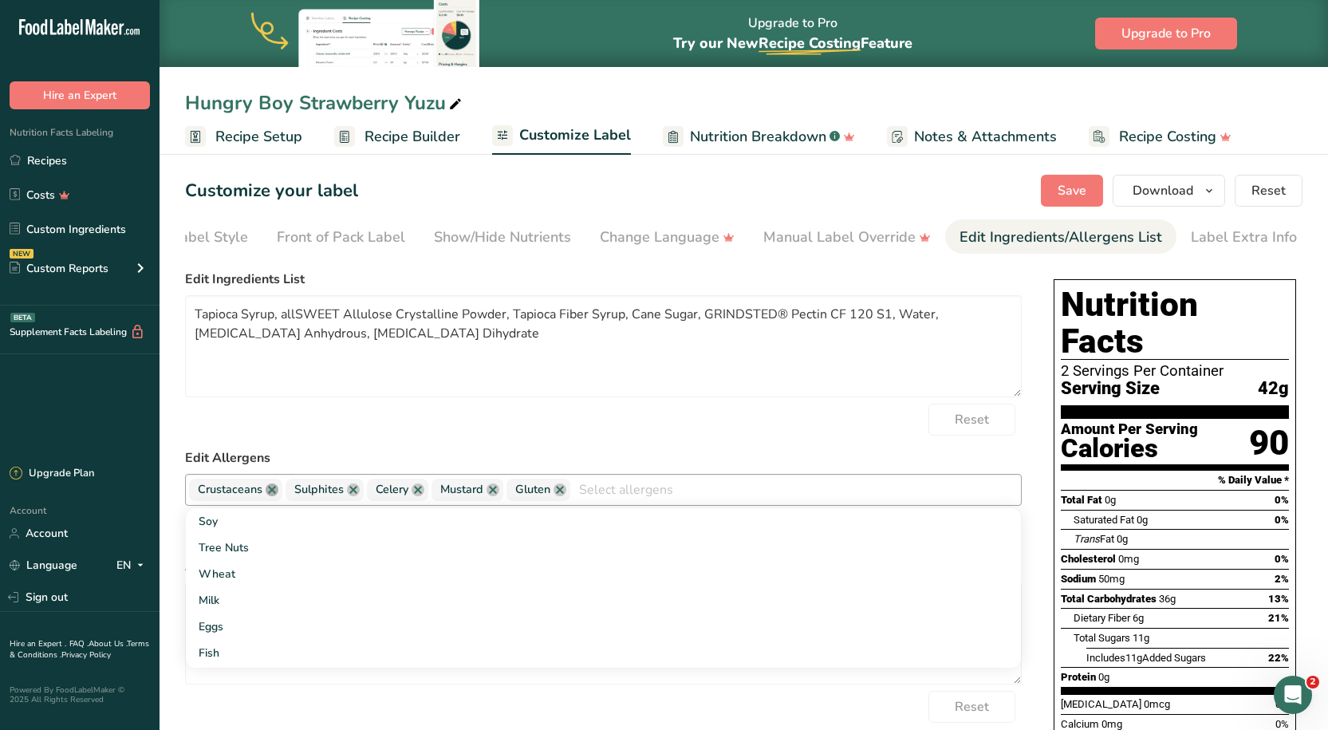
click at [270, 496] on link at bounding box center [272, 489] width 13 height 13
click at [259, 492] on link at bounding box center [256, 489] width 13 height 13
click at [243, 492] on link at bounding box center [240, 489] width 13 height 13
click at [246, 492] on link at bounding box center [250, 489] width 13 height 13
click at [242, 492] on link at bounding box center [242, 489] width 13 height 13
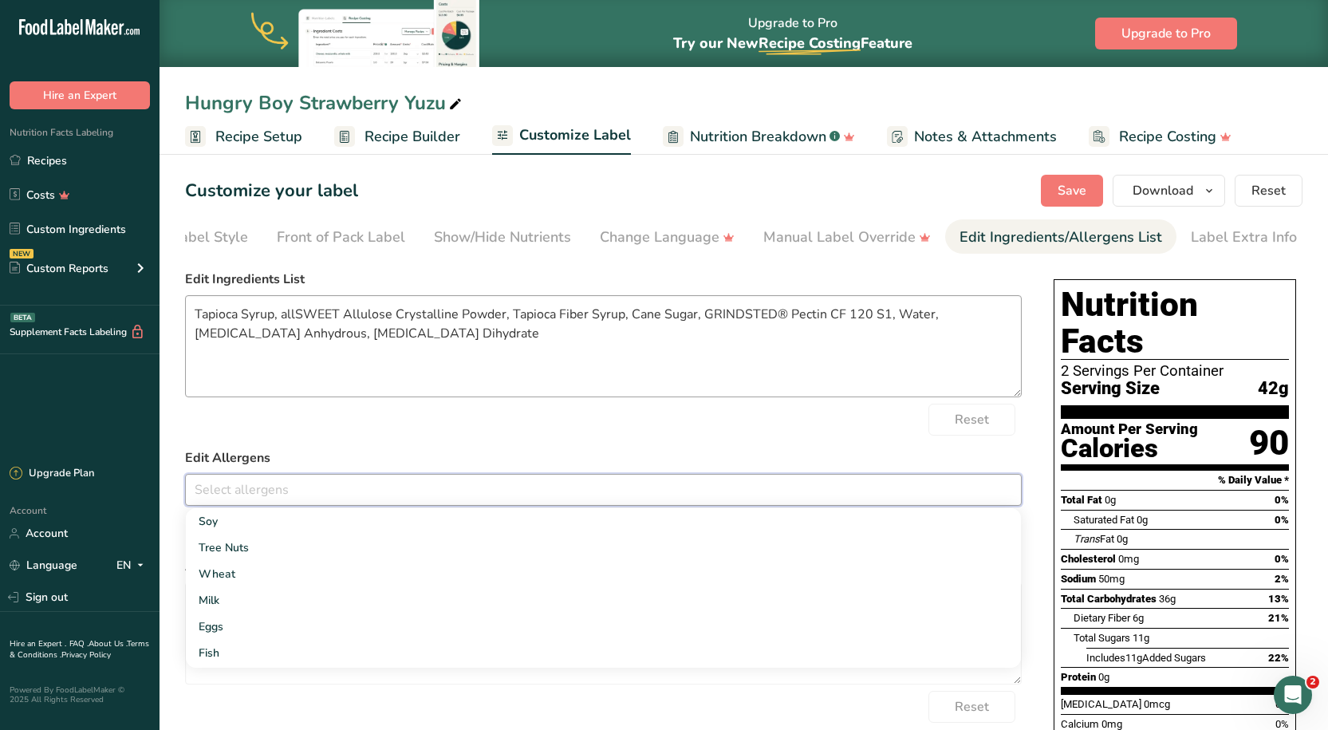
drag, startPoint x: 415, startPoint y: 417, endPoint x: 424, endPoint y: 396, distance: 22.8
click at [417, 412] on div "Reset" at bounding box center [603, 420] width 837 height 32
drag, startPoint x: 343, startPoint y: 324, endPoint x: 282, endPoint y: 316, distance: 61.1
click at [282, 316] on textarea "Tapioca Syrup, allSWEET Allulose Crystalline Powder, Tapioca Fiber Syrup, Cane …" at bounding box center [603, 346] width 837 height 102
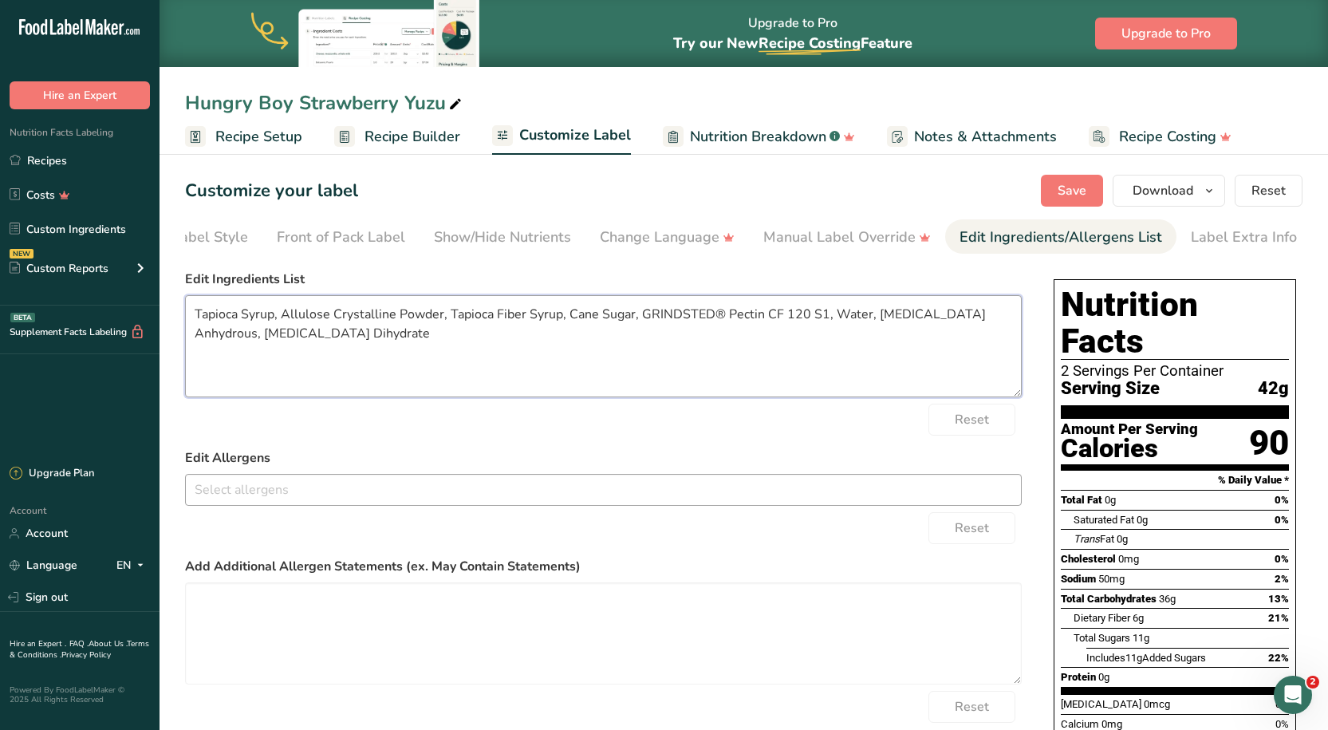
drag, startPoint x: 440, startPoint y: 319, endPoint x: 336, endPoint y: 315, distance: 104.6
click at [336, 316] on textarea "Tapioca Syrup, Allulose Crystalline Powder, Tapioca Fiber Syrup, Cane Sugar, GR…" at bounding box center [603, 346] width 837 height 102
click at [405, 338] on textarea "Tapioca Syrup, Allulose, Tapioca Fiber Syrup, Cane Sugar, GRINDSTED® Pectin CF …" at bounding box center [603, 346] width 837 height 102
click at [518, 319] on textarea "Tapioca Syrup, Allulose, Tapioca Fiber Syrup, Cane Sugar, GRINDSTED® Pectin CF …" at bounding box center [603, 346] width 837 height 102
click at [582, 319] on textarea "Tapioca Syrup, Allulose, Tapioca Fiber Syrup, Cane Sugar, GRINDSTED® Pectin CF …" at bounding box center [603, 346] width 837 height 102
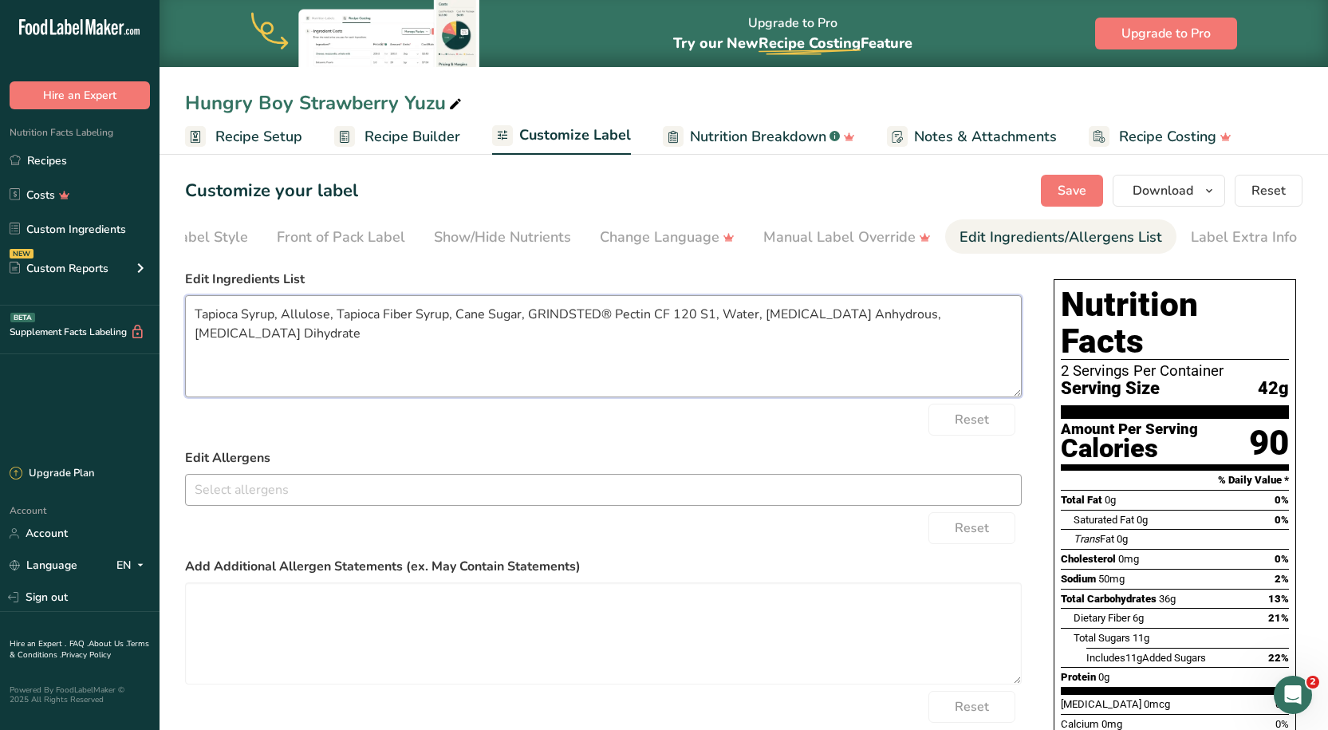
drag, startPoint x: 612, startPoint y: 317, endPoint x: 523, endPoint y: 319, distance: 88.5
click at [523, 319] on textarea "Tapioca Syrup, Allulose, Tapioca Fiber Syrup, Cane Sugar, GRINDSTED® Pectin CF …" at bounding box center [603, 346] width 837 height 102
drag, startPoint x: 622, startPoint y: 321, endPoint x: 566, endPoint y: 326, distance: 56.1
click at [566, 326] on textarea "Tapioca Syrup, Allulose, Tapioca Fiber Syrup, Cane Sugar, Pectin CF 120 S1, Wat…" at bounding box center [603, 346] width 837 height 102
click at [608, 323] on textarea "Tapioca Syrup, Allulose, Tapioca Fiber Syrup, Cane Sugar, Pectin, Water, [MEDIC…" at bounding box center [603, 346] width 837 height 102
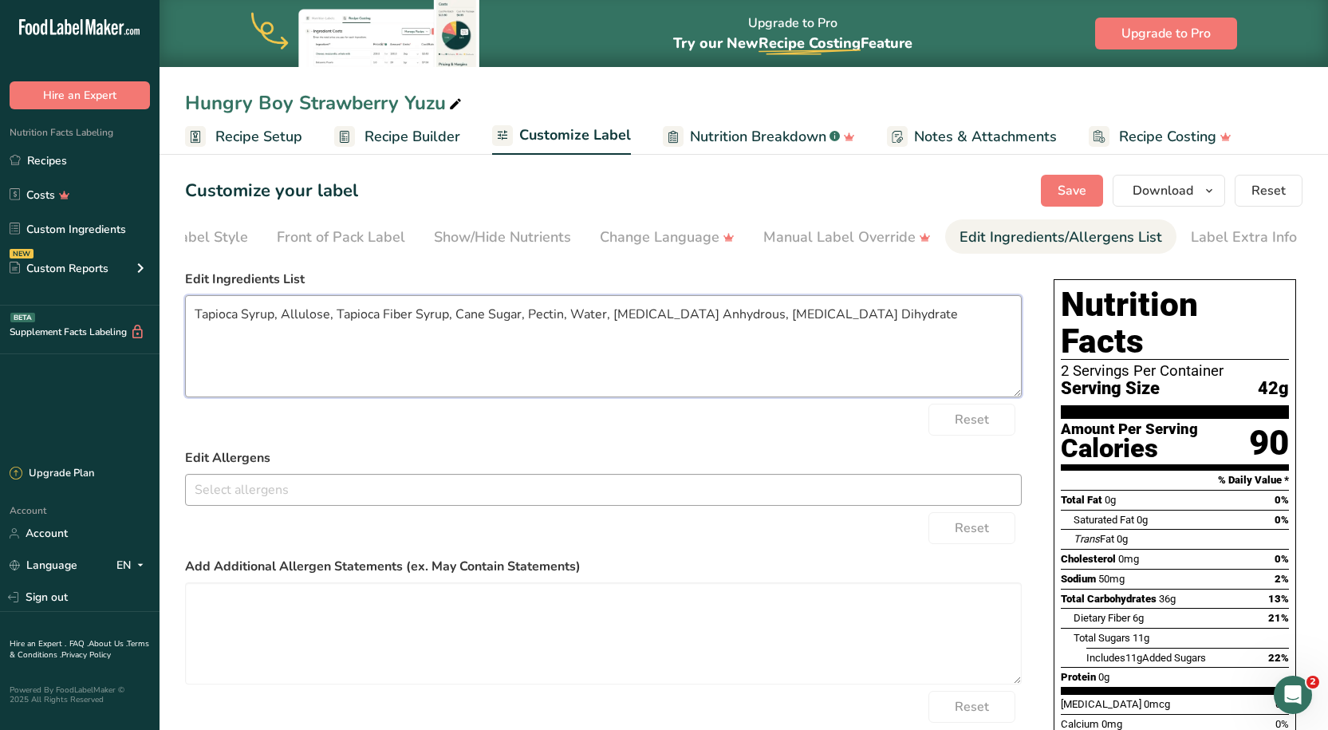
drag, startPoint x: 731, startPoint y: 320, endPoint x: 673, endPoint y: 325, distance: 57.7
click at [673, 325] on textarea "Tapioca Syrup, Allulose, Tapioca Fiber Syrup, Cane Sugar, Pectin, Water, [MEDIC…" at bounding box center [603, 346] width 837 height 102
drag, startPoint x: 830, startPoint y: 314, endPoint x: 762, endPoint y: 315, distance: 67.8
click at [762, 315] on textarea "Tapioca Syrup, Allulose, Tapioca Fiber Syrup, Cane Sugar, Pectin, Water, [MEDIC…" at bounding box center [603, 346] width 837 height 102
click at [819, 319] on textarea "Tapioca Syrup, Allulose, Tapioca Fiber Syrup, Cane Sugar, Pectin, Water, [MEDIC…" at bounding box center [603, 346] width 837 height 102
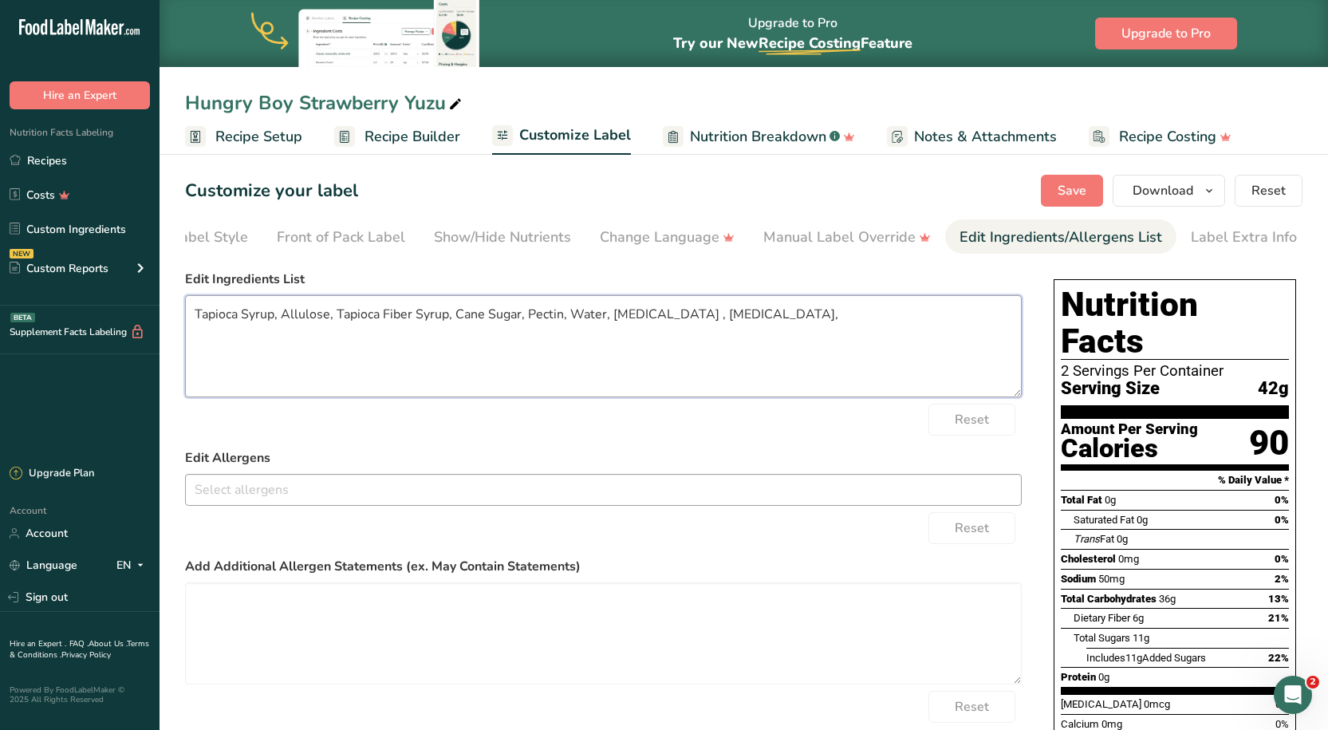
click at [798, 317] on textarea "Tapioca Syrup, Allulose, Tapioca Fiber Syrup, Cane Sugar, Pectin, Water, [MEDIC…" at bounding box center [603, 346] width 837 height 102
click at [887, 318] on textarea "Tapioca Syrup, Allulose, Tapioca Fiber Syrup, Cane Sugar, Pectin, Water, [MEDIC…" at bounding box center [603, 346] width 837 height 102
click at [609, 317] on textarea "Tapioca Syrup, Allulose, Tapioca Fiber Syrup, Cane Sugar, Pectin, Water, [MEDIC…" at bounding box center [603, 346] width 837 height 102
click at [606, 416] on div "Reset" at bounding box center [603, 420] width 837 height 32
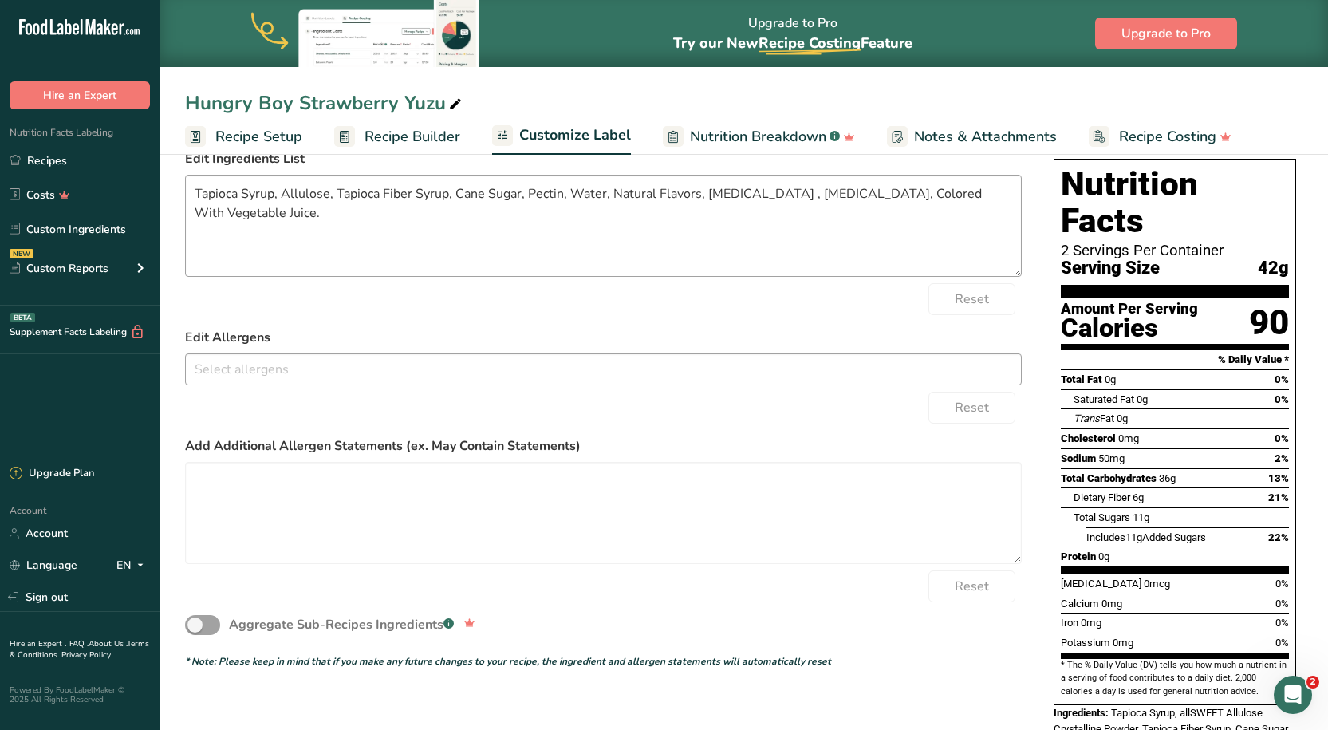
scroll to position [0, 0]
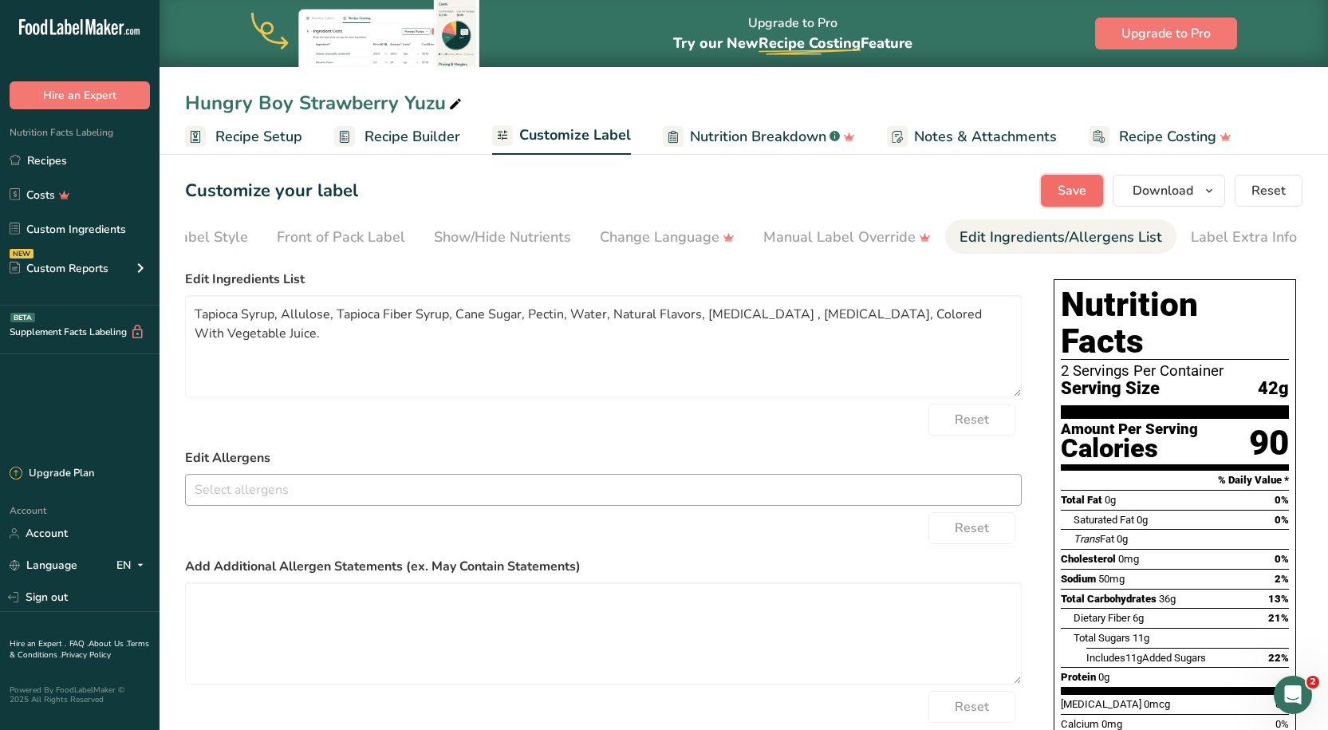
click at [1071, 191] on span "Save" at bounding box center [1072, 190] width 29 height 19
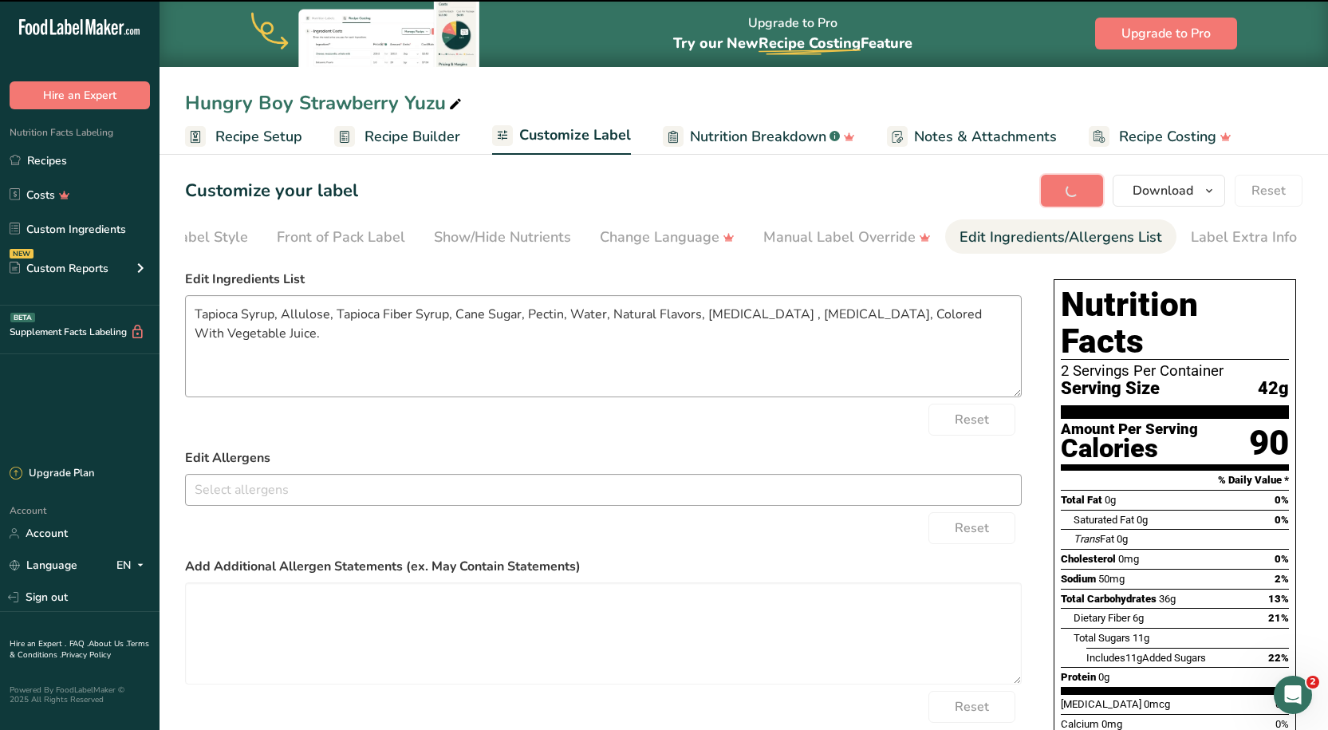
type textarea "Tapioca Syrup, Allulose, Tapioca Fiber Syrup, Cane Sugar, Pectin, Water, Natura…"
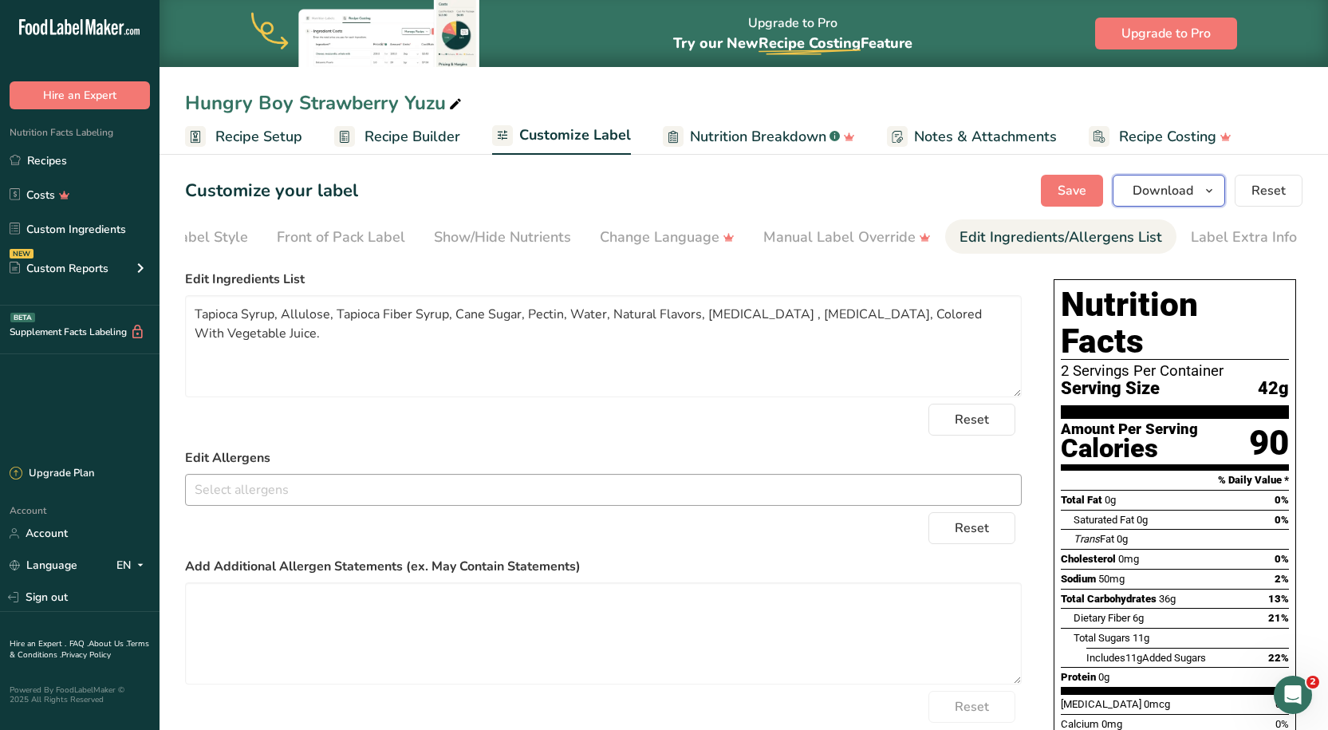
click at [1183, 179] on button "Download" at bounding box center [1169, 191] width 112 height 32
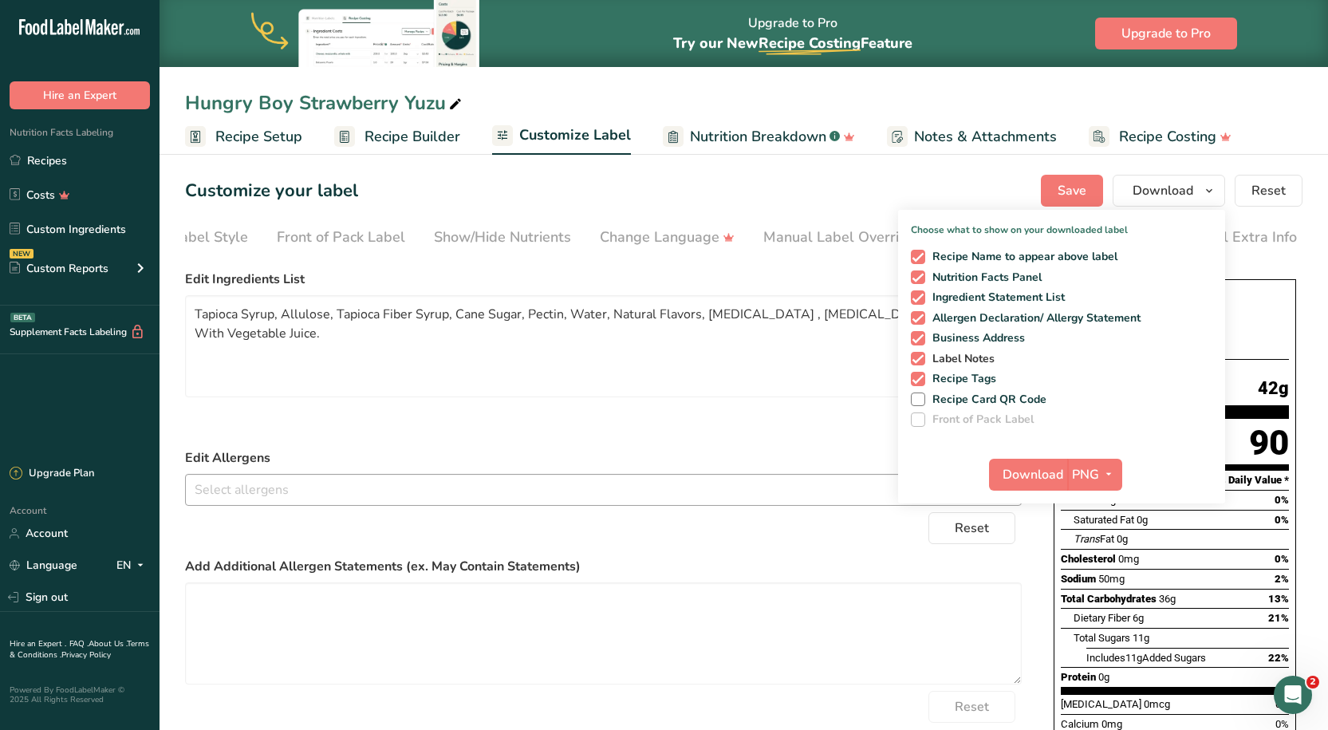
drag, startPoint x: 920, startPoint y: 377, endPoint x: 920, endPoint y: 363, distance: 14.4
click at [920, 376] on span at bounding box center [918, 379] width 14 height 14
click at [920, 376] on input "Recipe Tags" at bounding box center [916, 378] width 10 height 10
checkbox input "false"
click at [920, 358] on span at bounding box center [918, 359] width 14 height 14
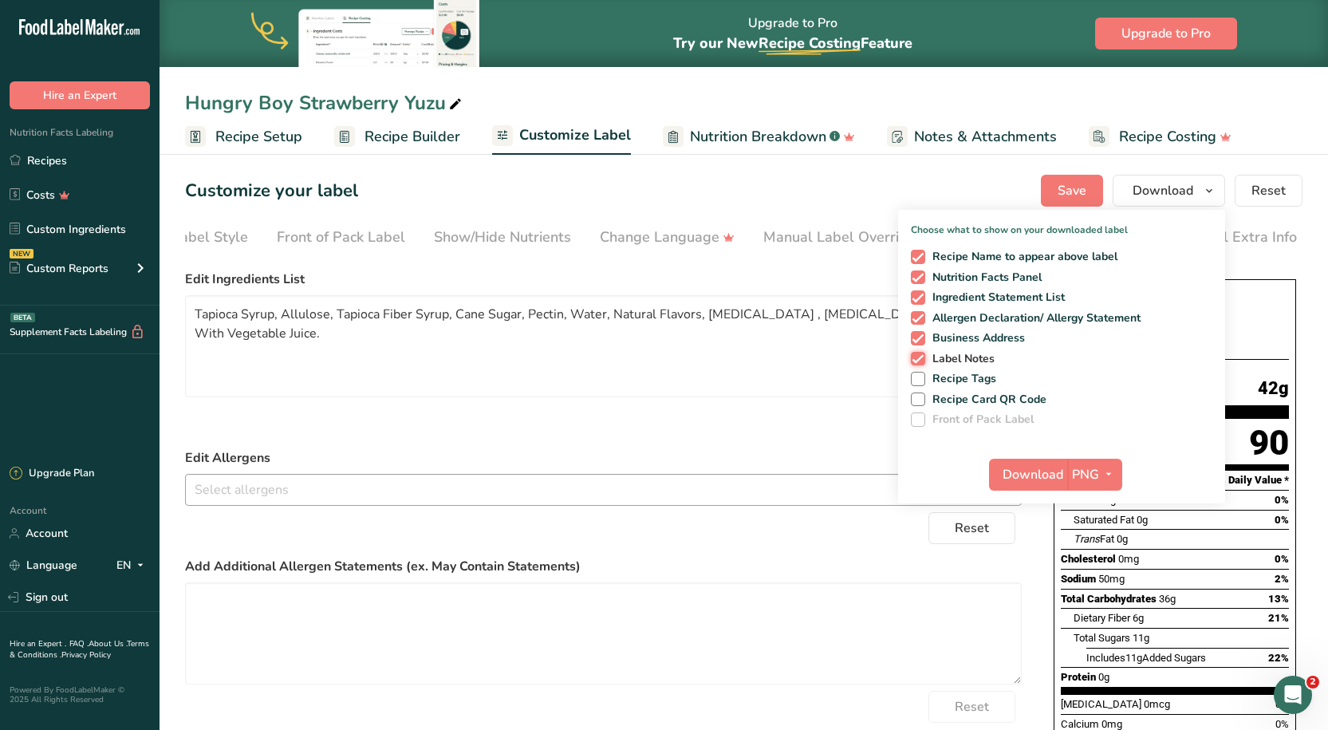
click at [920, 358] on input "Label Notes" at bounding box center [916, 358] width 10 height 10
checkbox input "false"
click at [923, 338] on span at bounding box center [918, 338] width 14 height 14
click at [921, 338] on input "Business Address" at bounding box center [916, 338] width 10 height 10
checkbox input "false"
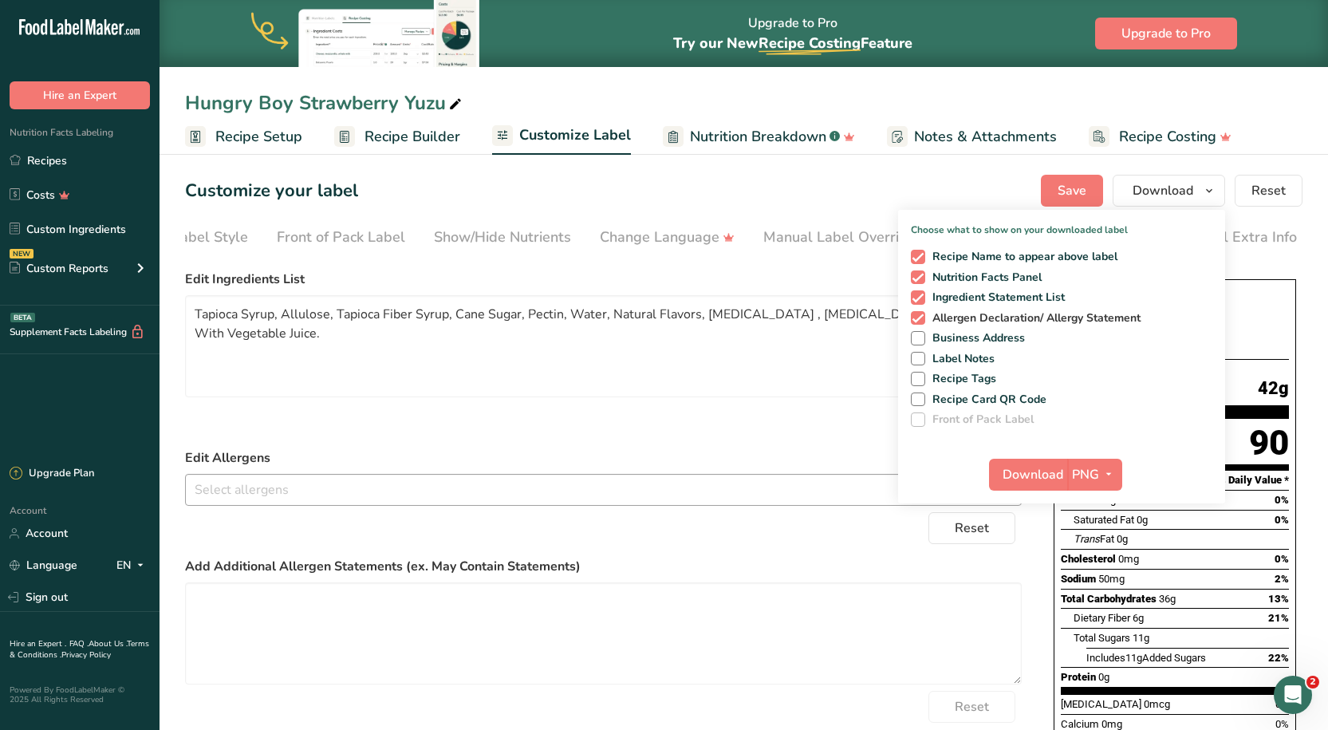
click at [924, 317] on span at bounding box center [918, 318] width 14 height 14
click at [921, 317] on input "Allergen Declaration/ Allergy Statement" at bounding box center [916, 318] width 10 height 10
checkbox input "false"
click at [1091, 479] on span "PNG" at bounding box center [1085, 474] width 27 height 19
click at [1104, 588] on link "PDF" at bounding box center [1096, 586] width 51 height 26
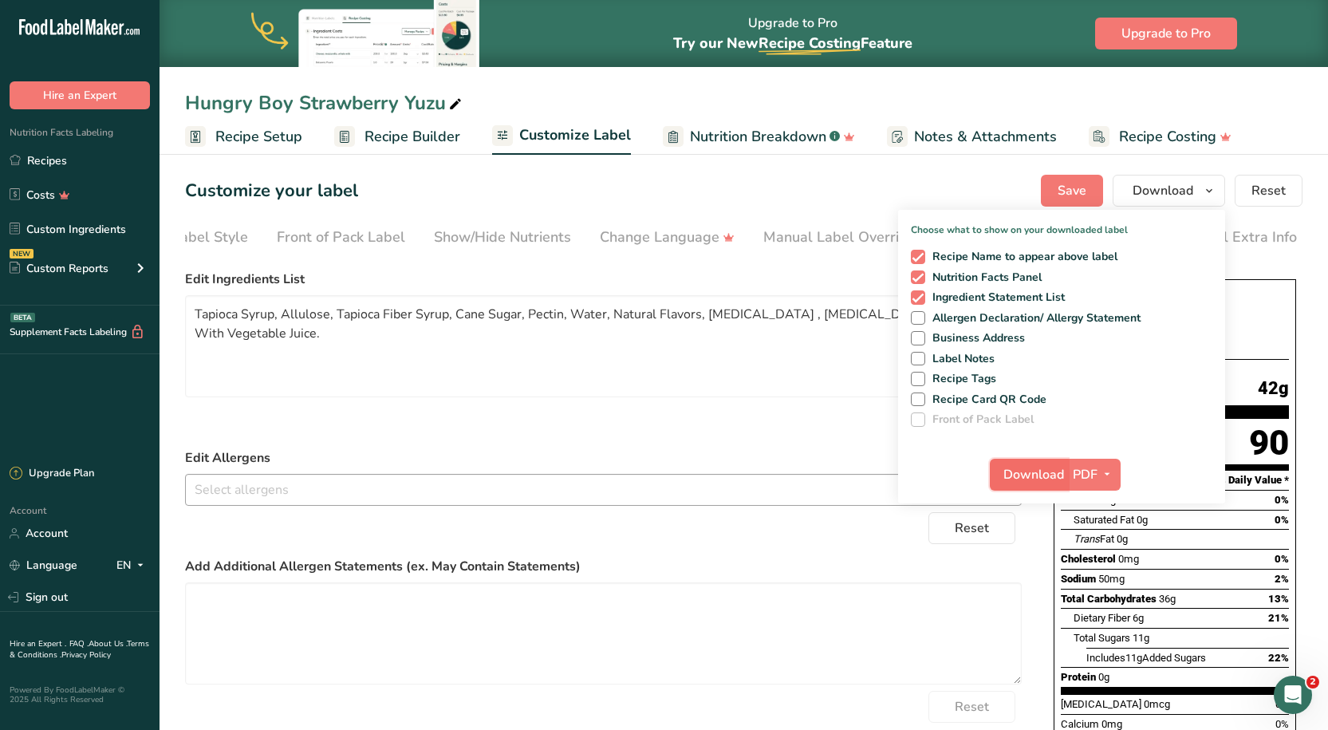
click at [1059, 467] on span "Download" at bounding box center [1033, 474] width 61 height 19
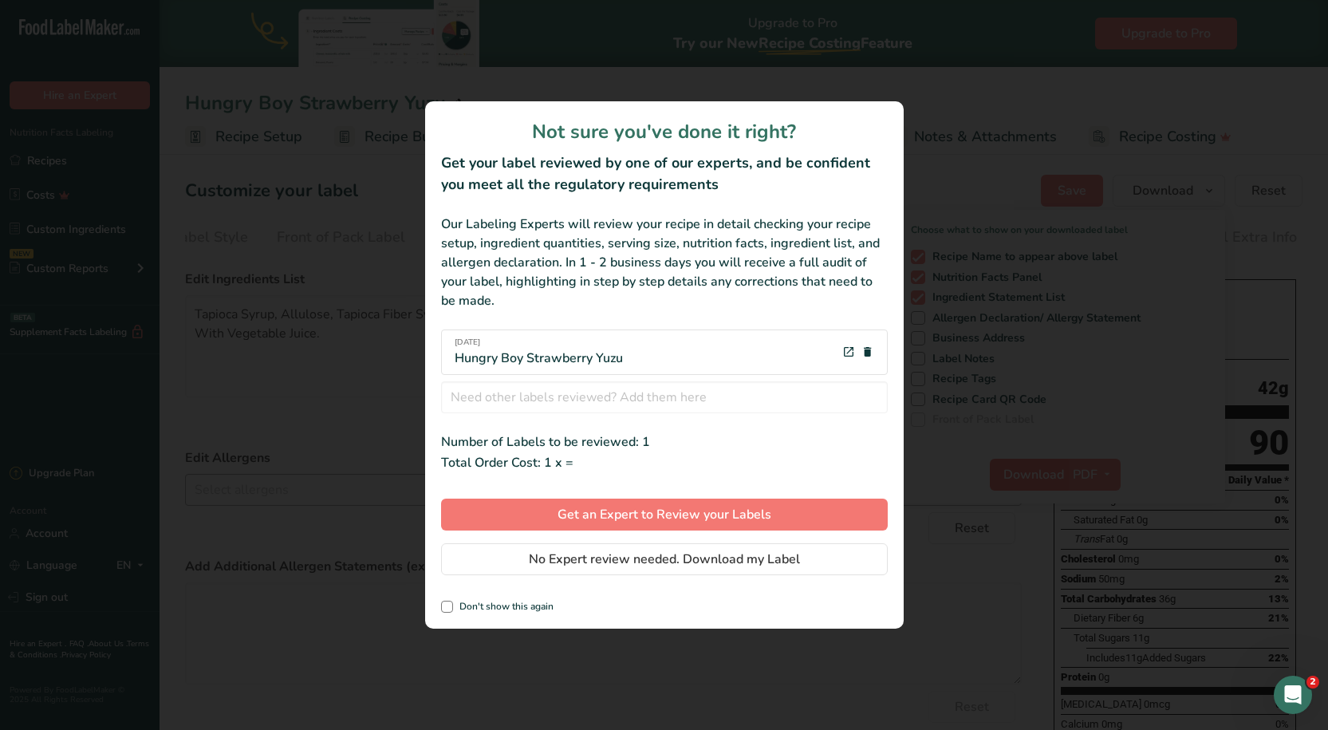
scroll to position [0, 68]
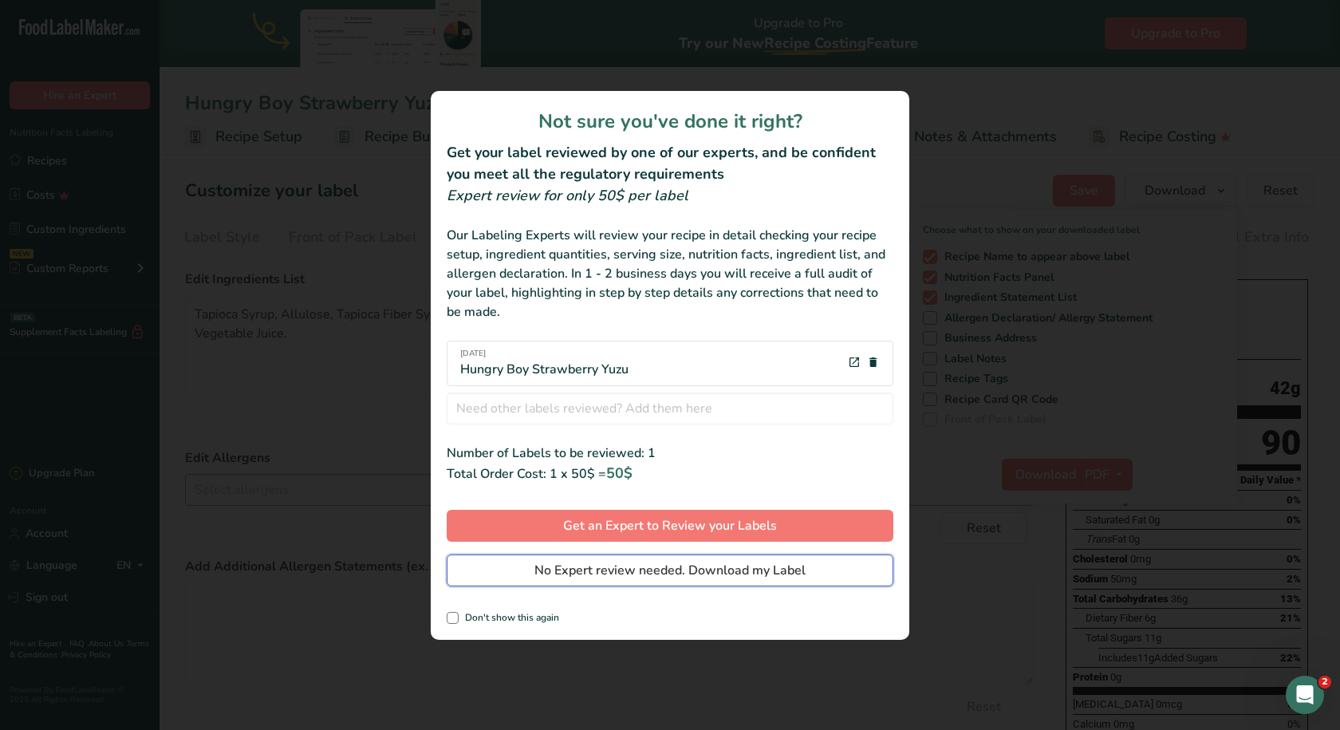
click at [668, 566] on span "No Expert review needed. Download my Label" at bounding box center [669, 570] width 271 height 19
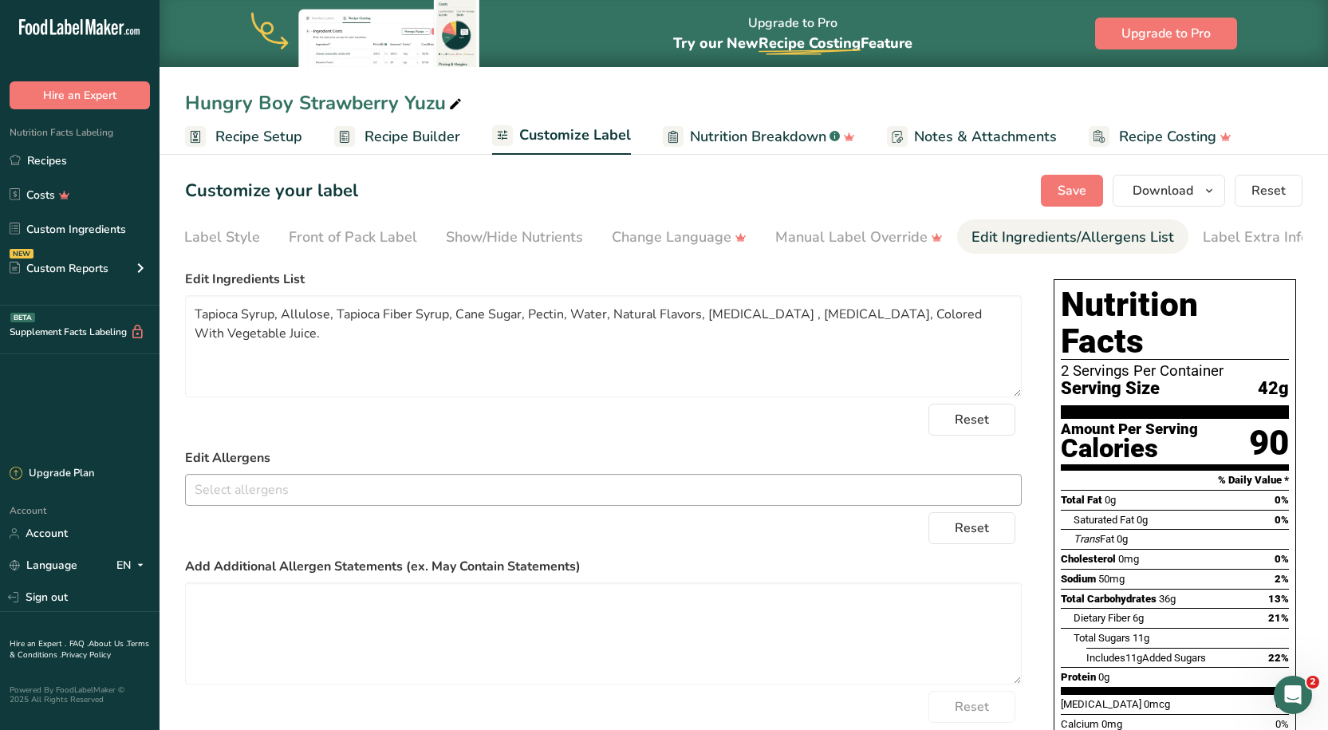
click at [404, 406] on form "Edit Ingredients List Tapioca Syrup, Allulose, Tapioca Fiber Syrup, Cane Sugar,…" at bounding box center [603, 529] width 837 height 519
click at [404, 136] on span "Recipe Builder" at bounding box center [413, 137] width 96 height 22
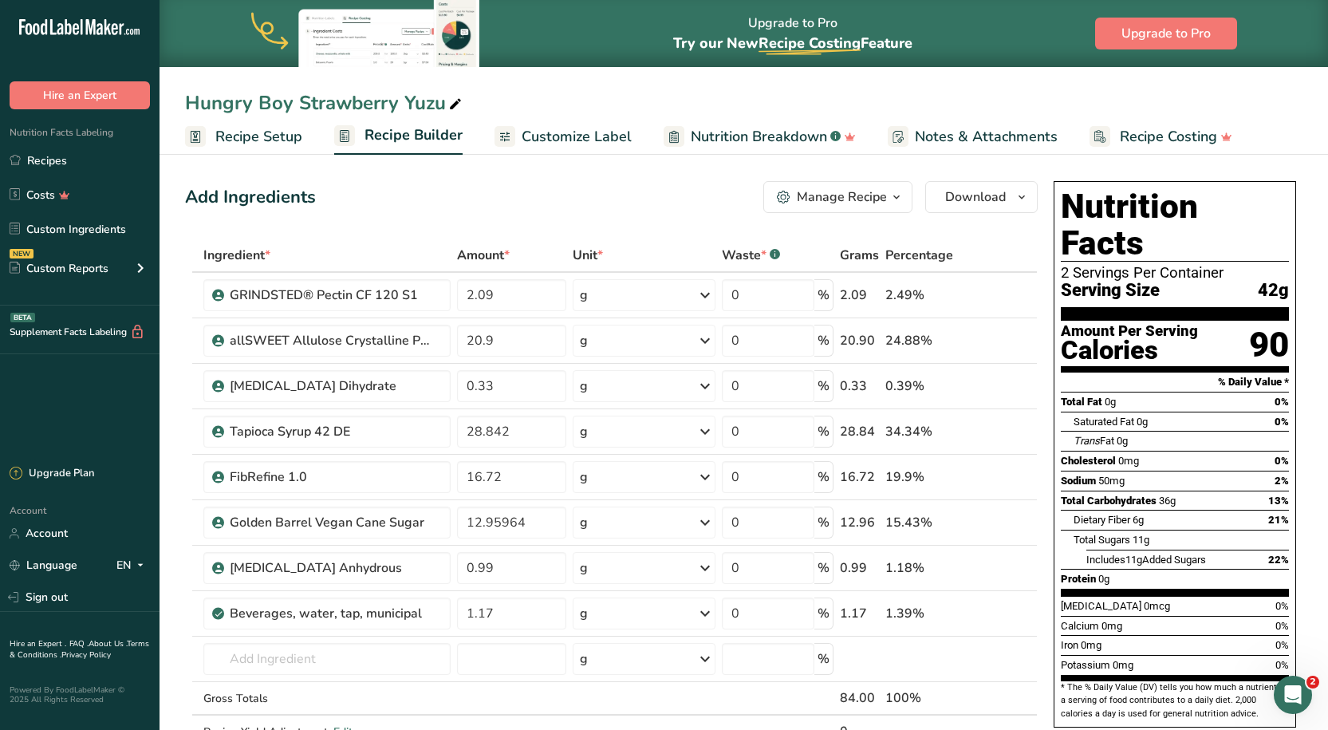
click at [888, 185] on button "Manage Recipe" at bounding box center [837, 197] width 149 height 32
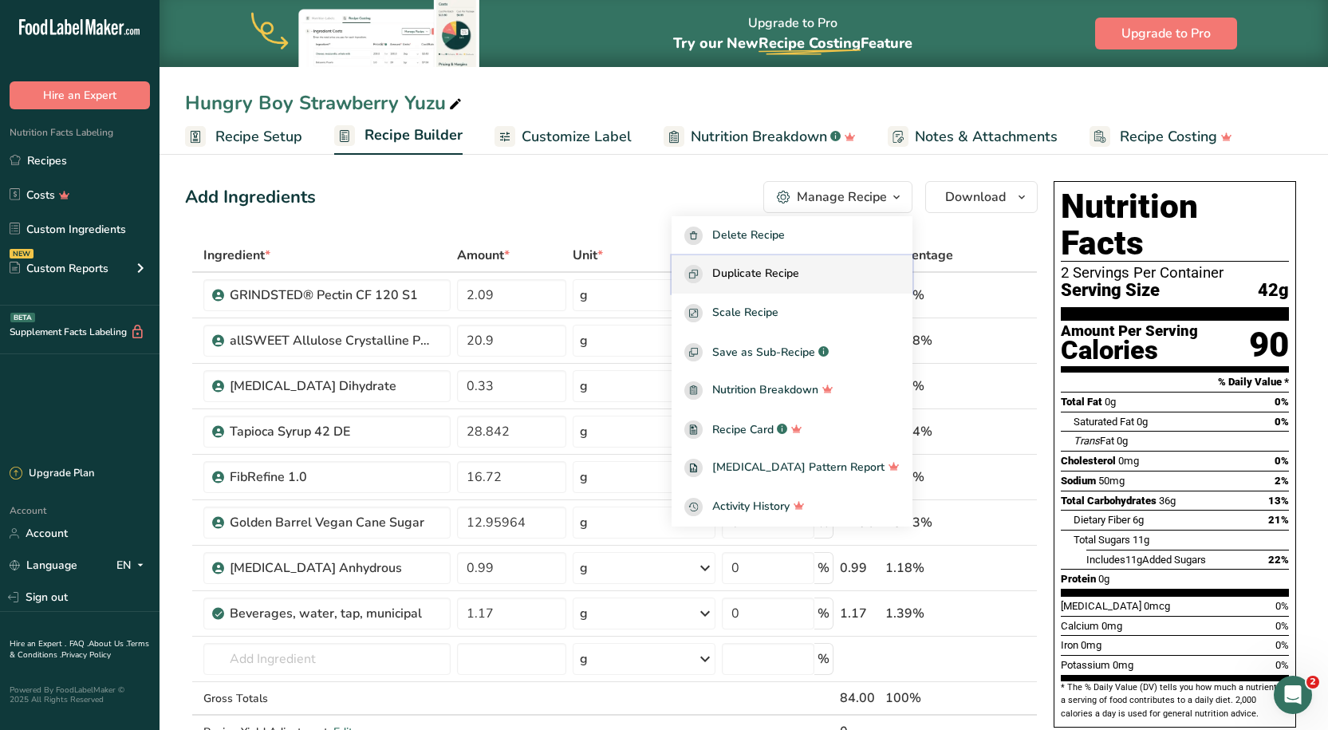
click at [766, 279] on span "Duplicate Recipe" at bounding box center [755, 274] width 87 height 18
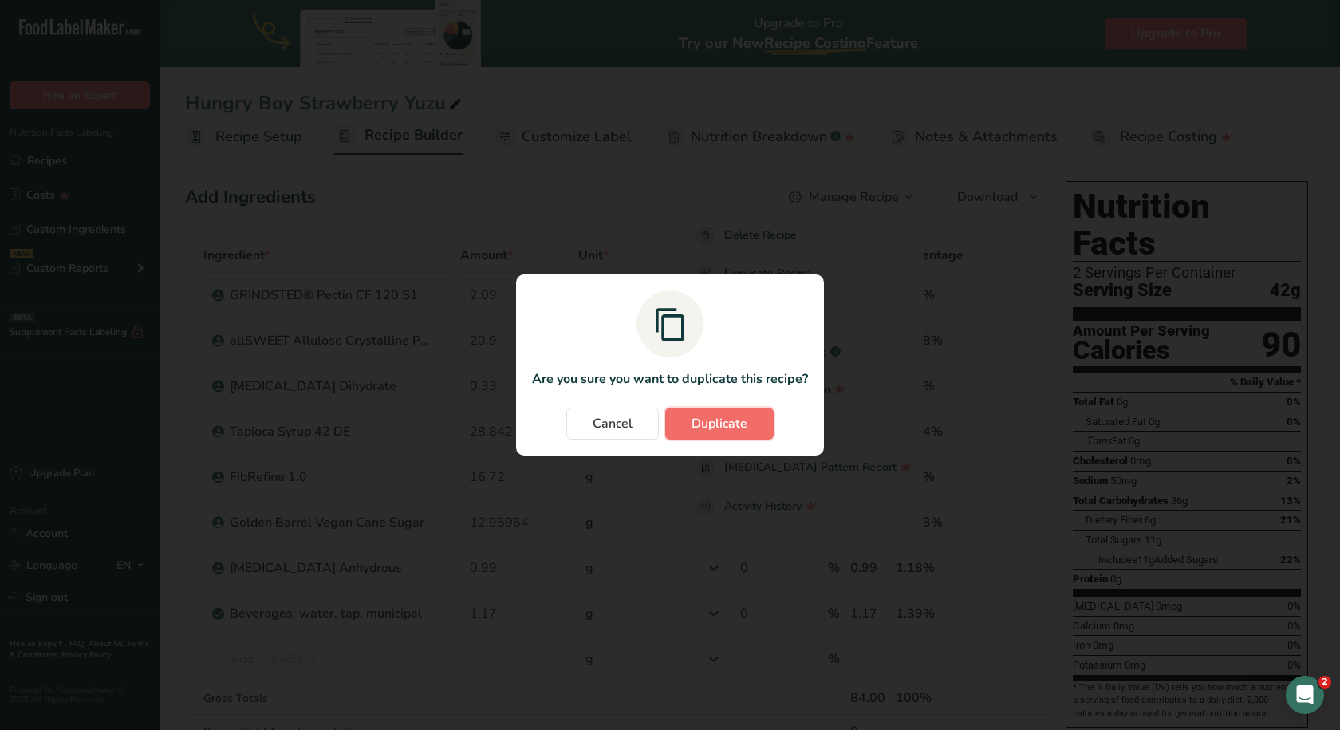
click at [729, 419] on span "Duplicate" at bounding box center [720, 423] width 56 height 19
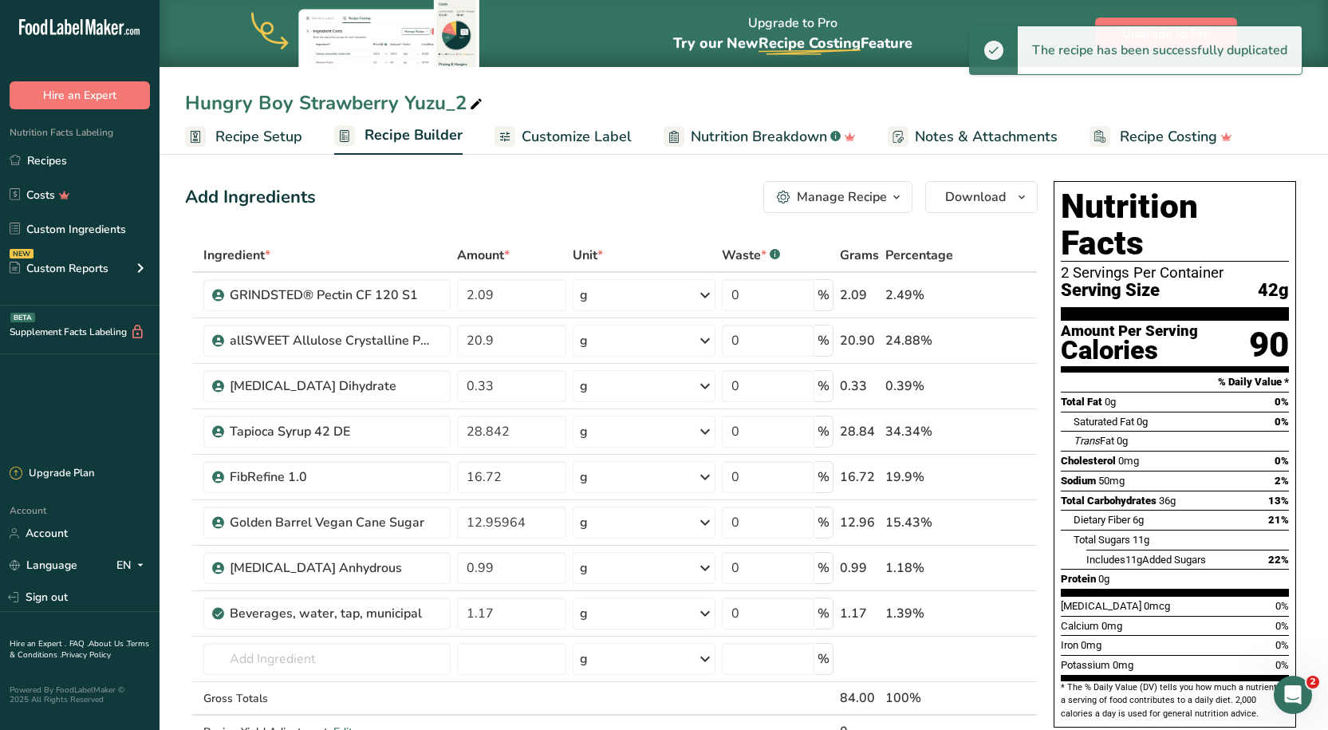
click at [479, 93] on icon at bounding box center [476, 104] width 14 height 22
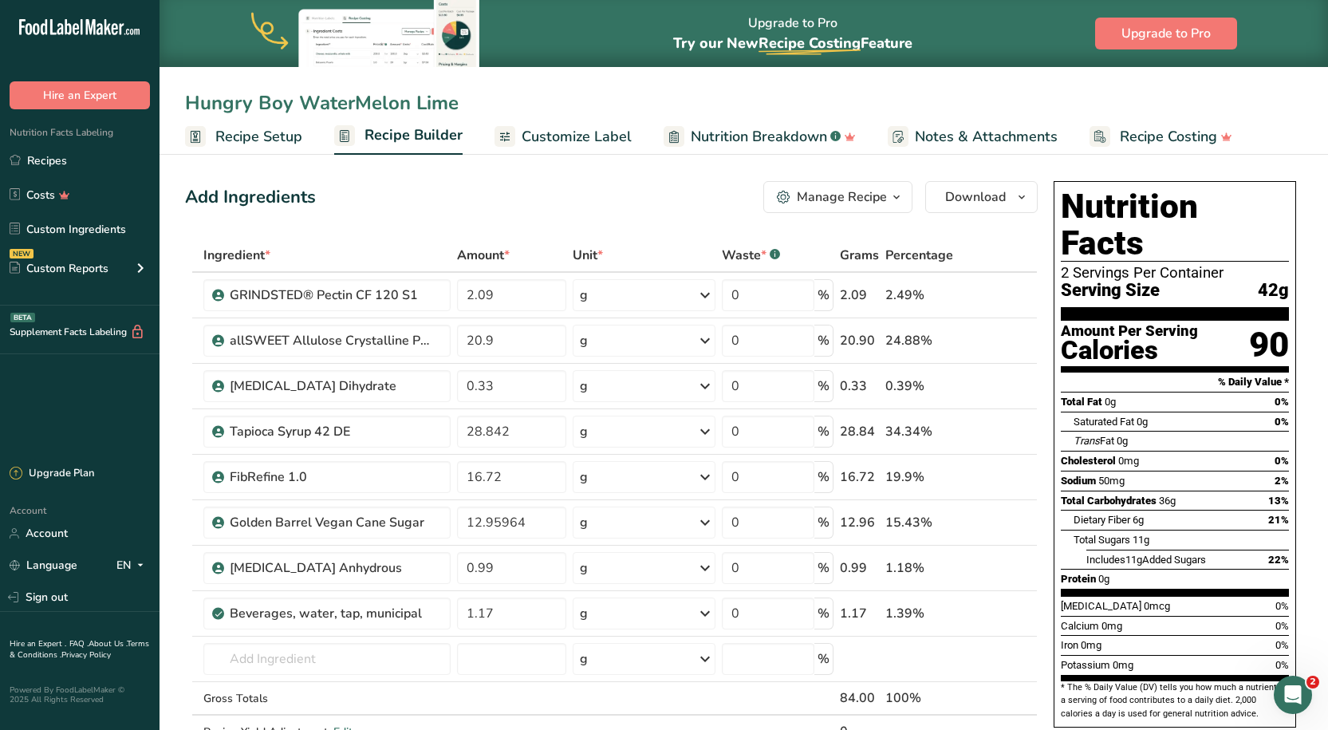
click at [367, 105] on input "Hungry Boy WaterMelon Lime" at bounding box center [743, 103] width 1117 height 29
type input "Hungry Boy Watermelon Lime"
click at [487, 212] on div "Add Ingredients Manage Recipe Delete Recipe Duplicate Recipe Scale Recipe Save …" at bounding box center [611, 197] width 853 height 32
click at [597, 129] on span "Customize Label" at bounding box center [577, 137] width 110 height 22
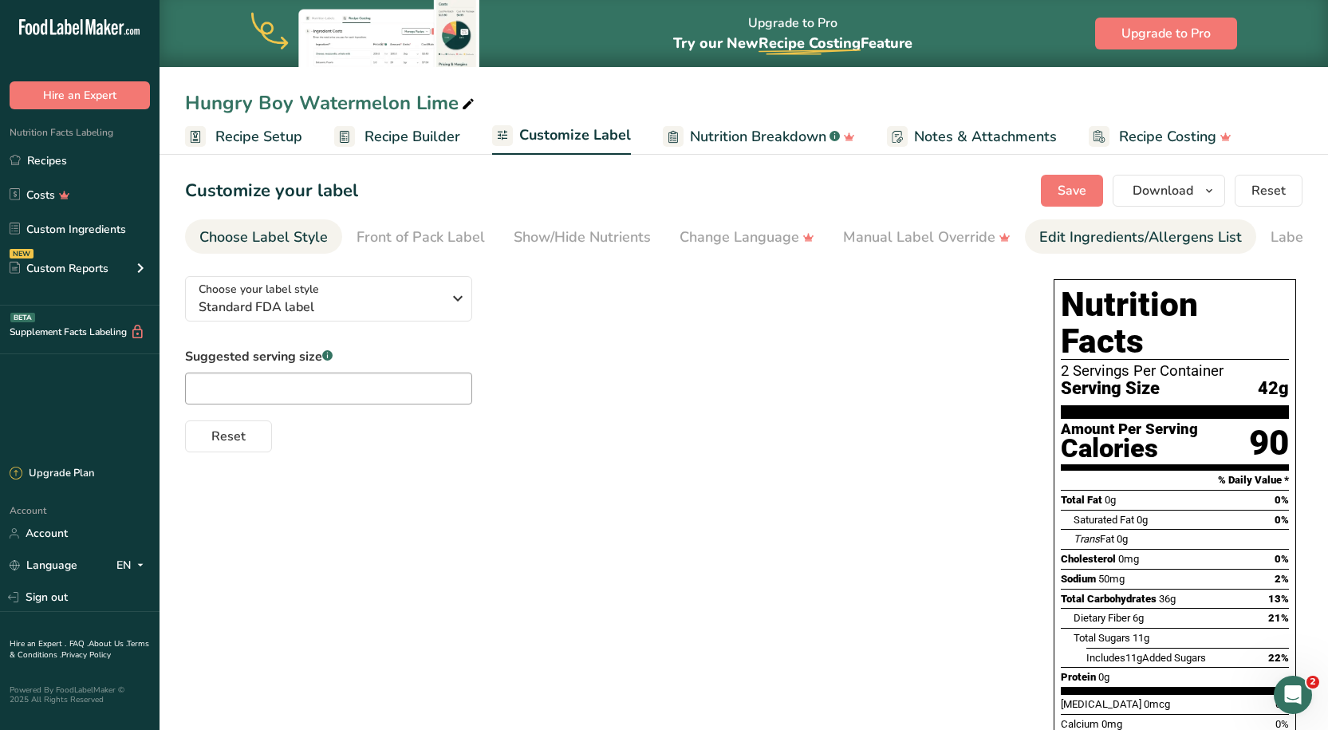
click at [1070, 241] on div "Edit Ingredients/Allergens List" at bounding box center [1140, 238] width 203 height 22
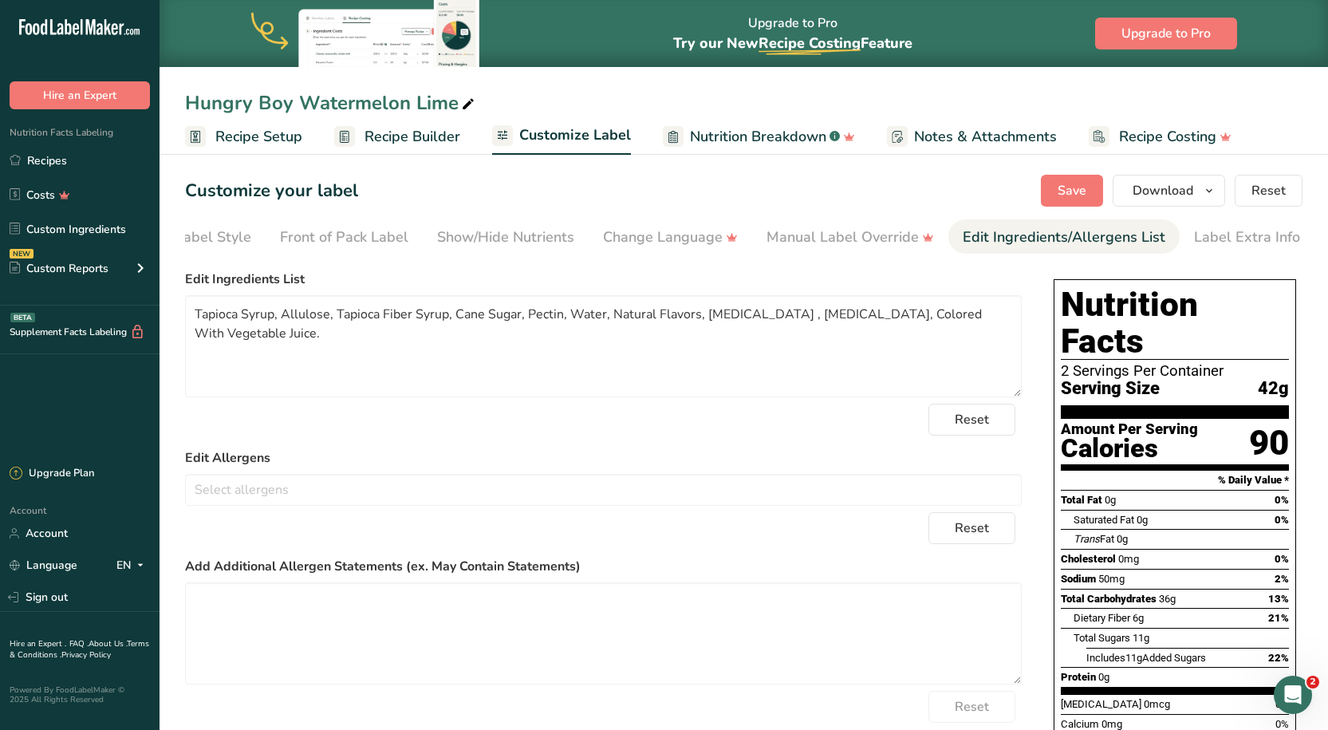
scroll to position [0, 80]
click at [532, 349] on textarea "Tapioca Syrup, Allulose, Tapioca Fiber Syrup, Cane Sugar, Pectin, Water, Natura…" at bounding box center [603, 346] width 837 height 102
click at [367, 341] on textarea "Tapioca Syrup, Allulose, Tapioca Fiber Syrup, Cane Sugar, Pectin, Water, Natura…" at bounding box center [603, 346] width 837 height 102
drag, startPoint x: 1000, startPoint y: 321, endPoint x: 942, endPoint y: 322, distance: 58.2
click at [942, 322] on textarea "Tapioca Syrup, Allulose, Tapioca Fiber Syrup, Cane Sugar, Pectin, Water, Natura…" at bounding box center [603, 346] width 837 height 102
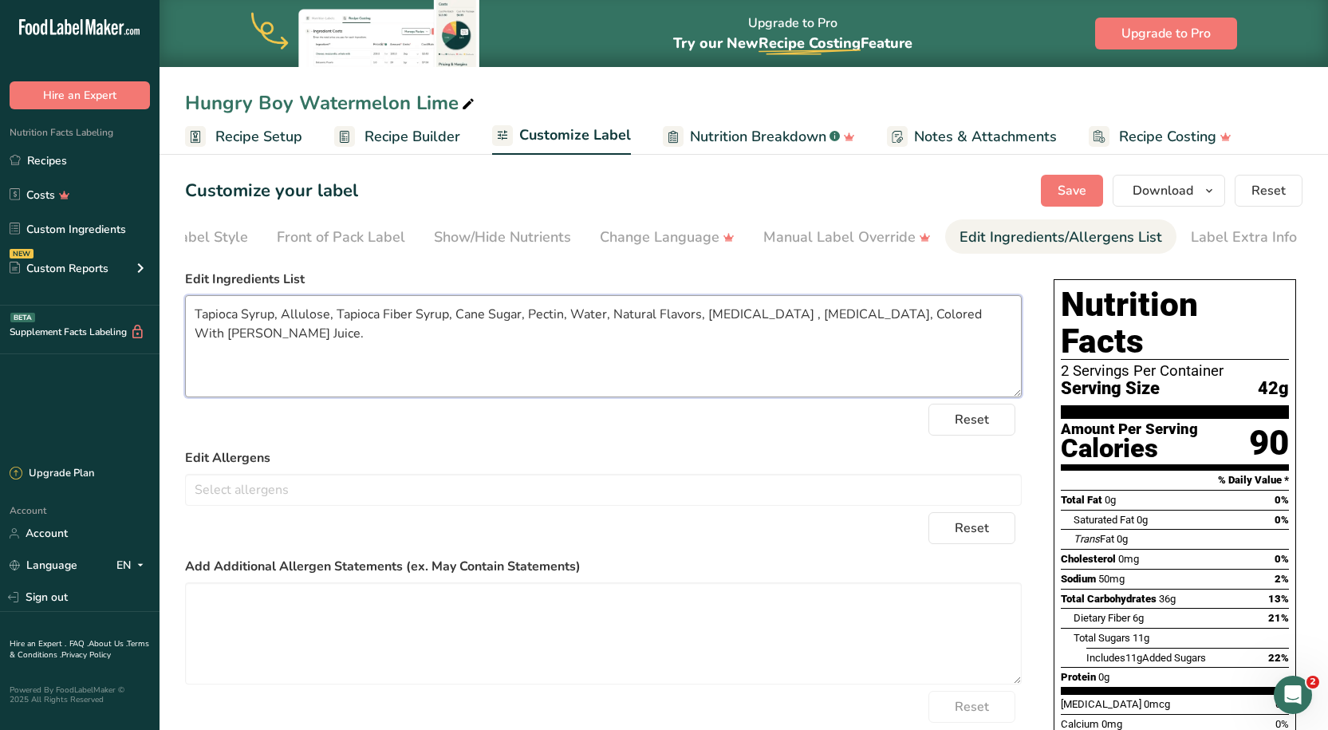
drag, startPoint x: 220, startPoint y: 340, endPoint x: 994, endPoint y: 317, distance: 774.0
click at [994, 317] on textarea "Tapioca Syrup, Allulose, Tapioca Fiber Syrup, Cane Sugar, Pectin, Water, Natura…" at bounding box center [603, 346] width 837 height 102
click at [719, 371] on textarea "Tapioca Syrup, Allulose, Tapioca Fiber Syrup, Cane Sugar, Pectin, Water, Natura…" at bounding box center [603, 346] width 837 height 102
type textarea "Tapioca Syrup, Allulose, Tapioca Fiber Syrup, Cane Sugar, Pectin, Water, Natura…"
click at [1086, 184] on span "Save" at bounding box center [1072, 190] width 29 height 19
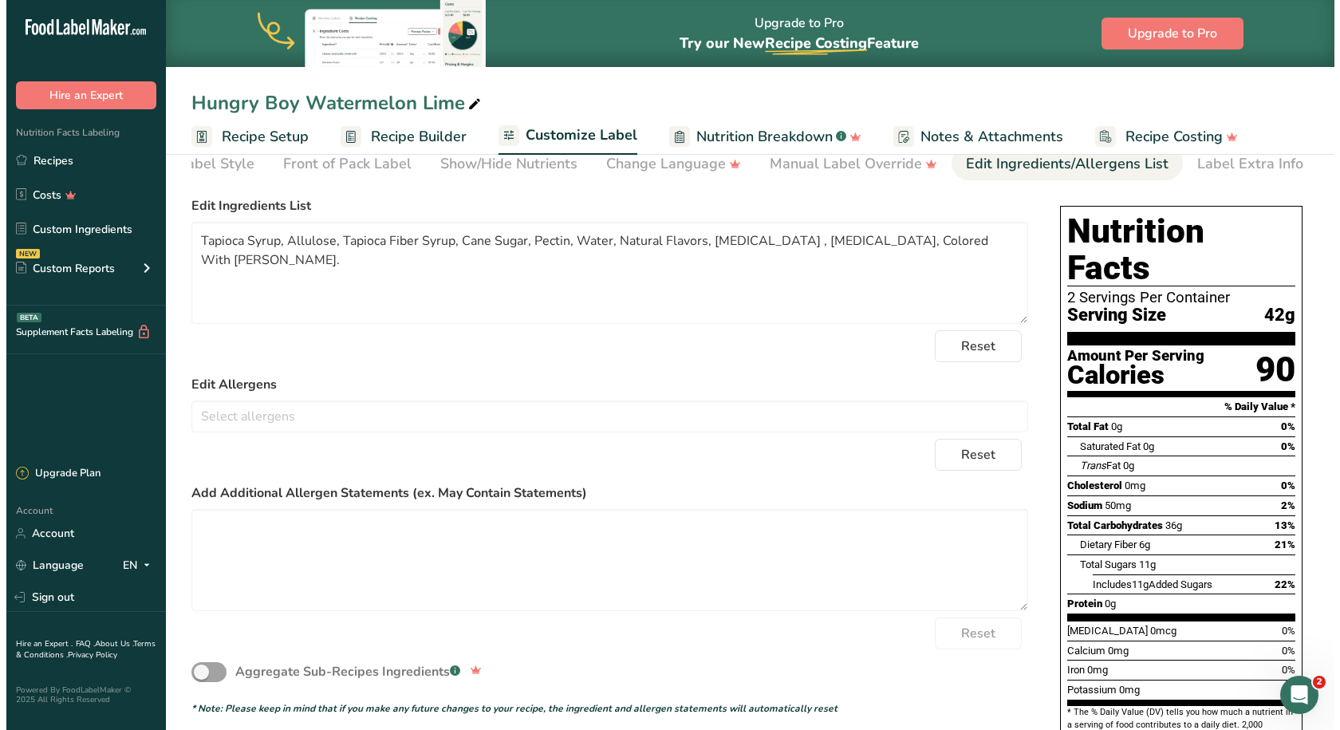
scroll to position [0, 0]
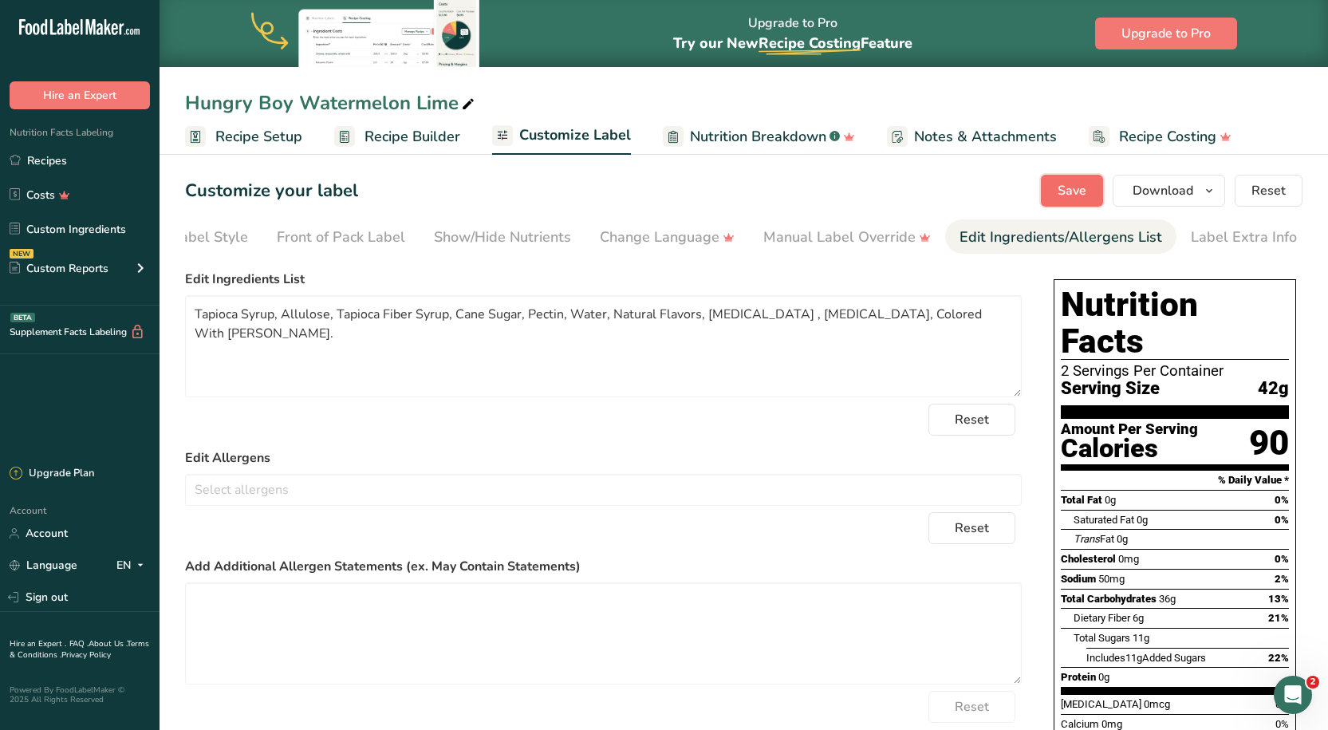
click at [1066, 191] on span "Save" at bounding box center [1072, 190] width 29 height 19
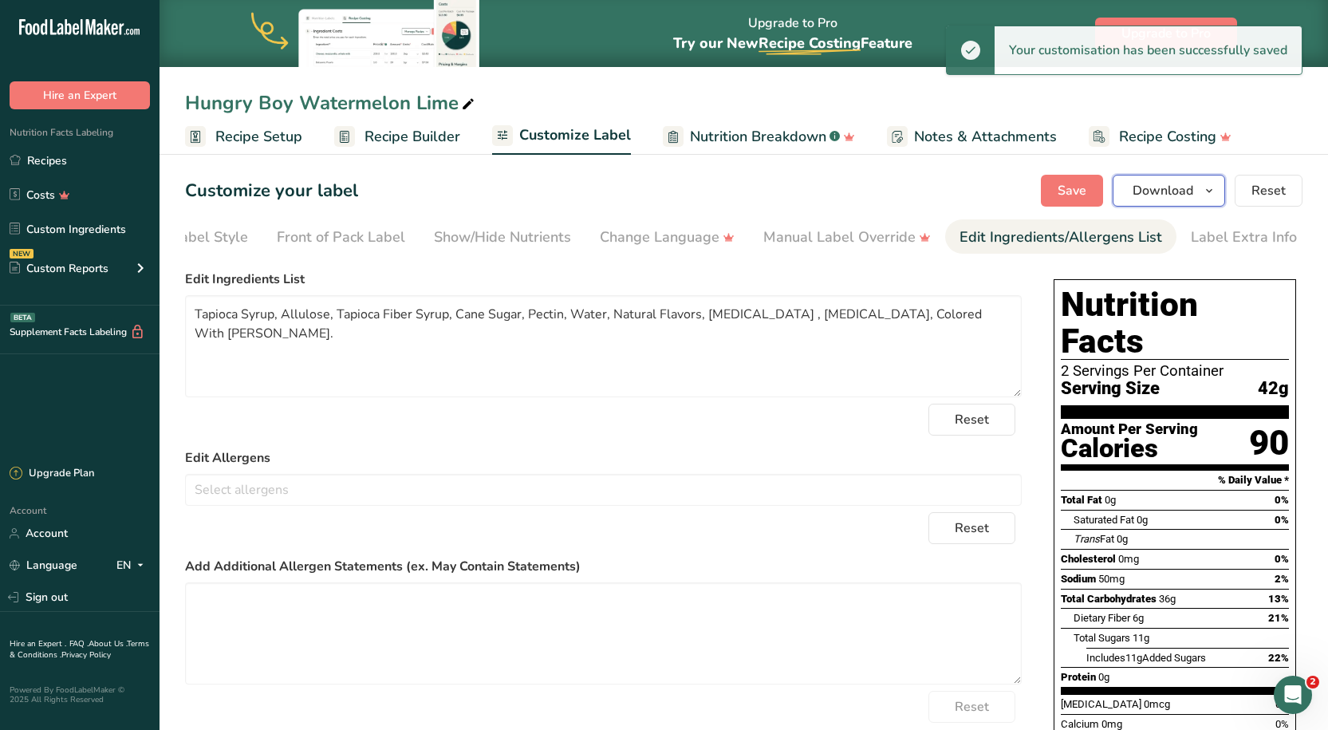
click at [1151, 189] on span "Download" at bounding box center [1163, 190] width 61 height 19
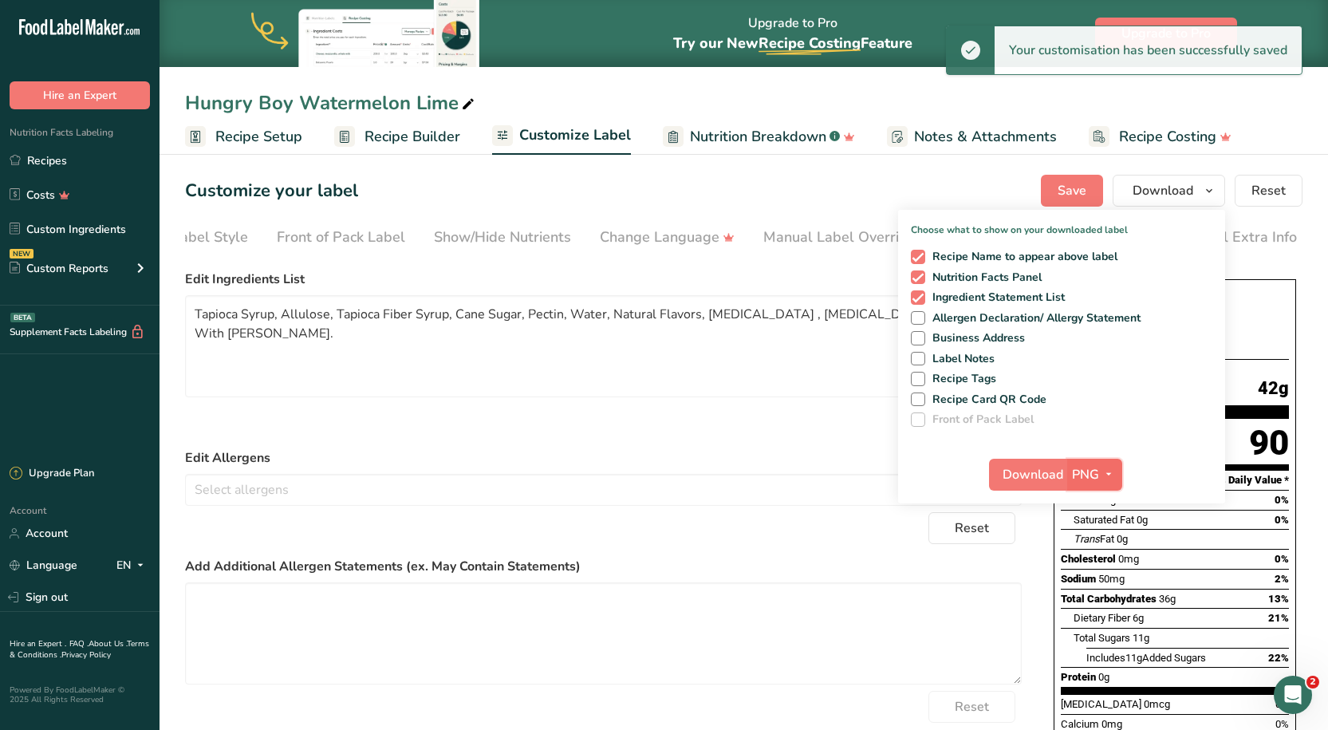
click at [1082, 470] on span "PNG" at bounding box center [1085, 474] width 27 height 19
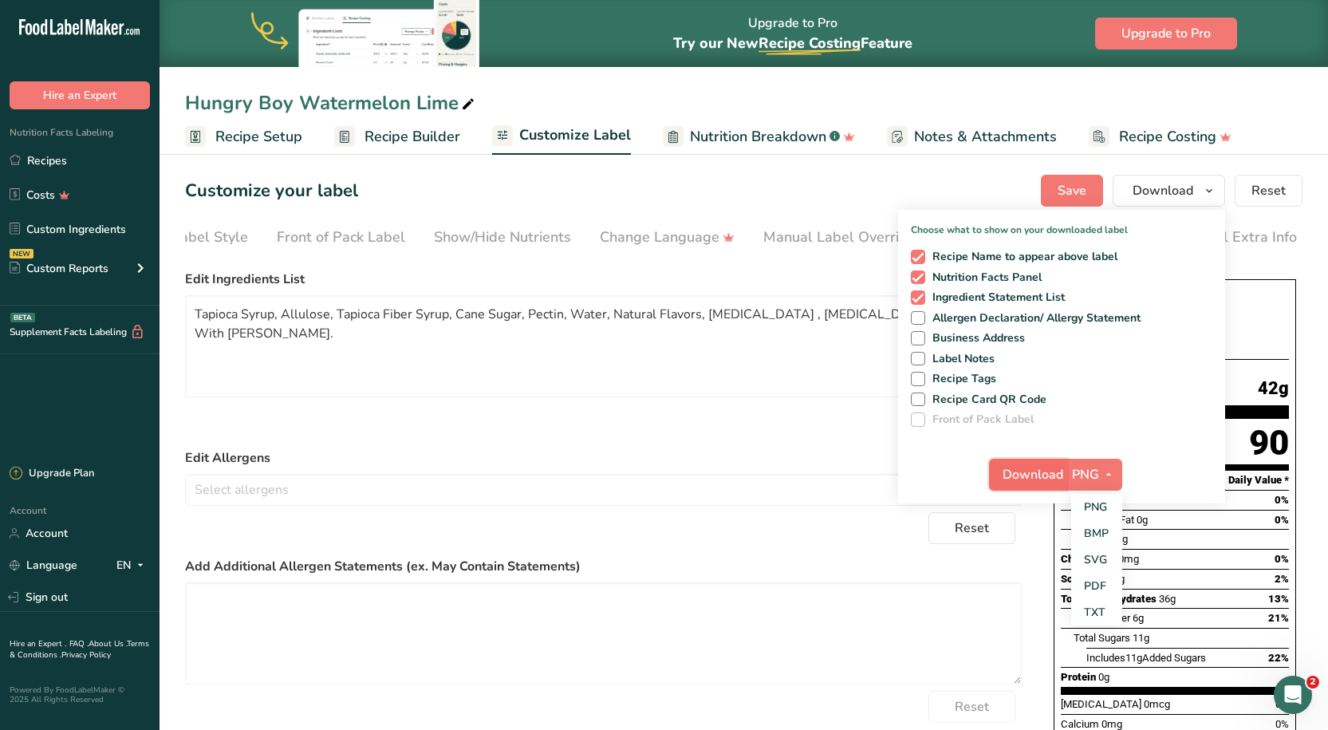
click at [1050, 479] on span "Download" at bounding box center [1033, 474] width 61 height 19
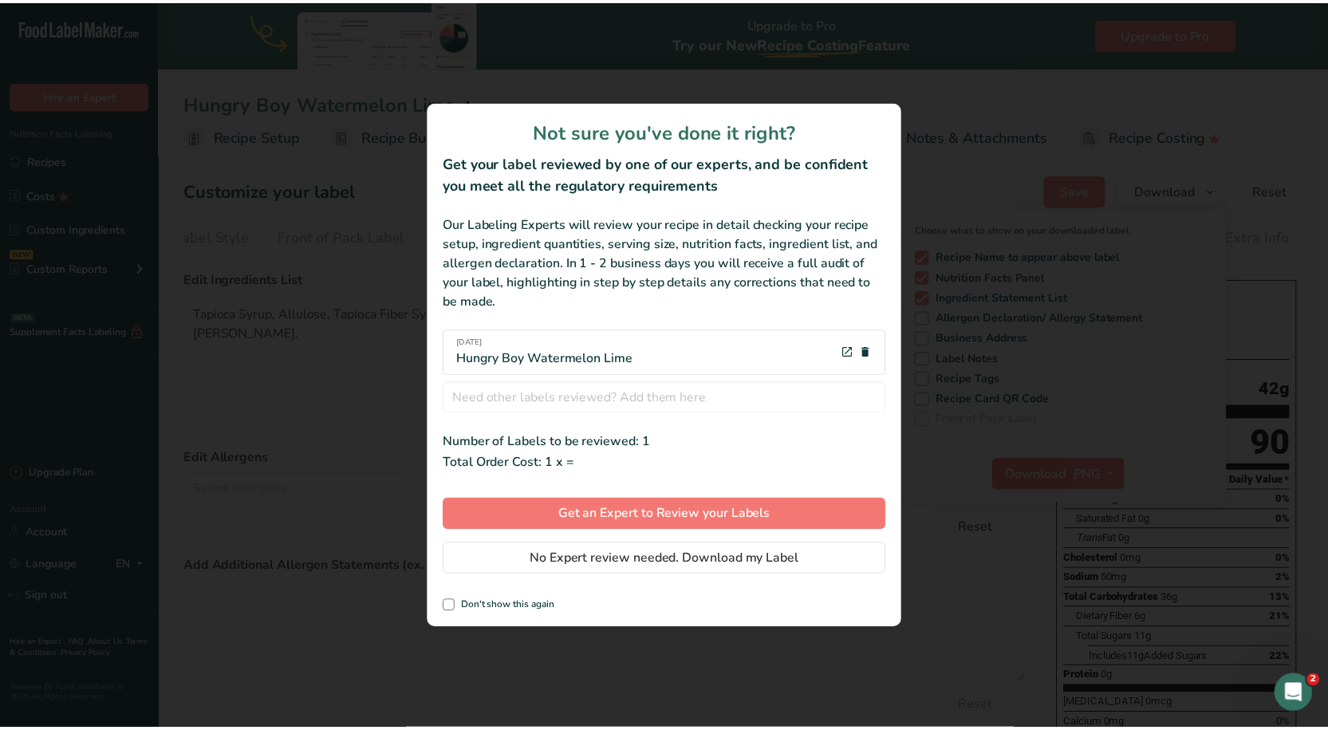
scroll to position [0, 68]
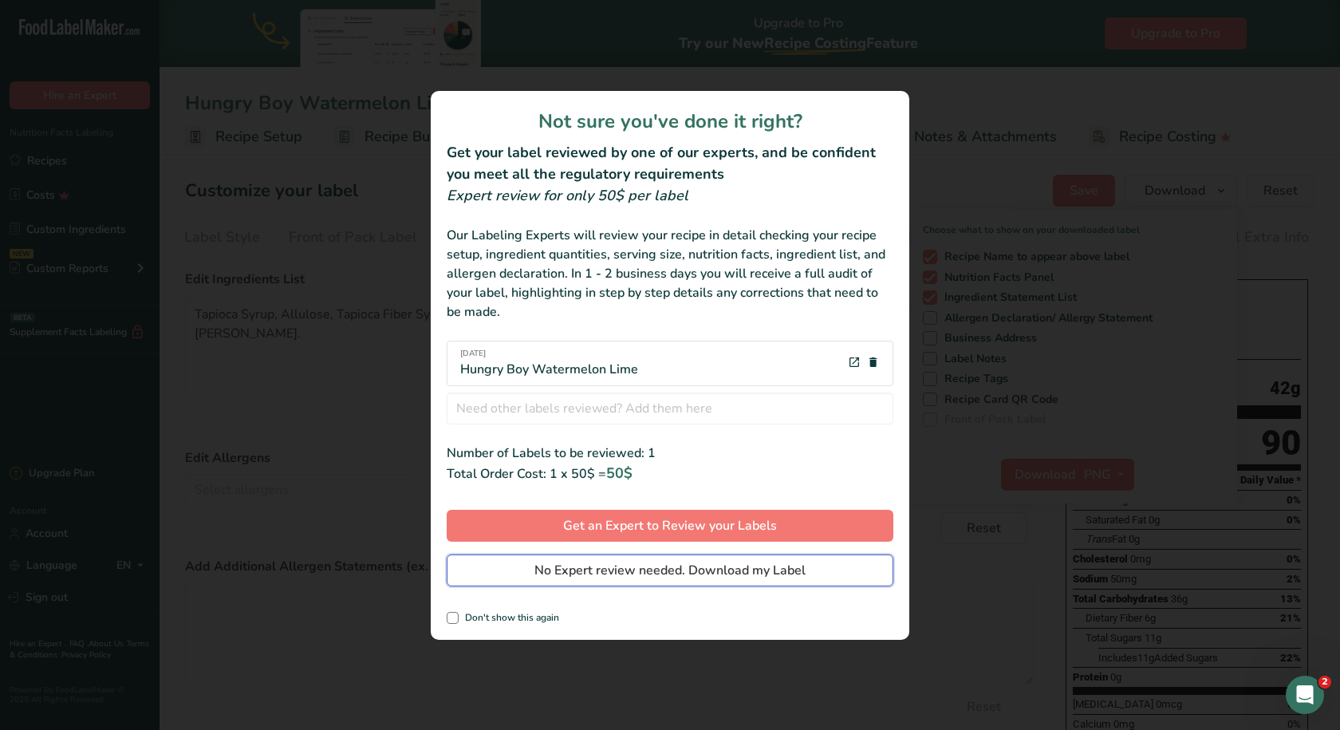
click at [655, 573] on span "No Expert review needed. Download my Label" at bounding box center [669, 570] width 271 height 19
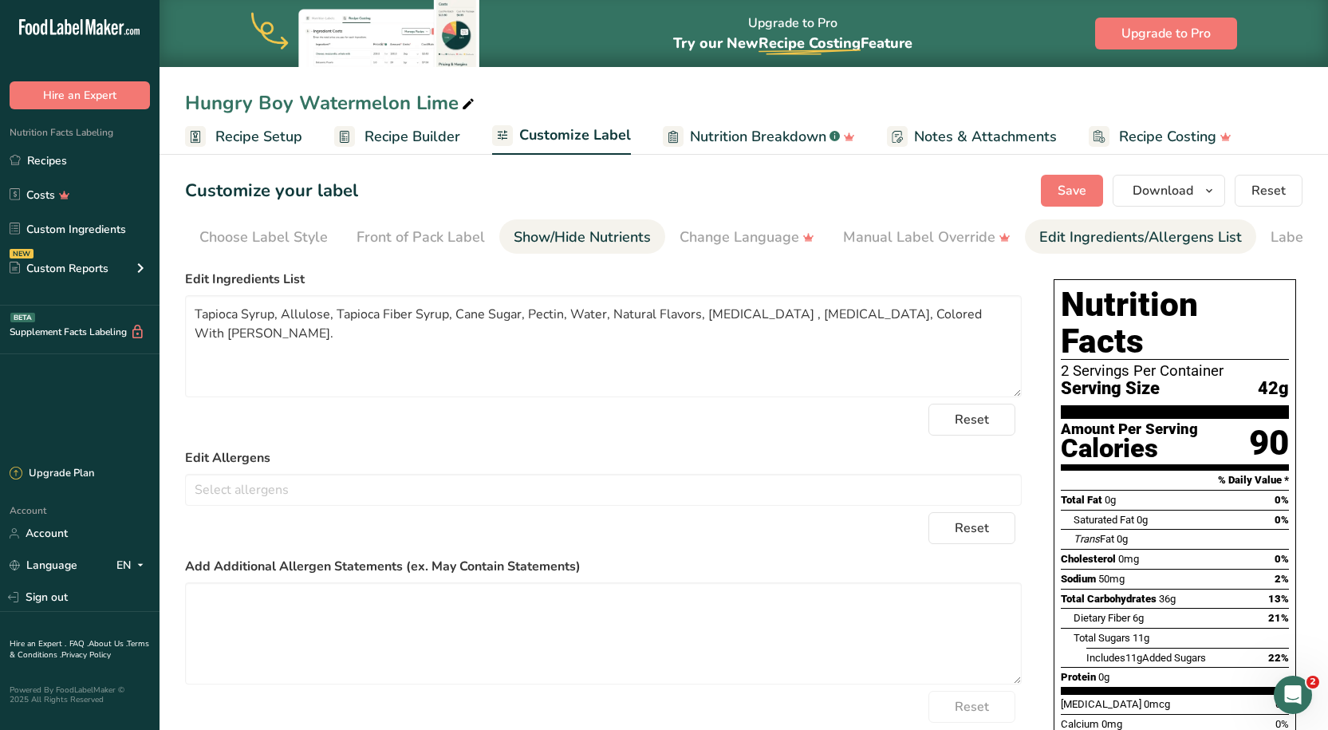
scroll to position [0, 68]
click at [1287, 130] on ul "Recipe Setup Recipe Builder Customize Label Nutrition Breakdown .a-a{fill:#3473…" at bounding box center [744, 135] width 1168 height 37
click at [1216, 181] on icon "button" at bounding box center [1209, 191] width 13 height 20
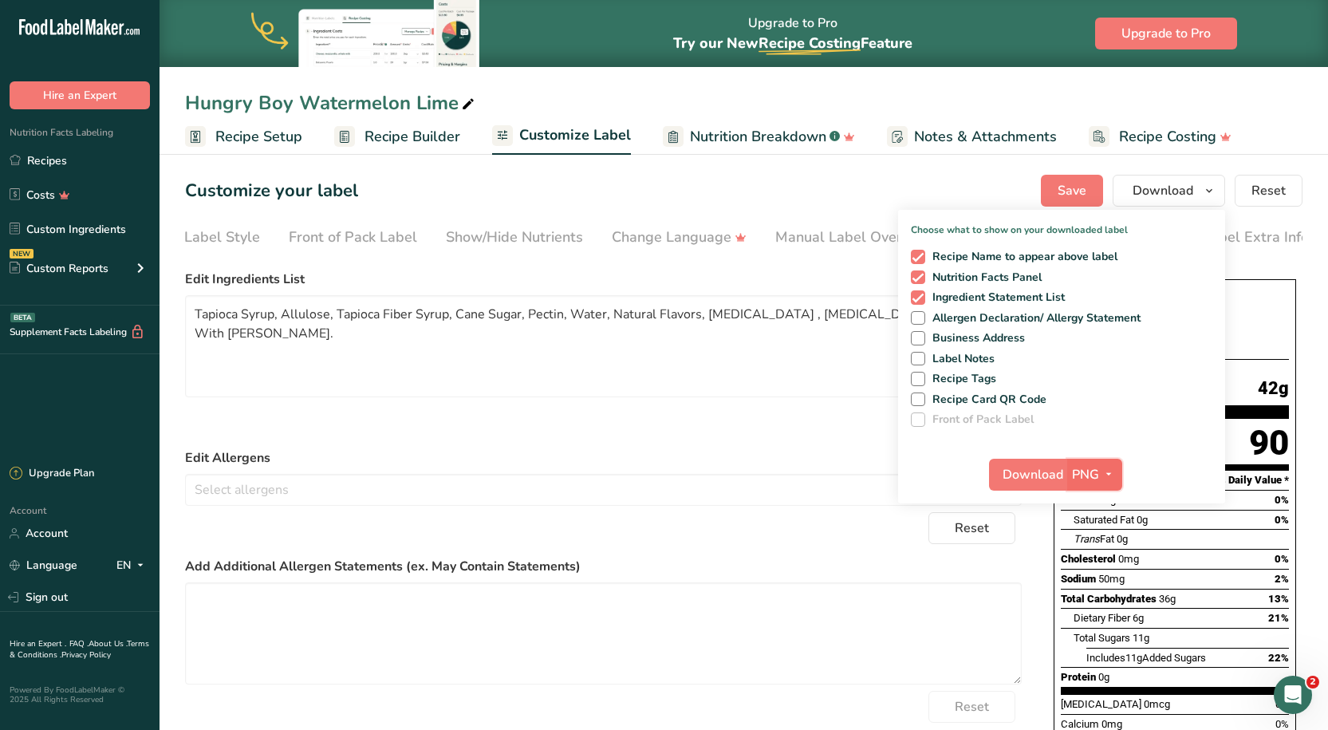
click at [1090, 474] on span "PNG" at bounding box center [1085, 474] width 27 height 19
click at [1098, 588] on link "PDF" at bounding box center [1096, 586] width 51 height 26
click at [1033, 483] on span "Download" at bounding box center [1033, 474] width 61 height 19
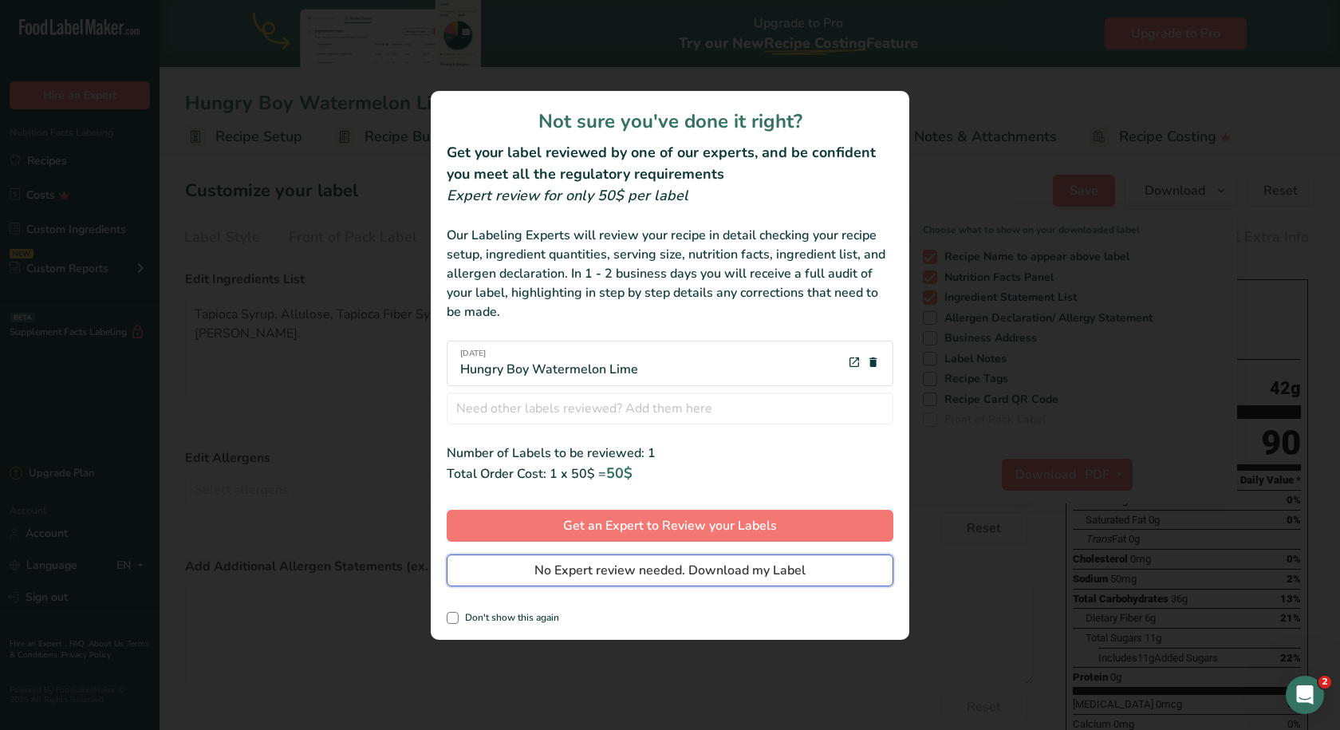
click at [667, 569] on span "No Expert review needed. Download my Label" at bounding box center [669, 570] width 271 height 19
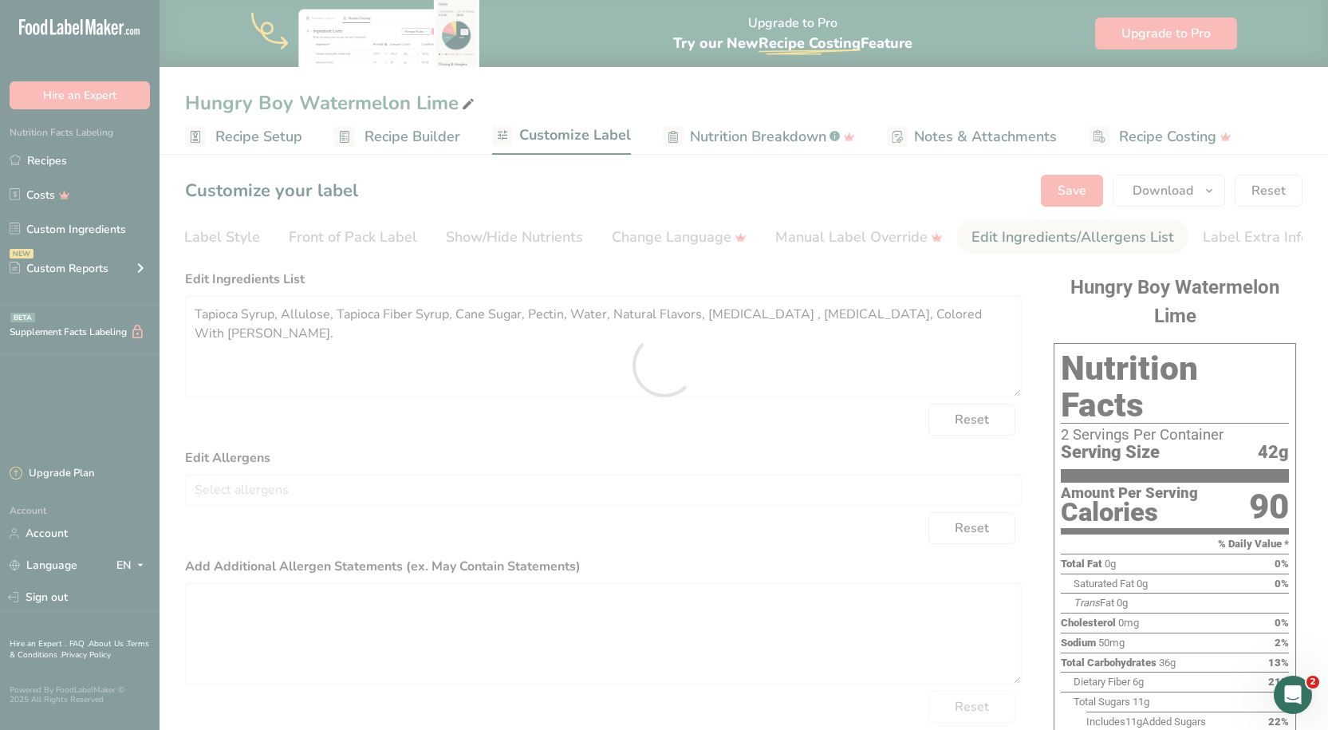
scroll to position [0, 0]
